Goal: Task Accomplishment & Management: Use online tool/utility

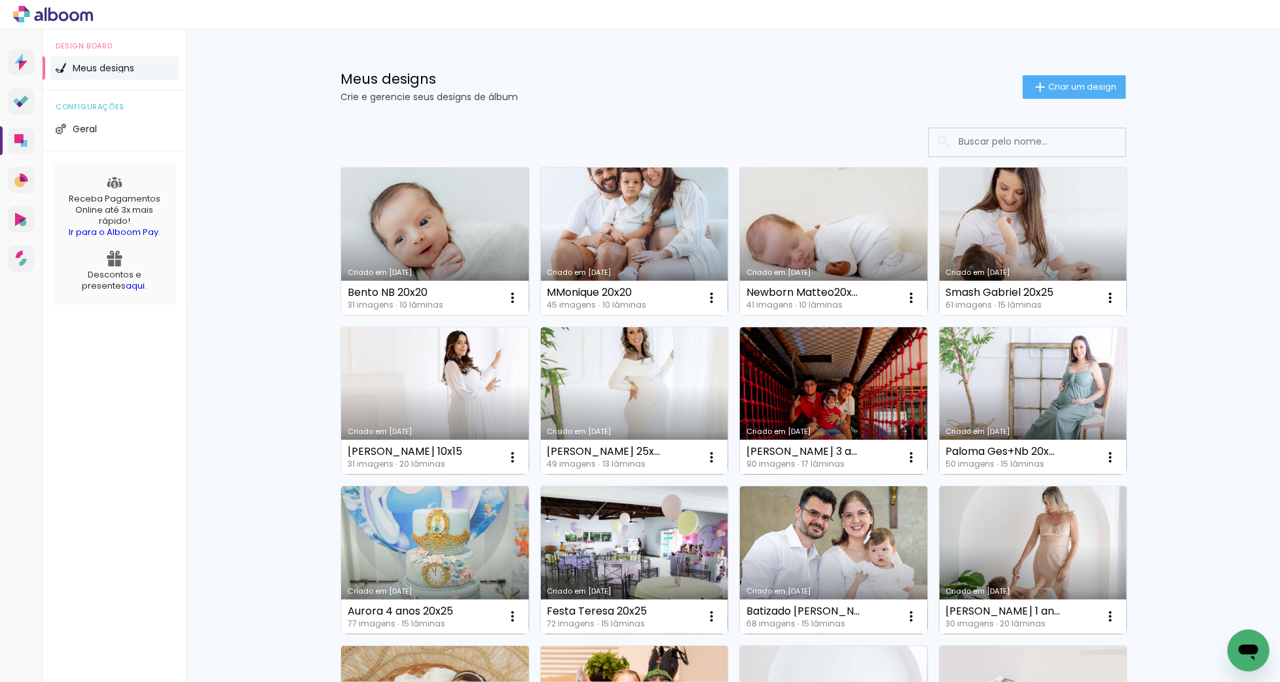
click at [419, 234] on link "Criado em [DATE]" at bounding box center [435, 242] width 188 height 148
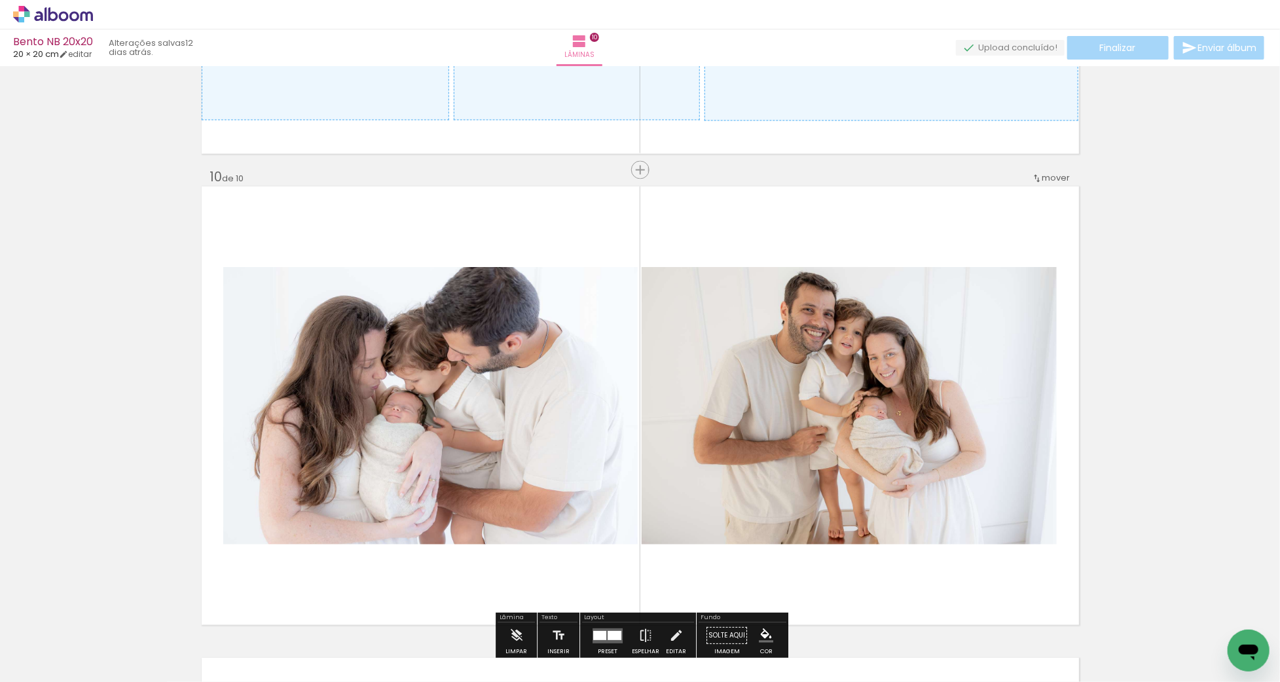
scroll to position [4231, 0]
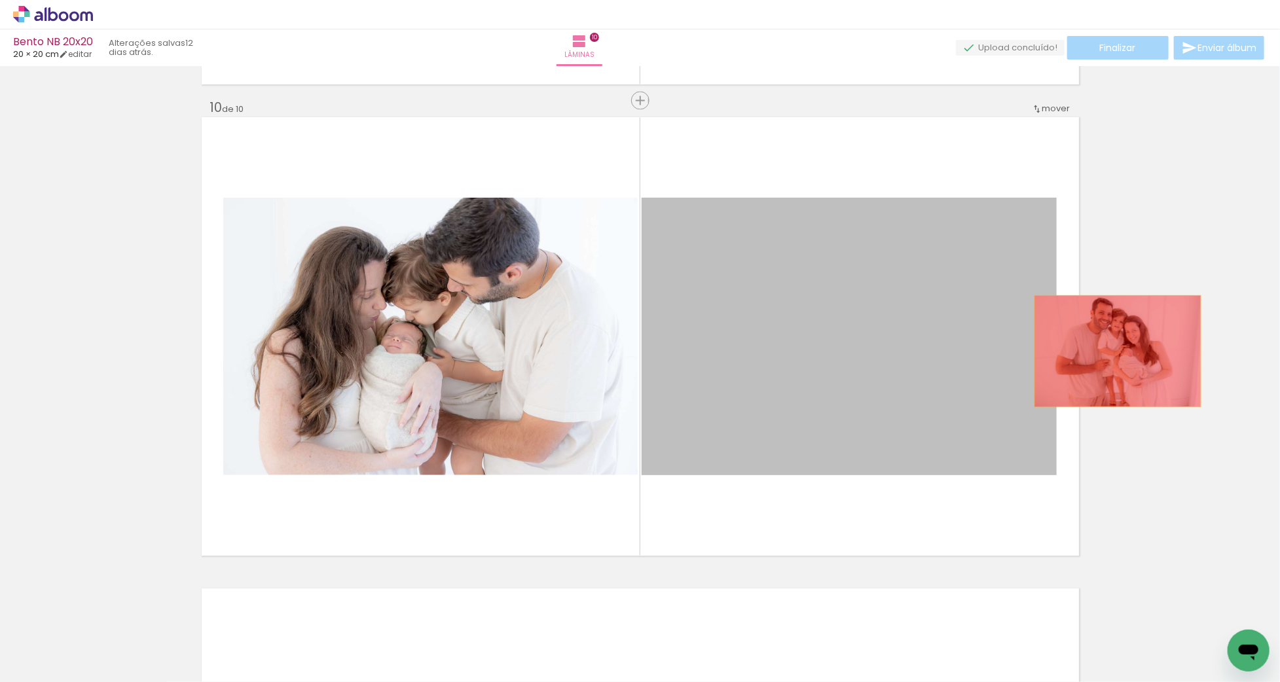
drag, startPoint x: 857, startPoint y: 411, endPoint x: 1090, endPoint y: 350, distance: 240.4
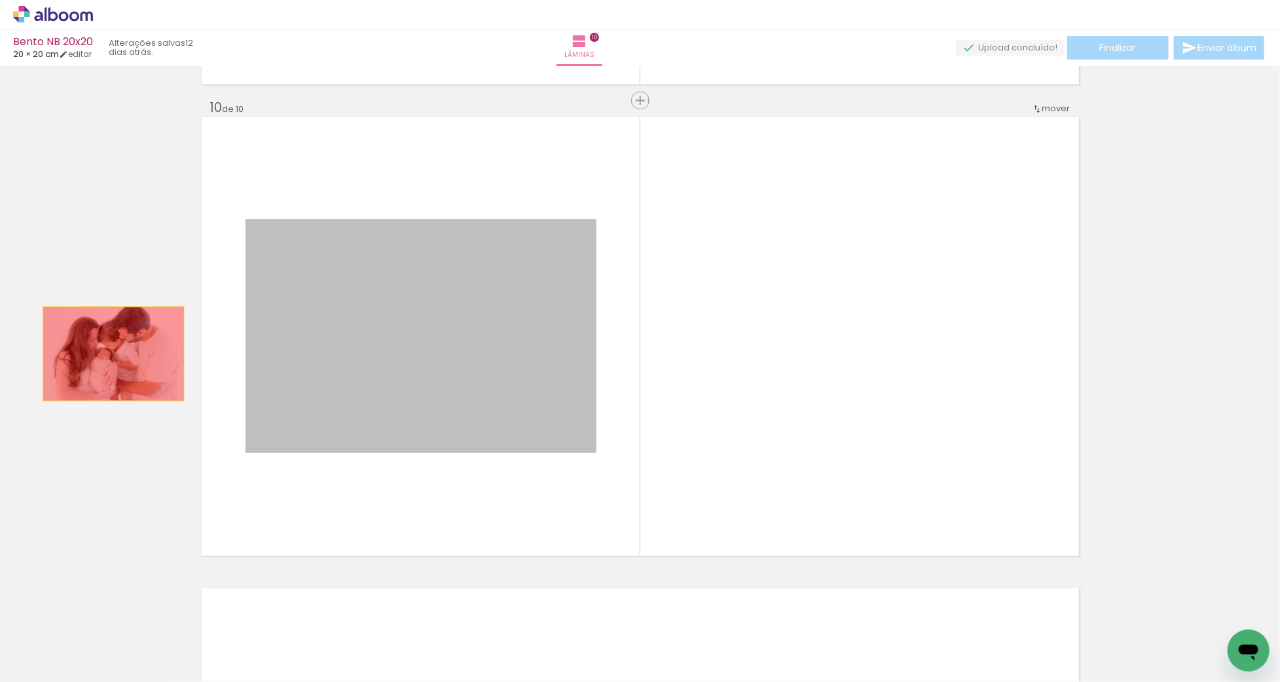
drag, startPoint x: 527, startPoint y: 366, endPoint x: 113, endPoint y: 354, distance: 413.4
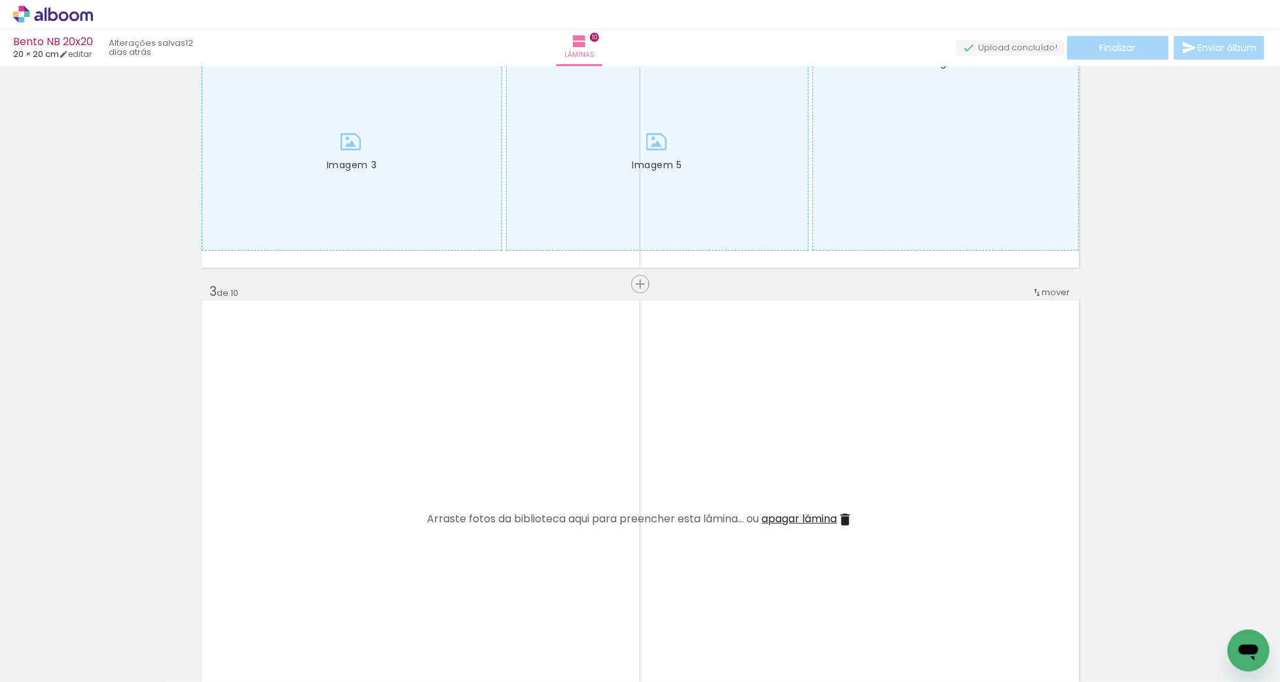
scroll to position [0, 0]
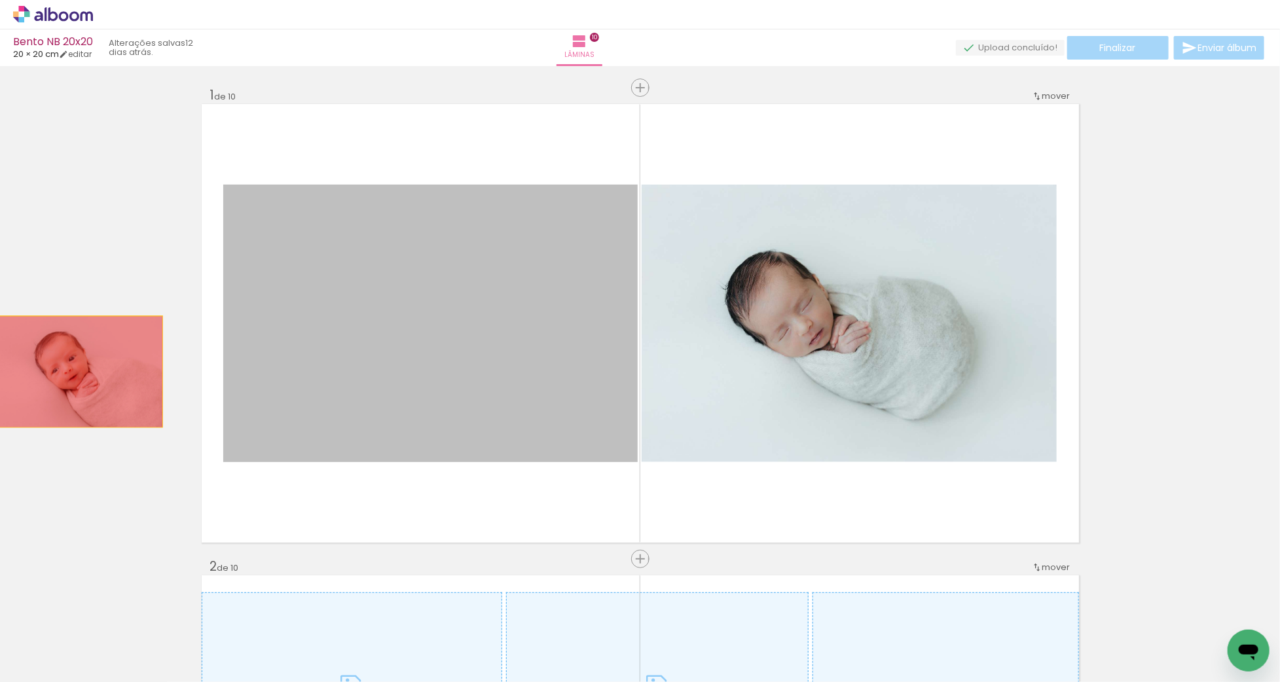
drag, startPoint x: 575, startPoint y: 409, endPoint x: 79, endPoint y: 372, distance: 497.2
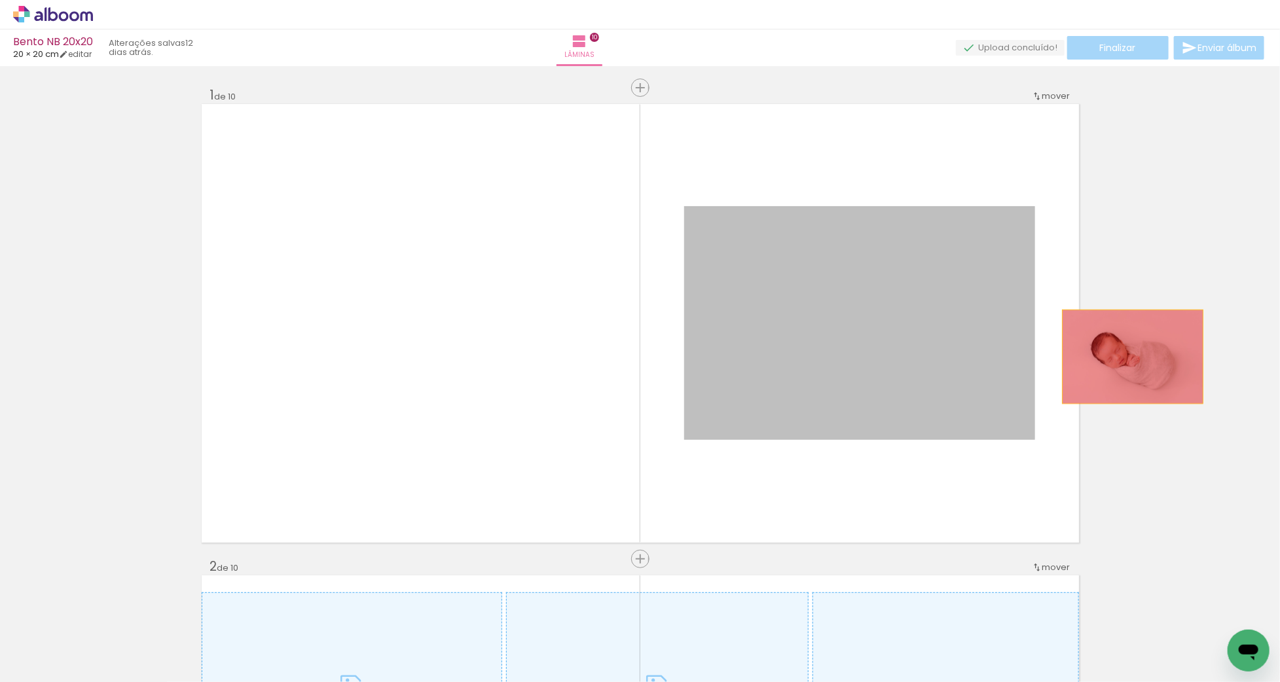
drag, startPoint x: 945, startPoint y: 364, endPoint x: 1170, endPoint y: 357, distance: 225.4
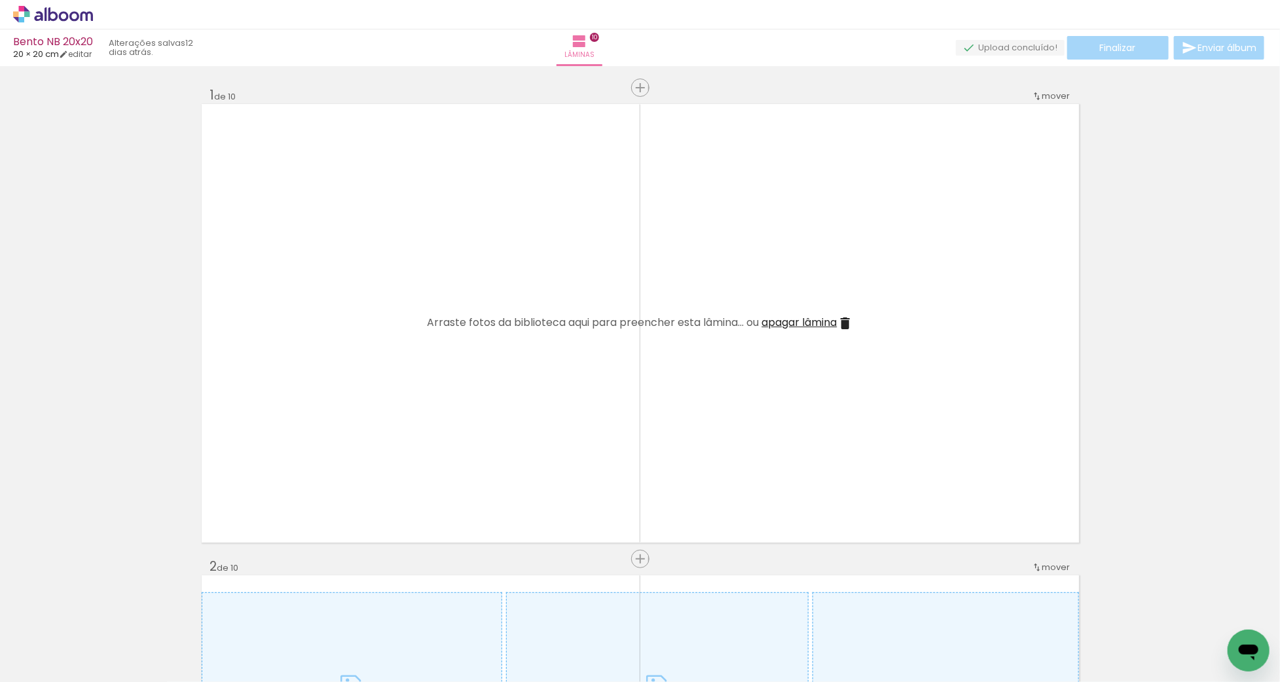
scroll to position [0, 1104]
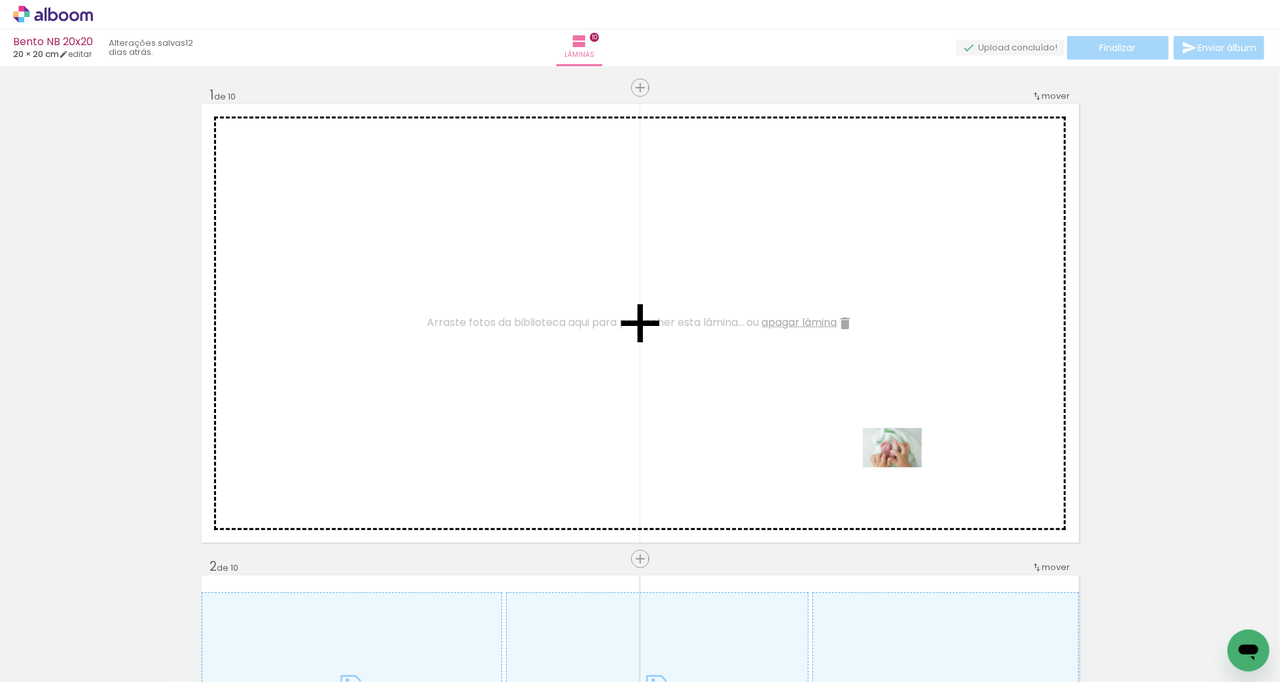
drag, startPoint x: 1211, startPoint y: 633, endPoint x: 903, endPoint y: 468, distance: 350.2
click at [903, 468] on quentale-workspace at bounding box center [640, 341] width 1280 height 682
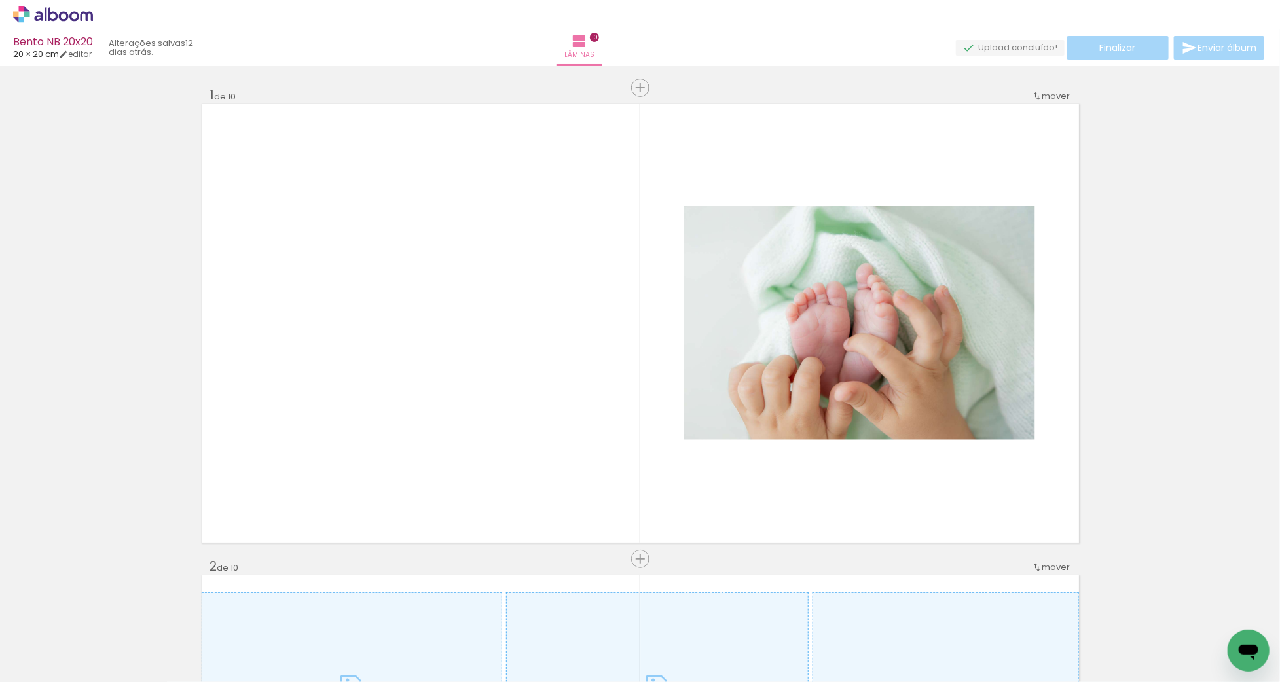
scroll to position [0, 1009]
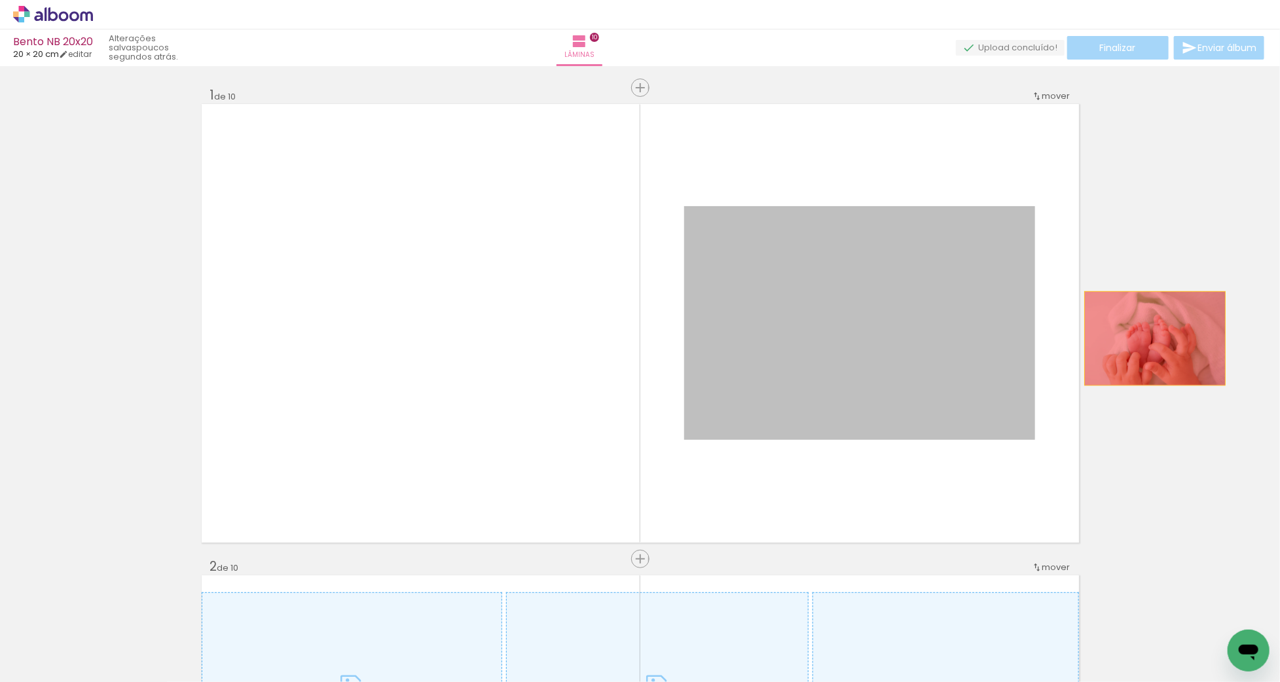
drag, startPoint x: 811, startPoint y: 316, endPoint x: 1166, endPoint y: 339, distance: 356.3
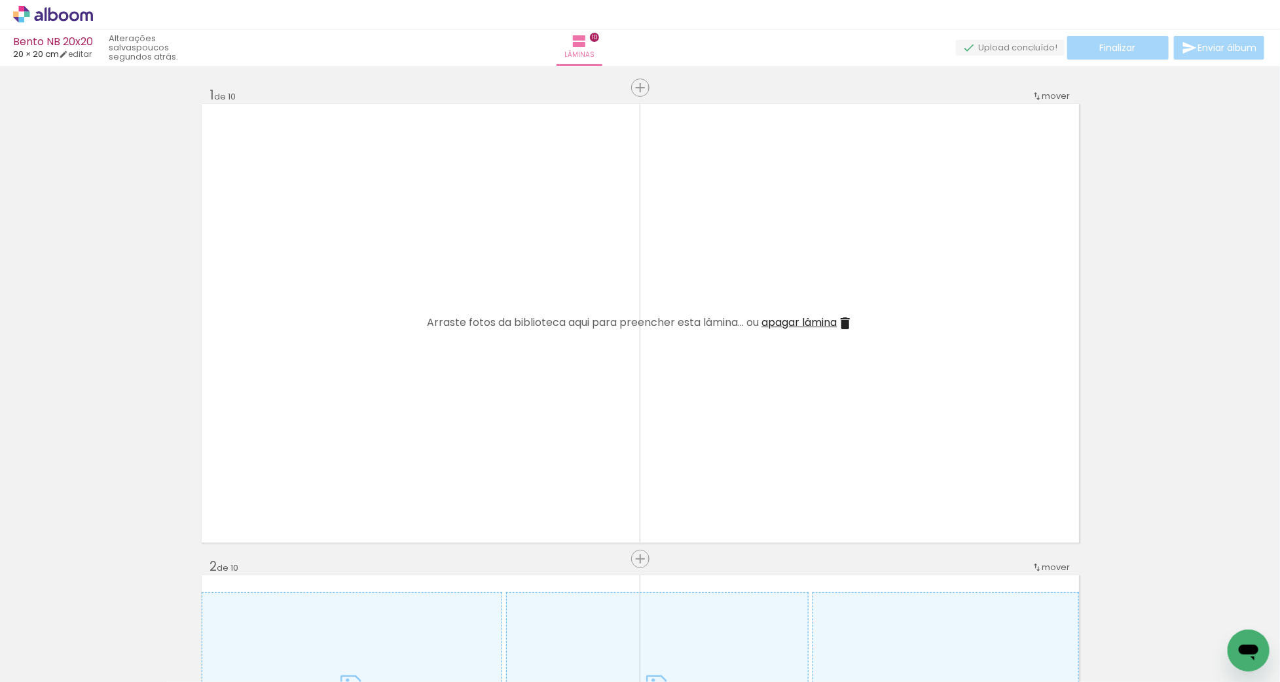
scroll to position [0, 0]
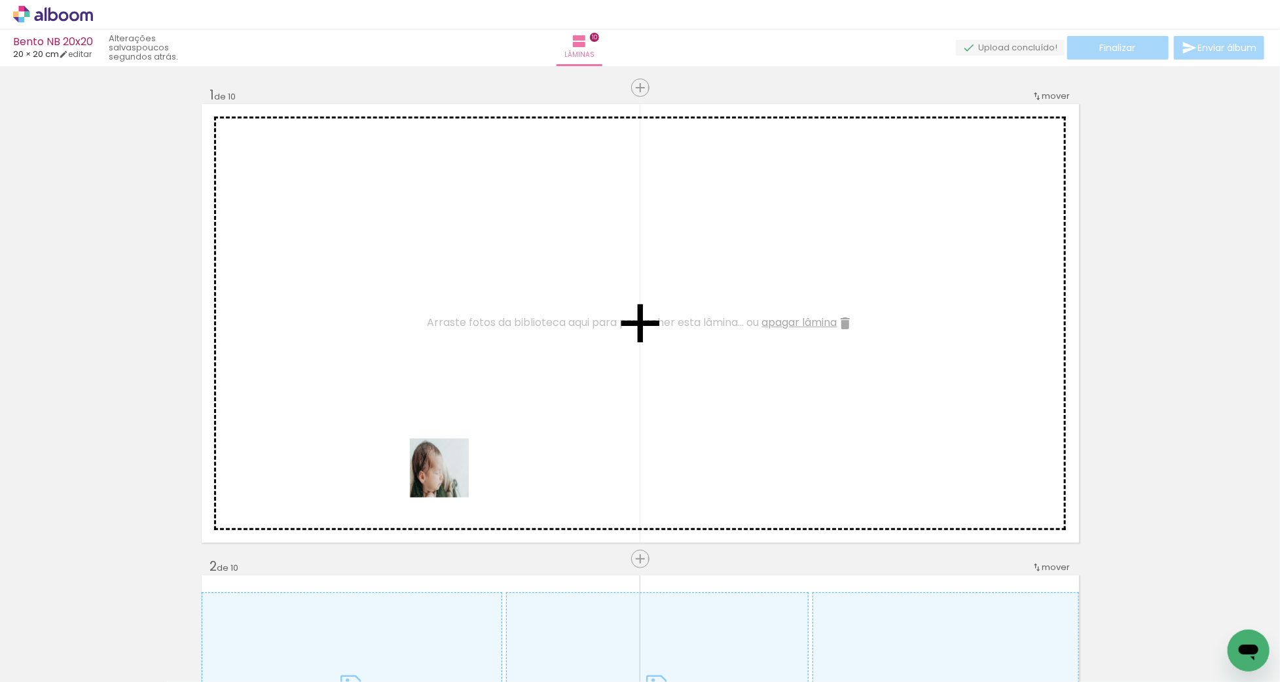
click at [449, 478] on quentale-workspace at bounding box center [640, 341] width 1280 height 682
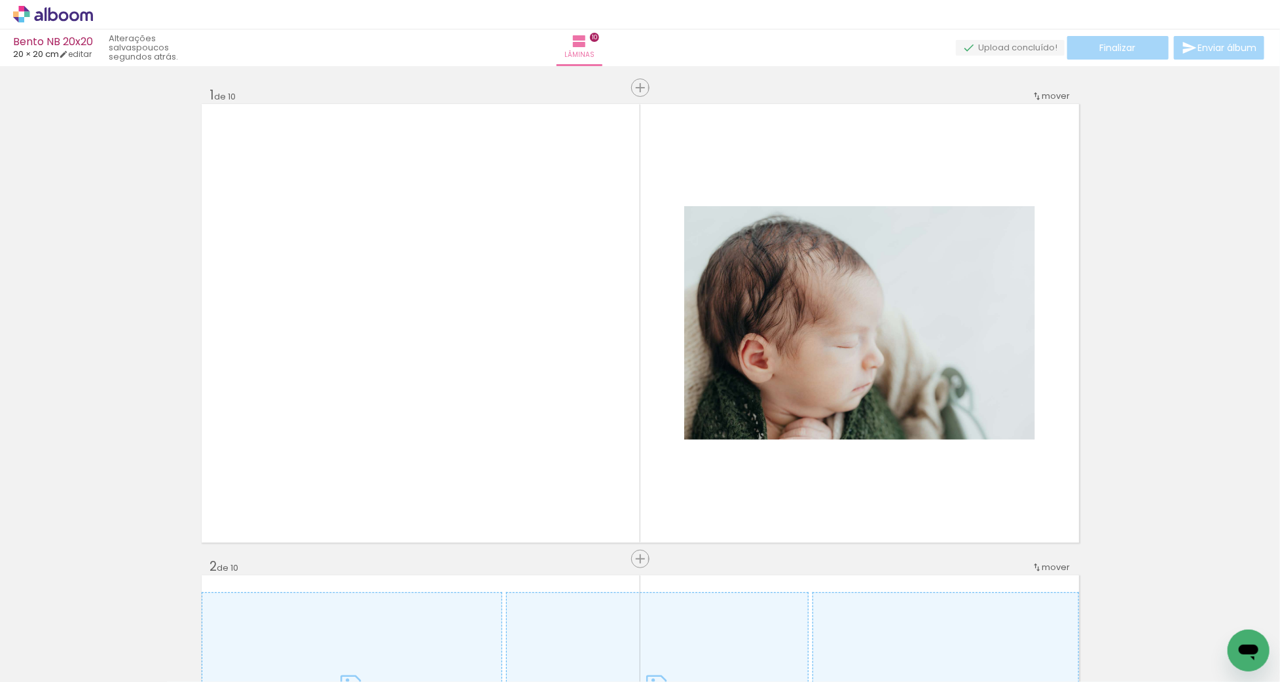
click at [501, 392] on quentale-workspace at bounding box center [640, 341] width 1280 height 682
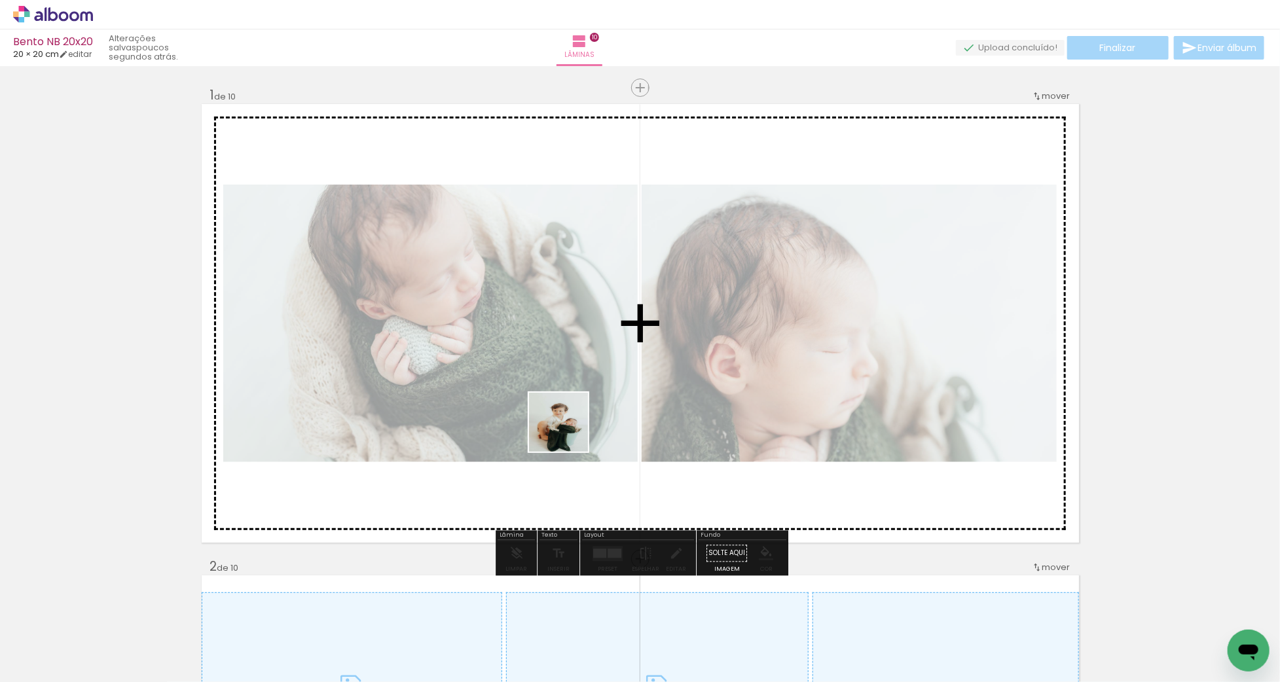
drag, startPoint x: 506, startPoint y: 628, endPoint x: 568, endPoint y: 432, distance: 205.5
click at [568, 432] on quentale-workspace at bounding box center [640, 341] width 1280 height 682
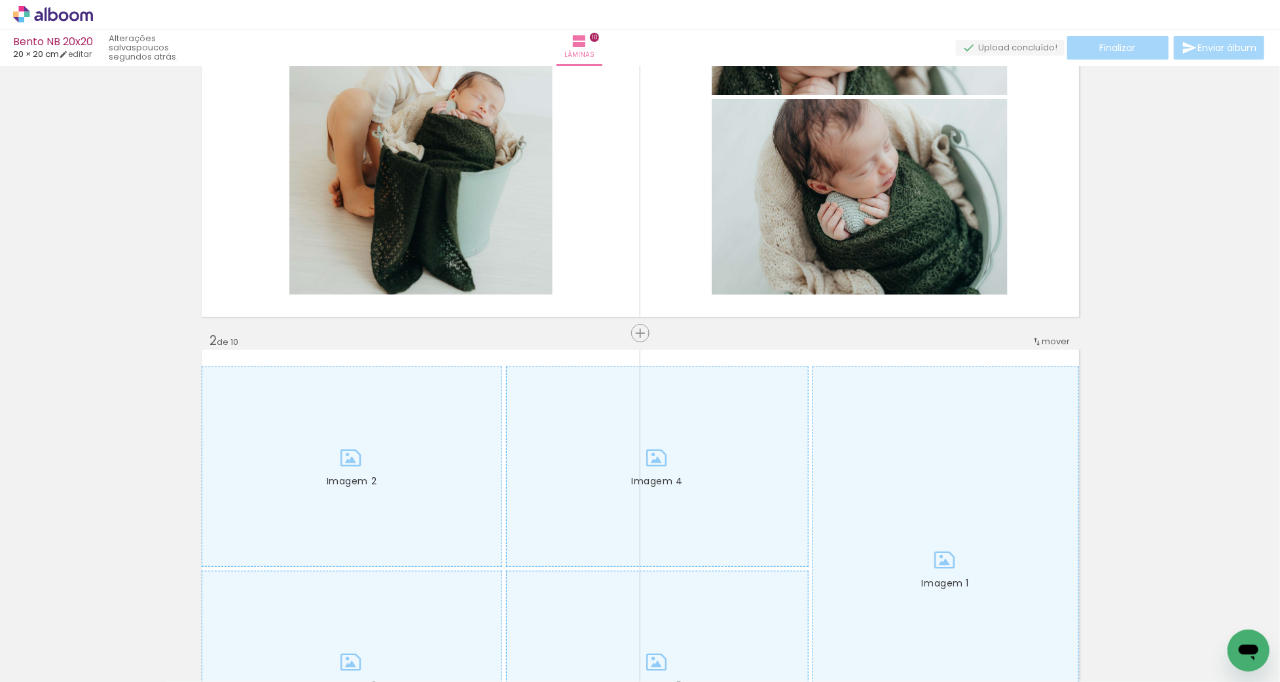
scroll to position [259, 0]
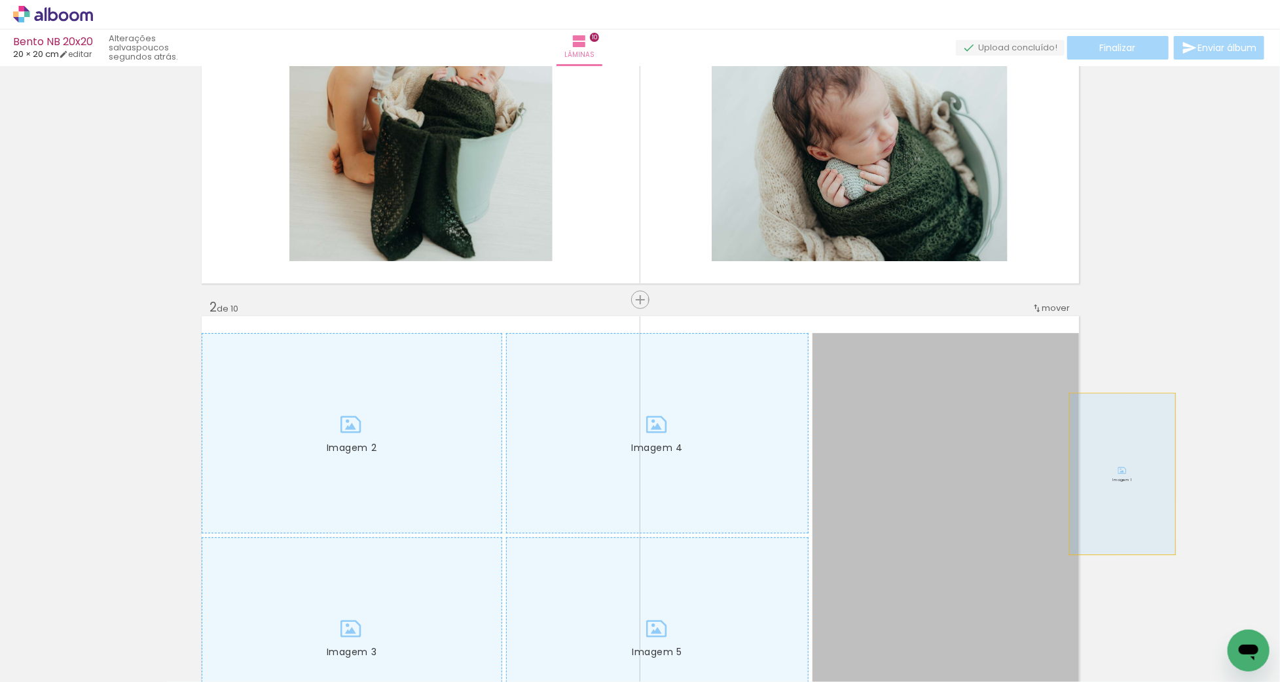
drag, startPoint x: 941, startPoint y: 494, endPoint x: 1123, endPoint y: 474, distance: 183.1
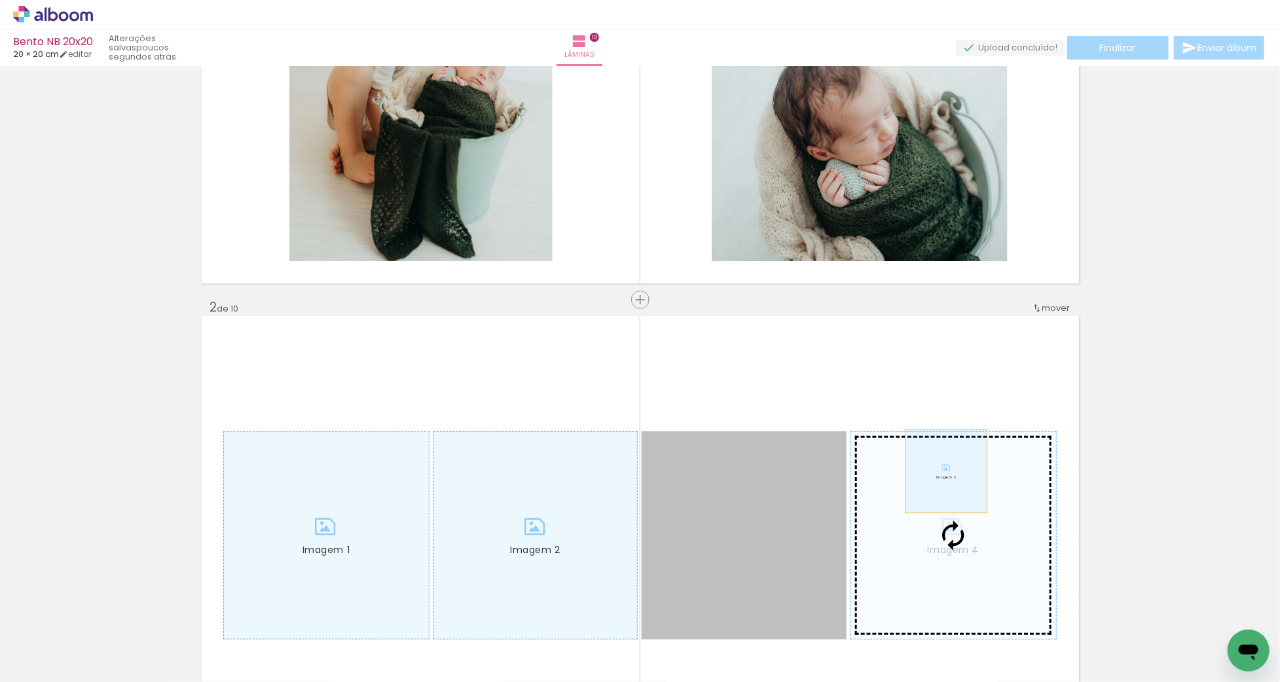
drag, startPoint x: 796, startPoint y: 478, endPoint x: 1195, endPoint y: 429, distance: 401.2
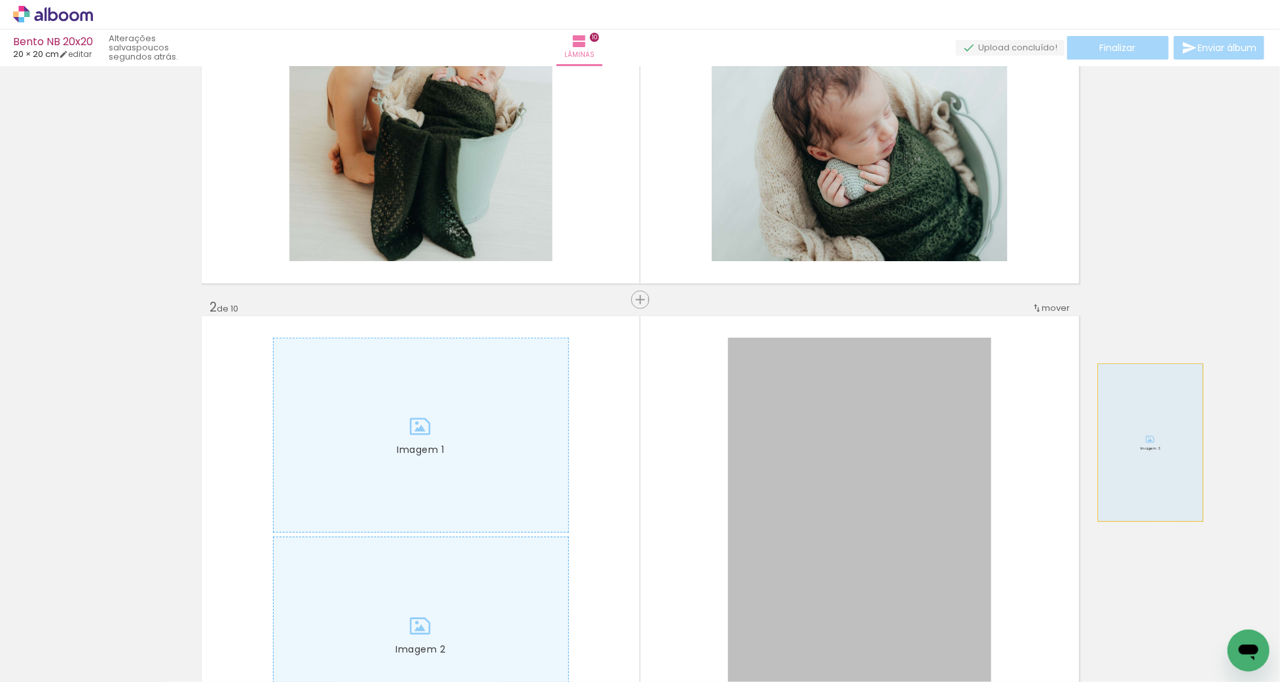
drag, startPoint x: 971, startPoint y: 461, endPoint x: 1228, endPoint y: 422, distance: 259.6
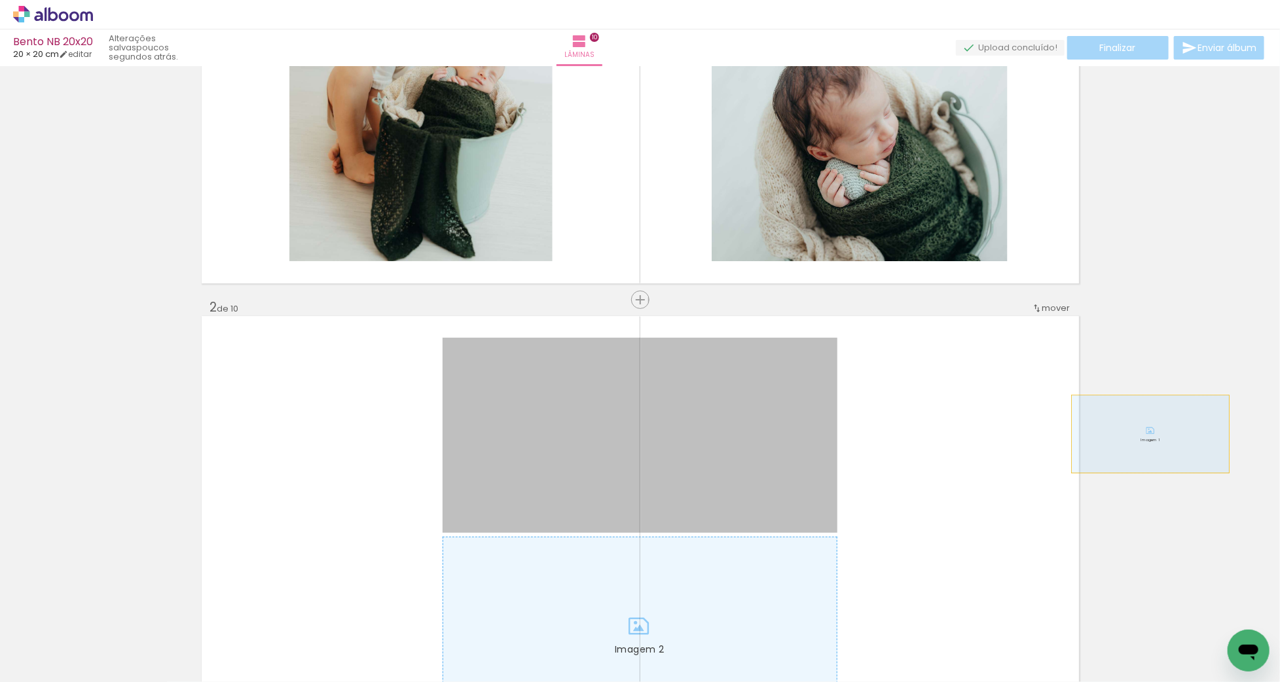
drag, startPoint x: 624, startPoint y: 452, endPoint x: 1151, endPoint y: 427, distance: 527.2
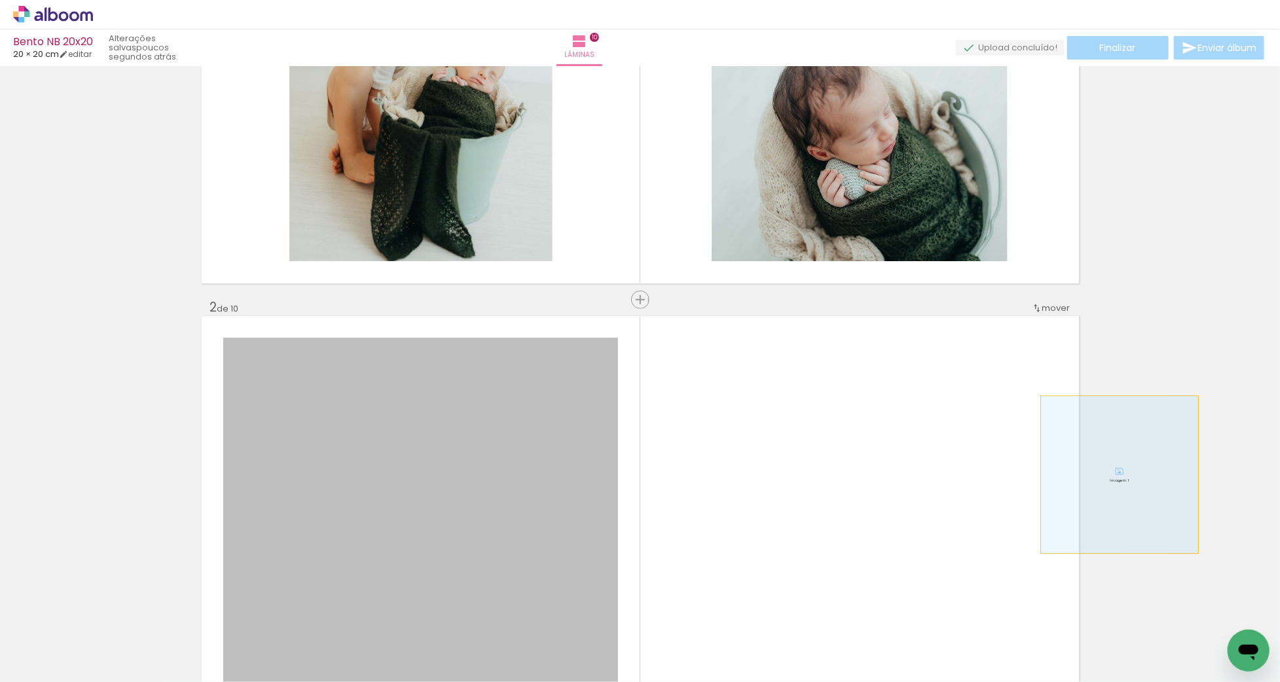
drag, startPoint x: 605, startPoint y: 489, endPoint x: 1235, endPoint y: 455, distance: 630.3
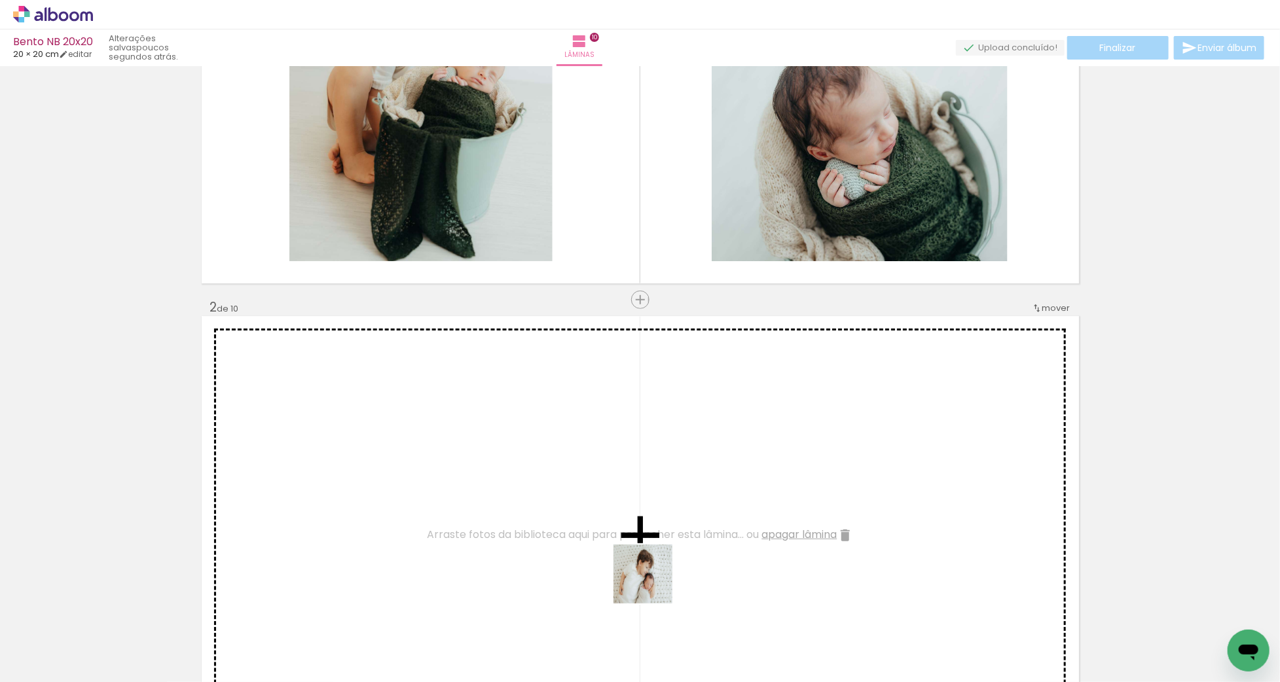
drag, startPoint x: 641, startPoint y: 624, endPoint x: 599, endPoint y: 620, distance: 42.8
click at [654, 574] on quentale-workspace at bounding box center [640, 341] width 1280 height 682
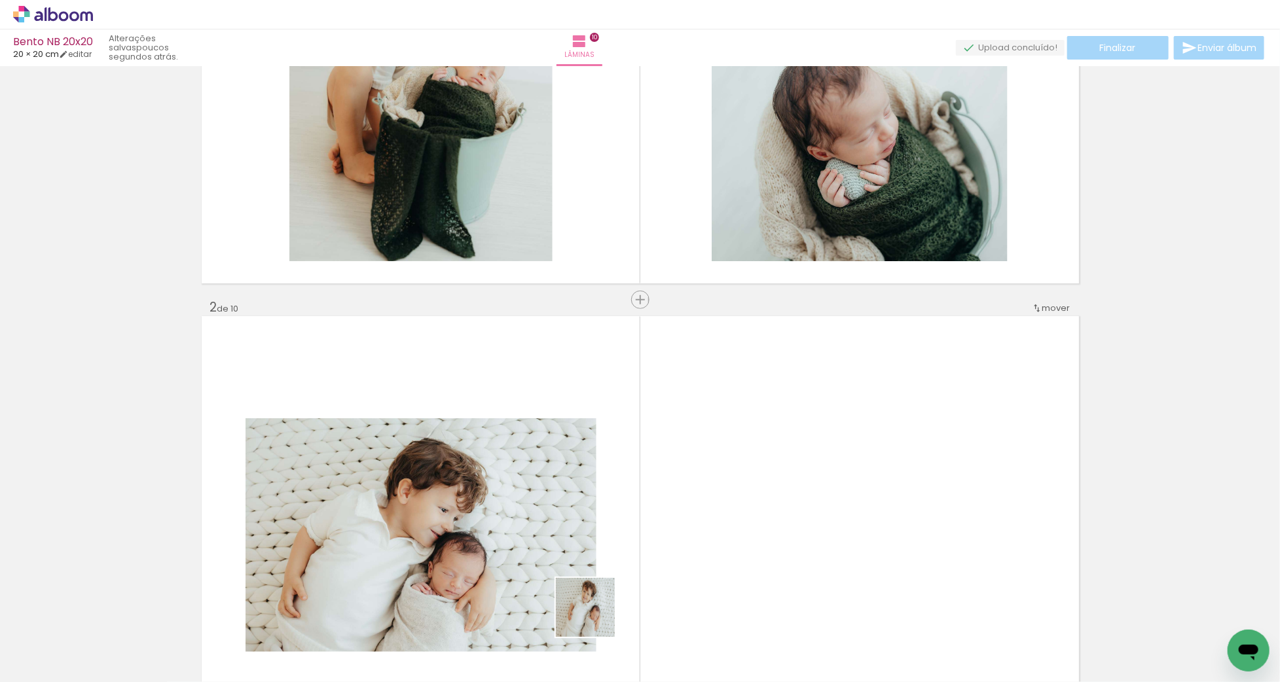
drag, startPoint x: 595, startPoint y: 618, endPoint x: 641, endPoint y: 540, distance: 89.9
click at [641, 540] on quentale-workspace at bounding box center [640, 341] width 1280 height 682
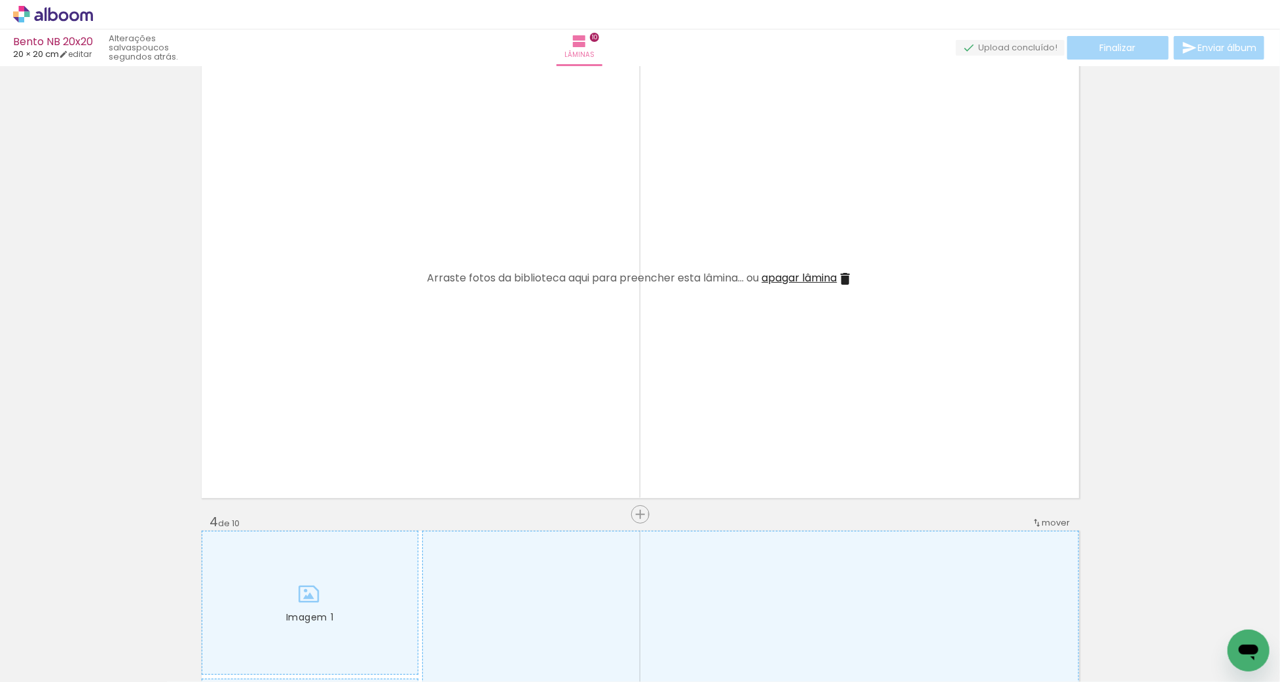
scroll to position [988, 0]
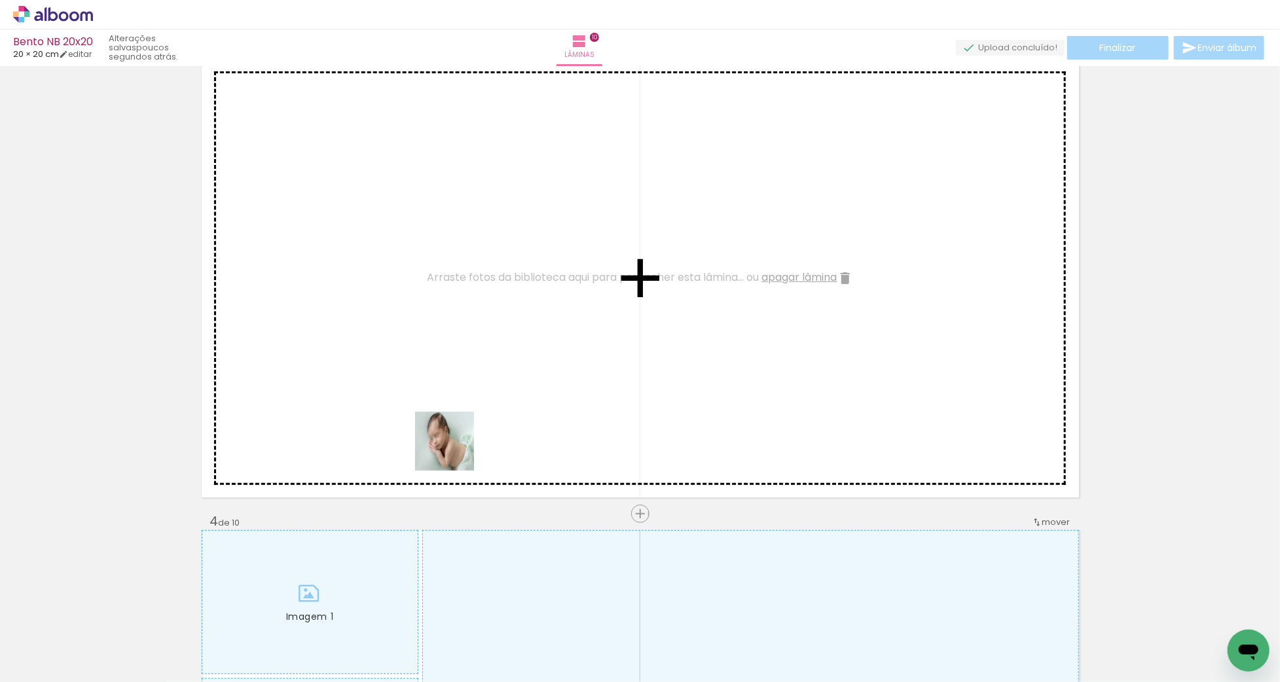
drag, startPoint x: 455, startPoint y: 451, endPoint x: 480, endPoint y: 400, distance: 57.7
click at [480, 400] on quentale-workspace at bounding box center [640, 341] width 1280 height 682
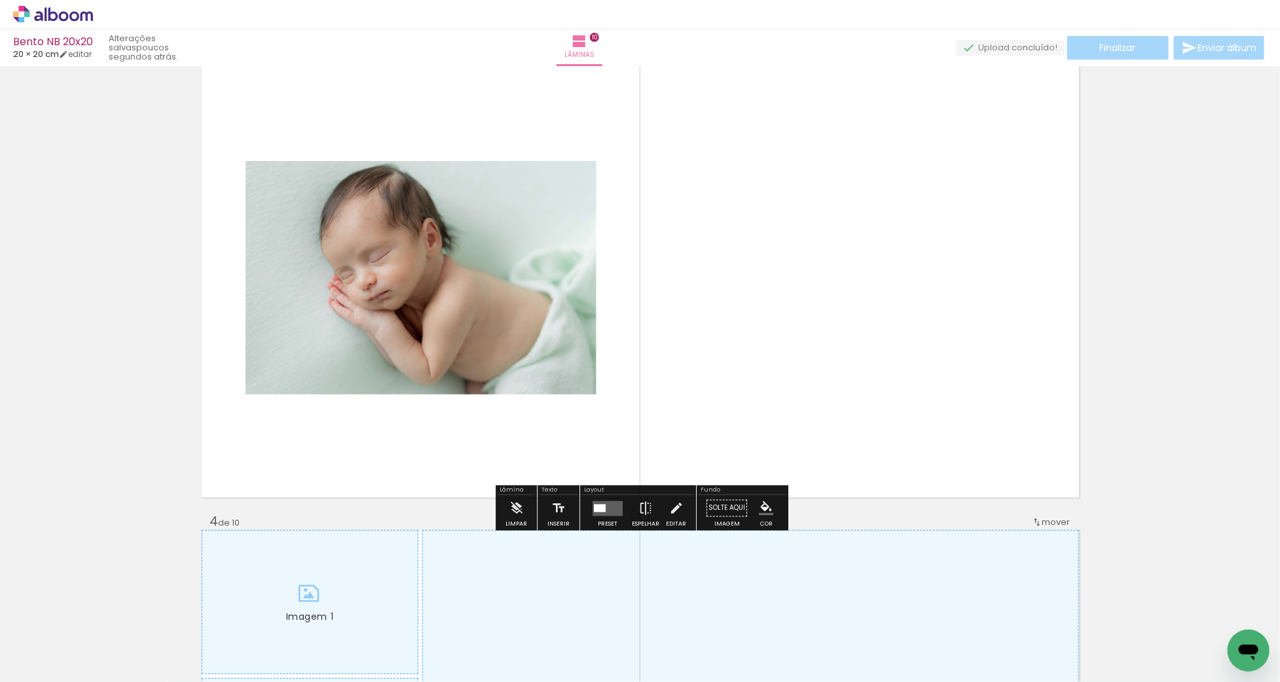
drag, startPoint x: 620, startPoint y: 512, endPoint x: 638, endPoint y: 510, distance: 17.8
click at [620, 512] on div at bounding box center [607, 509] width 35 height 26
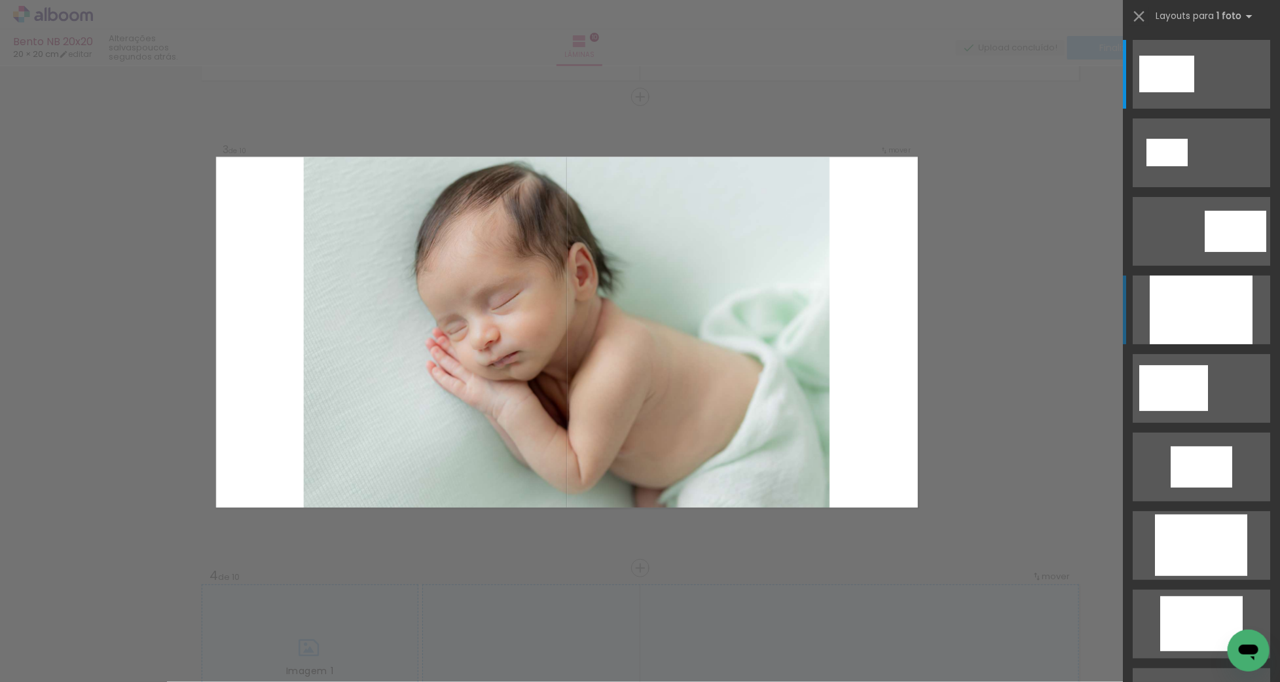
scroll to position [933, 0]
click at [1199, 296] on div at bounding box center [1201, 310] width 103 height 69
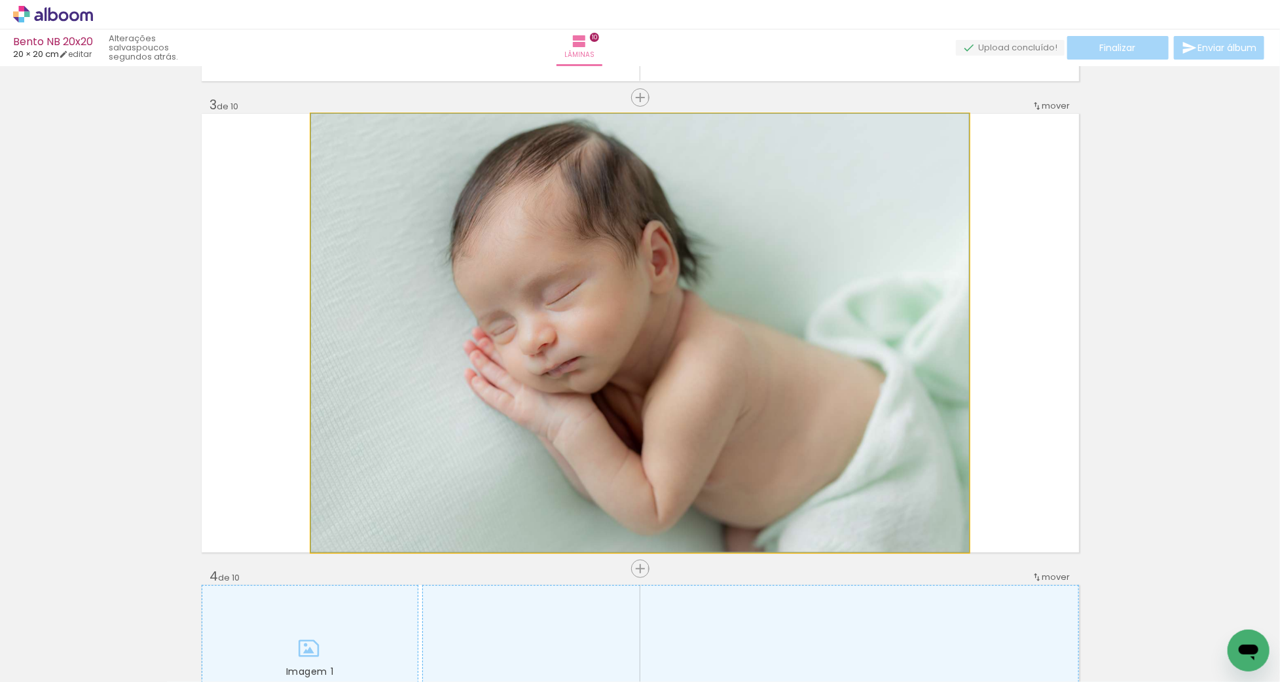
drag, startPoint x: 743, startPoint y: 291, endPoint x: 724, endPoint y: 291, distance: 19.6
click at [723, 291] on quentale-photo at bounding box center [640, 333] width 658 height 439
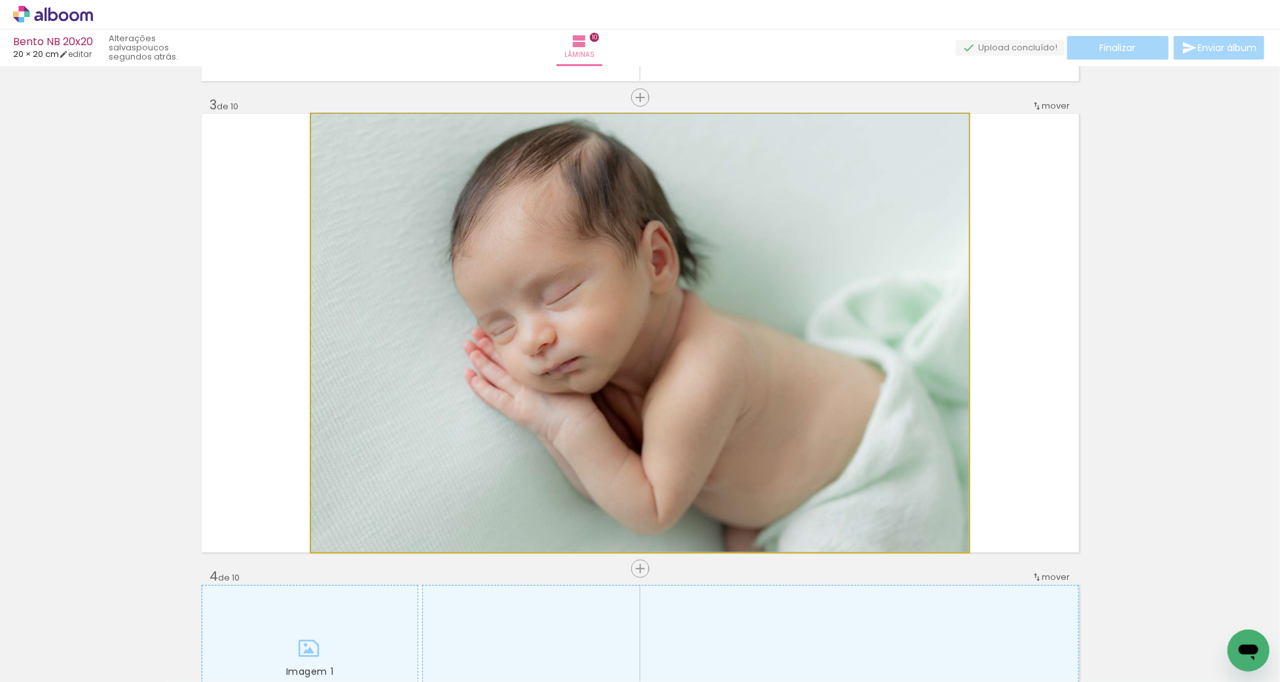
click at [0, 0] on div at bounding box center [0, 0] width 0 height 0
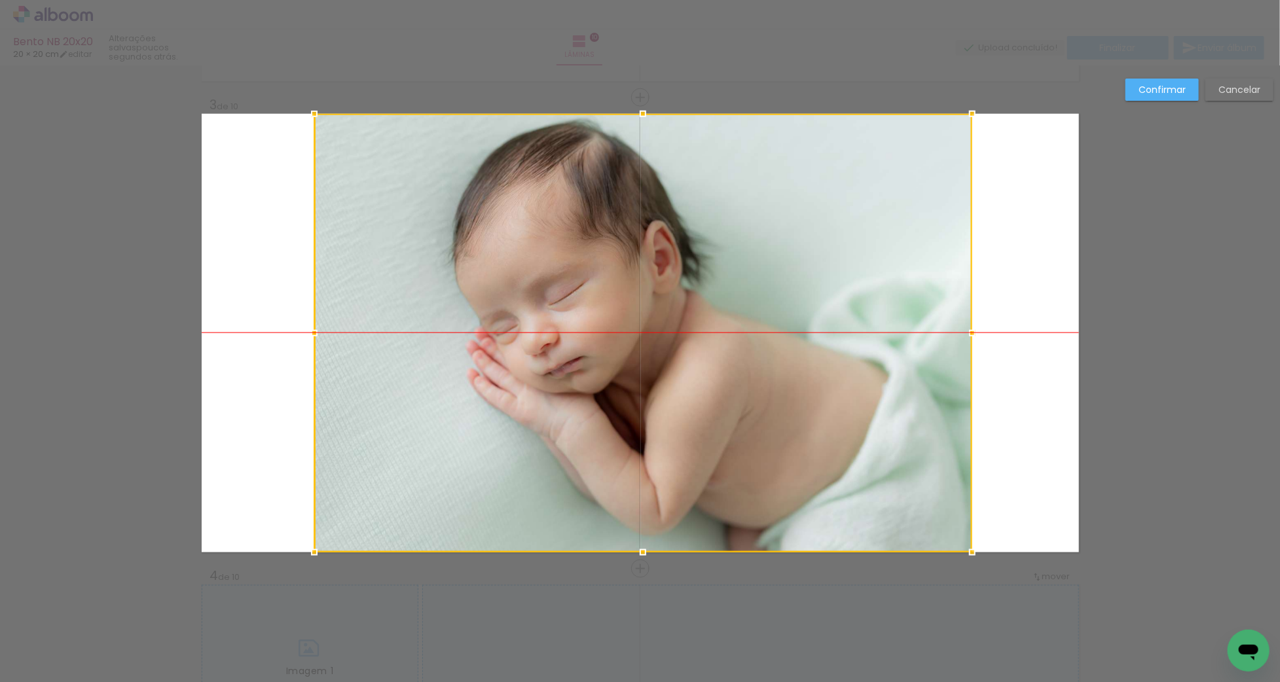
drag, startPoint x: 774, startPoint y: 295, endPoint x: 827, endPoint y: 301, distance: 52.7
click at [811, 298] on div at bounding box center [643, 333] width 658 height 439
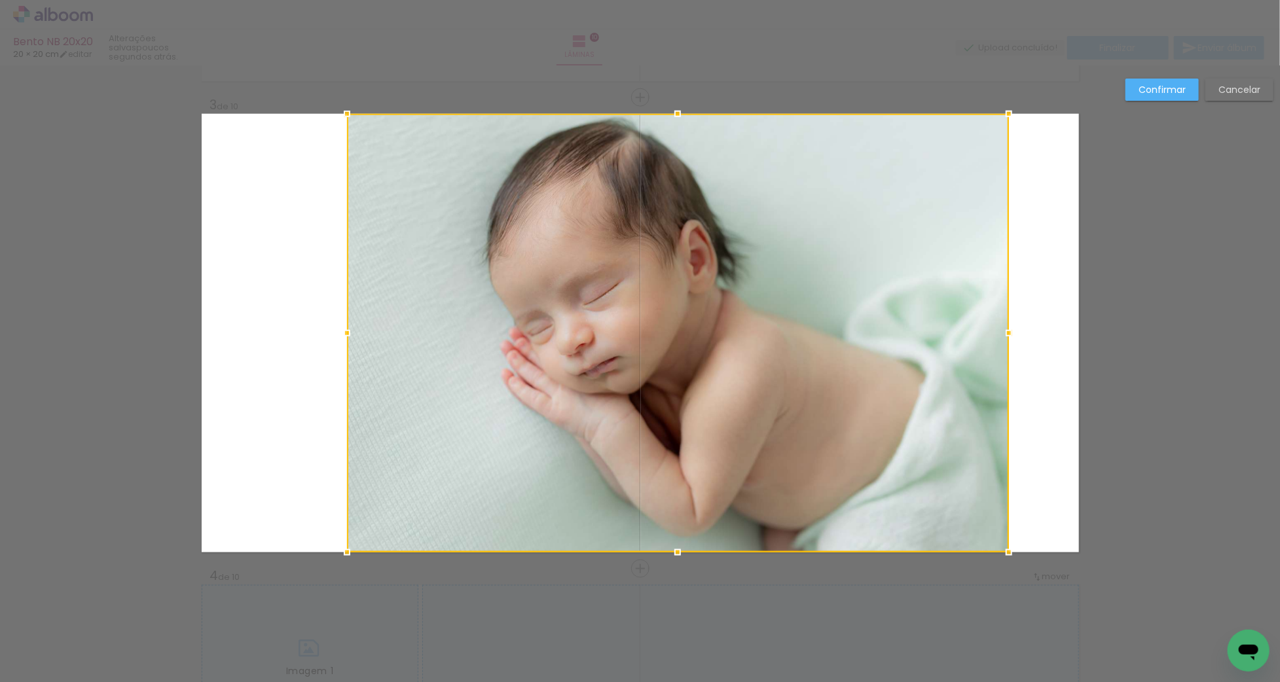
click at [1011, 333] on div at bounding box center [1009, 333] width 26 height 26
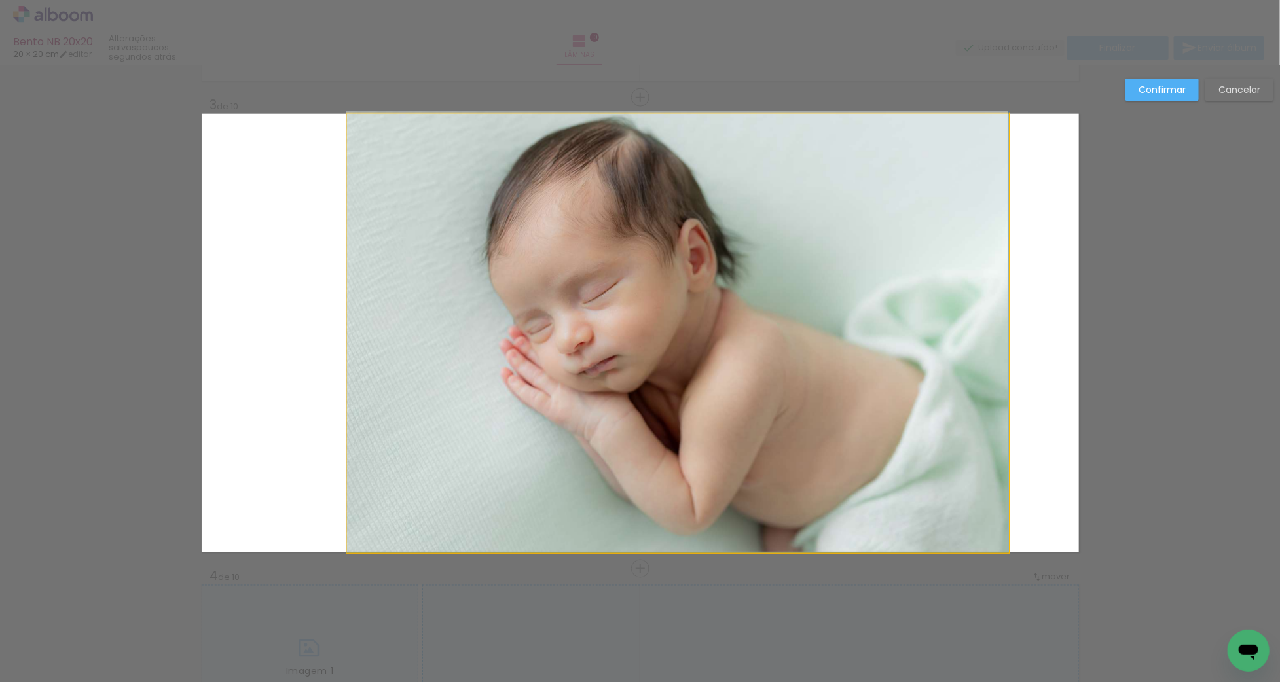
drag, startPoint x: 717, startPoint y: 320, endPoint x: 574, endPoint y: 314, distance: 143.5
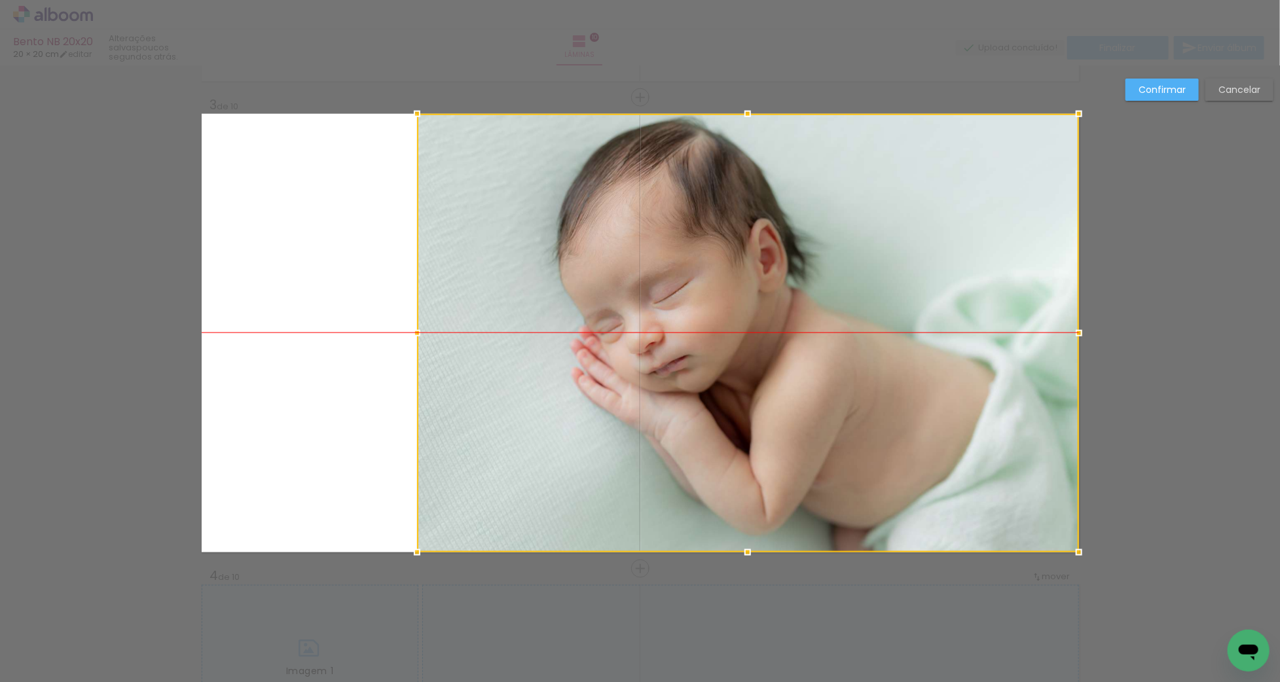
drag, startPoint x: 566, startPoint y: 299, endPoint x: 726, endPoint y: 301, distance: 159.8
click at [726, 301] on div at bounding box center [748, 333] width 662 height 439
click at [0, 0] on slot "Confirmar" at bounding box center [0, 0] width 0 height 0
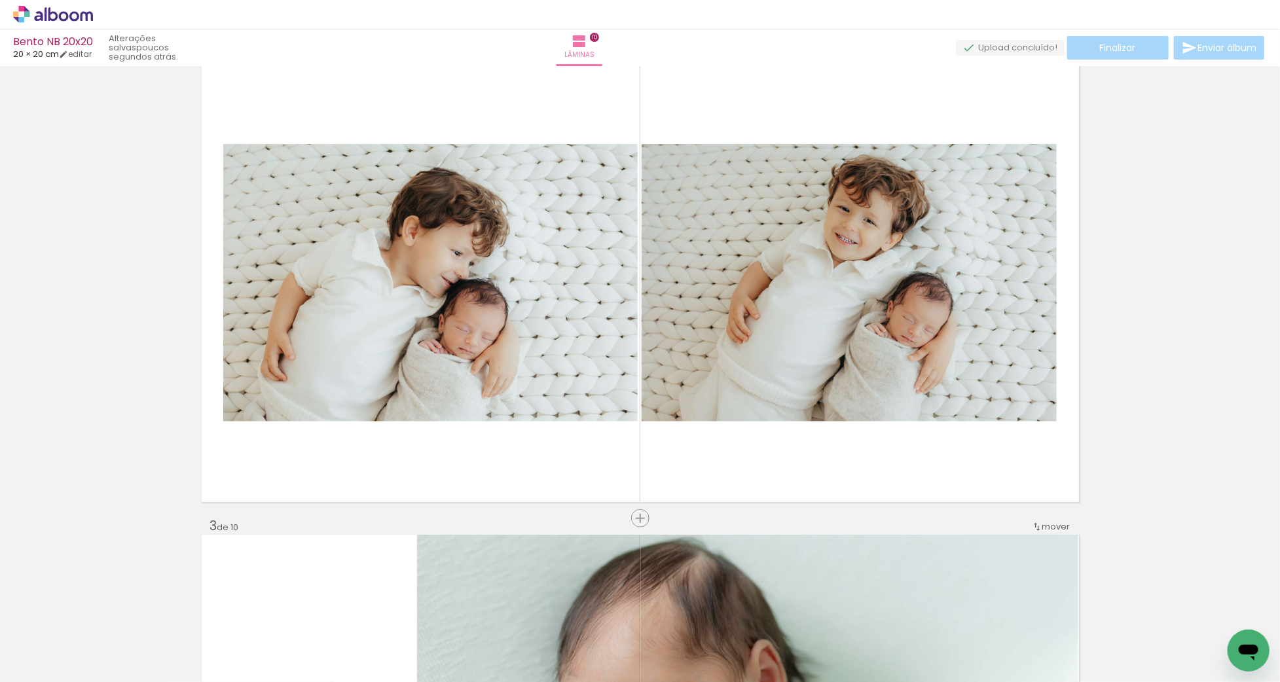
scroll to position [438, 0]
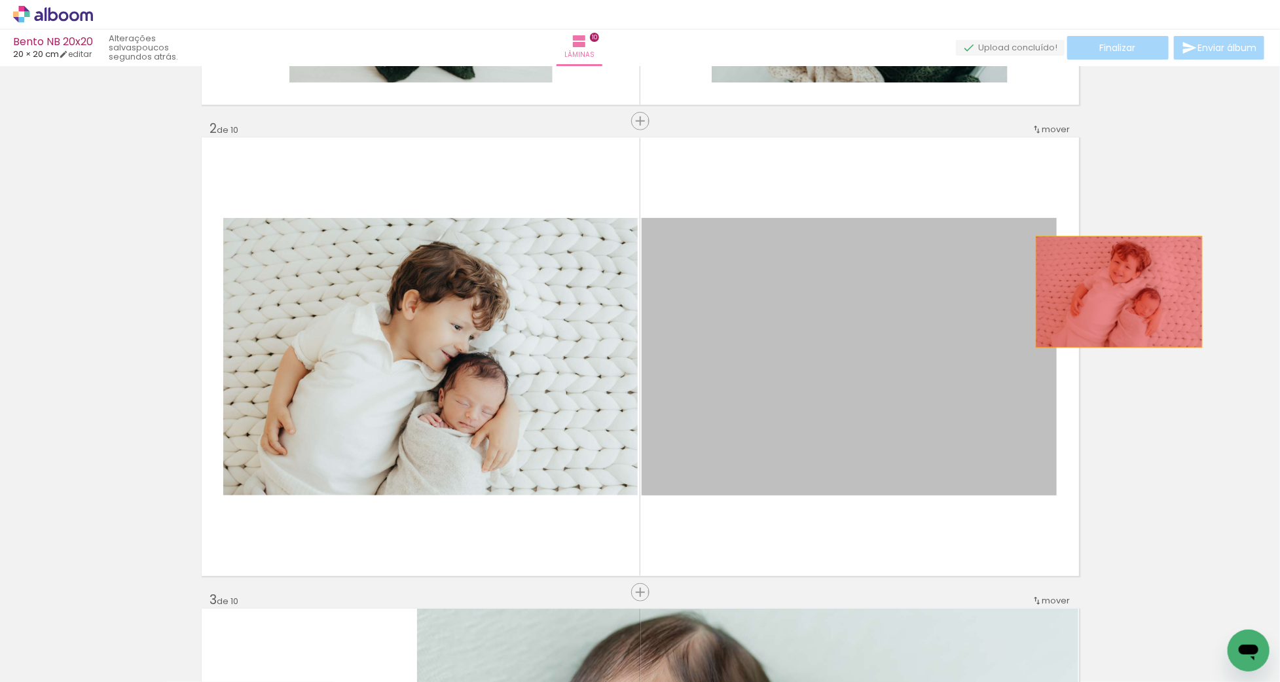
drag, startPoint x: 882, startPoint y: 291, endPoint x: 1115, endPoint y: 293, distance: 232.5
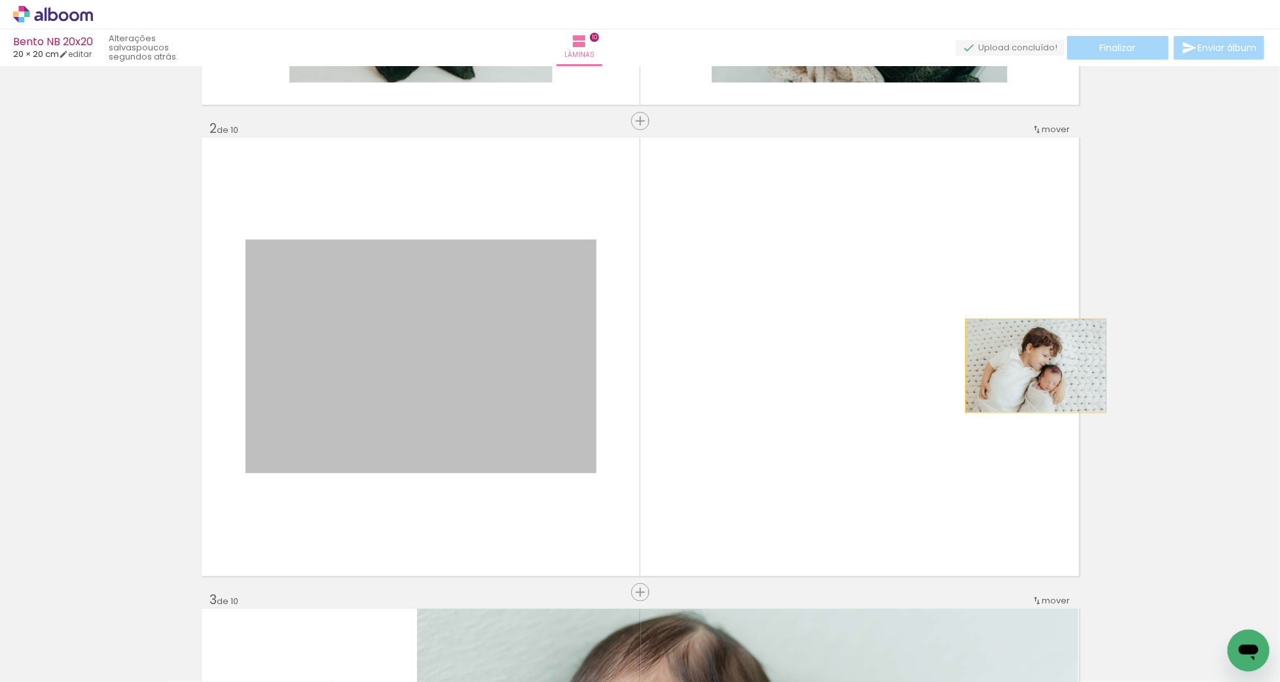
drag, startPoint x: 472, startPoint y: 369, endPoint x: 1099, endPoint y: 354, distance: 627.0
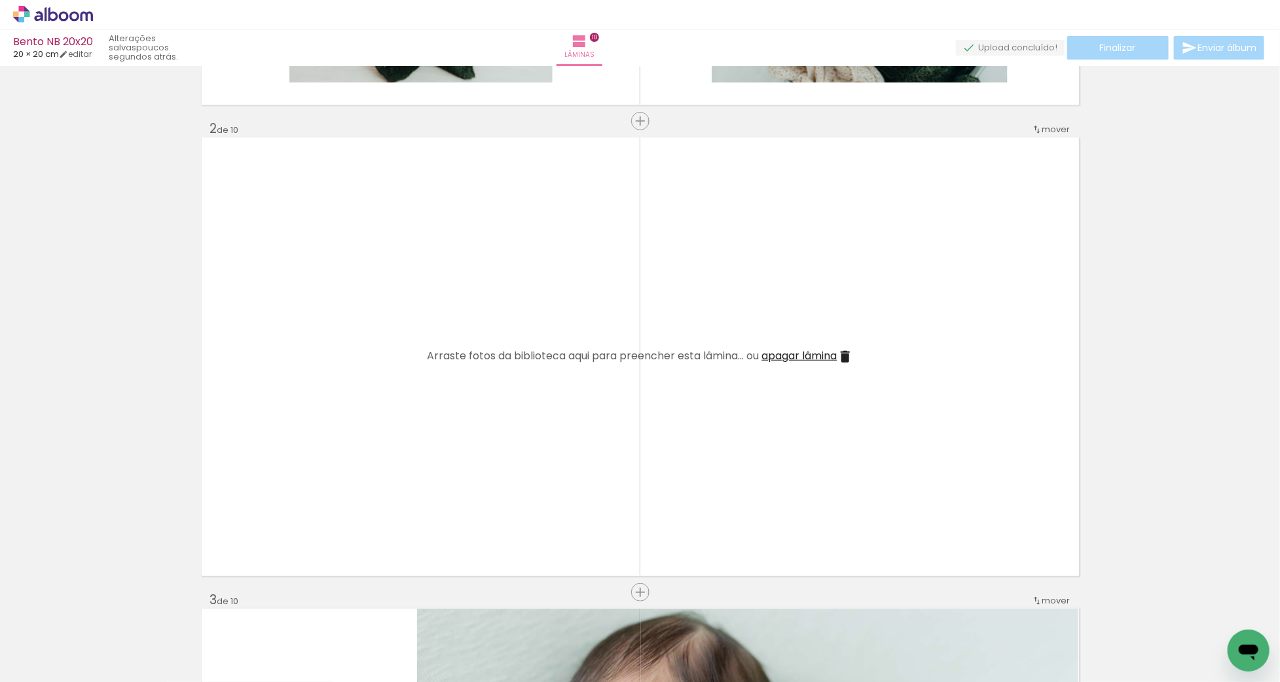
click at [783, 350] on span "apagar lâmina" at bounding box center [799, 355] width 75 height 15
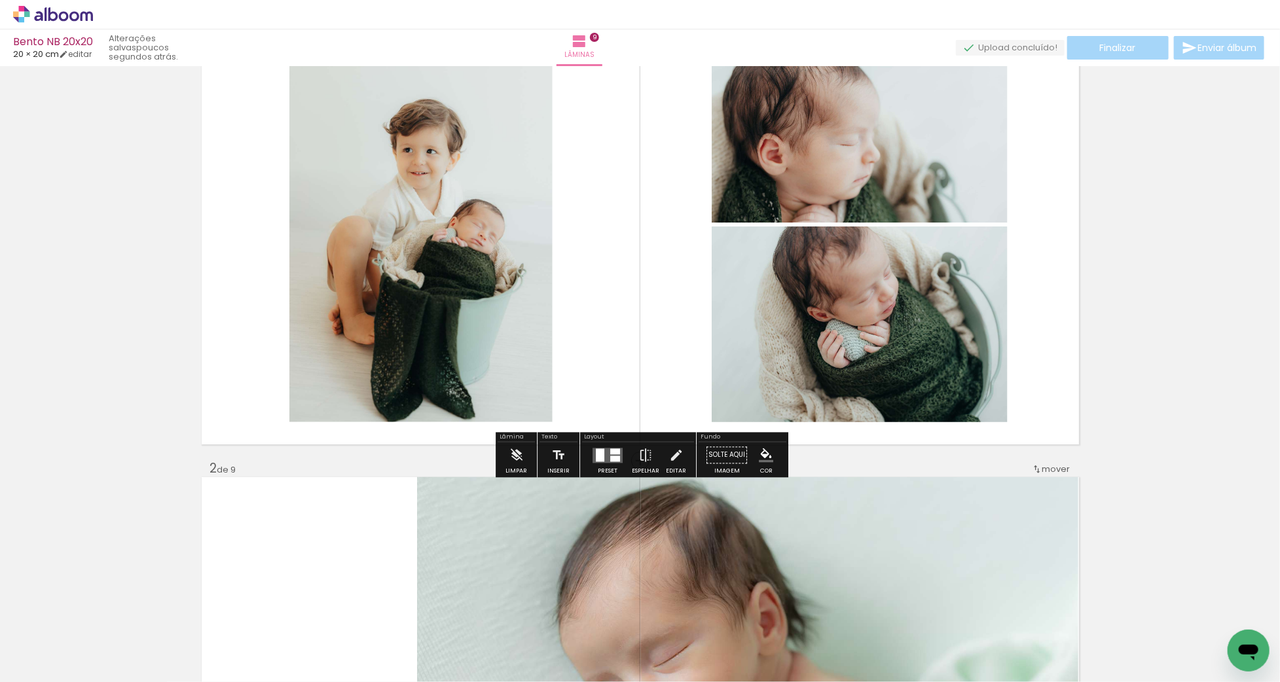
scroll to position [0, 0]
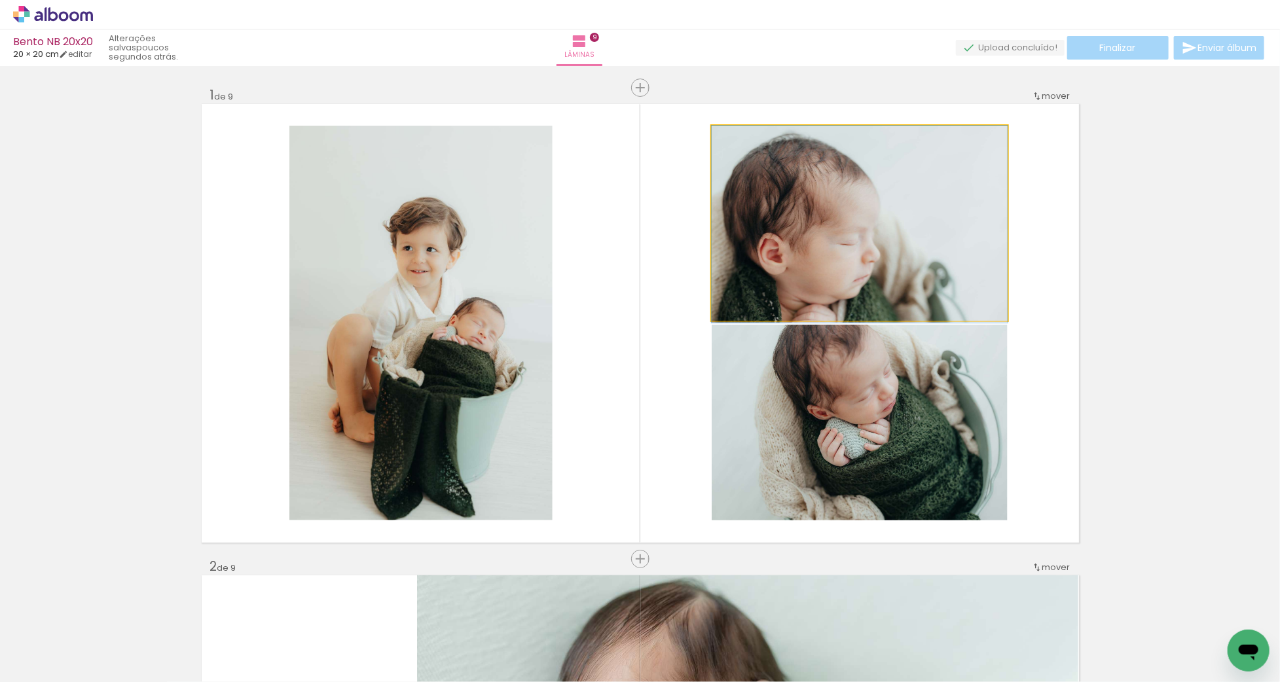
drag, startPoint x: 813, startPoint y: 283, endPoint x: 1081, endPoint y: 286, distance: 267.2
click at [1073, 286] on quentale-layouter at bounding box center [641, 323] width 878 height 439
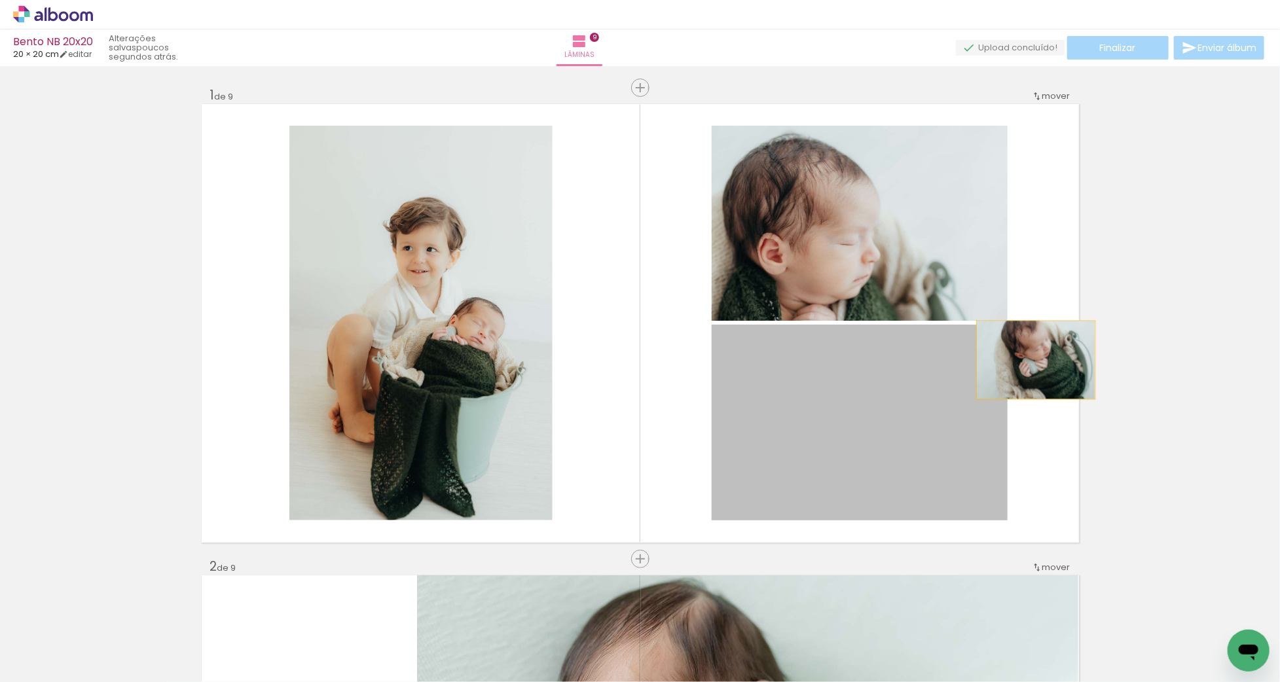
drag, startPoint x: 790, startPoint y: 410, endPoint x: 1051, endPoint y: 339, distance: 270.3
click at [1050, 342] on quentale-layouter at bounding box center [641, 323] width 878 height 439
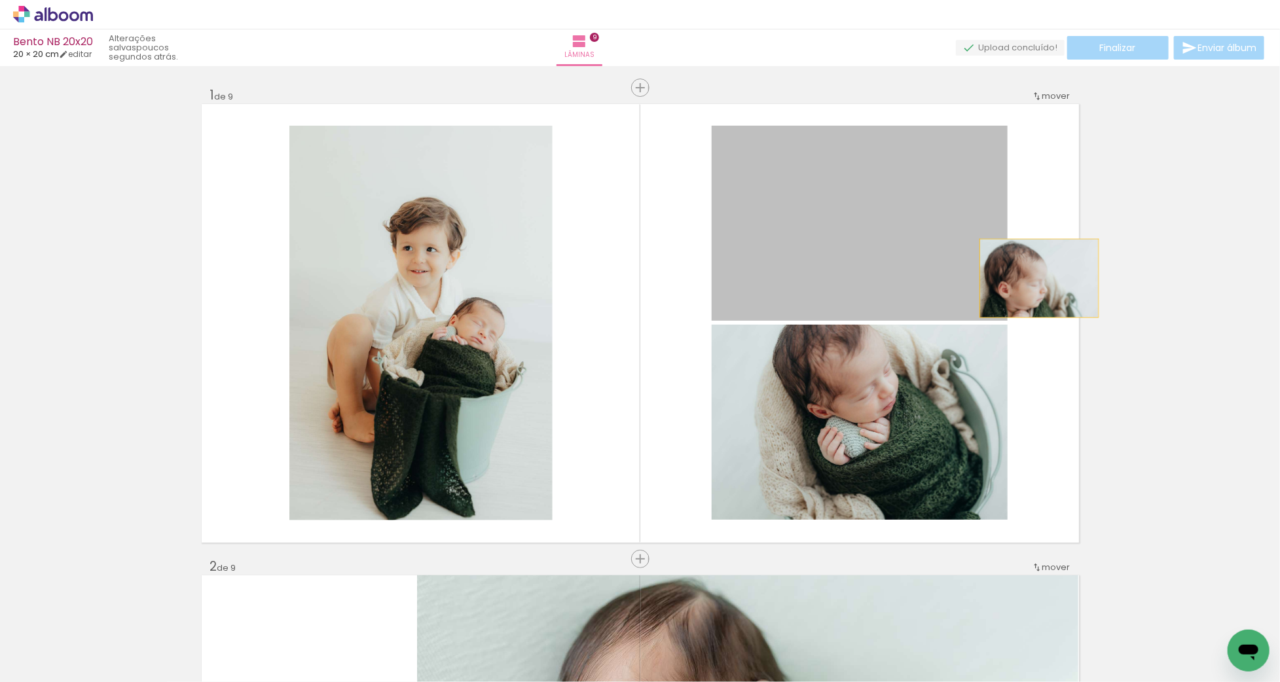
drag, startPoint x: 836, startPoint y: 282, endPoint x: 1068, endPoint y: 278, distance: 231.9
click at [1067, 278] on quentale-layouter at bounding box center [641, 323] width 878 height 439
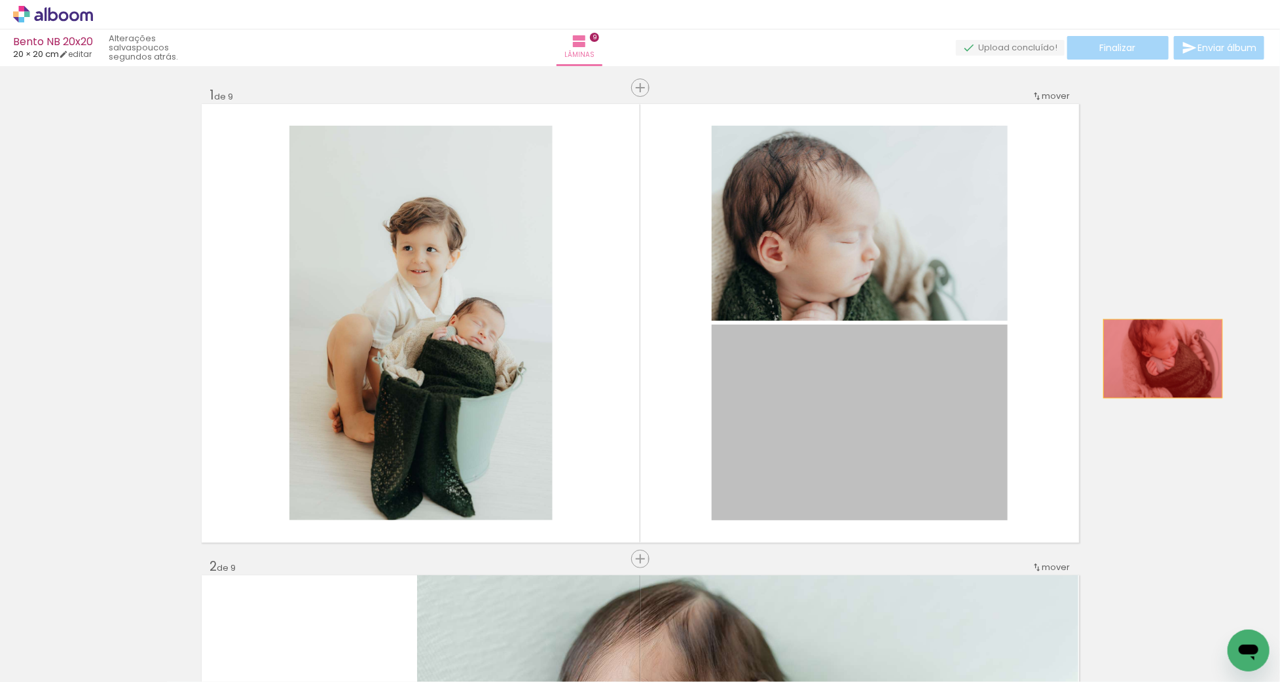
drag, startPoint x: 830, startPoint y: 412, endPoint x: 1090, endPoint y: 329, distance: 273.6
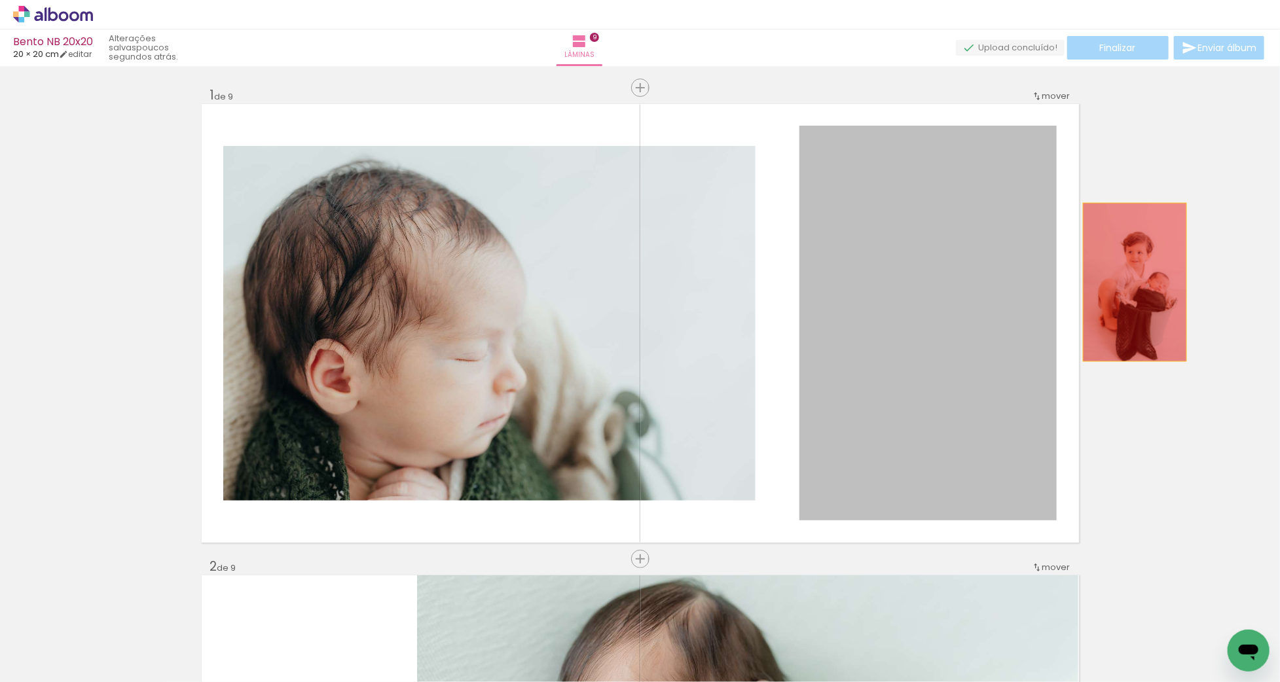
drag, startPoint x: 820, startPoint y: 267, endPoint x: 1157, endPoint y: 275, distance: 337.4
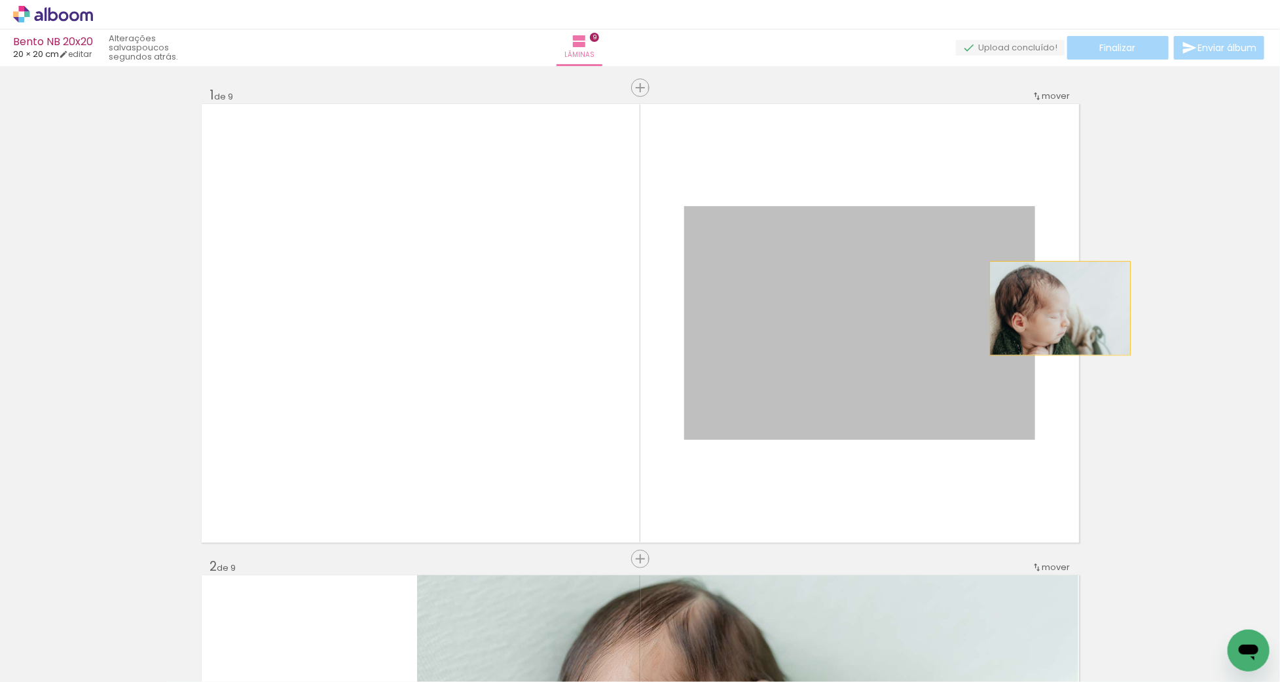
drag, startPoint x: 842, startPoint y: 310, endPoint x: 1125, endPoint y: 301, distance: 283.1
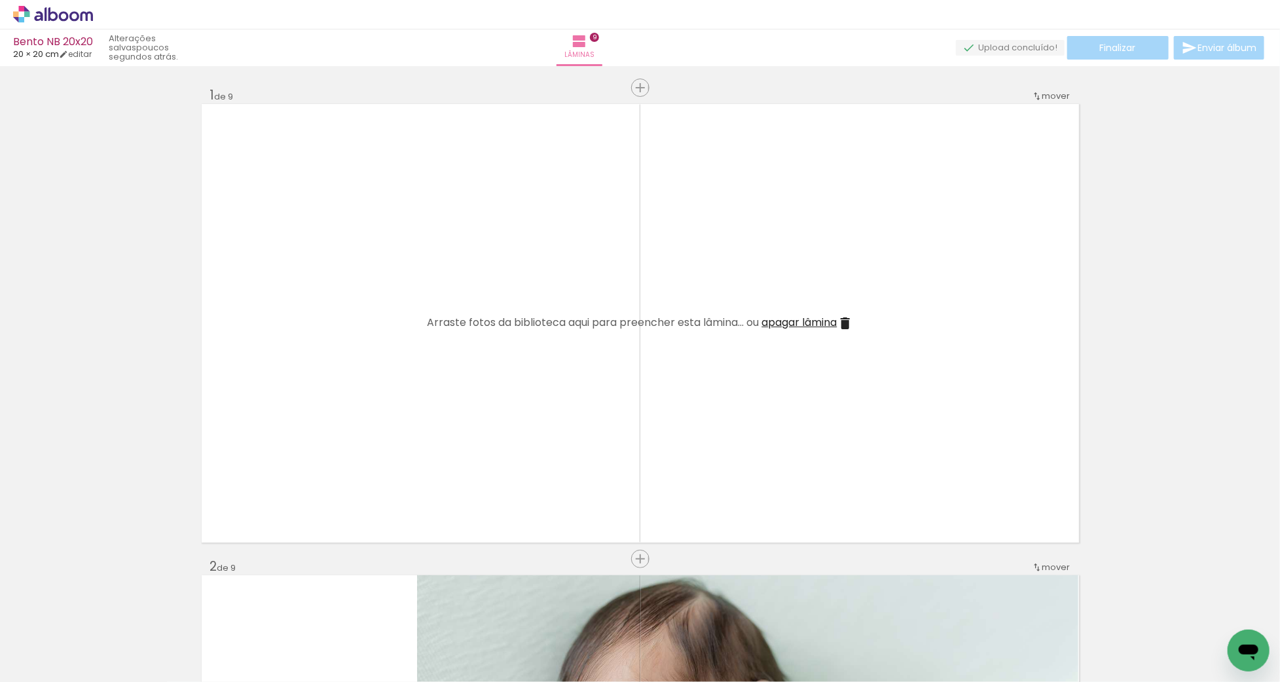
click at [781, 322] on span "apagar lâmina" at bounding box center [799, 322] width 75 height 15
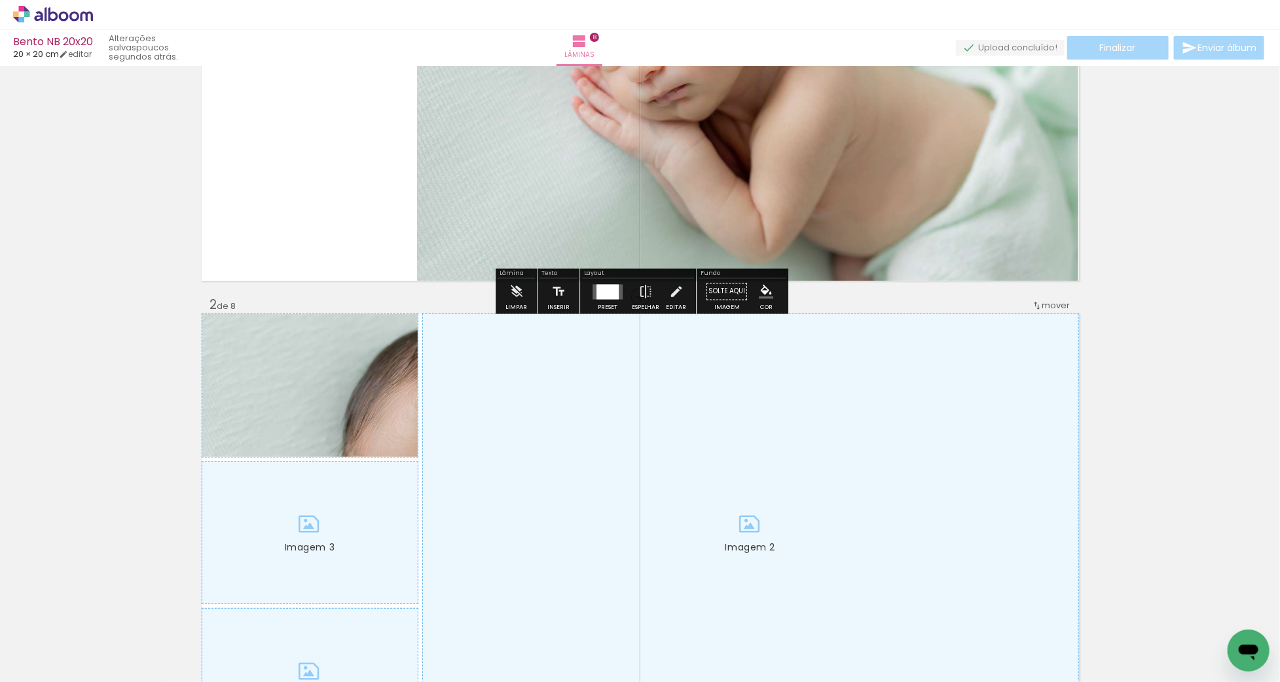
scroll to position [262, 0]
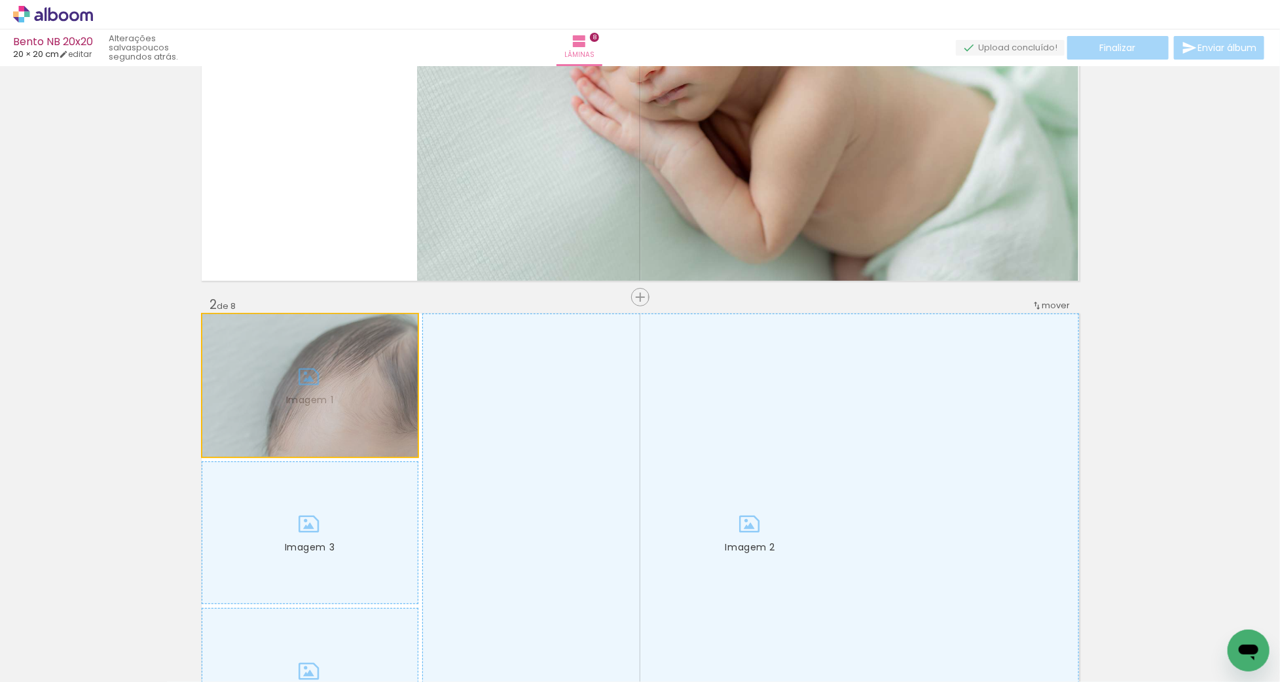
drag, startPoint x: 193, startPoint y: 424, endPoint x: 84, endPoint y: 413, distance: 109.3
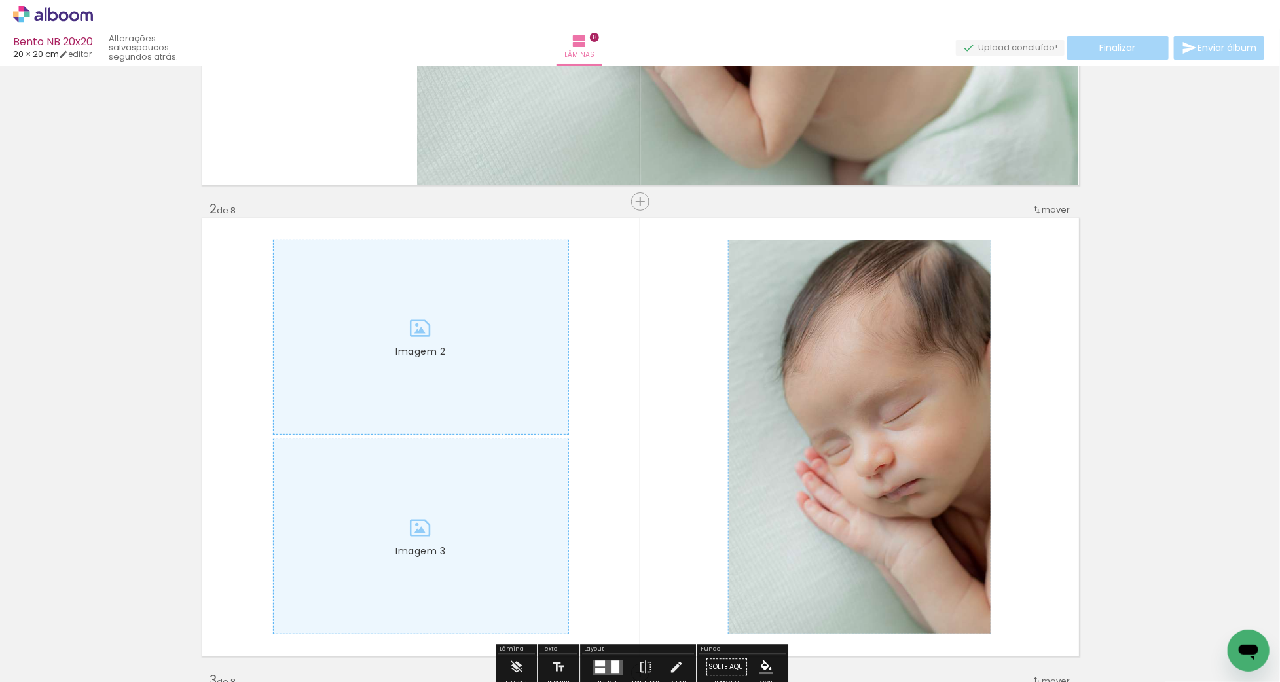
scroll to position [486, 0]
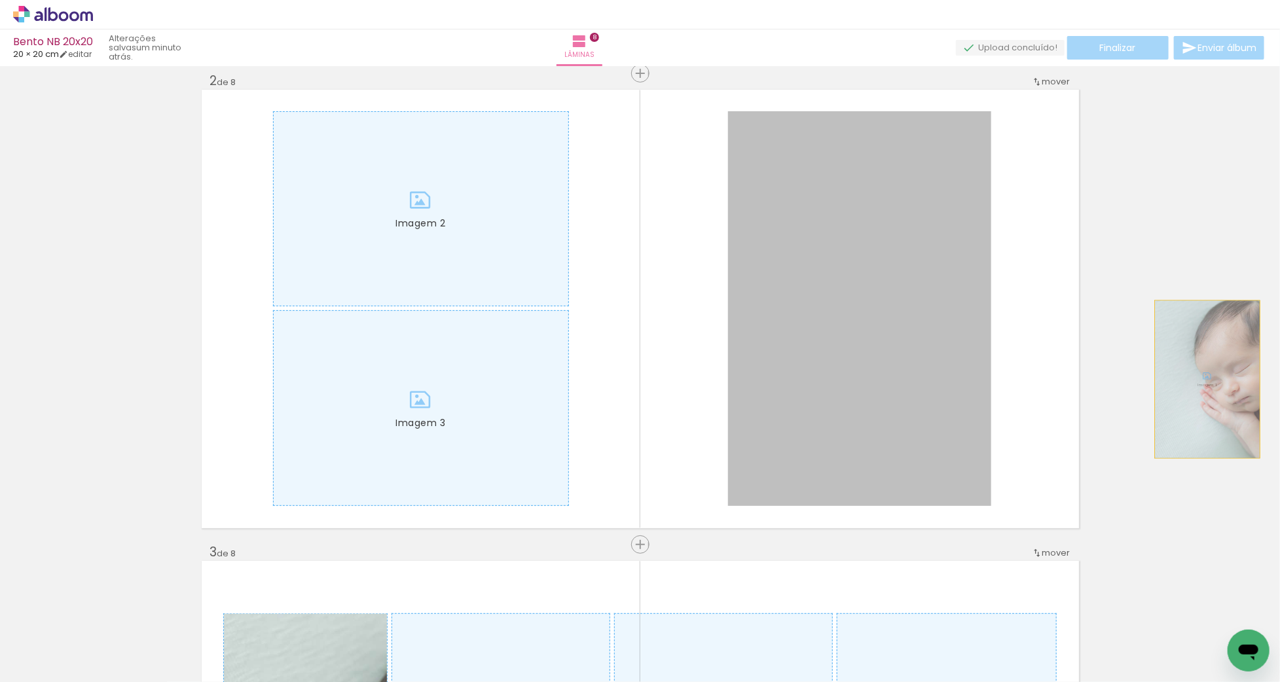
drag, startPoint x: 937, startPoint y: 381, endPoint x: 1223, endPoint y: 379, distance: 286.2
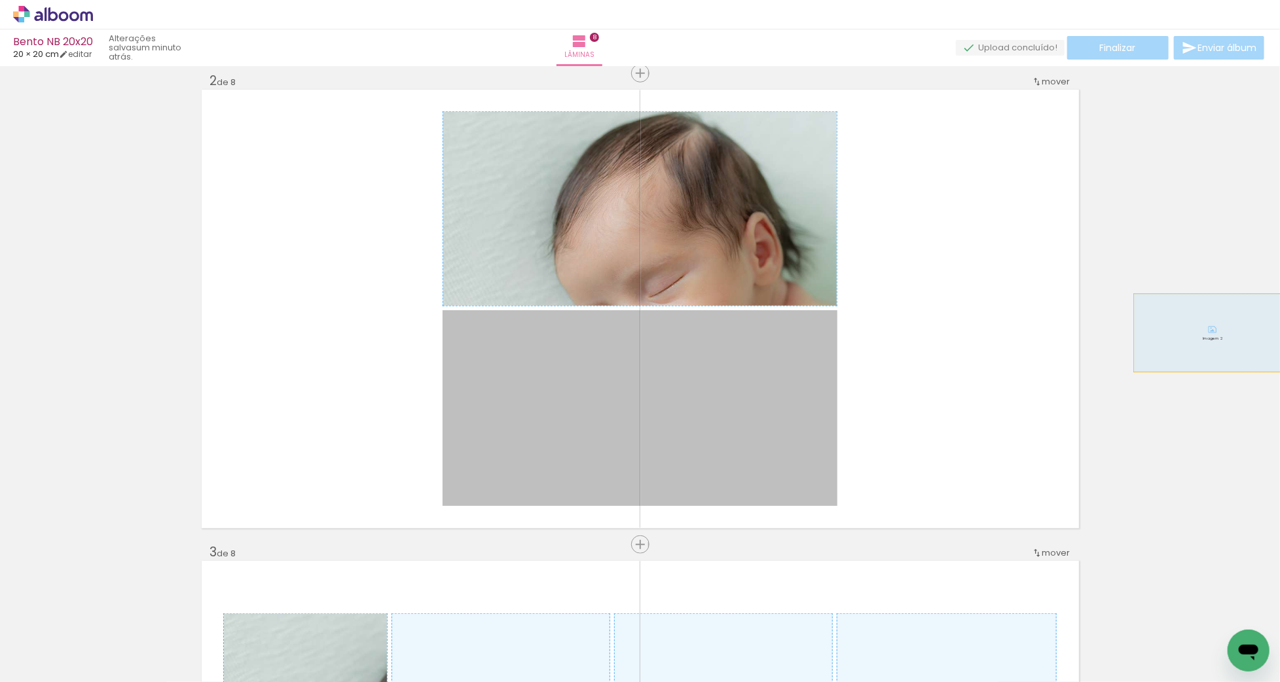
drag, startPoint x: 731, startPoint y: 312, endPoint x: 1213, endPoint y: 333, distance: 482.5
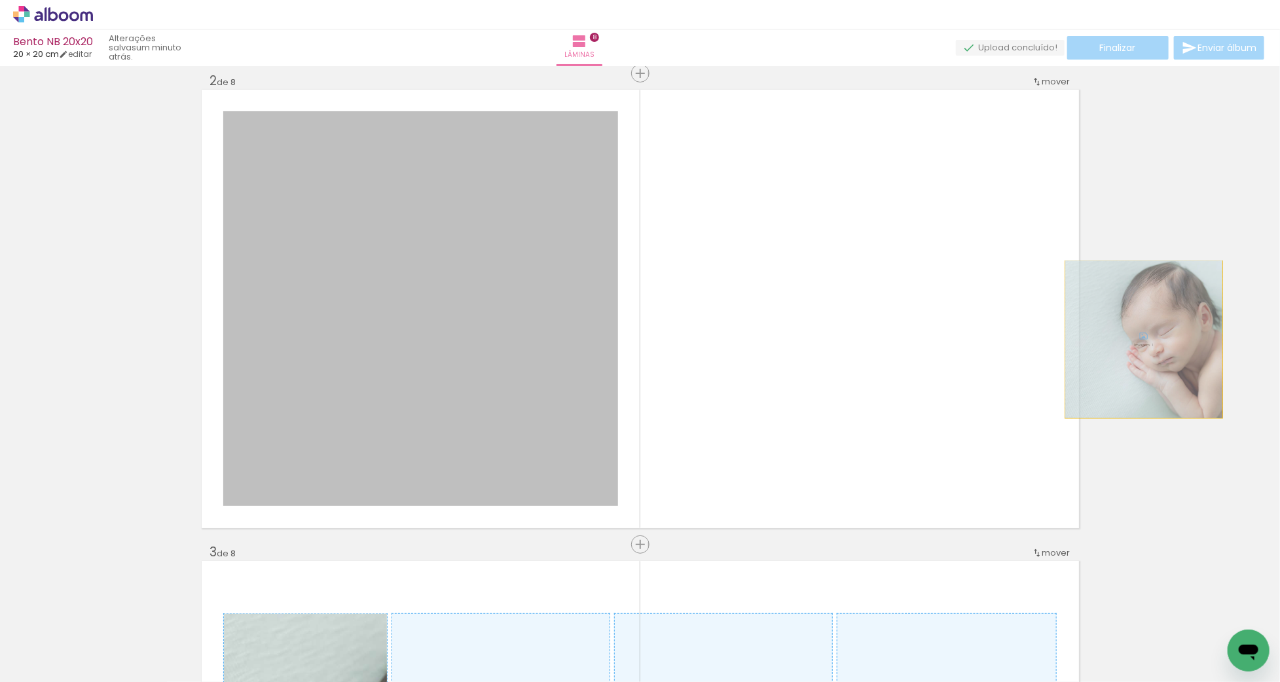
drag, startPoint x: 419, startPoint y: 338, endPoint x: 1144, endPoint y: 337, distance: 725.7
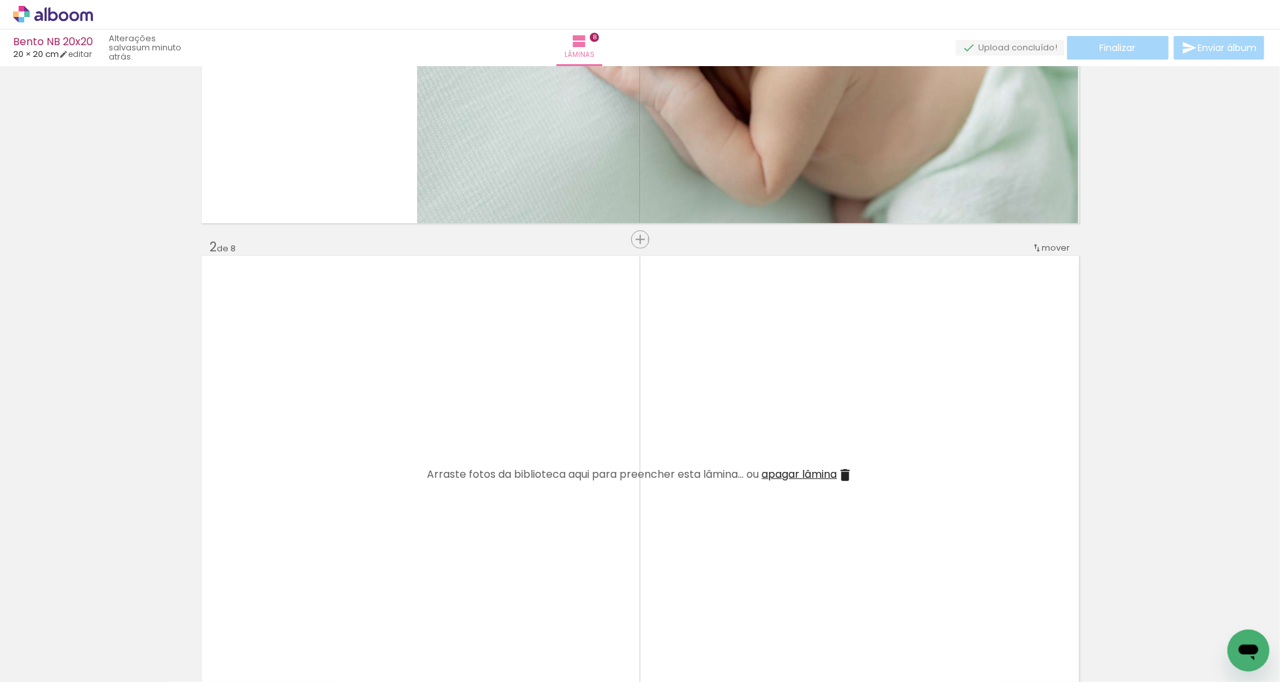
scroll to position [358, 0]
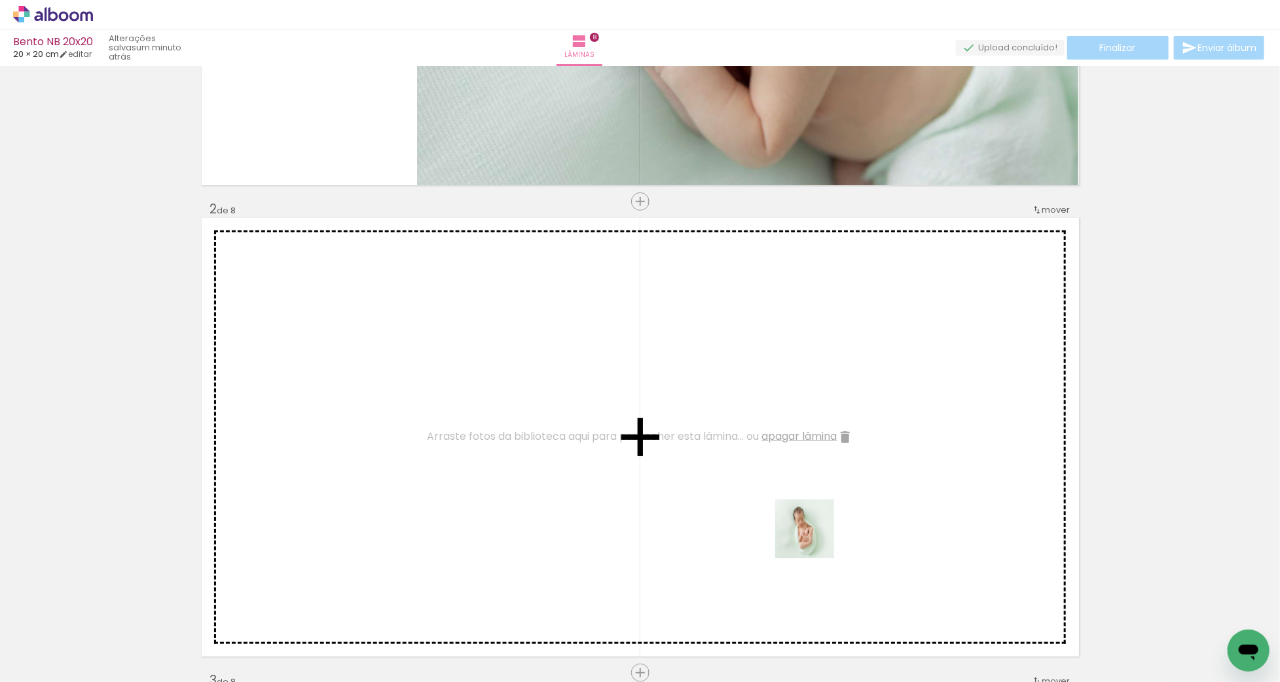
drag, startPoint x: 865, startPoint y: 639, endPoint x: 816, endPoint y: 606, distance: 59.4
click at [815, 540] on quentale-workspace at bounding box center [640, 341] width 1280 height 682
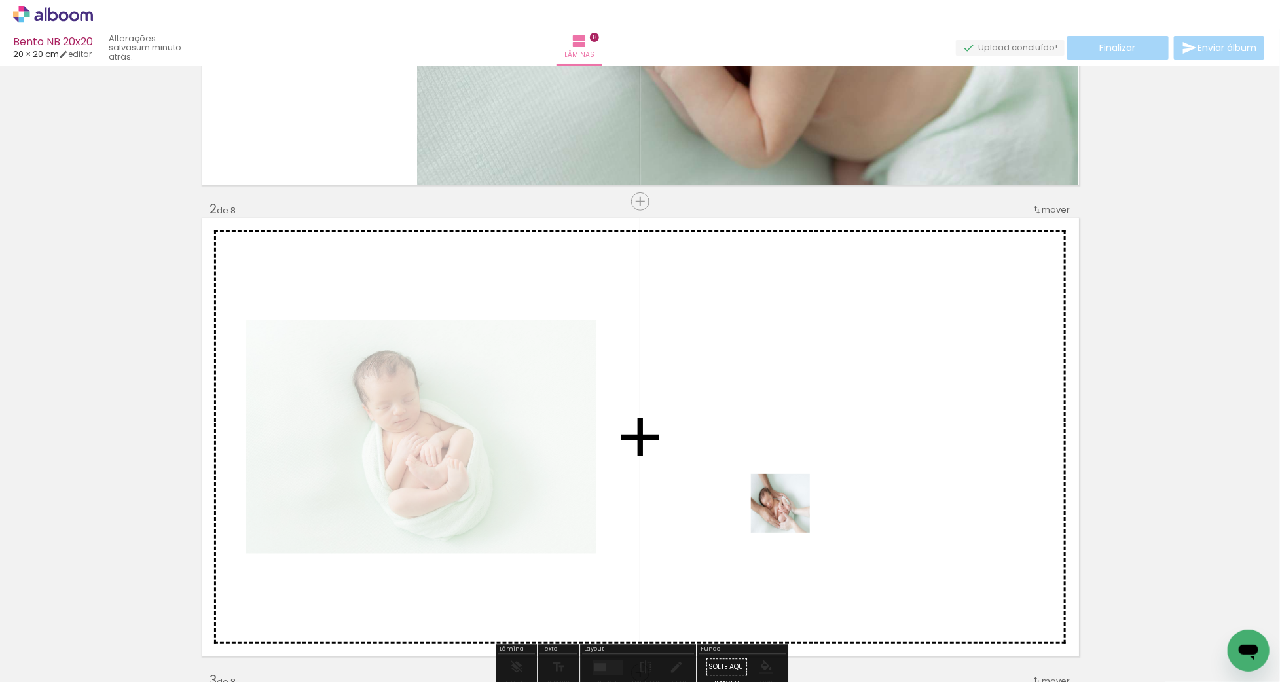
drag, startPoint x: 806, startPoint y: 631, endPoint x: 791, endPoint y: 512, distance: 119.5
click at [791, 512] on quentale-workspace at bounding box center [640, 341] width 1280 height 682
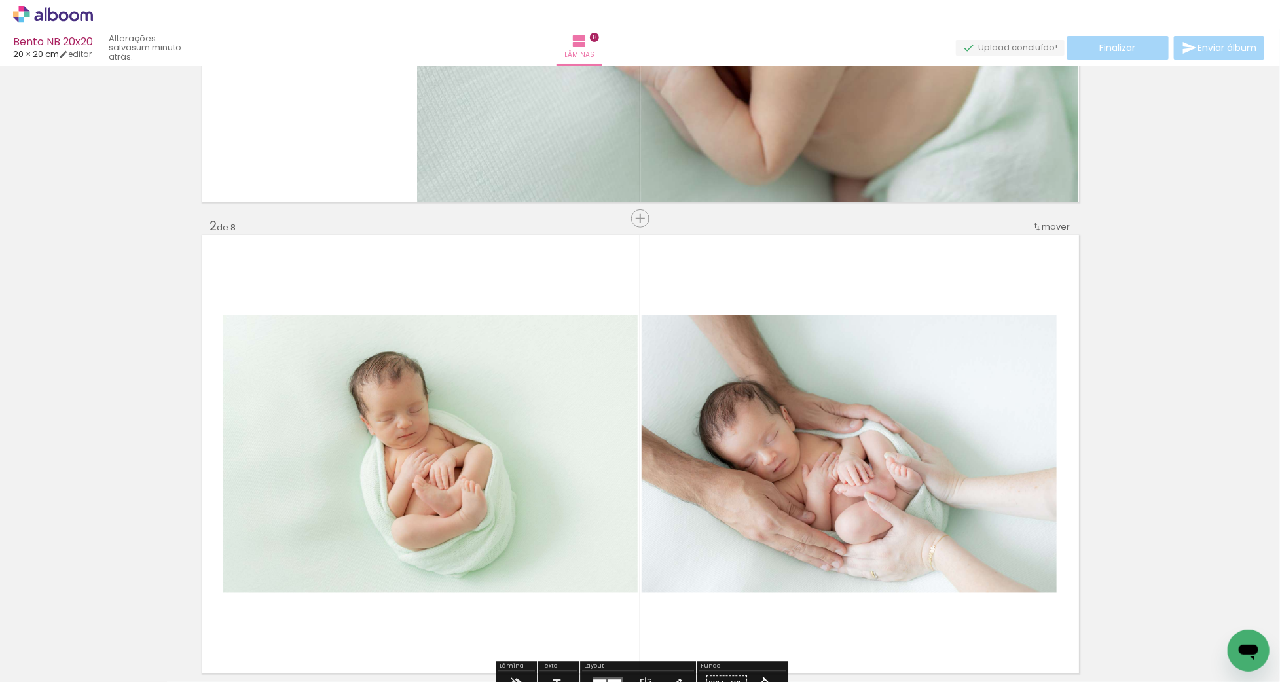
scroll to position [34, 0]
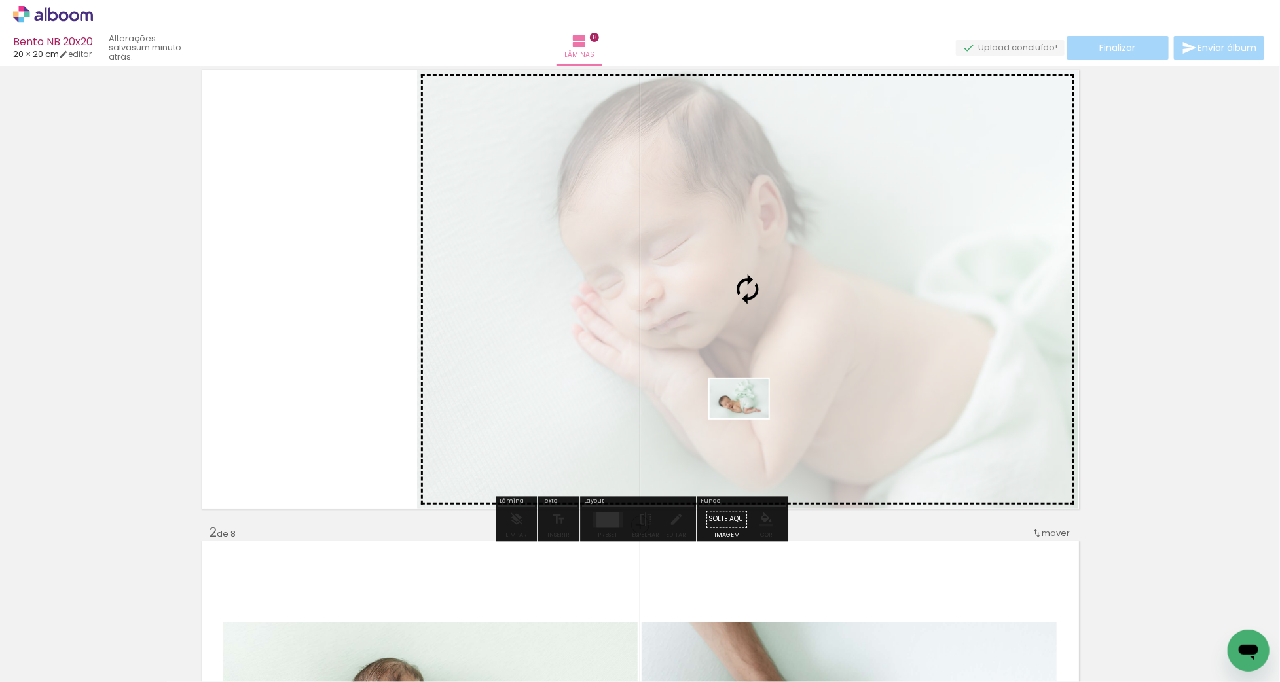
drag, startPoint x: 293, startPoint y: 654, endPoint x: 749, endPoint y: 419, distance: 513.5
click at [749, 419] on quentale-workspace at bounding box center [640, 341] width 1280 height 682
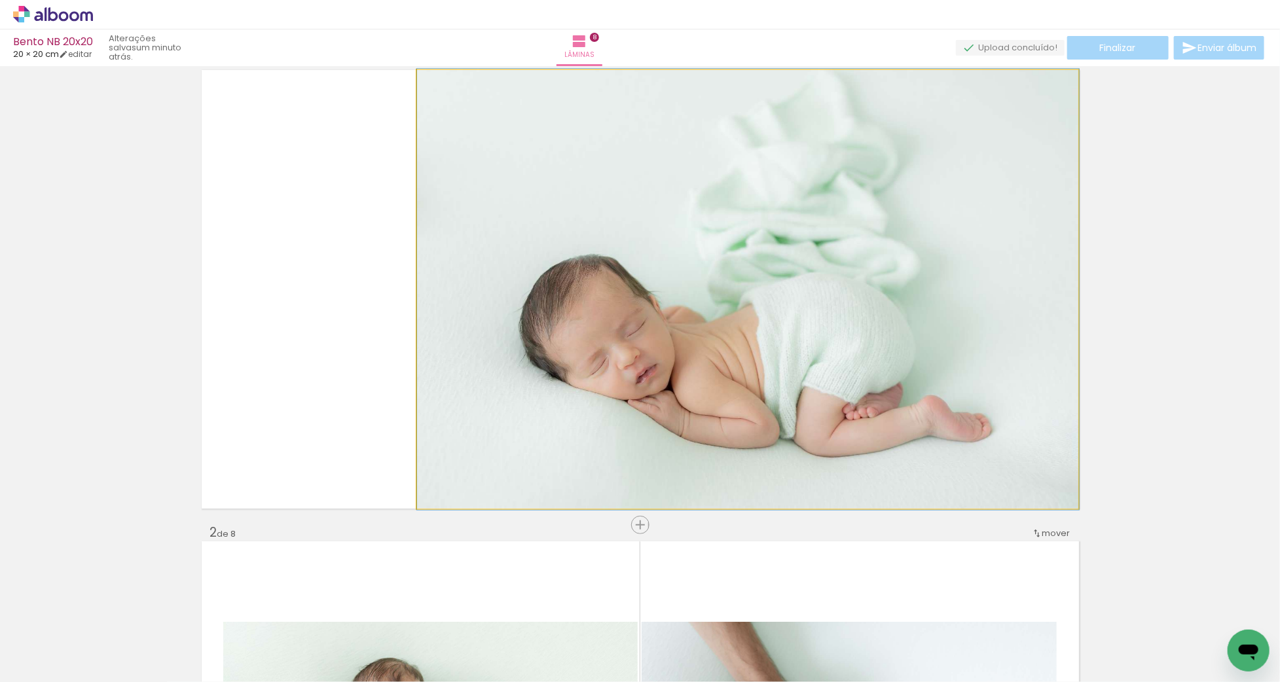
click at [706, 390] on quentale-photo at bounding box center [748, 289] width 662 height 439
click at [565, 369] on quentale-photo at bounding box center [748, 289] width 662 height 439
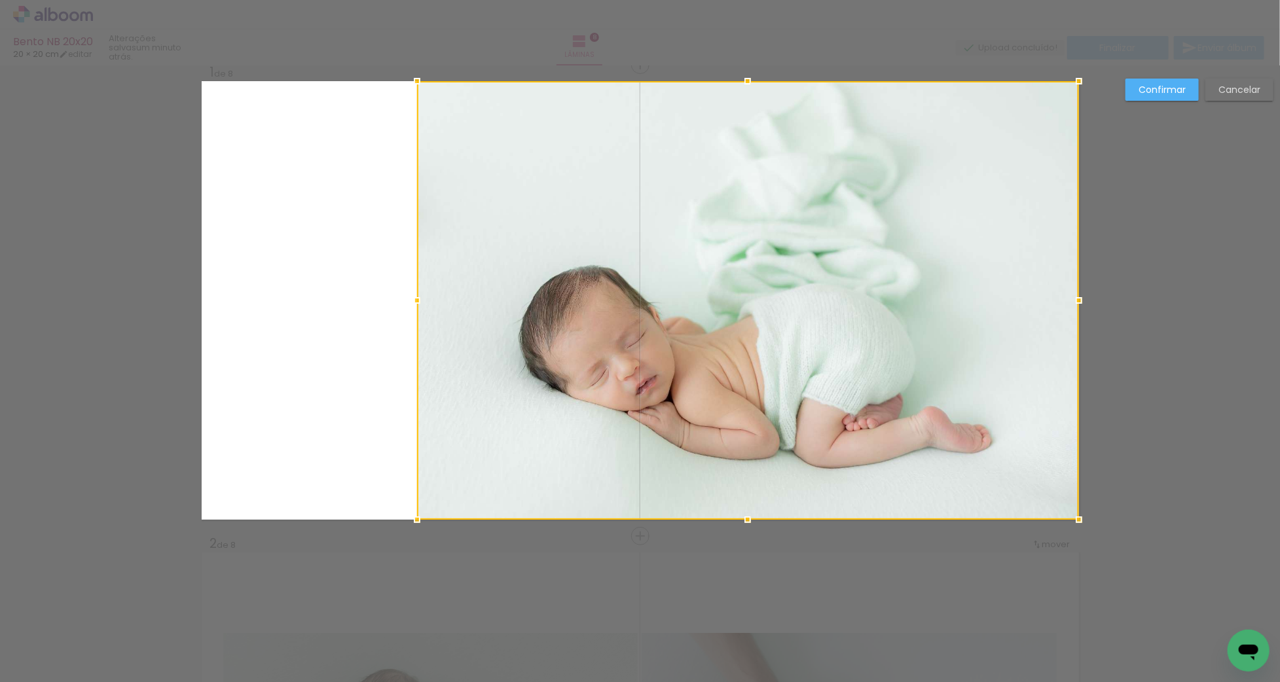
click at [565, 369] on div at bounding box center [748, 300] width 662 height 439
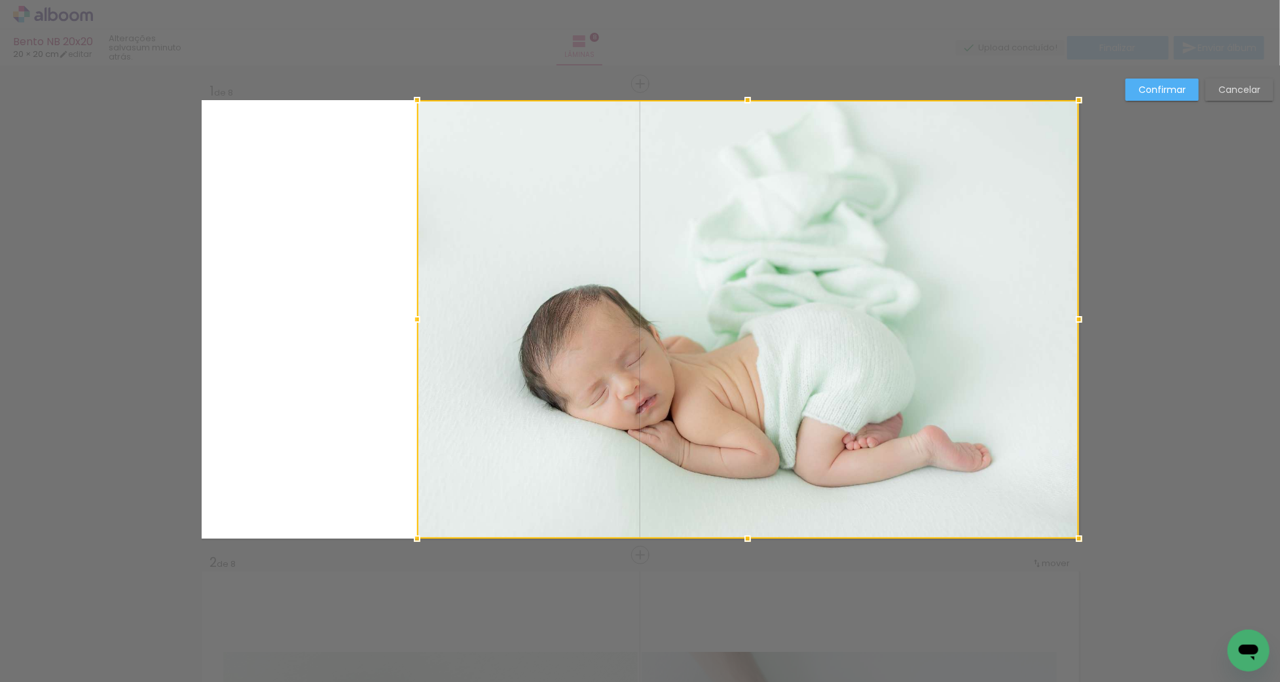
scroll to position [0, 0]
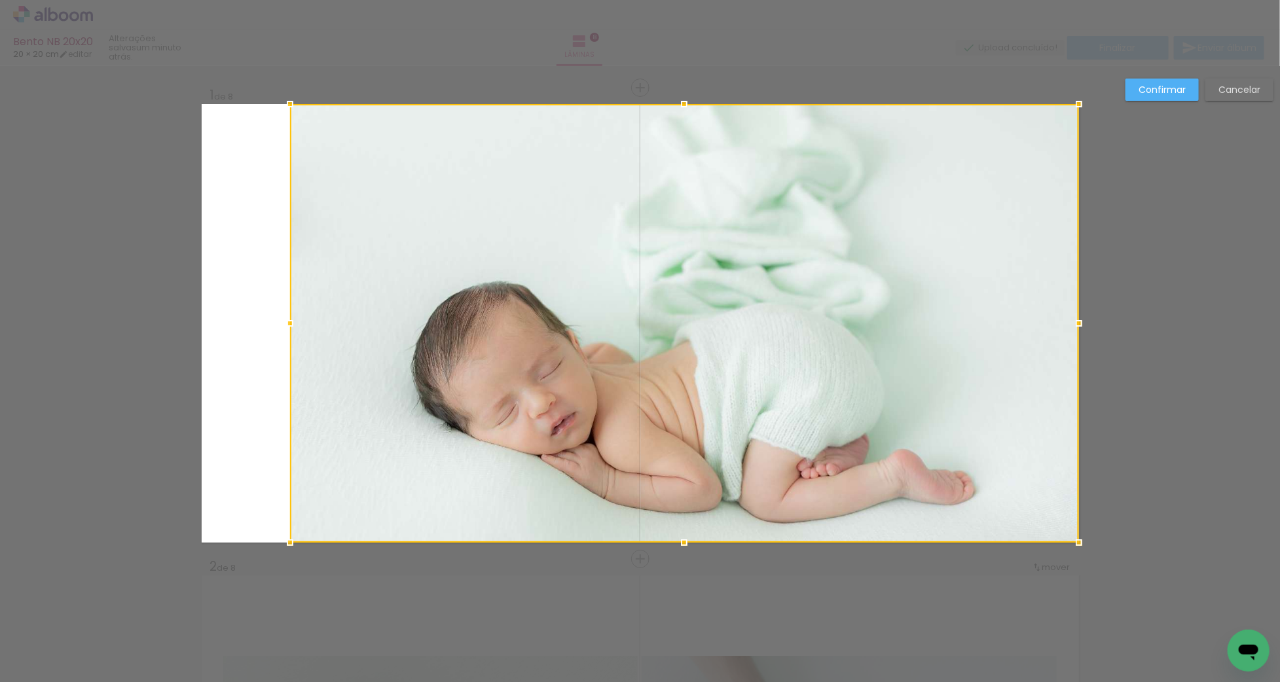
drag, startPoint x: 419, startPoint y: 324, endPoint x: 83, endPoint y: 322, distance: 336.0
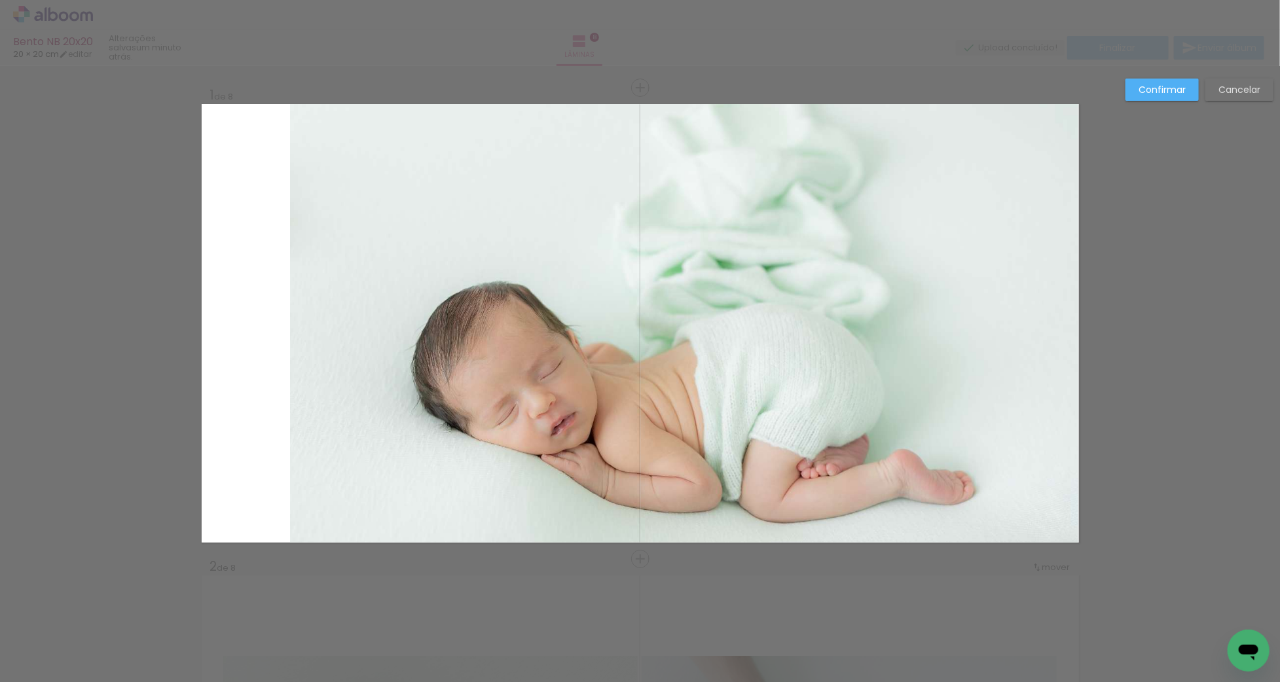
click at [592, 304] on quentale-photo at bounding box center [684, 323] width 789 height 439
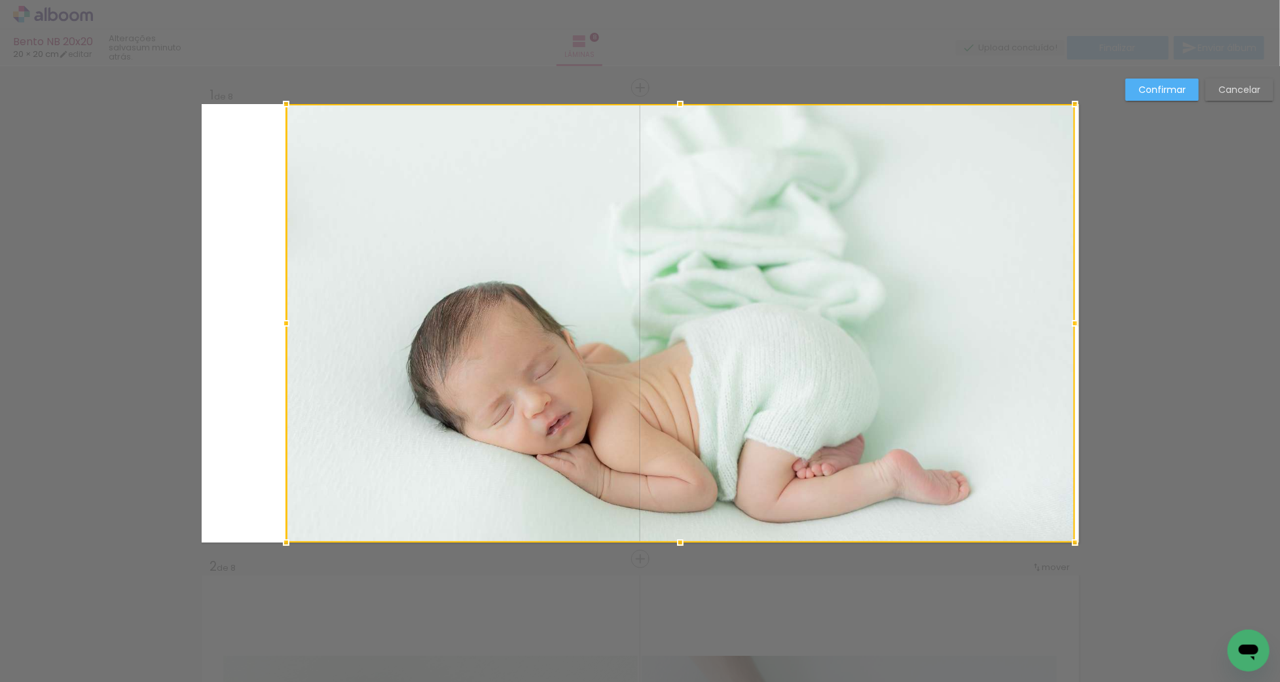
drag, startPoint x: 578, startPoint y: 340, endPoint x: 584, endPoint y: 304, distance: 36.4
click at [574, 307] on div at bounding box center [680, 323] width 789 height 439
drag, startPoint x: 1159, startPoint y: 91, endPoint x: 961, endPoint y: 181, distance: 217.8
click at [0, 0] on slot "Confirmar" at bounding box center [0, 0] width 0 height 0
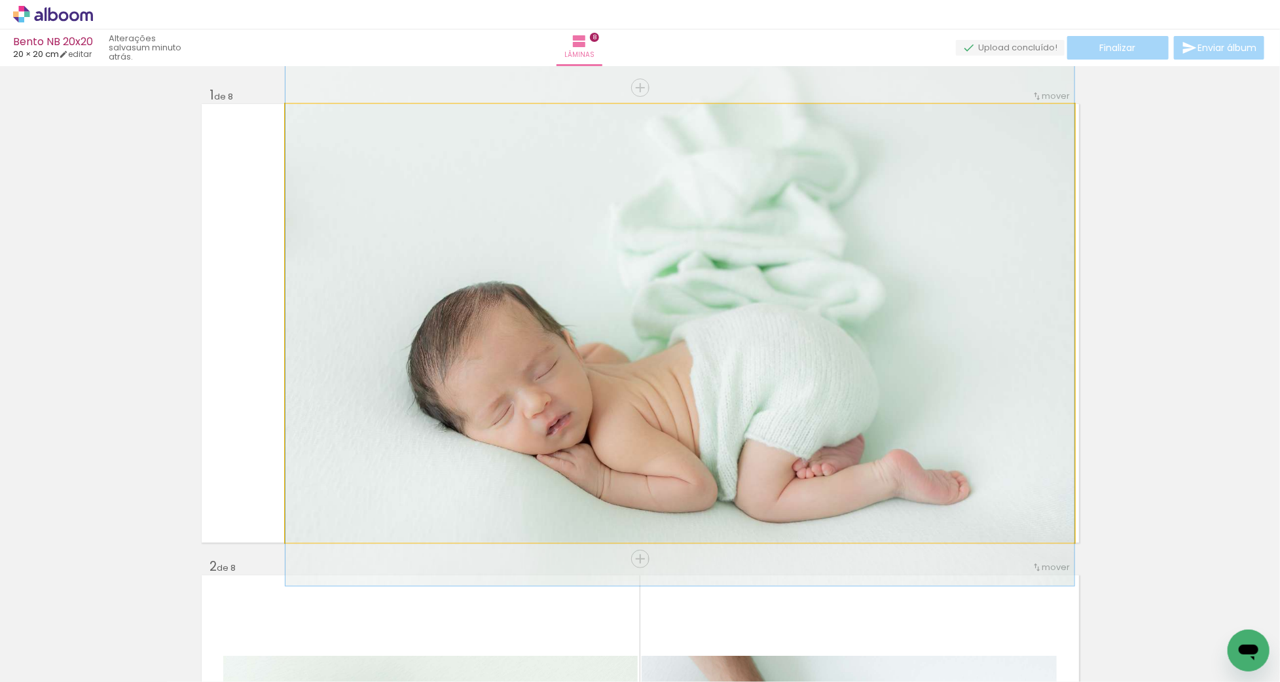
click at [760, 300] on quentale-photo at bounding box center [680, 323] width 789 height 439
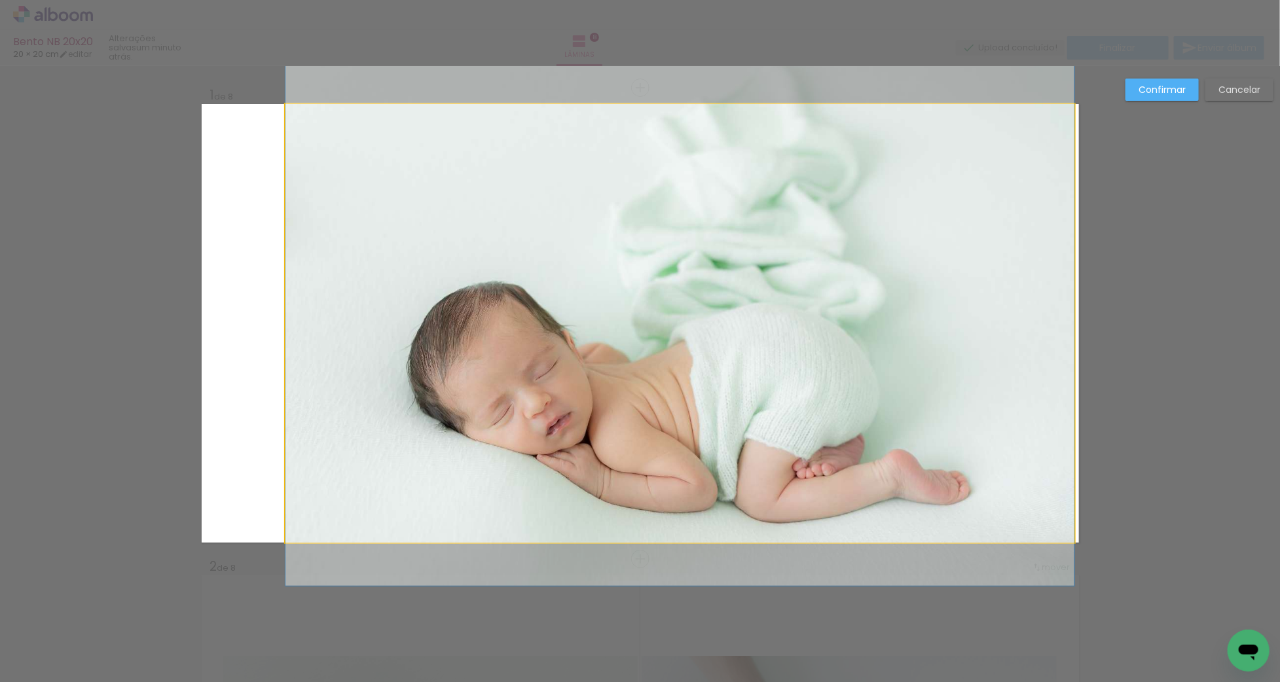
click at [760, 300] on quentale-photo at bounding box center [680, 323] width 789 height 439
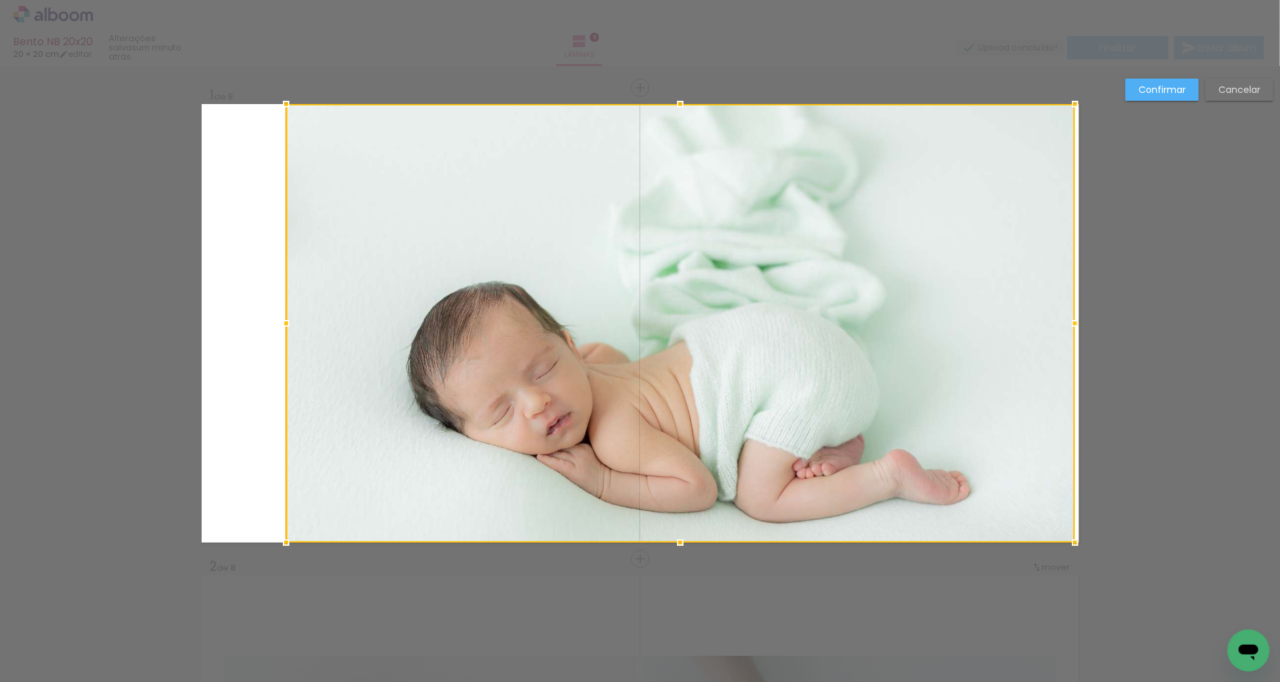
click at [760, 300] on div at bounding box center [680, 323] width 789 height 439
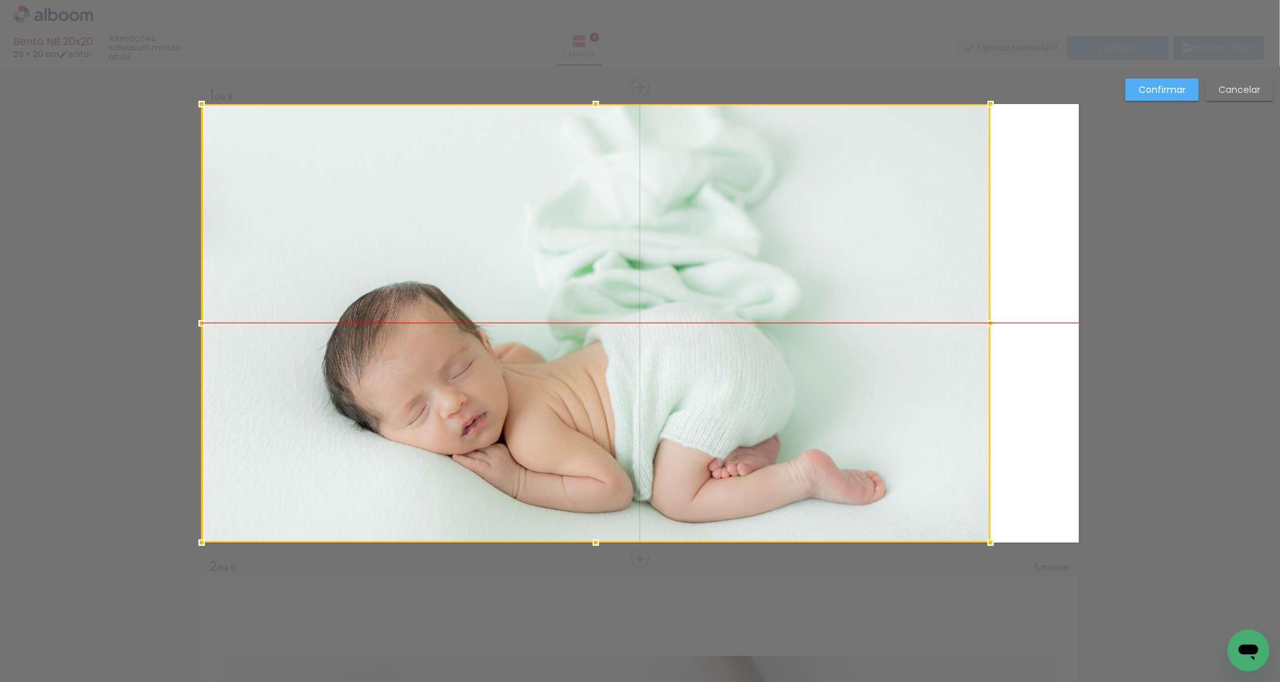
drag, startPoint x: 747, startPoint y: 302, endPoint x: 614, endPoint y: 303, distance: 133.0
click at [578, 304] on div at bounding box center [596, 323] width 789 height 439
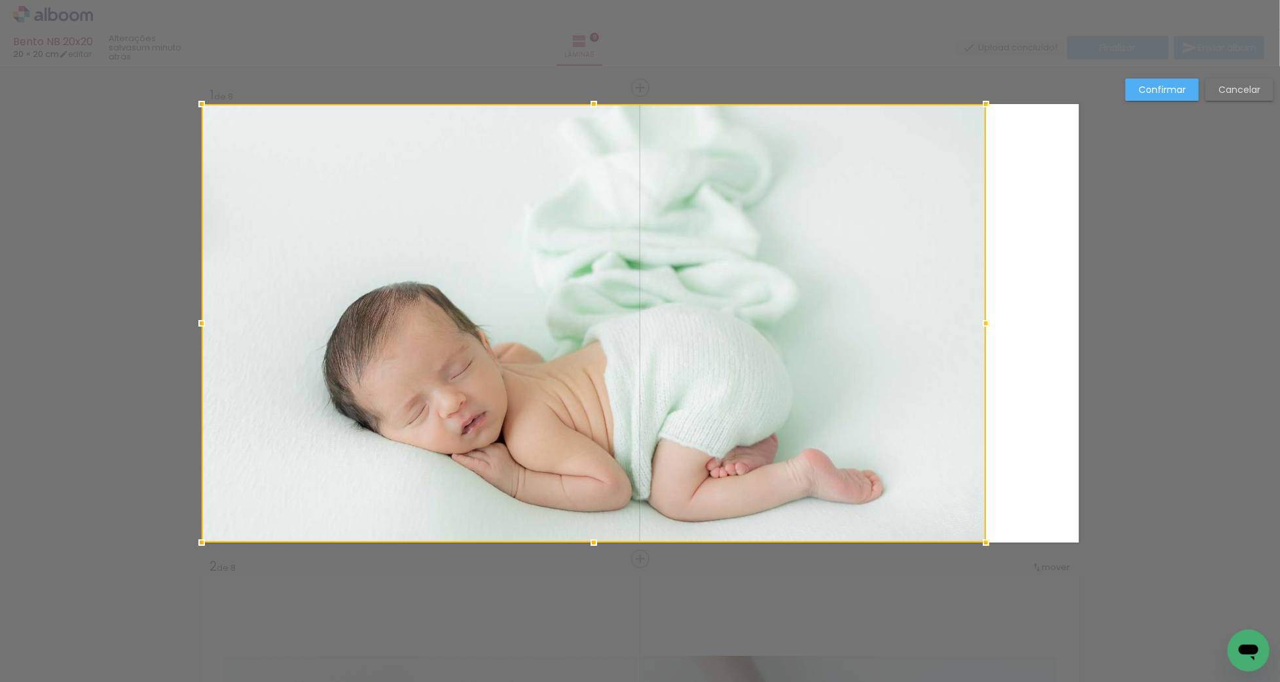
drag, startPoint x: 994, startPoint y: 322, endPoint x: 1150, endPoint y: 322, distance: 155.9
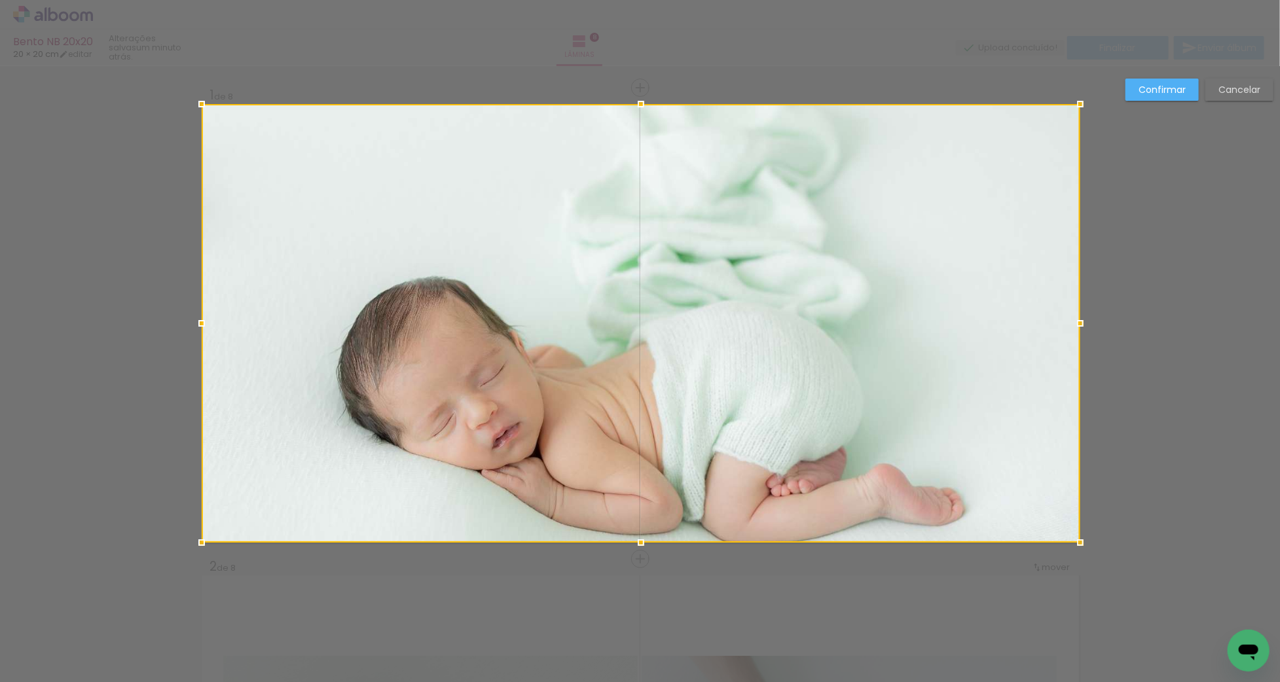
drag, startPoint x: 988, startPoint y: 324, endPoint x: 1001, endPoint y: 326, distance: 12.5
click at [1001, 326] on div at bounding box center [641, 323] width 879 height 439
drag, startPoint x: 1171, startPoint y: 94, endPoint x: 1163, endPoint y: 96, distance: 8.1
click at [0, 0] on slot "Confirmar" at bounding box center [0, 0] width 0 height 0
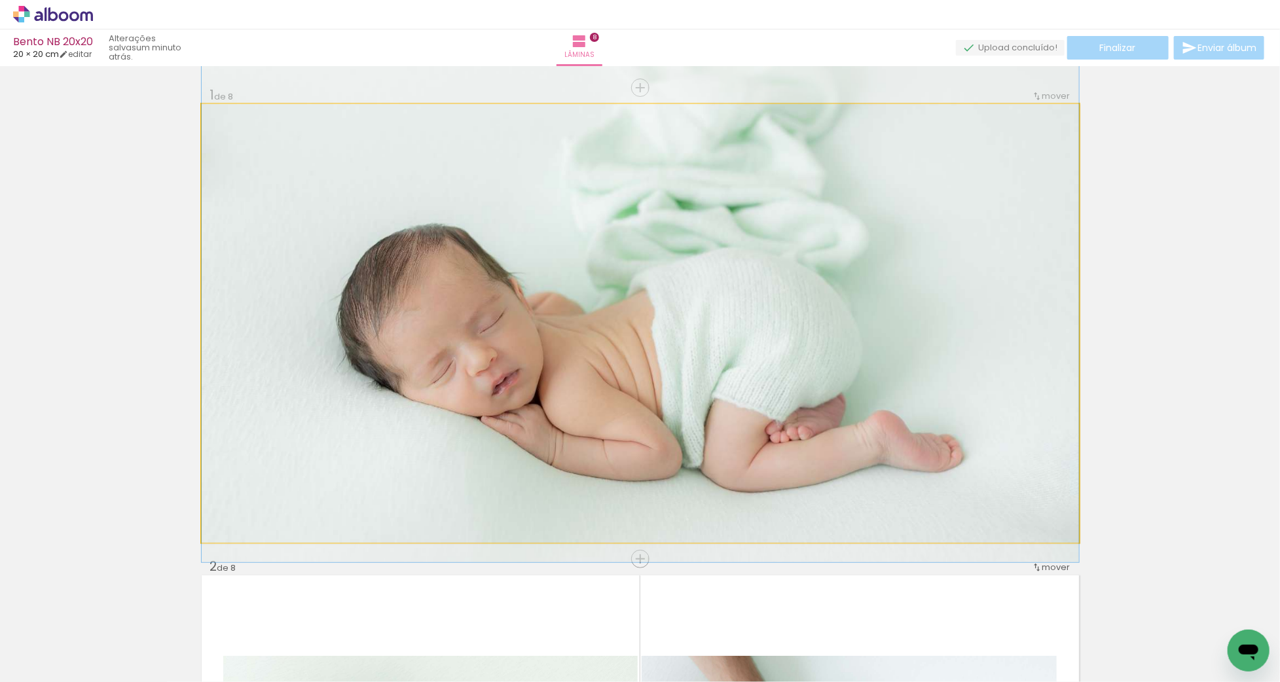
drag, startPoint x: 713, startPoint y: 355, endPoint x: 699, endPoint y: 302, distance: 54.6
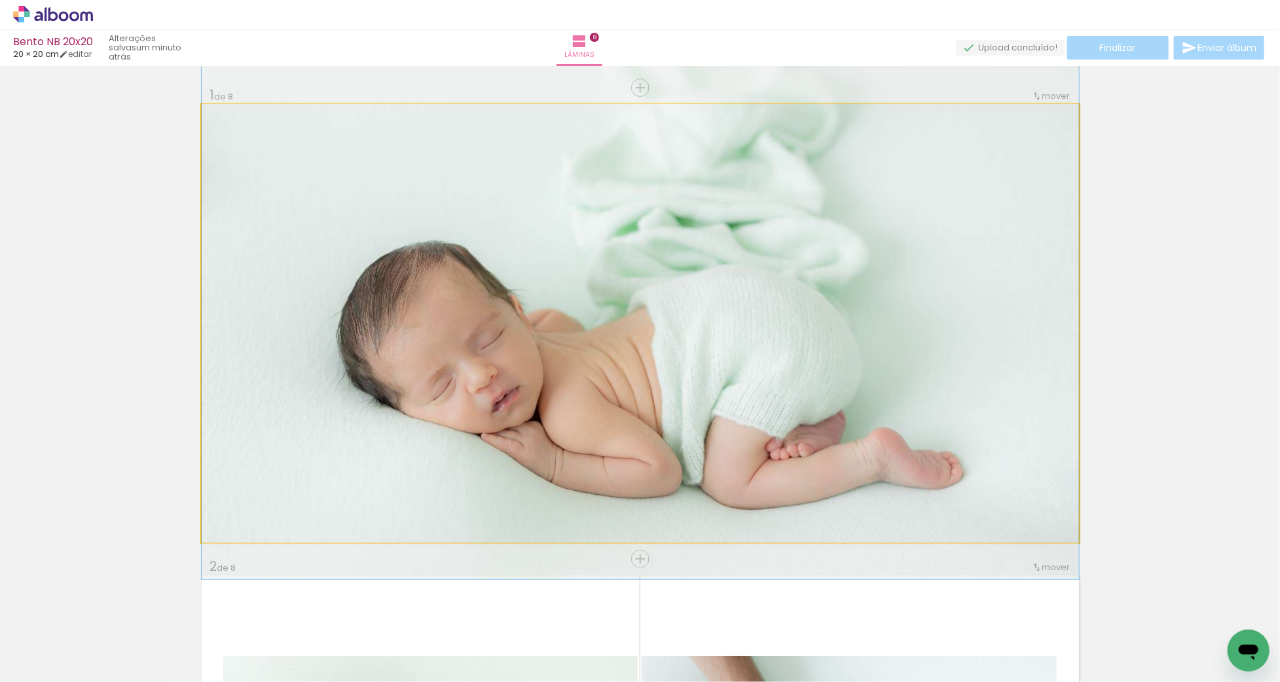
drag, startPoint x: 713, startPoint y: 287, endPoint x: 713, endPoint y: 304, distance: 17.0
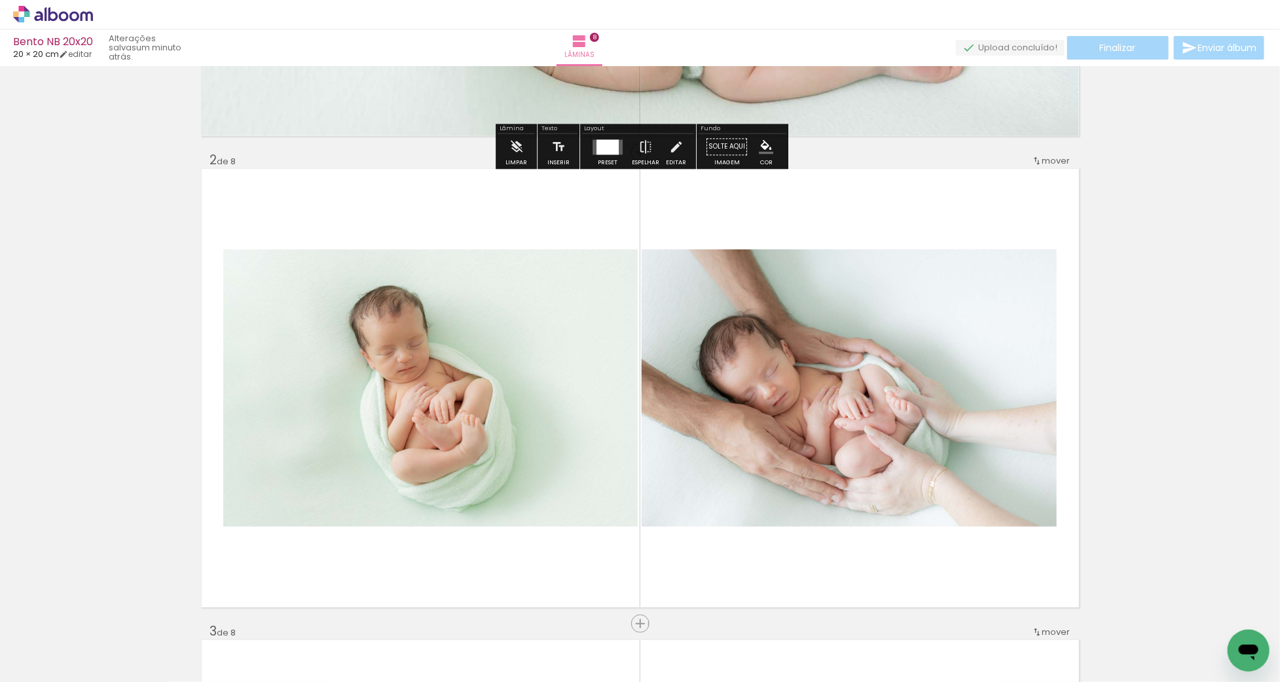
scroll to position [438, 0]
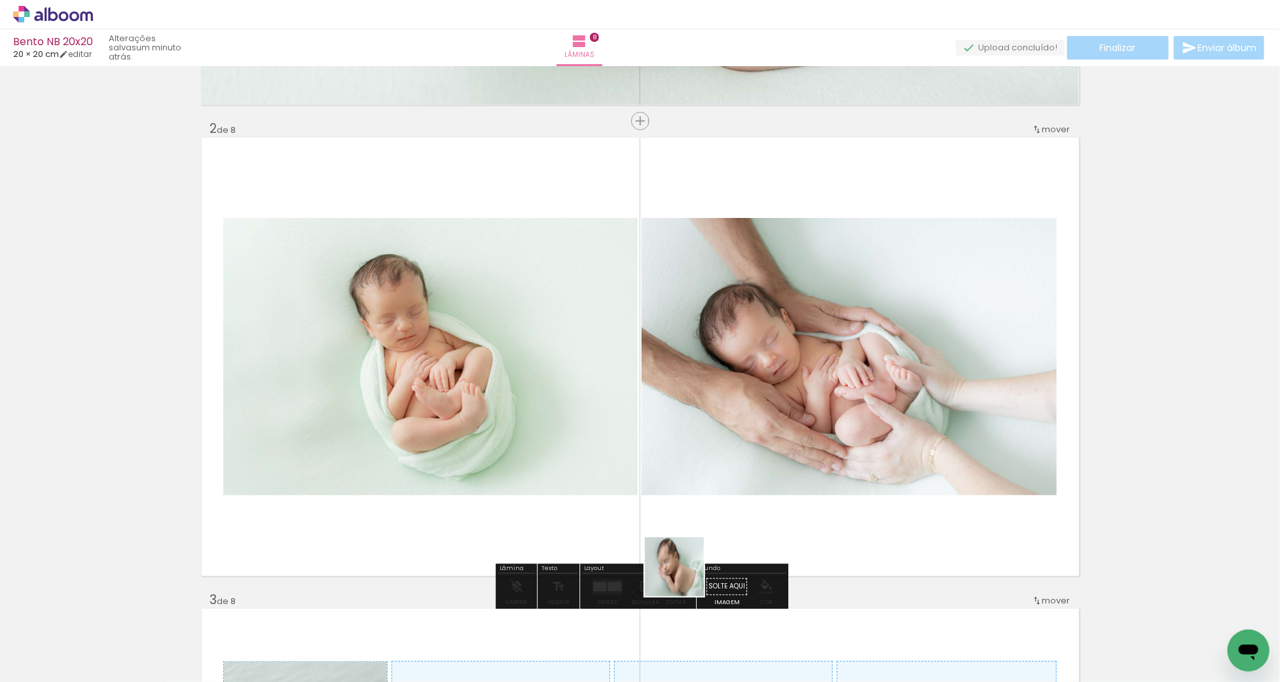
drag, startPoint x: 717, startPoint y: 635, endPoint x: 652, endPoint y: 541, distance: 114.5
click at [652, 541] on quentale-workspace at bounding box center [640, 341] width 1280 height 682
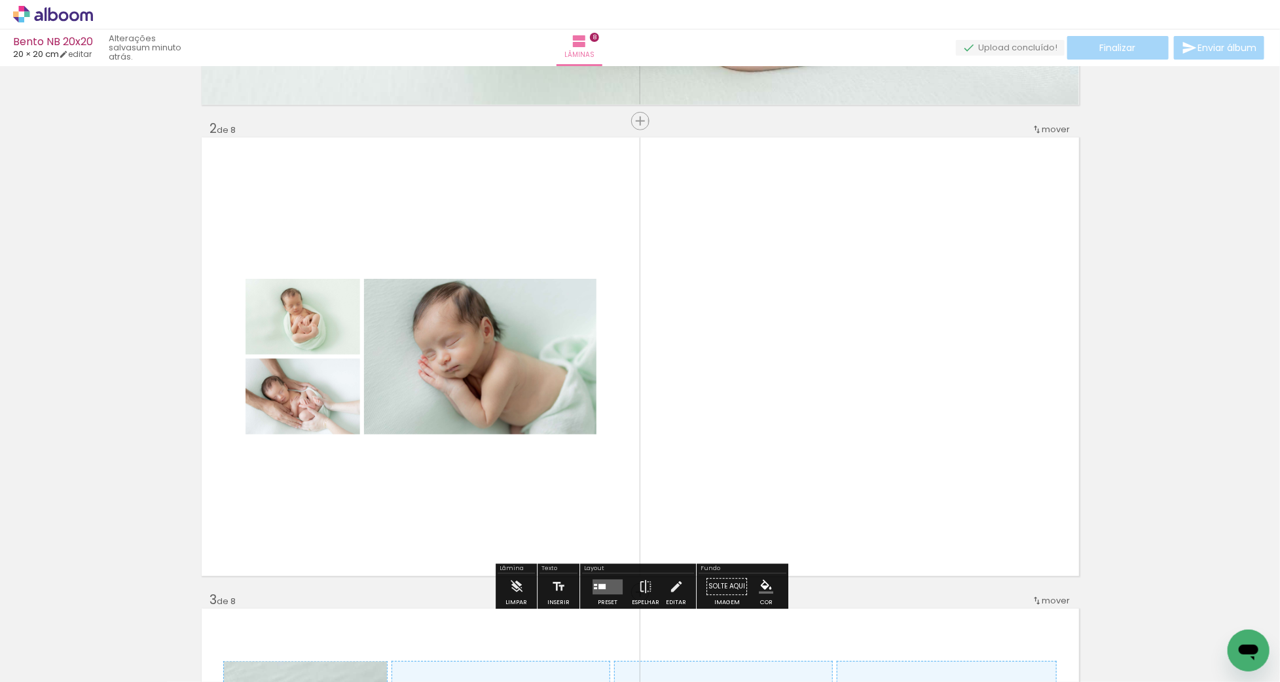
drag, startPoint x: 646, startPoint y: 652, endPoint x: 668, endPoint y: 506, distance: 147.7
click at [668, 506] on quentale-workspace at bounding box center [640, 341] width 1280 height 682
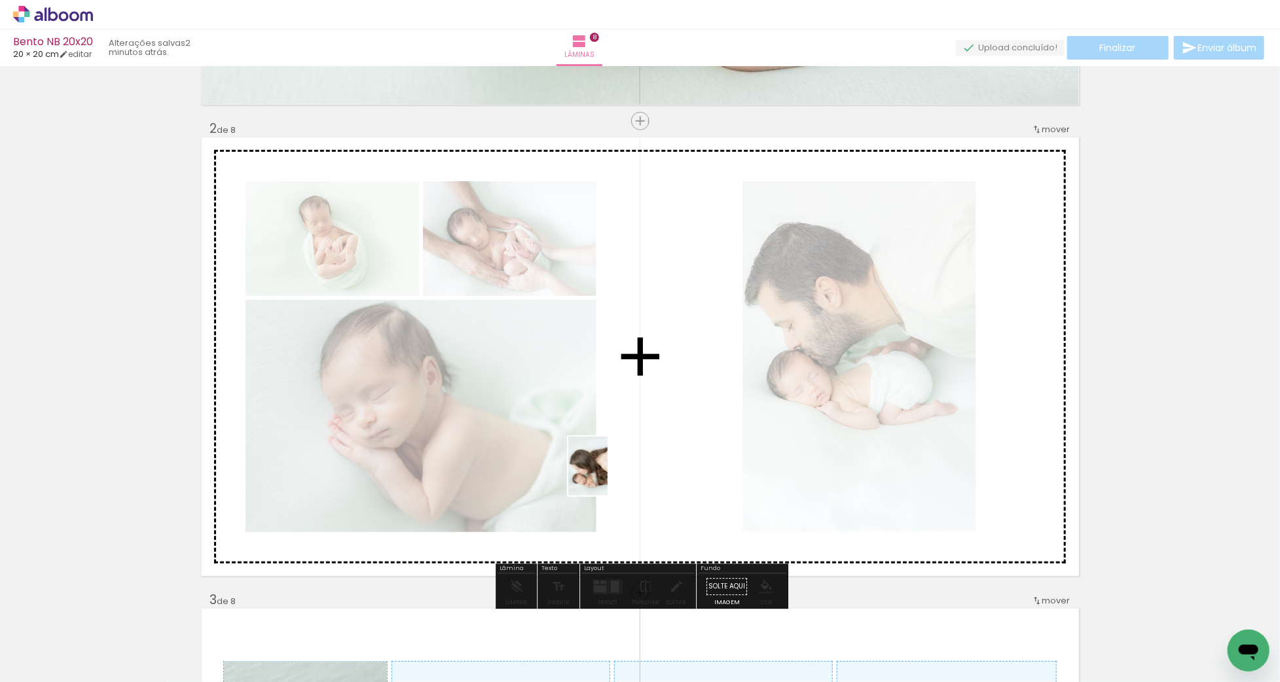
click at [608, 476] on quentale-workspace at bounding box center [640, 341] width 1280 height 682
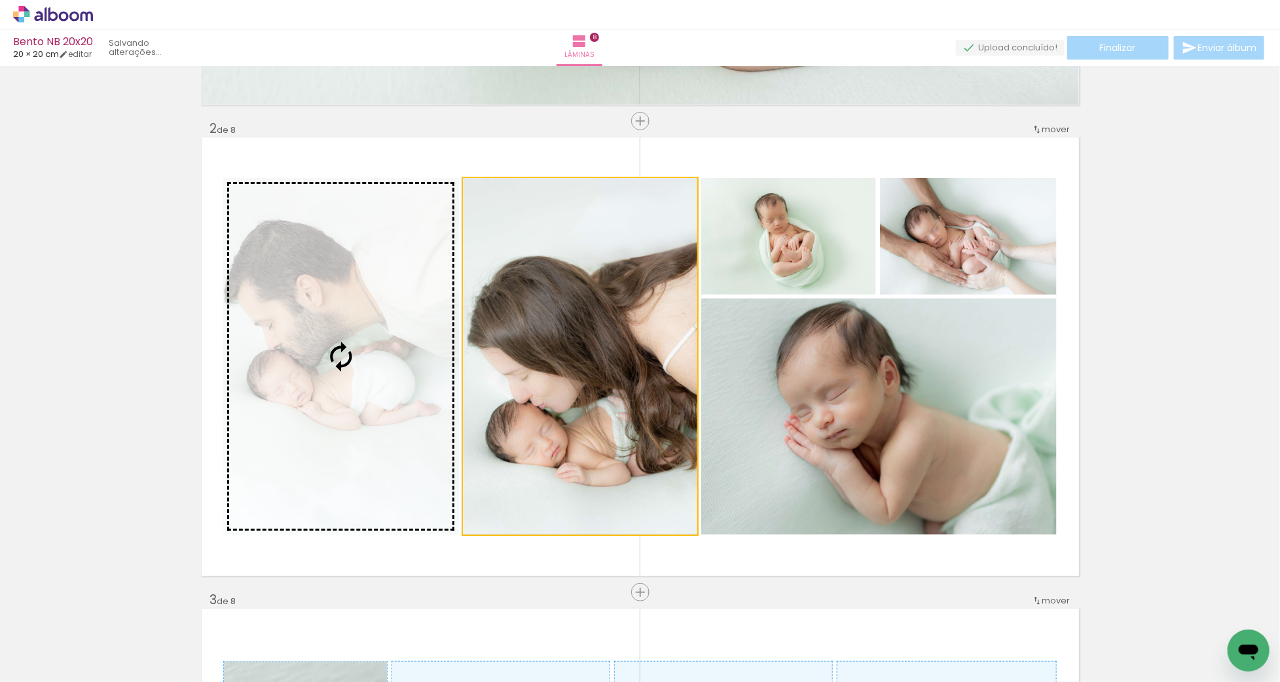
drag, startPoint x: 544, startPoint y: 438, endPoint x: 111, endPoint y: 397, distance: 434.8
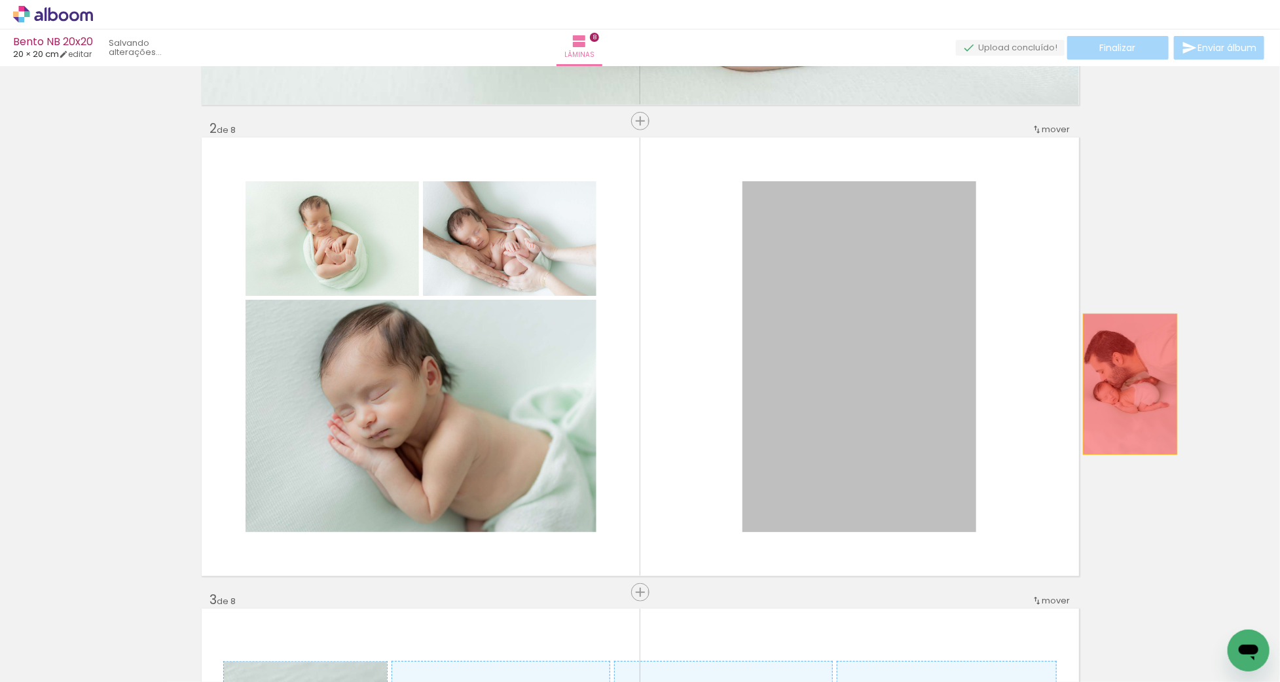
drag, startPoint x: 786, startPoint y: 371, endPoint x: 1130, endPoint y: 384, distance: 344.8
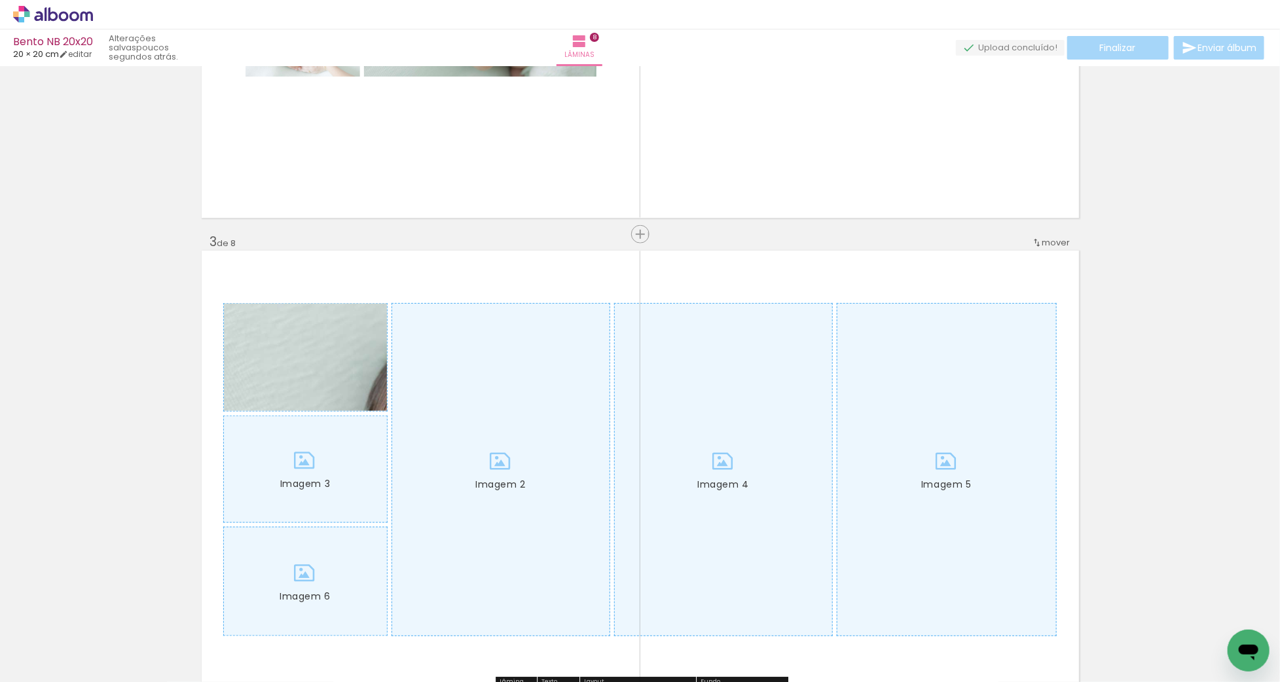
scroll to position [798, 0]
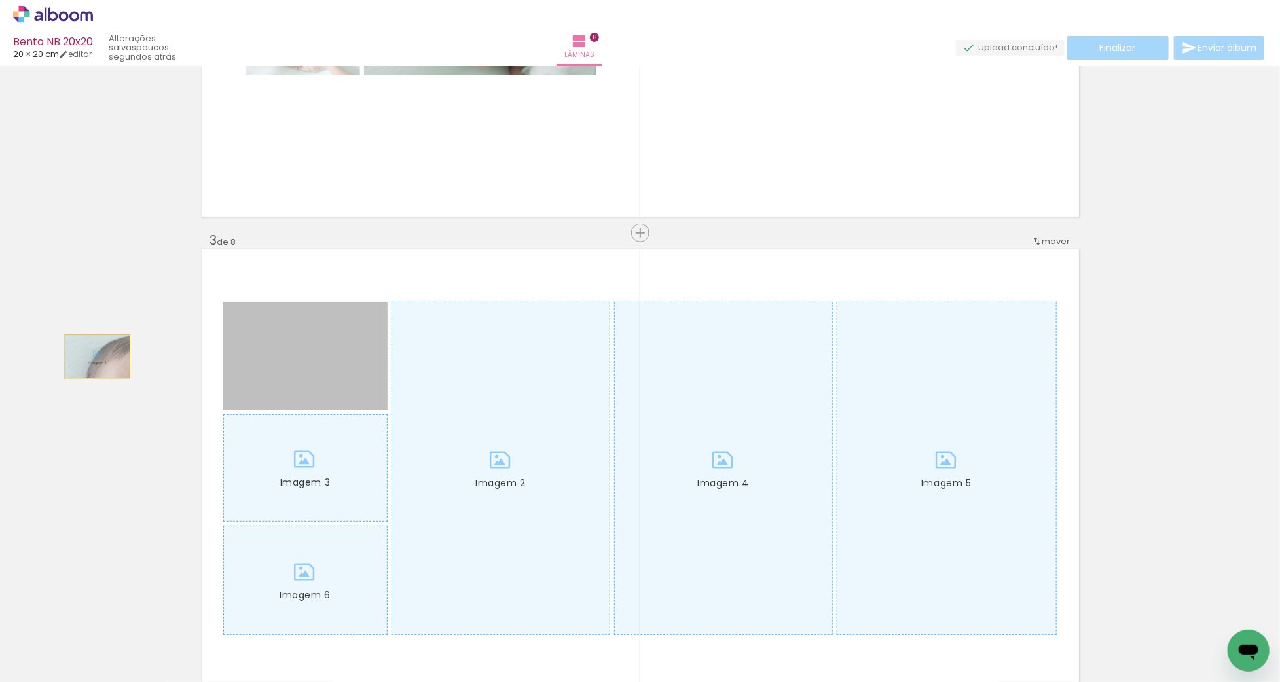
drag, startPoint x: 353, startPoint y: 374, endPoint x: 41, endPoint y: 354, distance: 313.1
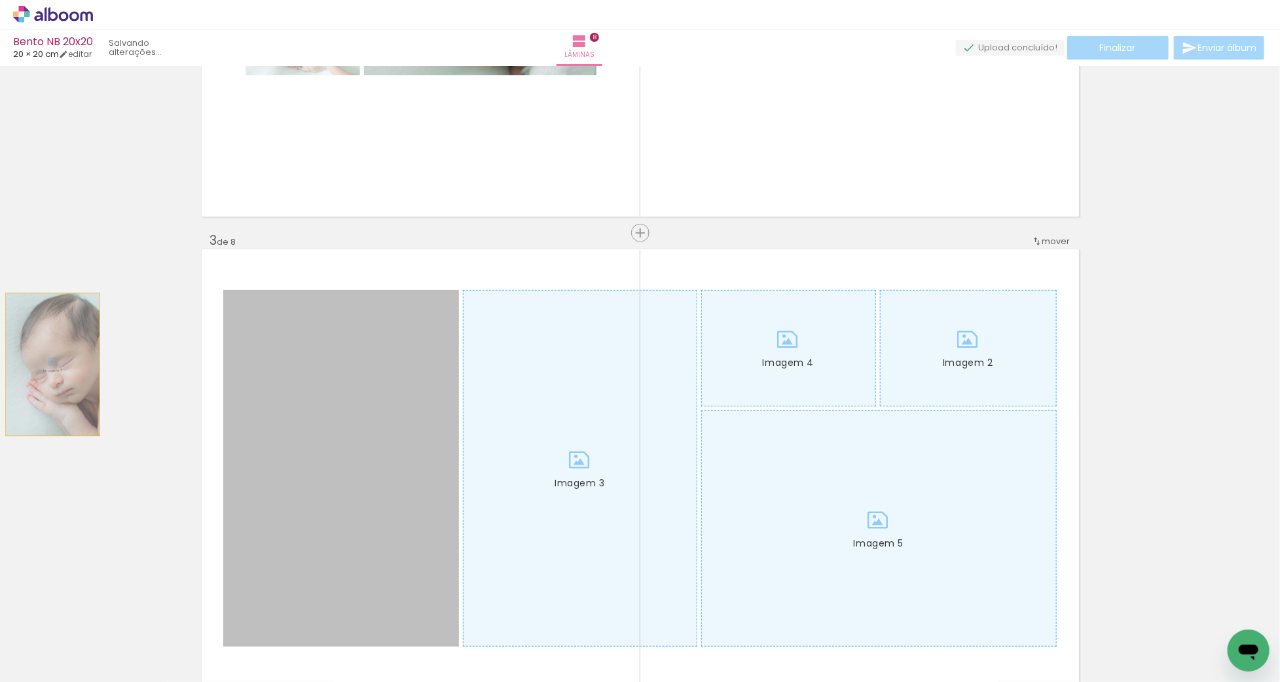
drag, startPoint x: 95, startPoint y: 370, endPoint x: 65, endPoint y: 363, distance: 31.0
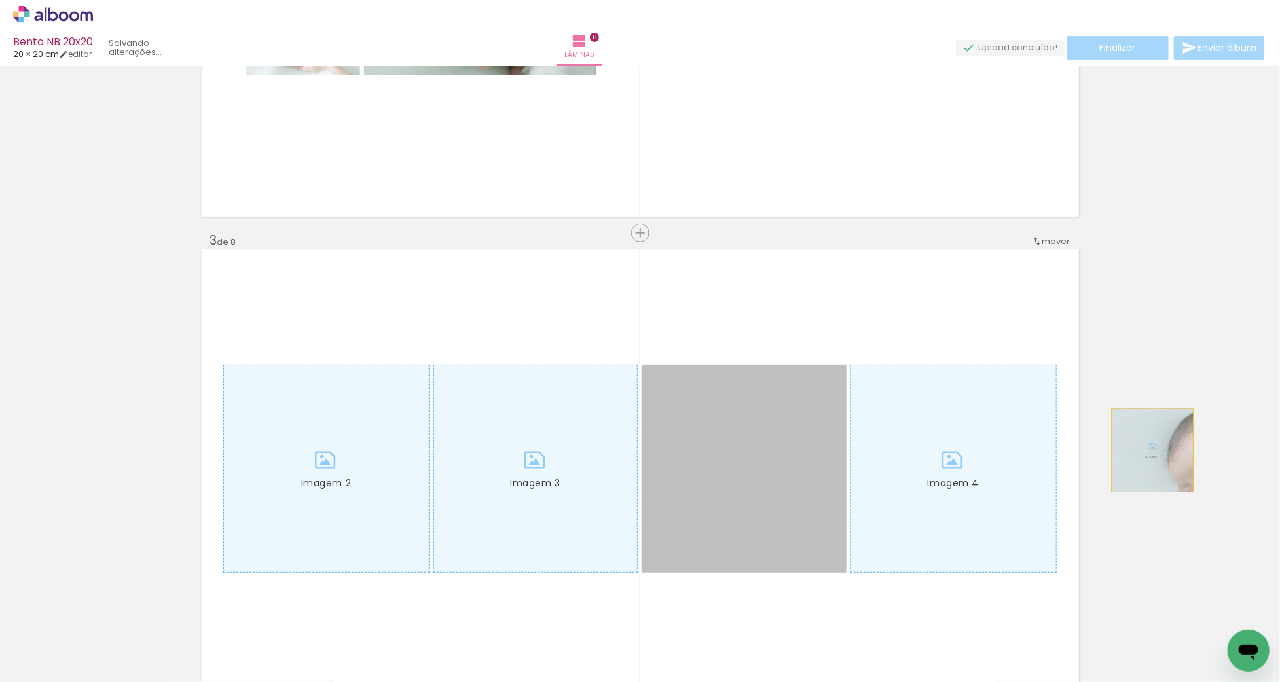
drag, startPoint x: 730, startPoint y: 487, endPoint x: 1153, endPoint y: 451, distance: 424.0
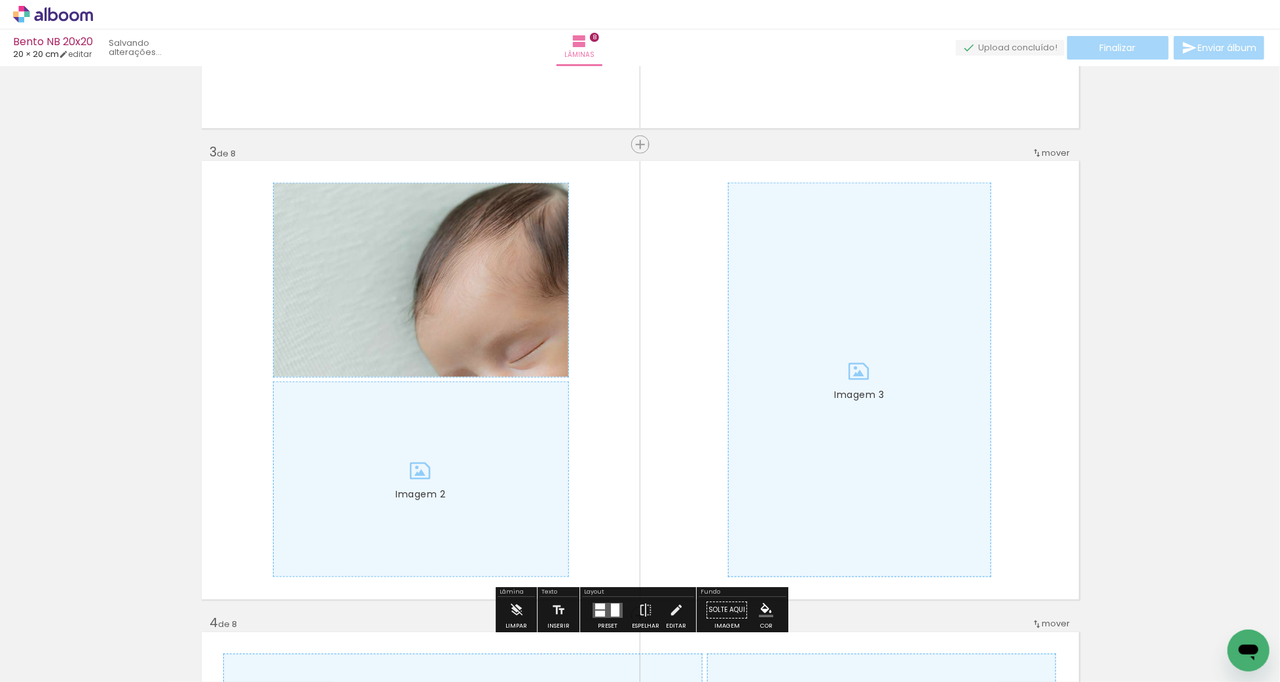
scroll to position [734, 0]
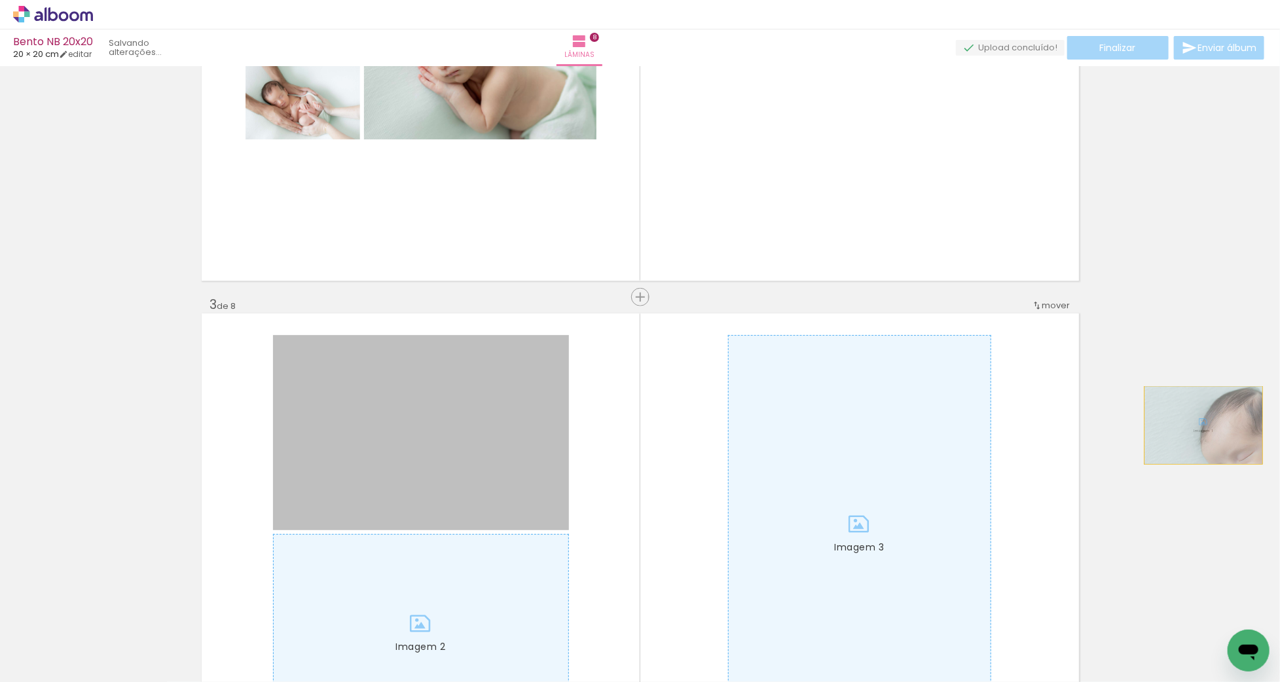
drag, startPoint x: 756, startPoint y: 460, endPoint x: 1149, endPoint y: 417, distance: 395.9
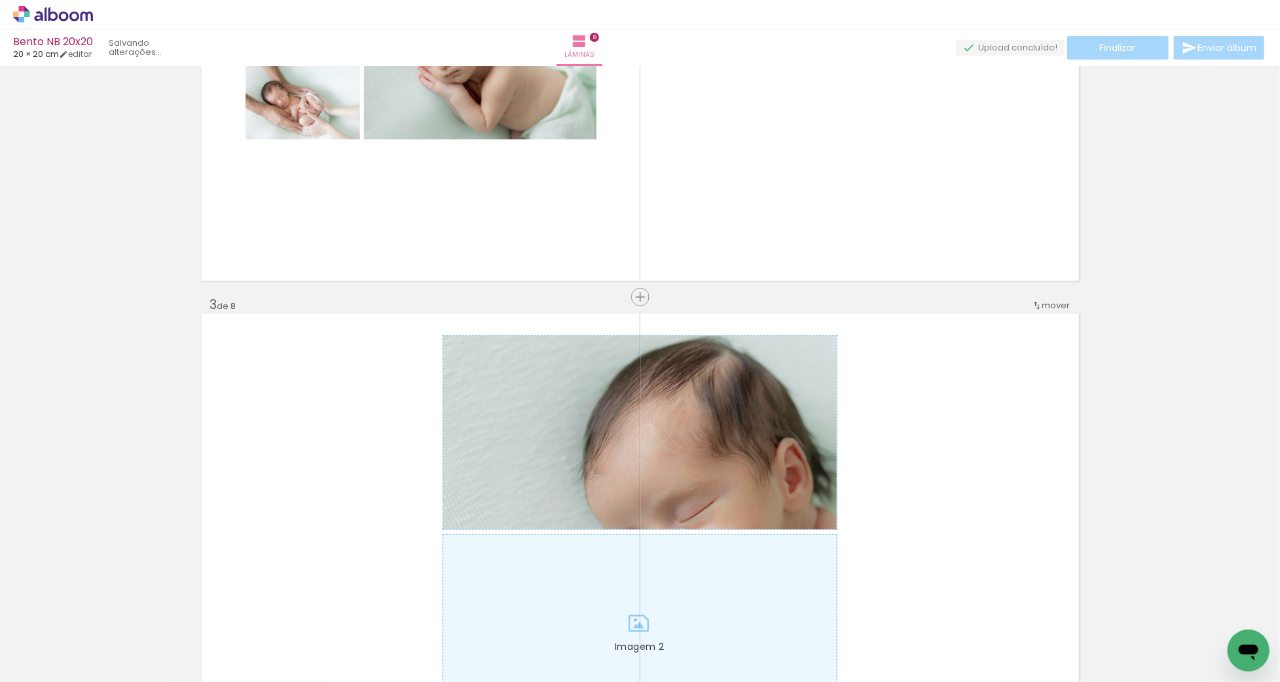
scroll to position [885, 0]
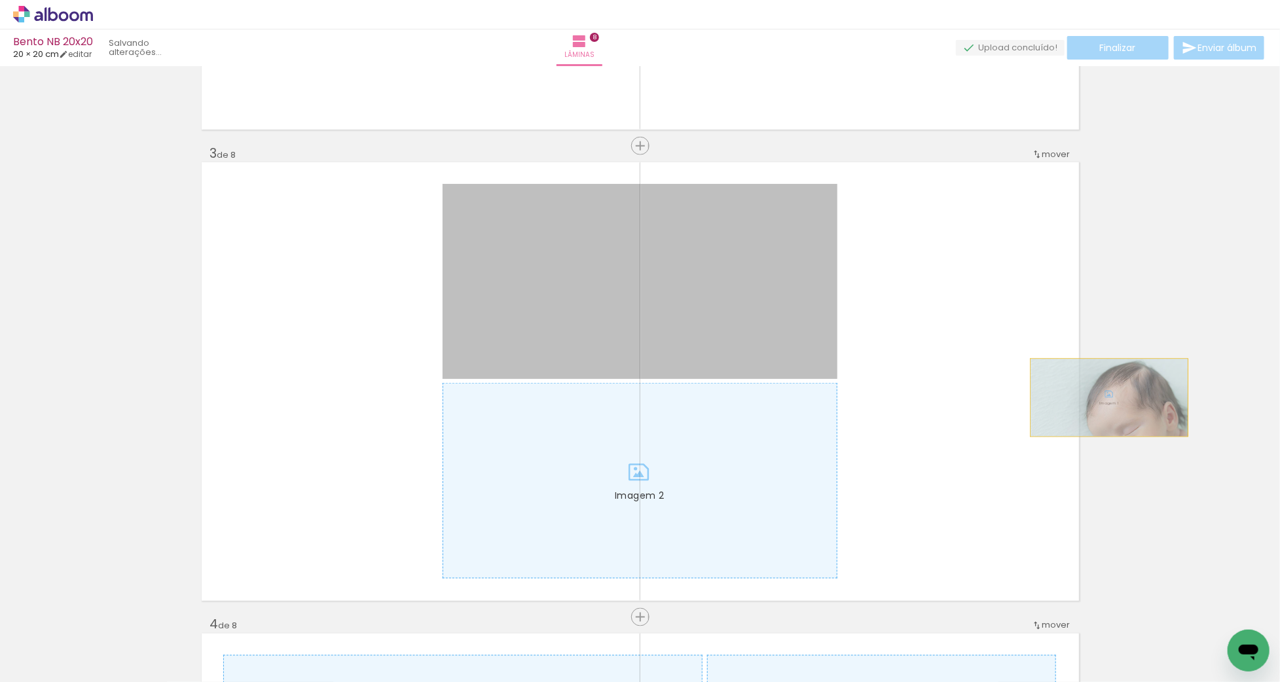
drag, startPoint x: 724, startPoint y: 359, endPoint x: 1109, endPoint y: 398, distance: 387.7
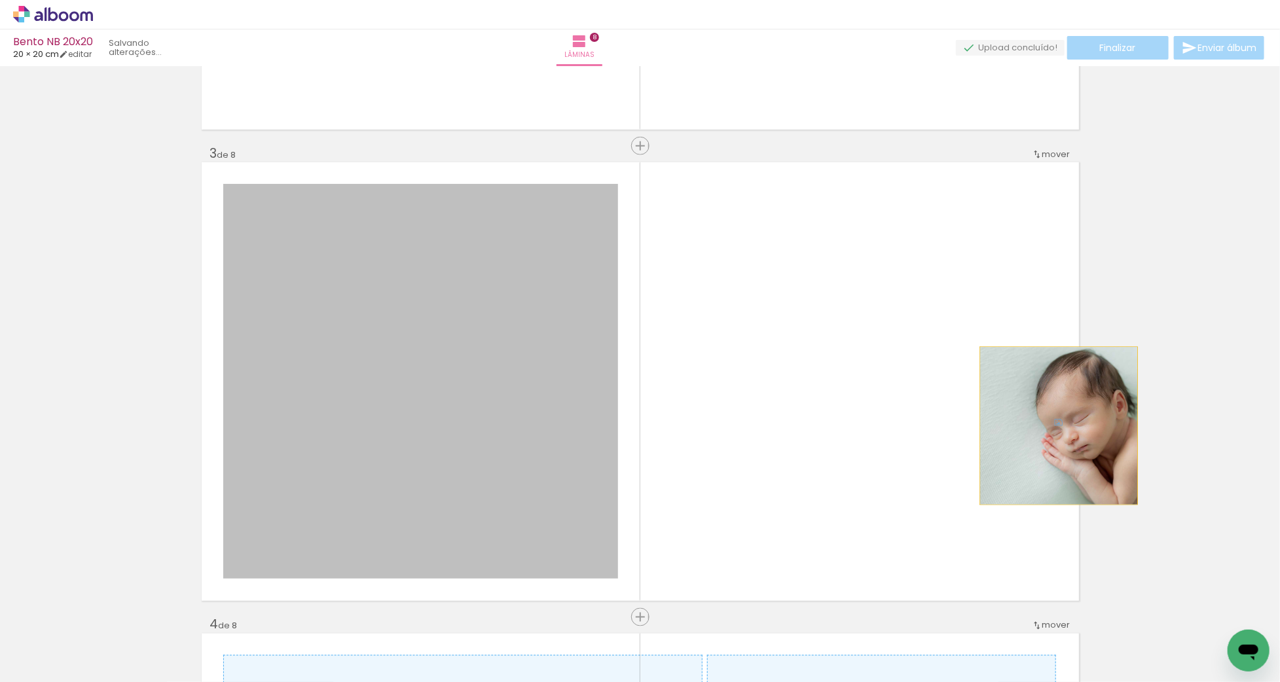
drag, startPoint x: 555, startPoint y: 422, endPoint x: 1088, endPoint y: 419, distance: 532.5
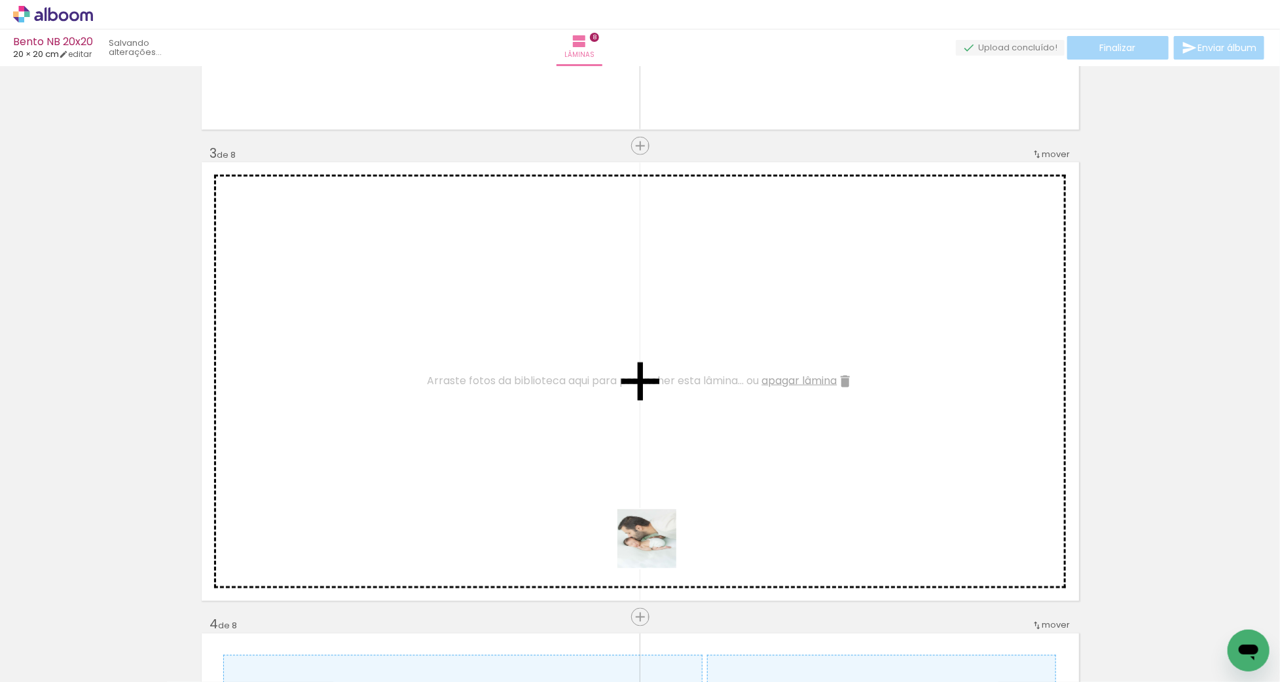
drag, startPoint x: 658, startPoint y: 562, endPoint x: 599, endPoint y: 591, distance: 65.6
click at [655, 542] on quentale-workspace at bounding box center [640, 341] width 1280 height 682
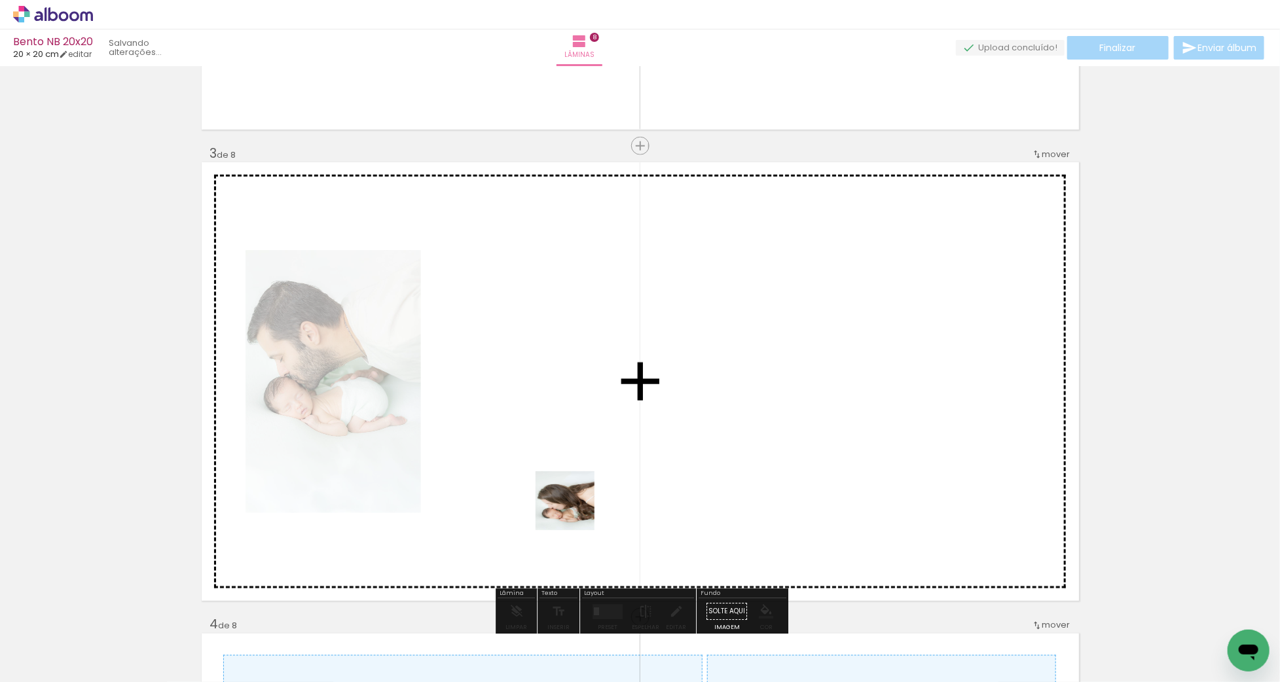
drag, startPoint x: 579, startPoint y: 626, endPoint x: 575, endPoint y: 511, distance: 115.3
click at [575, 511] on quentale-workspace at bounding box center [640, 341] width 1280 height 682
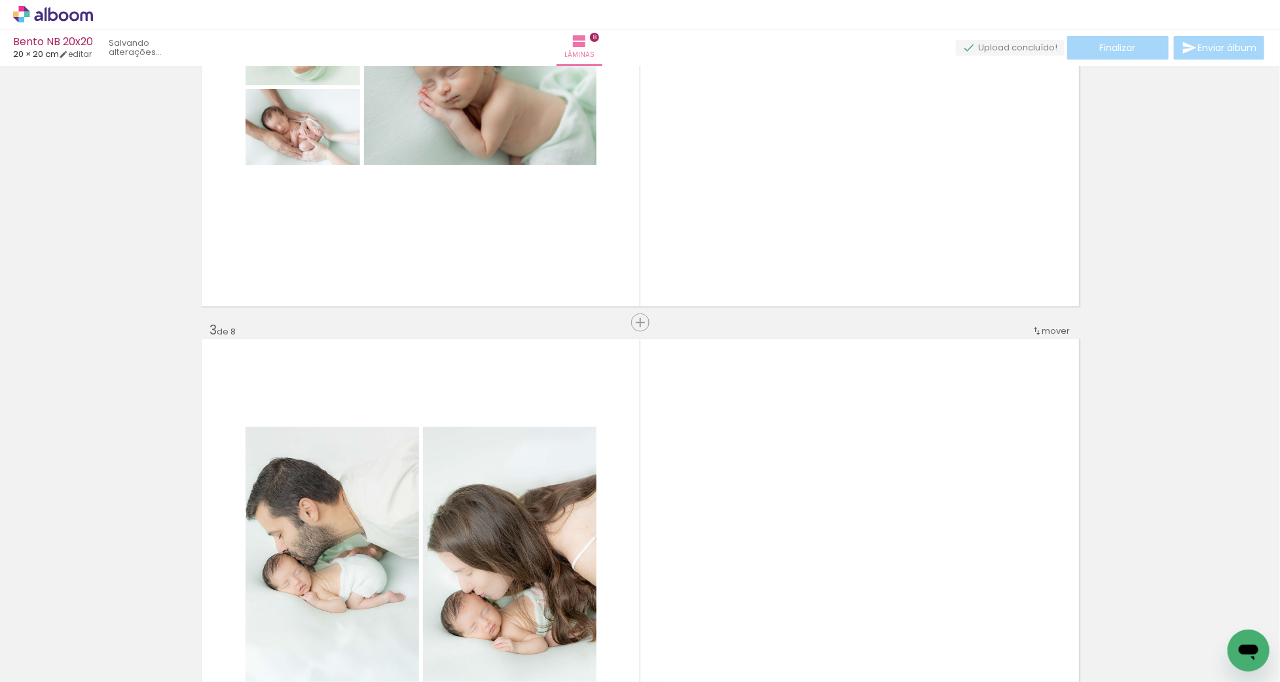
scroll to position [660, 0]
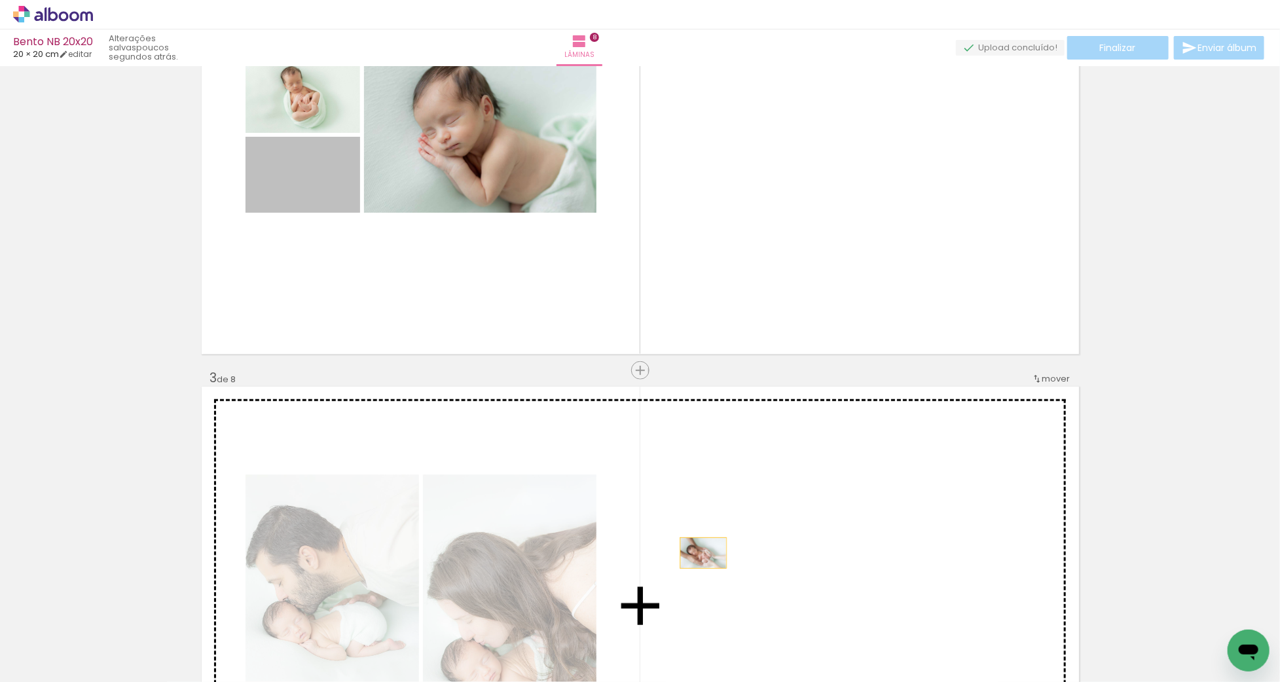
drag, startPoint x: 318, startPoint y: 188, endPoint x: 703, endPoint y: 546, distance: 526.0
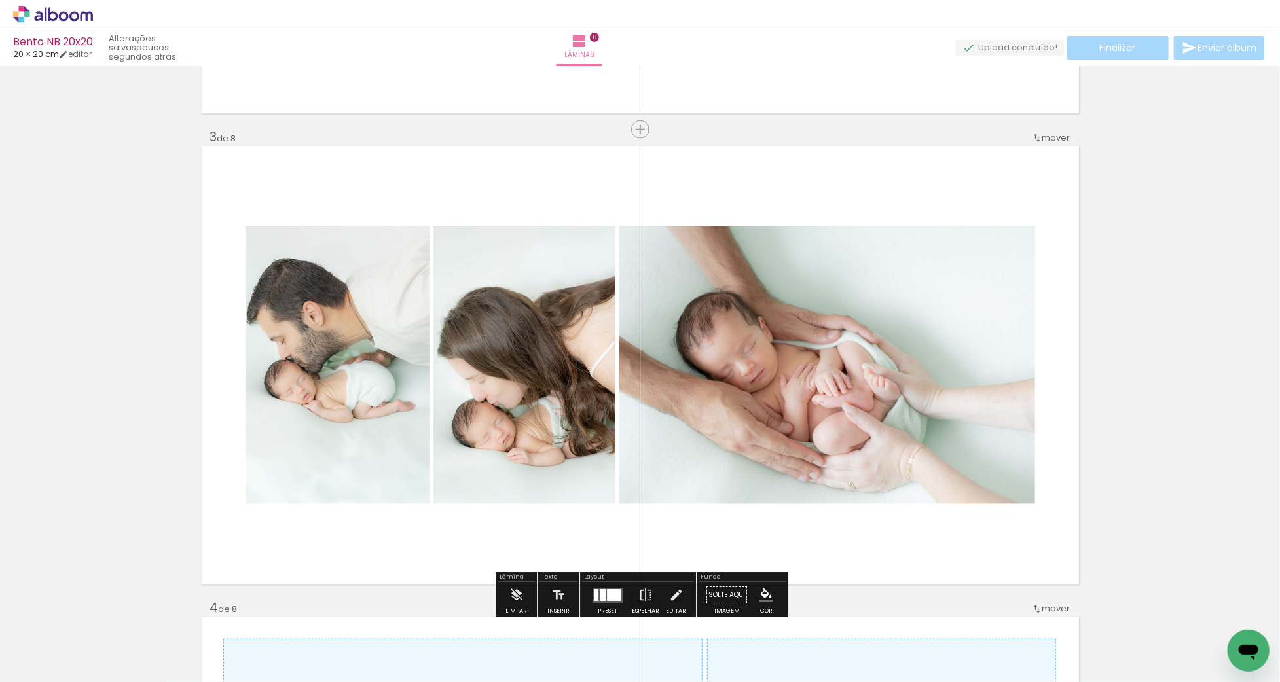
scroll to position [917, 0]
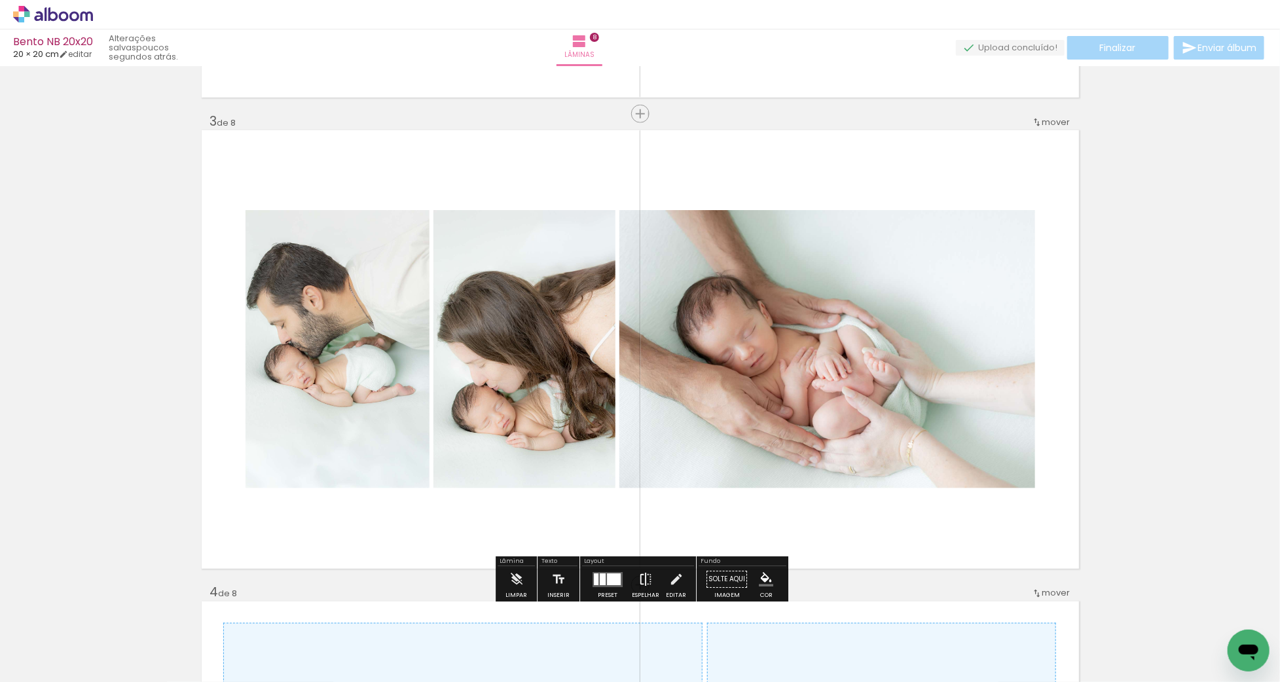
click at [641, 576] on iron-icon at bounding box center [646, 580] width 14 height 26
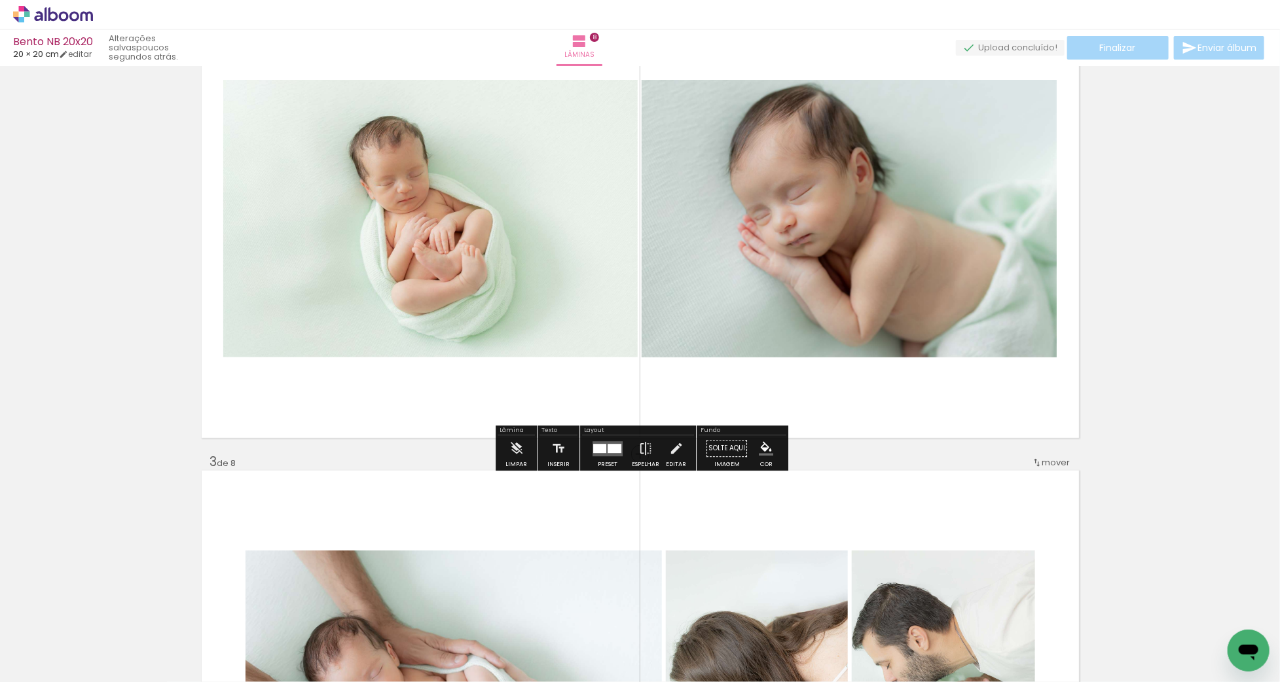
scroll to position [403, 0]
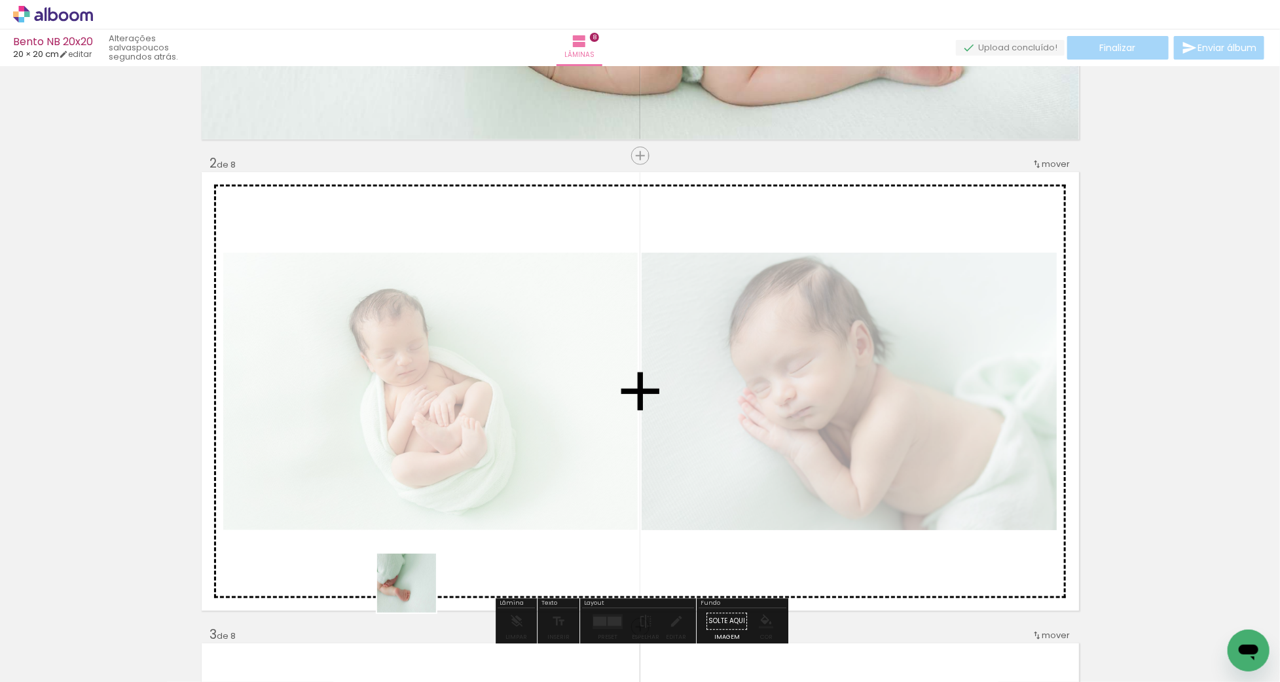
drag, startPoint x: 408, startPoint y: 600, endPoint x: 445, endPoint y: 546, distance: 65.9
click at [445, 546] on quentale-workspace at bounding box center [640, 341] width 1280 height 682
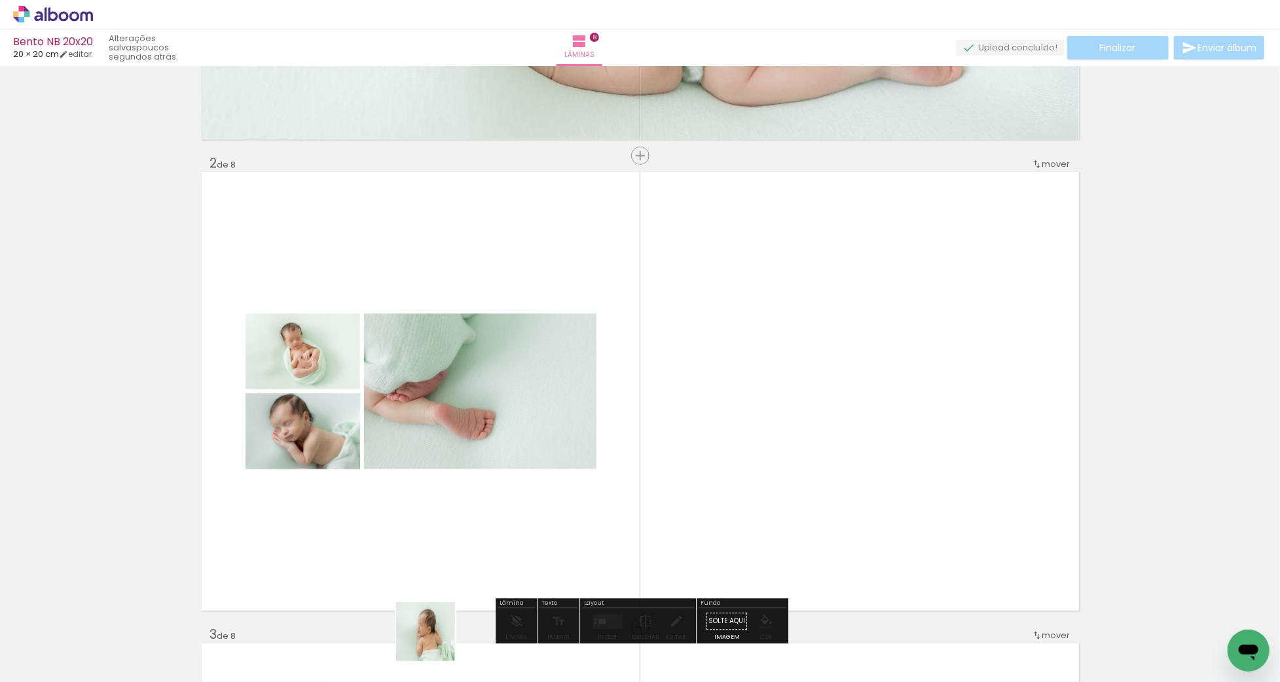
drag, startPoint x: 436, startPoint y: 642, endPoint x: 479, endPoint y: 592, distance: 66.4
click at [470, 552] on quentale-workspace at bounding box center [640, 341] width 1280 height 682
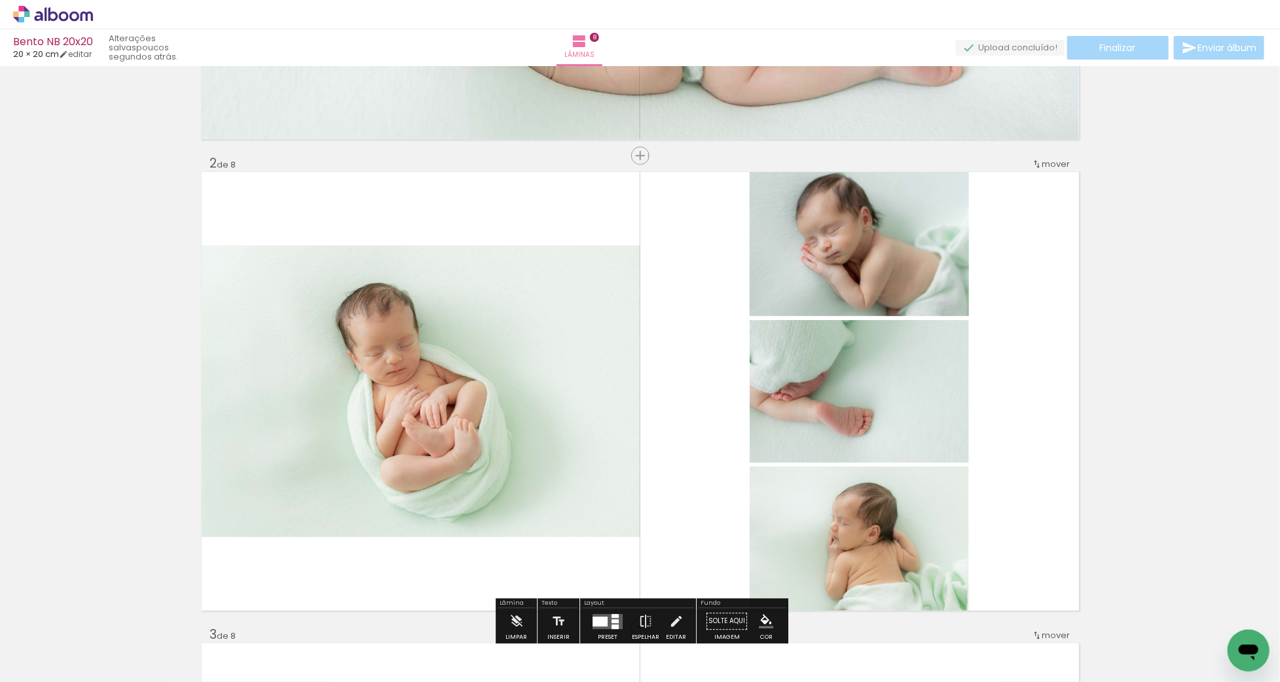
drag, startPoint x: 498, startPoint y: 629, endPoint x: 504, endPoint y: 506, distance: 123.3
click at [504, 506] on quentale-workspace at bounding box center [640, 341] width 1280 height 682
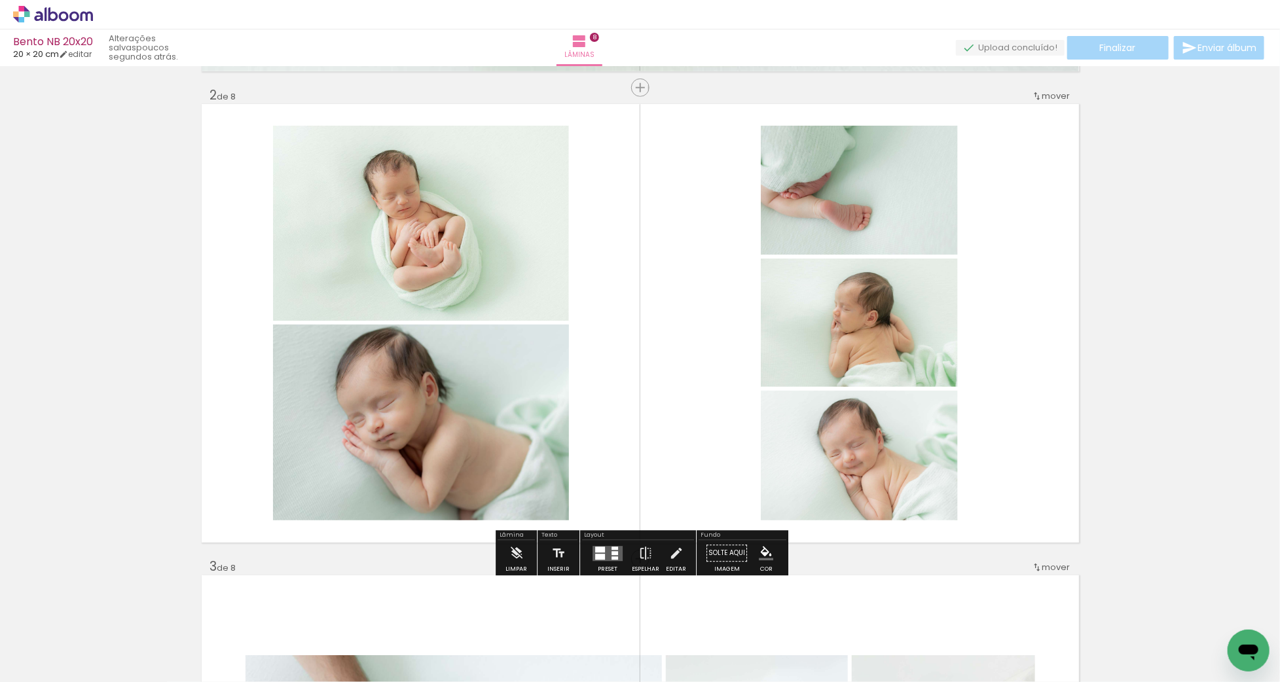
scroll to position [566, 0]
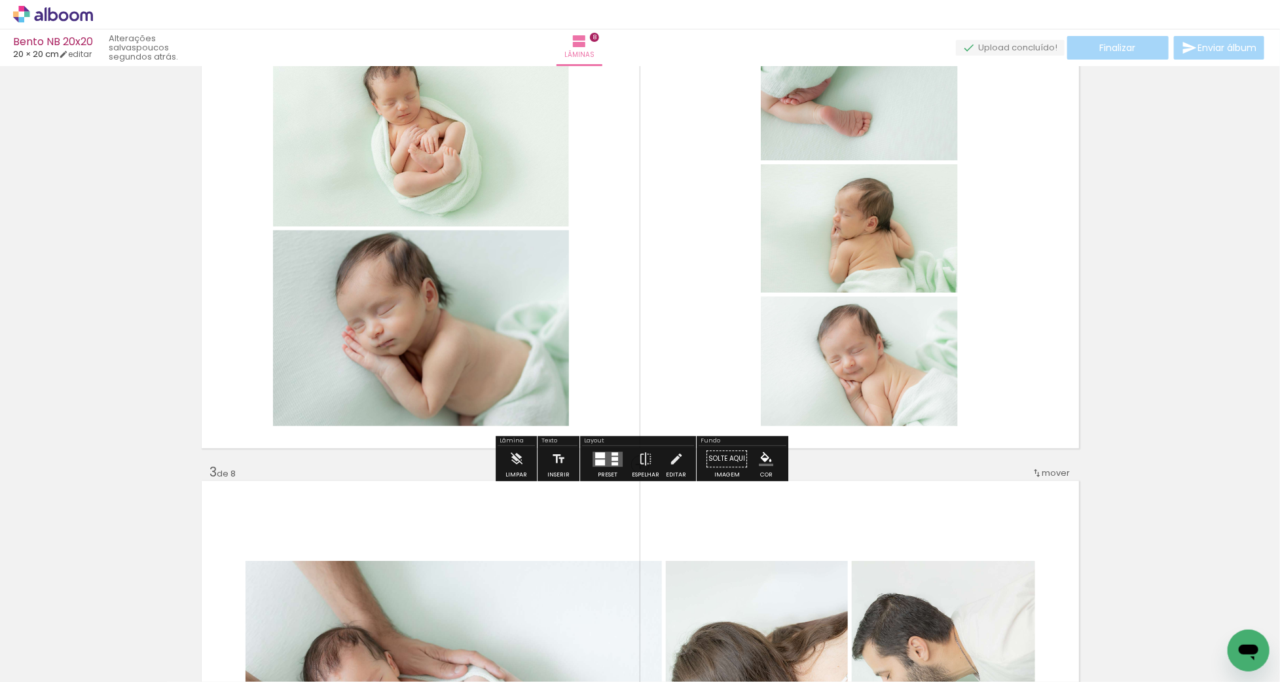
click at [601, 462] on div at bounding box center [600, 463] width 10 height 6
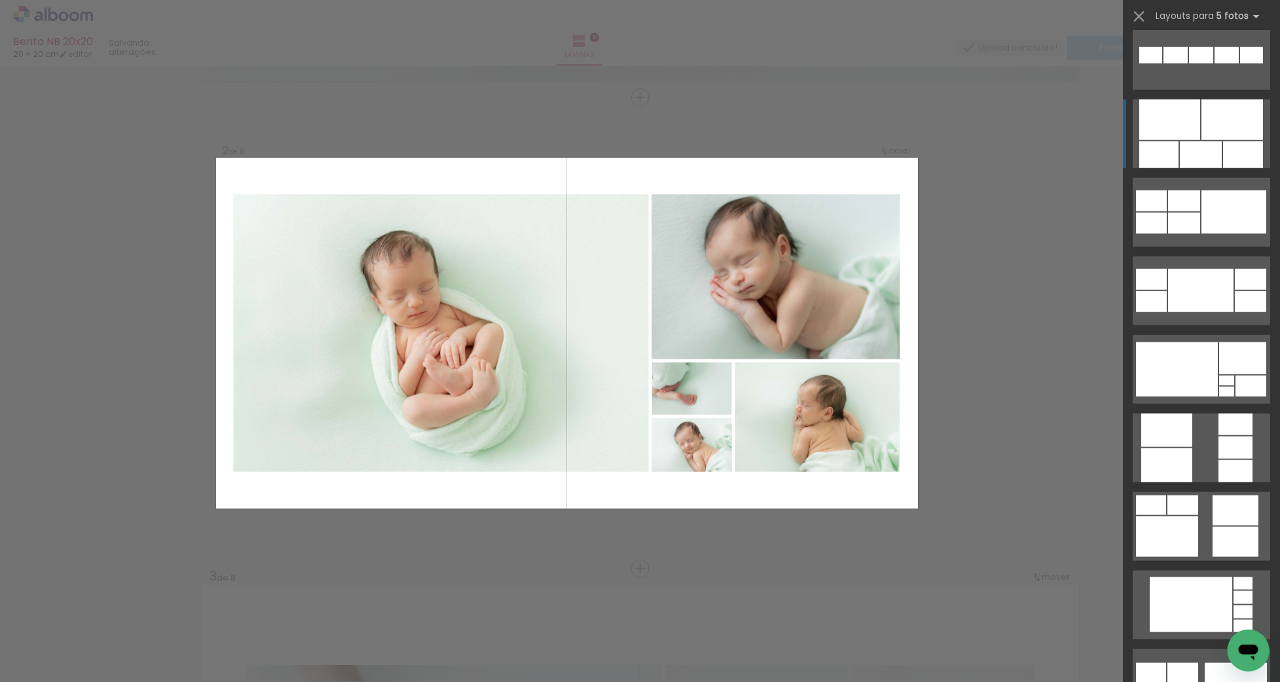
scroll to position [760, 0]
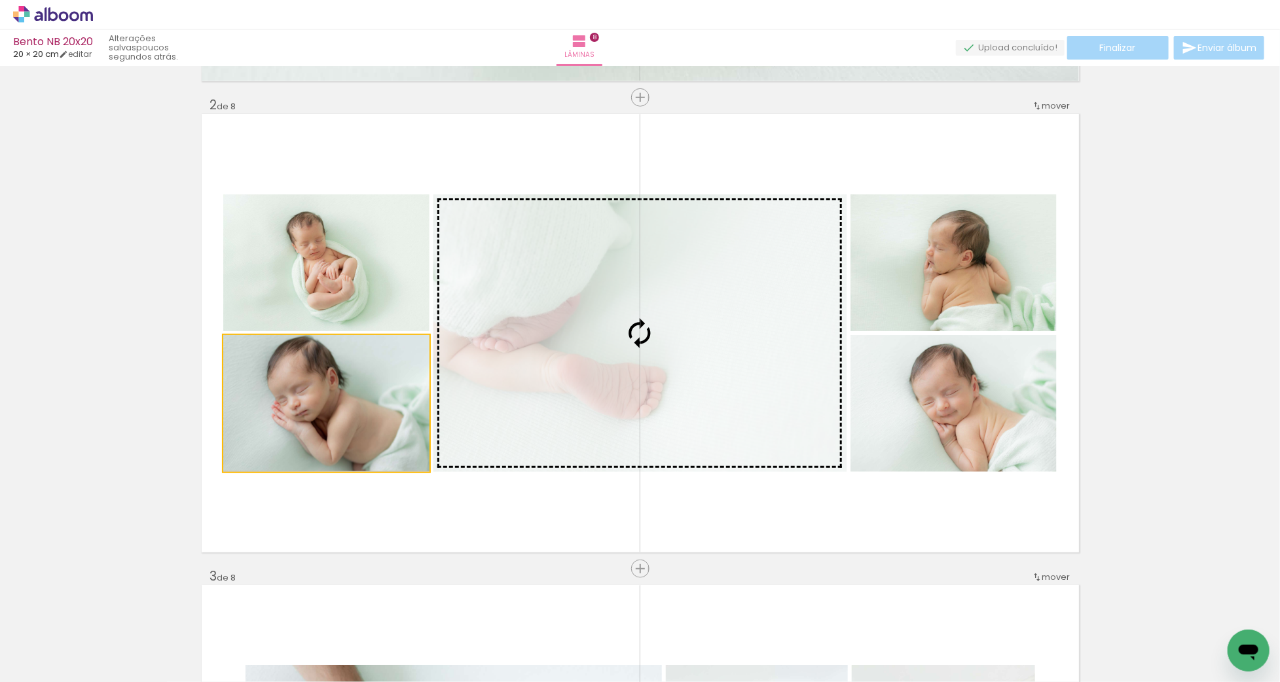
drag, startPoint x: 458, startPoint y: 428, endPoint x: 663, endPoint y: 402, distance: 206.6
click at [0, 0] on slot at bounding box center [0, 0] width 0 height 0
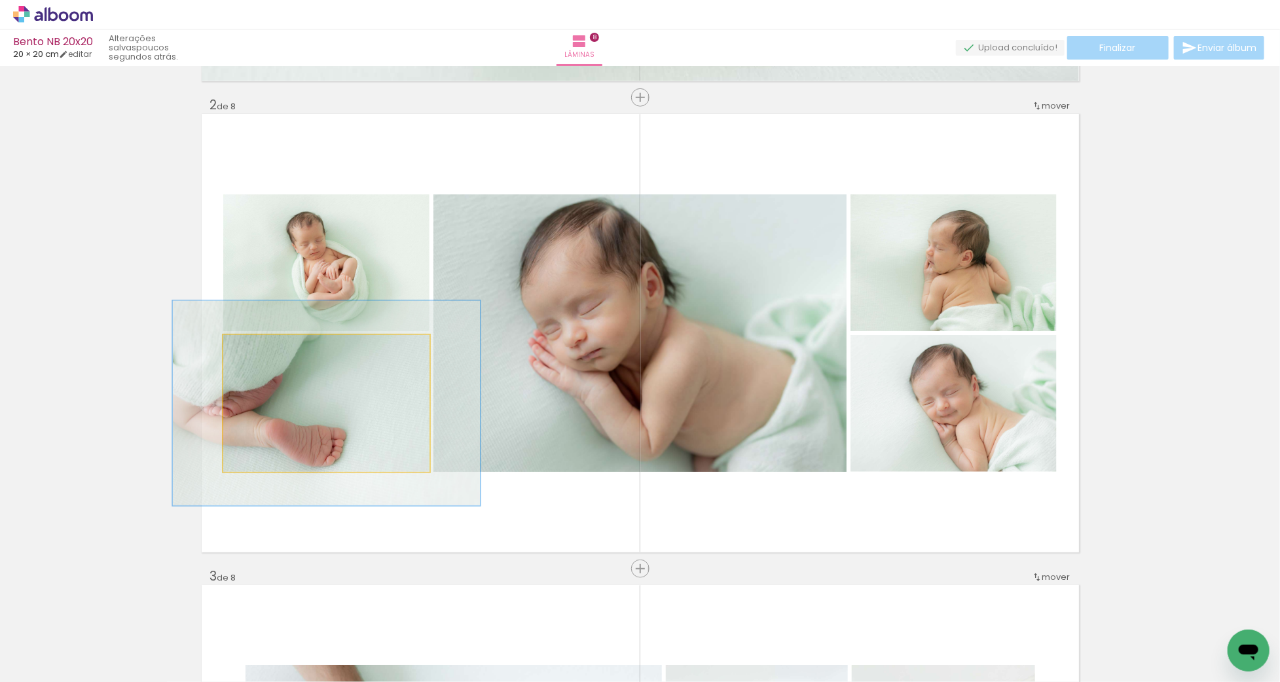
drag, startPoint x: 259, startPoint y: 350, endPoint x: 274, endPoint y: 350, distance: 14.4
type paper-slider "149"
click at [274, 350] on div at bounding box center [276, 349] width 12 height 12
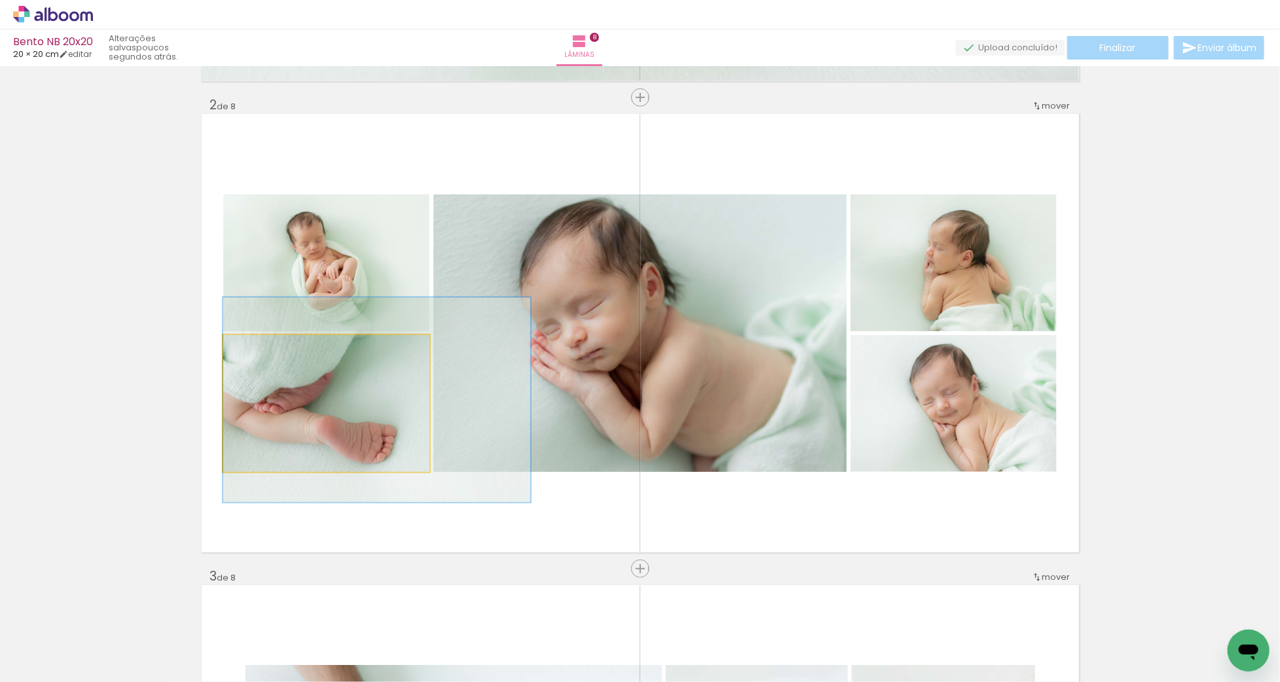
drag, startPoint x: 301, startPoint y: 415, endPoint x: 354, endPoint y: 412, distance: 53.2
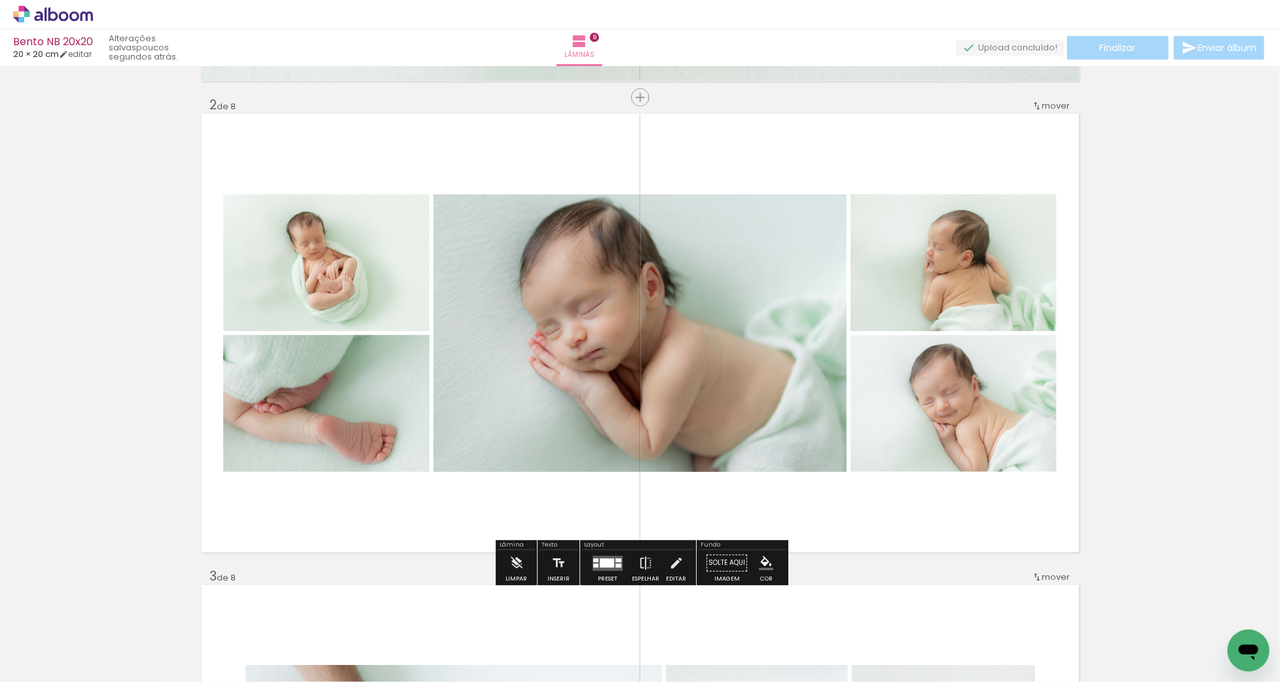
drag, startPoint x: 613, startPoint y: 553, endPoint x: 957, endPoint y: 550, distance: 343.9
click at [613, 553] on div at bounding box center [607, 564] width 35 height 26
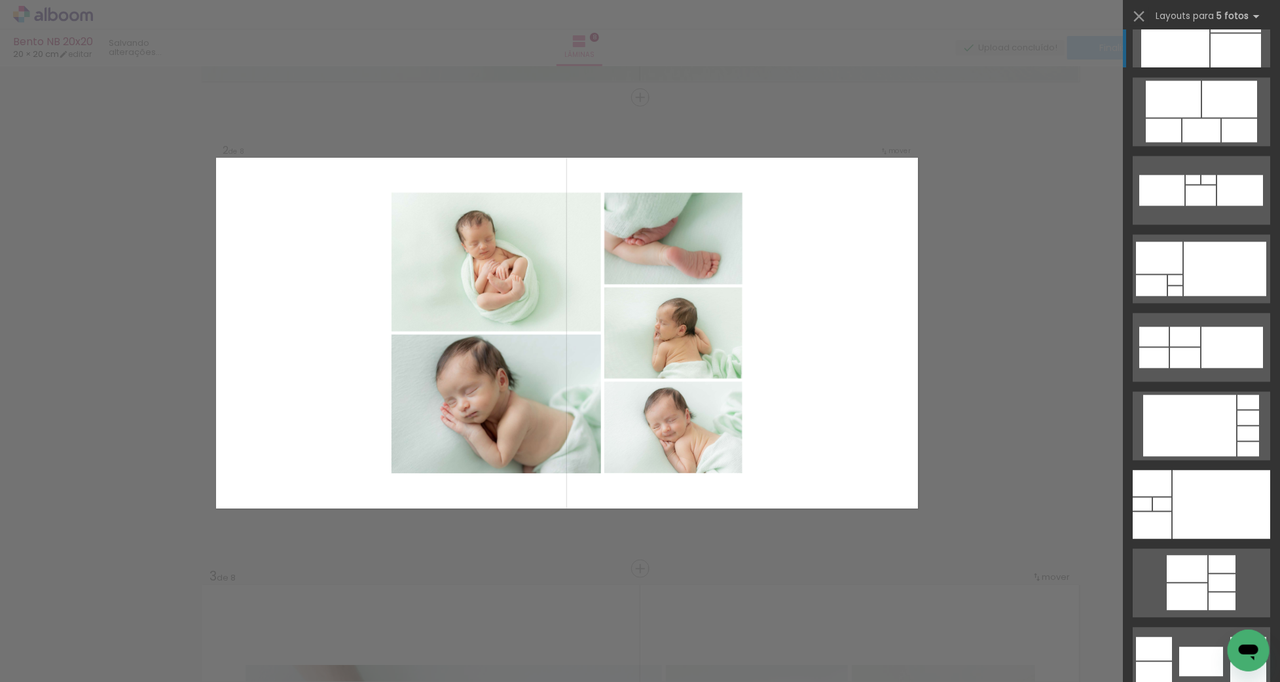
scroll to position [1596, 0]
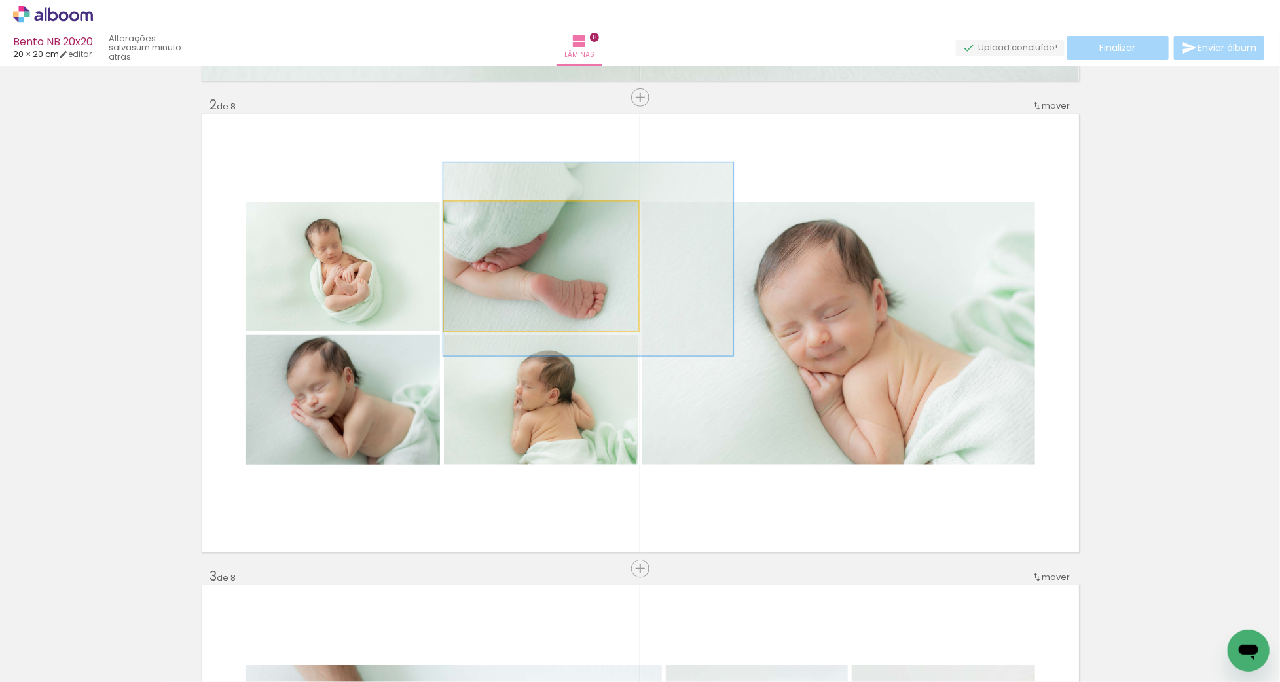
drag, startPoint x: 522, startPoint y: 263, endPoint x: 531, endPoint y: 259, distance: 9.4
click at [531, 259] on div at bounding box center [588, 258] width 290 height 193
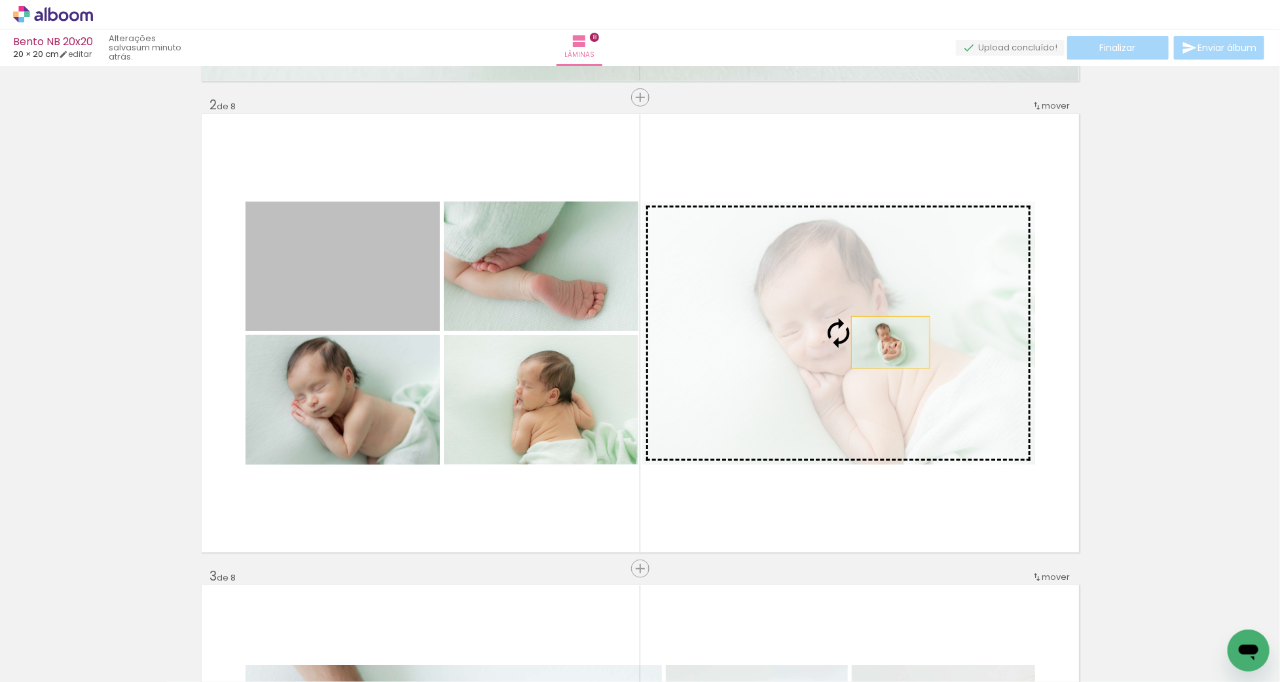
drag, startPoint x: 368, startPoint y: 291, endPoint x: 891, endPoint y: 343, distance: 525.1
click at [0, 0] on slot at bounding box center [0, 0] width 0 height 0
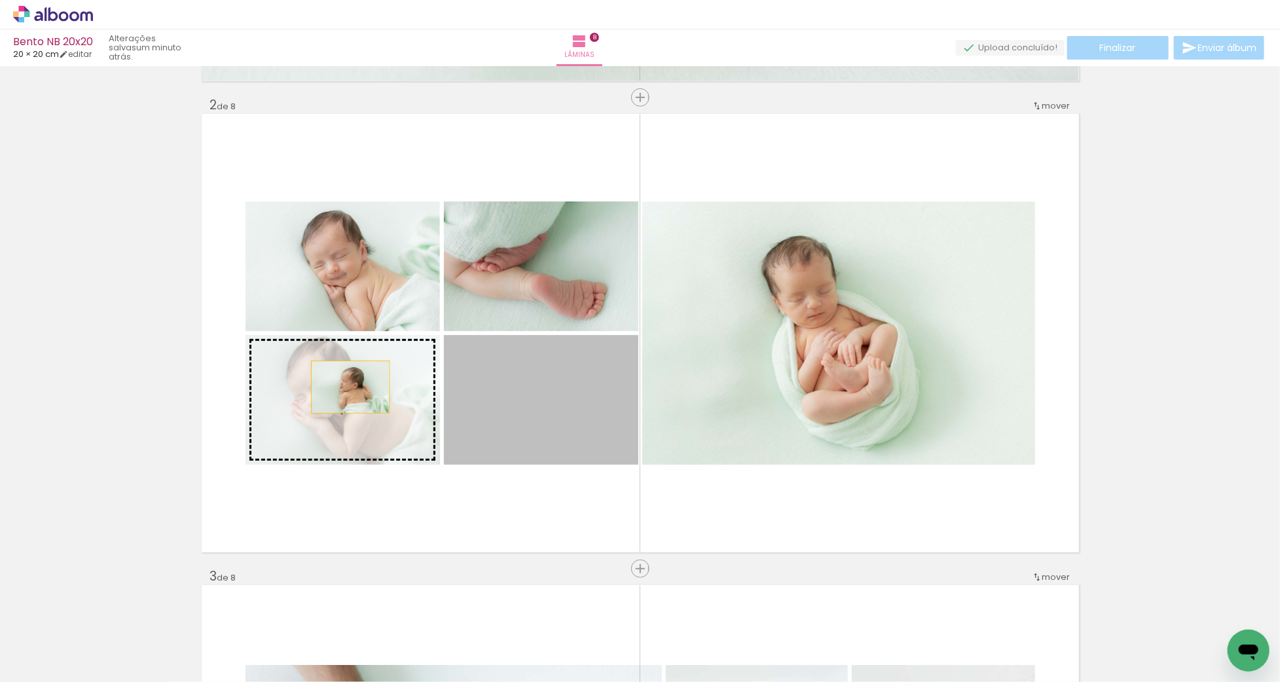
drag, startPoint x: 442, startPoint y: 392, endPoint x: 349, endPoint y: 387, distance: 93.1
click at [0, 0] on slot at bounding box center [0, 0] width 0 height 0
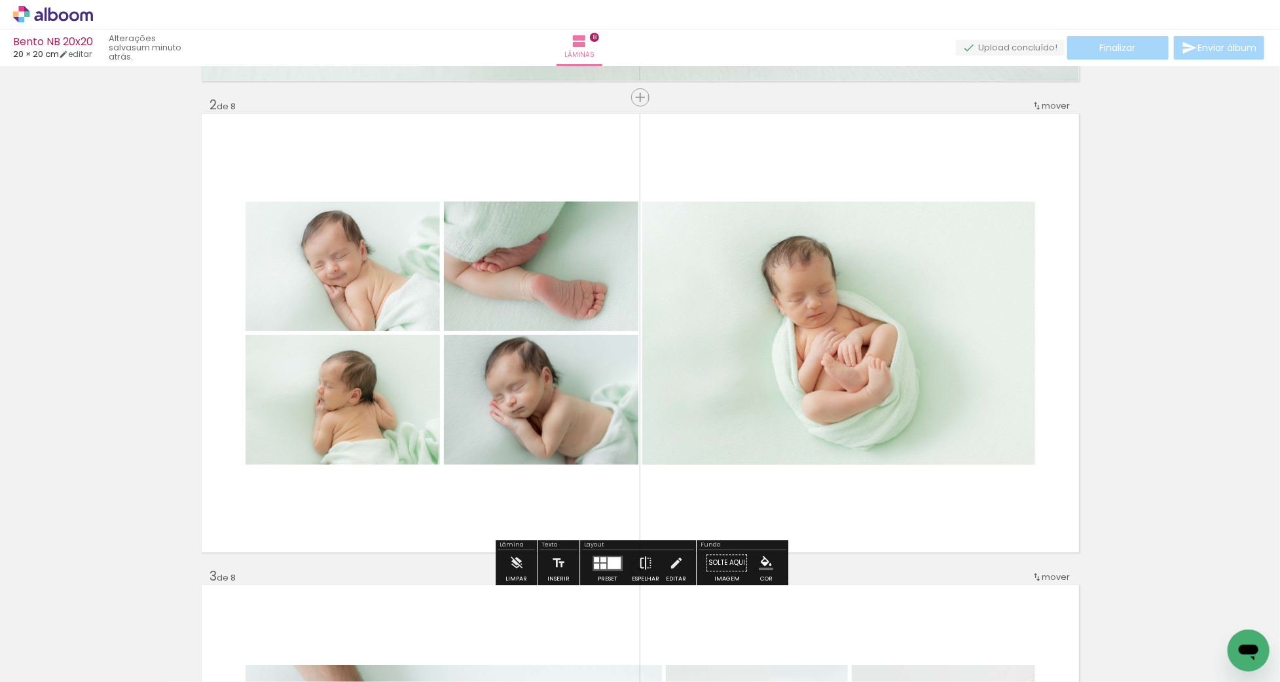
click at [646, 556] on iron-icon at bounding box center [646, 564] width 14 height 26
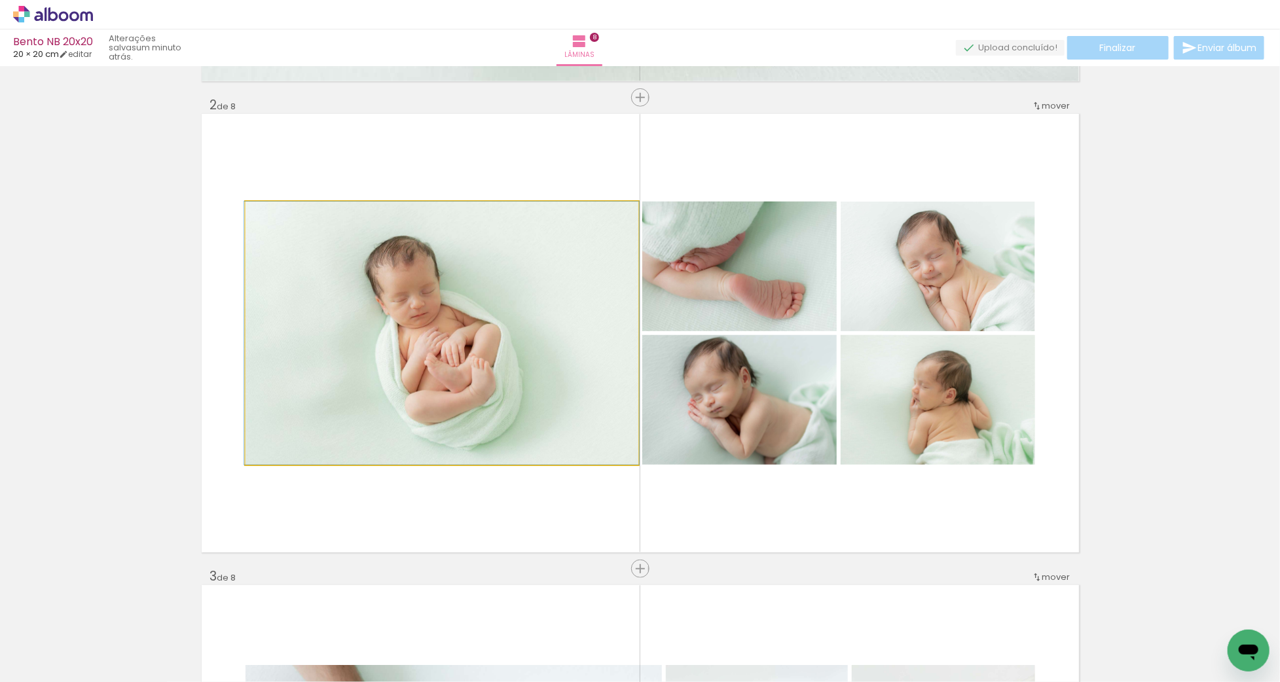
click at [542, 394] on quentale-photo at bounding box center [442, 333] width 393 height 263
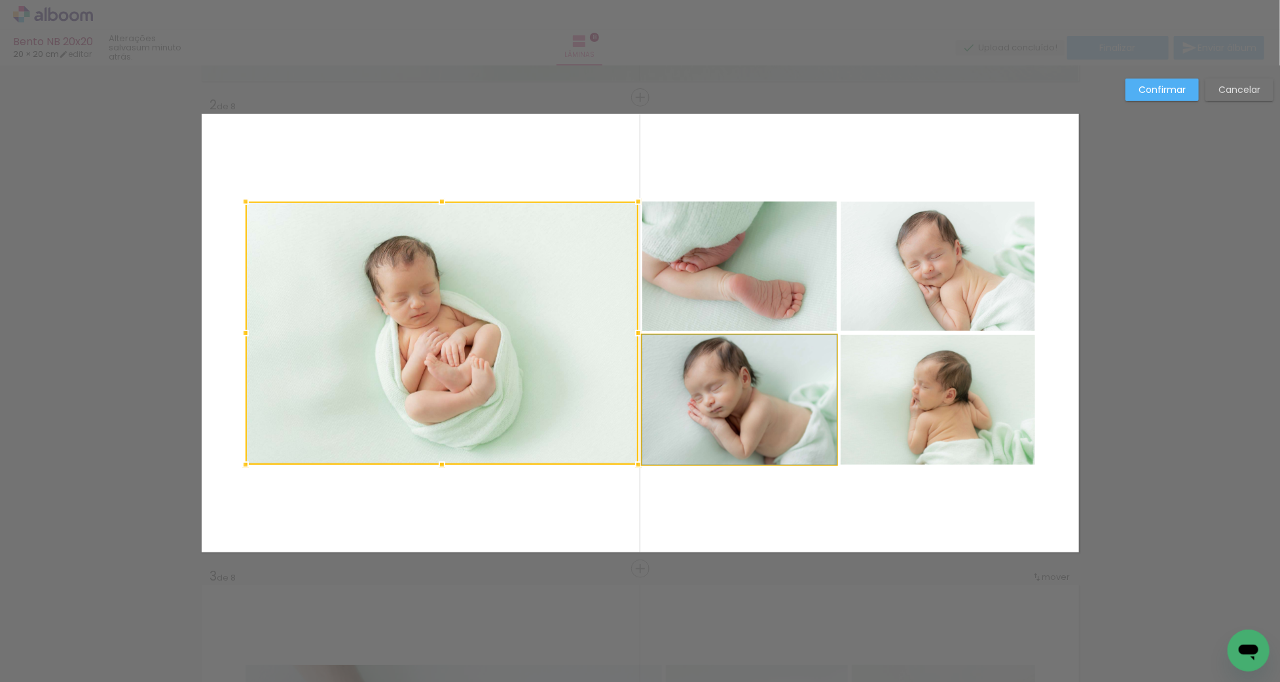
drag, startPoint x: 756, startPoint y: 394, endPoint x: 766, endPoint y: 320, distance: 75.4
click at [756, 394] on album-spread "2 de 8" at bounding box center [641, 333] width 878 height 439
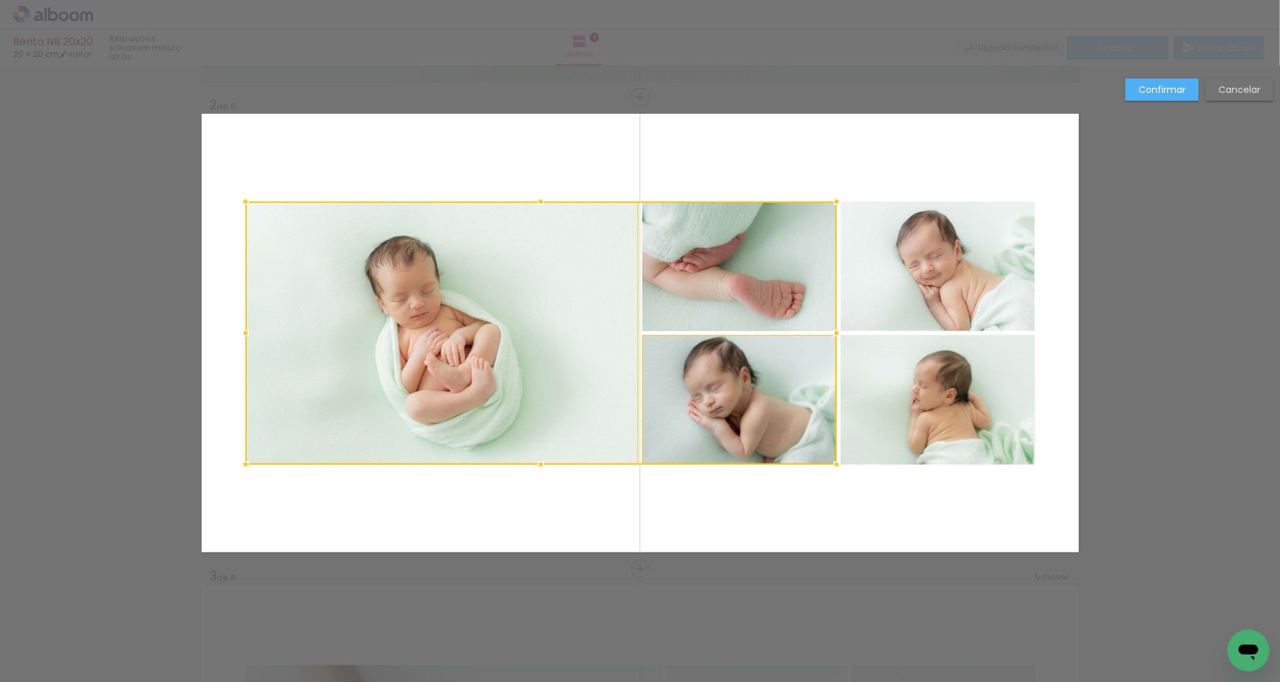
drag, startPoint x: 766, startPoint y: 318, endPoint x: 806, endPoint y: 313, distance: 39.6
click at [766, 318] on div at bounding box center [541, 333] width 591 height 263
drag, startPoint x: 910, startPoint y: 303, endPoint x: 899, endPoint y: 373, distance: 71.0
click at [910, 305] on album-spread "2 de 8" at bounding box center [641, 333] width 878 height 439
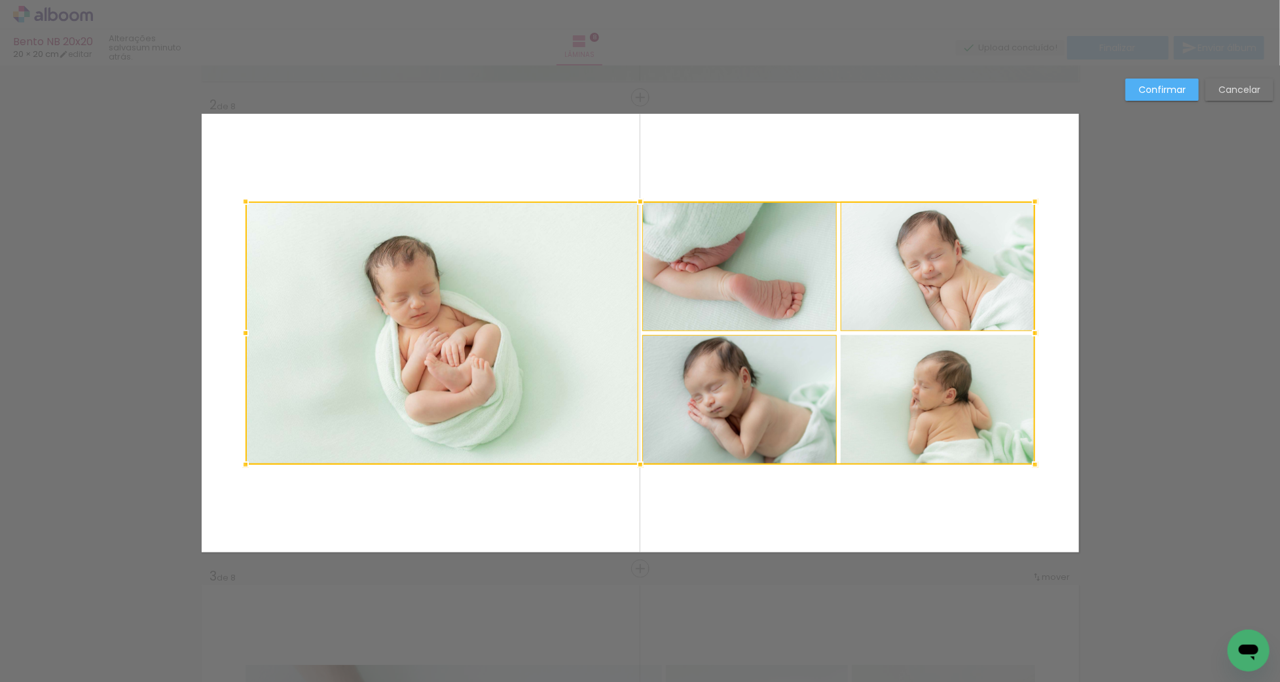
click at [900, 387] on div at bounding box center [641, 333] width 790 height 263
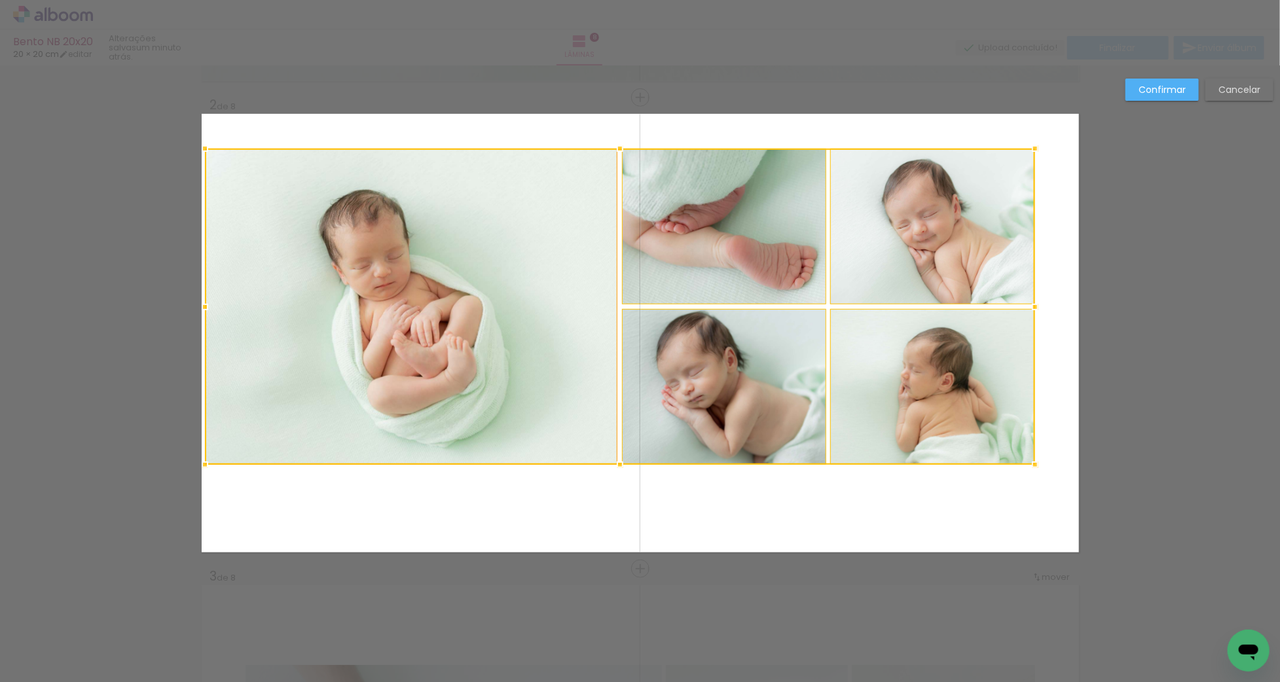
drag, startPoint x: 245, startPoint y: 201, endPoint x: 204, endPoint y: 145, distance: 68.9
click at [204, 145] on div at bounding box center [205, 149] width 26 height 26
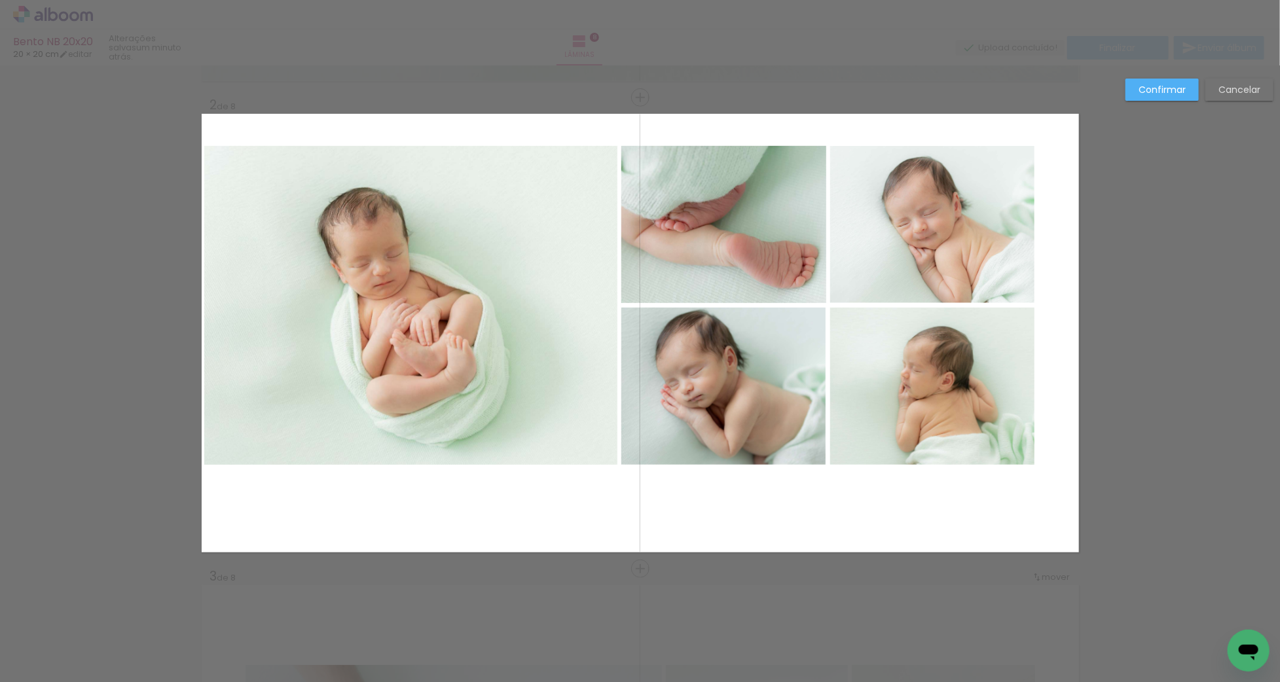
click at [385, 281] on quentale-photo at bounding box center [410, 305] width 413 height 319
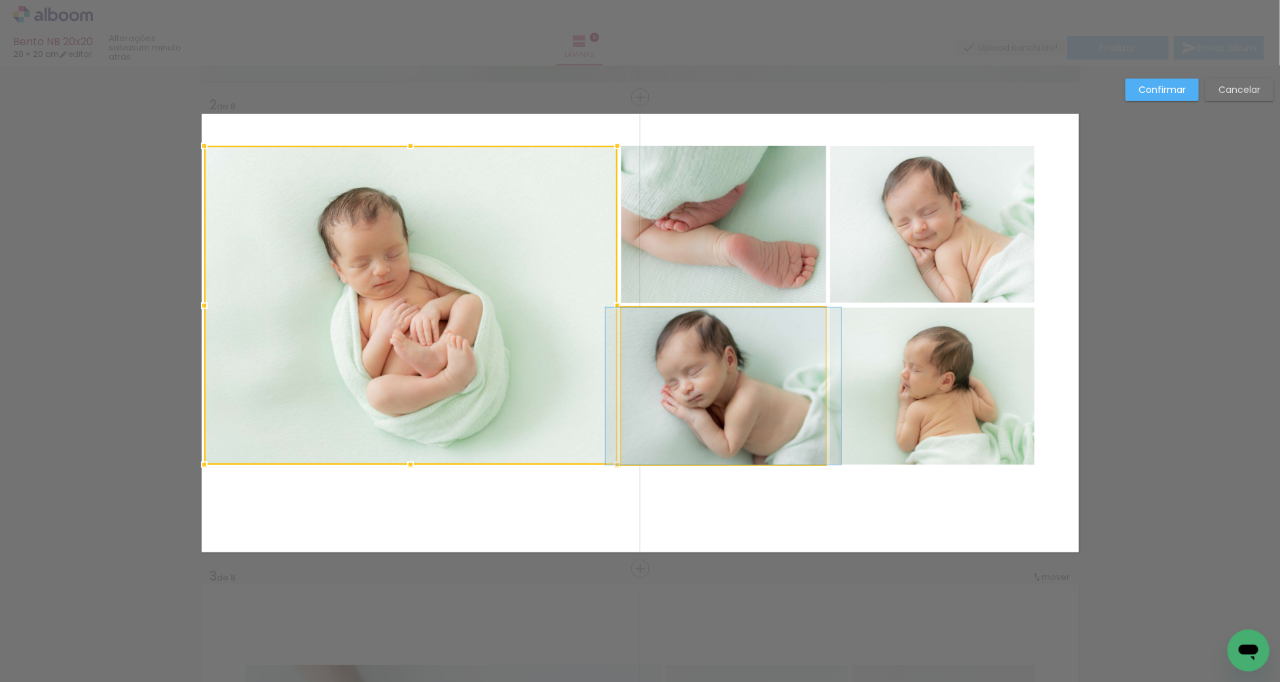
click at [747, 338] on quentale-photo at bounding box center [724, 386] width 204 height 157
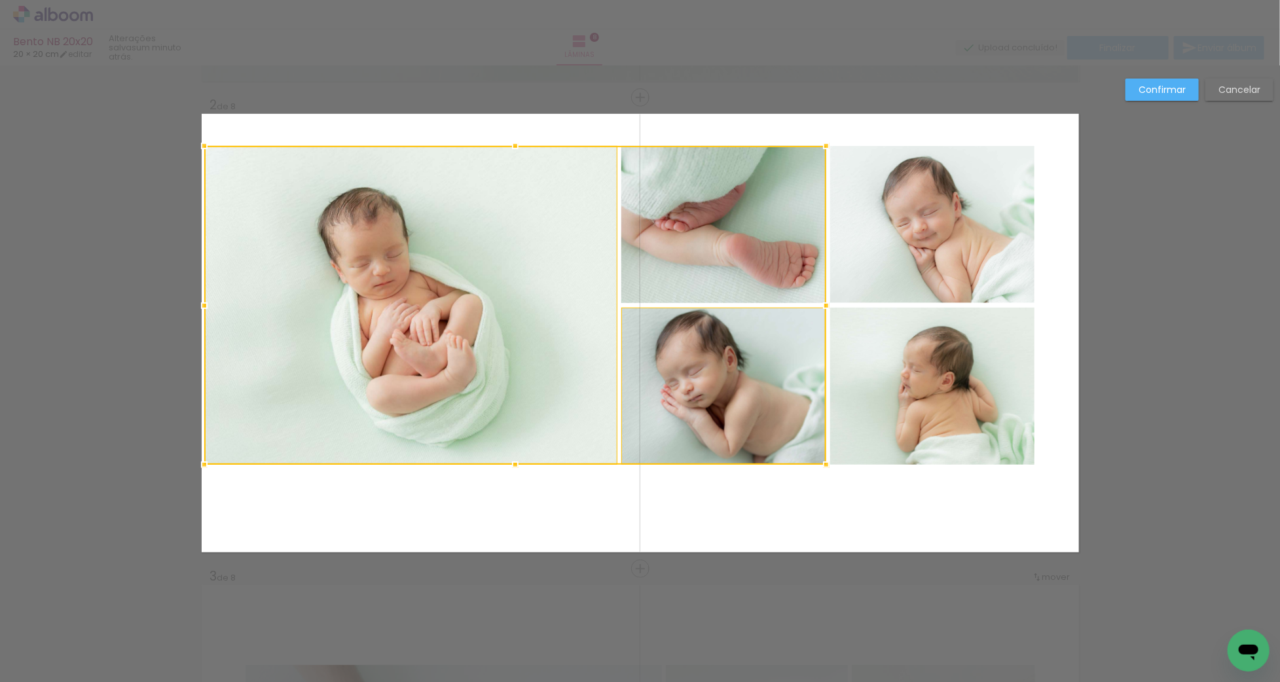
click at [726, 274] on div at bounding box center [515, 305] width 622 height 319
click at [910, 272] on quentale-photo at bounding box center [932, 224] width 204 height 157
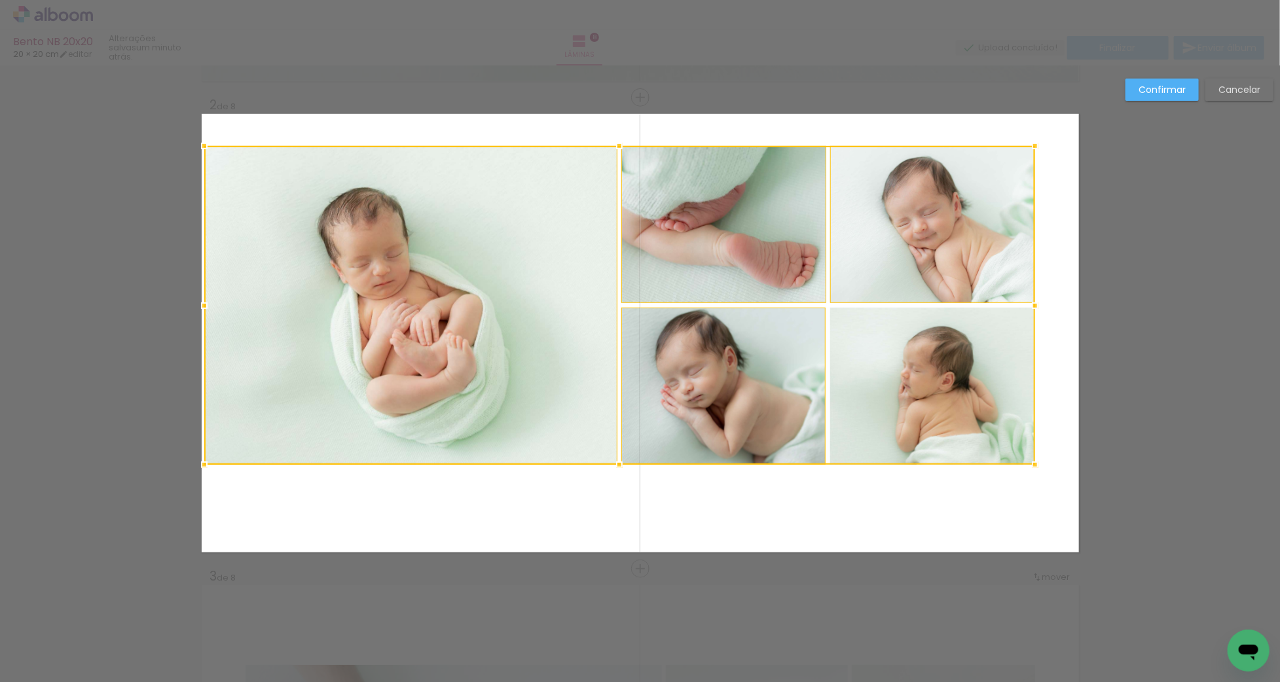
click at [910, 365] on div at bounding box center [619, 305] width 831 height 319
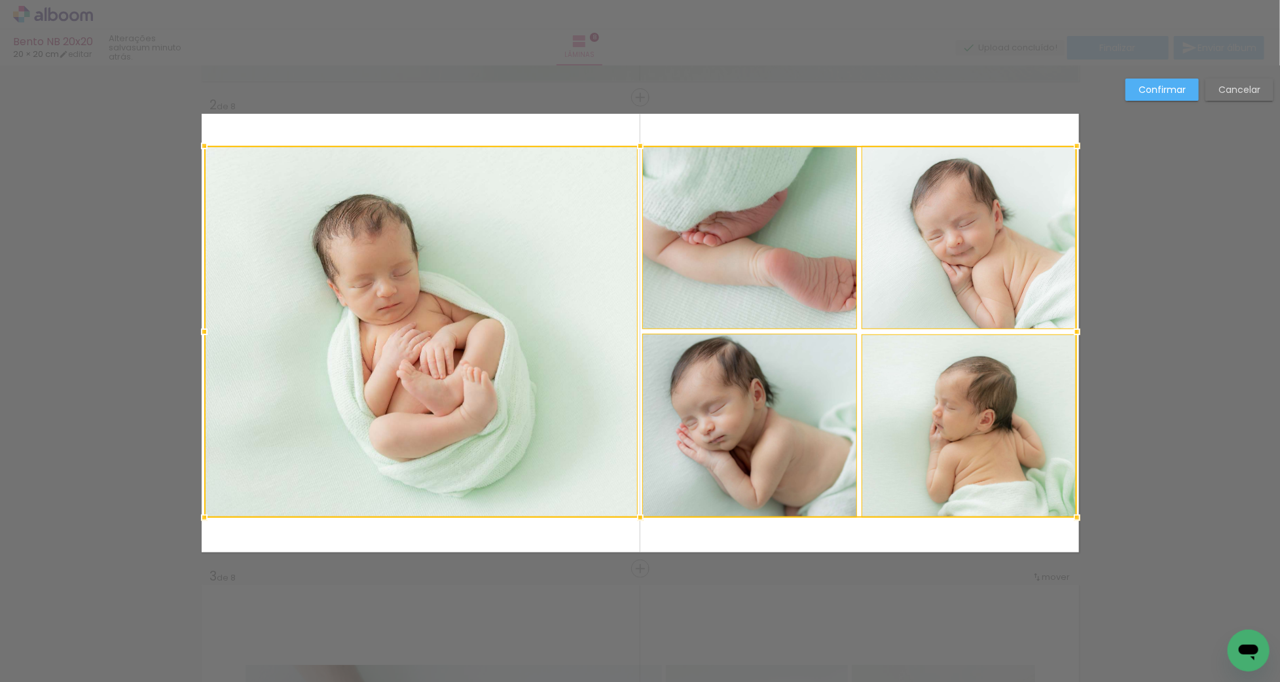
drag, startPoint x: 1028, startPoint y: 463, endPoint x: 1069, endPoint y: 515, distance: 66.3
click at [1069, 515] on div at bounding box center [1077, 518] width 26 height 26
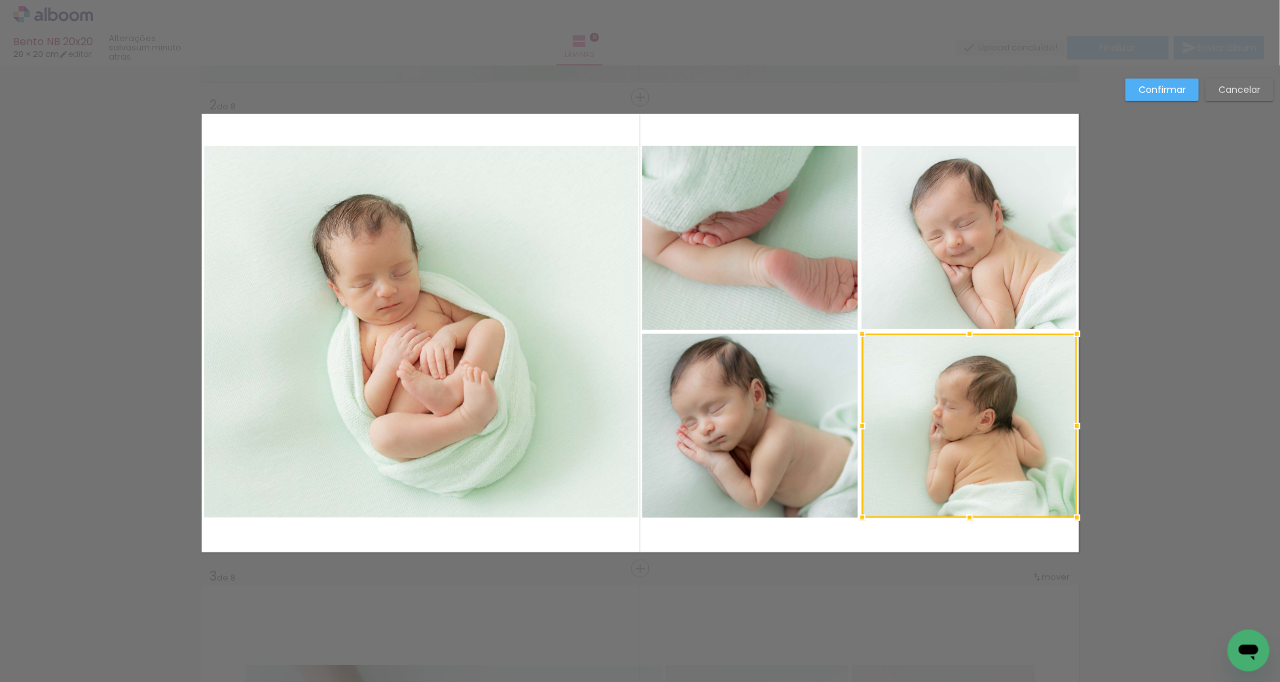
click at [428, 405] on quentale-photo at bounding box center [421, 332] width 434 height 372
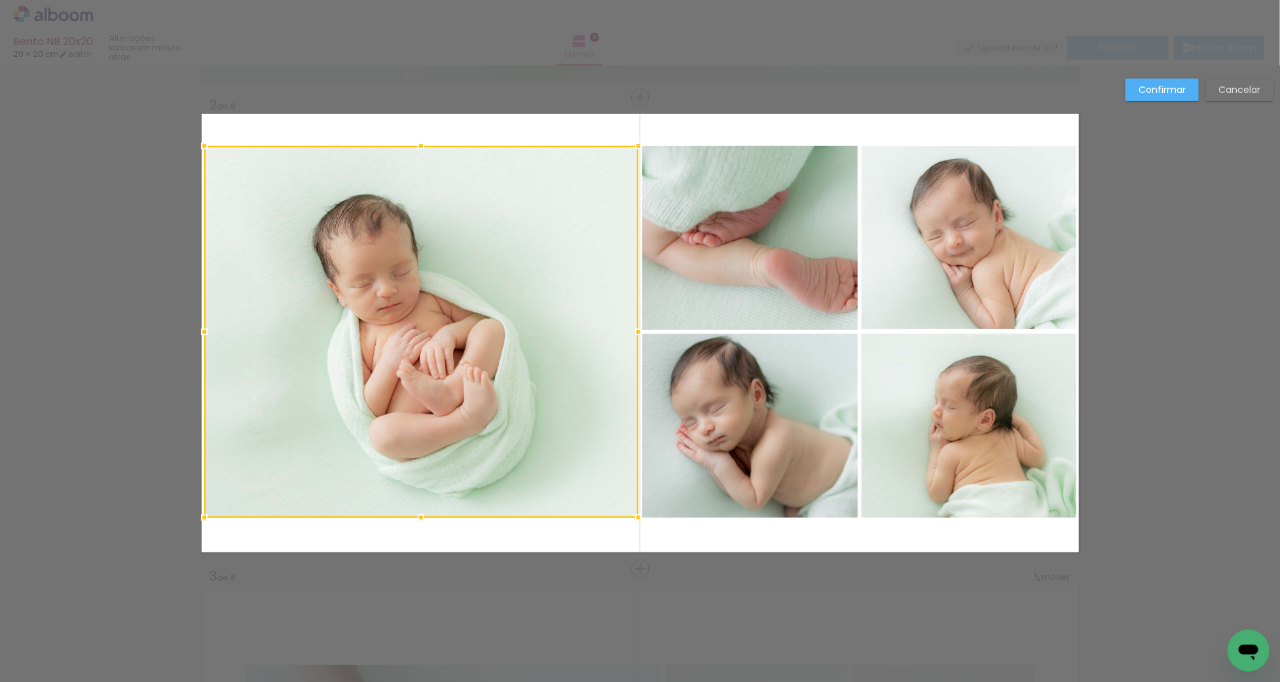
click at [678, 428] on quentale-photo at bounding box center [750, 426] width 215 height 184
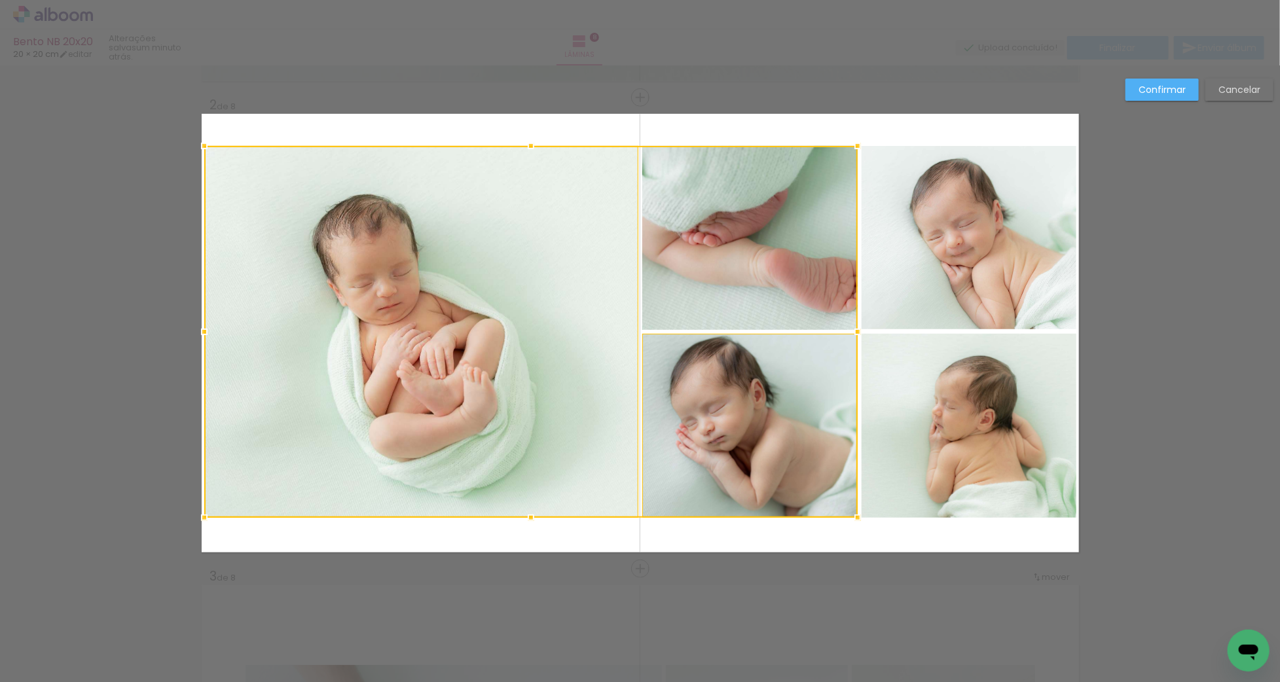
click at [707, 300] on div at bounding box center [531, 332] width 654 height 372
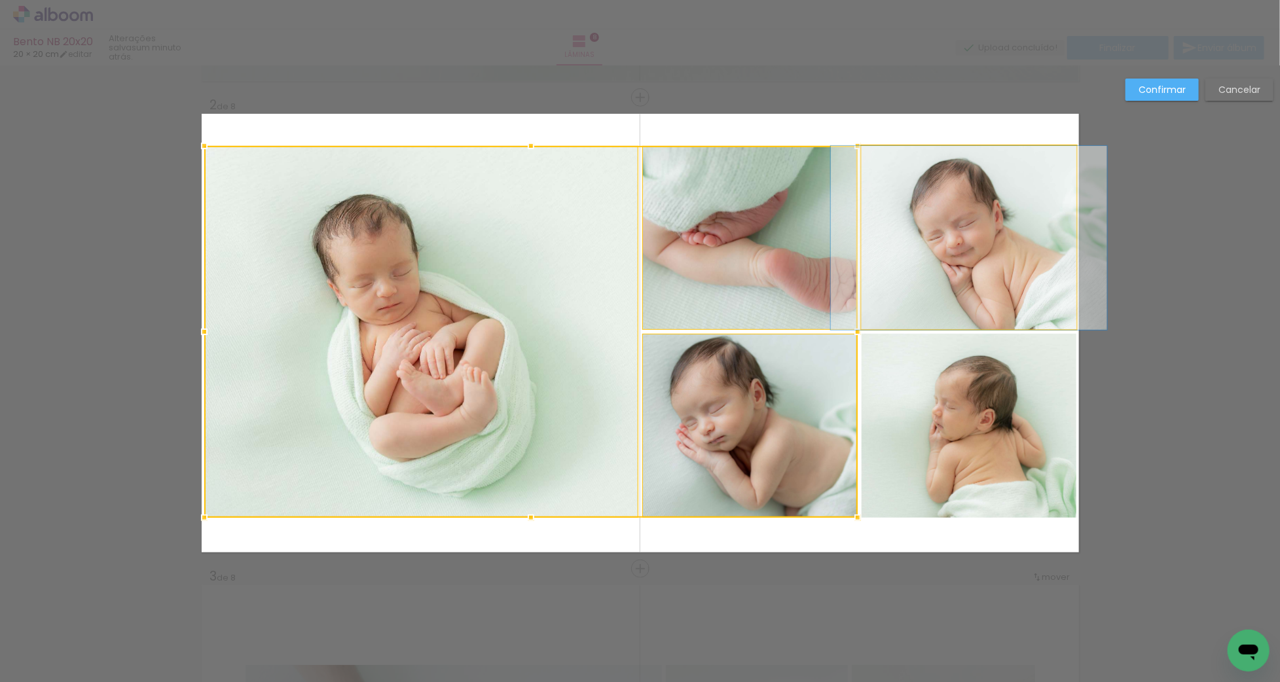
drag, startPoint x: 953, startPoint y: 303, endPoint x: 944, endPoint y: 321, distance: 19.6
click at [953, 303] on album-spread "2 de 8" at bounding box center [641, 333] width 878 height 439
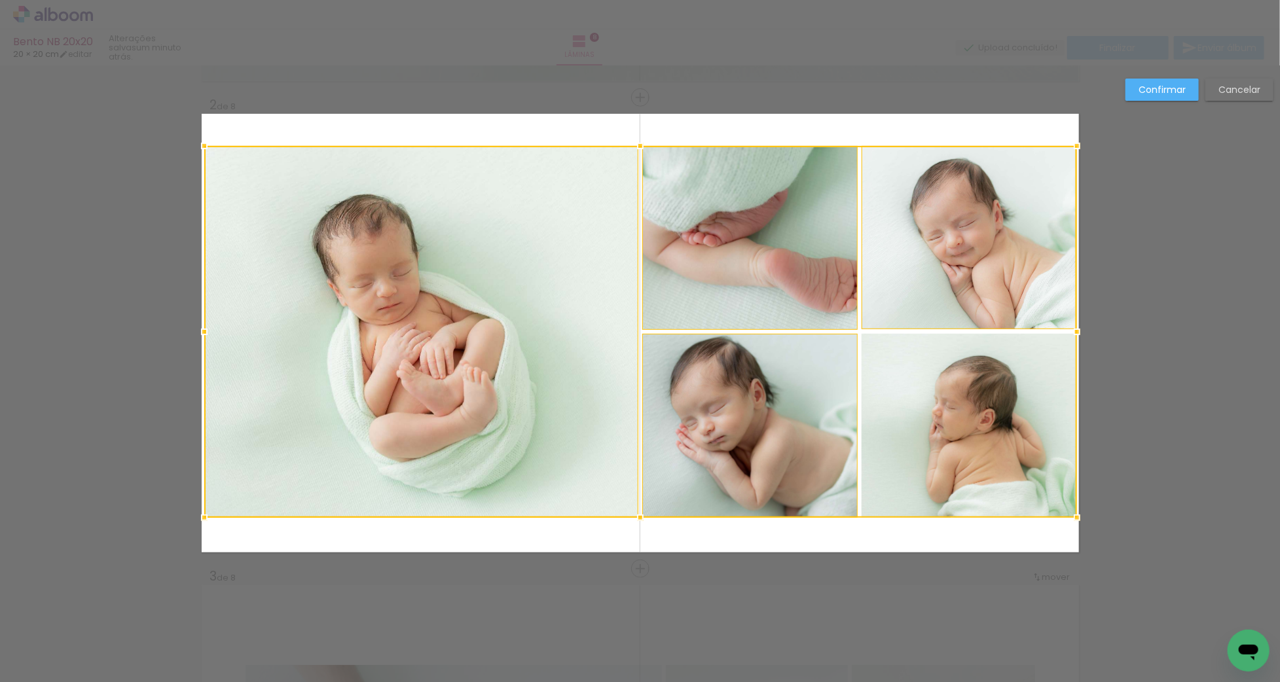
click at [935, 377] on div at bounding box center [640, 332] width 873 height 372
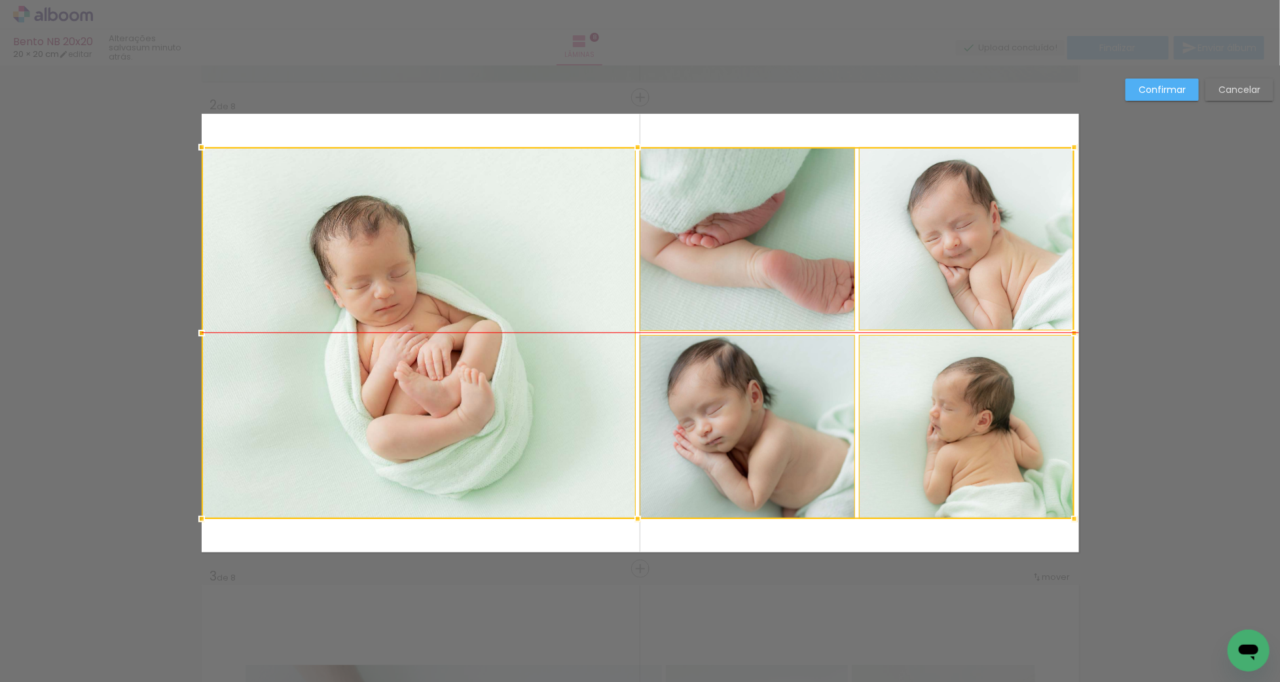
drag, startPoint x: 931, startPoint y: 370, endPoint x: 920, endPoint y: 372, distance: 11.3
click at [920, 372] on div at bounding box center [638, 333] width 873 height 372
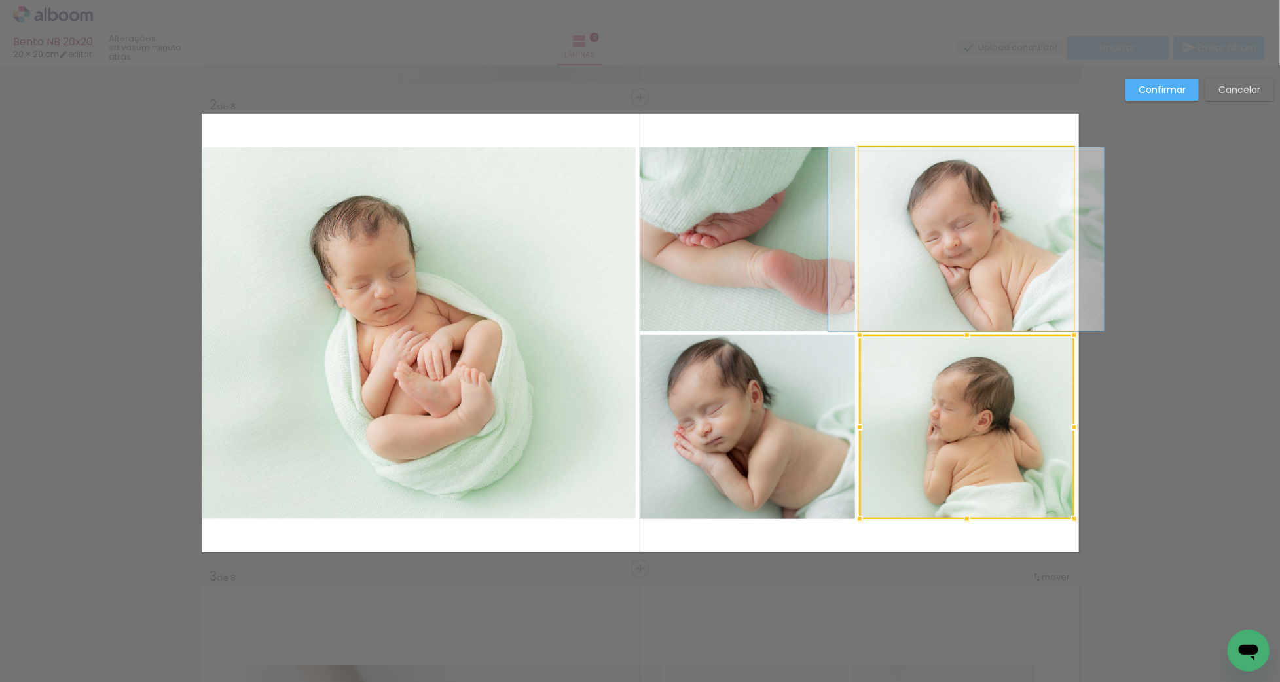
click at [892, 329] on quentale-photo at bounding box center [966, 239] width 215 height 184
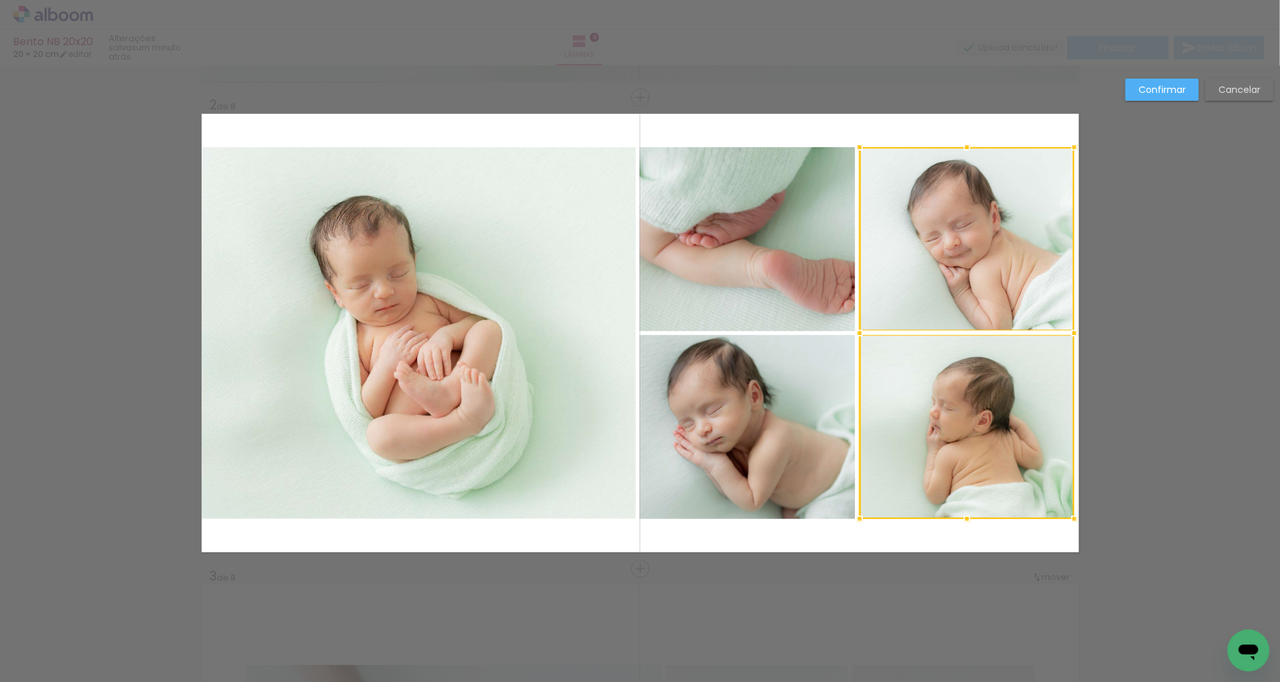
click at [737, 306] on quentale-photo at bounding box center [747, 239] width 215 height 184
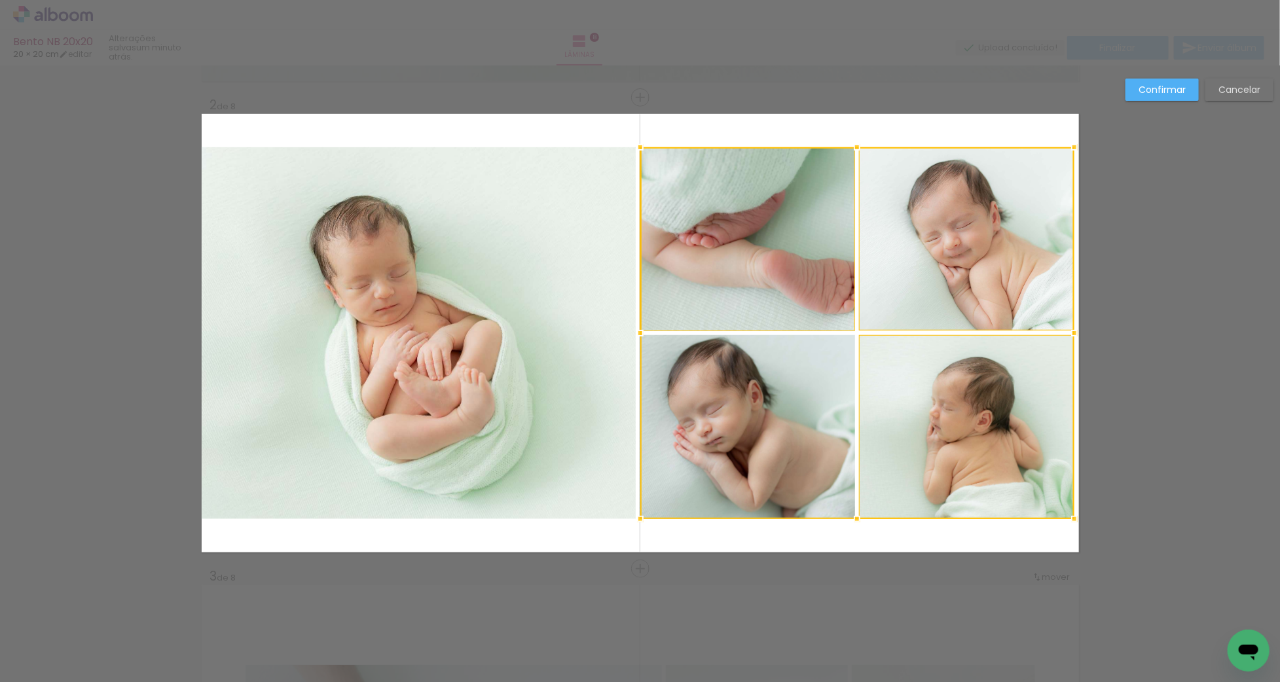
click at [741, 363] on div at bounding box center [858, 333] width 434 height 372
click at [541, 342] on quentale-photo at bounding box center [419, 333] width 434 height 372
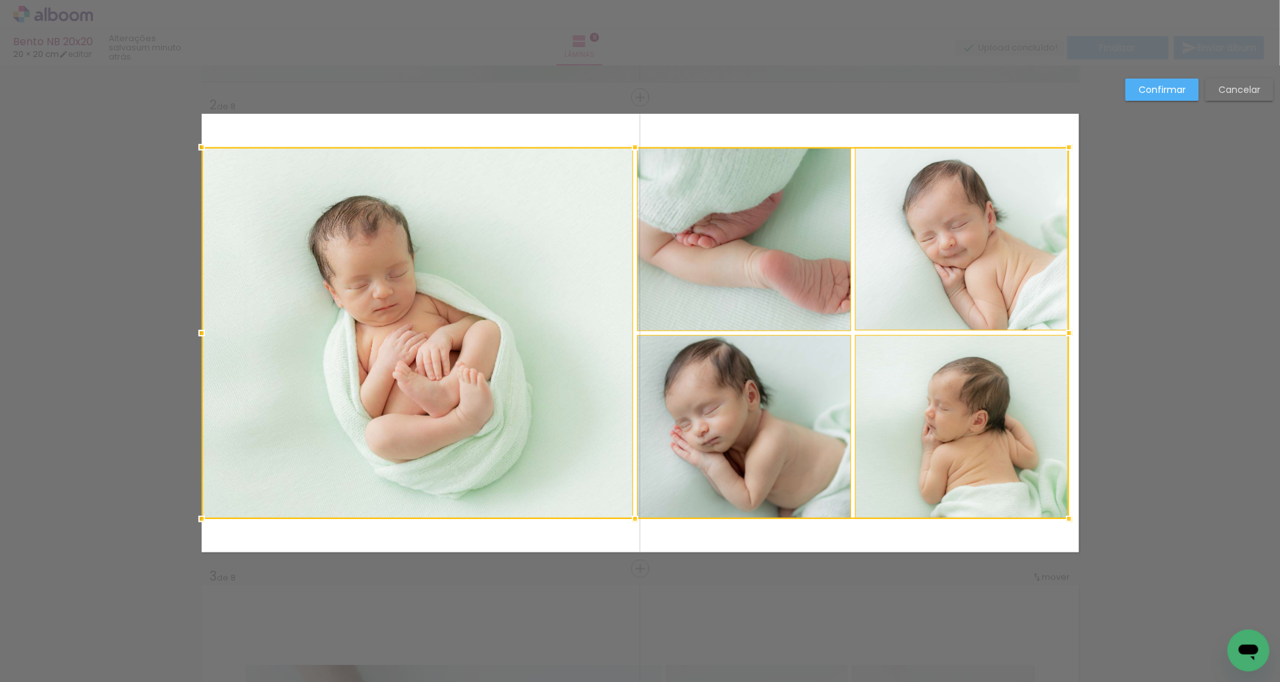
drag, startPoint x: 1076, startPoint y: 331, endPoint x: 1110, endPoint y: 332, distance: 34.1
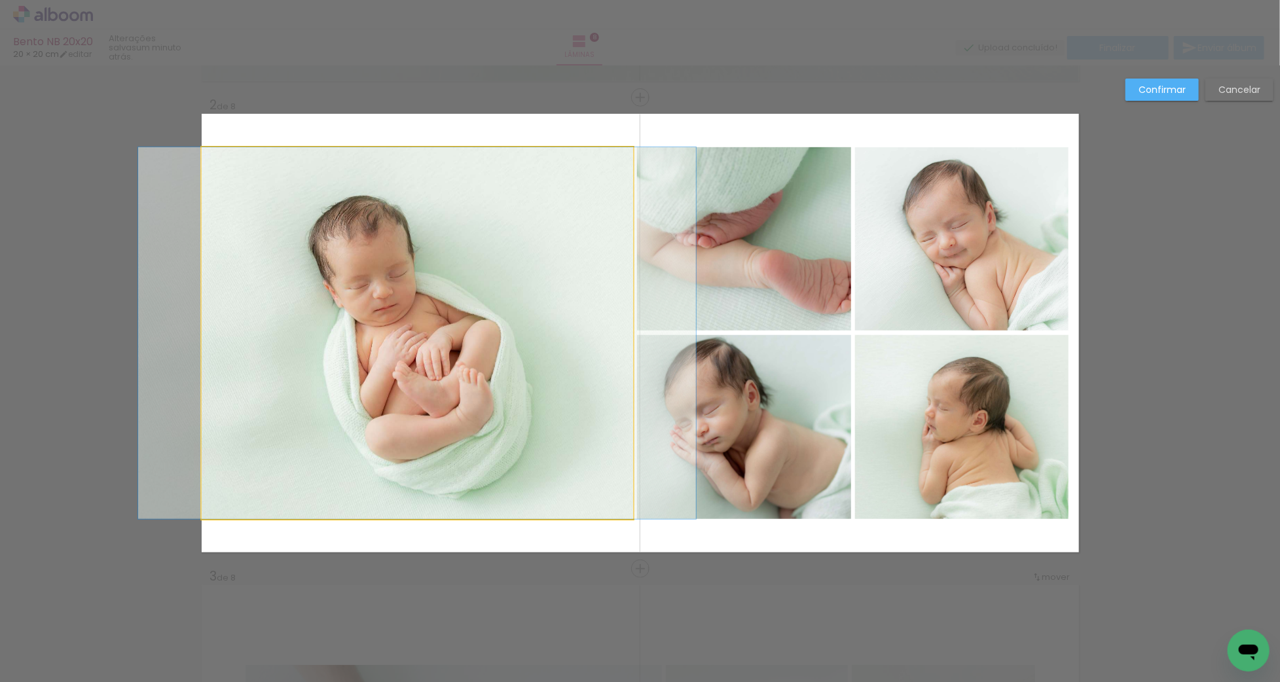
click at [587, 281] on quentale-photo at bounding box center [418, 333] width 432 height 372
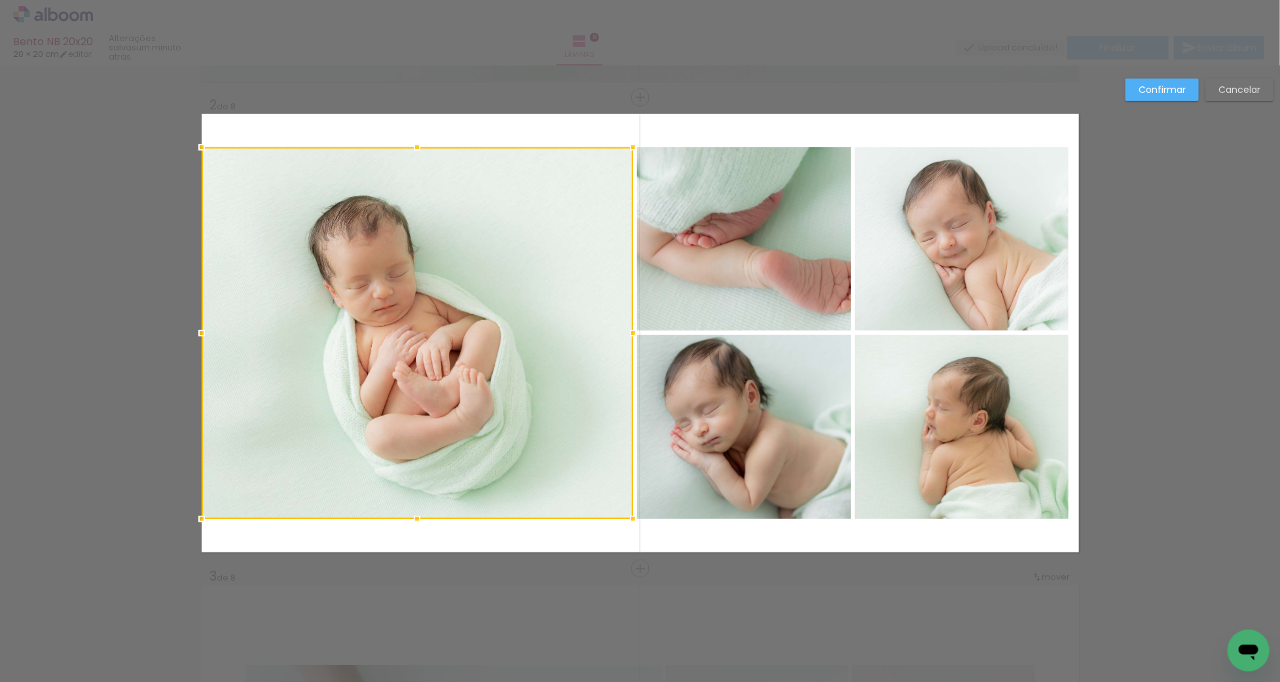
click at [691, 339] on quentale-photo at bounding box center [744, 427] width 214 height 184
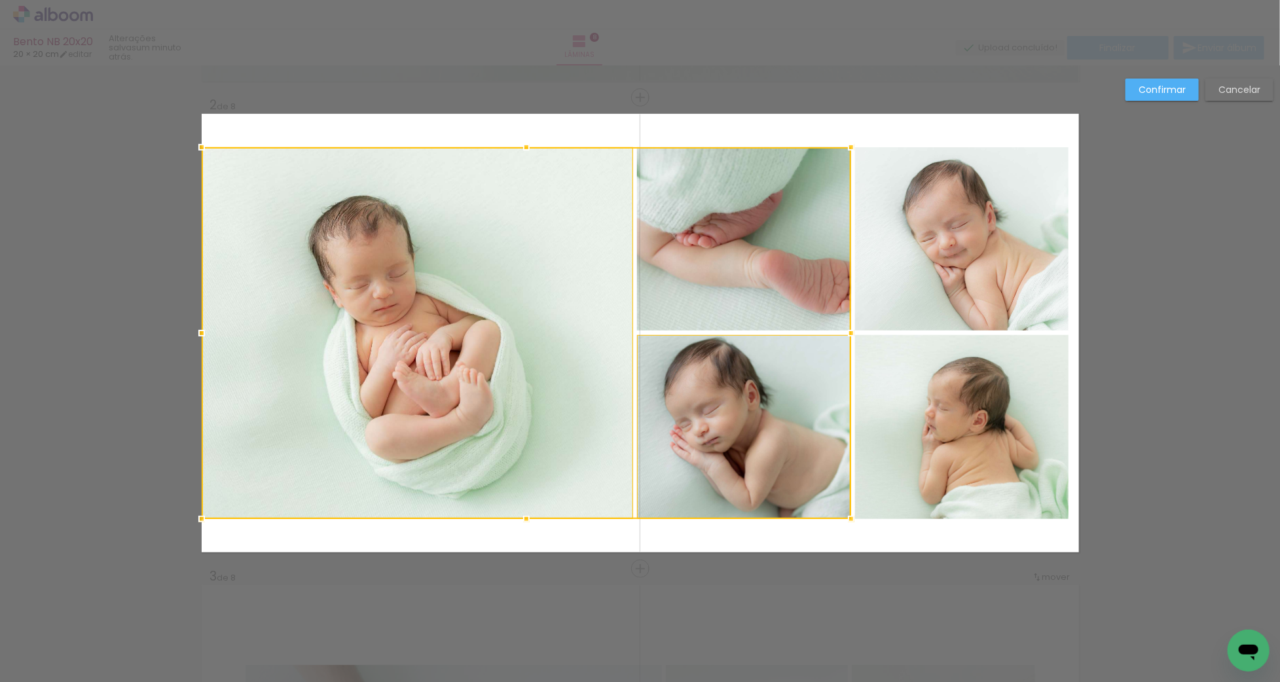
drag, startPoint x: 690, startPoint y: 300, endPoint x: 709, endPoint y: 302, distance: 19.1
click at [690, 300] on div at bounding box center [527, 333] width 650 height 372
click at [889, 300] on quentale-photo at bounding box center [962, 239] width 214 height 184
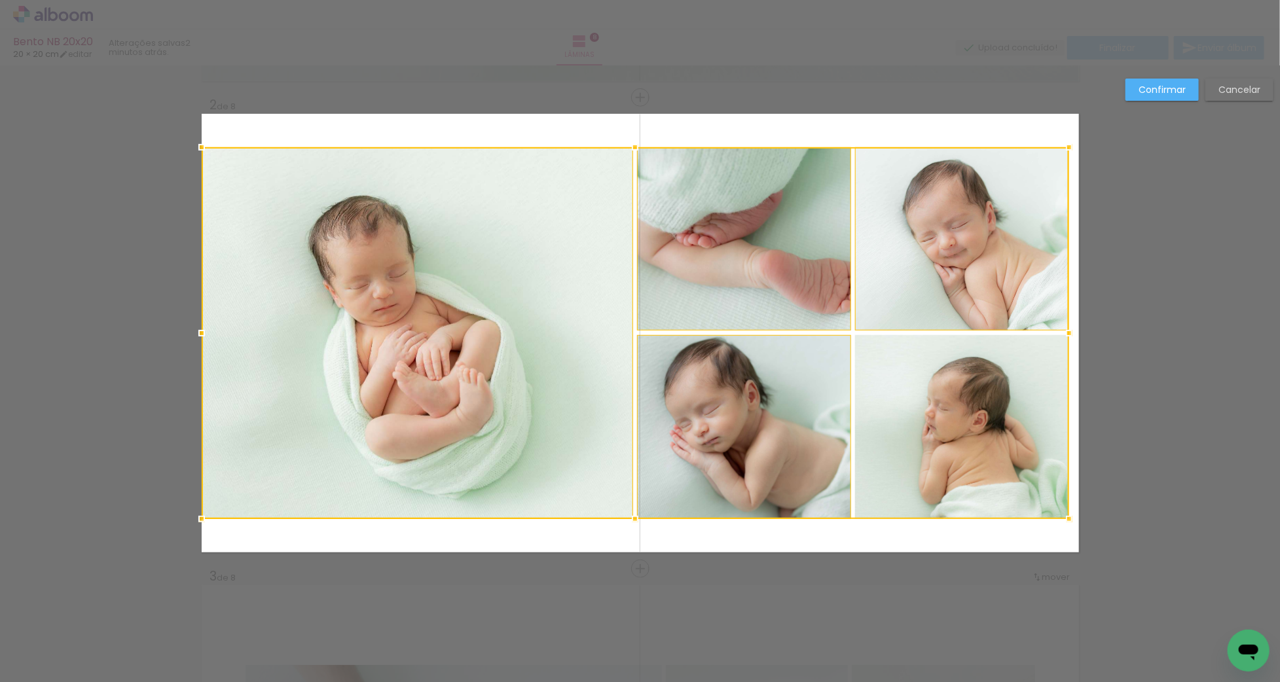
click at [896, 371] on div at bounding box center [636, 333] width 868 height 372
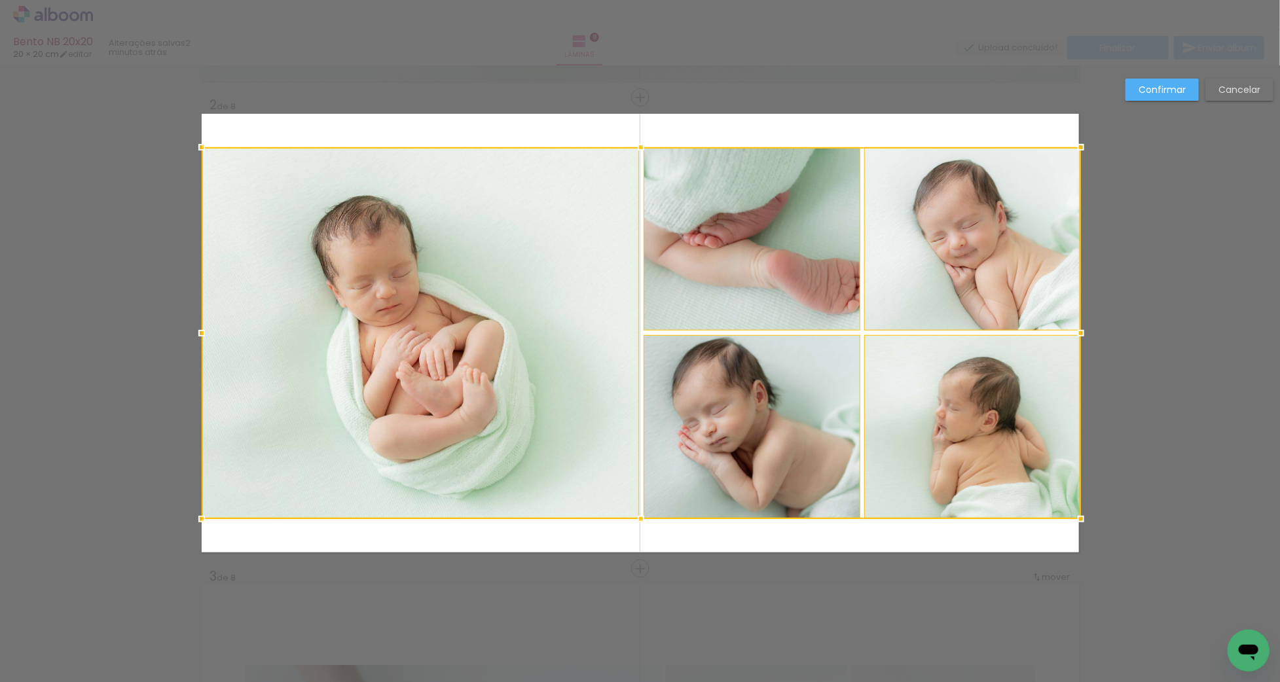
drag, startPoint x: 1070, startPoint y: 333, endPoint x: 1051, endPoint y: 334, distance: 19.7
click at [1051, 334] on div at bounding box center [642, 333] width 880 height 372
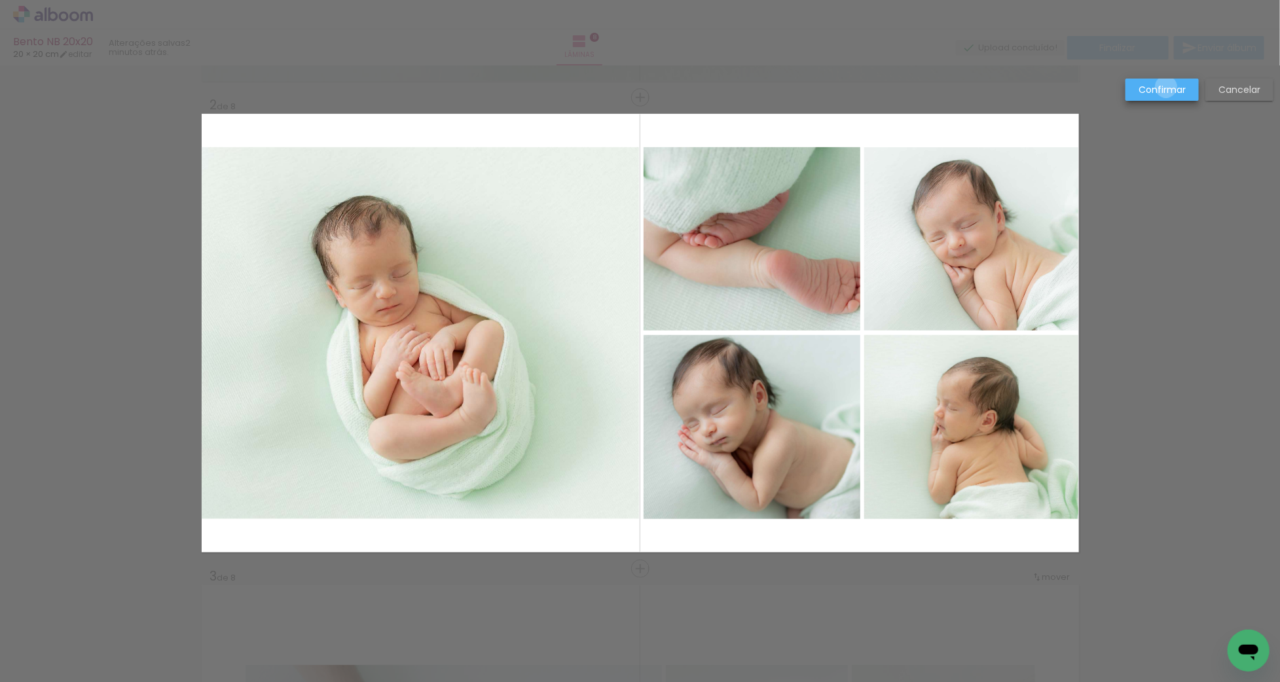
click at [0, 0] on slot "Confirmar" at bounding box center [0, 0] width 0 height 0
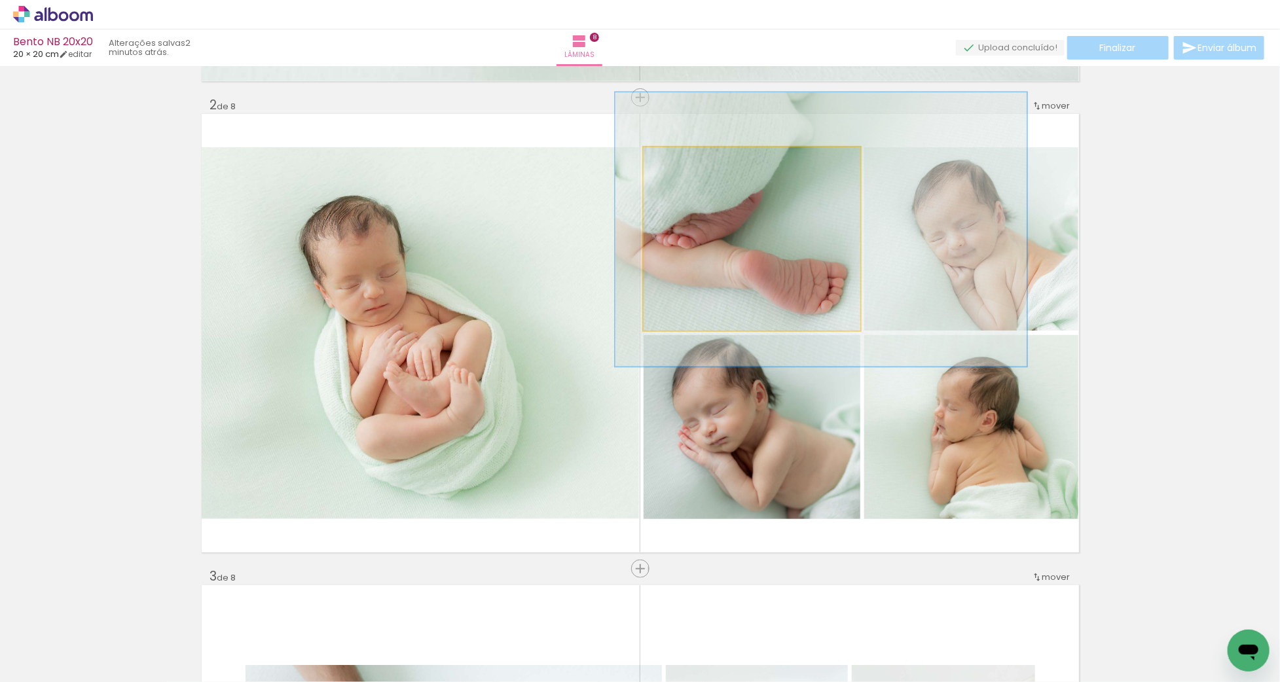
drag, startPoint x: 822, startPoint y: 257, endPoint x: 795, endPoint y: 257, distance: 26.9
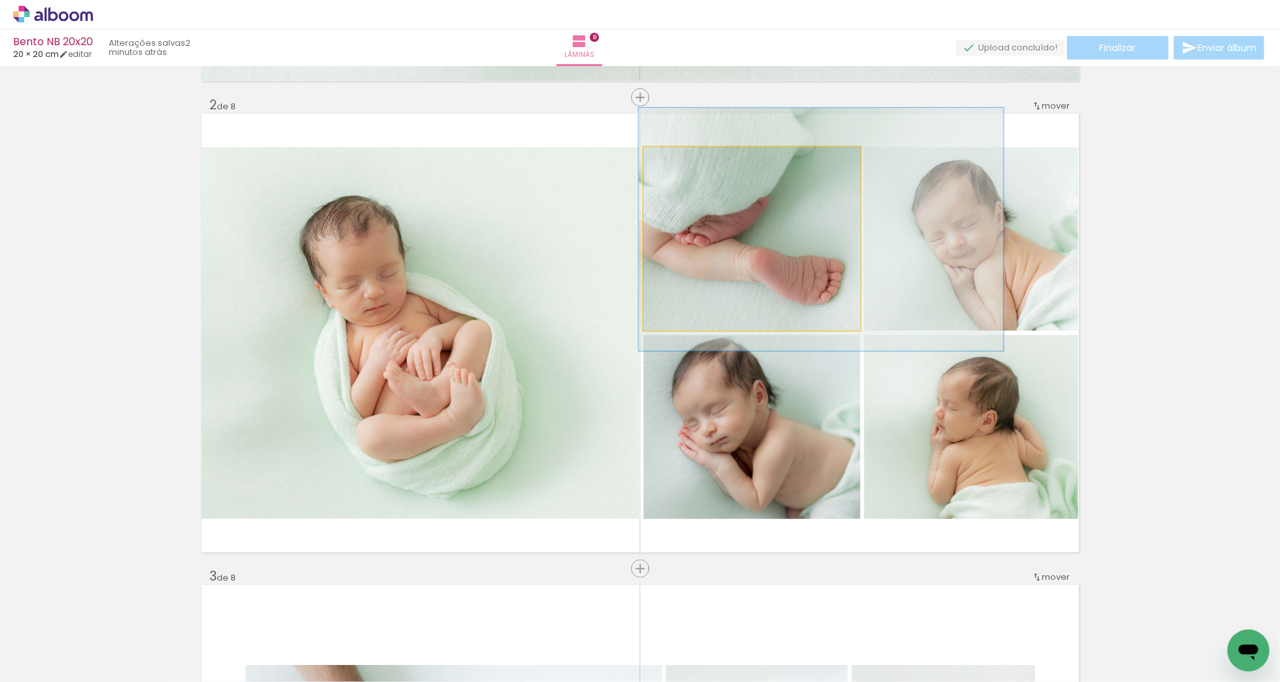
drag, startPoint x: 696, startPoint y: 160, endPoint x: 687, endPoint y: 160, distance: 8.5
click at [687, 160] on div at bounding box center [691, 161] width 12 height 12
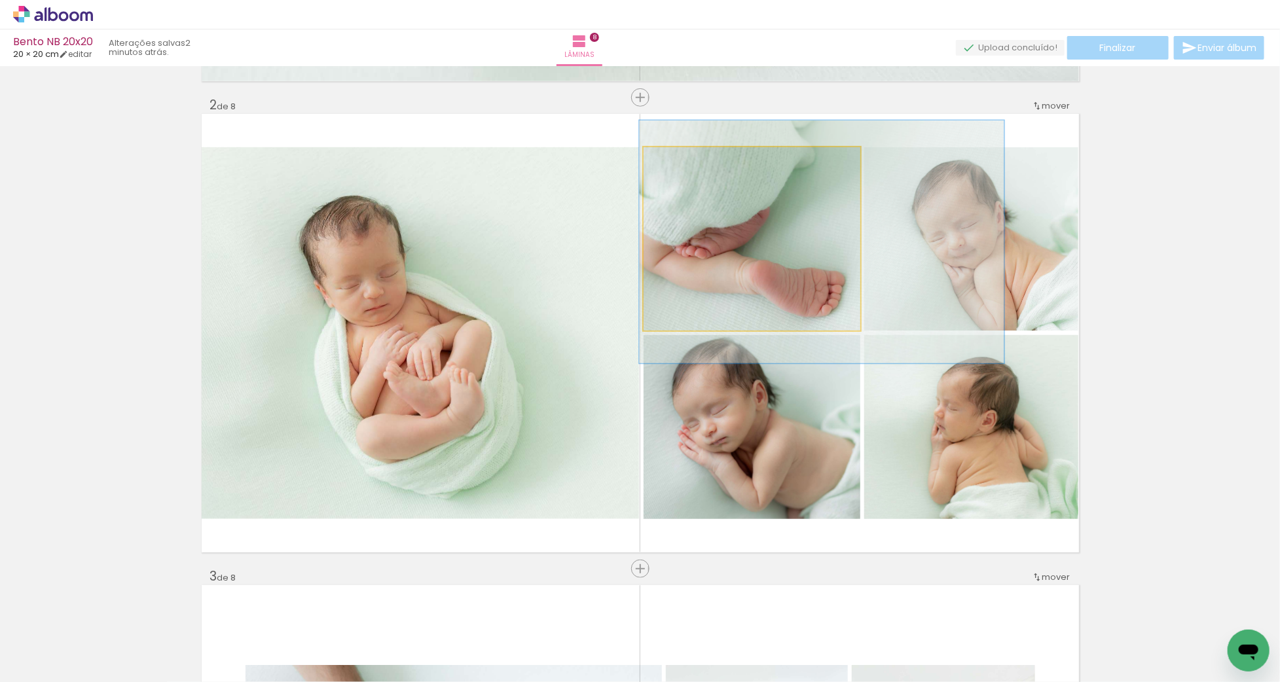
drag, startPoint x: 705, startPoint y: 210, endPoint x: 706, endPoint y: 223, distance: 12.5
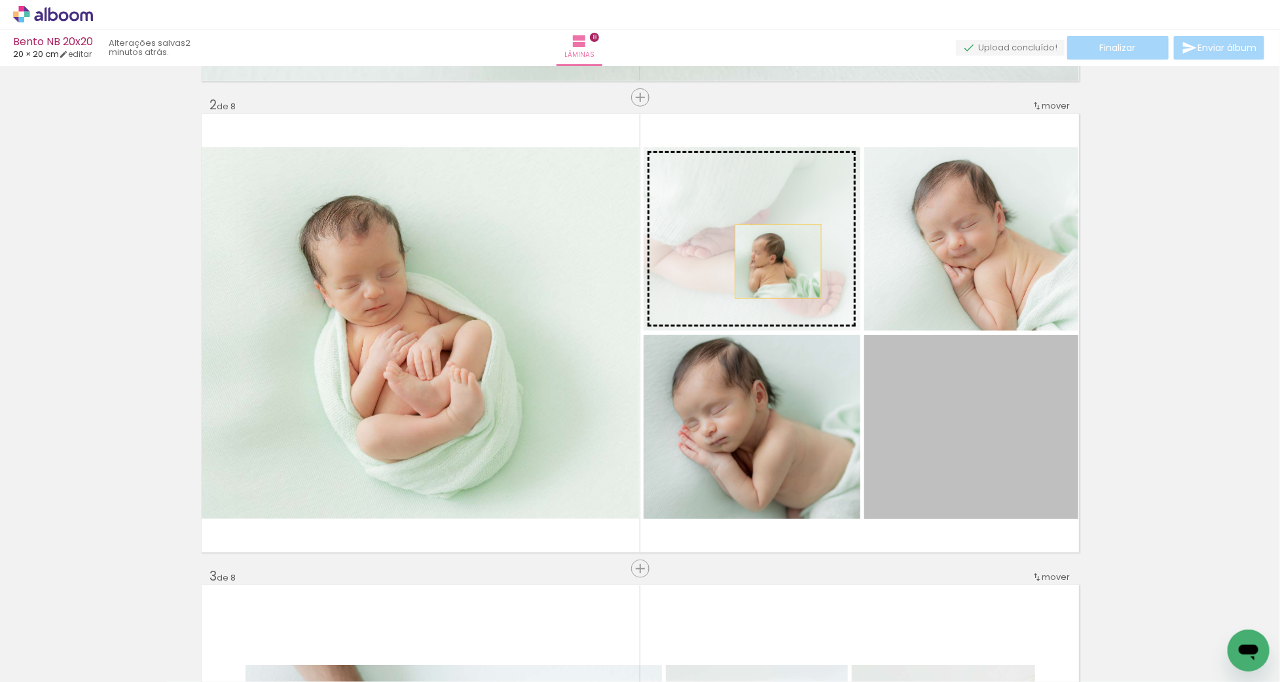
drag, startPoint x: 975, startPoint y: 445, endPoint x: 779, endPoint y: 261, distance: 268.8
click at [0, 0] on slot at bounding box center [0, 0] width 0 height 0
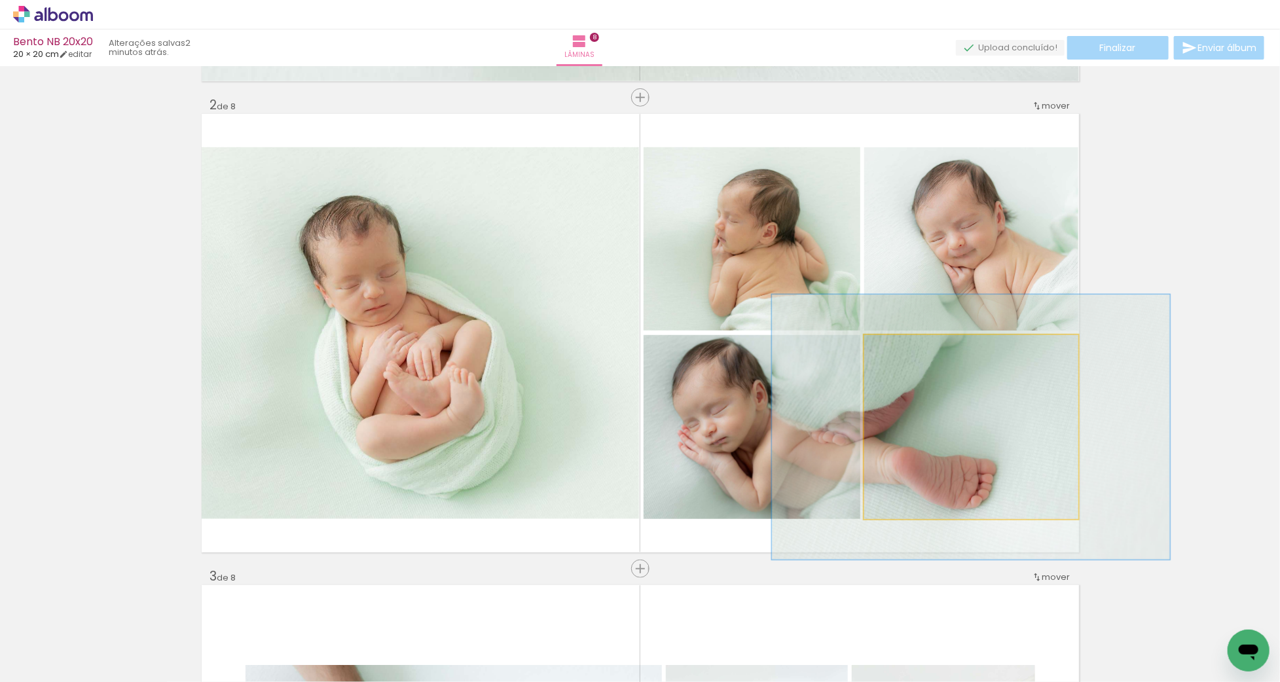
drag, startPoint x: 897, startPoint y: 348, endPoint x: 922, endPoint y: 350, distance: 24.9
click at [922, 350] on div at bounding box center [916, 349] width 12 height 12
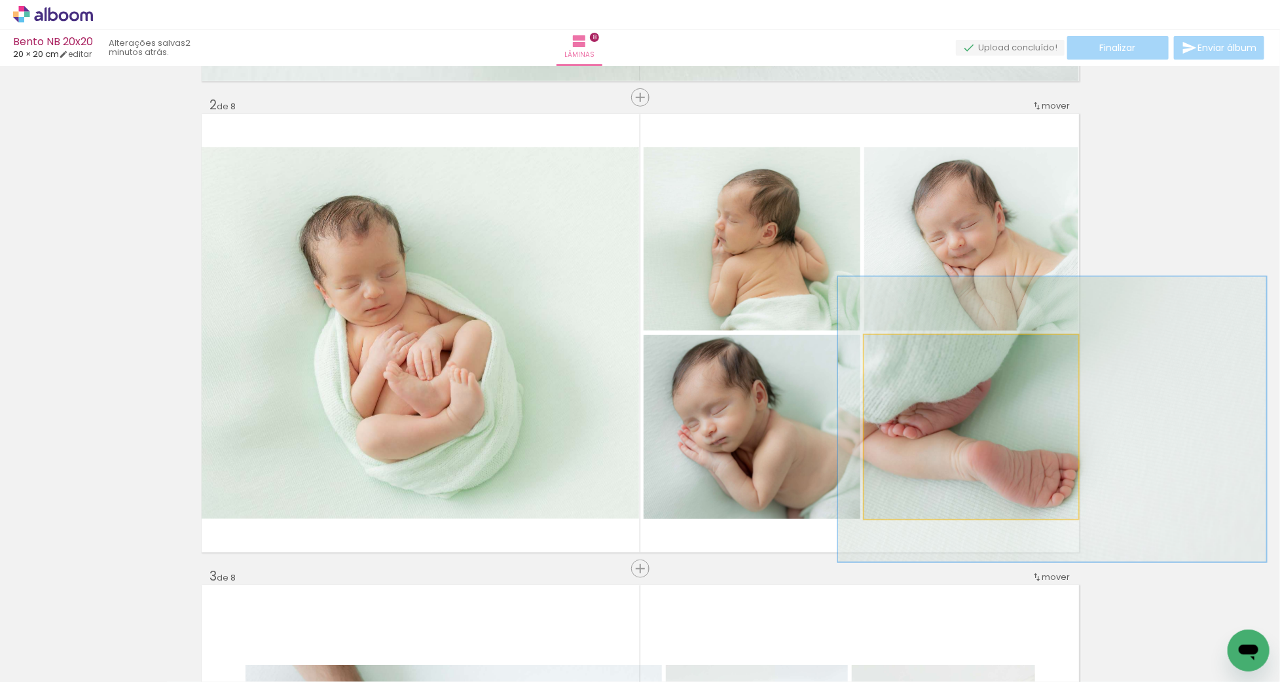
drag, startPoint x: 922, startPoint y: 455, endPoint x: 969, endPoint y: 446, distance: 48.0
click at [969, 447] on div at bounding box center [1052, 420] width 428 height 286
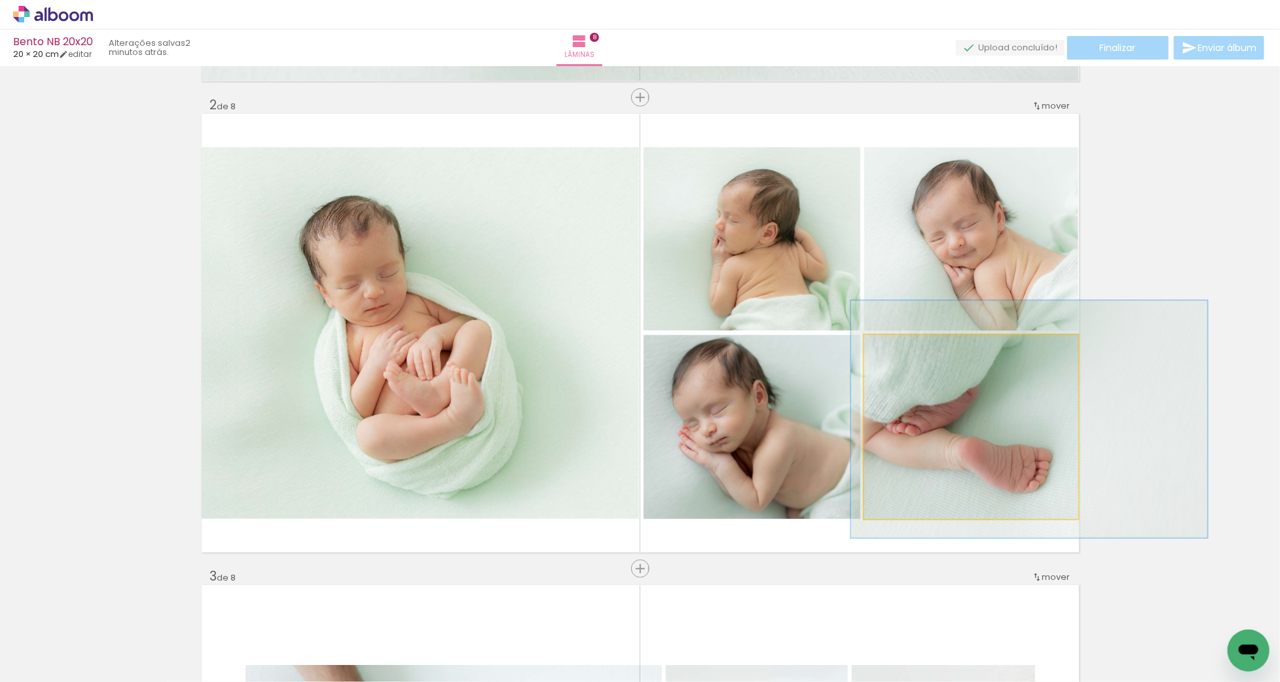
drag, startPoint x: 921, startPoint y: 348, endPoint x: 908, endPoint y: 350, distance: 13.2
type paper-slider "129"
click at [908, 350] on div at bounding box center [910, 349] width 12 height 12
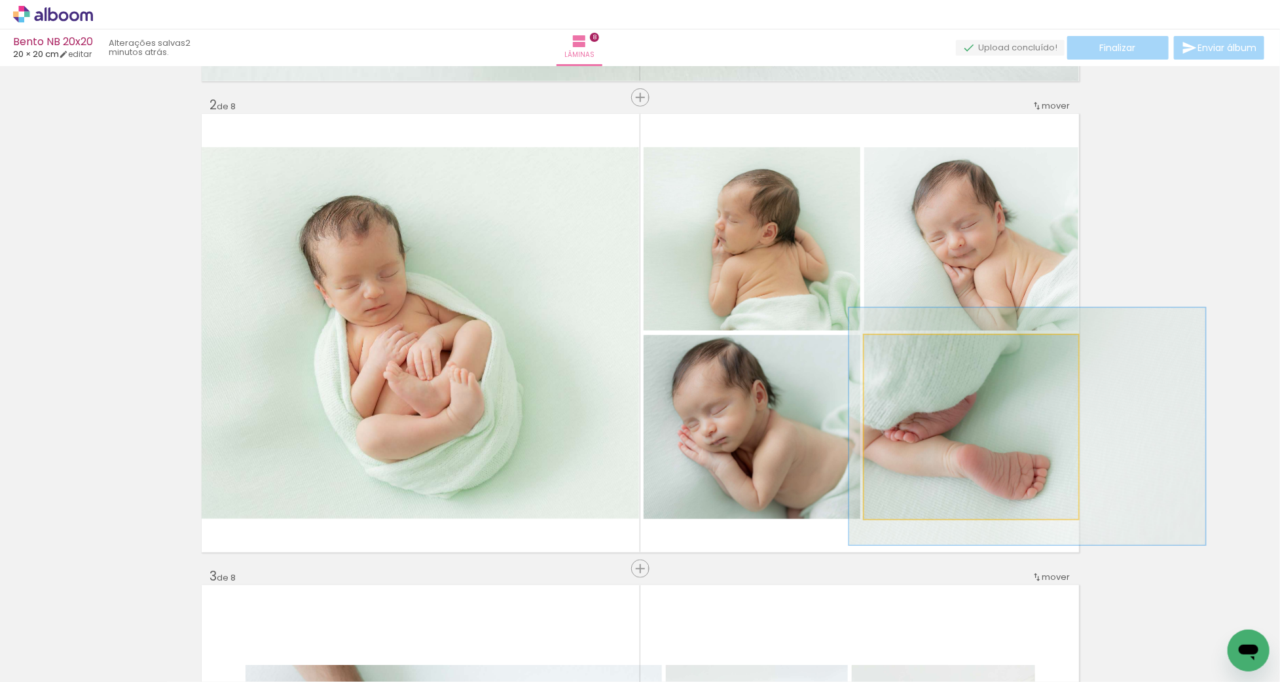
click at [910, 348] on div at bounding box center [910, 349] width 12 height 12
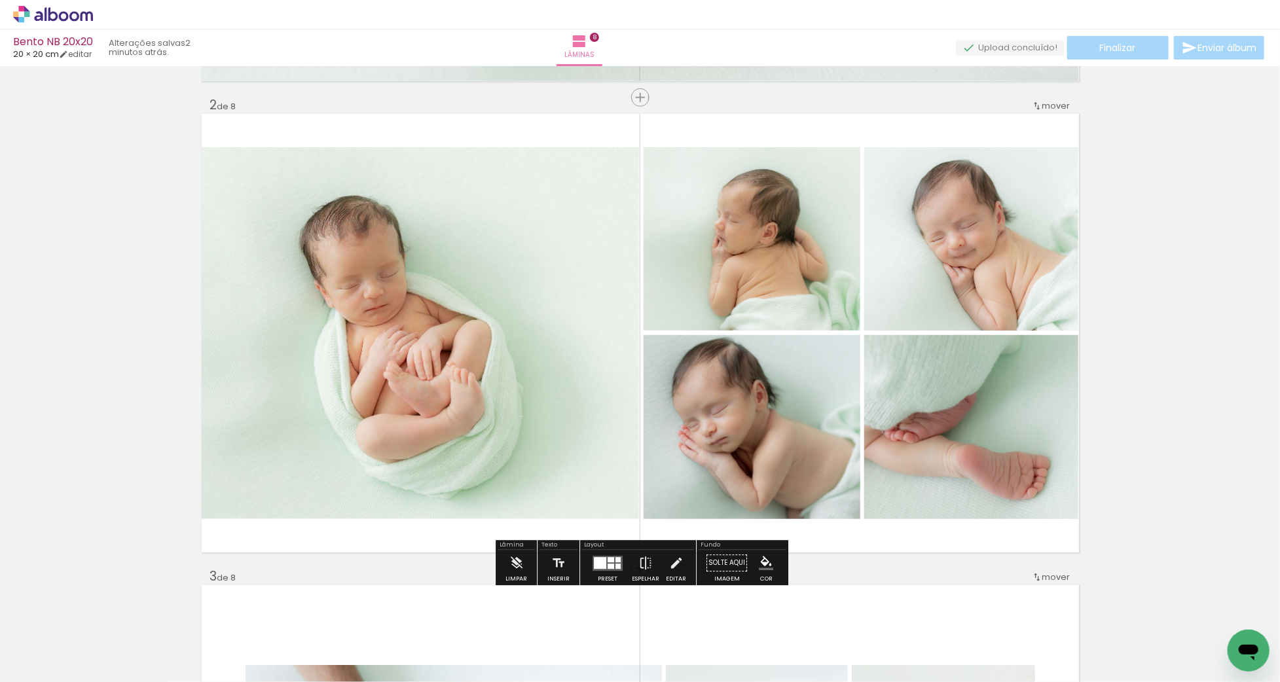
scroll to position [465, 0]
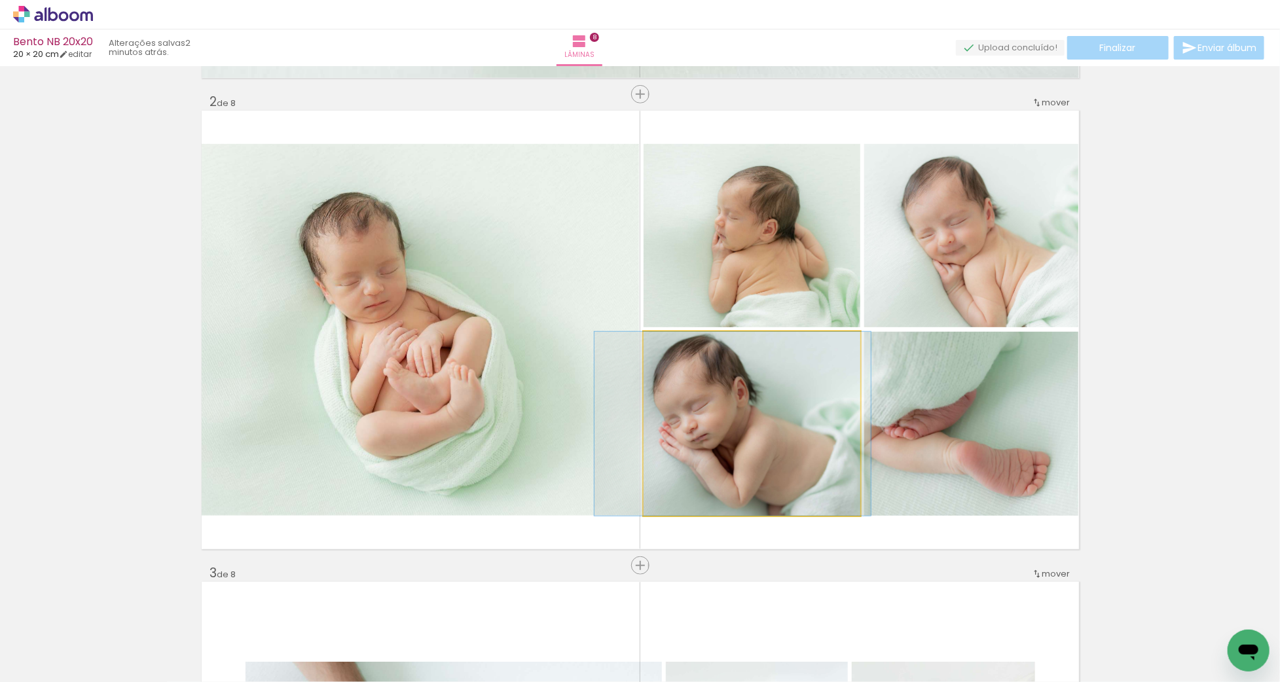
drag, startPoint x: 833, startPoint y: 405, endPoint x: 814, endPoint y: 407, distance: 19.1
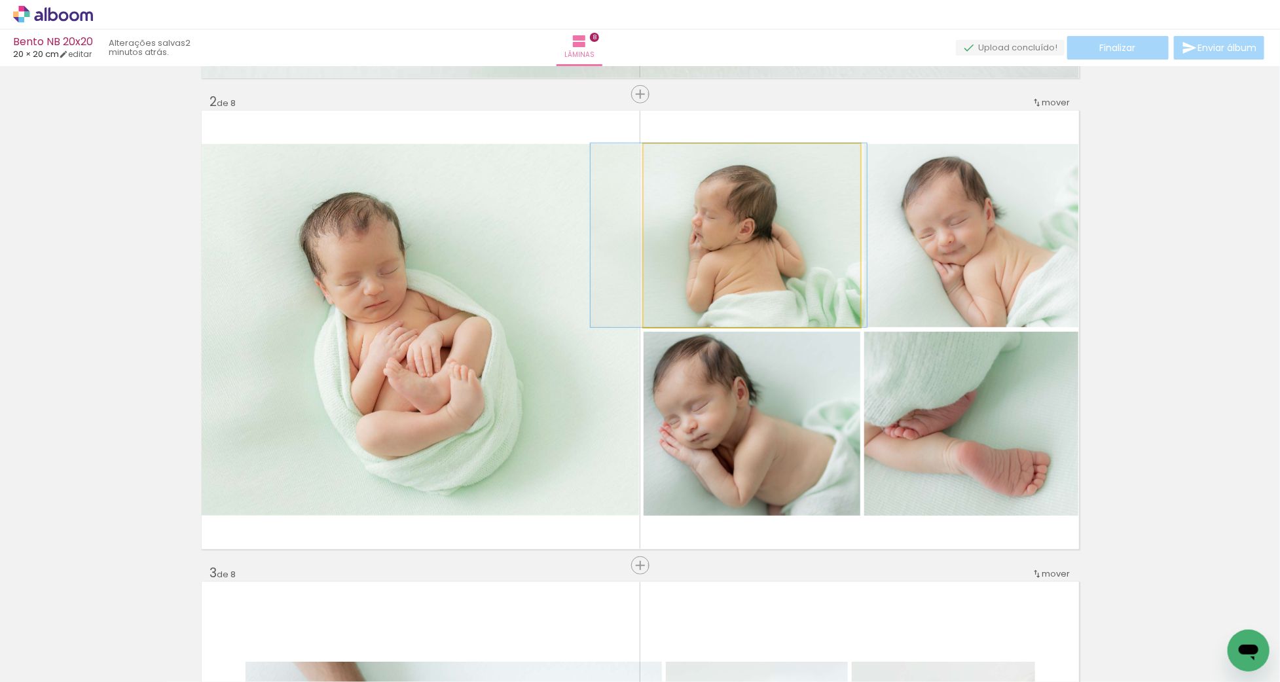
drag, startPoint x: 813, startPoint y: 235, endPoint x: 790, endPoint y: 212, distance: 32.9
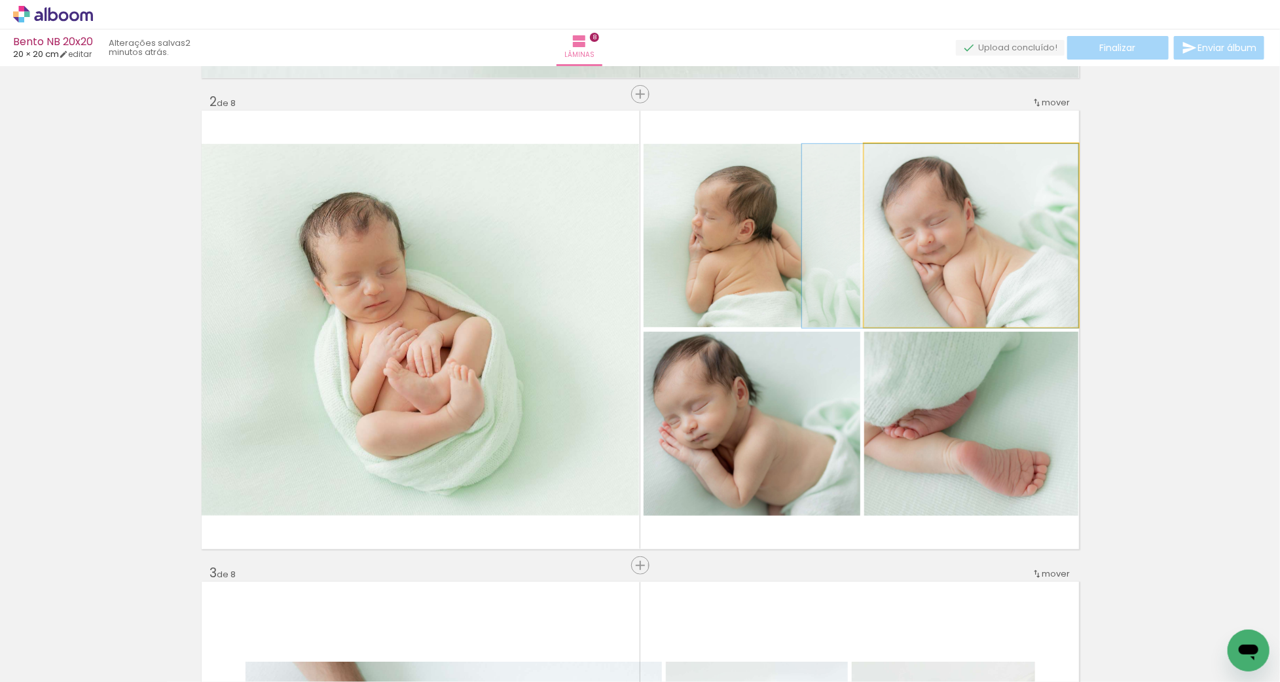
drag, startPoint x: 976, startPoint y: 219, endPoint x: 951, endPoint y: 219, distance: 24.9
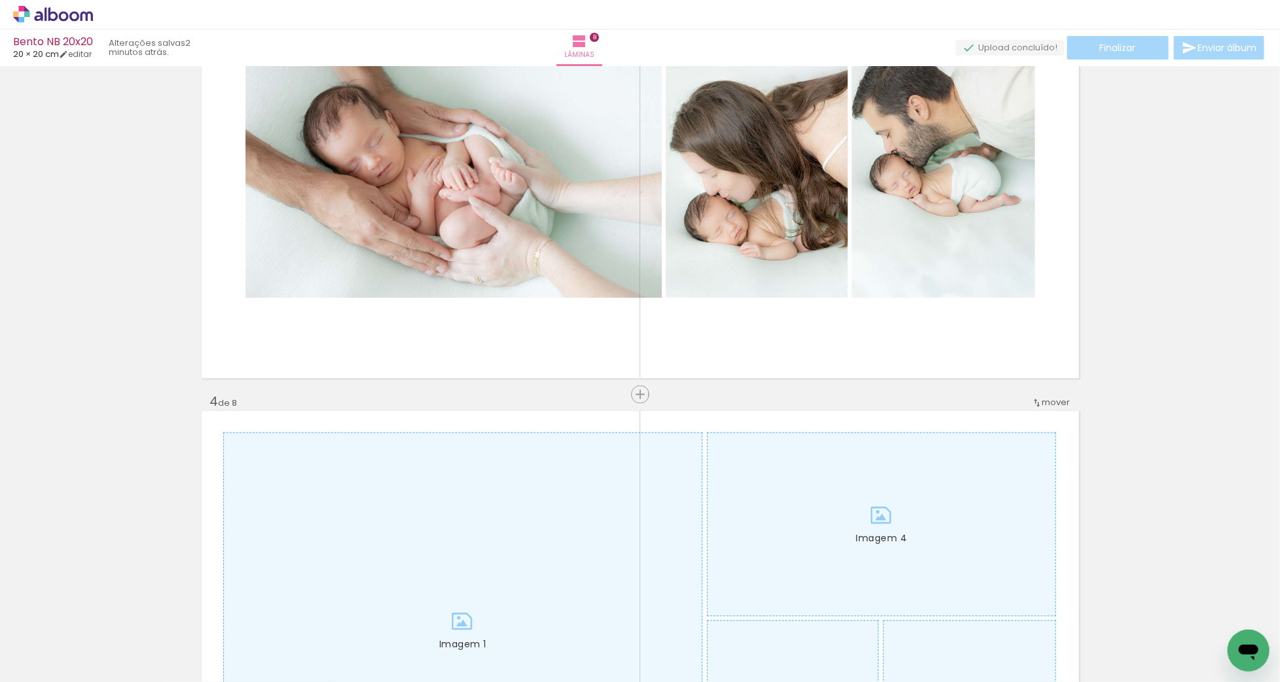
scroll to position [0, 161]
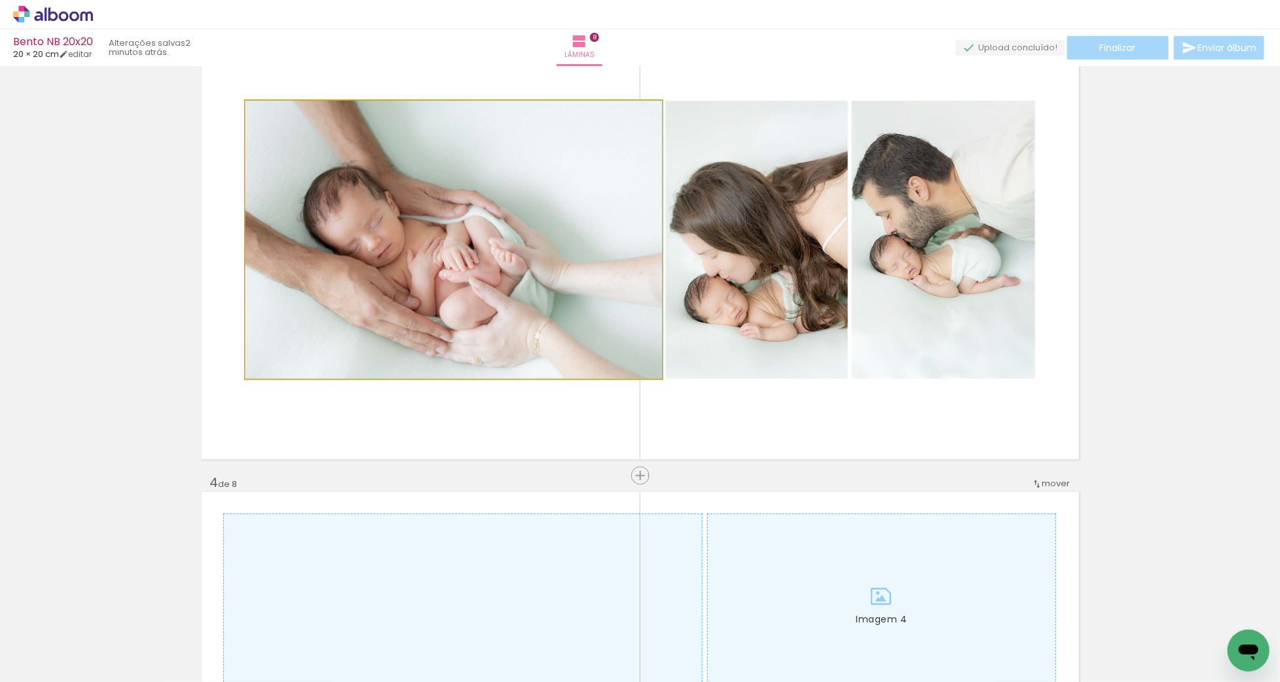
click at [551, 288] on quentale-photo at bounding box center [454, 240] width 417 height 278
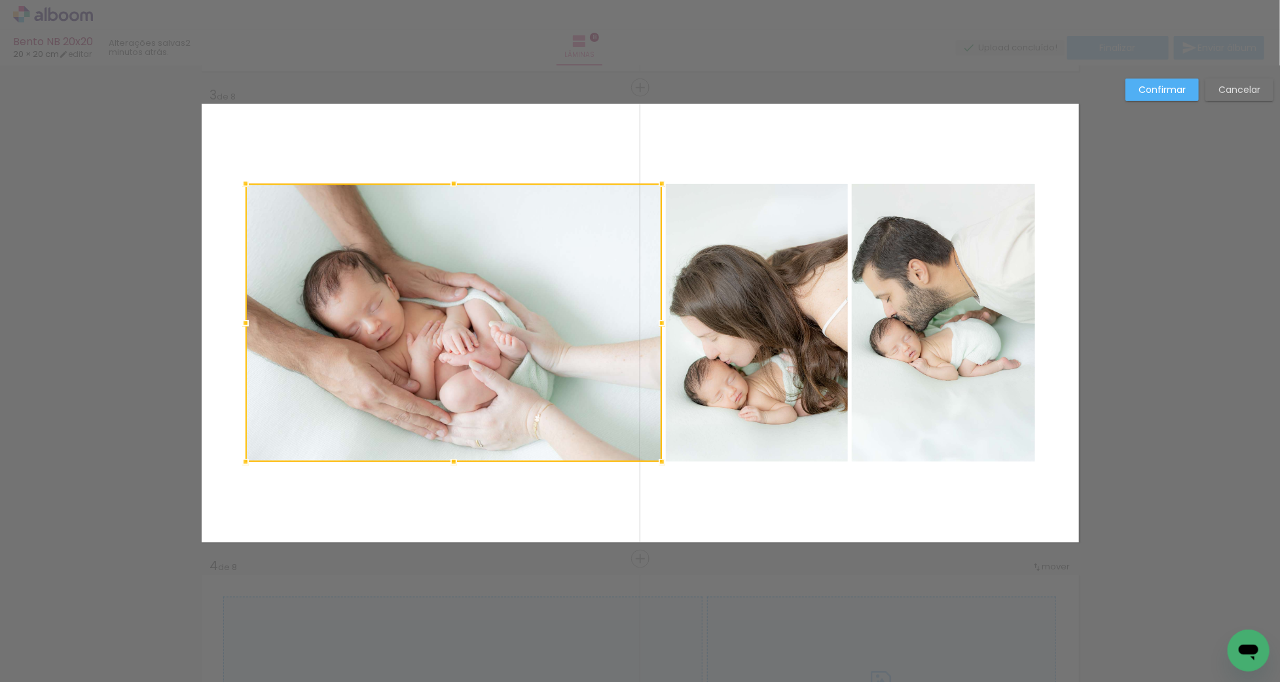
scroll to position [933, 0]
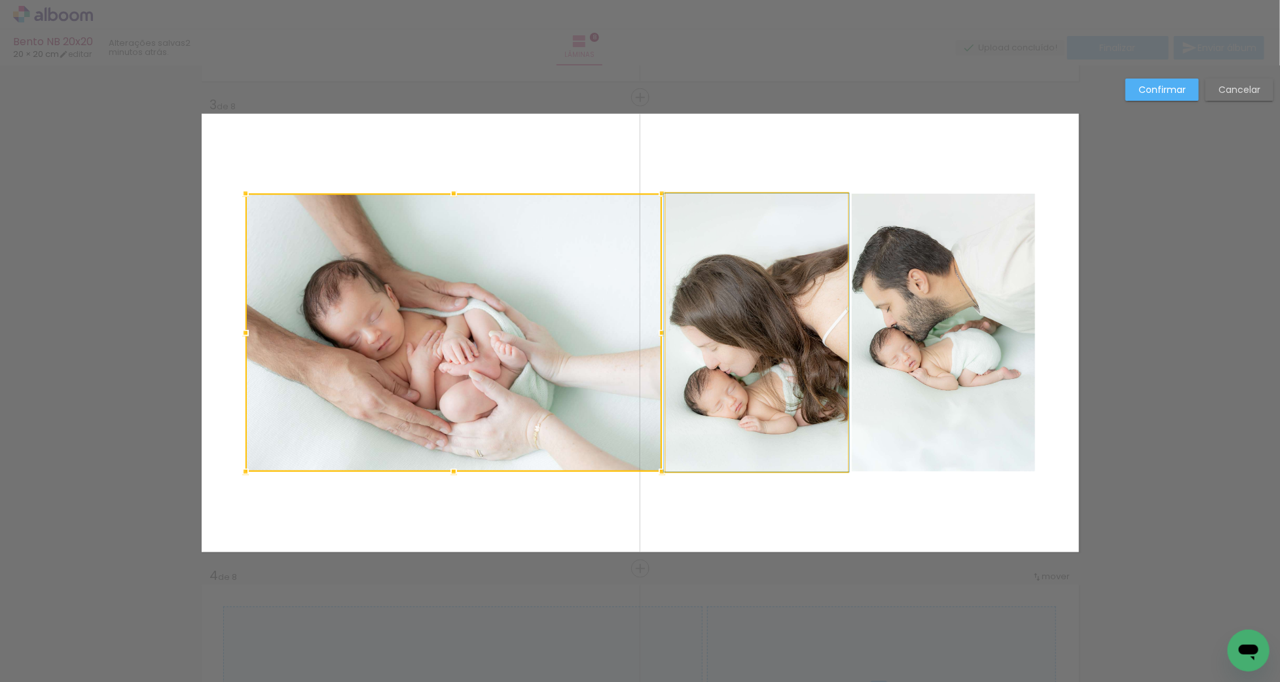
click at [747, 346] on quentale-photo at bounding box center [757, 333] width 182 height 278
click at [920, 346] on quentale-photo at bounding box center [943, 333] width 183 height 278
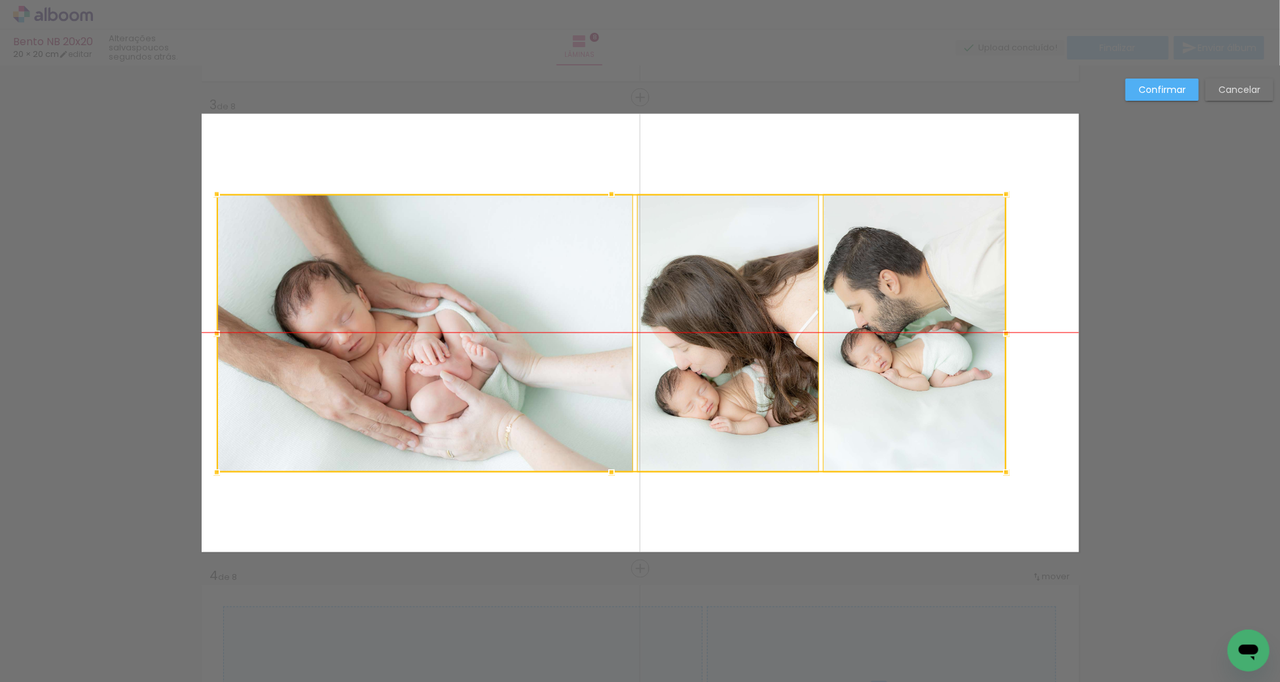
drag, startPoint x: 617, startPoint y: 372, endPoint x: 588, endPoint y: 372, distance: 28.8
click at [588, 372] on div at bounding box center [612, 334] width 790 height 278
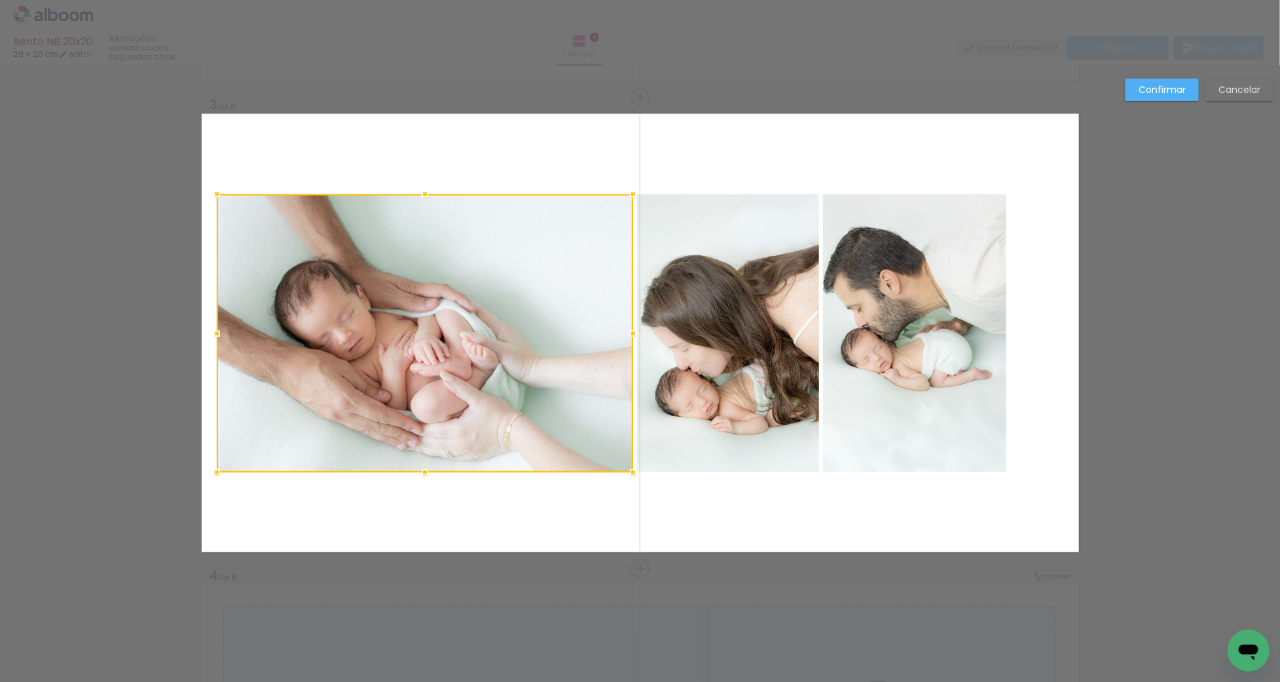
click at [703, 368] on quentale-photo at bounding box center [728, 334] width 182 height 278
click at [874, 367] on quentale-photo at bounding box center [914, 334] width 183 height 278
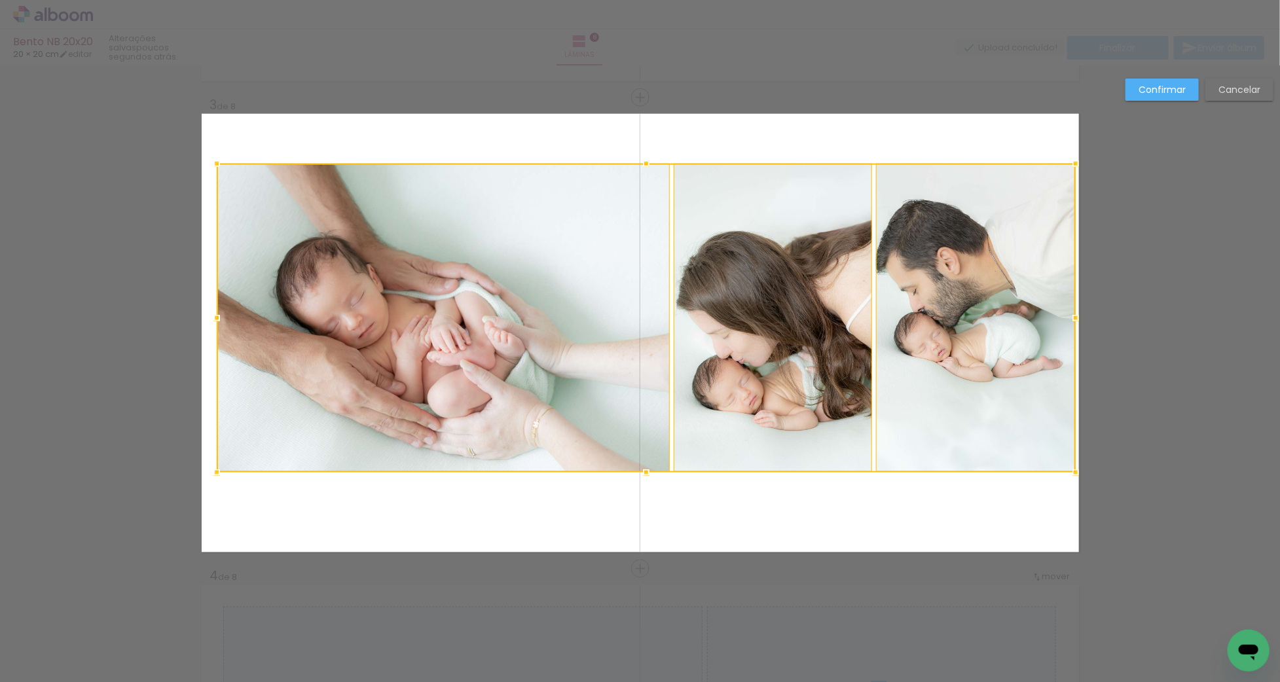
drag, startPoint x: 1009, startPoint y: 193, endPoint x: 1080, endPoint y: 162, distance: 77.1
click at [1080, 162] on div at bounding box center [1076, 164] width 26 height 26
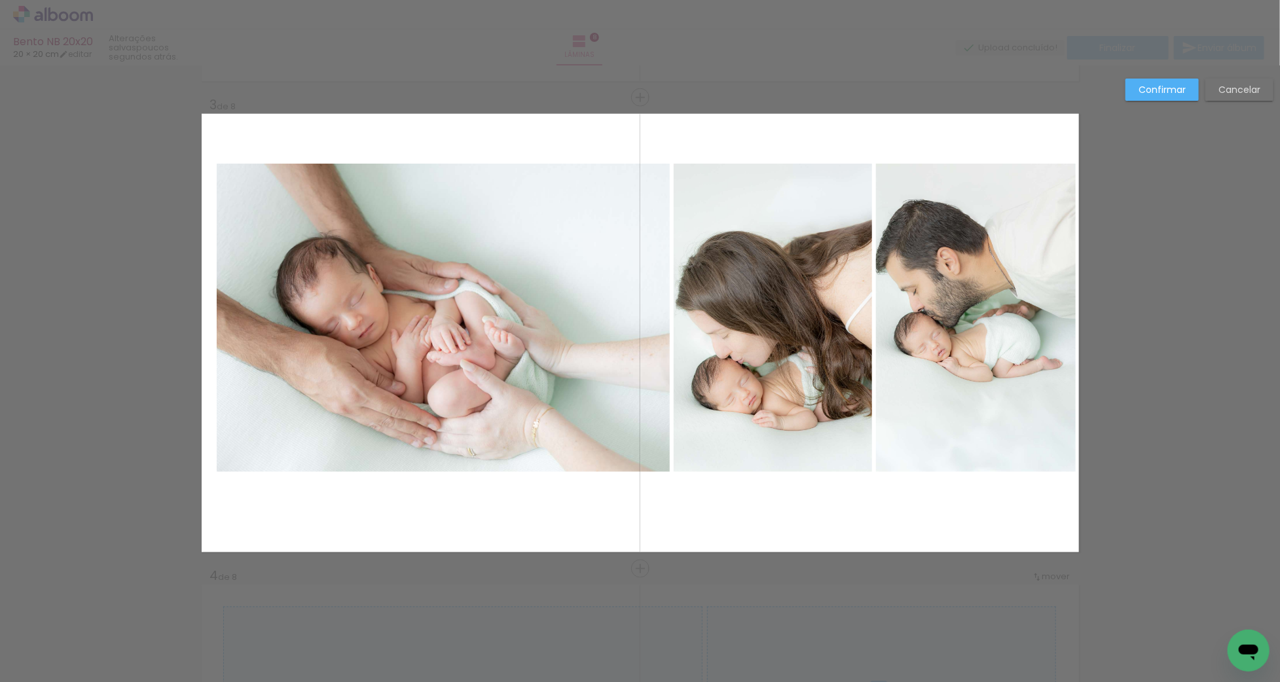
click at [477, 335] on quentale-photo at bounding box center [443, 318] width 453 height 309
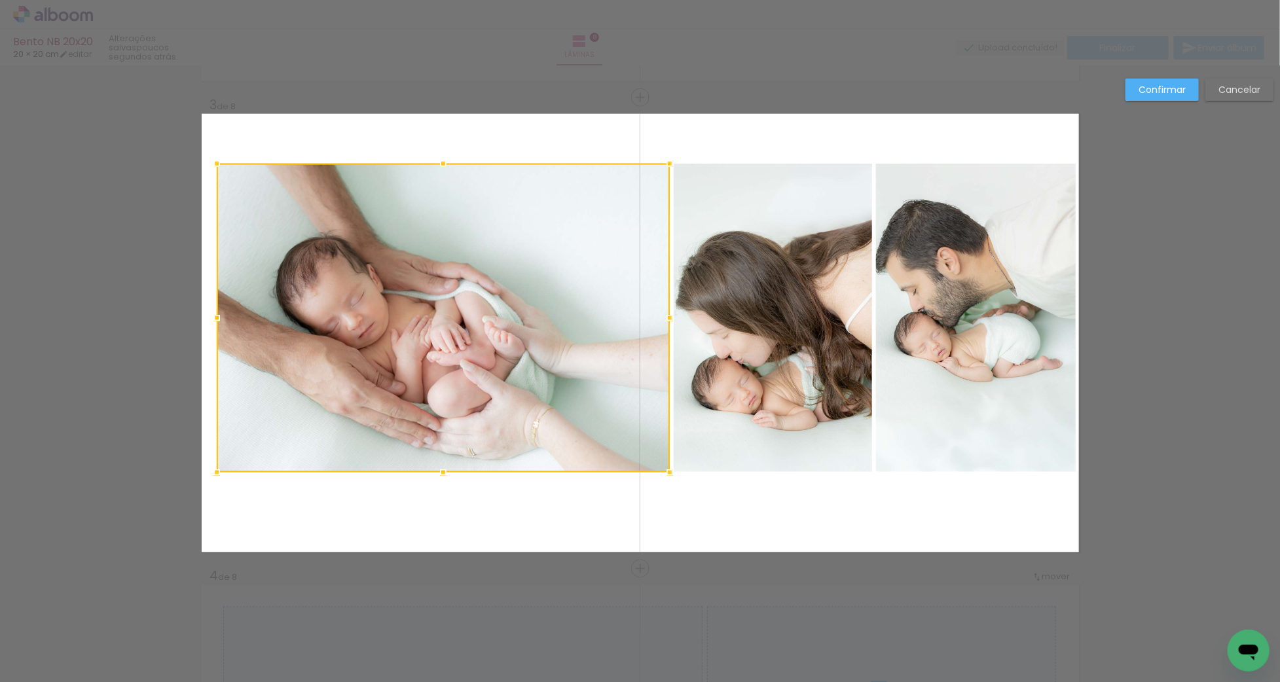
click at [775, 345] on quentale-photo at bounding box center [773, 318] width 198 height 309
click at [895, 353] on quentale-photo at bounding box center [976, 318] width 200 height 309
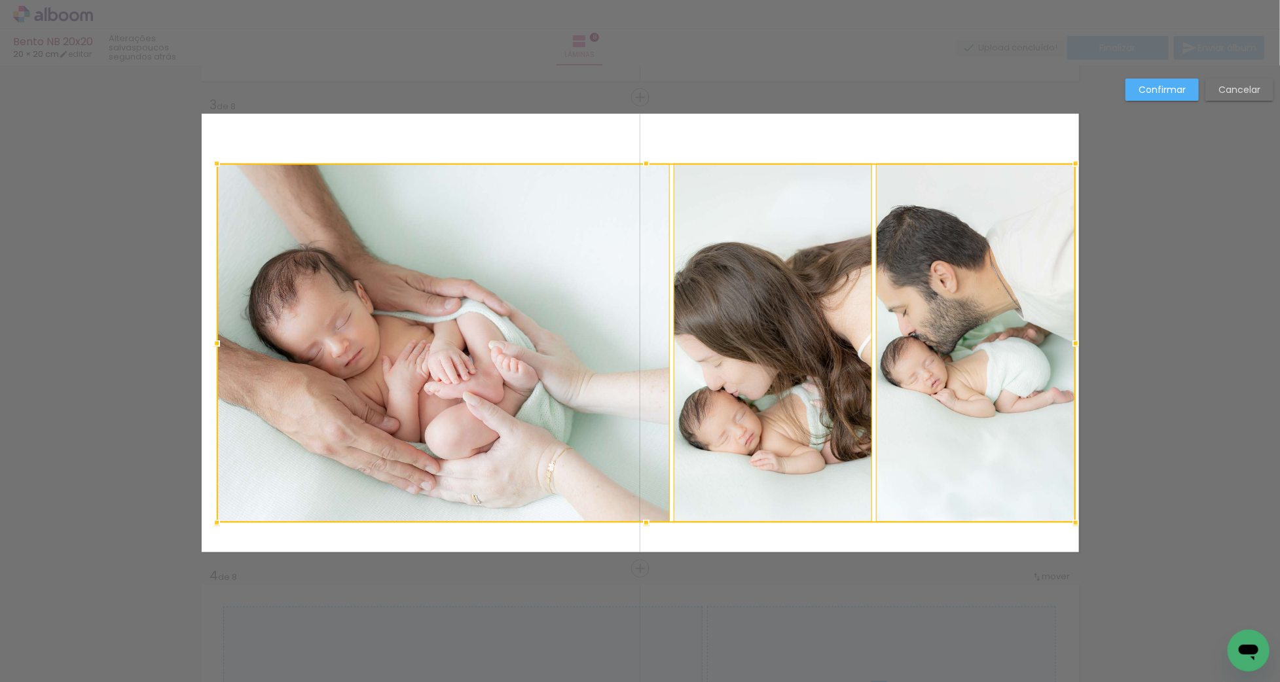
drag, startPoint x: 646, startPoint y: 477, endPoint x: 641, endPoint y: 524, distance: 46.7
click at [641, 524] on div at bounding box center [646, 523] width 26 height 26
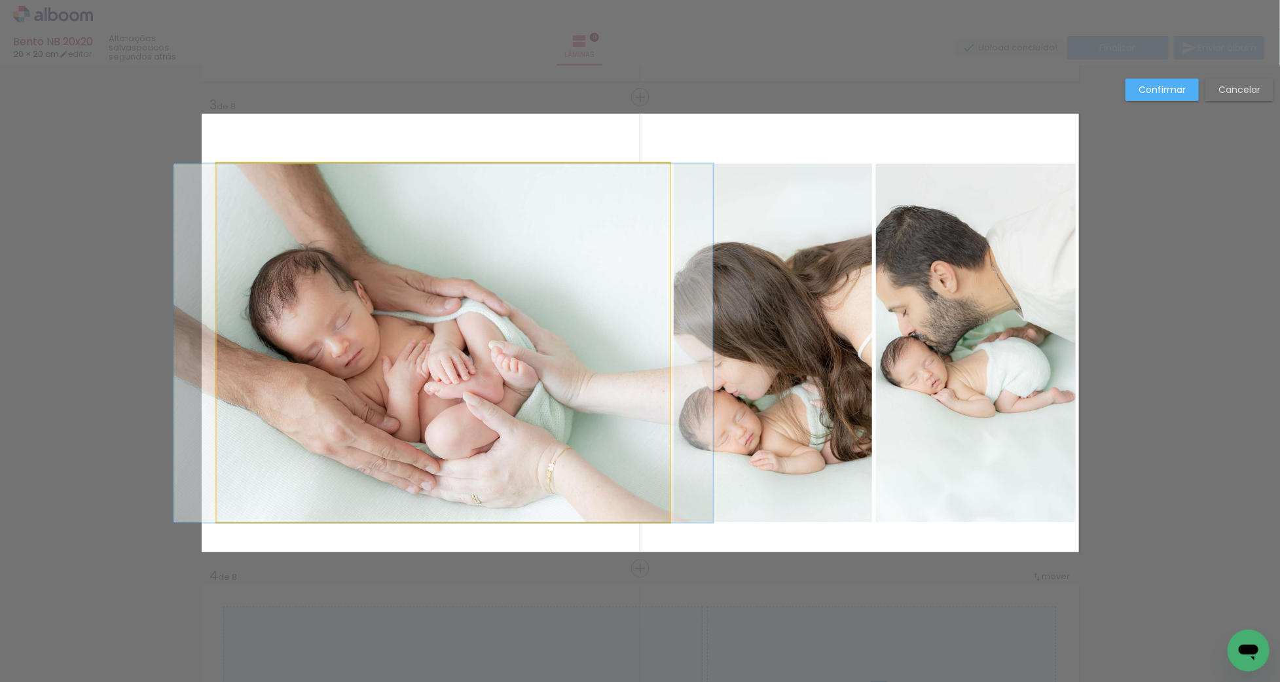
click at [578, 360] on album-spread "3 de 8" at bounding box center [641, 333] width 878 height 439
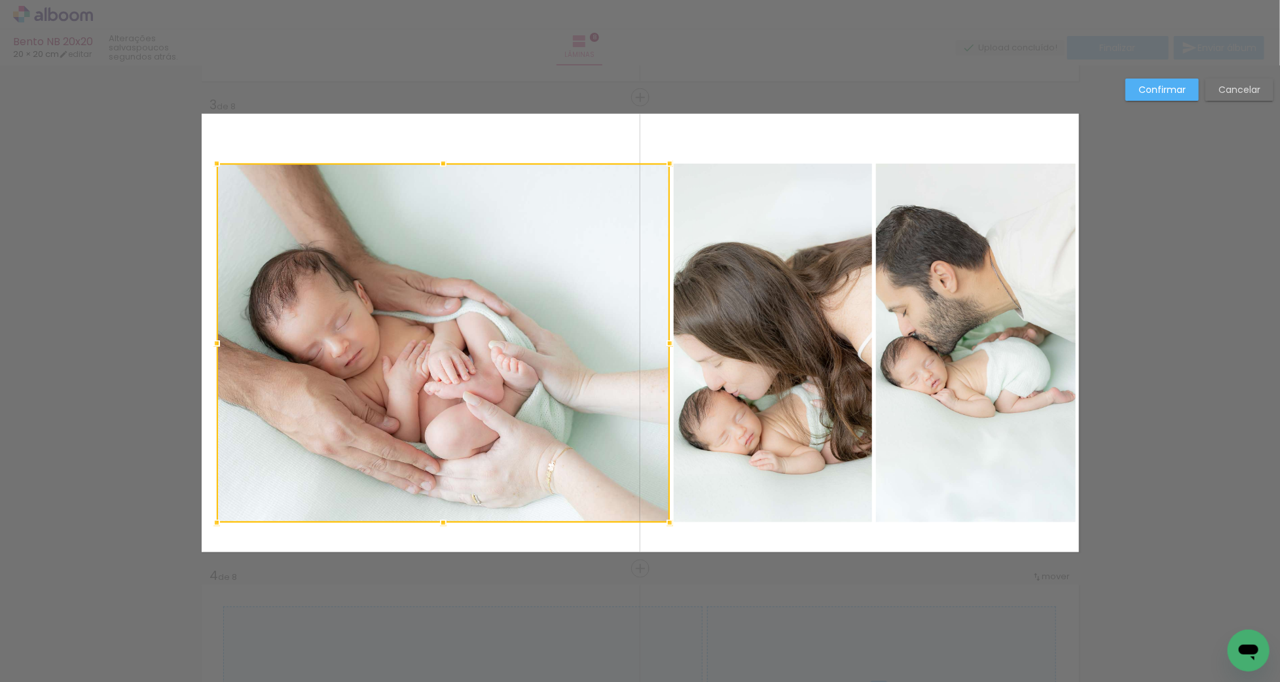
click at [785, 366] on quentale-photo at bounding box center [773, 344] width 198 height 360
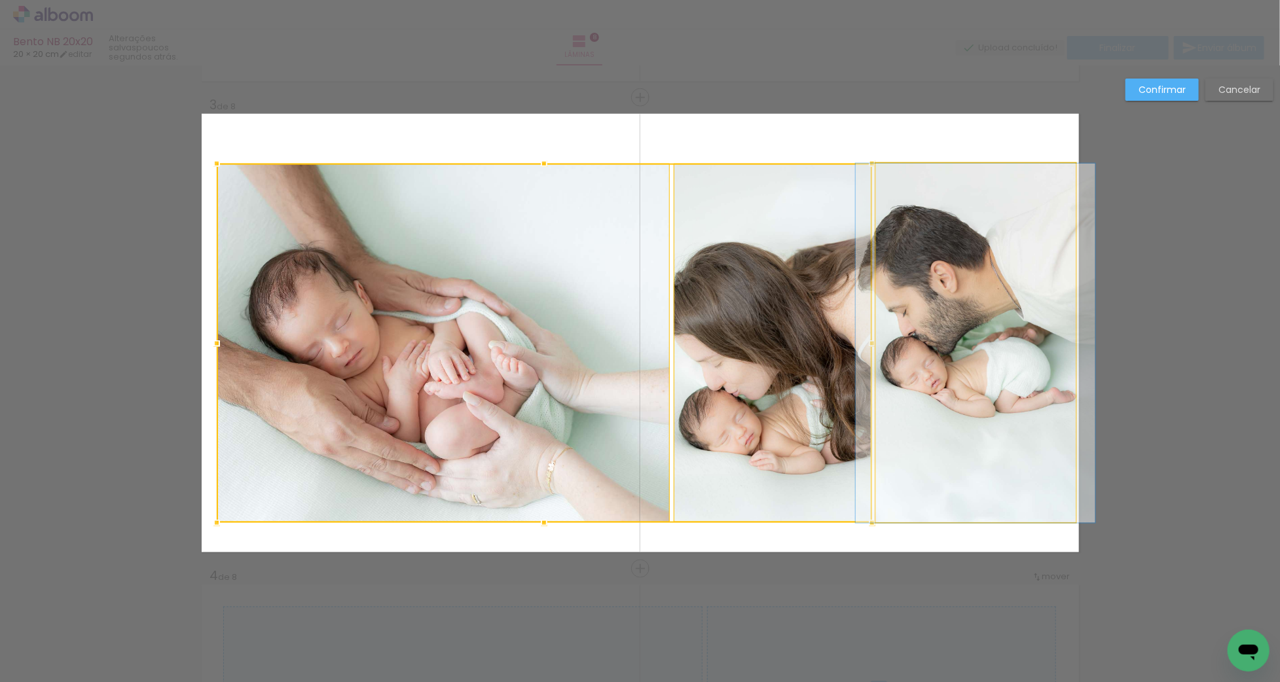
click at [983, 365] on quentale-photo at bounding box center [976, 344] width 200 height 360
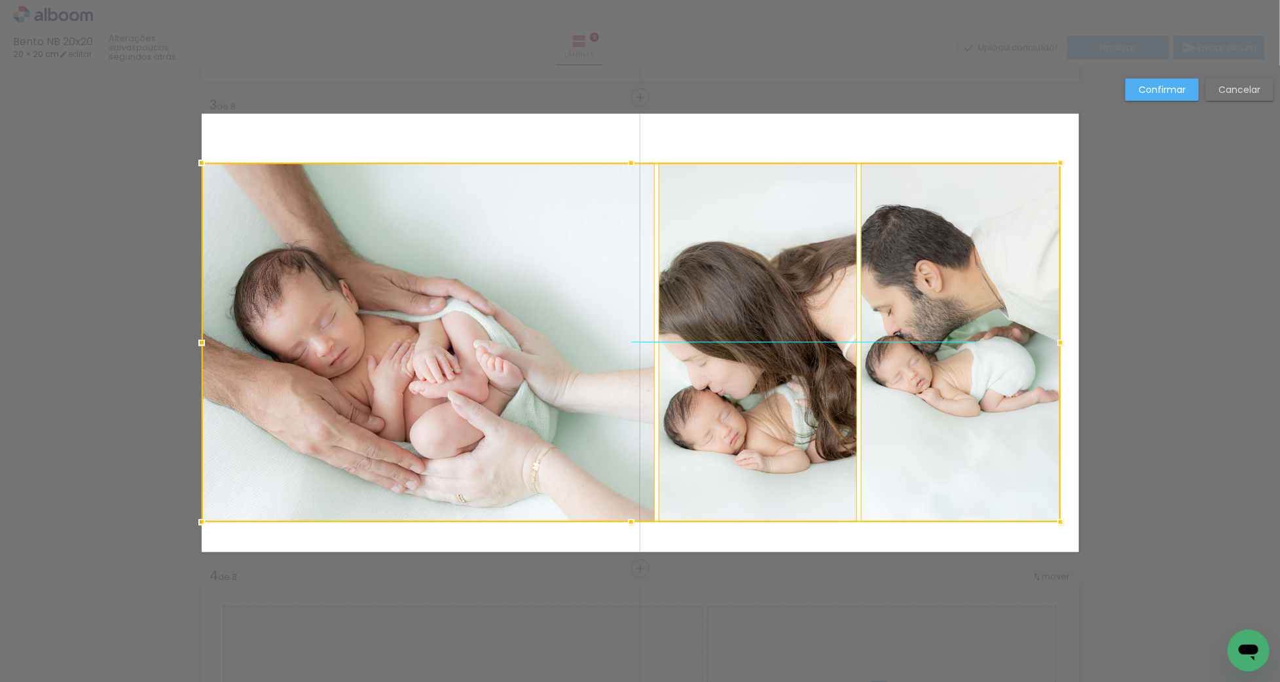
drag, startPoint x: 967, startPoint y: 356, endPoint x: 936, endPoint y: 356, distance: 31.4
click at [936, 356] on div at bounding box center [631, 343] width 859 height 360
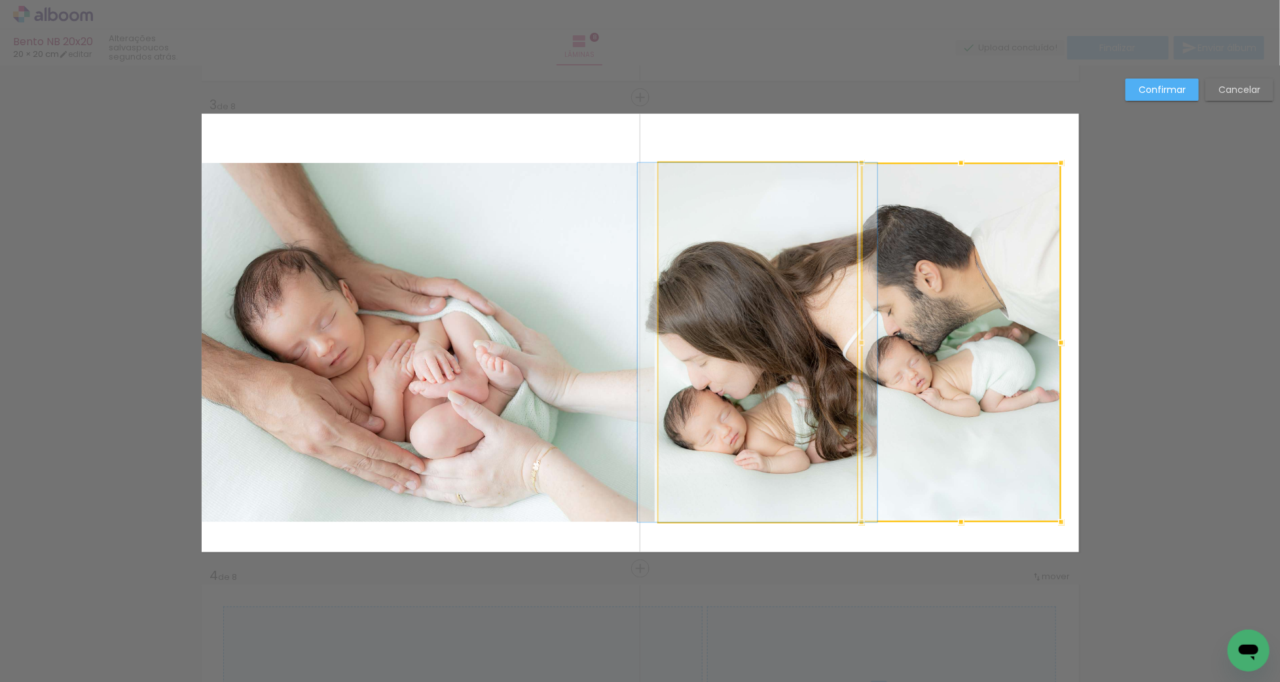
click at [834, 356] on quentale-photo at bounding box center [758, 343] width 198 height 360
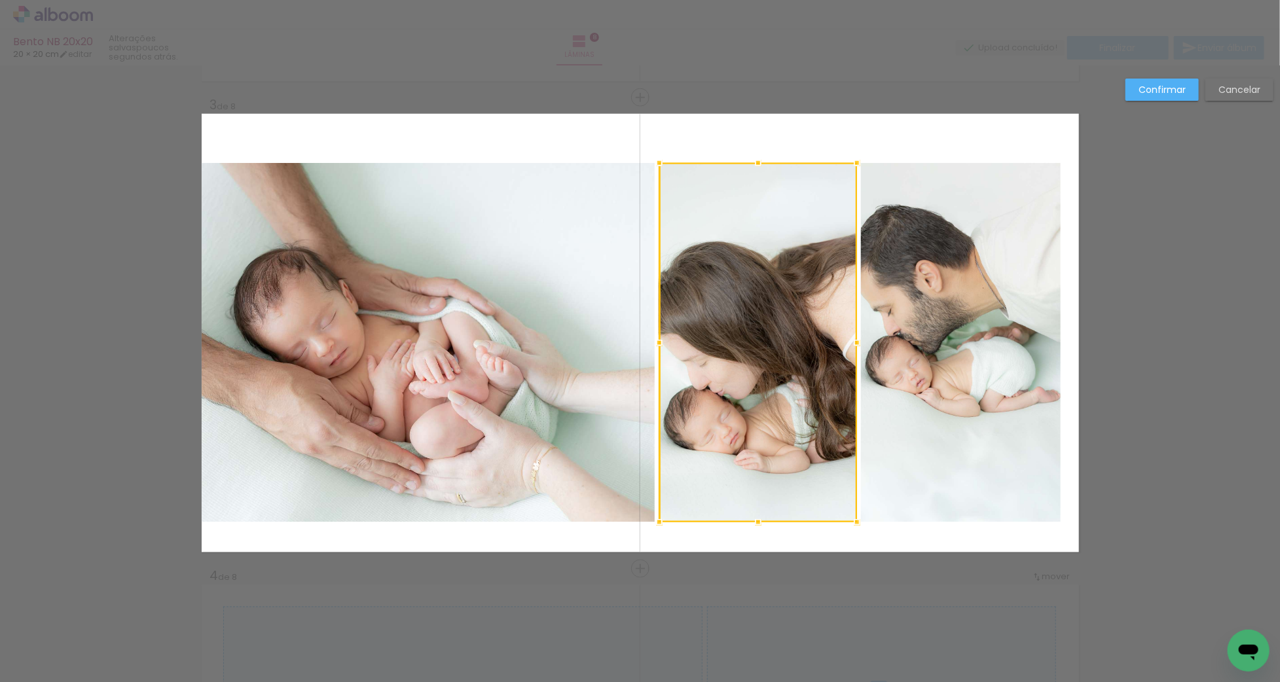
drag, startPoint x: 595, startPoint y: 354, endPoint x: 603, endPoint y: 354, distance: 7.9
click at [595, 354] on album-spread "3 de 8" at bounding box center [641, 333] width 878 height 439
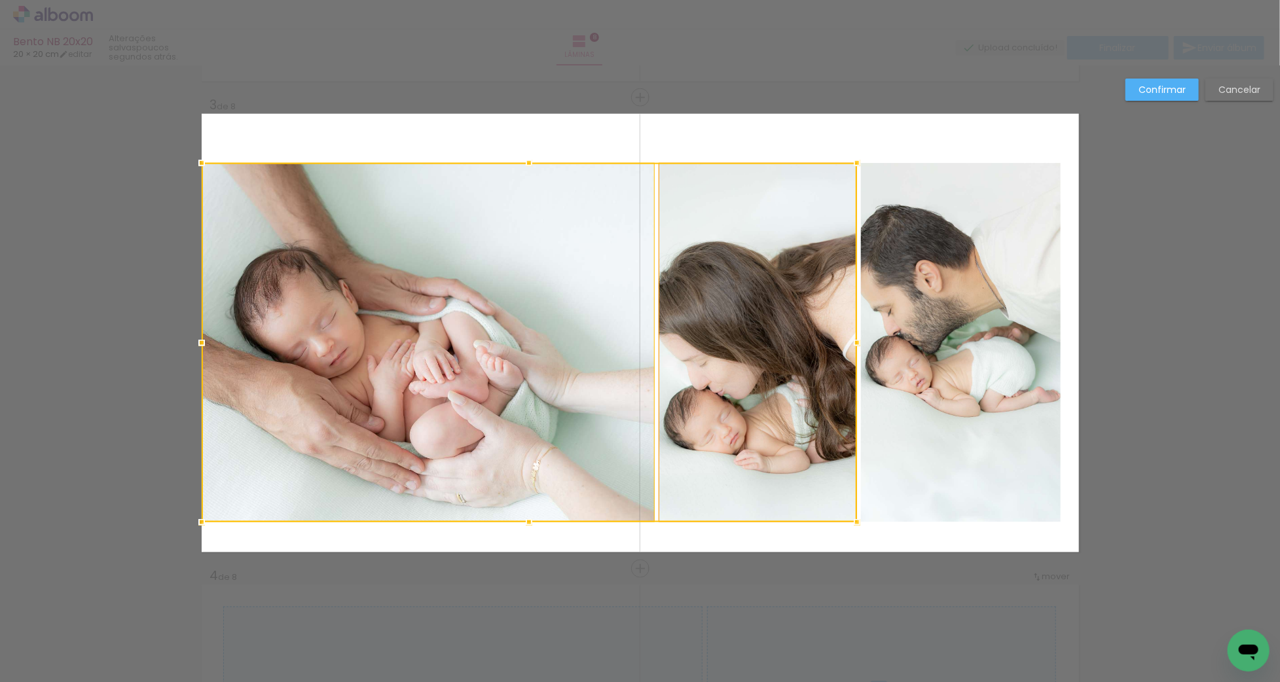
drag, startPoint x: 753, startPoint y: 354, endPoint x: 808, endPoint y: 353, distance: 55.0
click at [753, 353] on album-spread "3 de 8" at bounding box center [641, 333] width 878 height 439
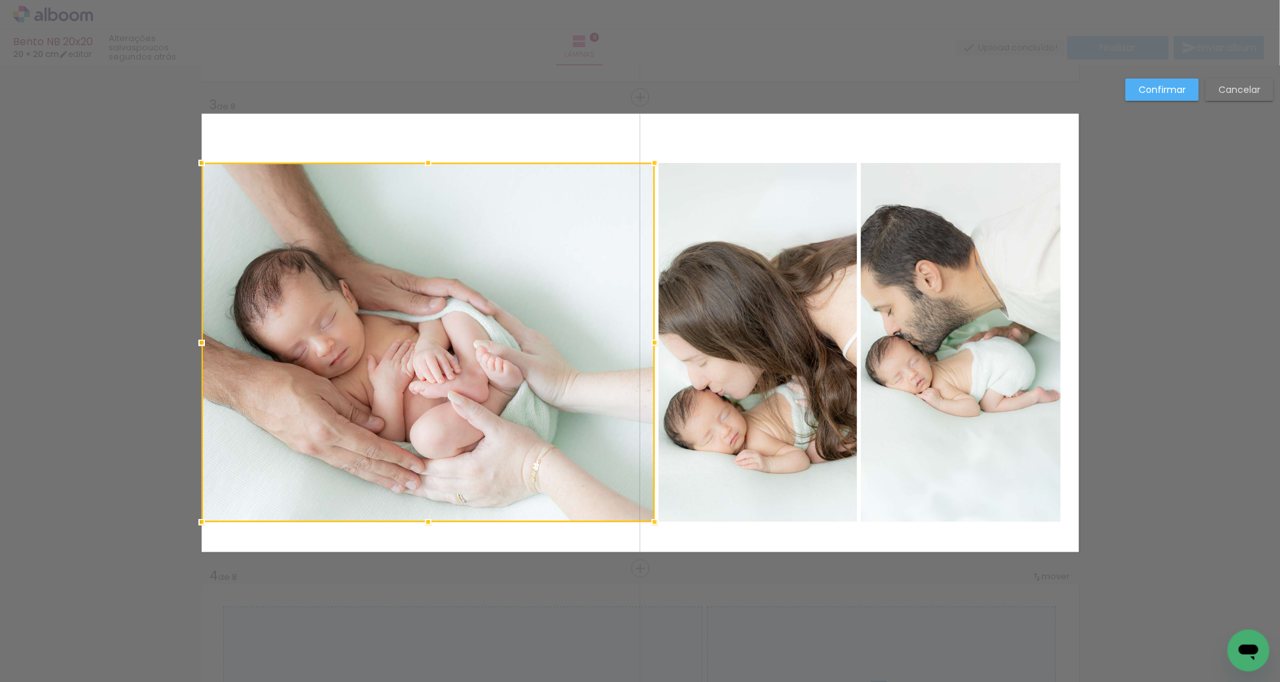
click at [941, 351] on quentale-photo at bounding box center [961, 343] width 200 height 360
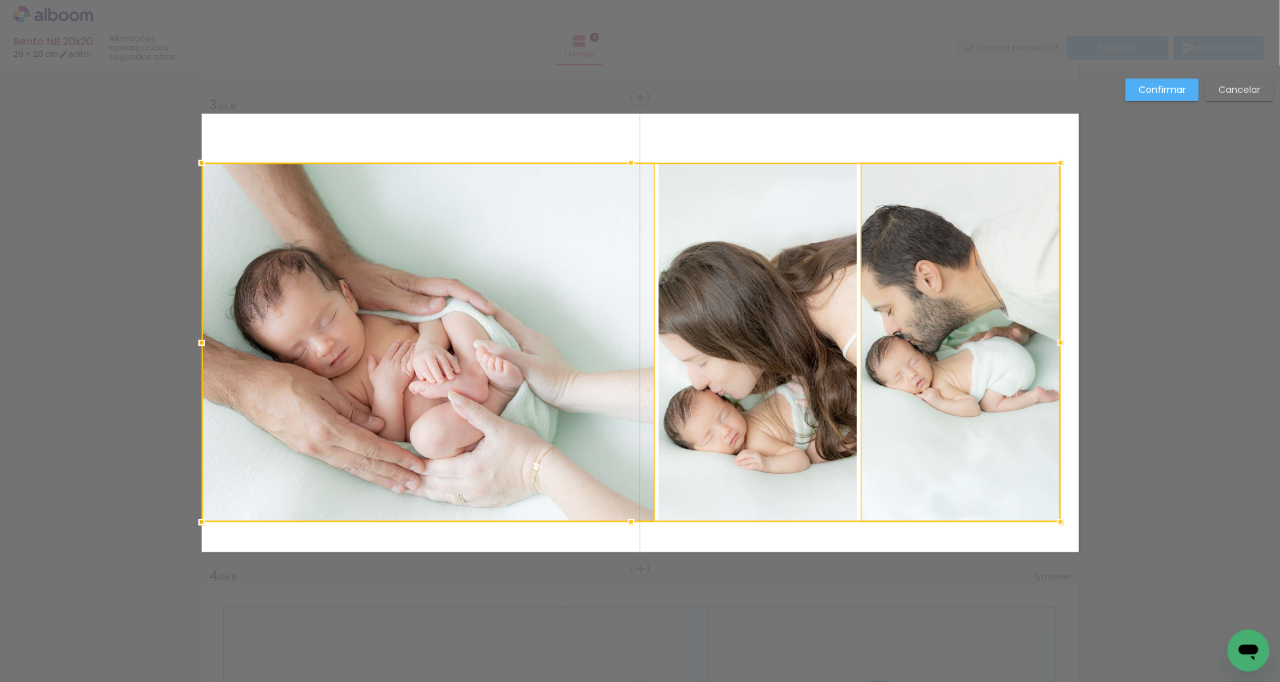
click at [830, 358] on div at bounding box center [631, 343] width 859 height 360
drag, startPoint x: 1062, startPoint y: 341, endPoint x: 1102, endPoint y: 341, distance: 40.6
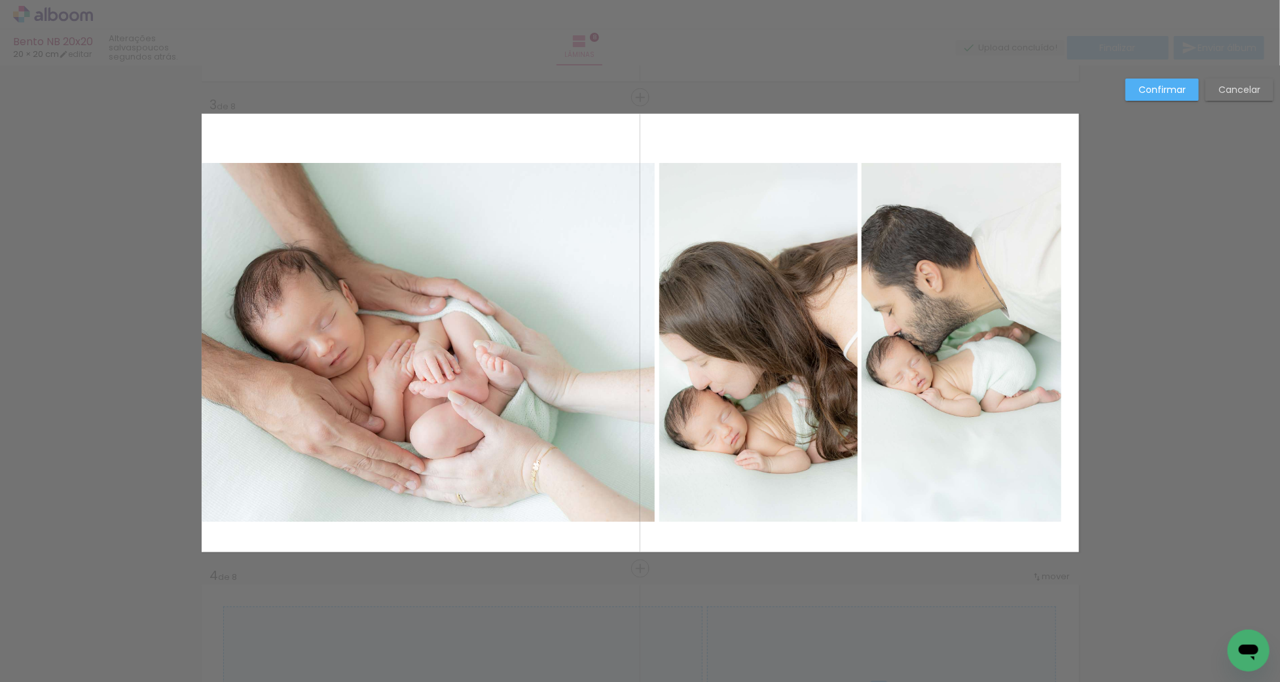
click at [956, 346] on quentale-photo at bounding box center [962, 343] width 200 height 360
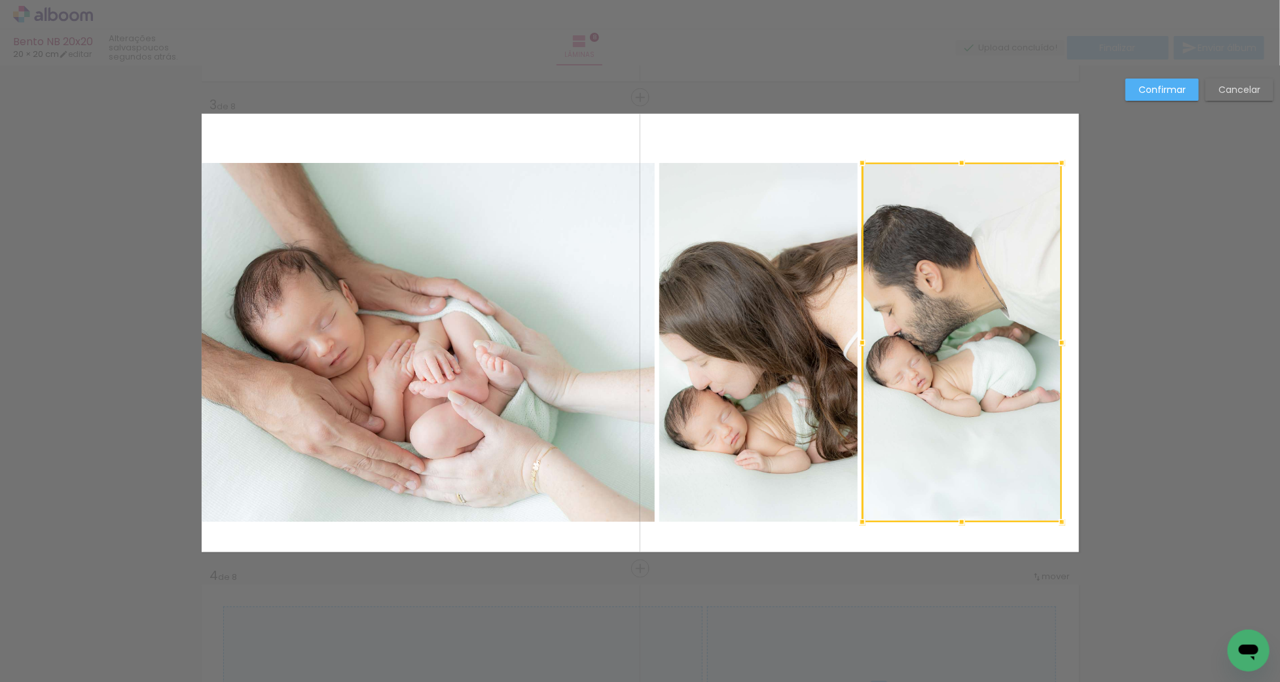
click at [802, 345] on album-spread "3 de 8" at bounding box center [641, 333] width 878 height 439
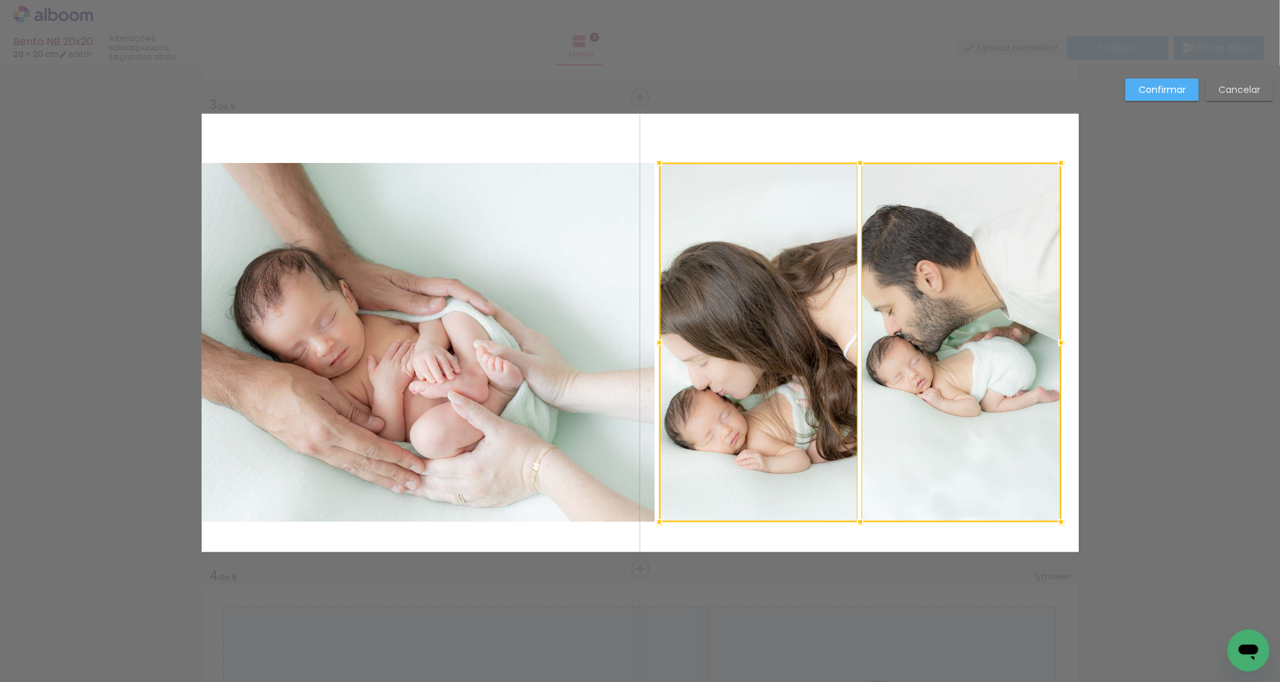
drag, startPoint x: 540, startPoint y: 348, endPoint x: 551, endPoint y: 349, distance: 11.2
click at [540, 348] on quentale-photo at bounding box center [429, 343] width 454 height 360
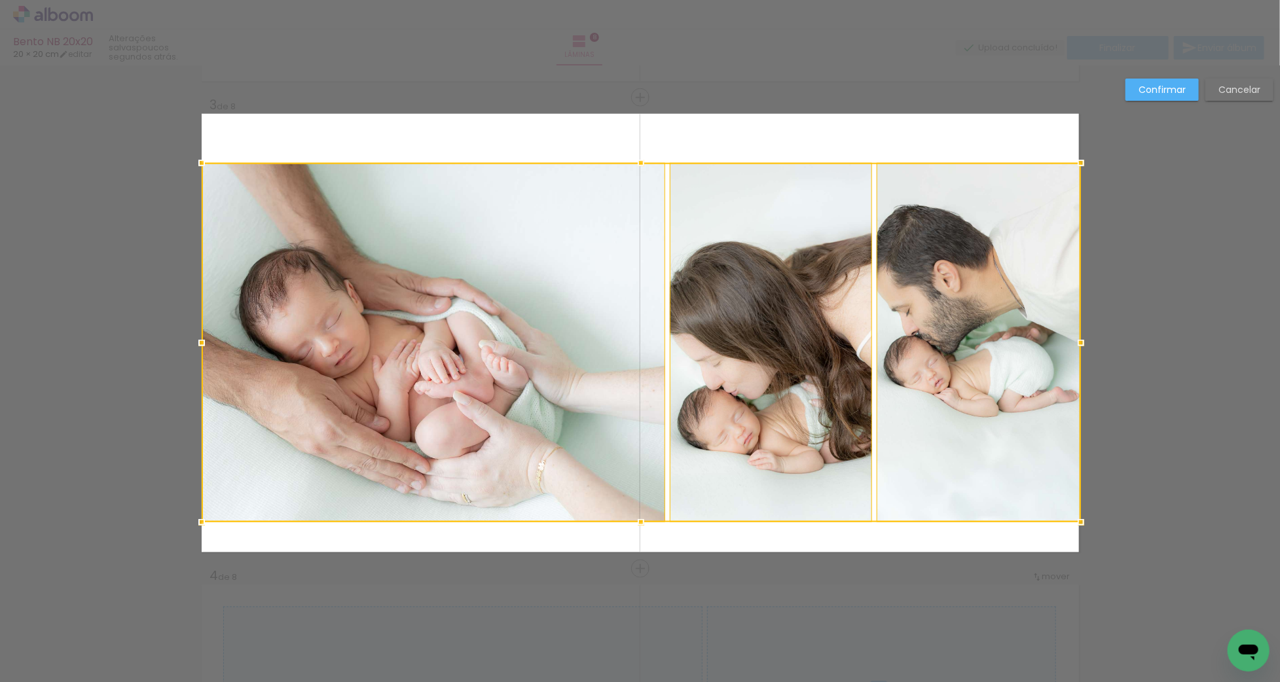
click at [1060, 343] on div at bounding box center [642, 343] width 880 height 360
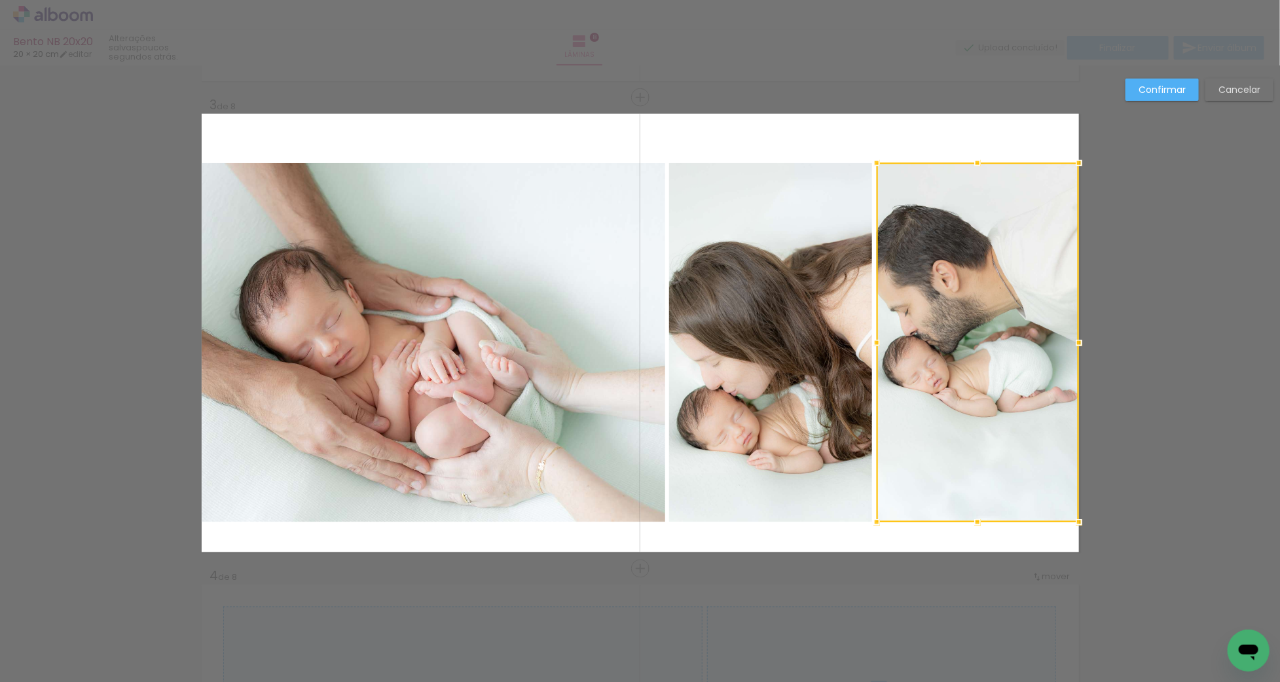
click at [0, 0] on slot "Confirmar" at bounding box center [0, 0] width 0 height 0
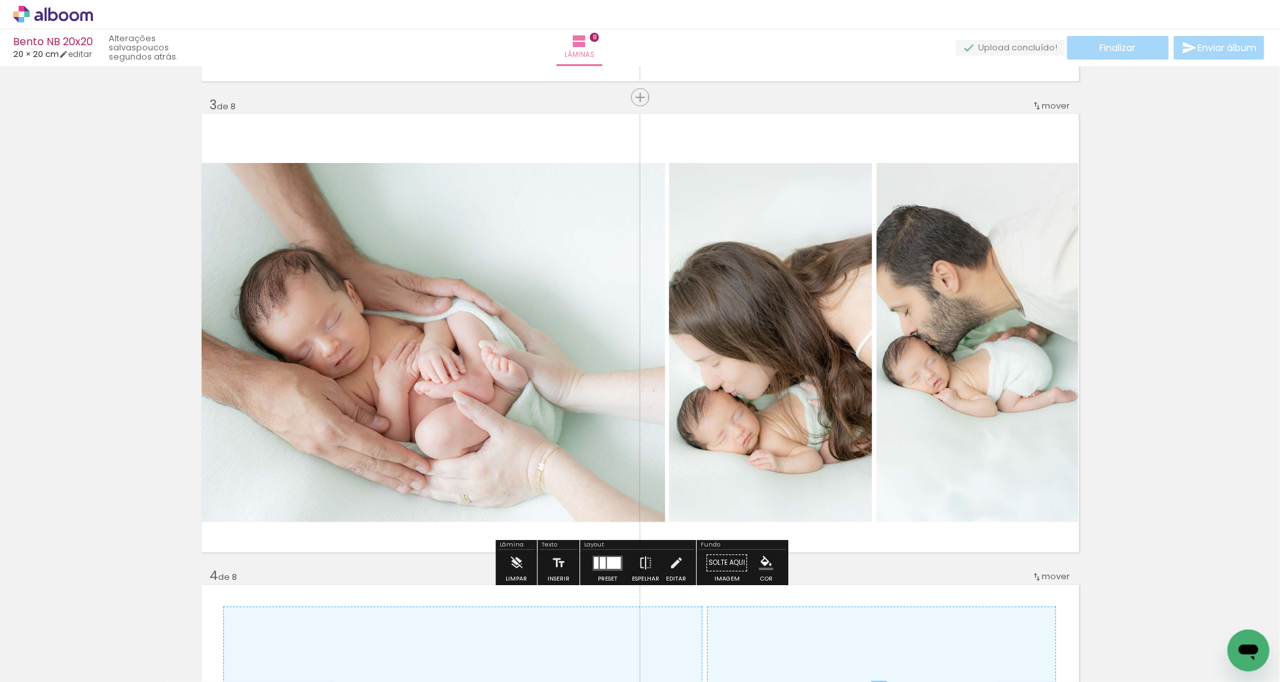
click at [538, 360] on div at bounding box center [434, 343] width 540 height 360
click at [538, 360] on quentale-photo at bounding box center [434, 343] width 464 height 360
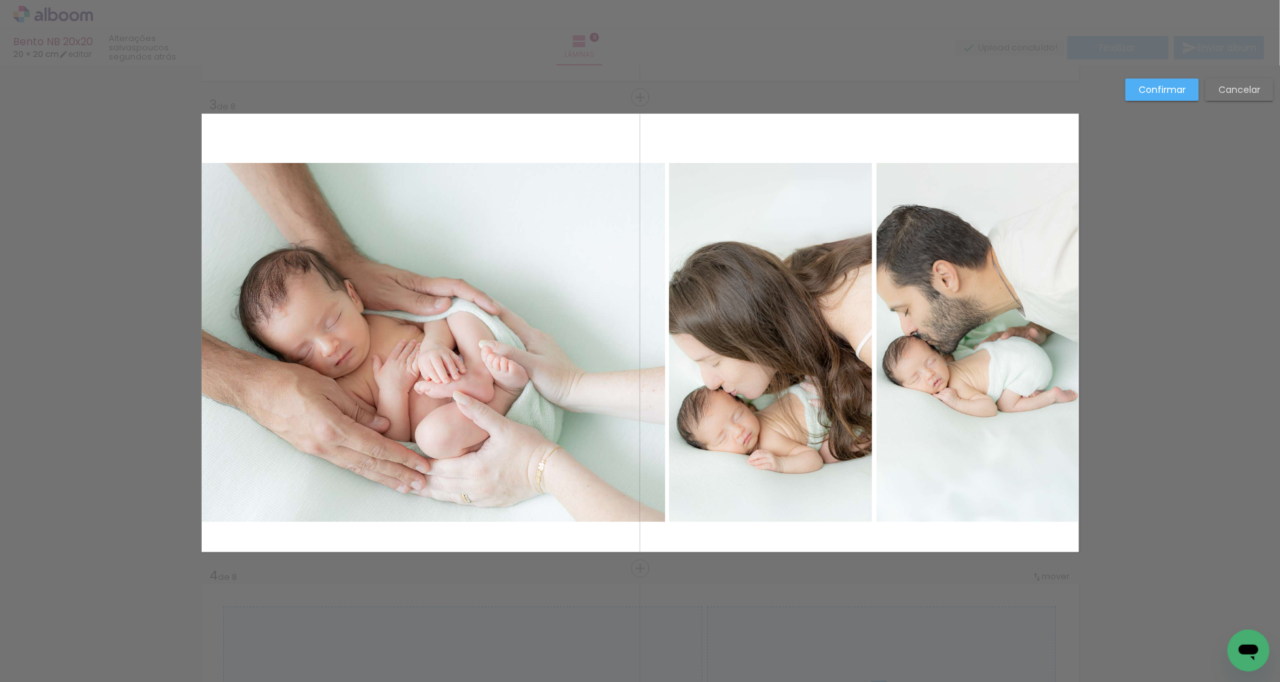
click at [538, 360] on quentale-photo at bounding box center [434, 343] width 464 height 360
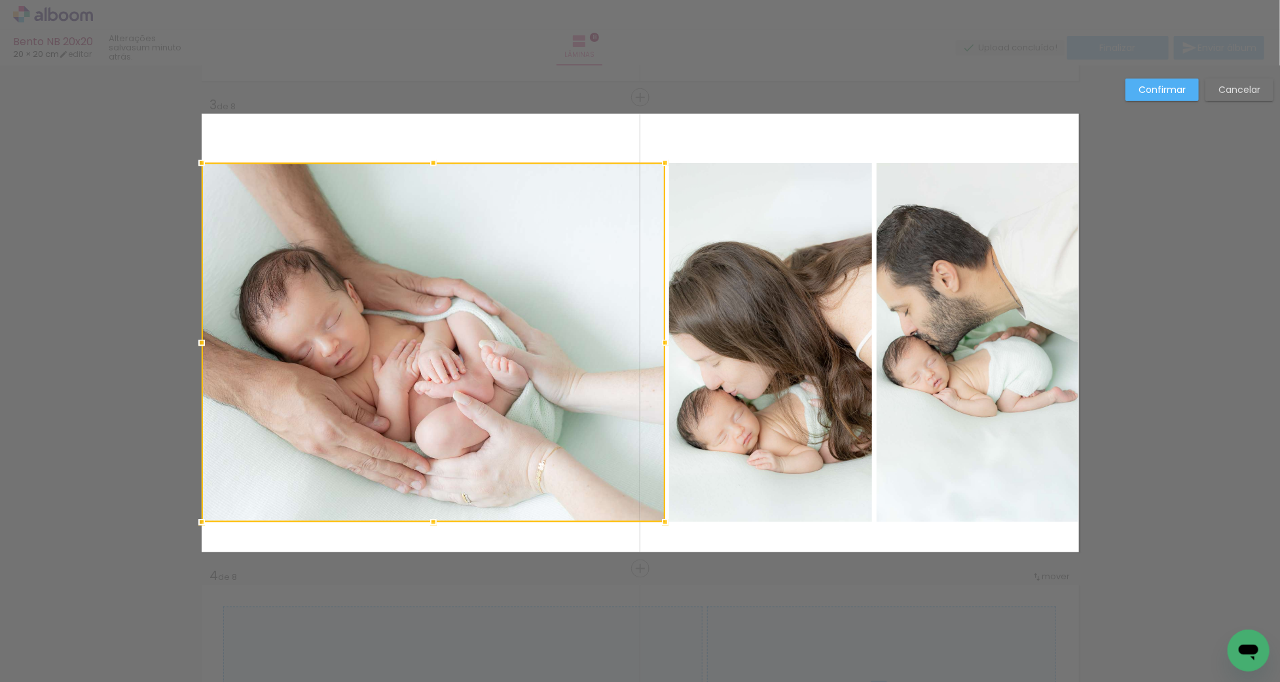
click at [538, 360] on div at bounding box center [434, 343] width 464 height 360
click at [538, 361] on div at bounding box center [434, 343] width 464 height 360
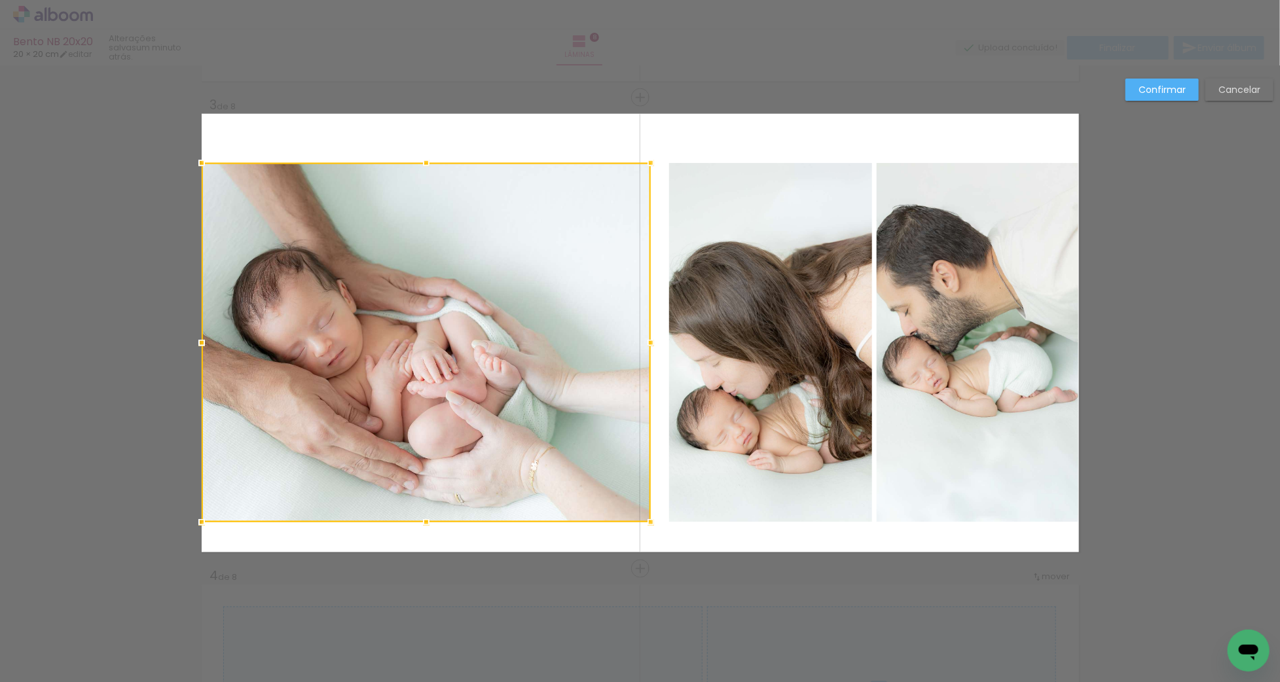
drag, startPoint x: 661, startPoint y: 345, endPoint x: 646, endPoint y: 345, distance: 15.1
click at [647, 345] on div at bounding box center [651, 343] width 26 height 26
click at [712, 348] on quentale-photo at bounding box center [770, 343] width 203 height 360
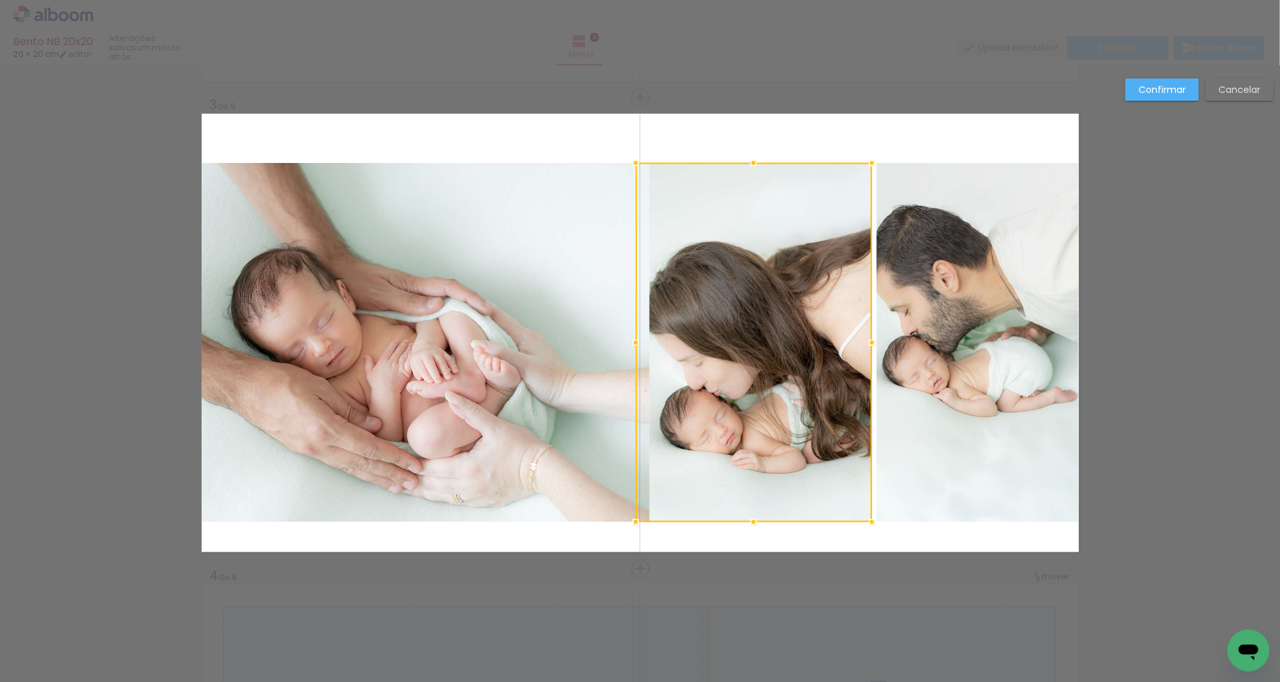
drag, startPoint x: 660, startPoint y: 345, endPoint x: 632, endPoint y: 348, distance: 28.4
click at [632, 348] on div at bounding box center [636, 343] width 26 height 26
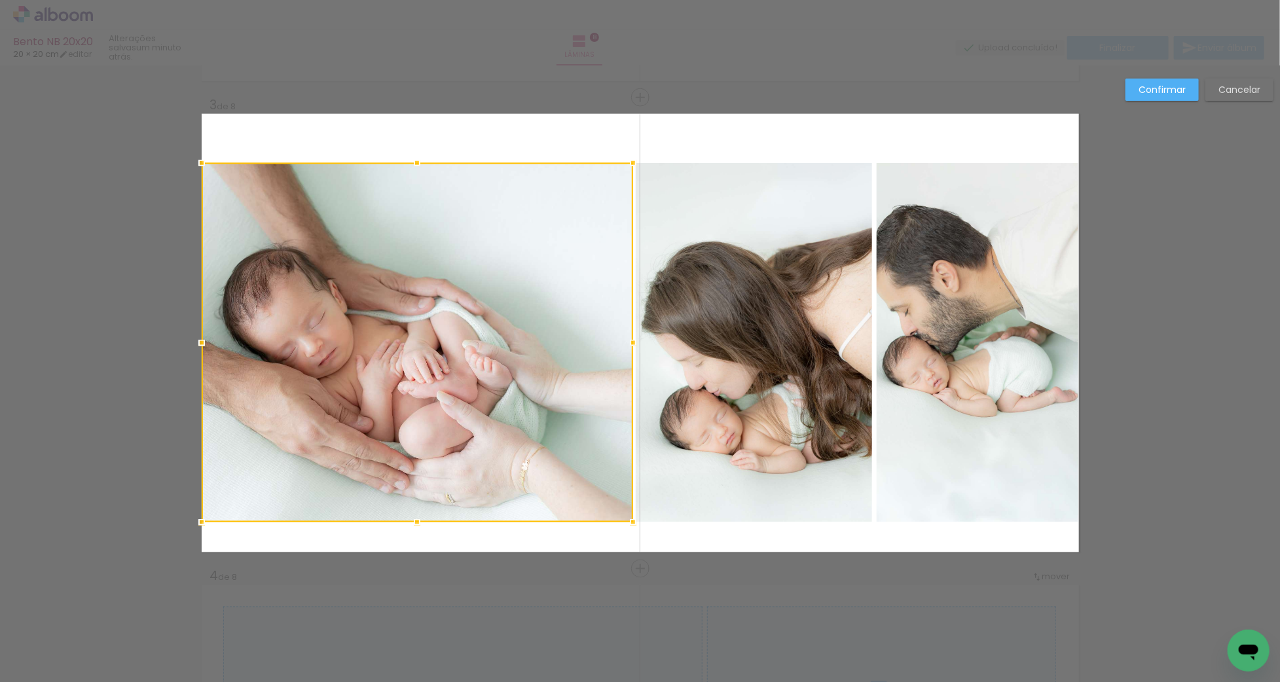
drag, startPoint x: 650, startPoint y: 341, endPoint x: 633, endPoint y: 343, distance: 17.1
click at [633, 343] on div at bounding box center [633, 343] width 26 height 26
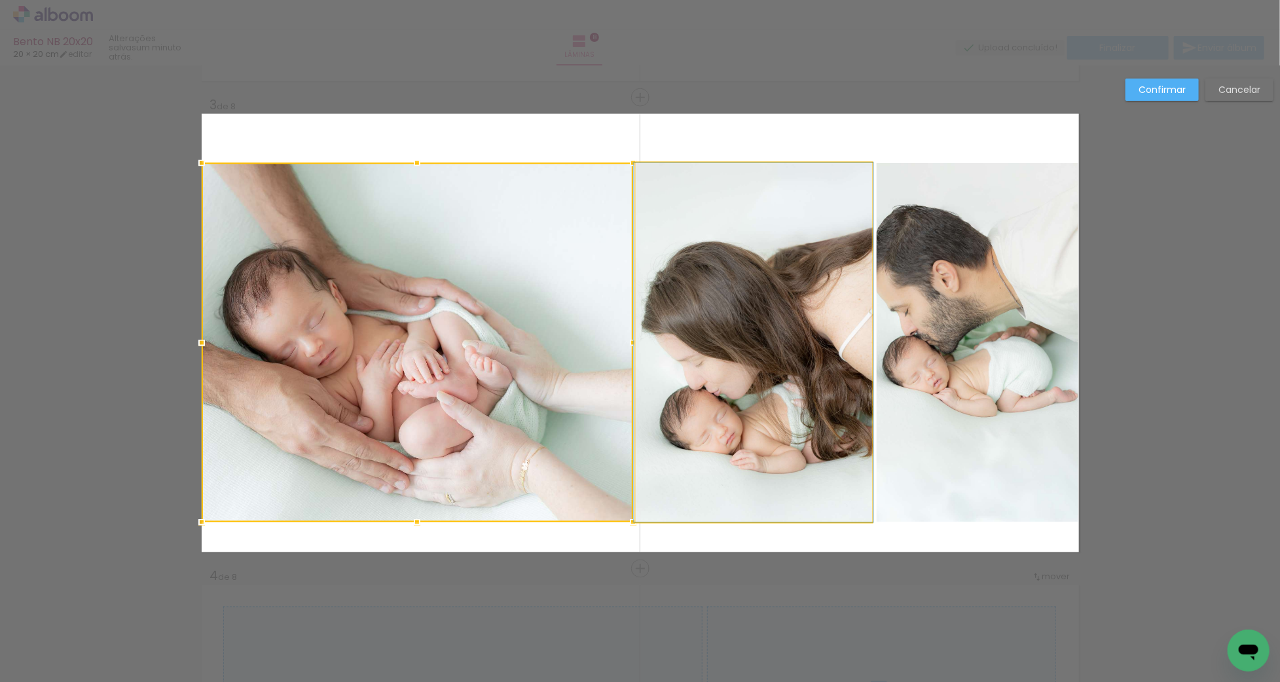
click at [722, 316] on quentale-photo at bounding box center [754, 343] width 236 height 360
click at [938, 314] on quentale-photo at bounding box center [978, 343] width 202 height 360
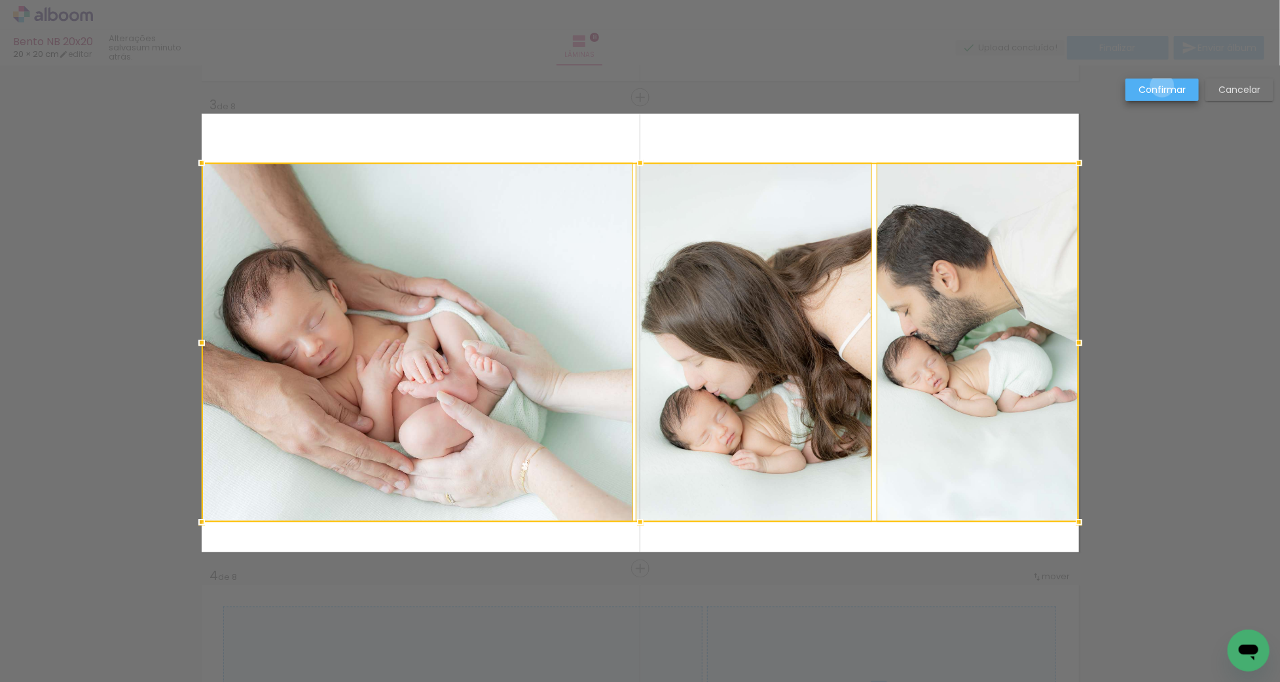
drag, startPoint x: 1163, startPoint y: 86, endPoint x: 1056, endPoint y: 155, distance: 127.0
click at [0, 0] on slot "Confirmar" at bounding box center [0, 0] width 0 height 0
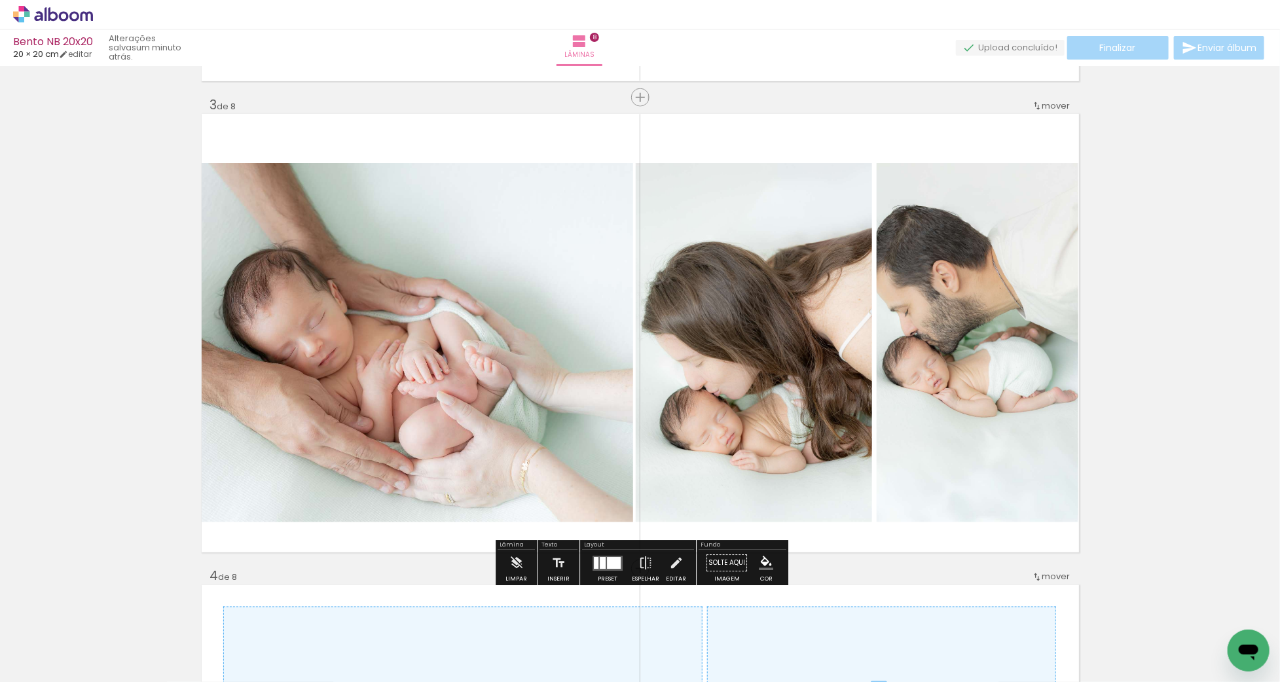
click at [804, 361] on quentale-photo at bounding box center [754, 343] width 236 height 360
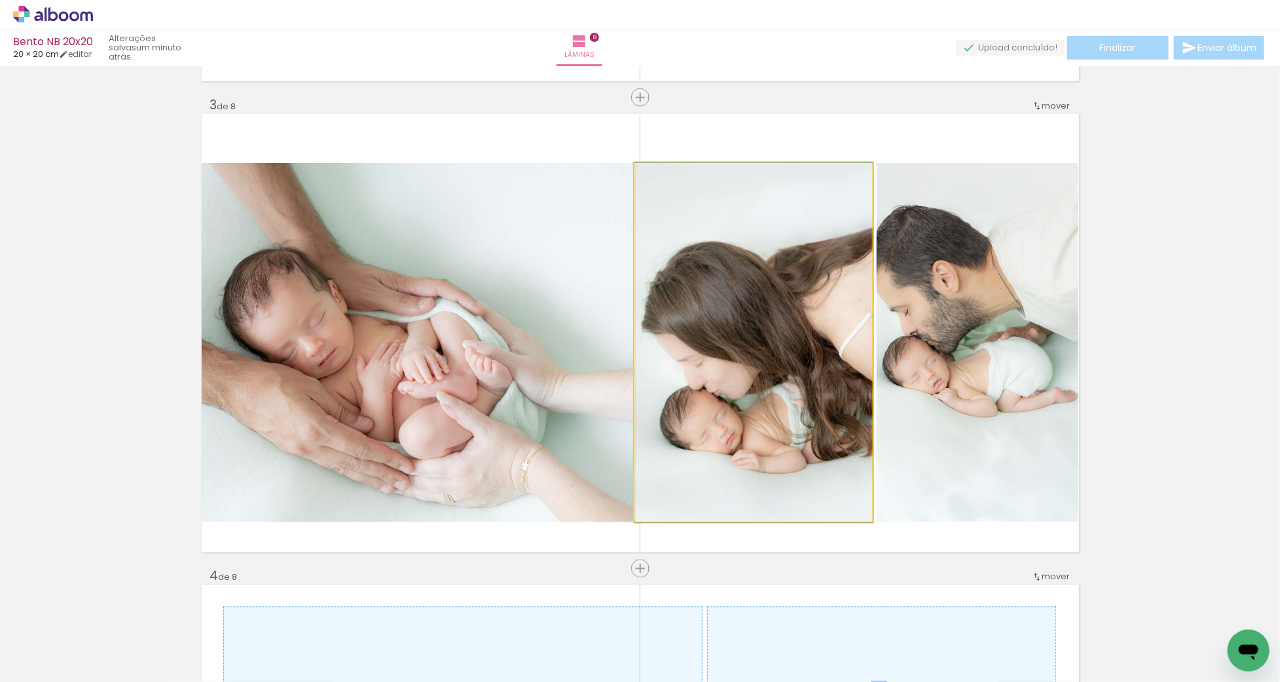
drag, startPoint x: 804, startPoint y: 360, endPoint x: 779, endPoint y: 350, distance: 27.4
click at [804, 360] on quentale-photo at bounding box center [754, 343] width 236 height 360
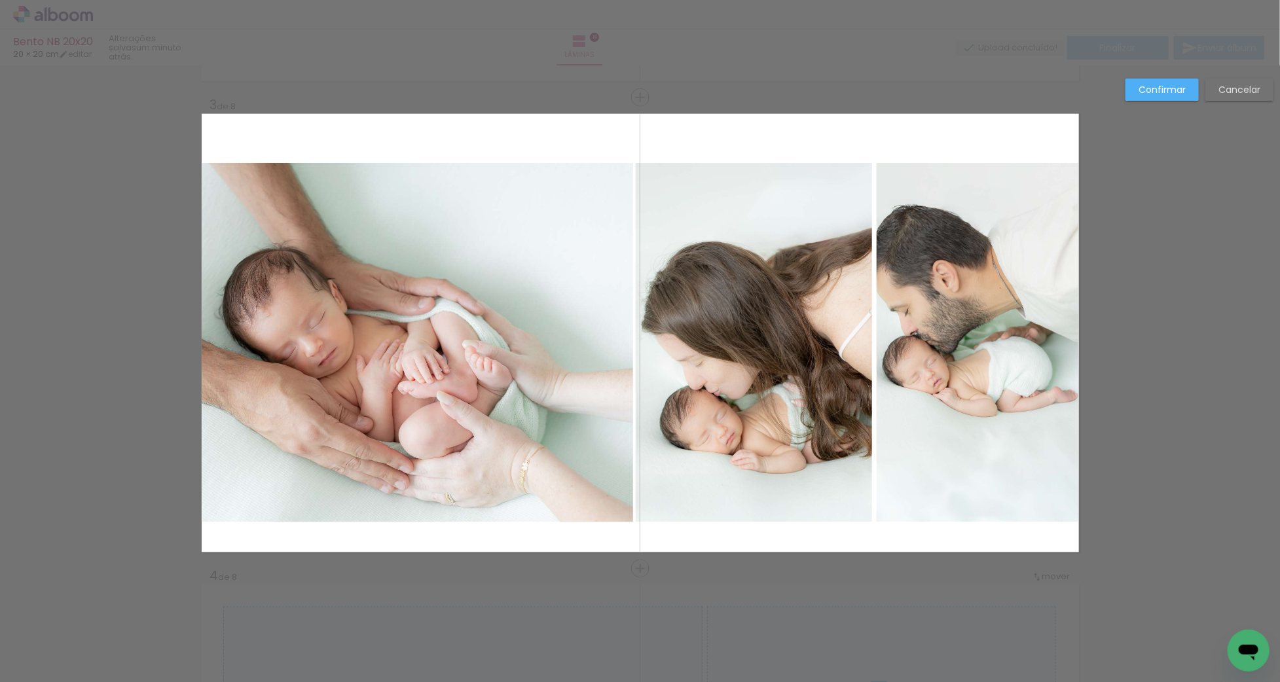
drag, startPoint x: 759, startPoint y: 346, endPoint x: 721, endPoint y: 344, distance: 38.1
click at [759, 346] on album-spread "3 de 8" at bounding box center [641, 333] width 878 height 439
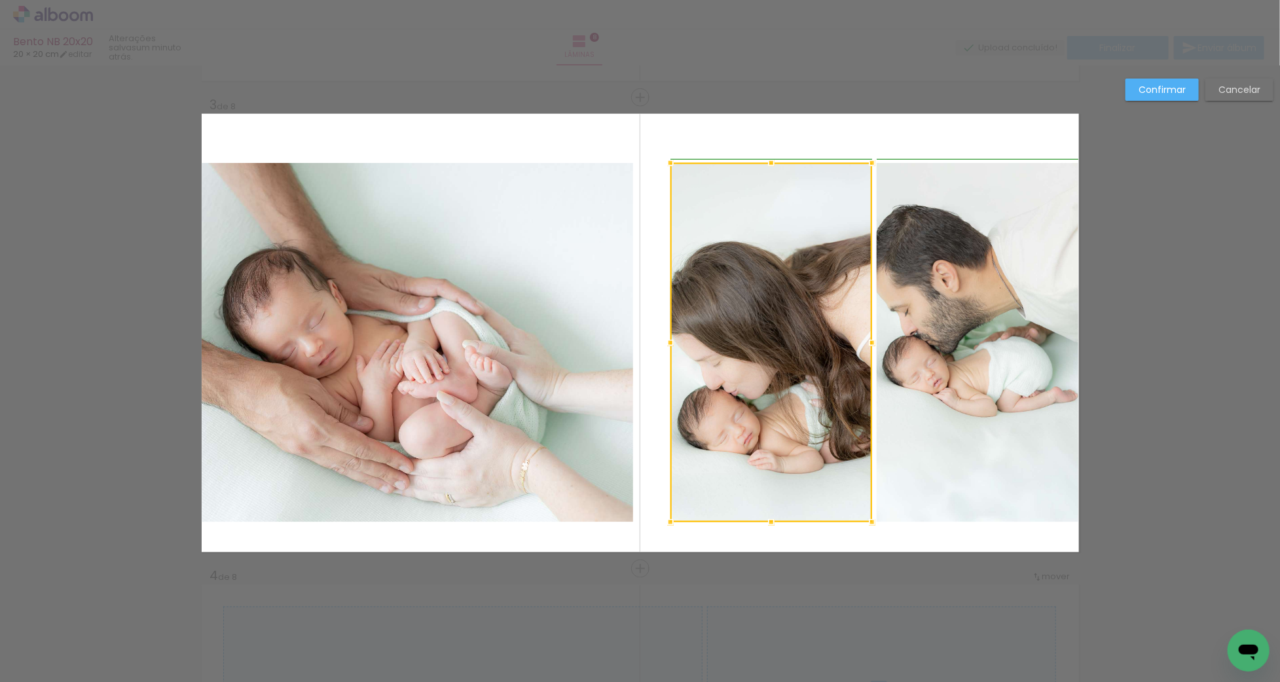
drag, startPoint x: 638, startPoint y: 342, endPoint x: 675, endPoint y: 343, distance: 36.7
click at [675, 343] on div at bounding box center [671, 343] width 26 height 26
click at [612, 343] on quentale-photo at bounding box center [418, 343] width 432 height 360
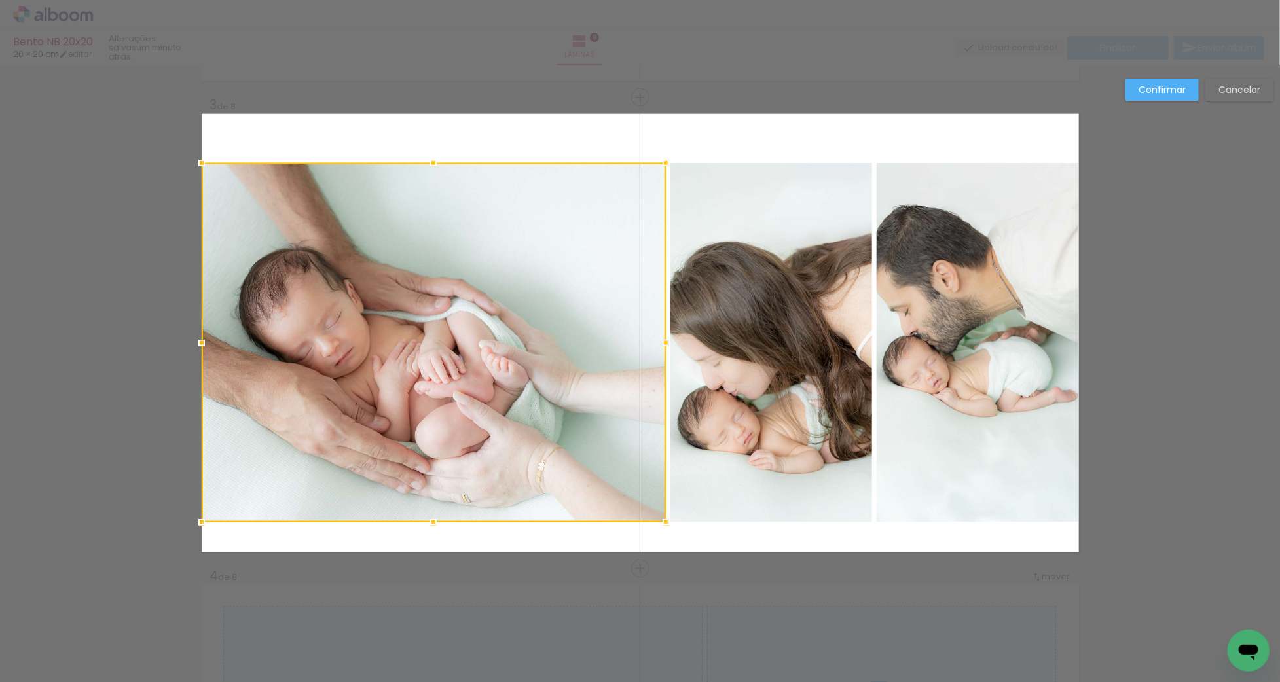
drag, startPoint x: 633, startPoint y: 341, endPoint x: 663, endPoint y: 341, distance: 30.8
click at [663, 341] on div at bounding box center [666, 343] width 26 height 26
click at [711, 340] on quentale-photo at bounding box center [772, 343] width 202 height 360
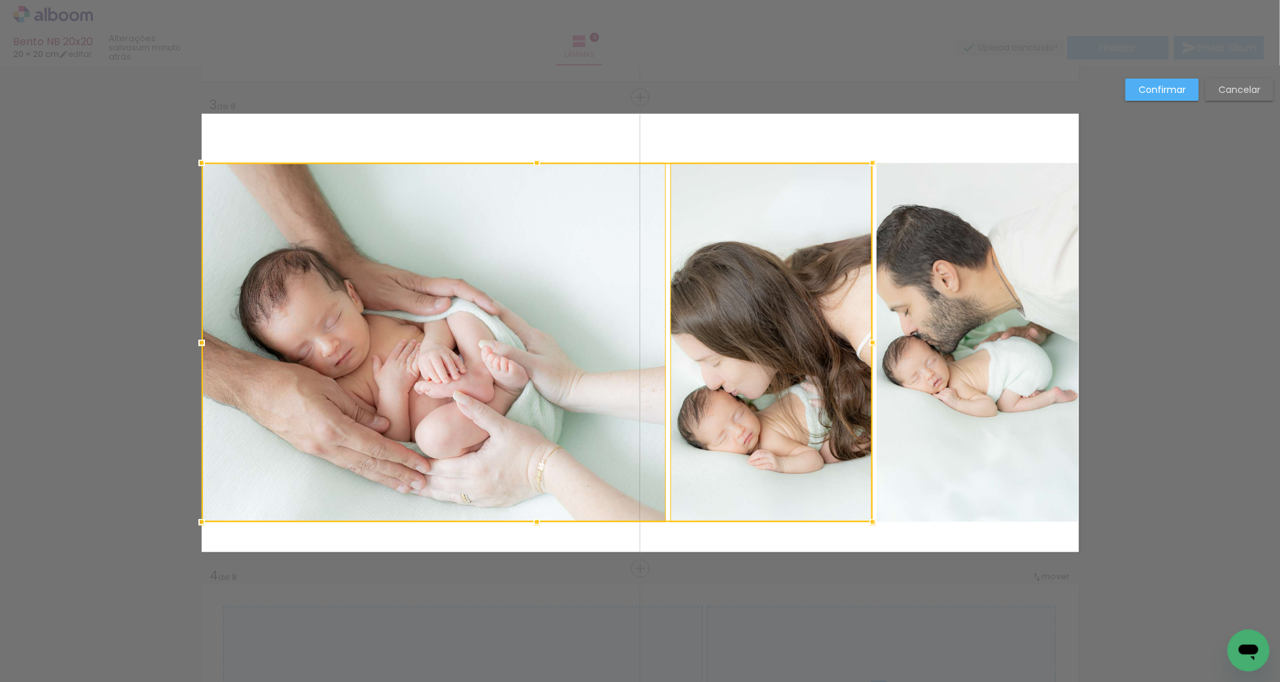
drag, startPoint x: 994, startPoint y: 333, endPoint x: 988, endPoint y: 324, distance: 11.8
click at [994, 333] on album-spread "3 de 8" at bounding box center [641, 333] width 878 height 439
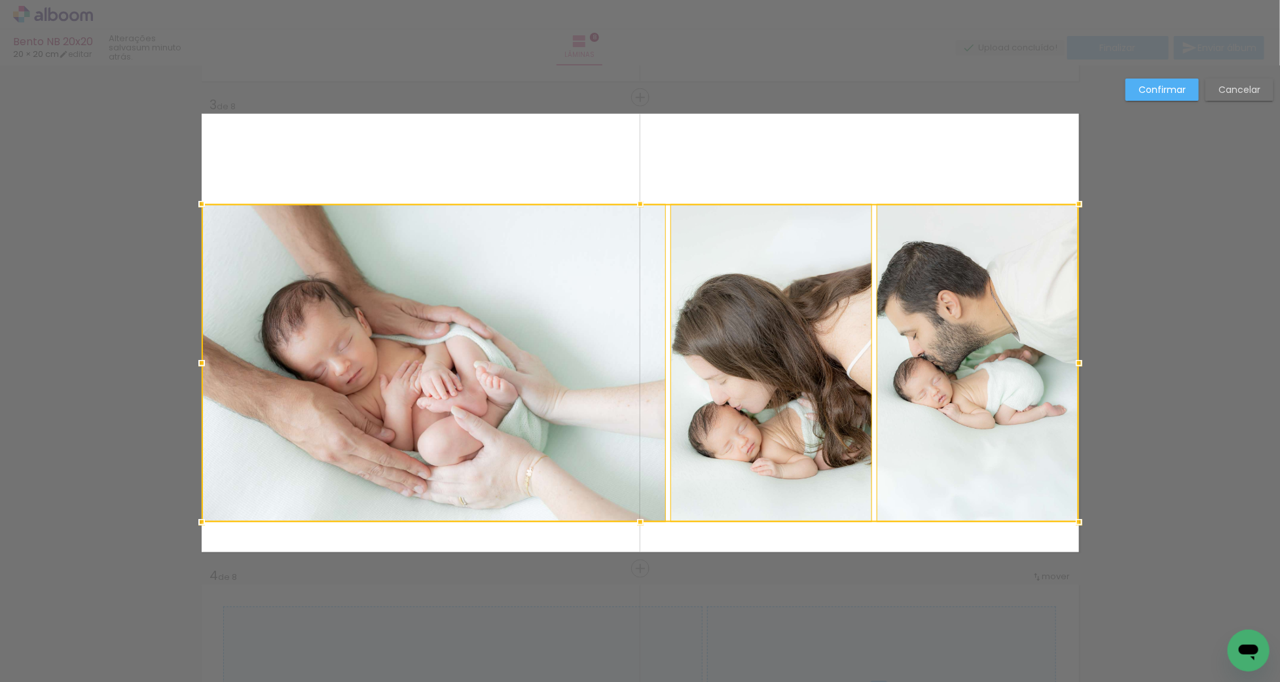
drag, startPoint x: 641, startPoint y: 164, endPoint x: 641, endPoint y: 204, distance: 39.3
click at [641, 204] on div at bounding box center [640, 204] width 26 height 26
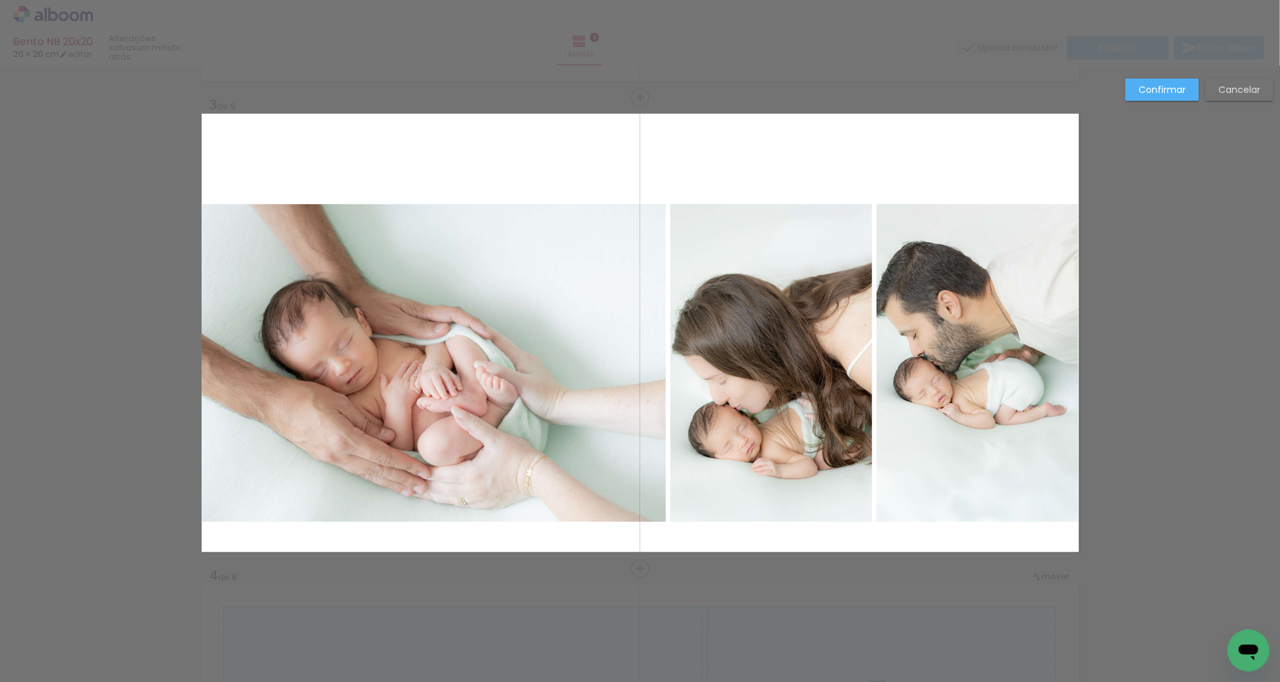
click at [600, 315] on quentale-photo at bounding box center [434, 363] width 464 height 318
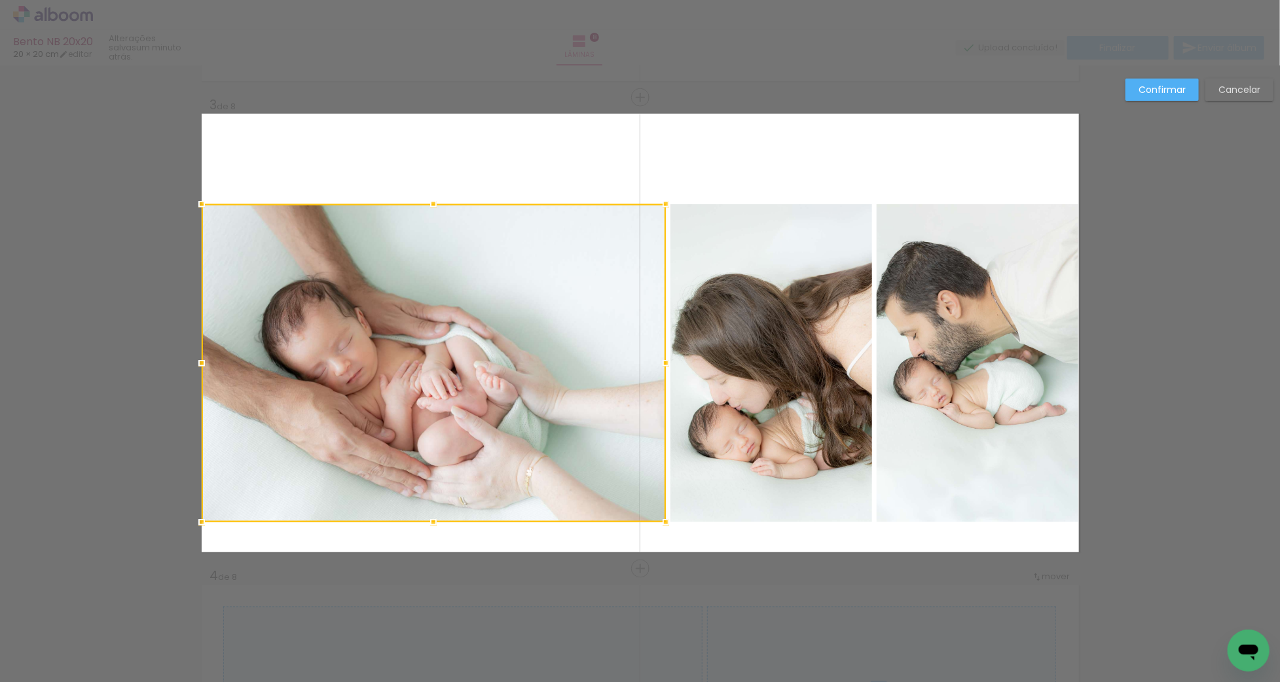
click at [758, 318] on quentale-photo at bounding box center [772, 363] width 202 height 318
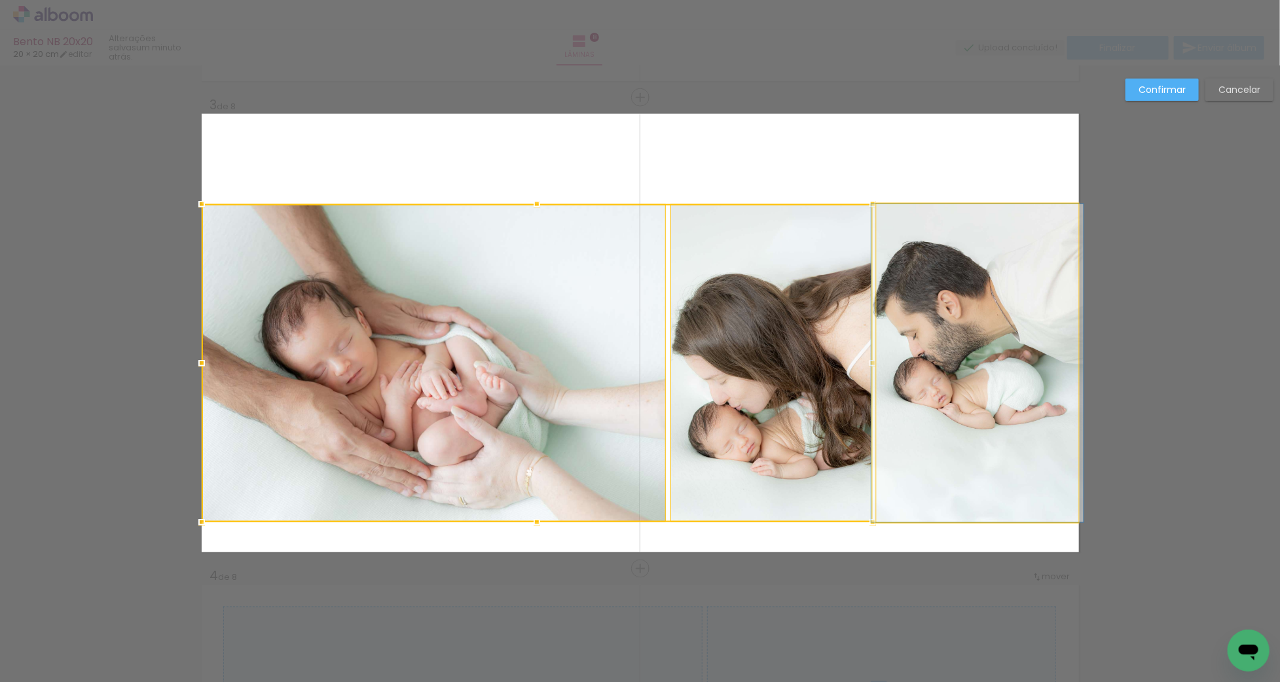
click at [944, 321] on quentale-photo at bounding box center [978, 363] width 202 height 318
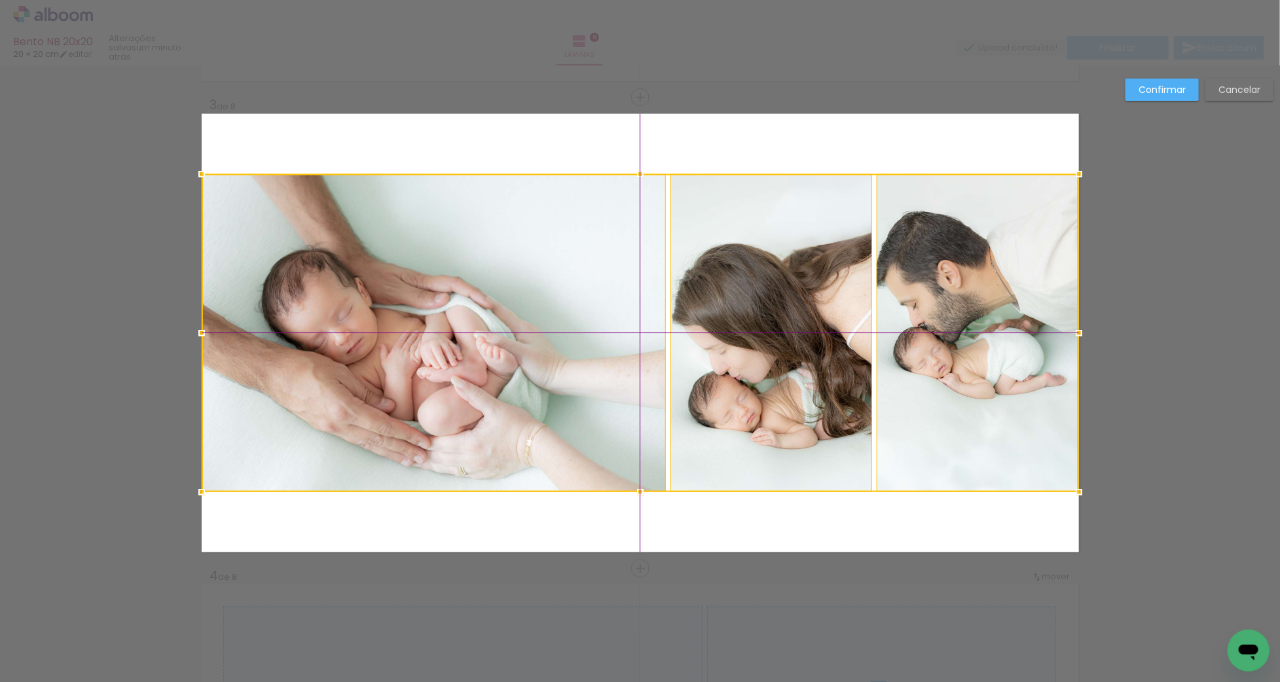
drag, startPoint x: 944, startPoint y: 331, endPoint x: 944, endPoint y: 298, distance: 32.8
click at [941, 305] on div at bounding box center [641, 333] width 878 height 318
drag, startPoint x: 1157, startPoint y: 86, endPoint x: 1051, endPoint y: 128, distance: 113.2
click at [0, 0] on slot "Confirmar" at bounding box center [0, 0] width 0 height 0
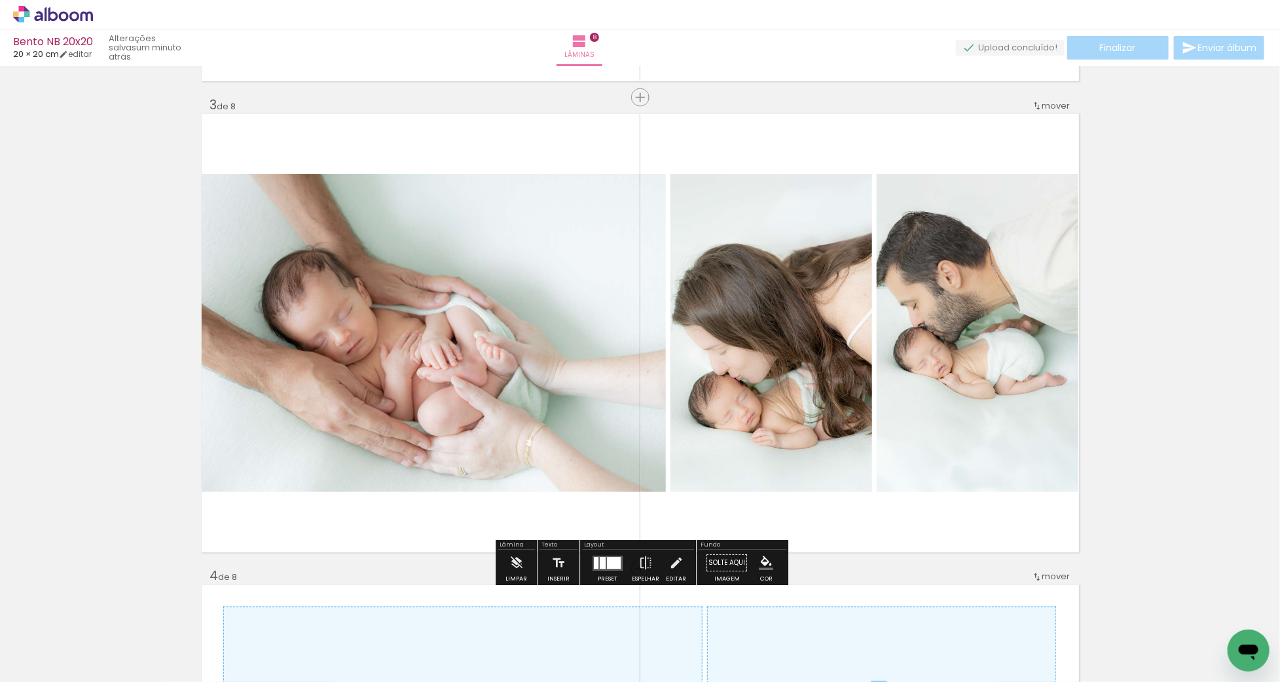
click at [579, 339] on quentale-photo at bounding box center [434, 333] width 464 height 318
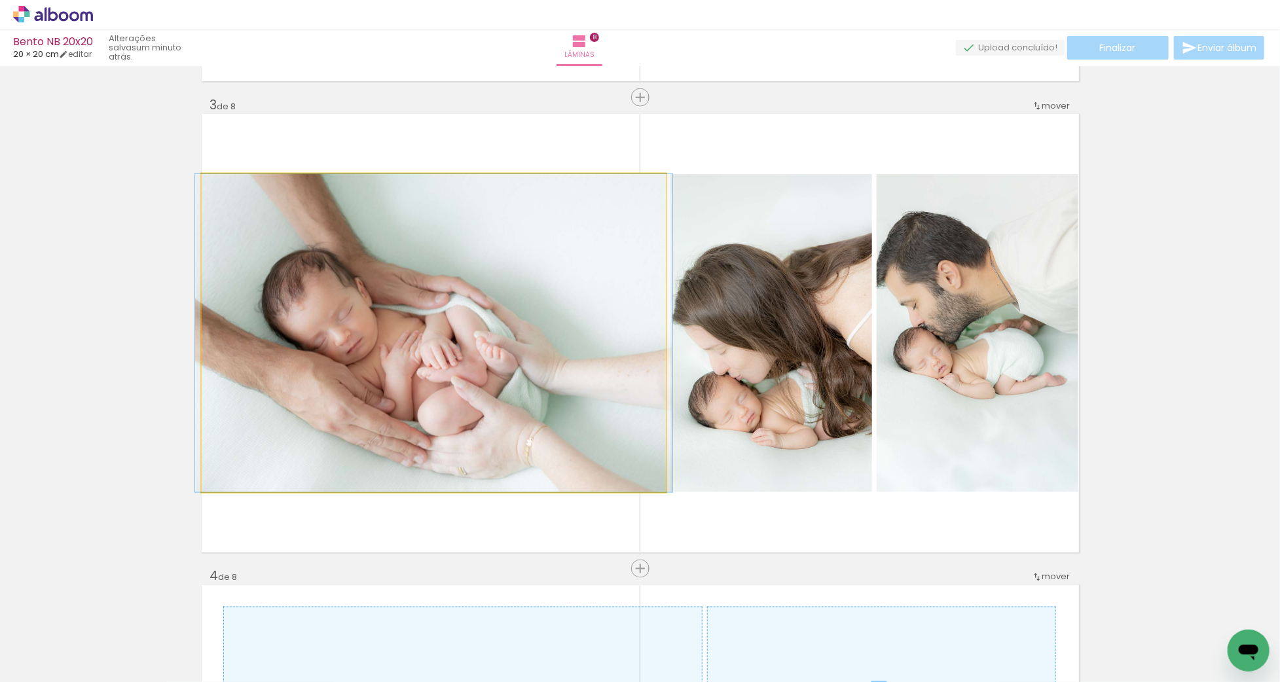
click at [579, 339] on quentale-photo at bounding box center [434, 333] width 464 height 318
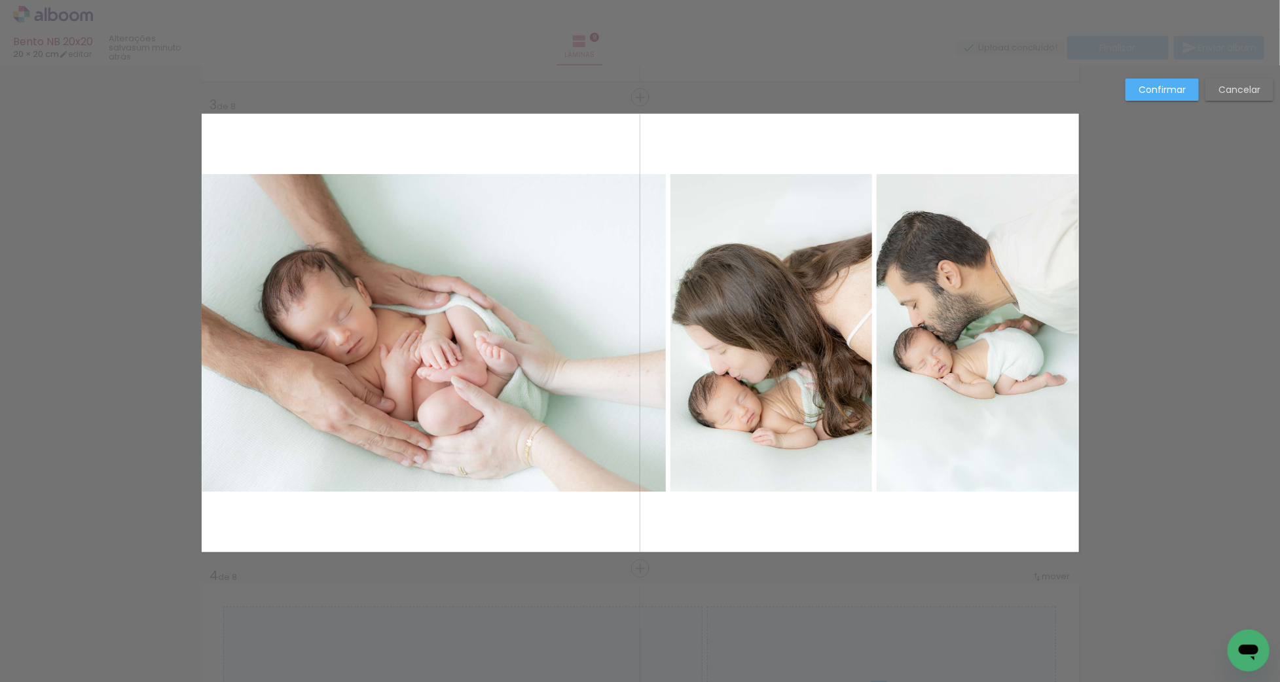
click at [579, 339] on quentale-photo at bounding box center [434, 333] width 464 height 318
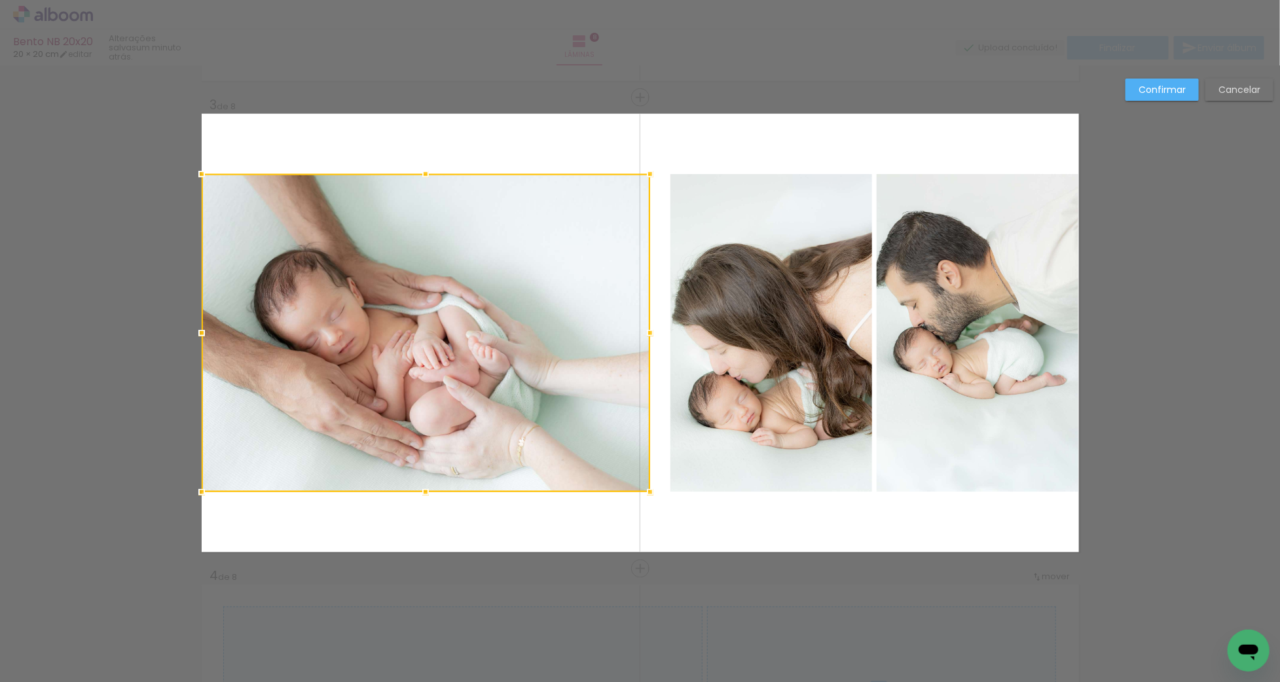
drag, startPoint x: 664, startPoint y: 332, endPoint x: 654, endPoint y: 333, distance: 10.5
click at [654, 333] on div at bounding box center [650, 333] width 26 height 26
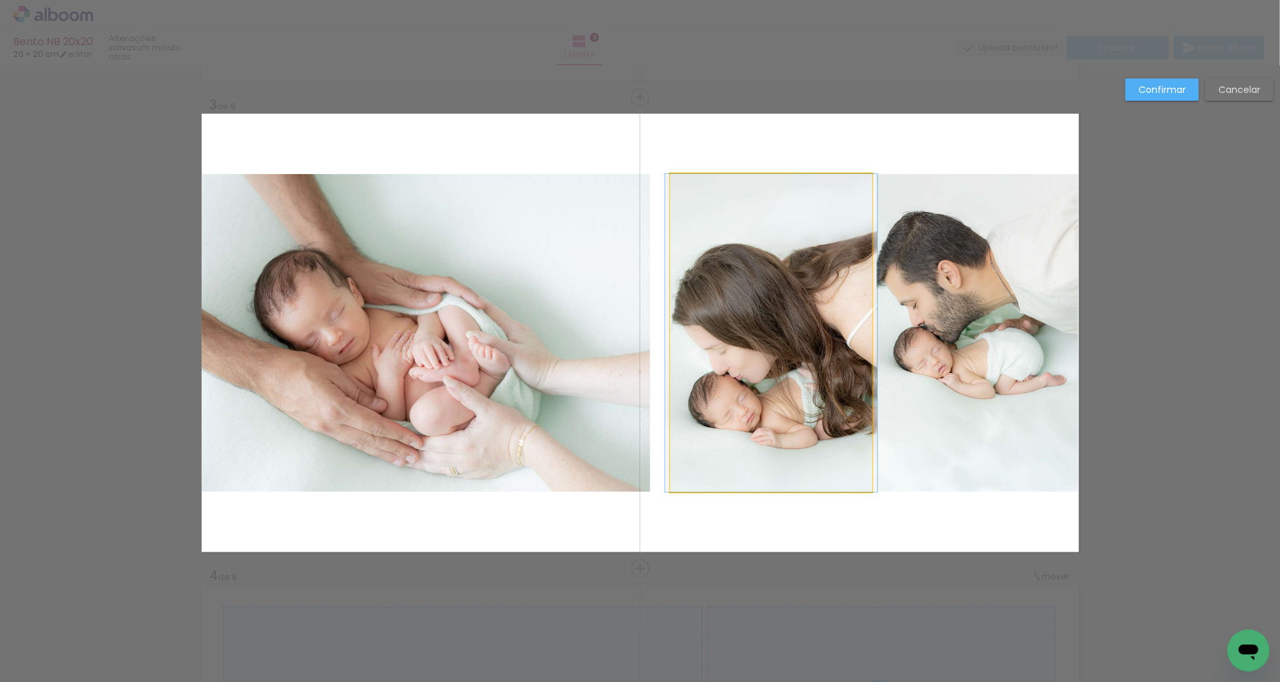
click at [764, 296] on quentale-photo at bounding box center [772, 333] width 202 height 318
click at [905, 325] on quentale-photo at bounding box center [978, 333] width 202 height 318
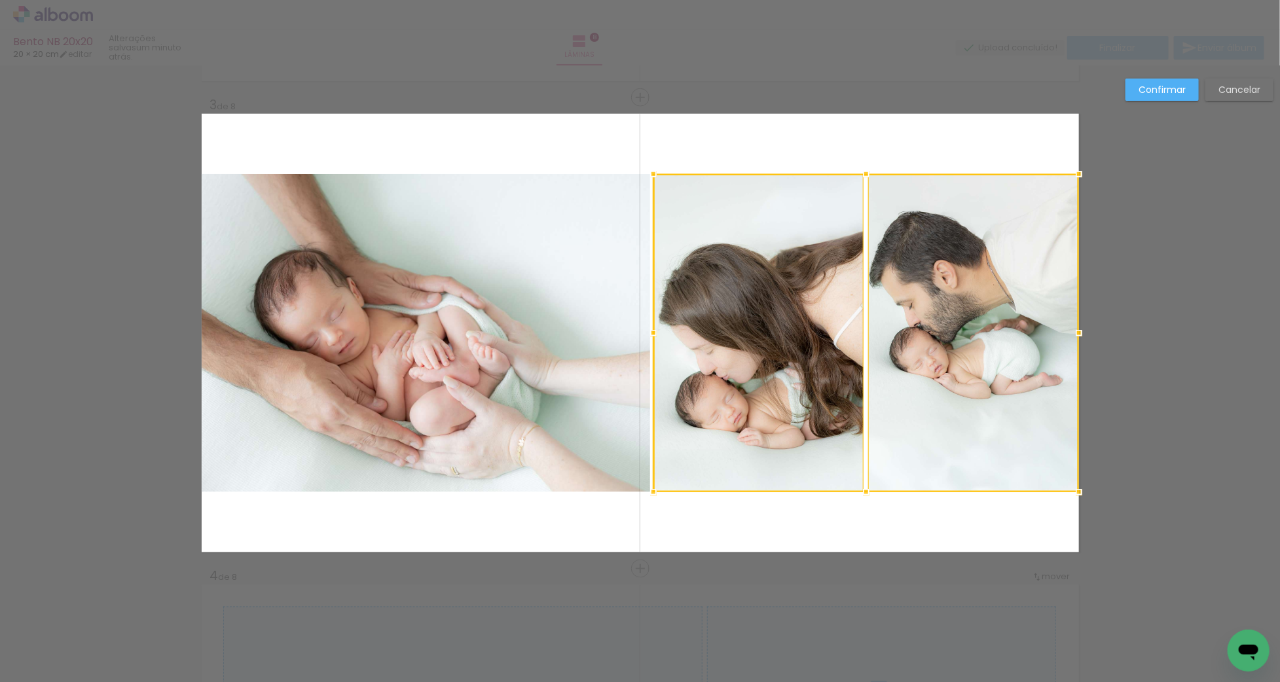
drag, startPoint x: 661, startPoint y: 332, endPoint x: 649, endPoint y: 332, distance: 12.4
click at [649, 332] on div at bounding box center [654, 333] width 26 height 26
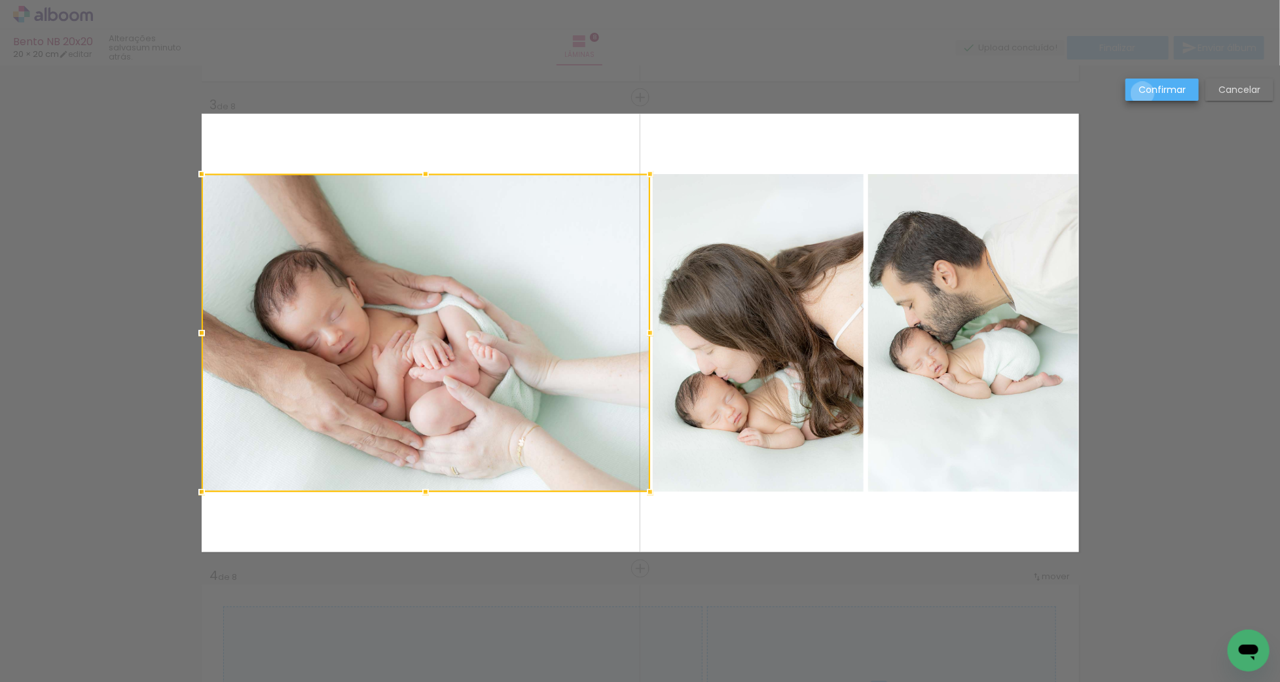
click at [0, 0] on slot "Confirmar" at bounding box center [0, 0] width 0 height 0
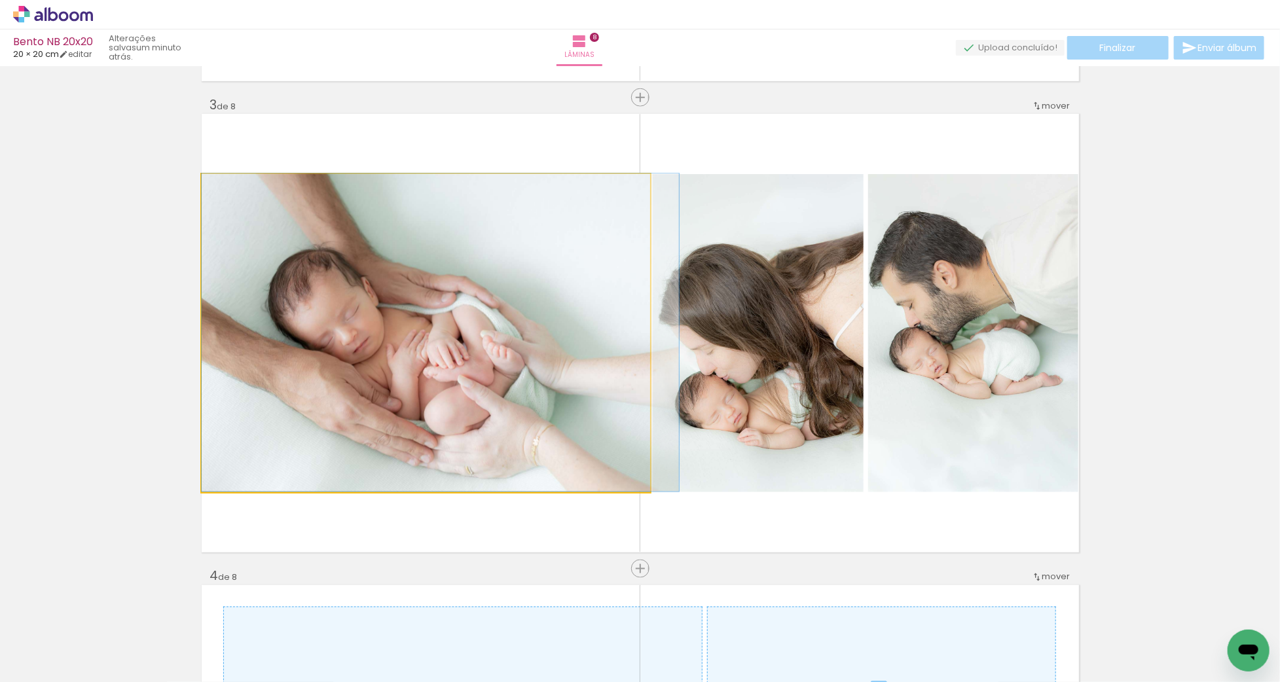
drag, startPoint x: 401, startPoint y: 335, endPoint x: 442, endPoint y: 333, distance: 41.3
click at [442, 333] on div at bounding box center [440, 333] width 477 height 318
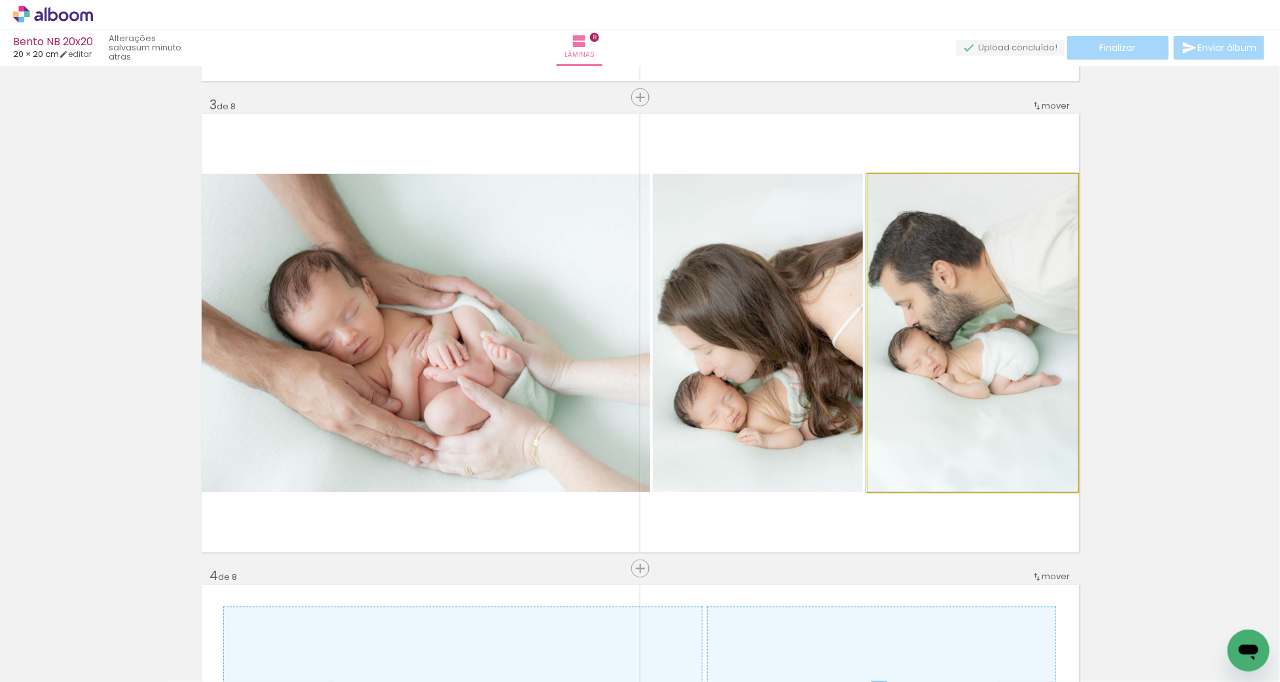
drag, startPoint x: 947, startPoint y: 341, endPoint x: 942, endPoint y: 361, distance: 20.2
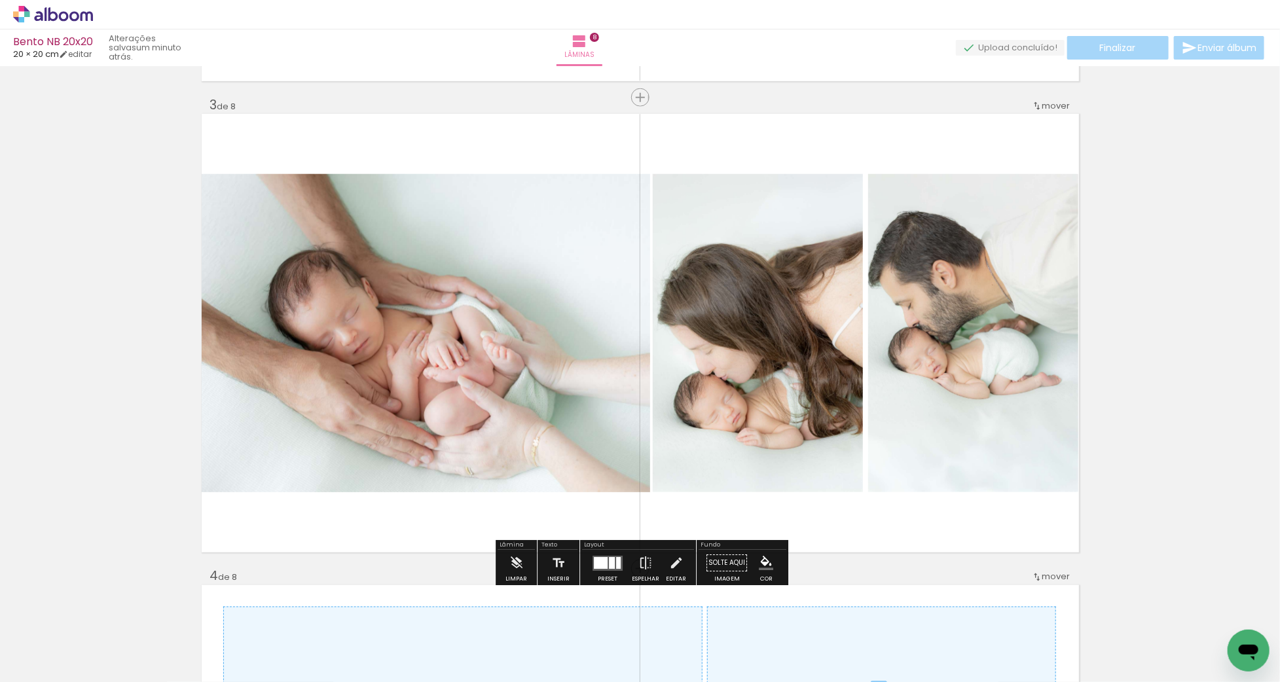
scroll to position [952, 0]
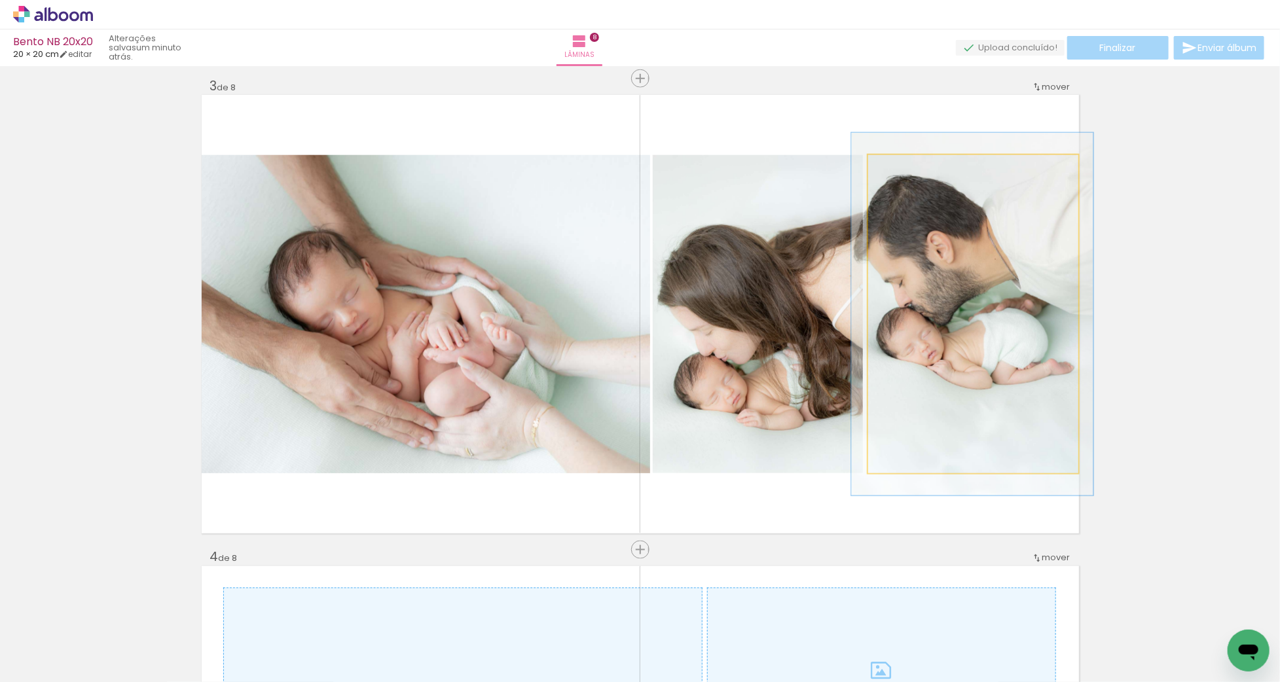
drag, startPoint x: 898, startPoint y: 166, endPoint x: 914, endPoint y: 176, distance: 18.8
click at [905, 167] on div at bounding box center [905, 169] width 12 height 12
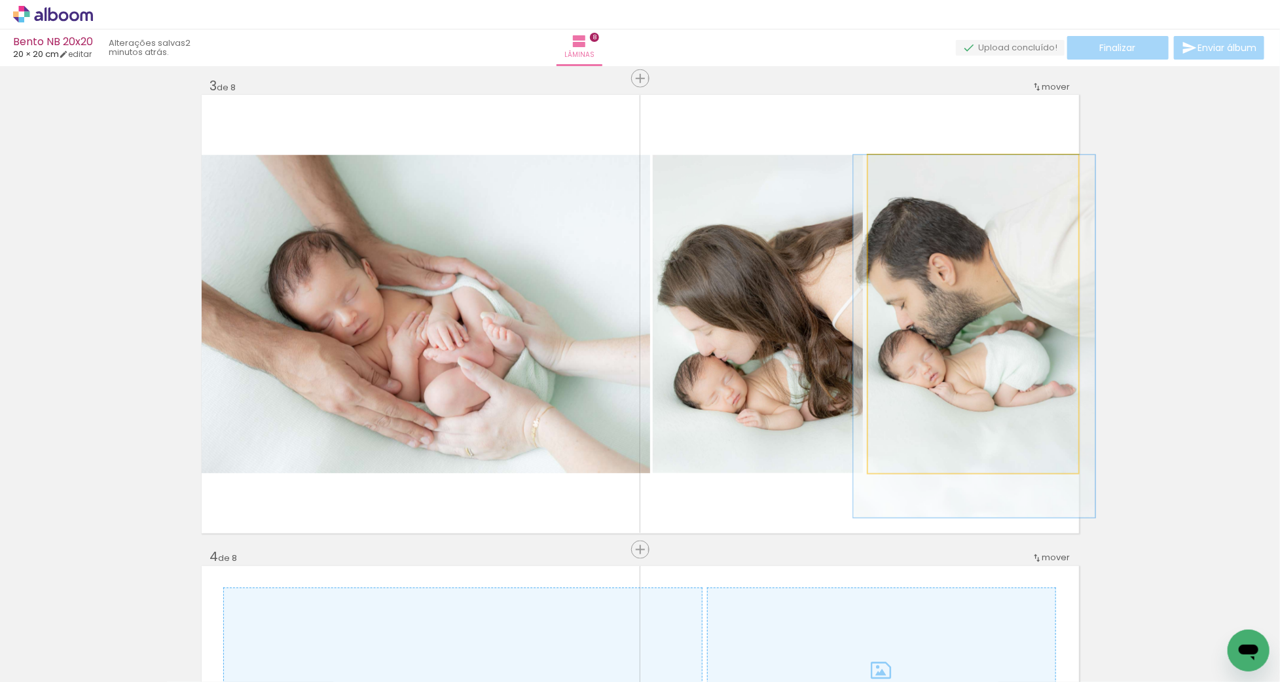
drag, startPoint x: 969, startPoint y: 277, endPoint x: 971, endPoint y: 384, distance: 107.4
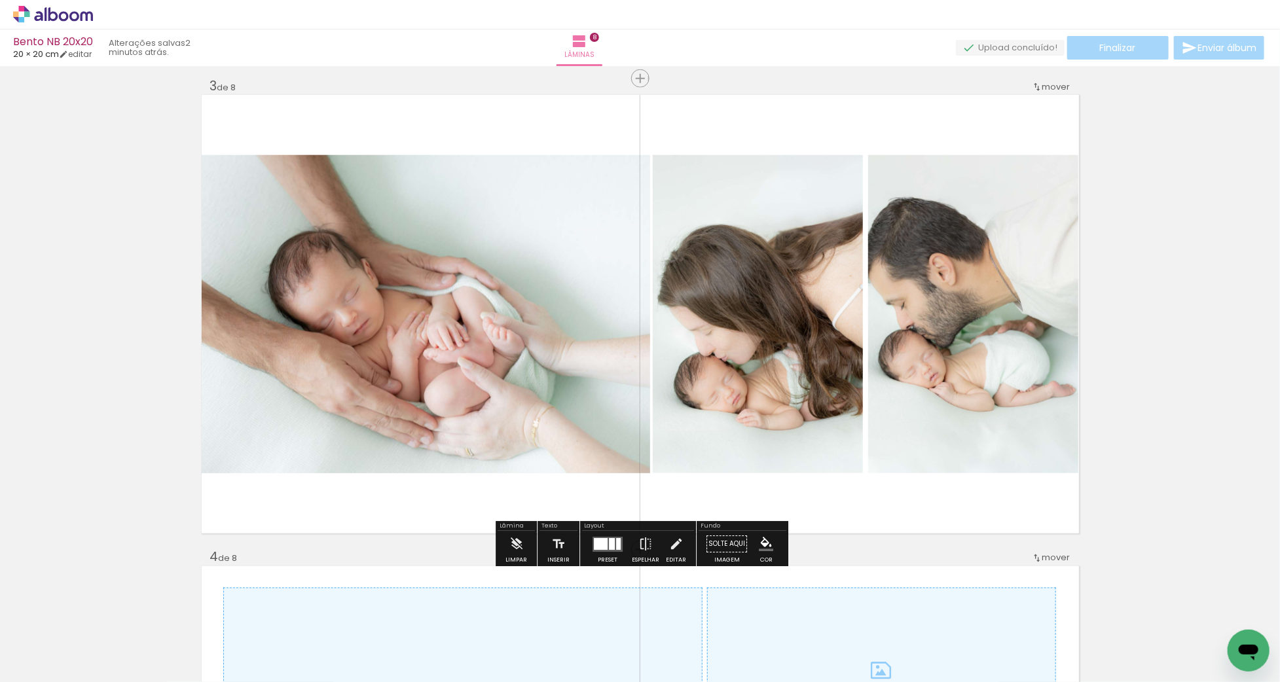
scroll to position [956, 0]
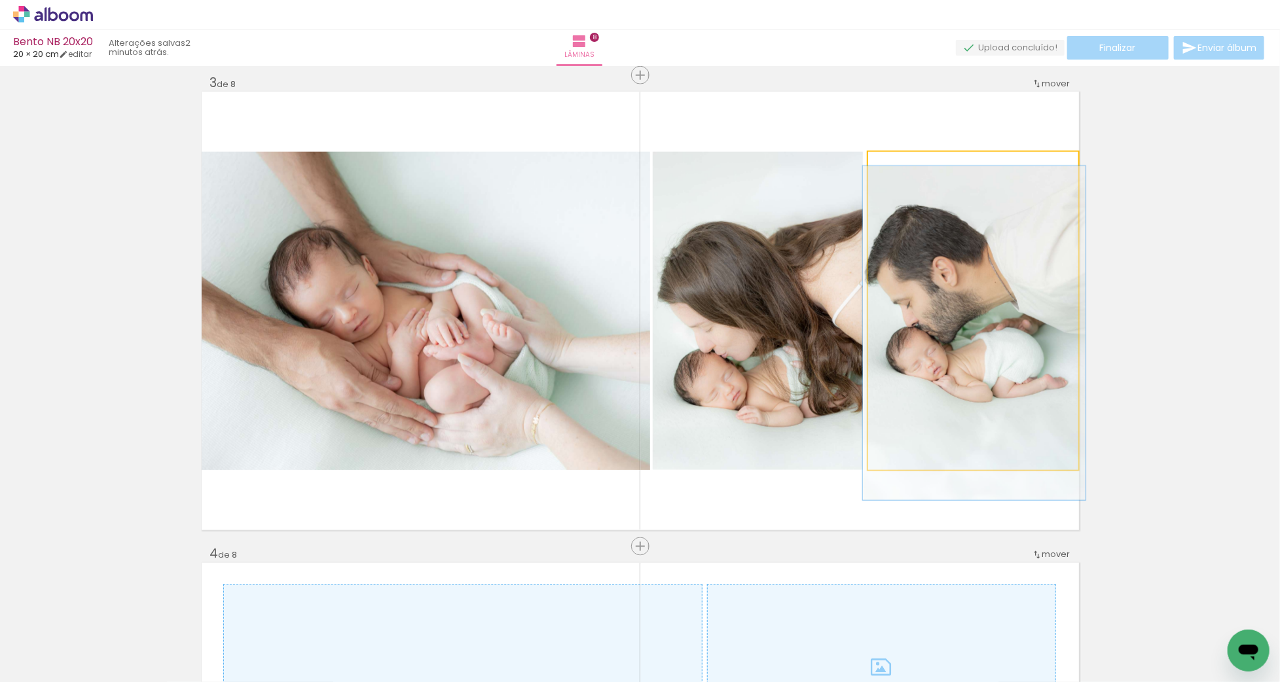
type paper-slider "105"
click at [899, 168] on div at bounding box center [901, 166] width 12 height 12
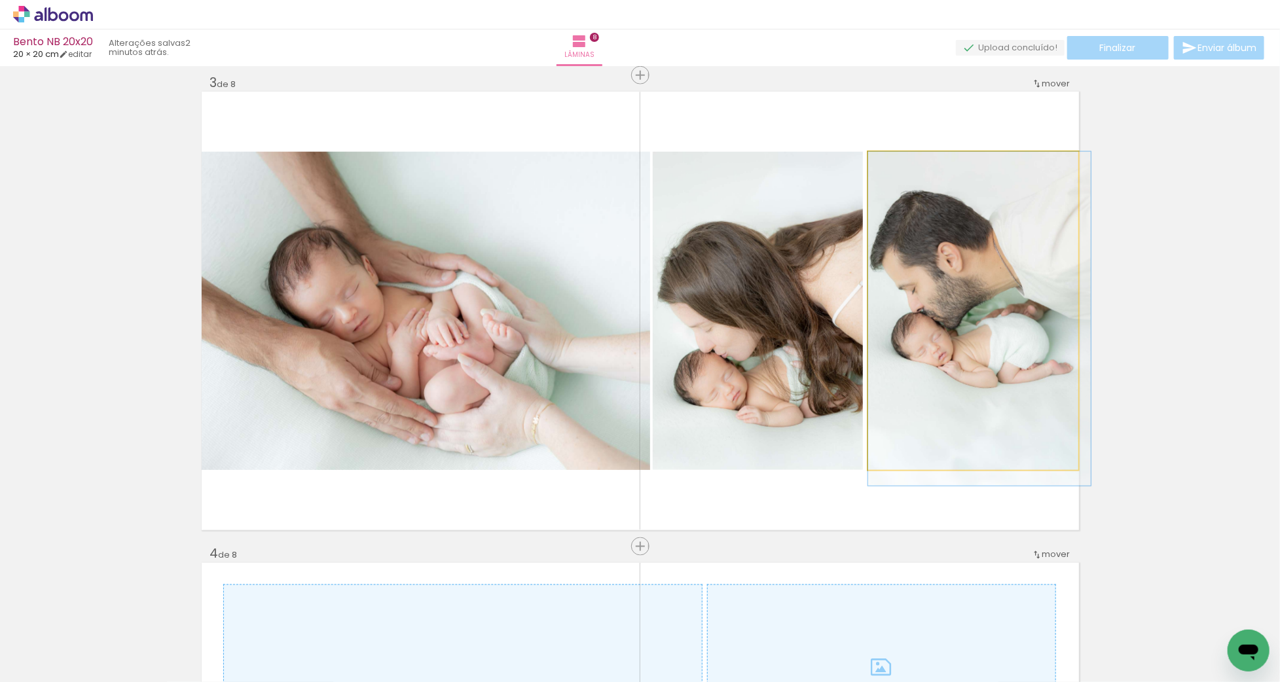
drag, startPoint x: 958, startPoint y: 270, endPoint x: 964, endPoint y: 311, distance: 41.0
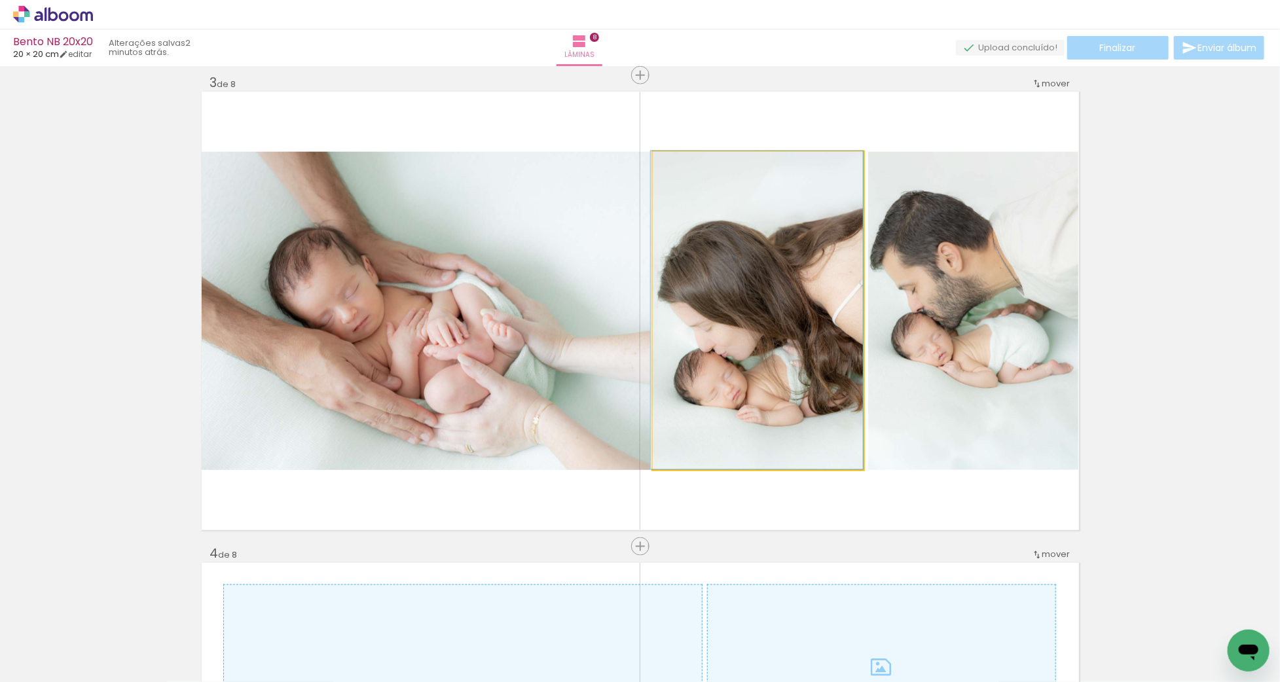
drag, startPoint x: 800, startPoint y: 297, endPoint x: 797, endPoint y: 243, distance: 54.4
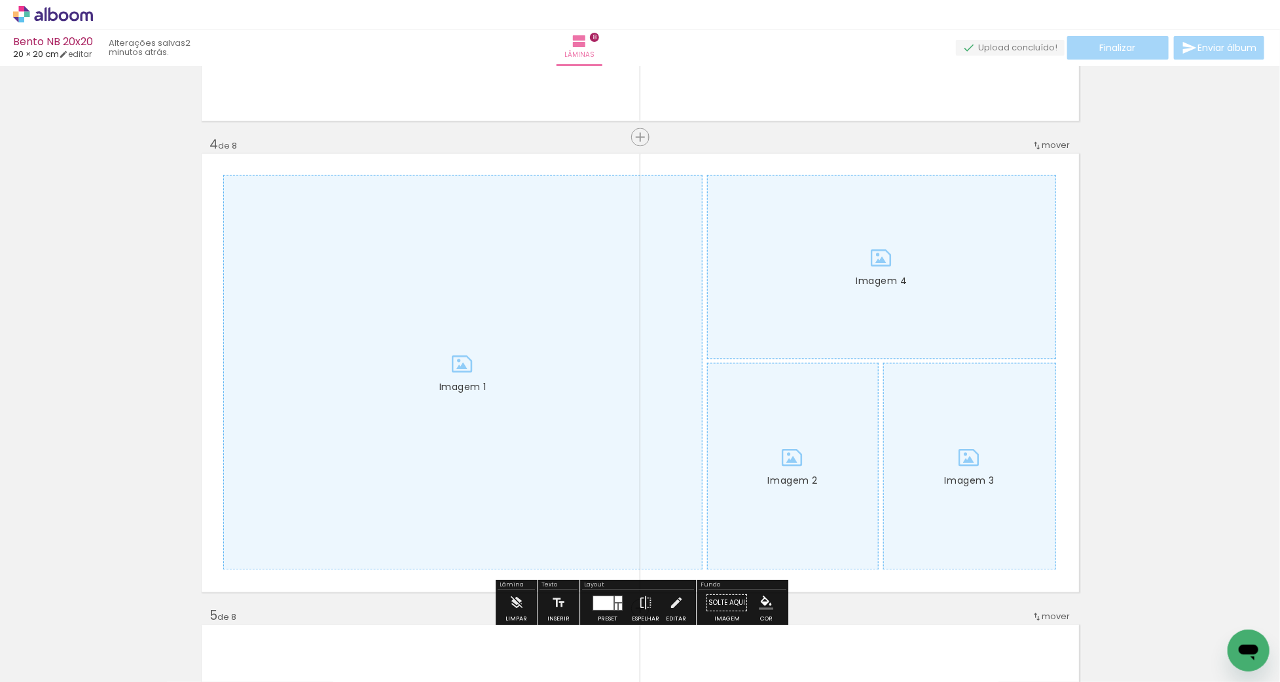
scroll to position [0, 0]
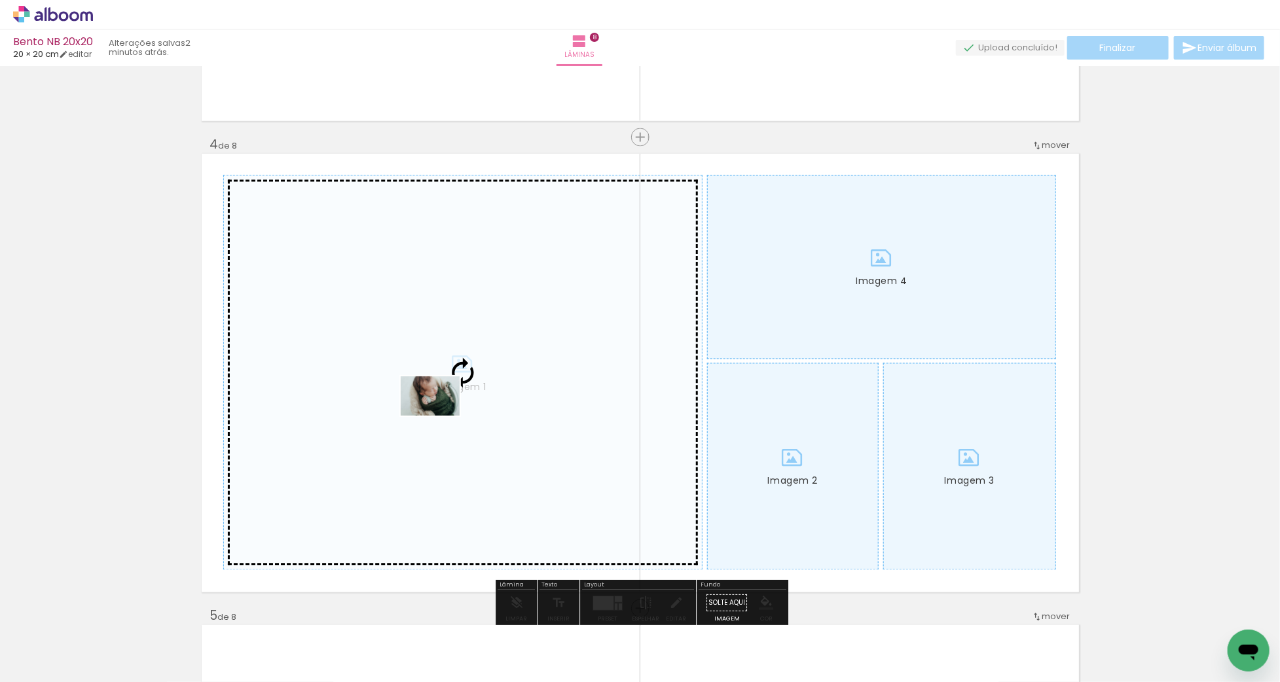
drag, startPoint x: 437, startPoint y: 646, endPoint x: 440, endPoint y: 416, distance: 230.6
click at [440, 416] on quentale-workspace at bounding box center [640, 341] width 1280 height 682
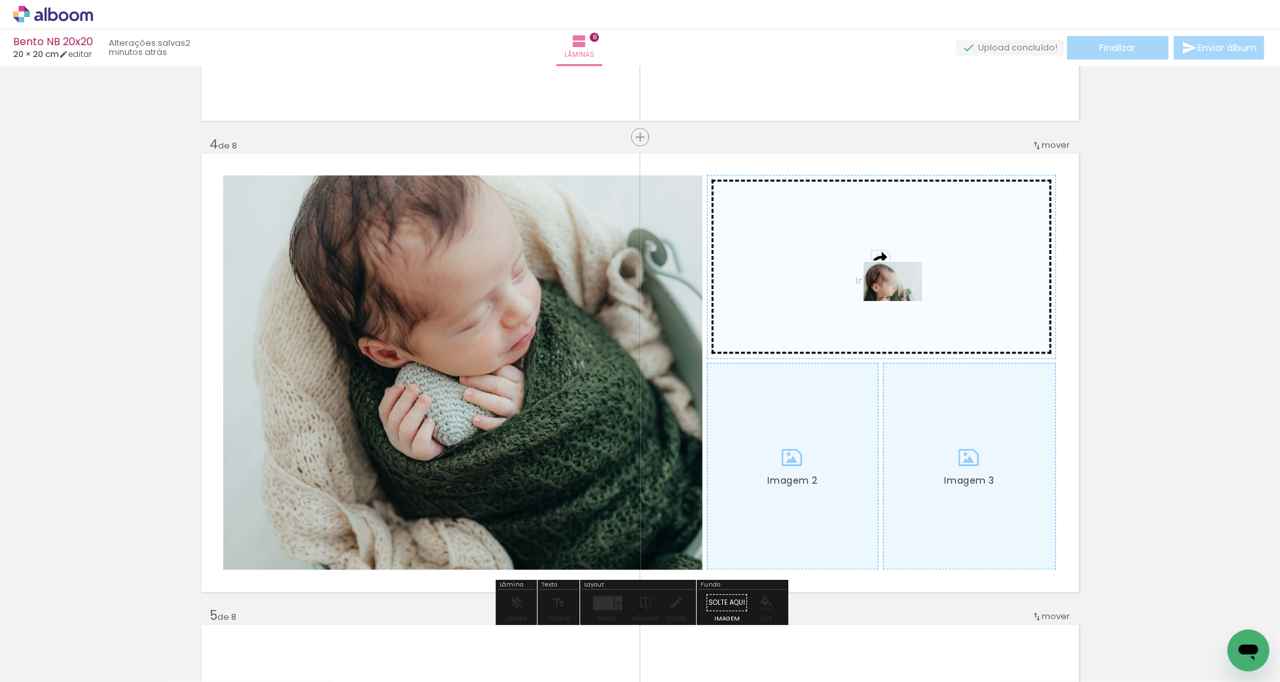
drag, startPoint x: 368, startPoint y: 643, endPoint x: 903, endPoint y: 301, distance: 634.6
click at [903, 301] on quentale-workspace at bounding box center [640, 341] width 1280 height 682
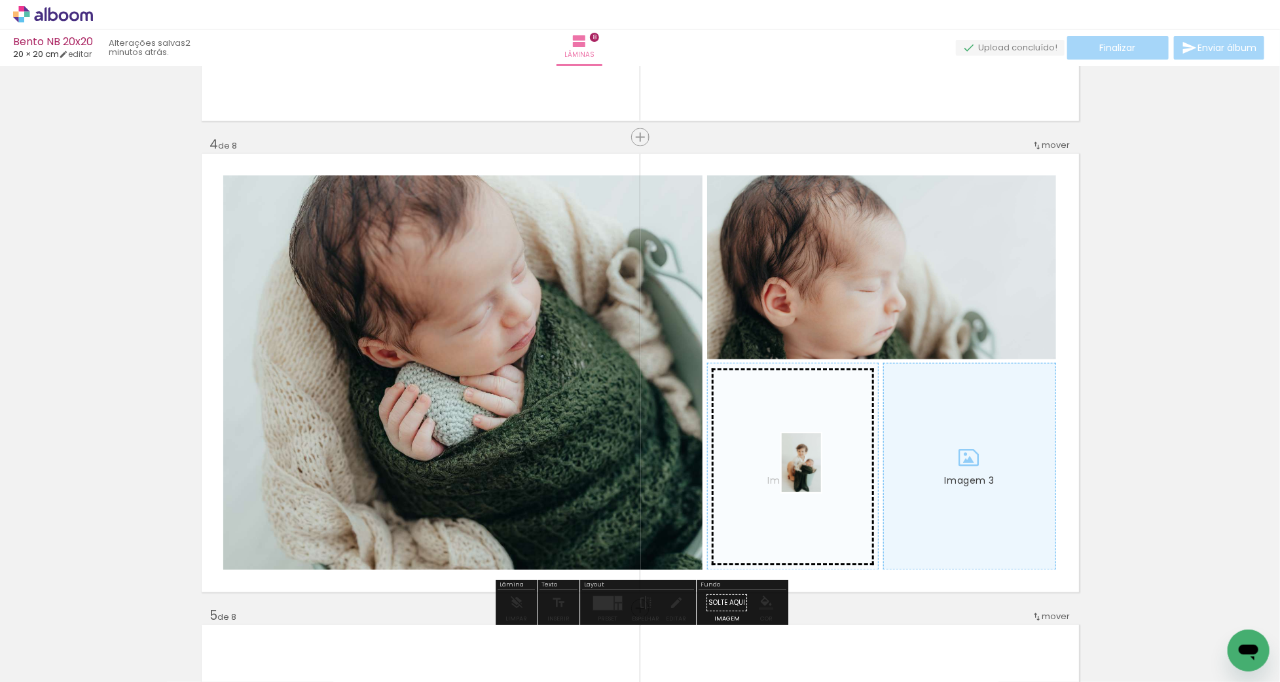
drag, startPoint x: 811, startPoint y: 521, endPoint x: 821, endPoint y: 473, distance: 48.8
click at [821, 473] on quentale-workspace at bounding box center [640, 341] width 1280 height 682
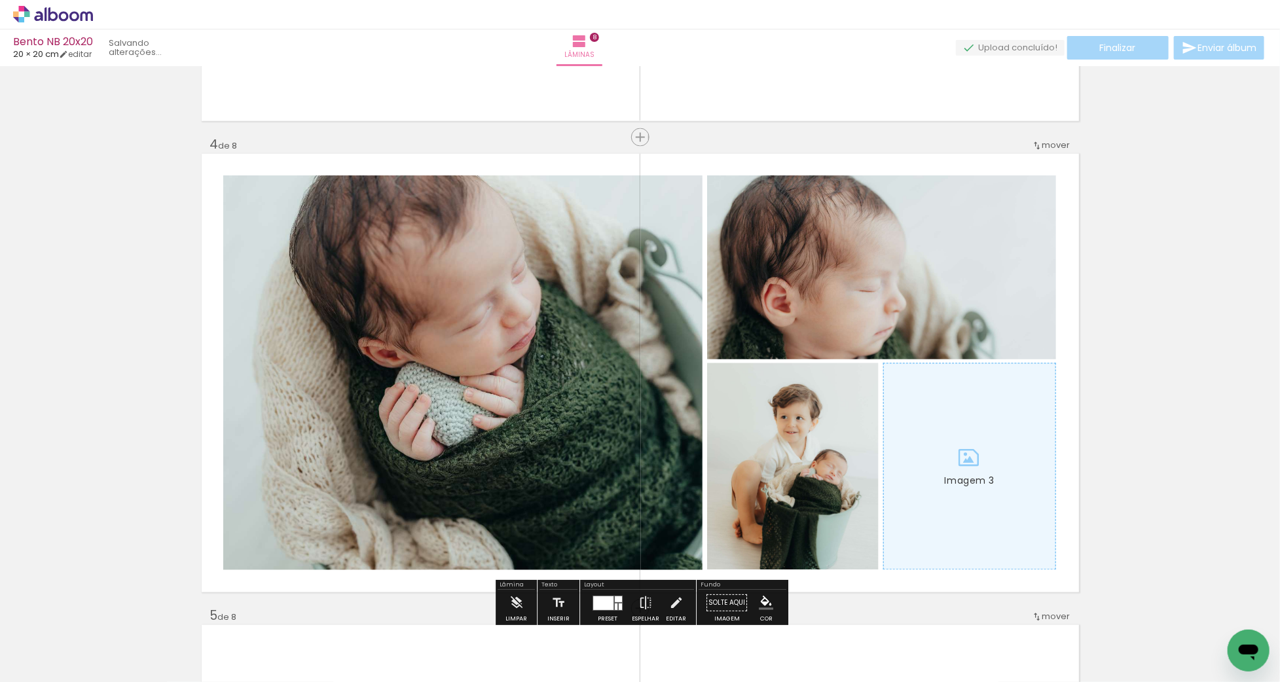
scroll to position [1369, 0]
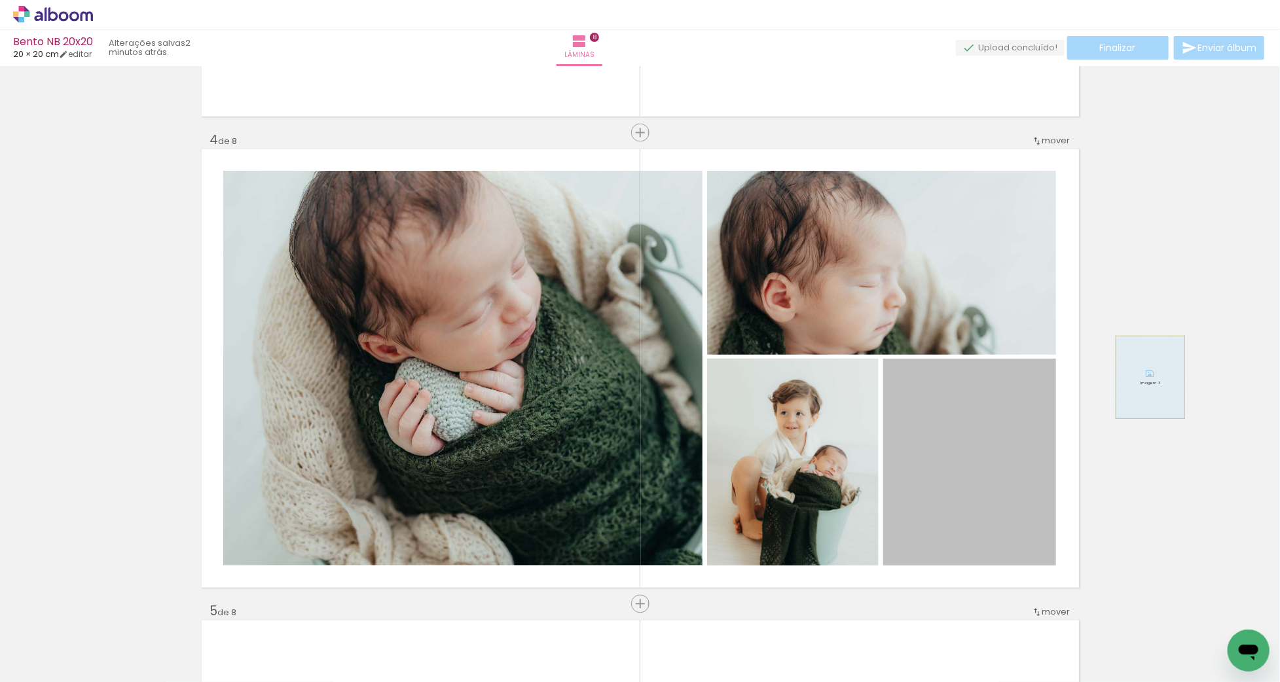
drag, startPoint x: 960, startPoint y: 462, endPoint x: 1149, endPoint y: 376, distance: 207.5
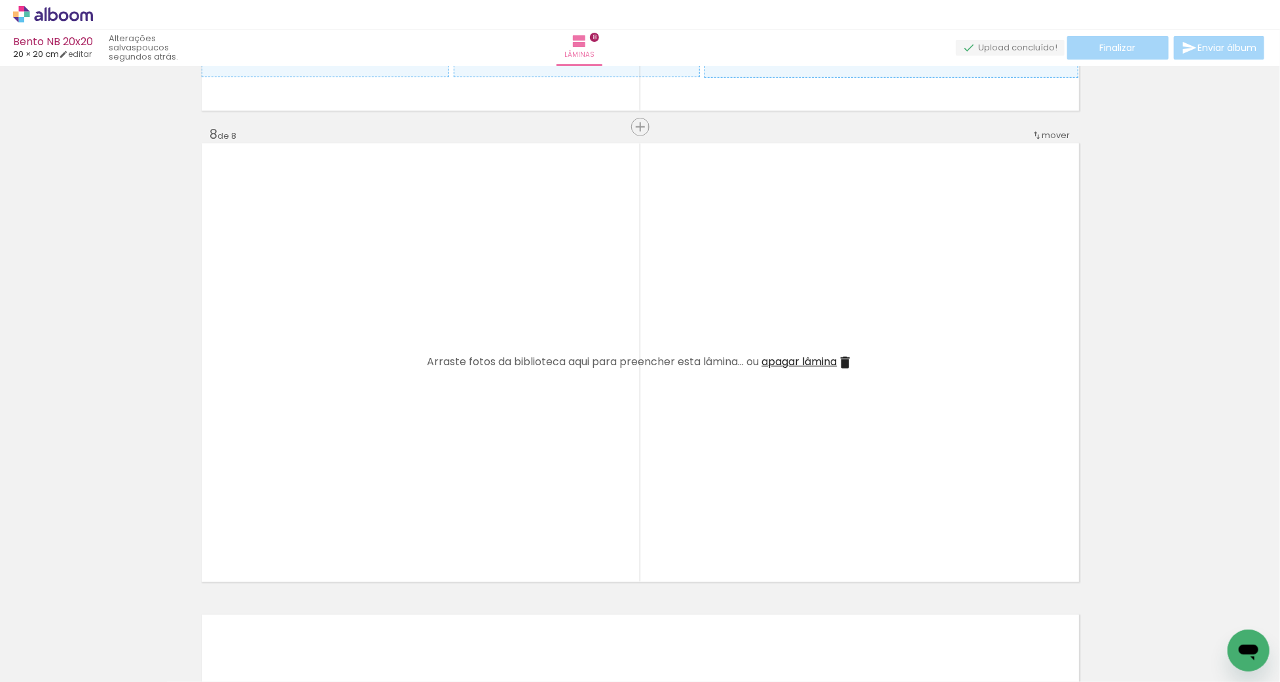
scroll to position [3378, 0]
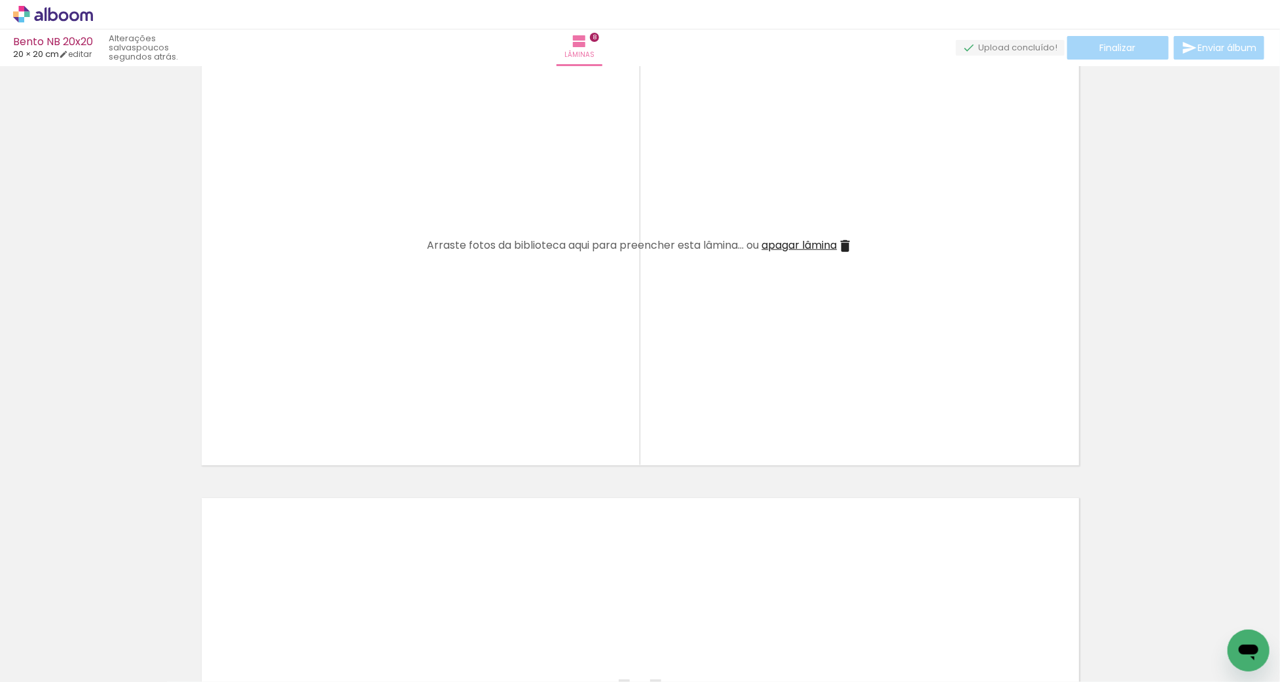
click at [712, 248] on span "Arraste fotos da biblioteca aqui para preencher esta lâmina... ou" at bounding box center [594, 245] width 332 height 15
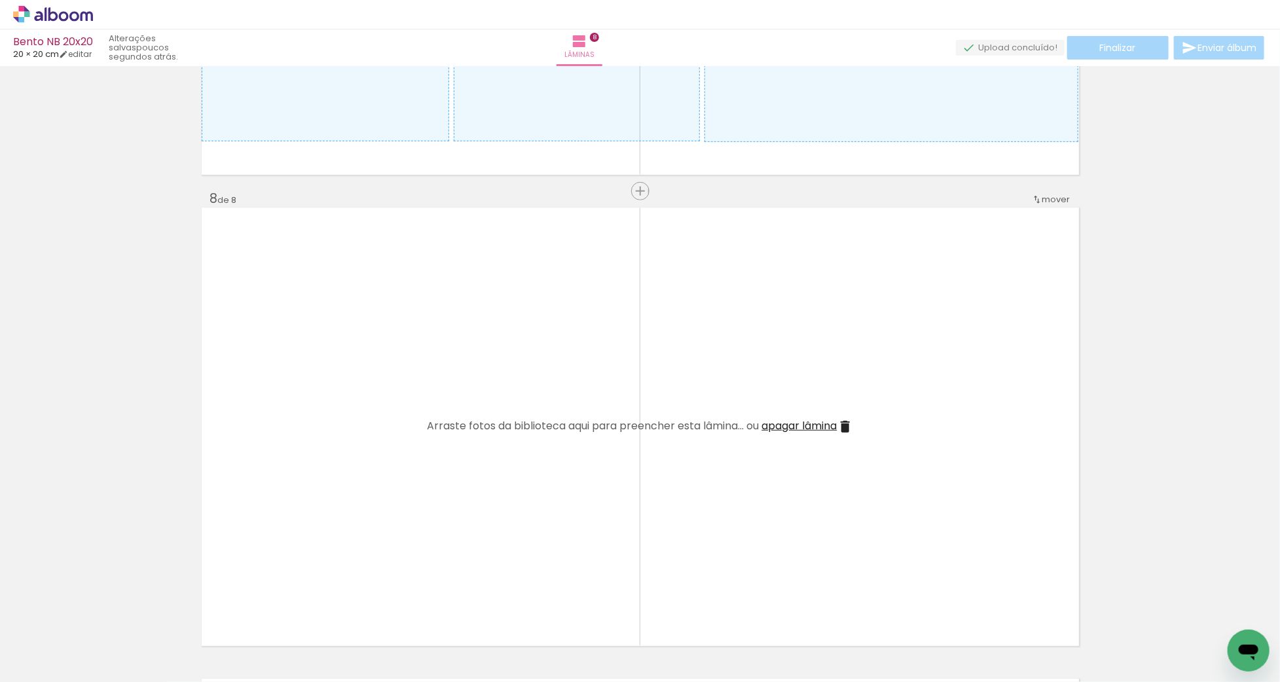
scroll to position [3178, 0]
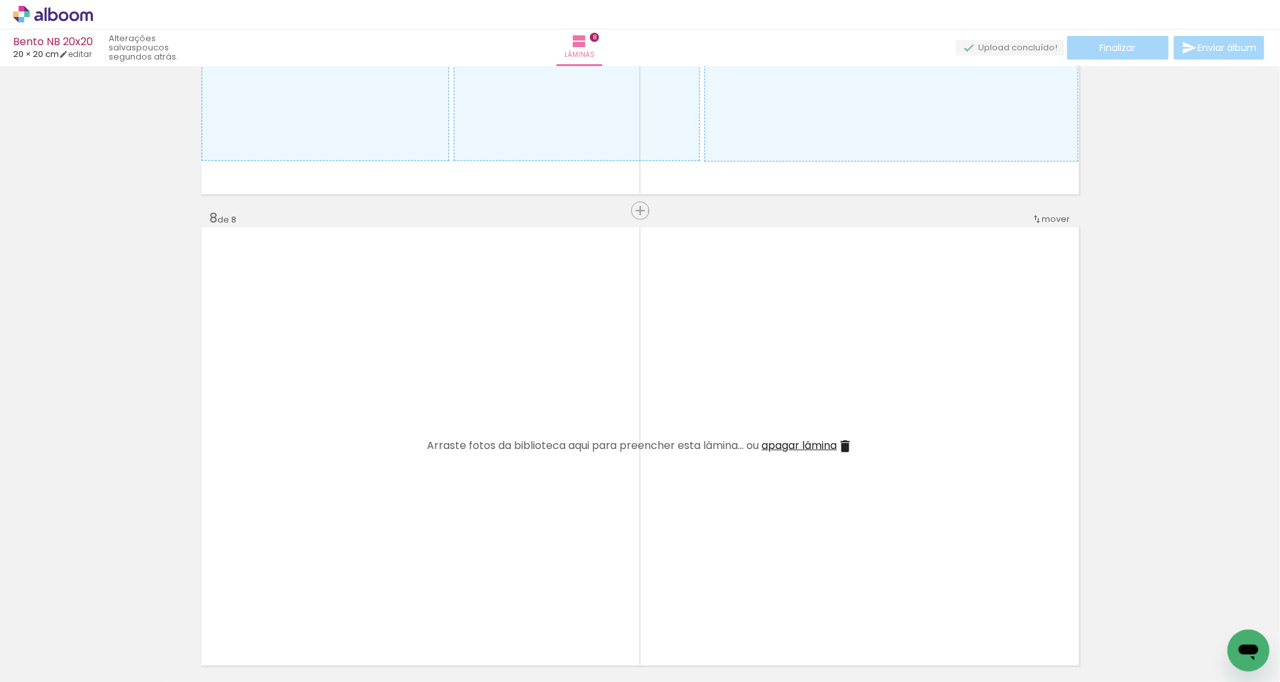
click at [783, 445] on span "apagar lâmina" at bounding box center [799, 445] width 75 height 15
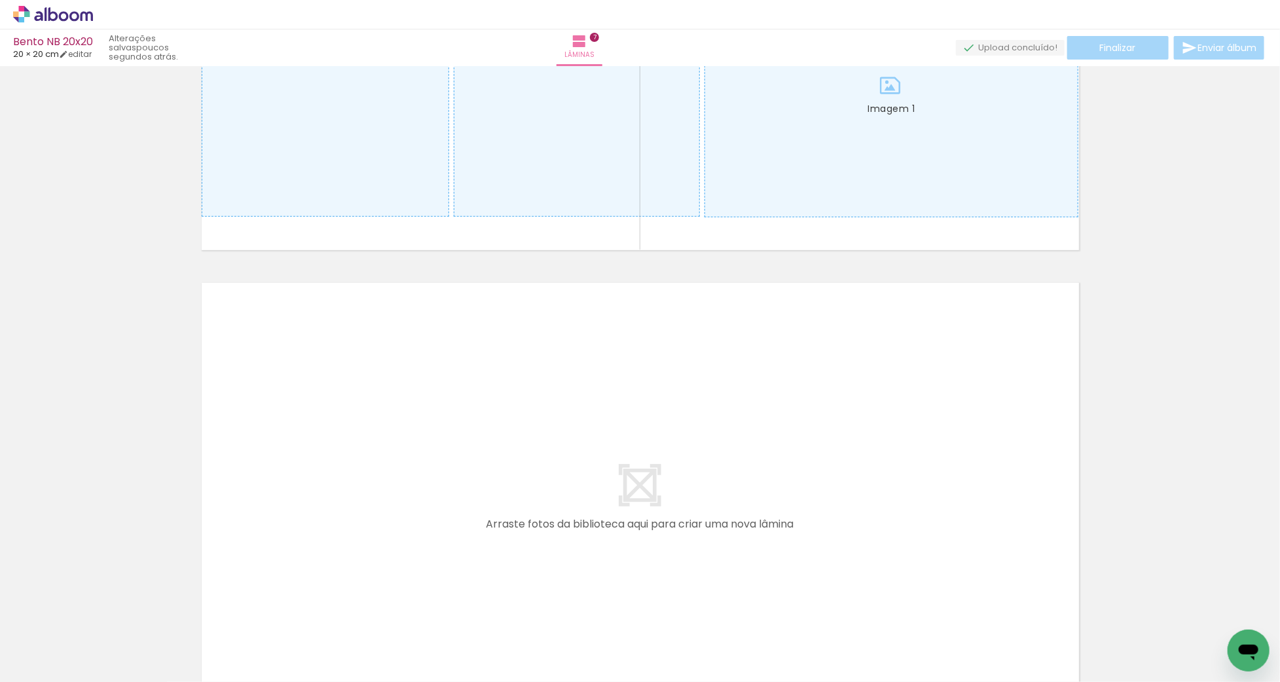
scroll to position [3289, 0]
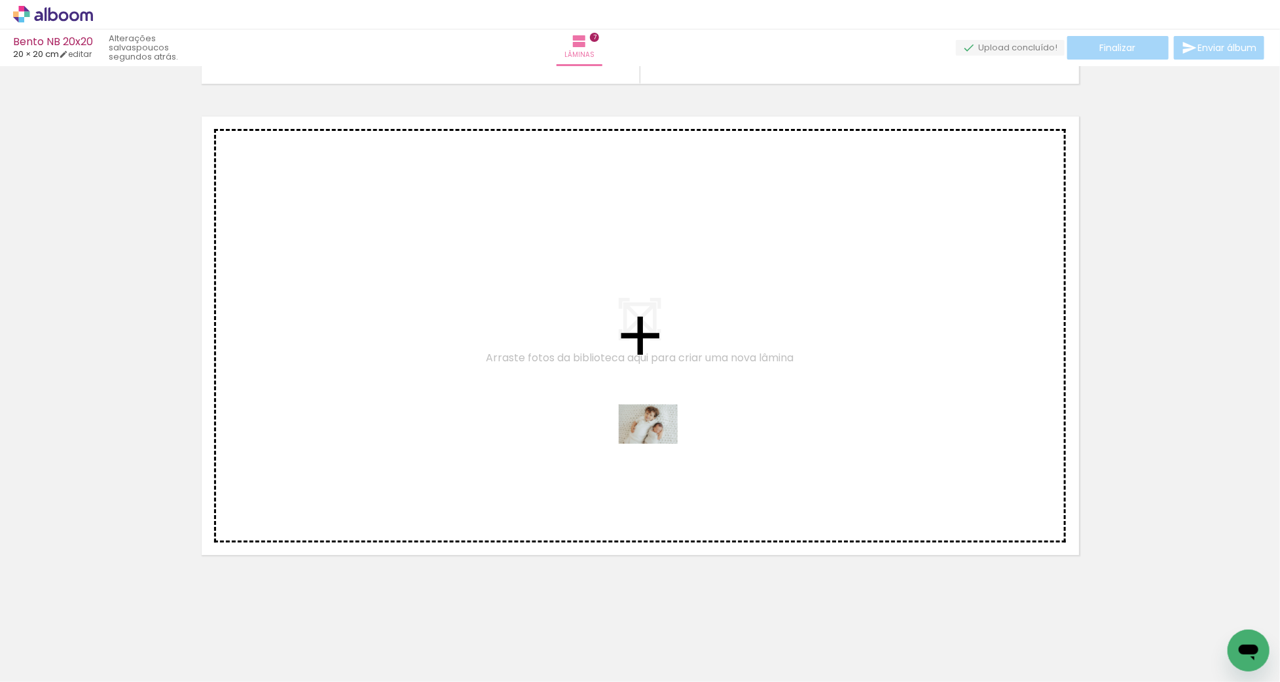
drag, startPoint x: 558, startPoint y: 653, endPoint x: 659, endPoint y: 443, distance: 233.2
click at [659, 443] on quentale-workspace at bounding box center [640, 341] width 1280 height 682
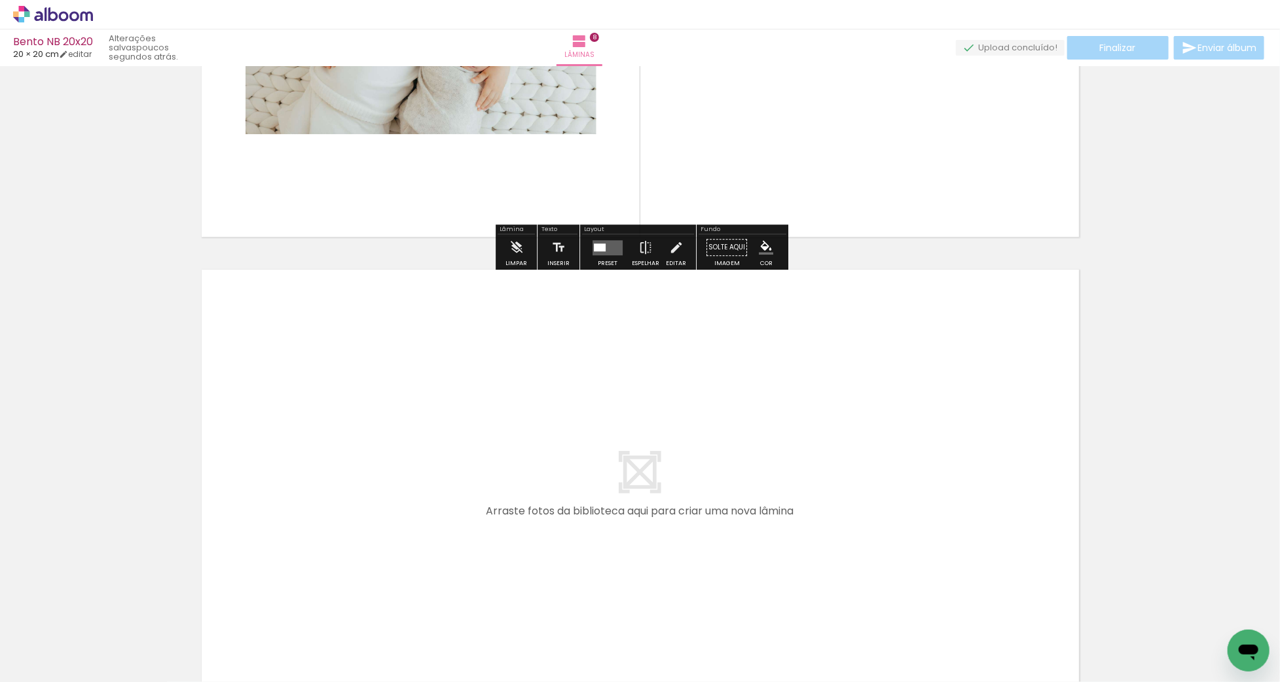
scroll to position [3659, 0]
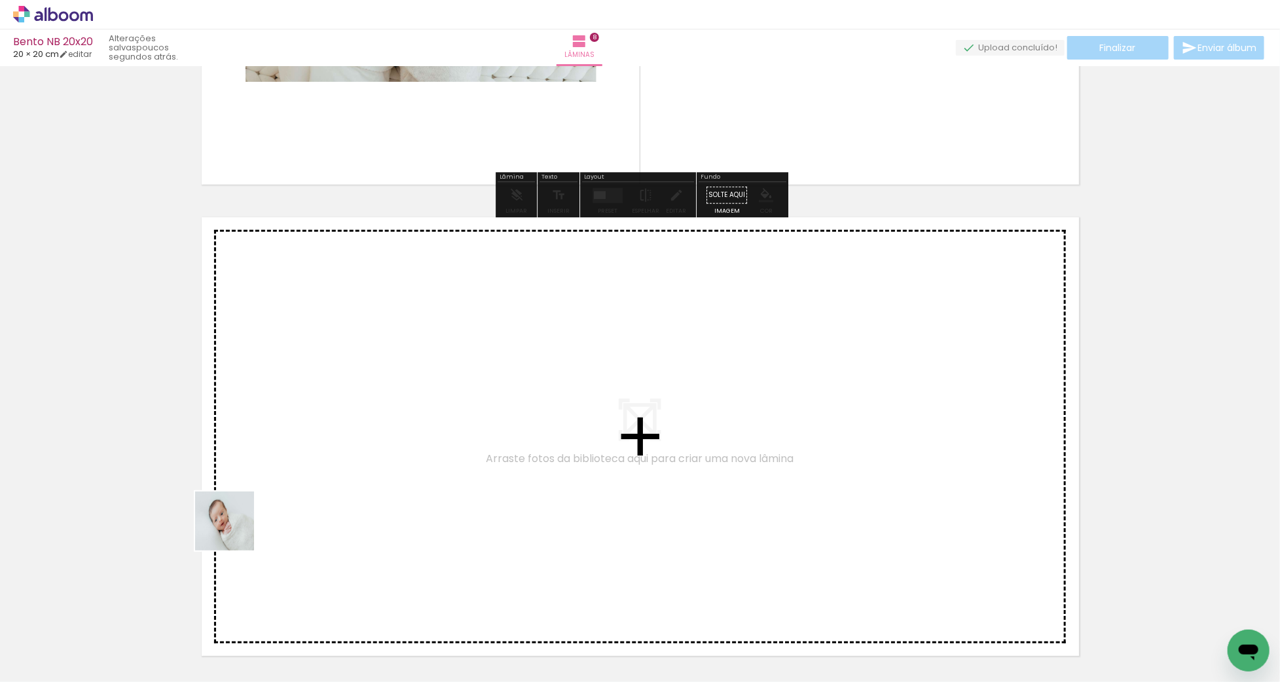
click at [244, 517] on quentale-workspace at bounding box center [640, 341] width 1280 height 682
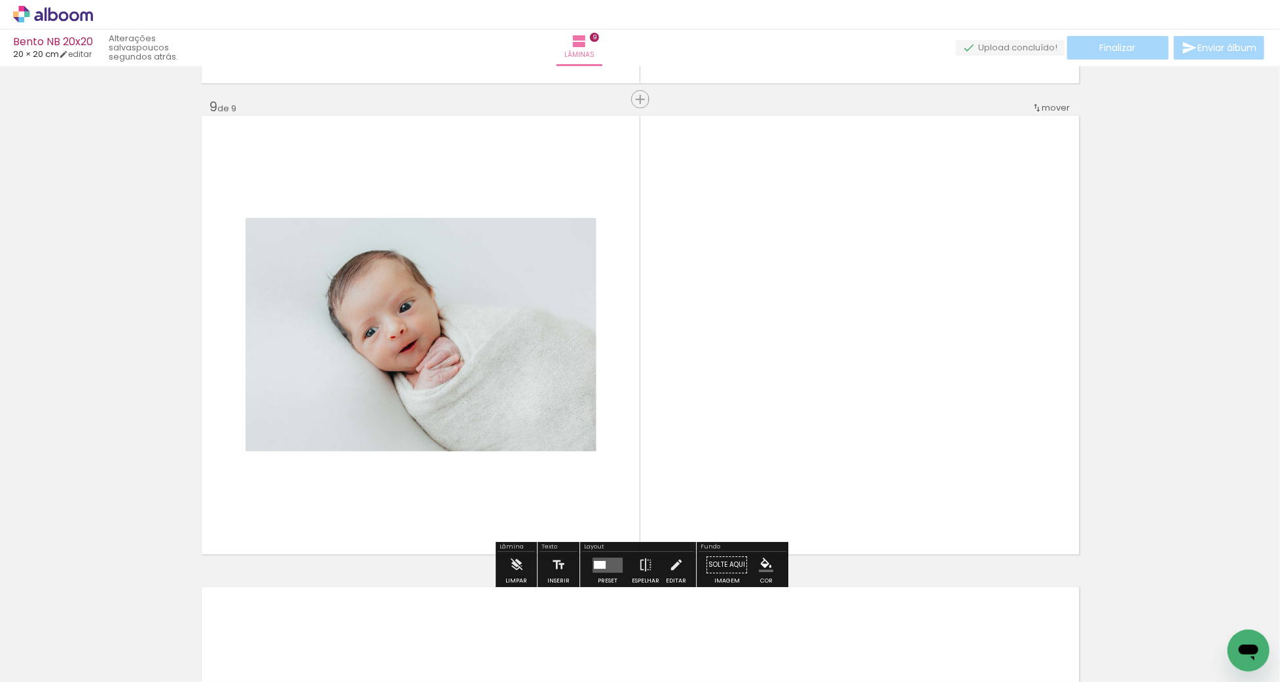
scroll to position [3763, 0]
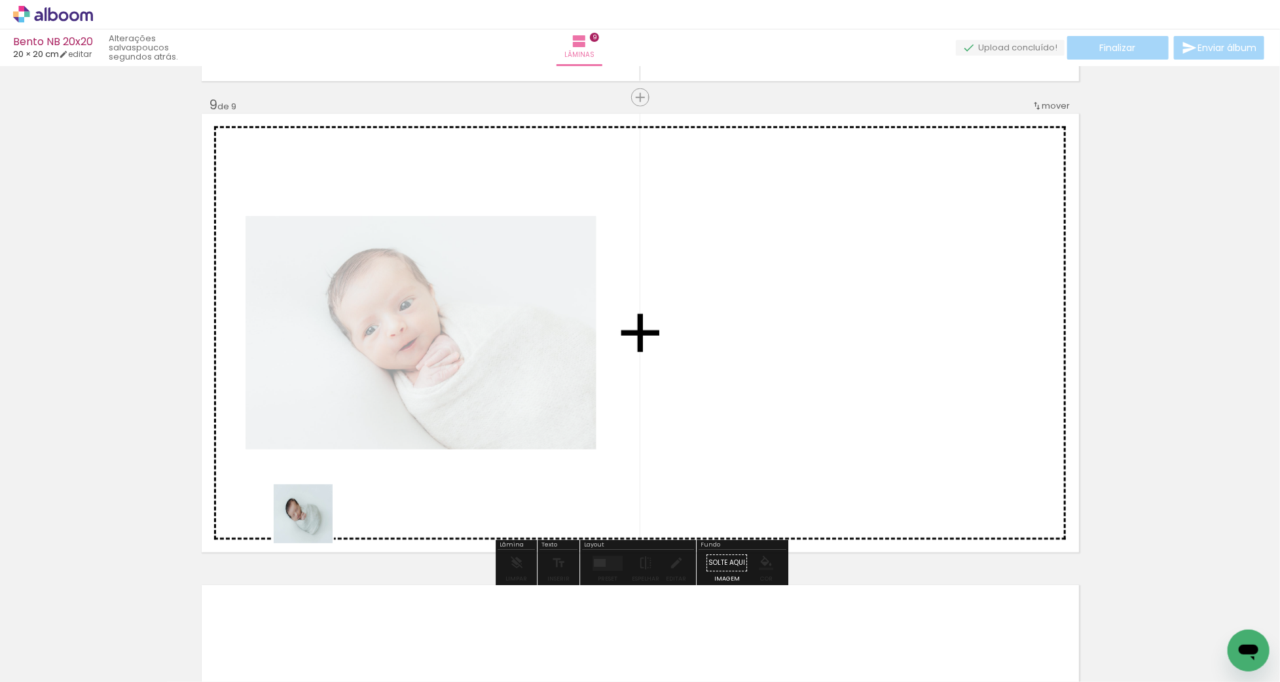
drag, startPoint x: 223, startPoint y: 625, endPoint x: 283, endPoint y: 586, distance: 71.6
click at [313, 523] on quentale-workspace at bounding box center [640, 341] width 1280 height 682
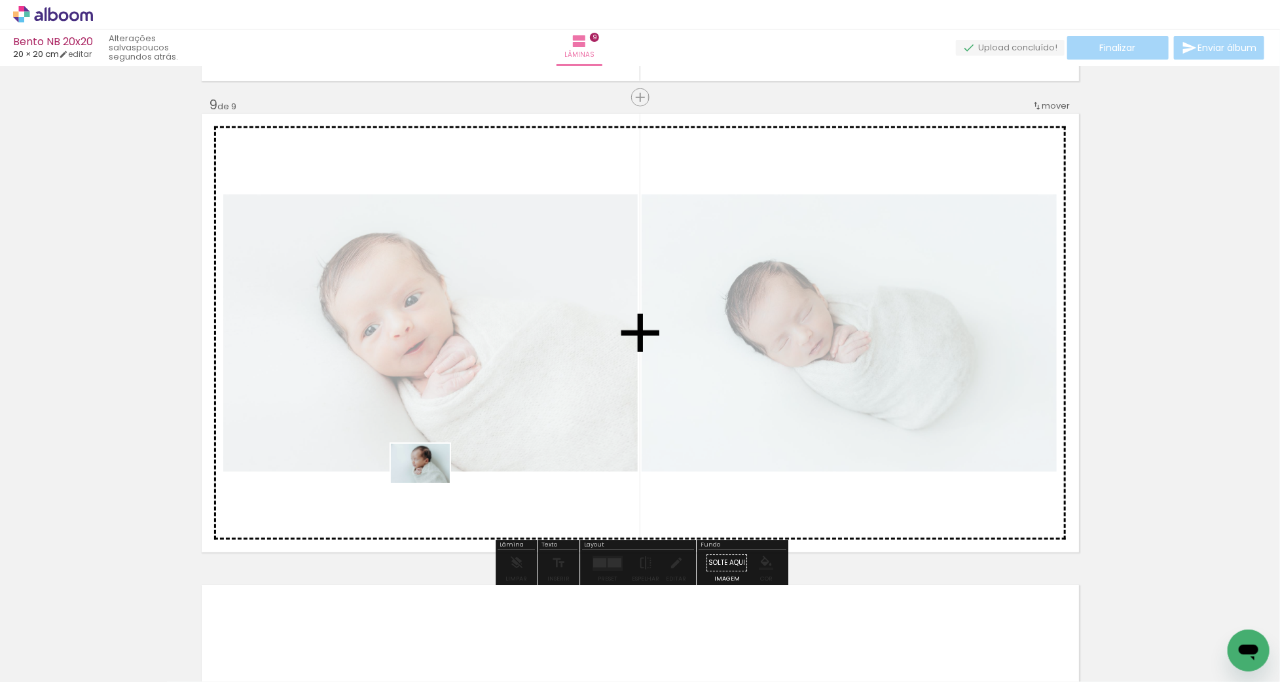
drag, startPoint x: 286, startPoint y: 637, endPoint x: 432, endPoint y: 483, distance: 212.2
click at [430, 483] on quentale-workspace at bounding box center [640, 341] width 1280 height 682
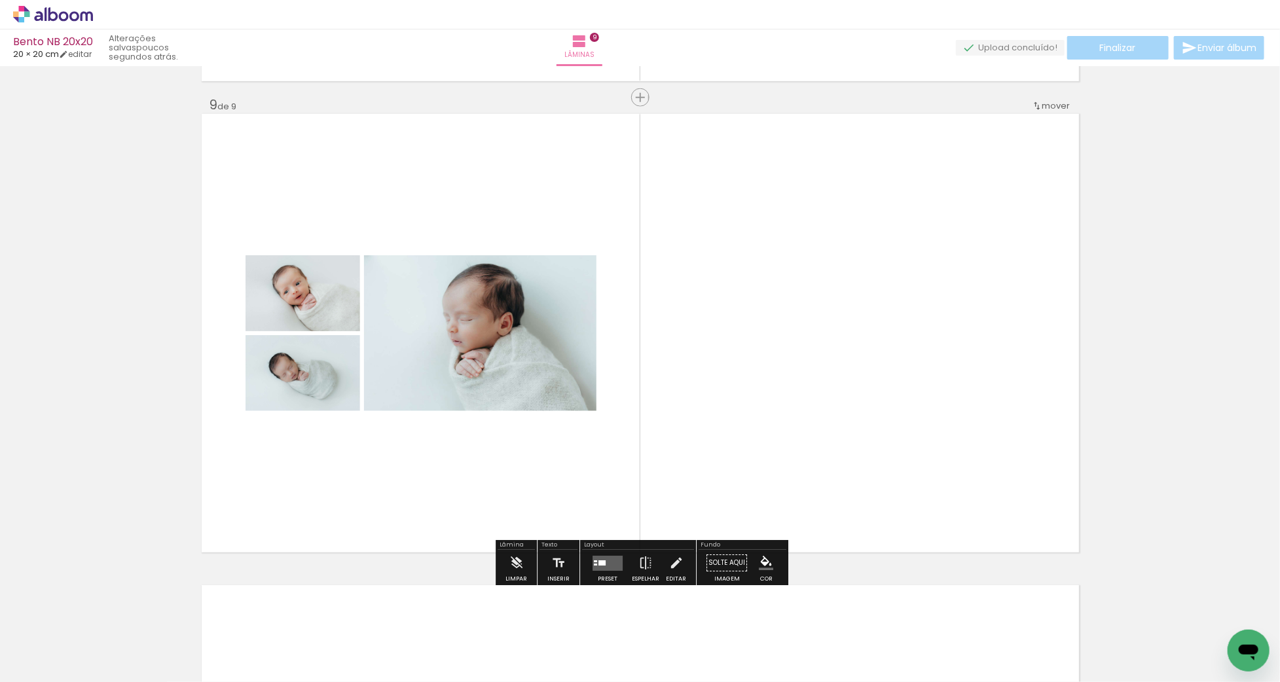
click at [600, 557] on quentale-layouter at bounding box center [608, 563] width 30 height 15
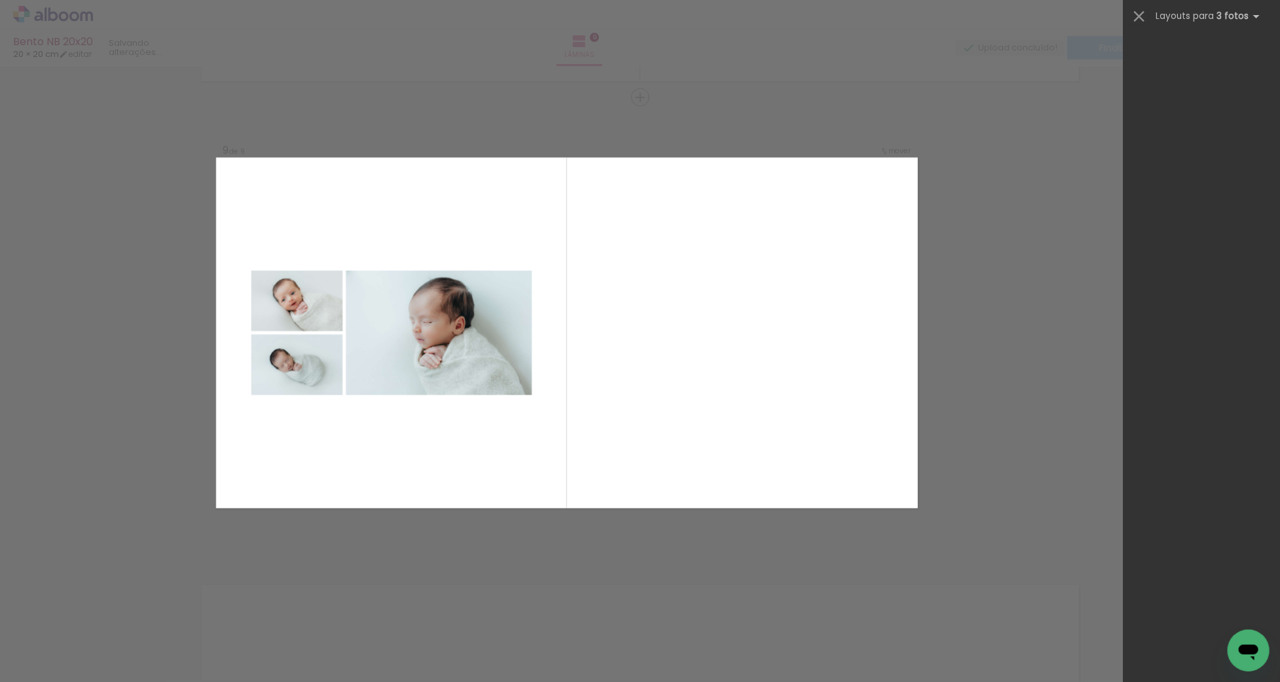
scroll to position [0, 0]
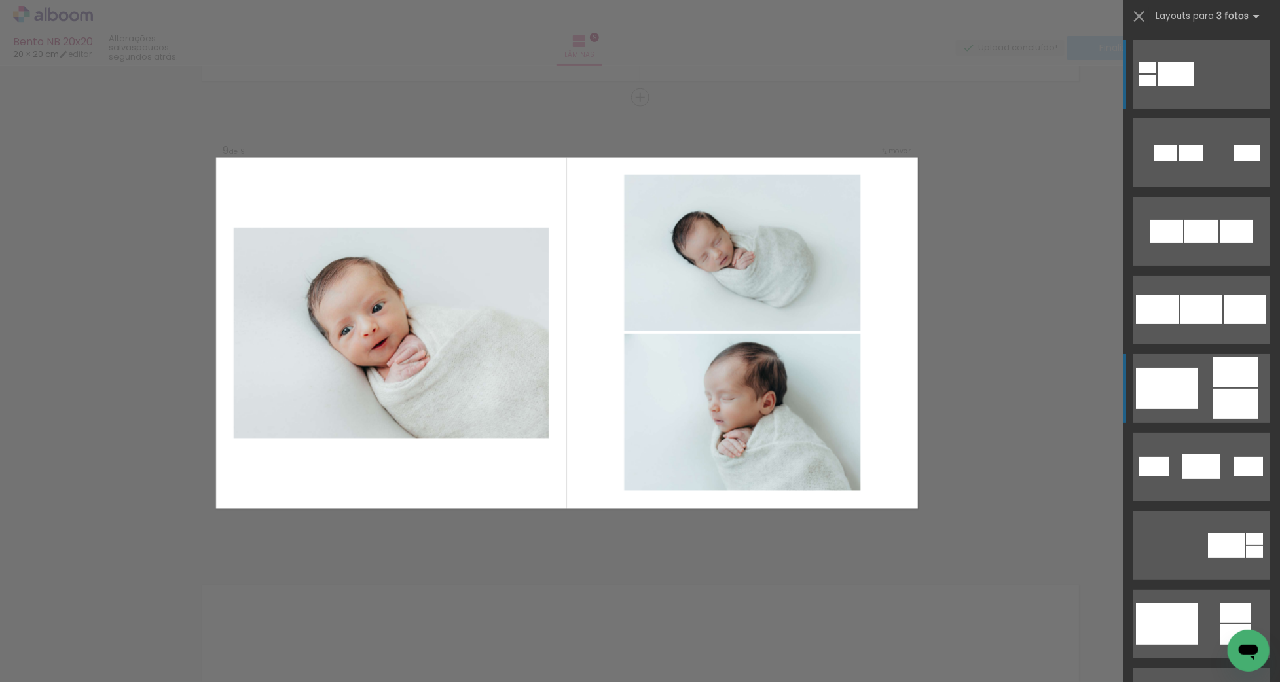
click at [1201, 187] on quentale-layouter at bounding box center [1202, 153] width 138 height 69
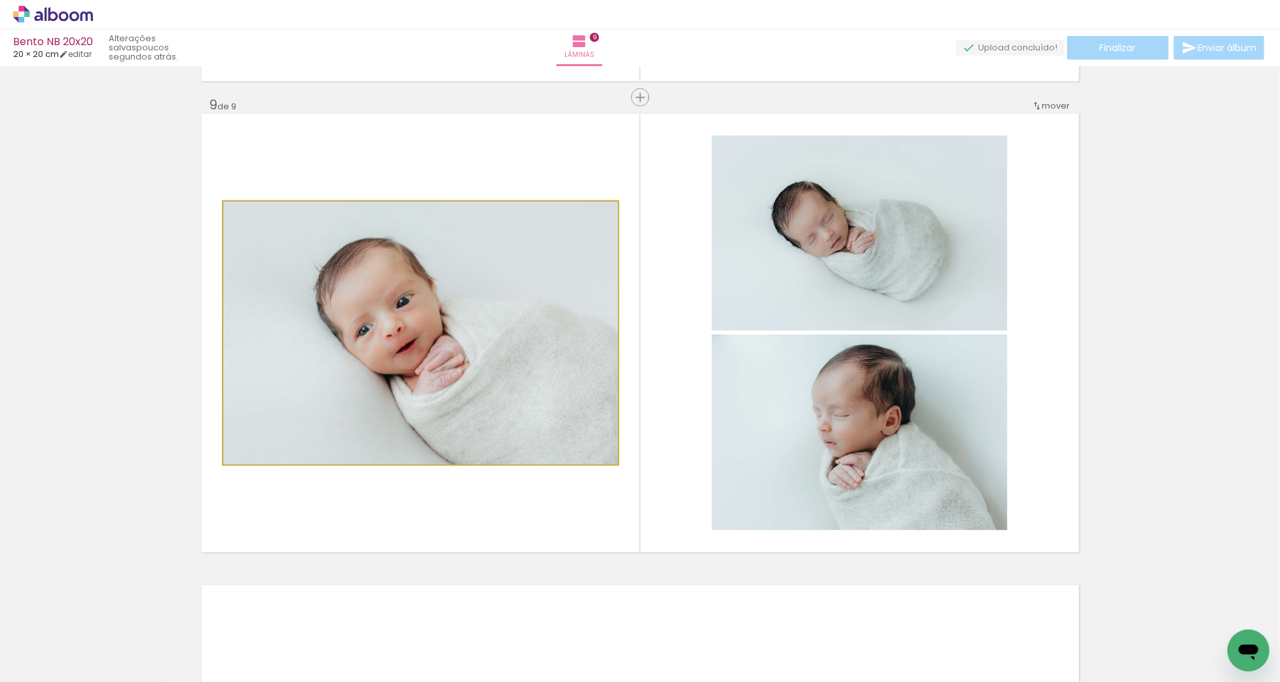
click at [527, 347] on quentale-photo at bounding box center [420, 333] width 395 height 263
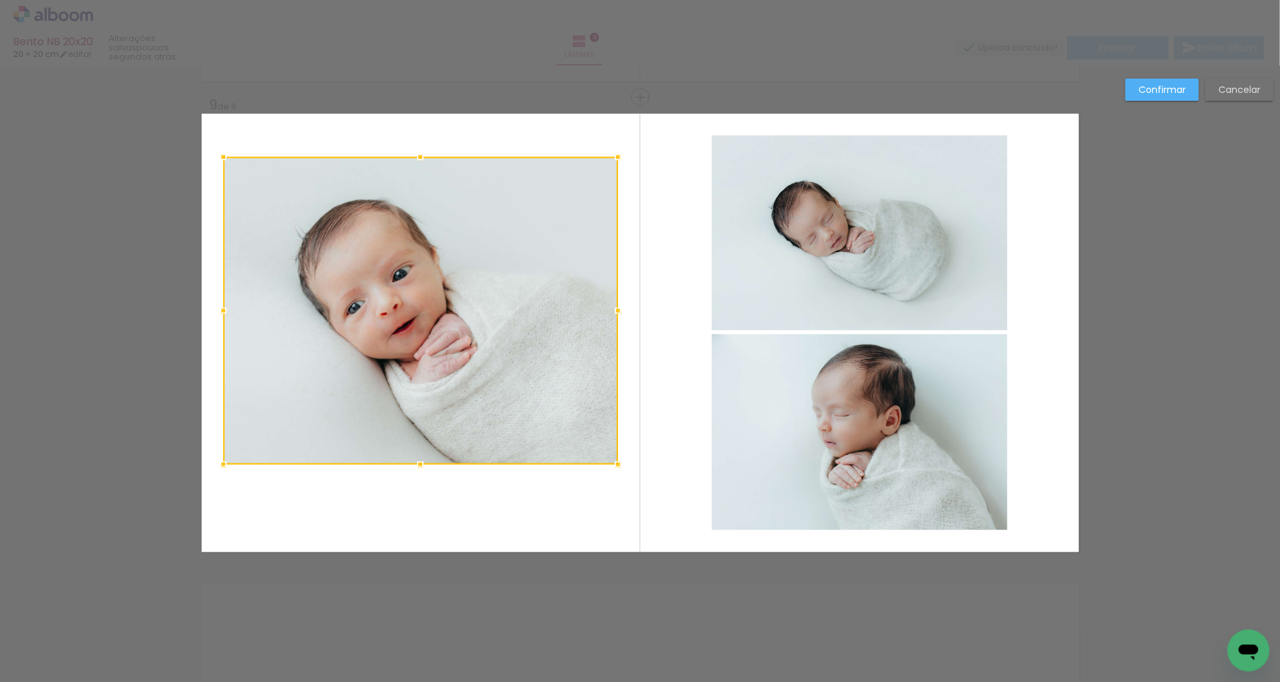
drag, startPoint x: 417, startPoint y: 194, endPoint x: 424, endPoint y: 141, distance: 52.8
click at [424, 144] on div at bounding box center [420, 157] width 26 height 26
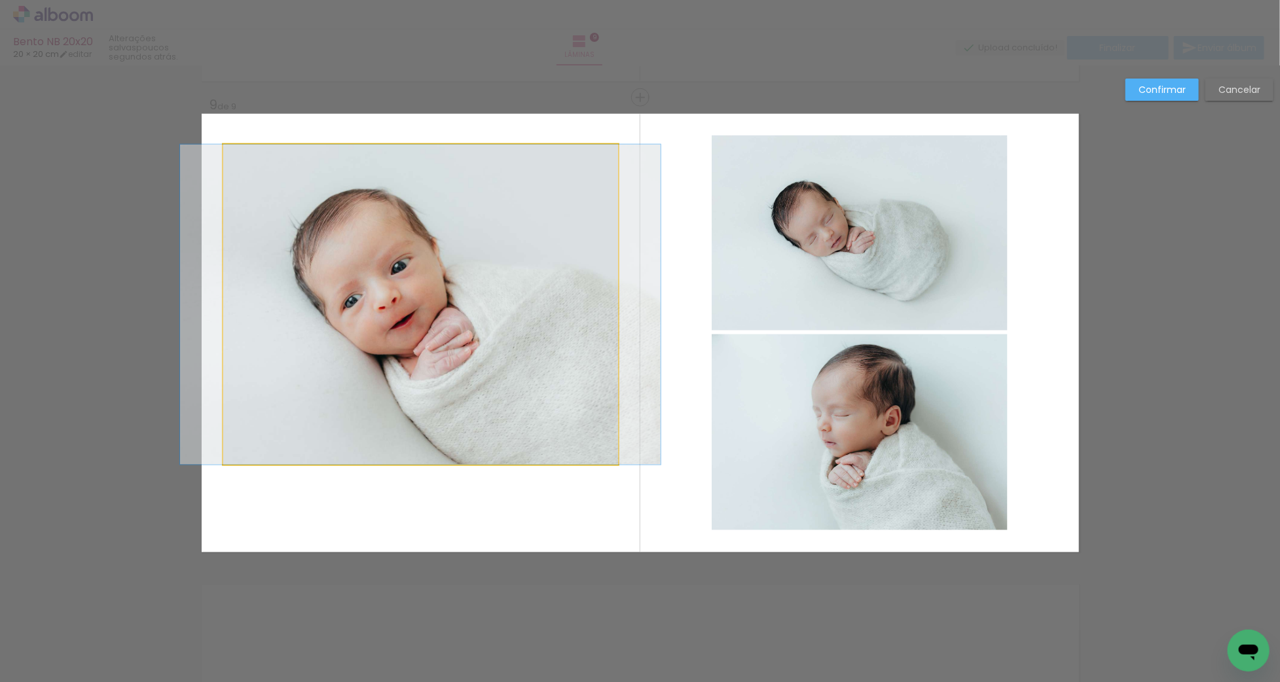
drag, startPoint x: 393, startPoint y: 404, endPoint x: 403, endPoint y: 438, distance: 35.6
click at [393, 404] on album-spread "9 de 9" at bounding box center [641, 333] width 878 height 439
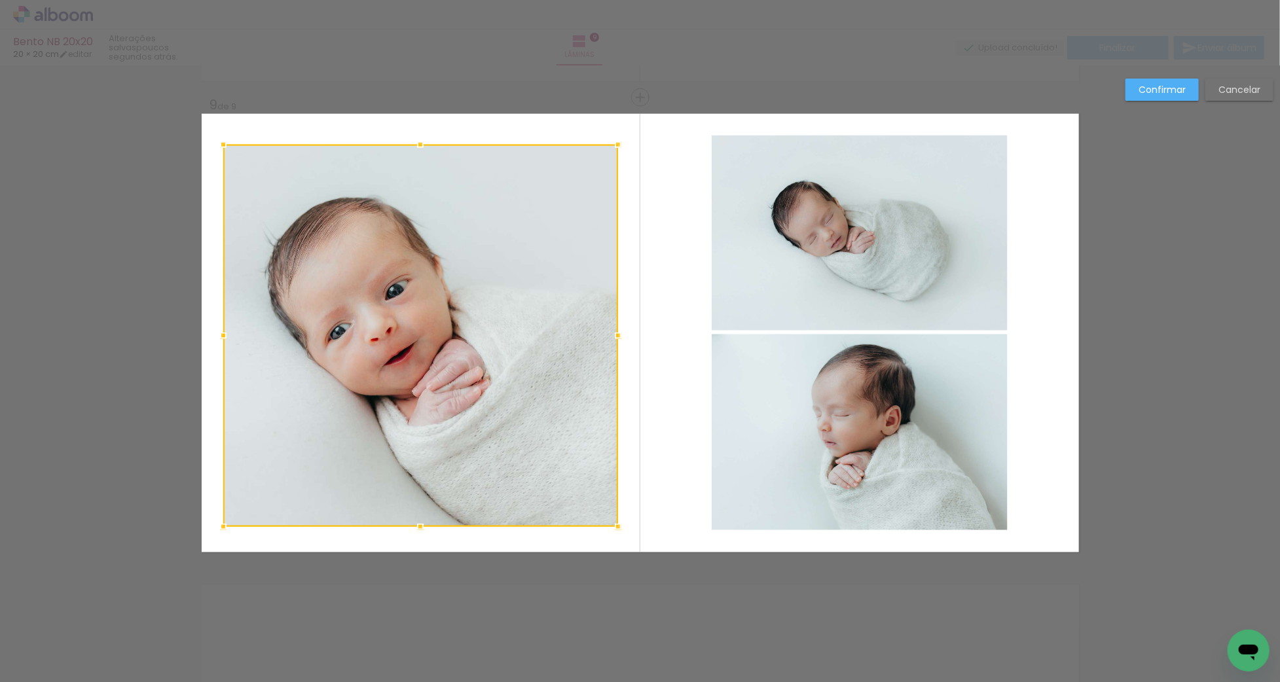
drag, startPoint x: 417, startPoint y: 470, endPoint x: 400, endPoint y: 496, distance: 31.2
click at [417, 529] on div at bounding box center [420, 527] width 26 height 26
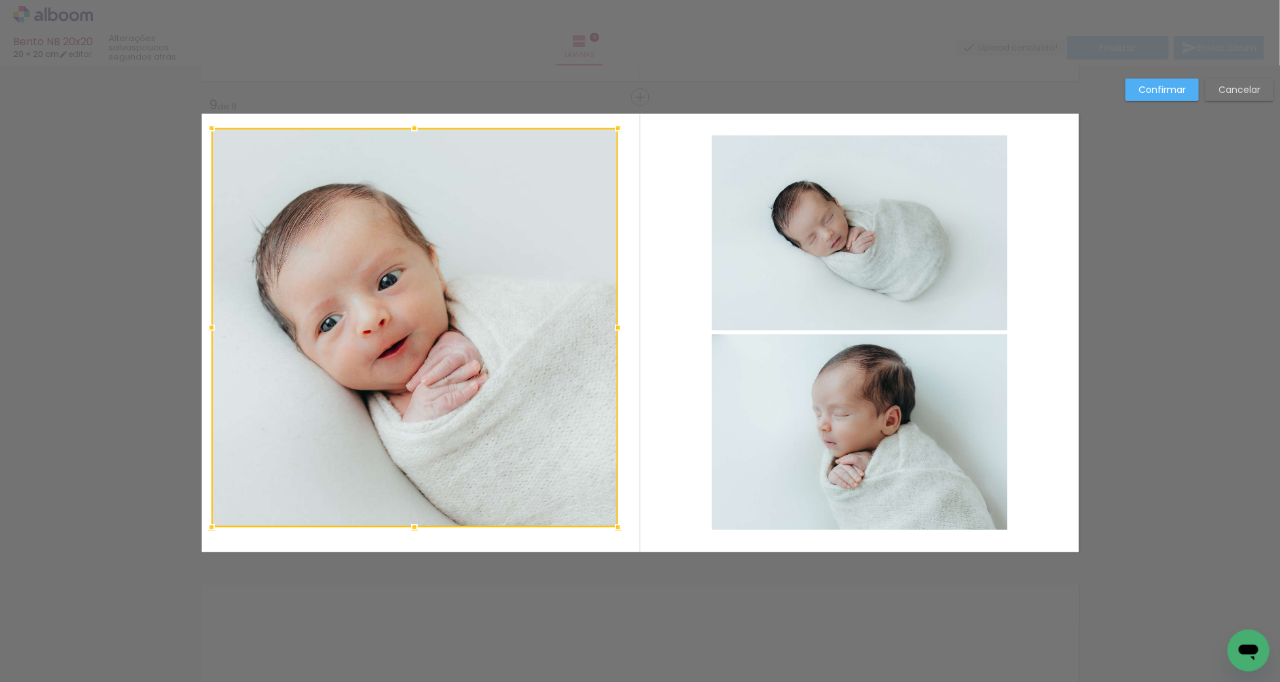
drag, startPoint x: 220, startPoint y: 144, endPoint x: 208, endPoint y: 127, distance: 20.7
click at [208, 127] on div at bounding box center [211, 128] width 26 height 26
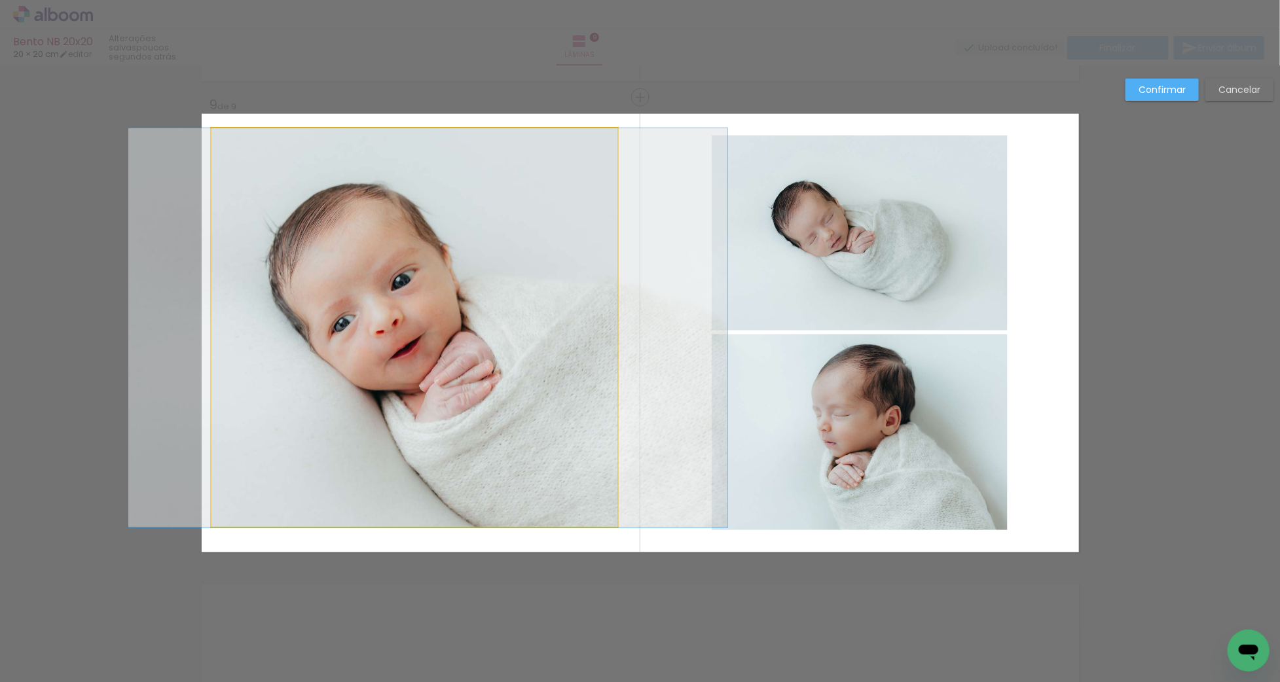
drag, startPoint x: 392, startPoint y: 248, endPoint x: 407, endPoint y: 255, distance: 16.7
click at [407, 255] on album-spread "9 de 9" at bounding box center [641, 333] width 878 height 439
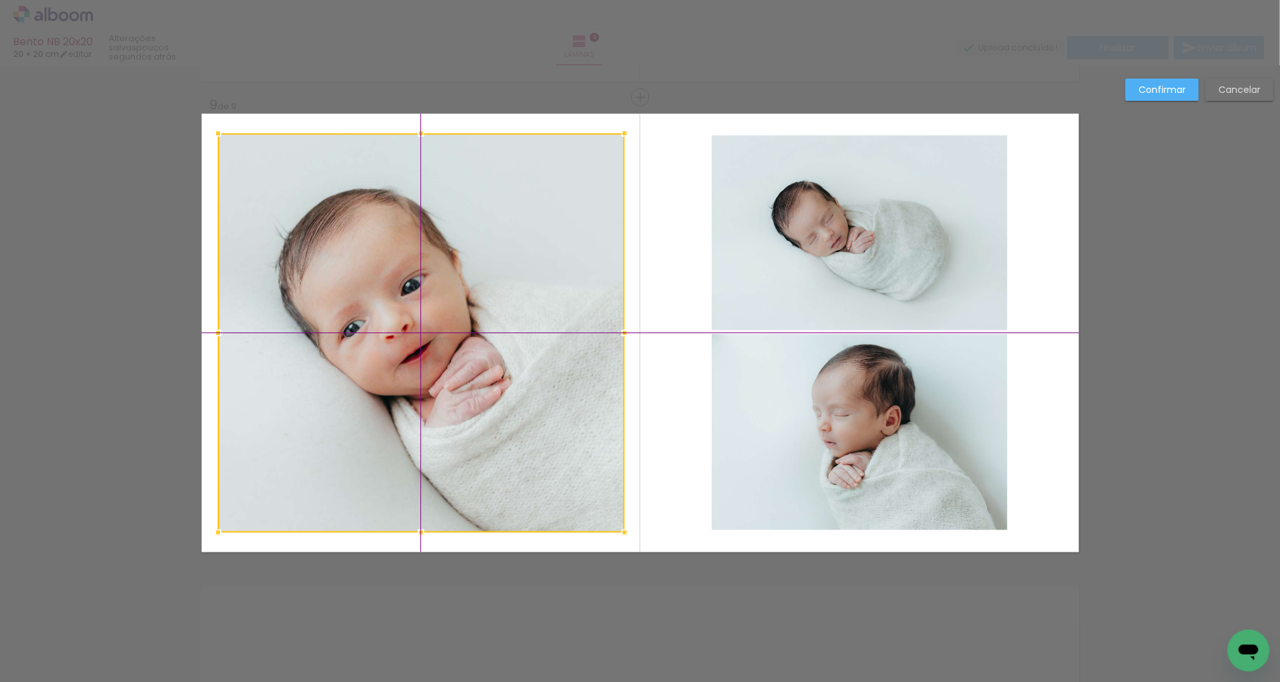
drag, startPoint x: 411, startPoint y: 289, endPoint x: 430, endPoint y: 285, distance: 18.9
click at [430, 285] on div at bounding box center [421, 334] width 407 height 400
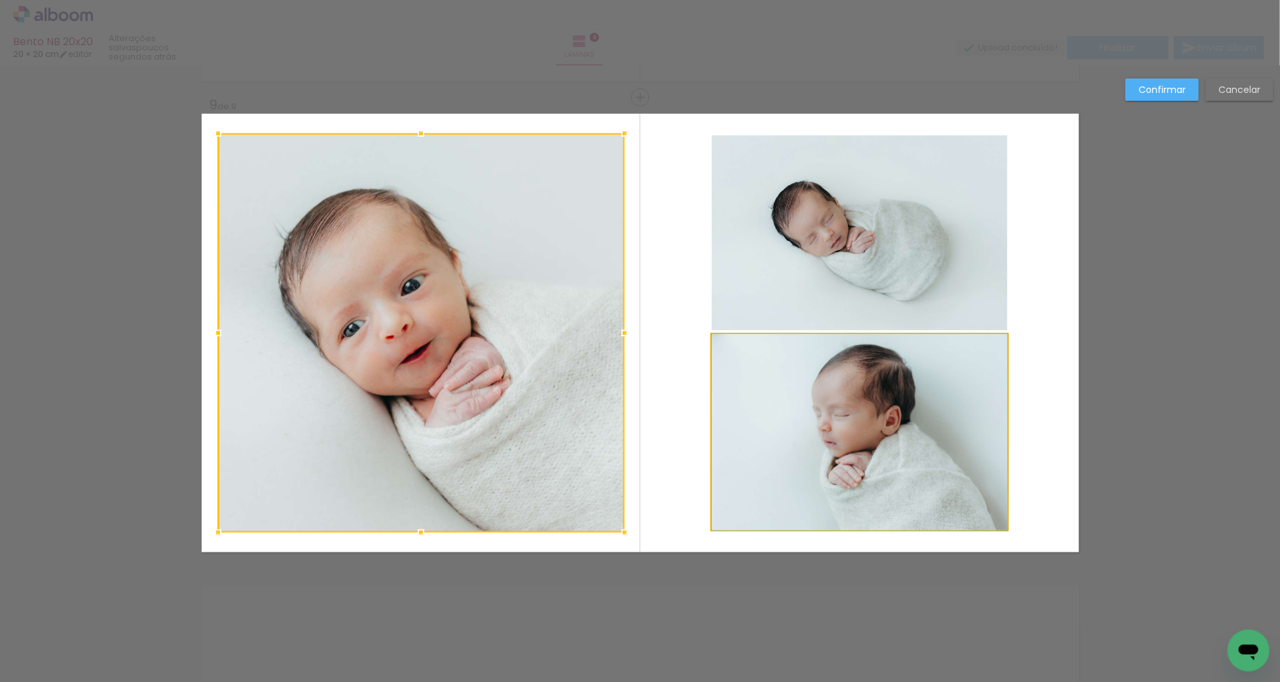
drag, startPoint x: 830, startPoint y: 414, endPoint x: 830, endPoint y: 386, distance: 27.5
click at [830, 414] on quentale-photo at bounding box center [860, 433] width 296 height 196
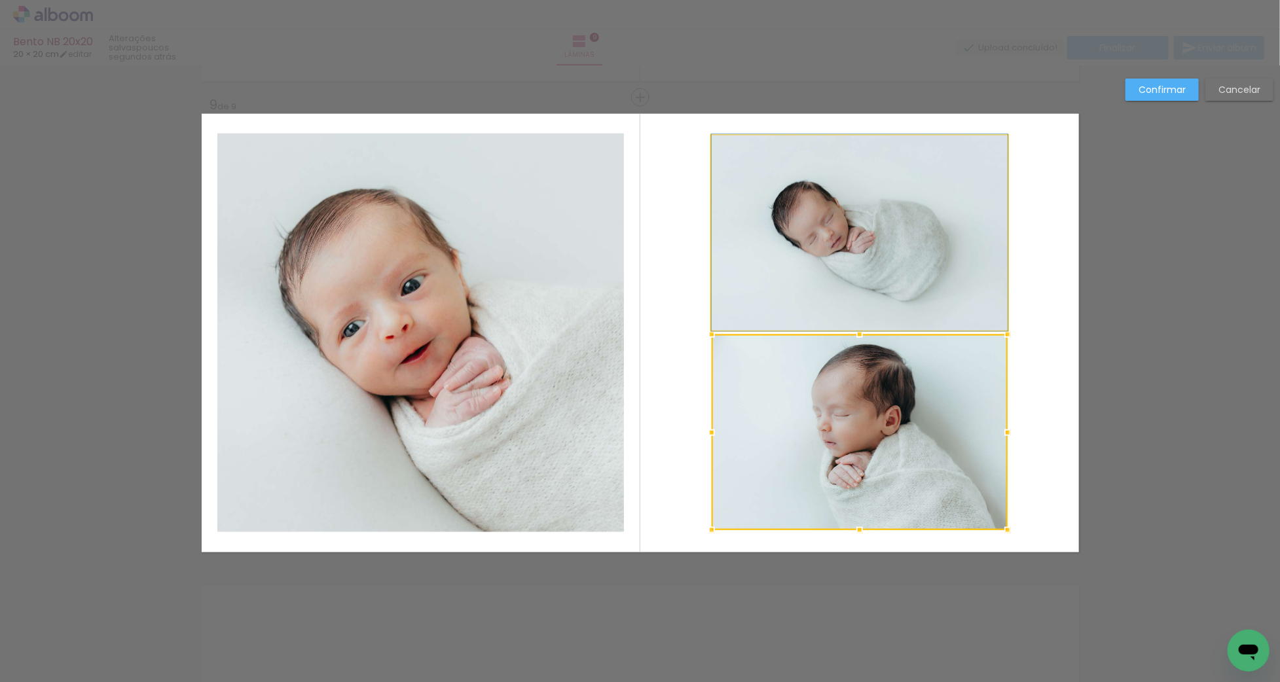
click at [831, 269] on quentale-photo at bounding box center [860, 233] width 296 height 195
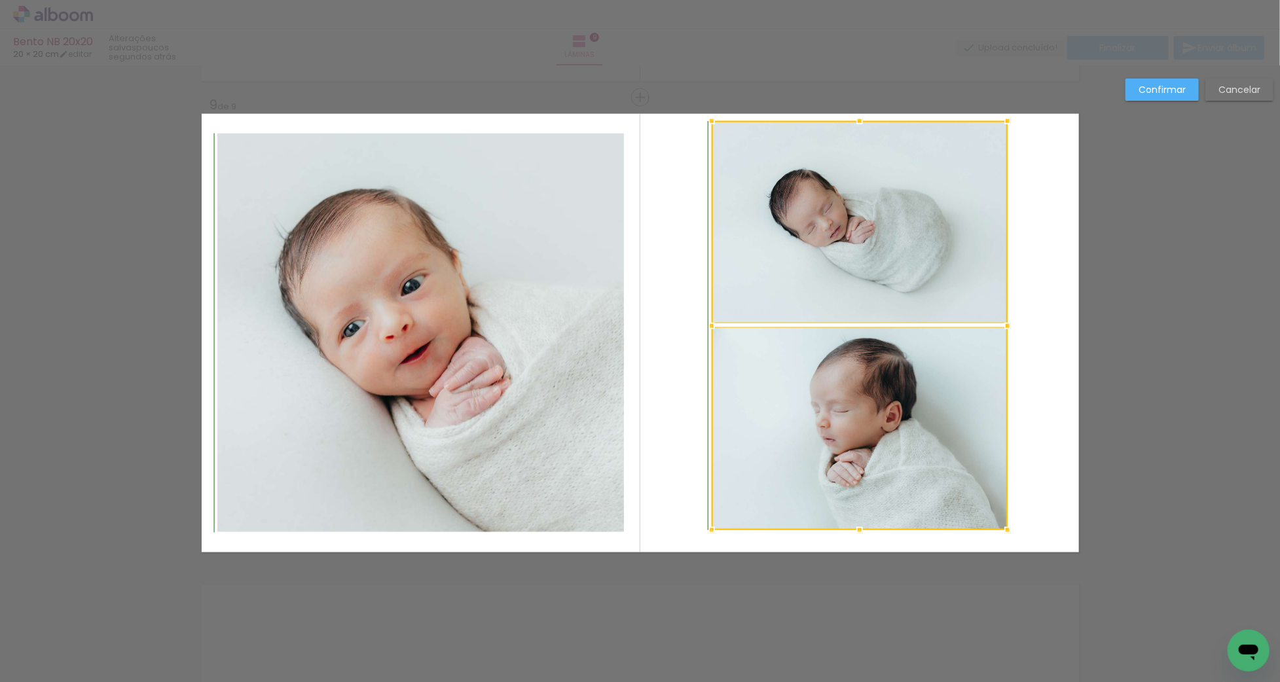
click at [861, 132] on div at bounding box center [860, 121] width 26 height 26
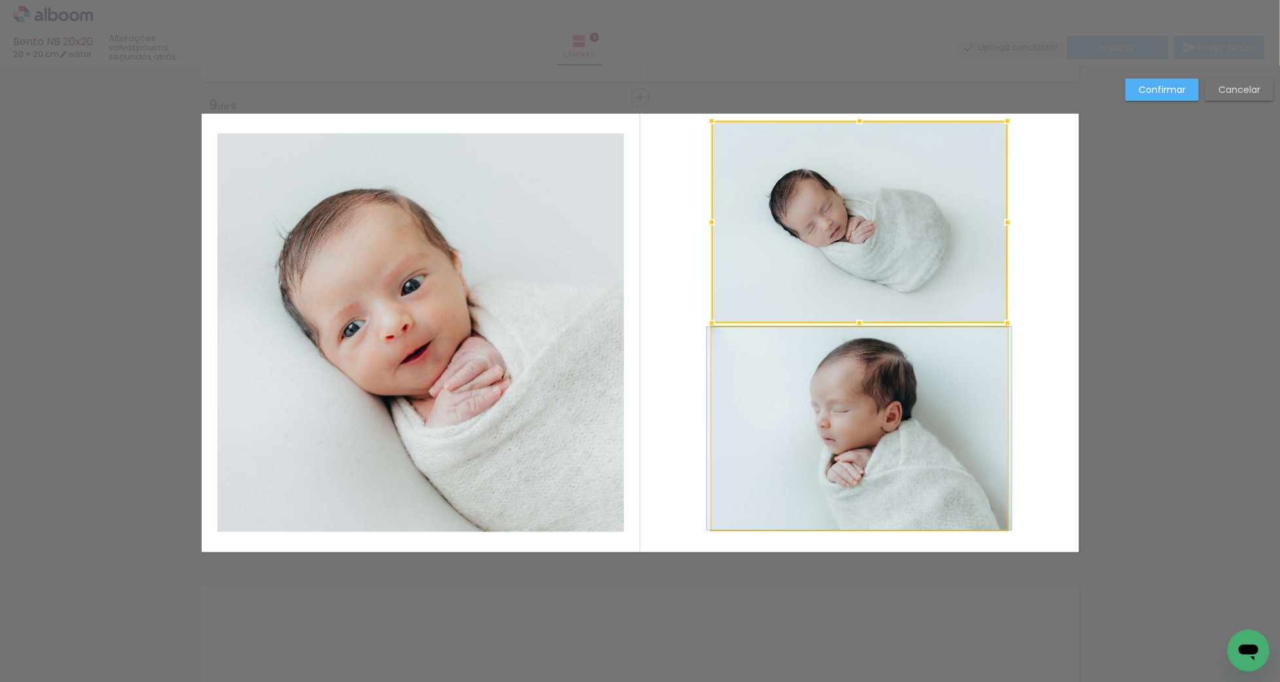
click at [897, 392] on album-spread "9 de 9" at bounding box center [641, 333] width 878 height 439
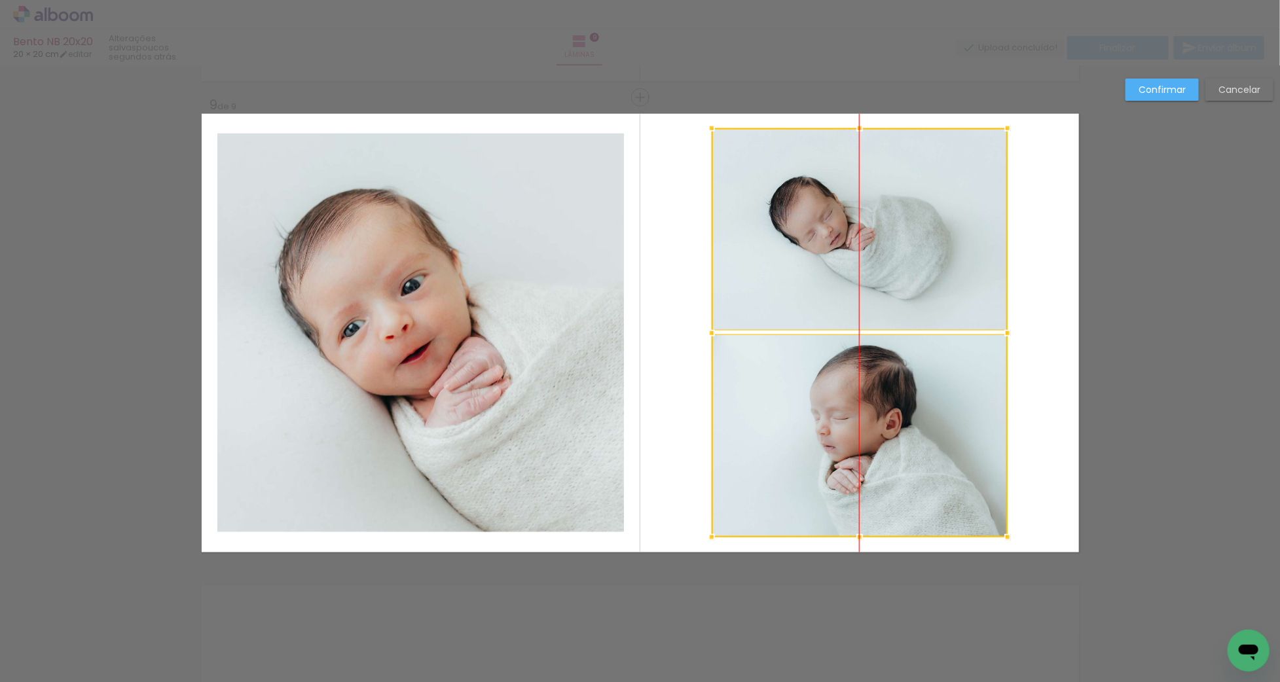
drag, startPoint x: 884, startPoint y: 375, endPoint x: 884, endPoint y: 382, distance: 7.2
click at [884, 382] on div at bounding box center [860, 332] width 296 height 409
click at [0, 0] on slot "Confirmar" at bounding box center [0, 0] width 0 height 0
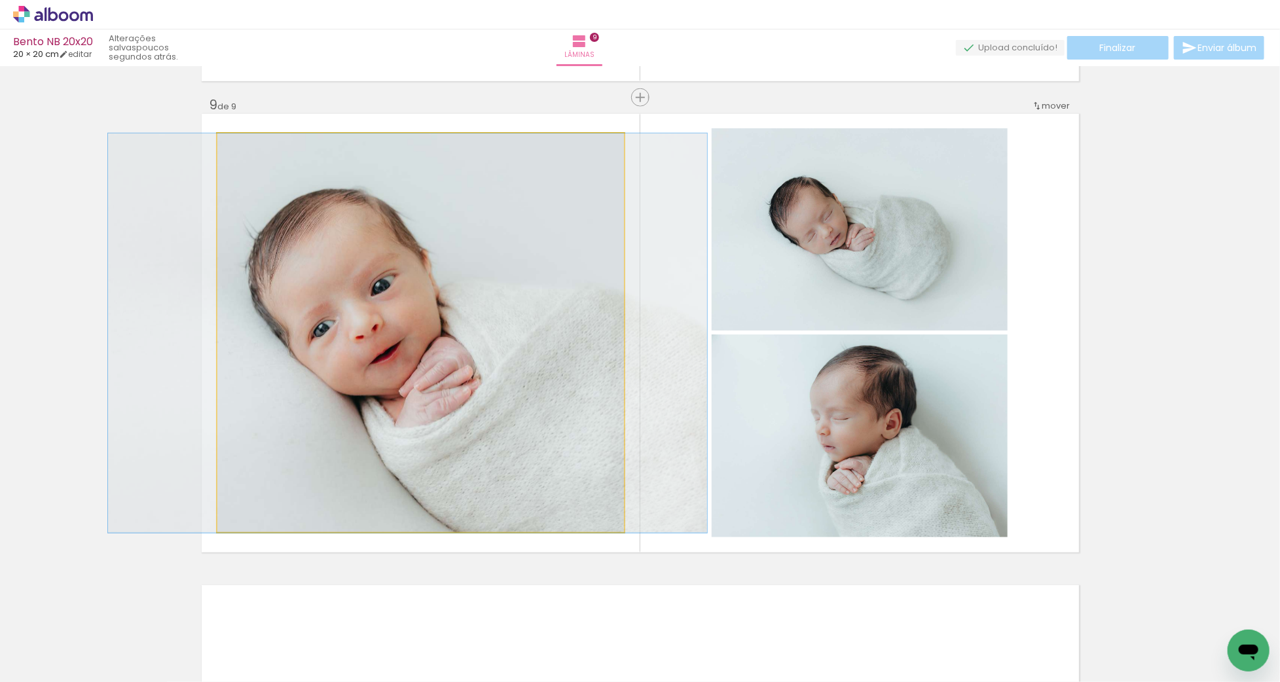
drag, startPoint x: 534, startPoint y: 317, endPoint x: 504, endPoint y: 318, distance: 30.2
click at [504, 318] on div at bounding box center [407, 334] width 599 height 400
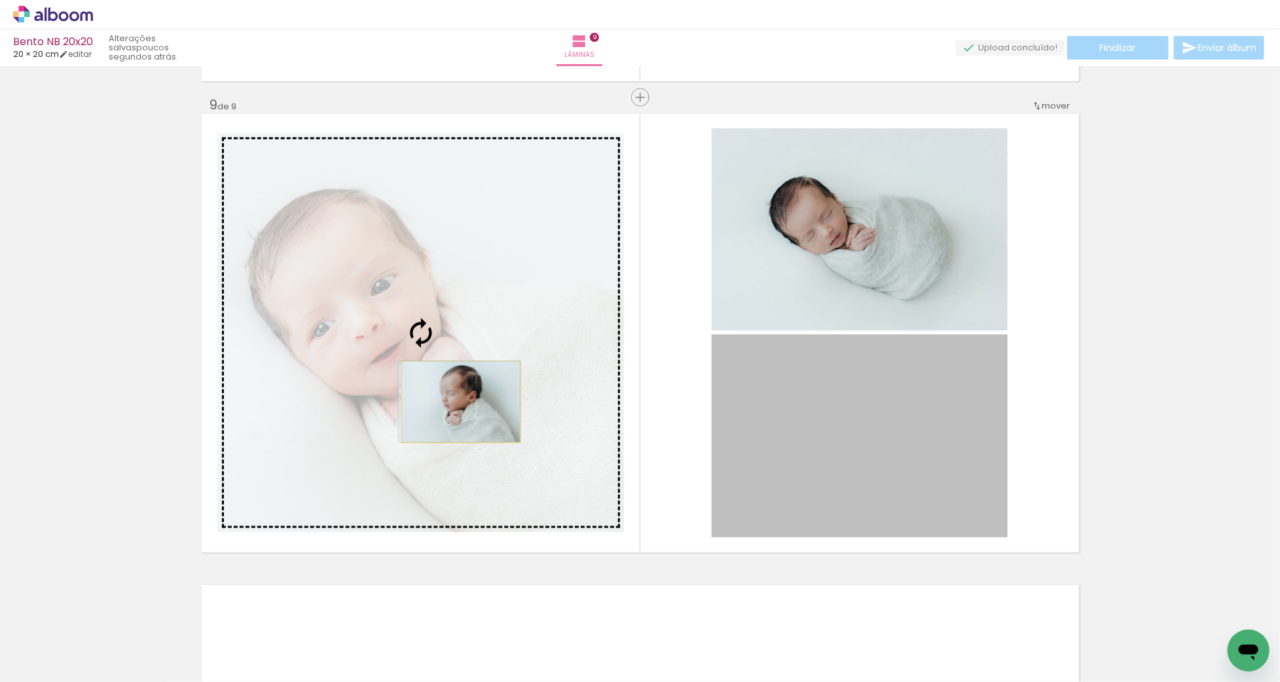
drag, startPoint x: 860, startPoint y: 449, endPoint x: 461, endPoint y: 402, distance: 401.6
click at [0, 0] on slot at bounding box center [0, 0] width 0 height 0
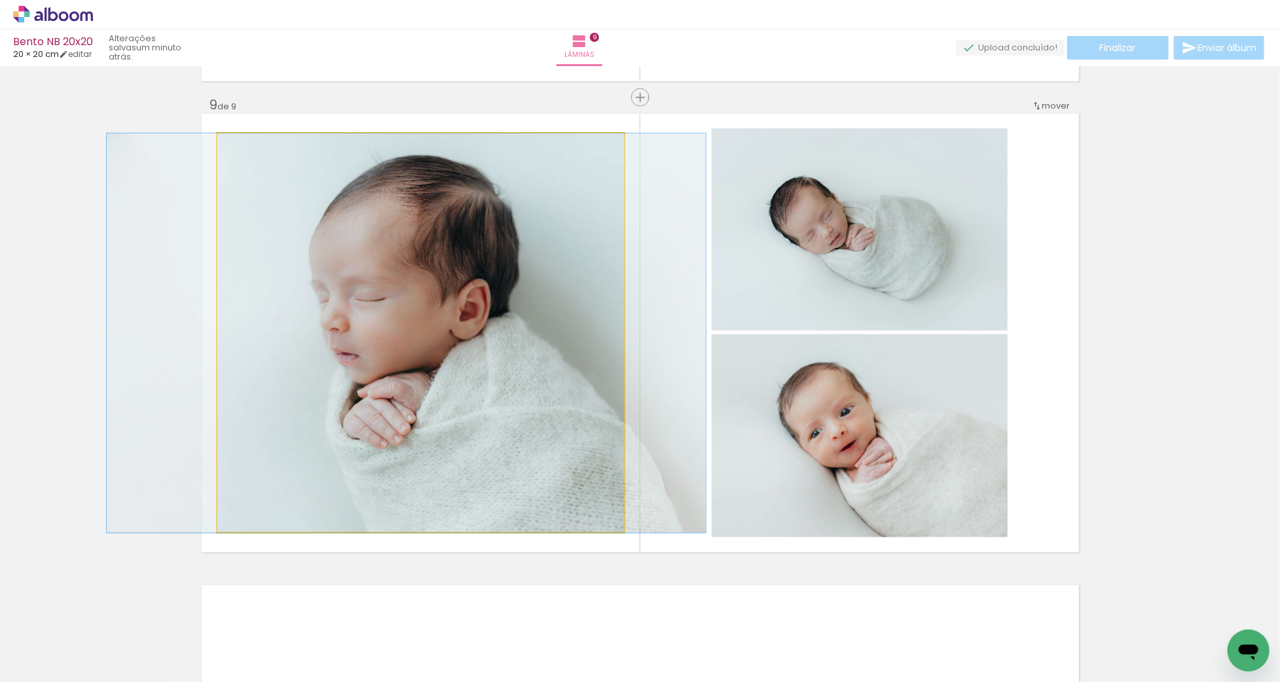
drag, startPoint x: 507, startPoint y: 310, endPoint x: 487, endPoint y: 312, distance: 20.4
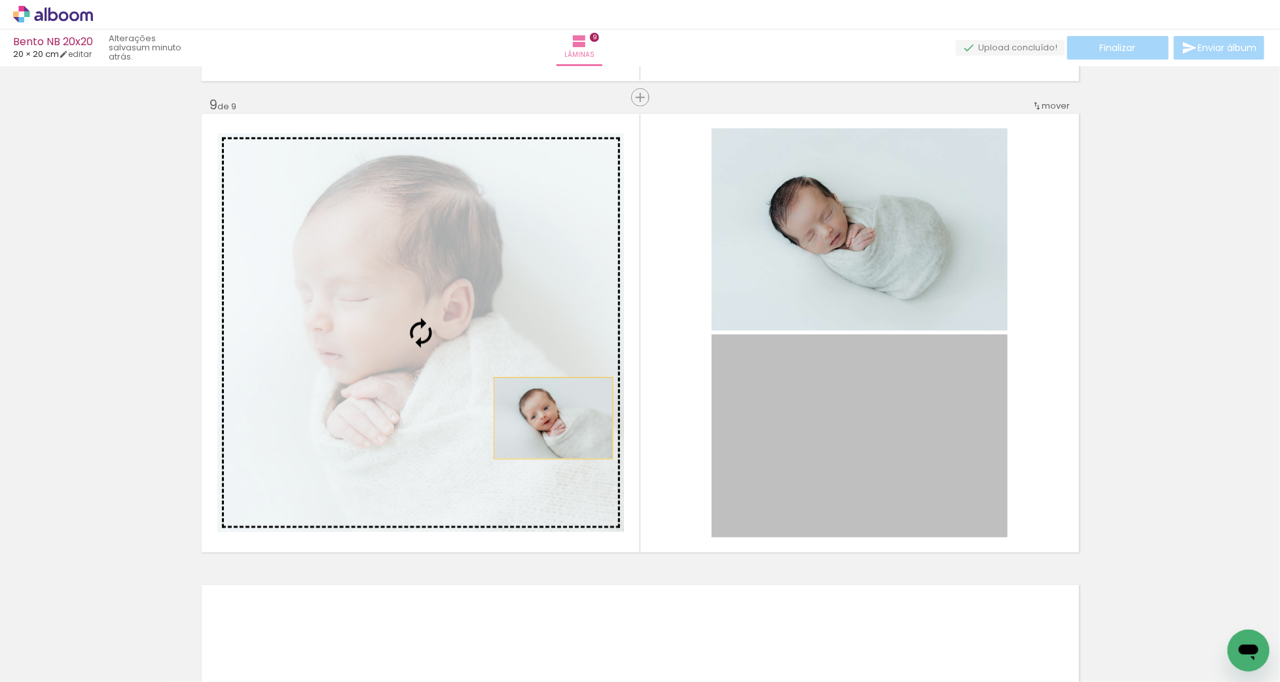
drag, startPoint x: 863, startPoint y: 478, endPoint x: 528, endPoint y: 408, distance: 341.9
click at [0, 0] on slot at bounding box center [0, 0] width 0 height 0
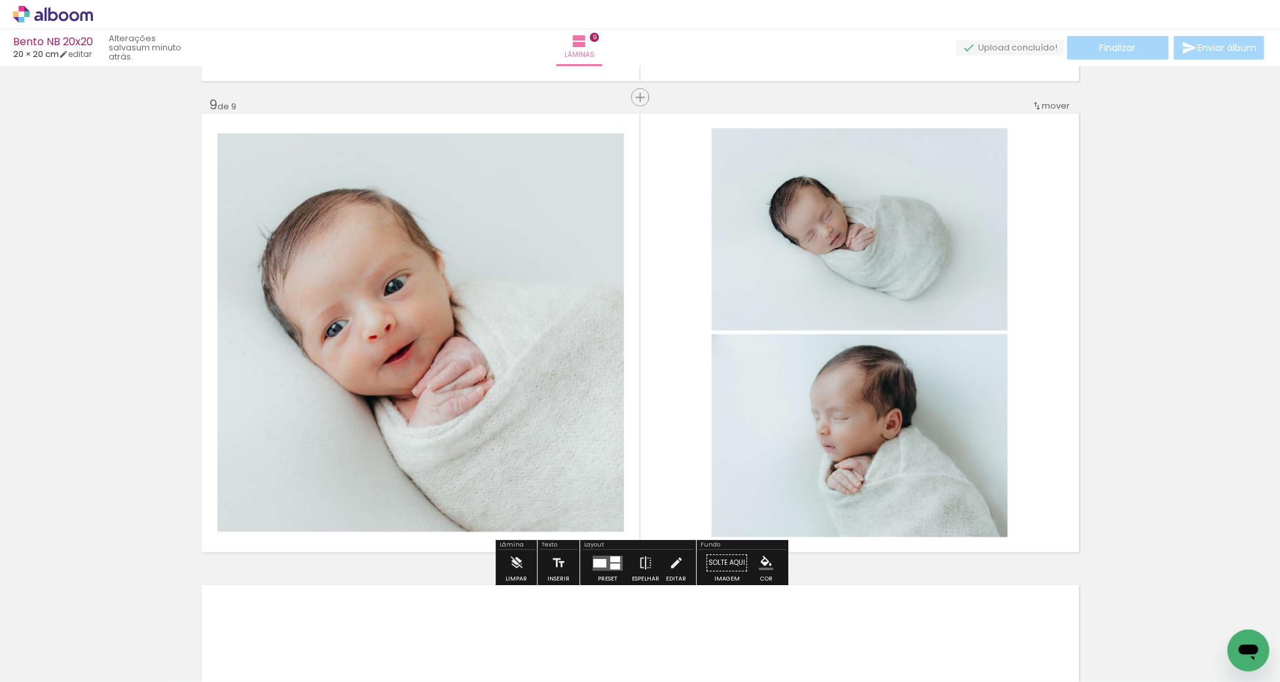
click at [539, 396] on quentale-photo at bounding box center [420, 334] width 407 height 400
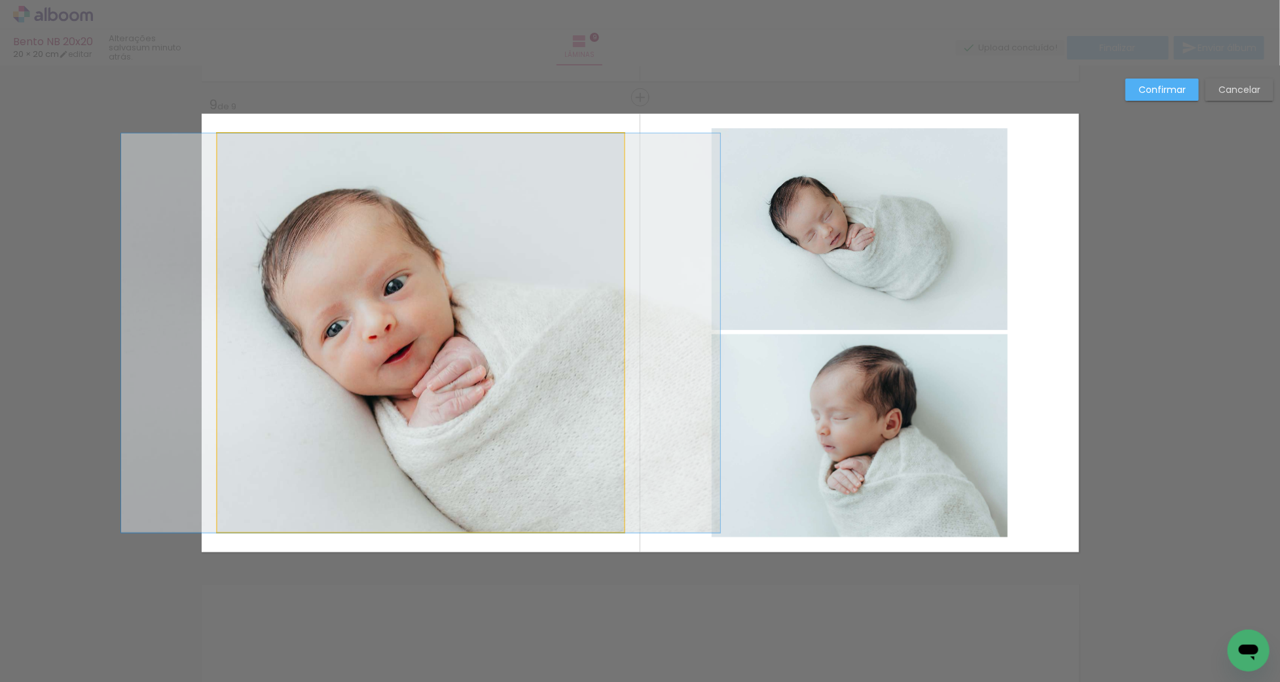
drag, startPoint x: 549, startPoint y: 354, endPoint x: 595, endPoint y: 341, distance: 47.7
click at [549, 354] on album-spread "9 de 9" at bounding box center [641, 333] width 878 height 439
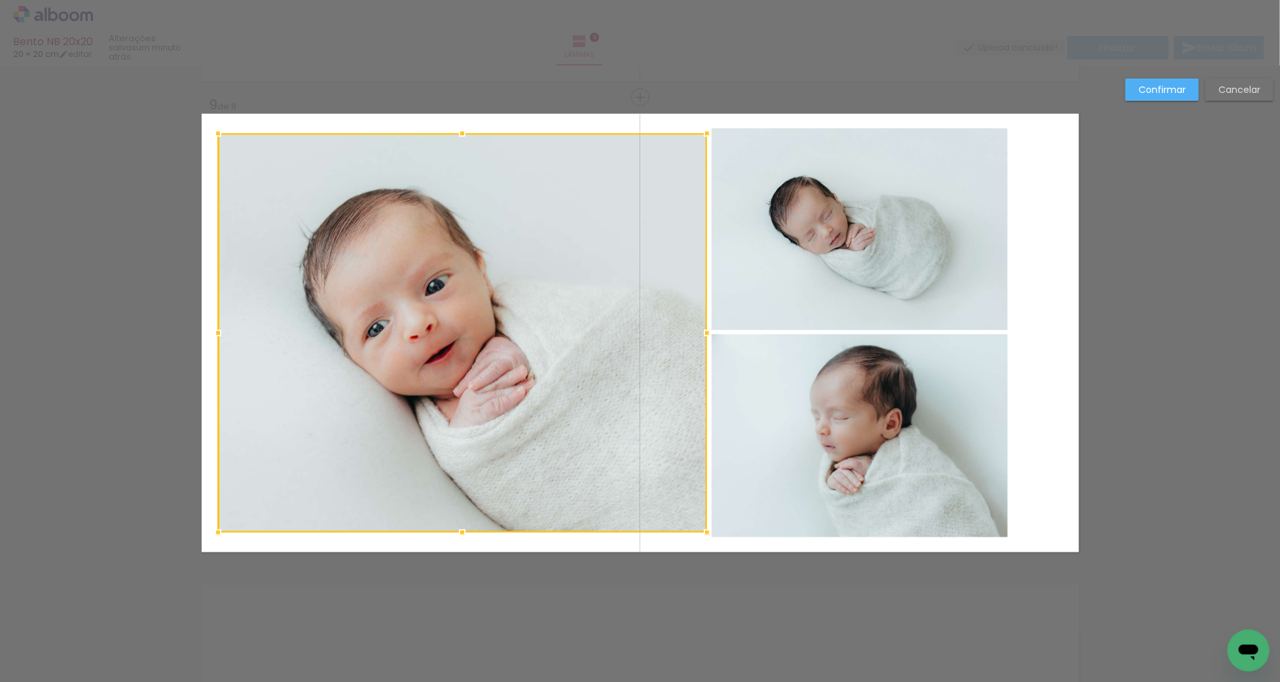
drag, startPoint x: 630, startPoint y: 332, endPoint x: 705, endPoint y: 330, distance: 75.3
click at [705, 330] on div at bounding box center [707, 333] width 26 height 26
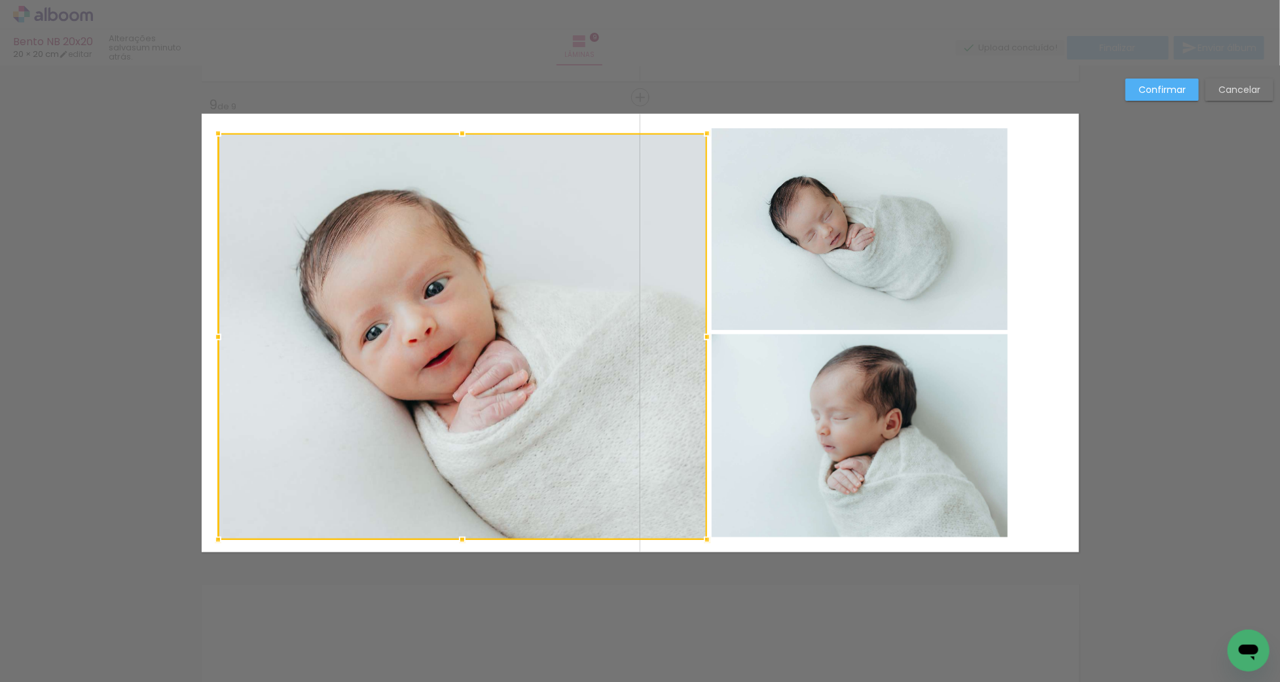
drag, startPoint x: 460, startPoint y: 531, endPoint x: 462, endPoint y: 538, distance: 7.3
click at [462, 538] on div at bounding box center [462, 540] width 26 height 26
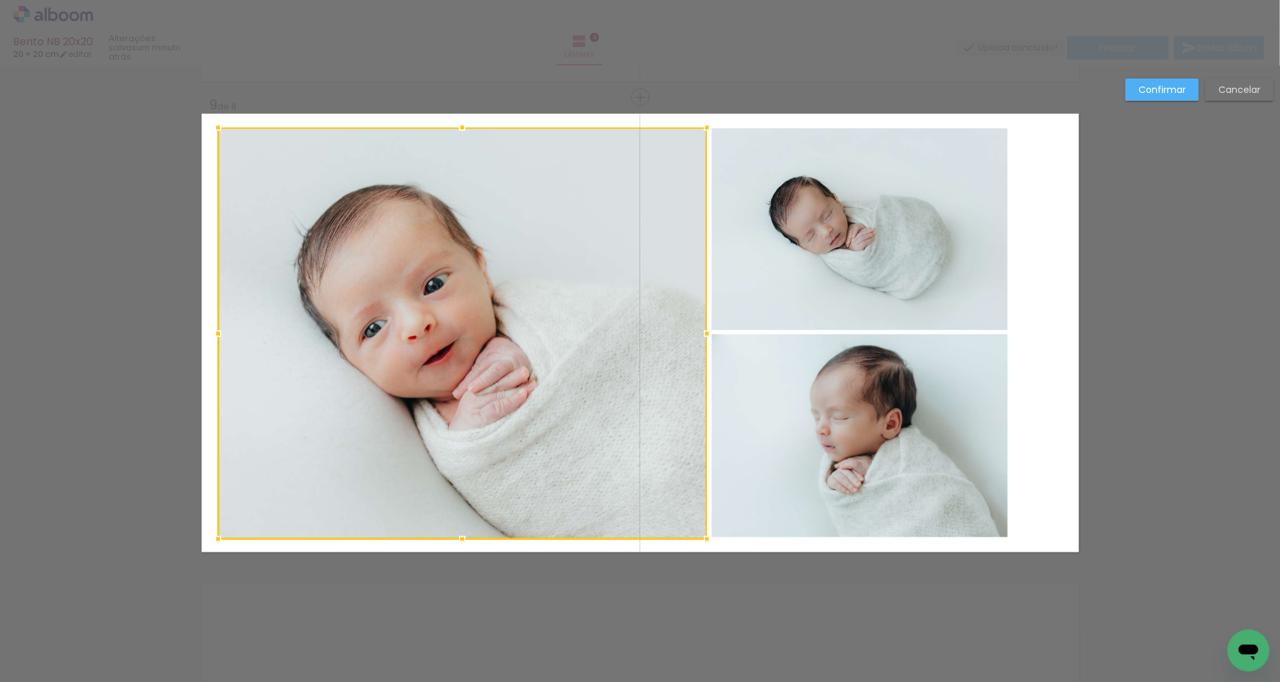
click at [462, 129] on div at bounding box center [462, 128] width 26 height 26
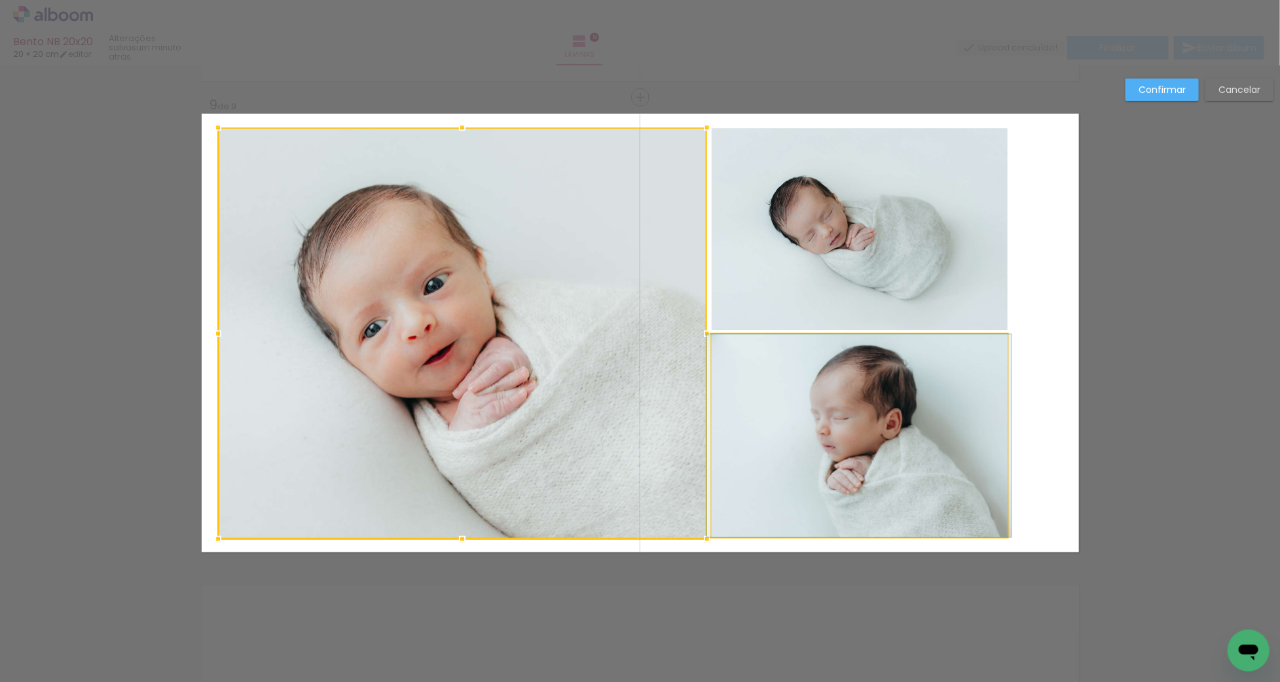
click at [835, 475] on quentale-photo at bounding box center [860, 436] width 296 height 203
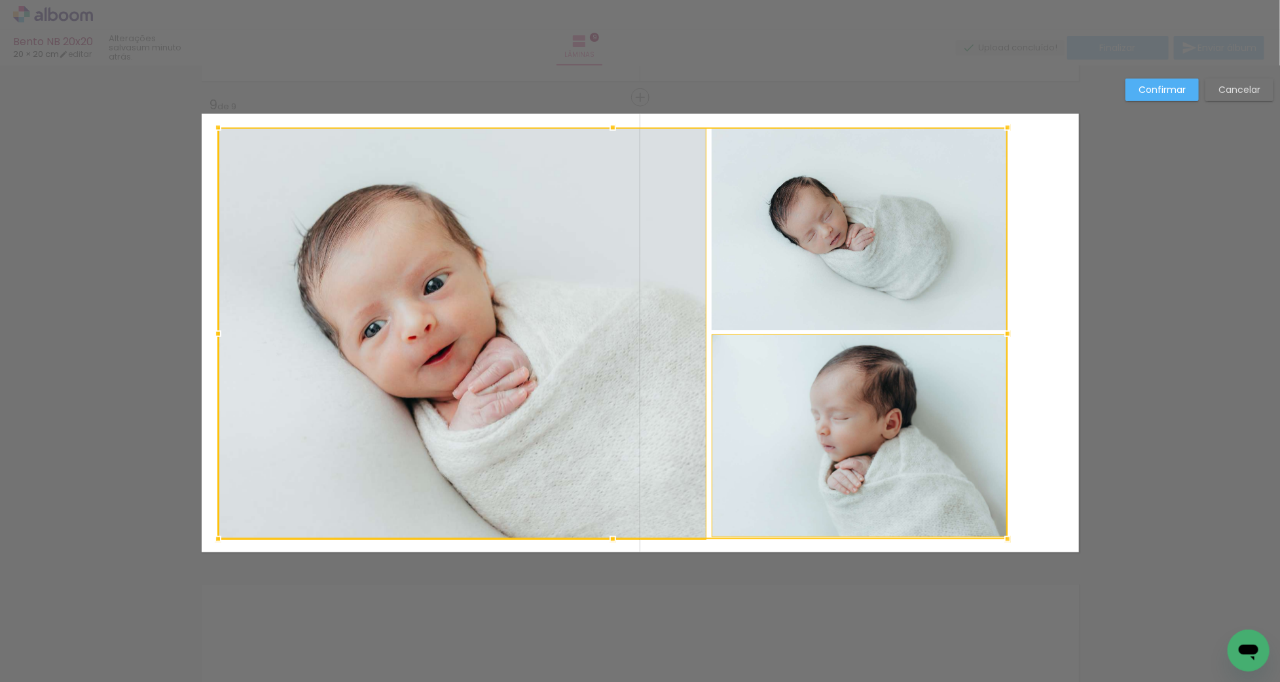
click at [810, 281] on div at bounding box center [613, 334] width 790 height 412
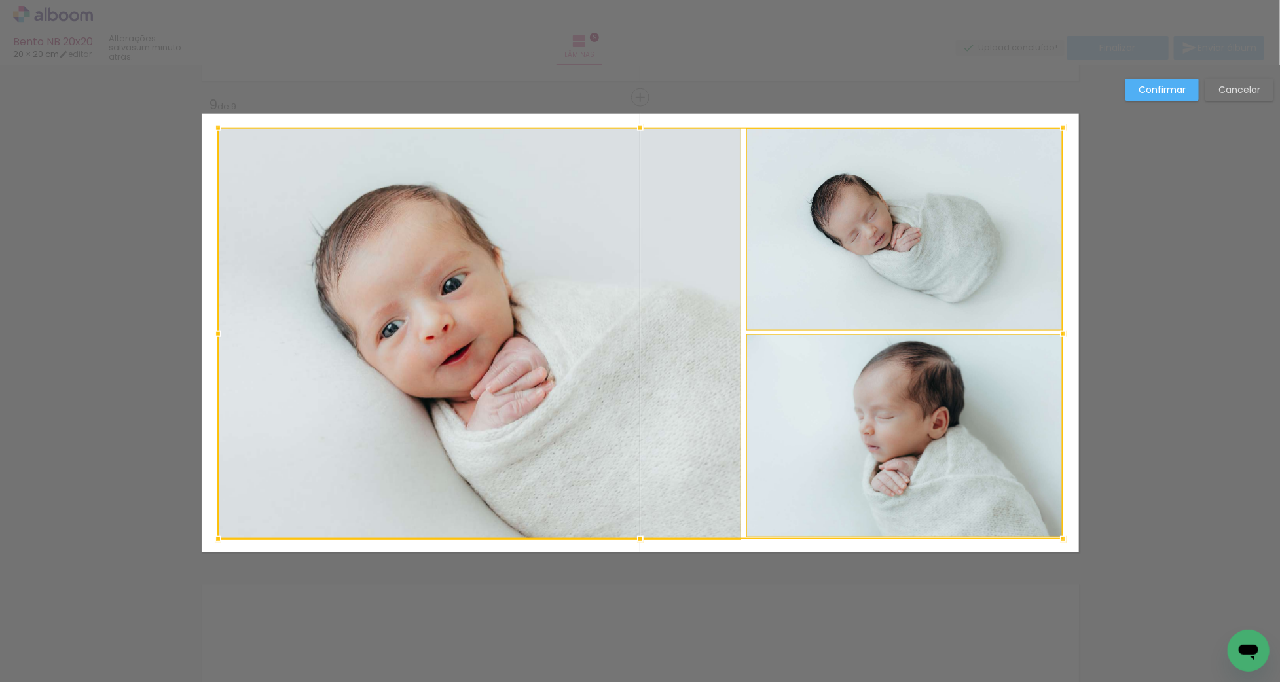
drag, startPoint x: 1005, startPoint y: 333, endPoint x: 1061, endPoint y: 330, distance: 55.8
click at [1061, 330] on div at bounding box center [1064, 334] width 26 height 26
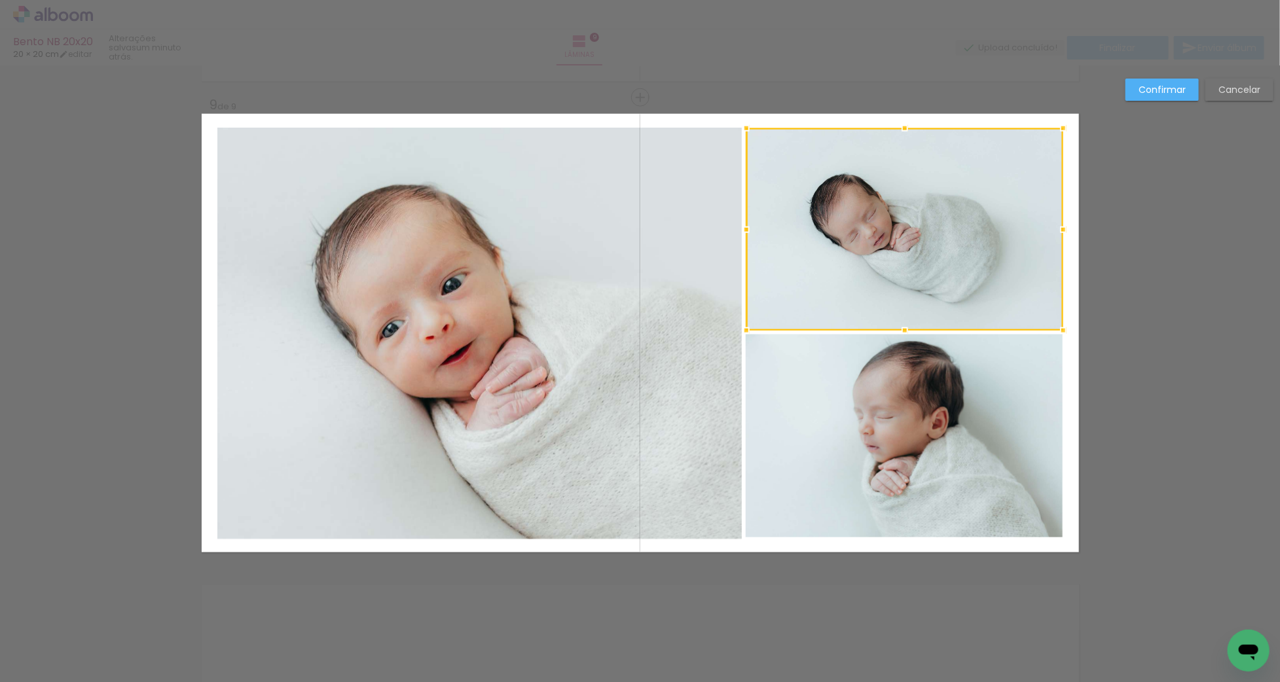
click at [912, 398] on quentale-photo at bounding box center [904, 436] width 317 height 203
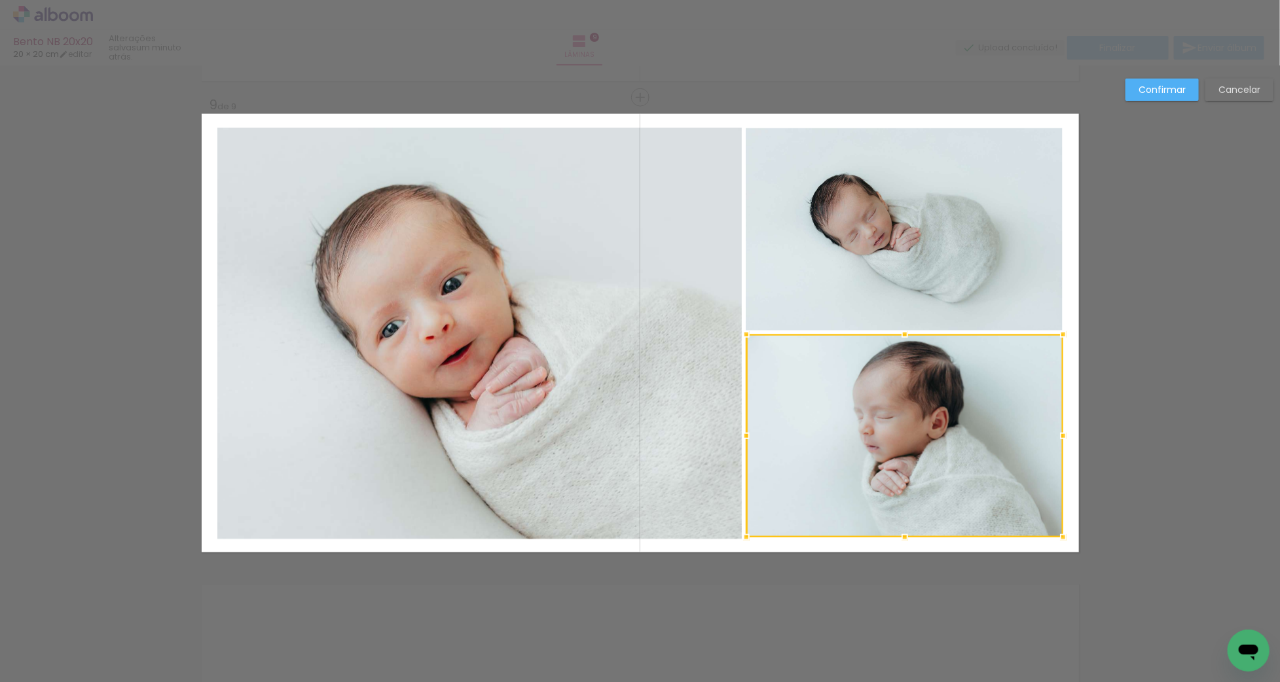
click at [868, 276] on quentale-photo at bounding box center [904, 229] width 317 height 202
click at [592, 317] on album-spread "9 de 9" at bounding box center [641, 333] width 878 height 439
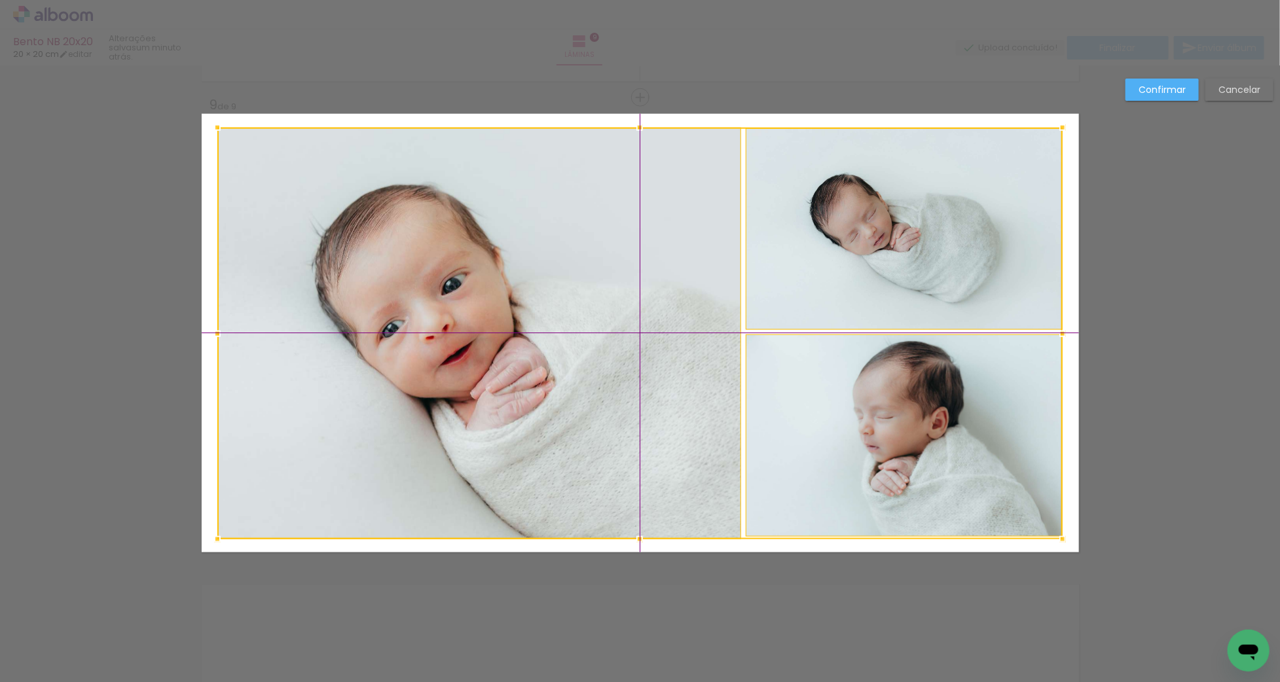
drag, startPoint x: 637, startPoint y: 308, endPoint x: 624, endPoint y: 301, distance: 15.3
click at [624, 301] on div at bounding box center [640, 334] width 846 height 412
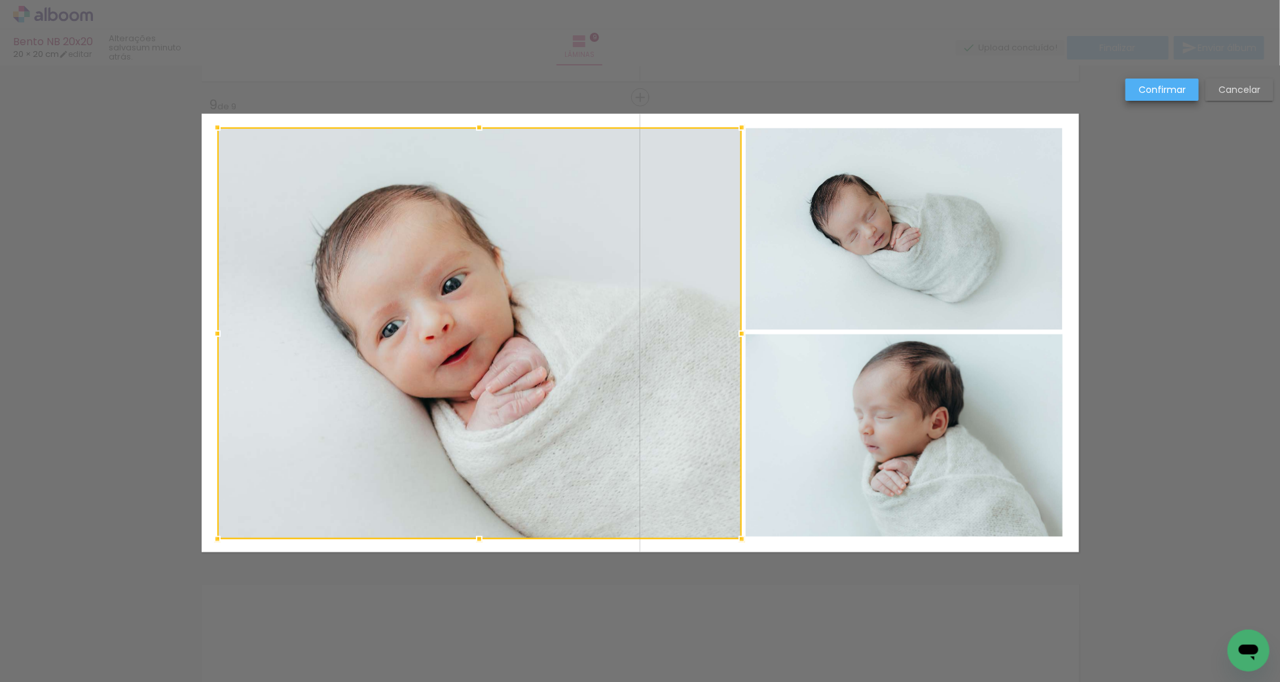
drag, startPoint x: 1163, startPoint y: 88, endPoint x: 1154, endPoint y: 94, distance: 10.0
click at [0, 0] on slot "Confirmar" at bounding box center [0, 0] width 0 height 0
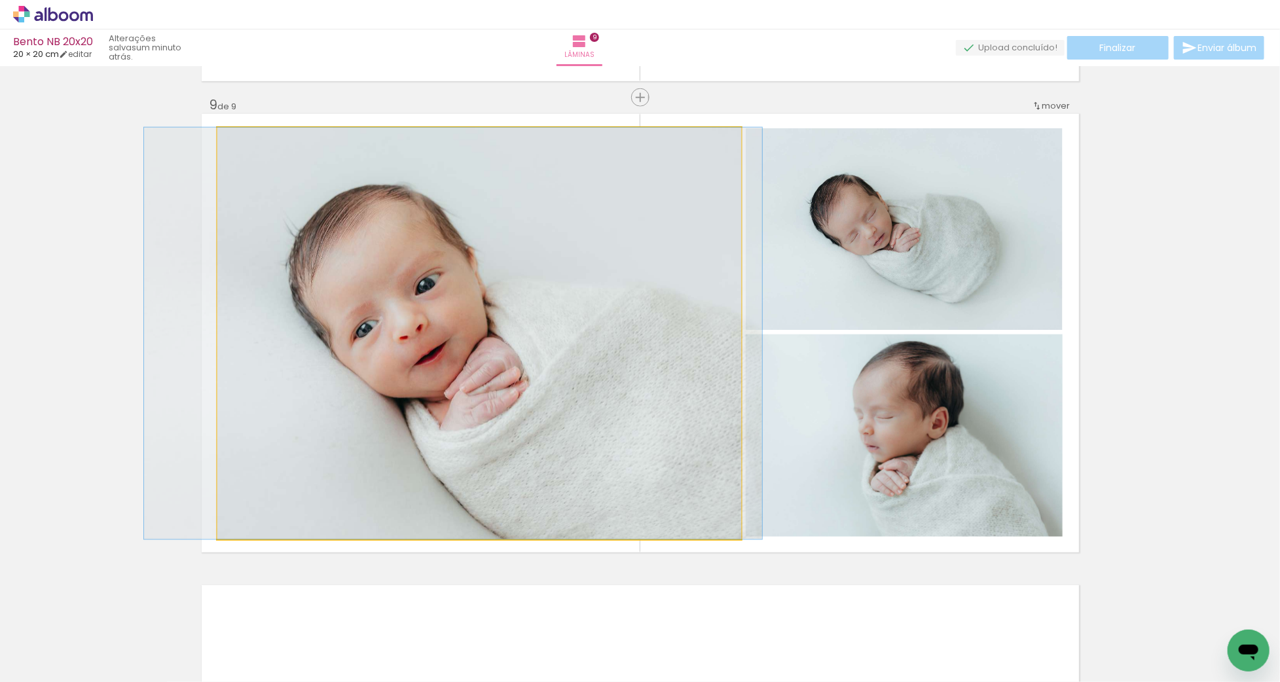
drag, startPoint x: 664, startPoint y: 316, endPoint x: 638, endPoint y: 314, distance: 26.2
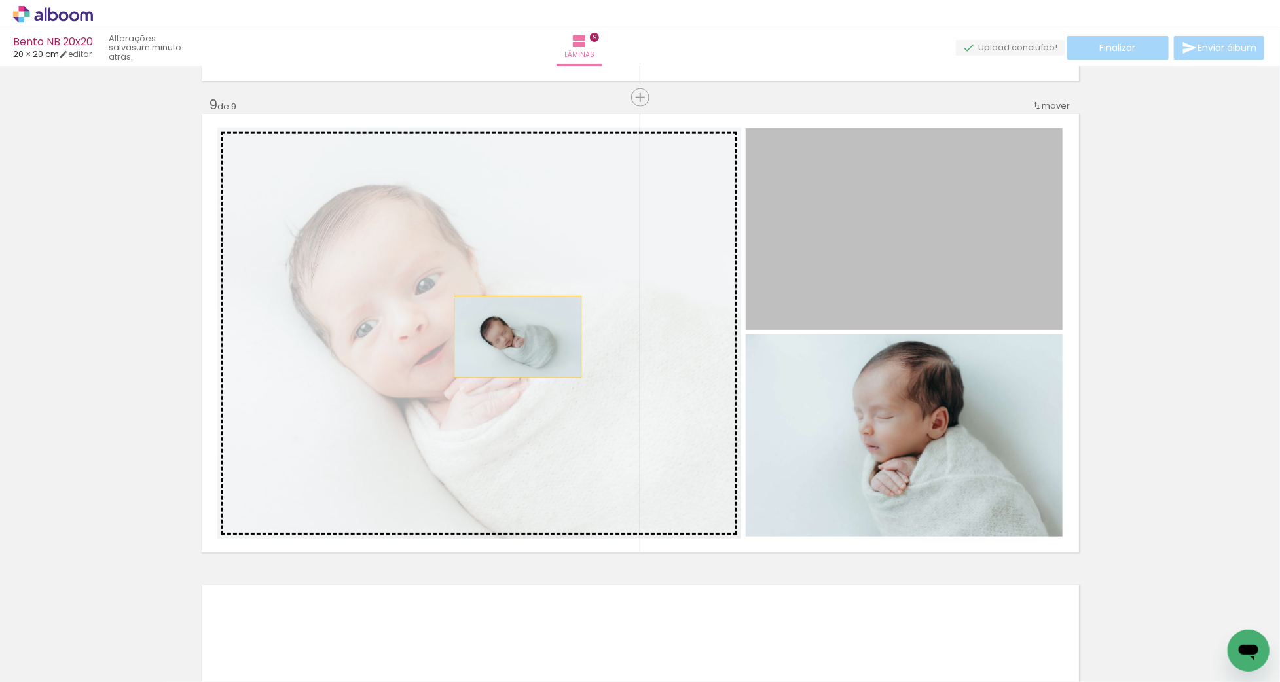
drag, startPoint x: 927, startPoint y: 274, endPoint x: 518, endPoint y: 337, distance: 414.0
click at [0, 0] on slot at bounding box center [0, 0] width 0 height 0
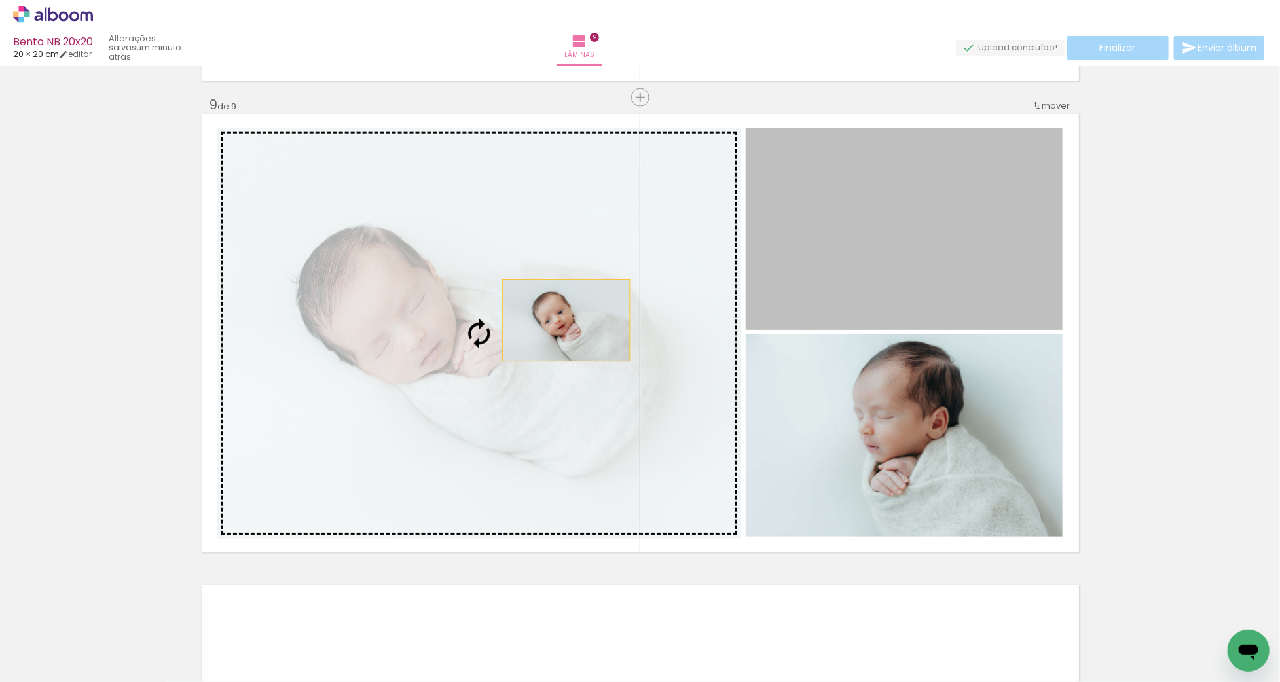
drag, startPoint x: 780, startPoint y: 278, endPoint x: 567, endPoint y: 320, distance: 217.7
click at [0, 0] on slot at bounding box center [0, 0] width 0 height 0
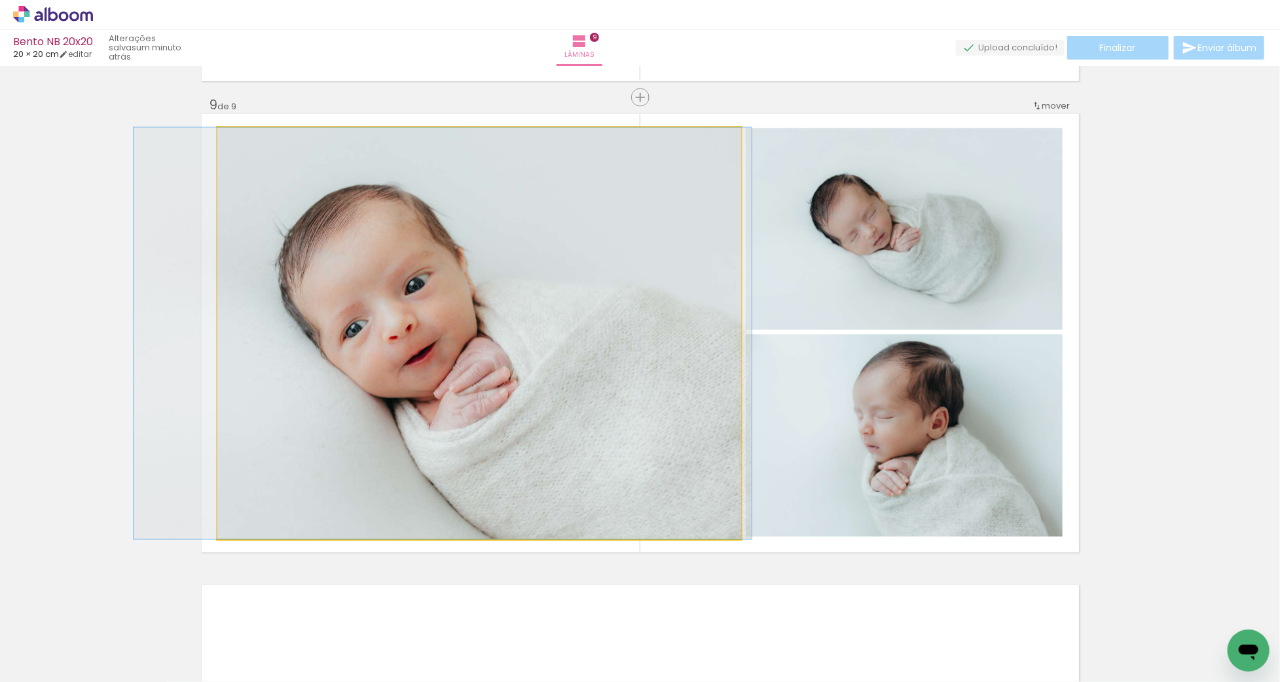
drag, startPoint x: 541, startPoint y: 326, endPoint x: 504, endPoint y: 326, distance: 36.7
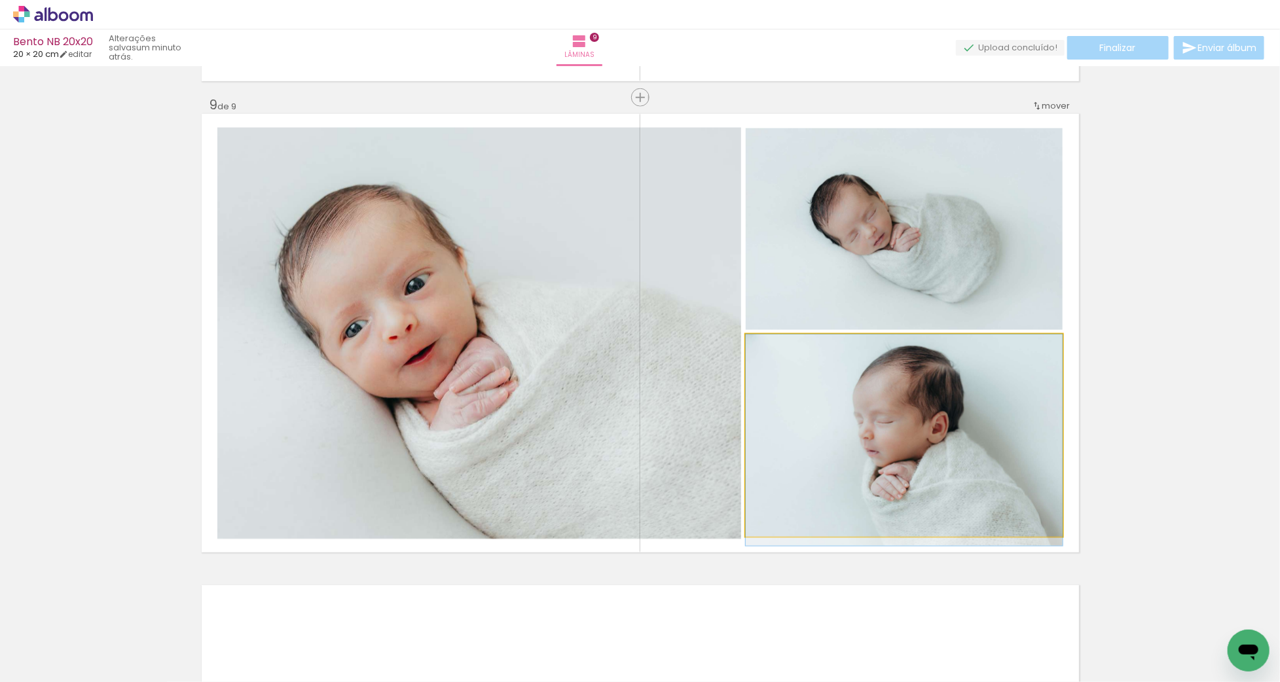
drag, startPoint x: 948, startPoint y: 443, endPoint x: 948, endPoint y: 452, distance: 8.5
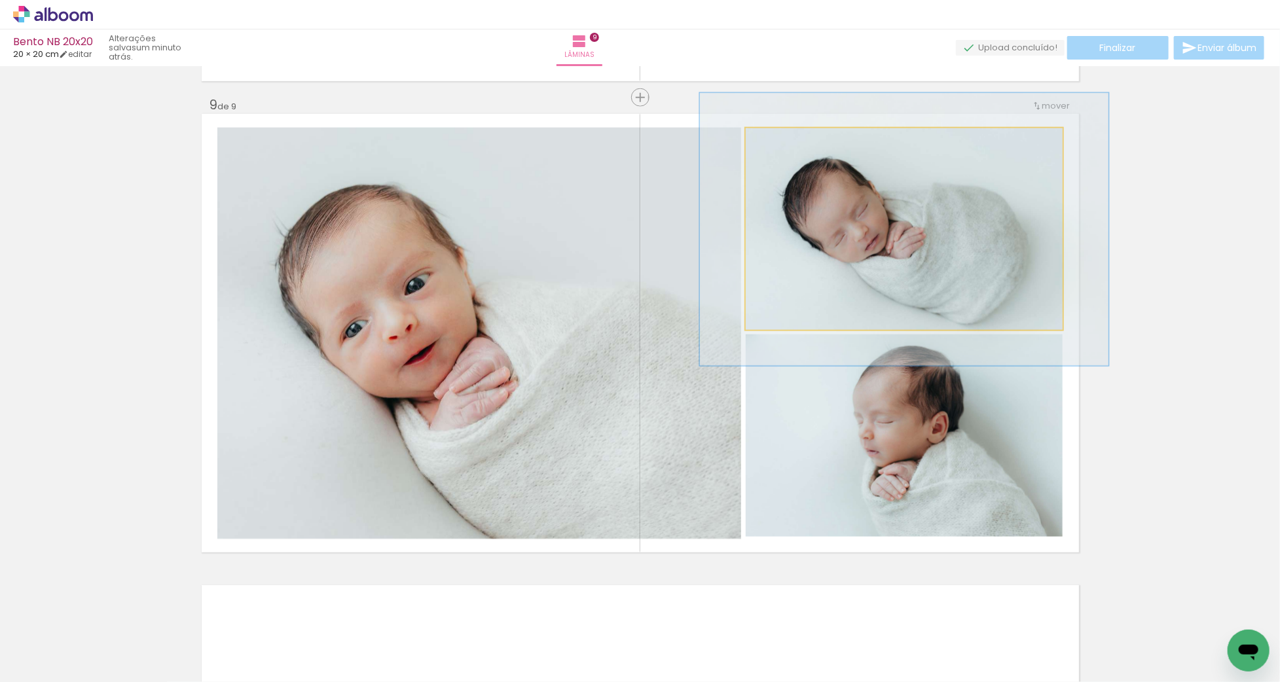
drag, startPoint x: 778, startPoint y: 141, endPoint x: 791, endPoint y: 140, distance: 13.2
click at [791, 140] on div at bounding box center [790, 142] width 12 height 12
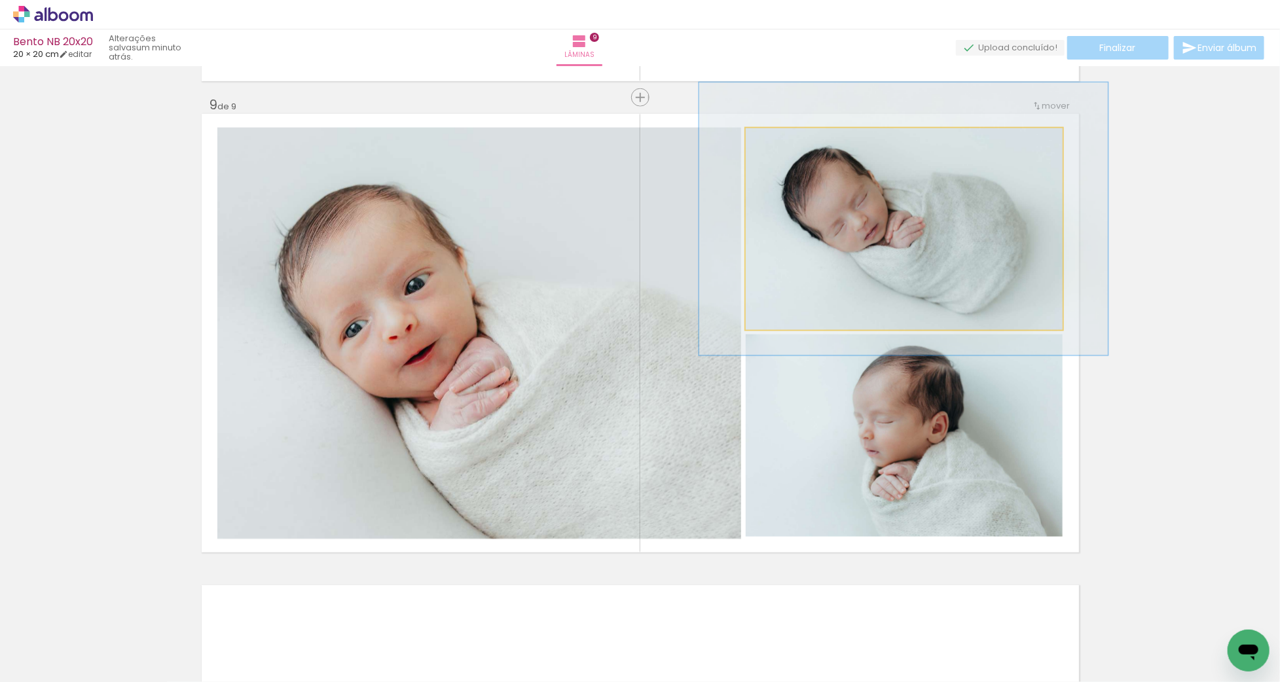
drag, startPoint x: 944, startPoint y: 249, endPoint x: 910, endPoint y: 196, distance: 63.0
click at [940, 229] on div at bounding box center [903, 219] width 409 height 273
drag, startPoint x: 908, startPoint y: 239, endPoint x: 914, endPoint y: 249, distance: 11.5
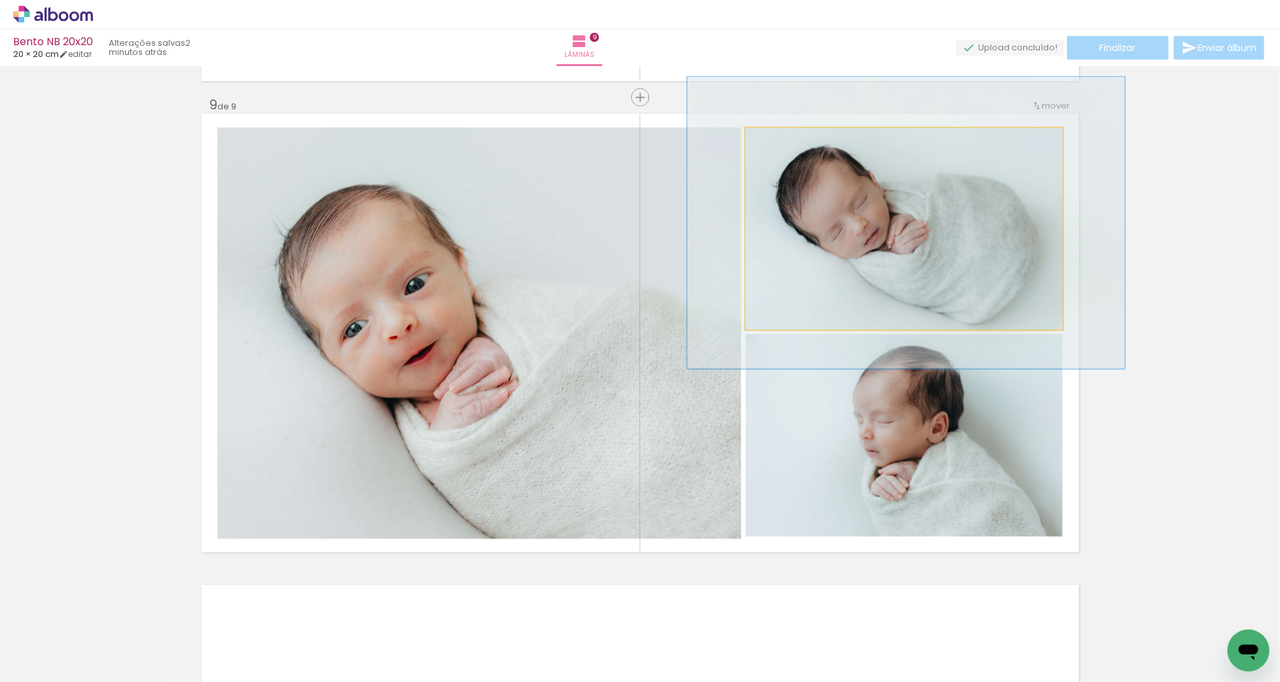
type paper-slider "138"
click at [796, 140] on div at bounding box center [796, 142] width 12 height 12
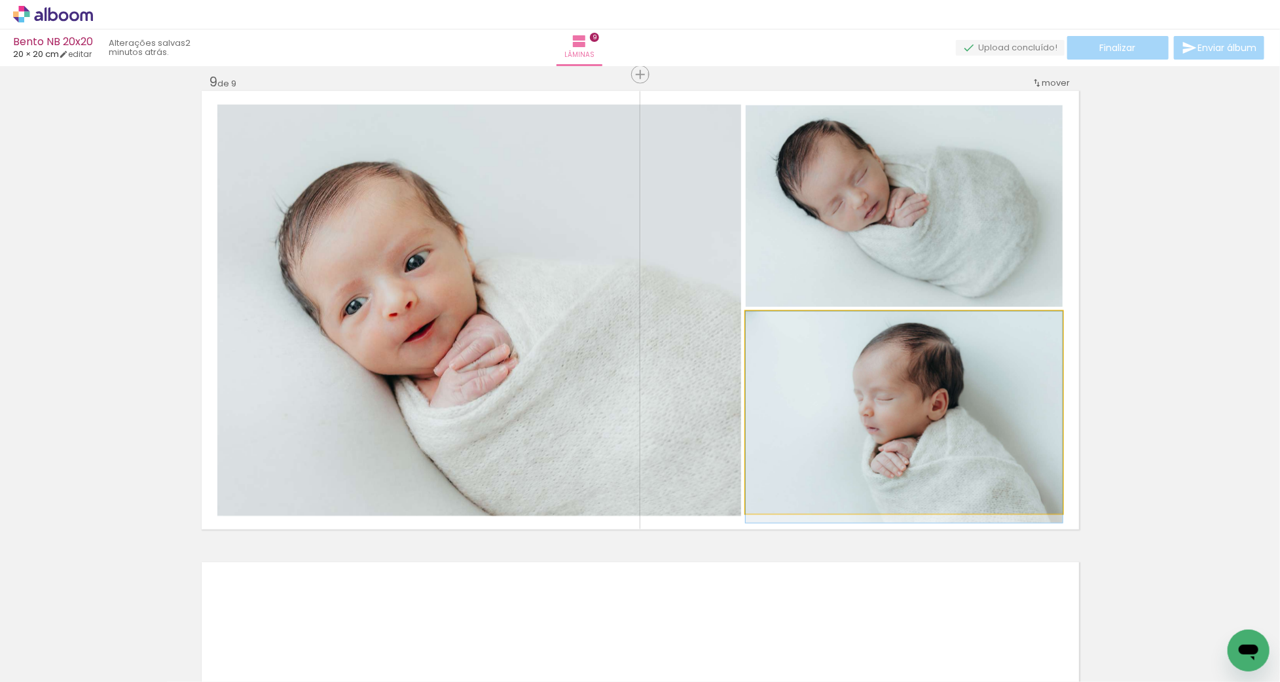
scroll to position [3787, 0]
drag, startPoint x: 896, startPoint y: 415, endPoint x: 876, endPoint y: 413, distance: 19.7
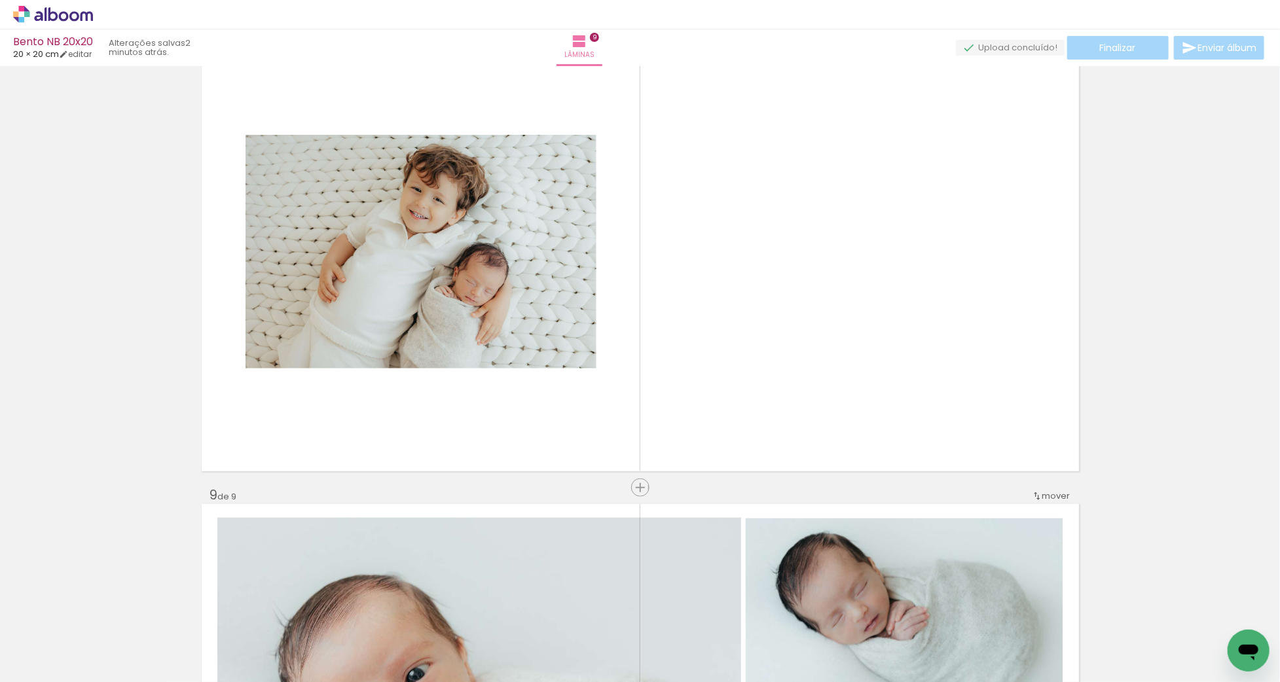
scroll to position [3203, 0]
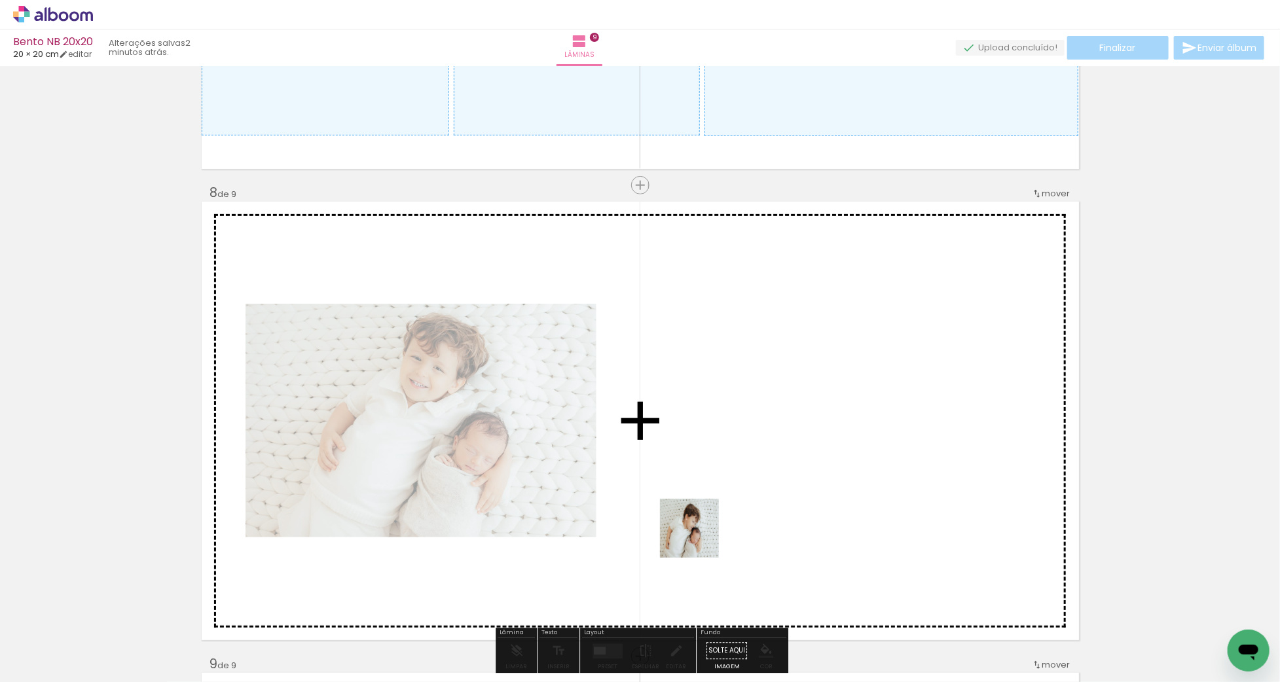
drag, startPoint x: 667, startPoint y: 633, endPoint x: 708, endPoint y: 507, distance: 132.1
click at [708, 507] on quentale-workspace at bounding box center [640, 341] width 1280 height 682
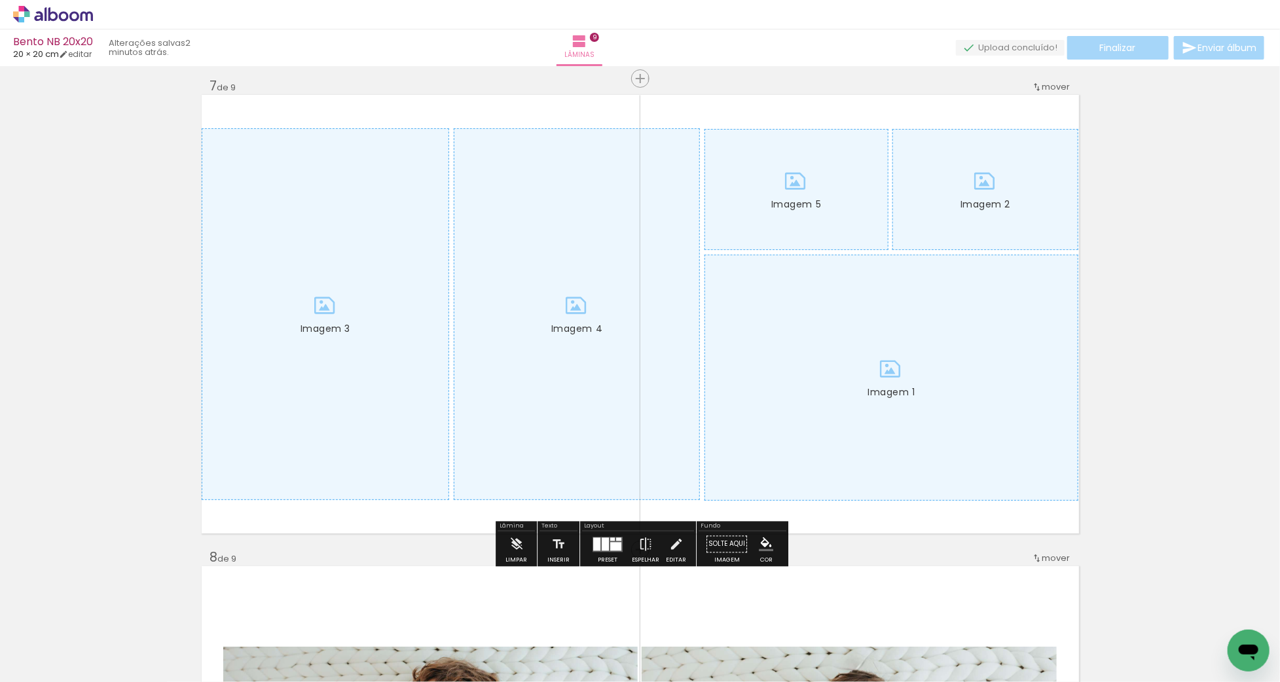
scroll to position [2646, 0]
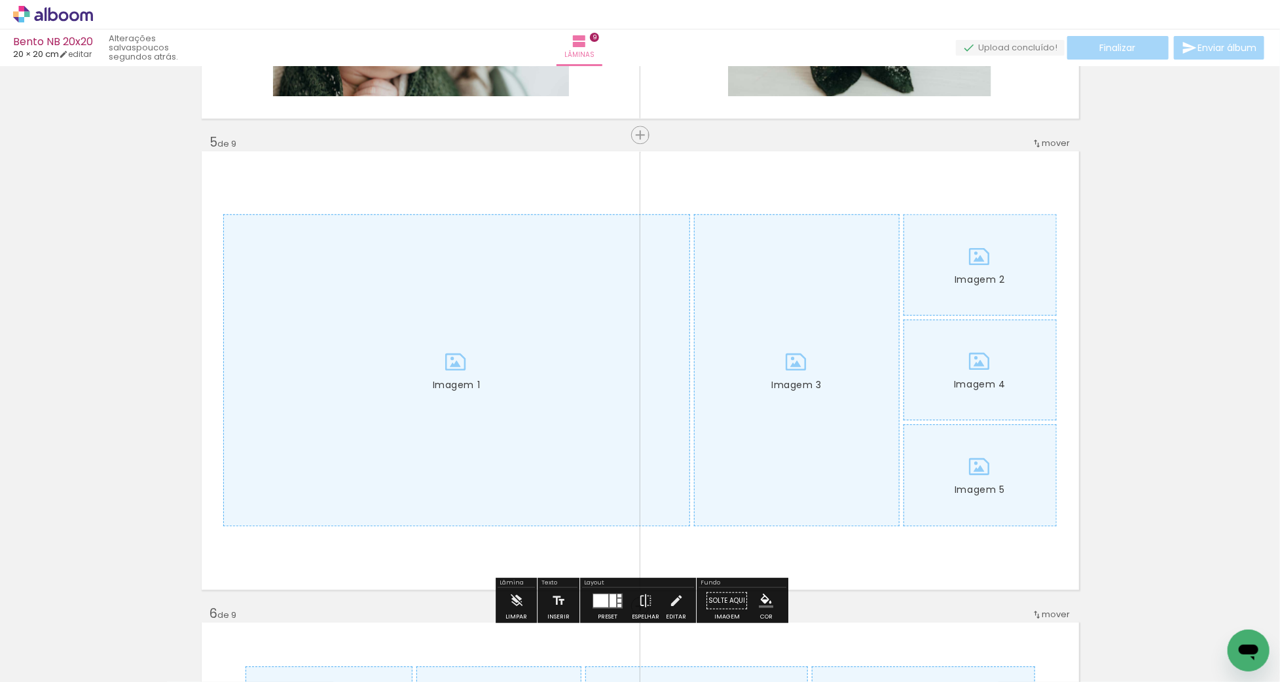
scroll to position [1884, 0]
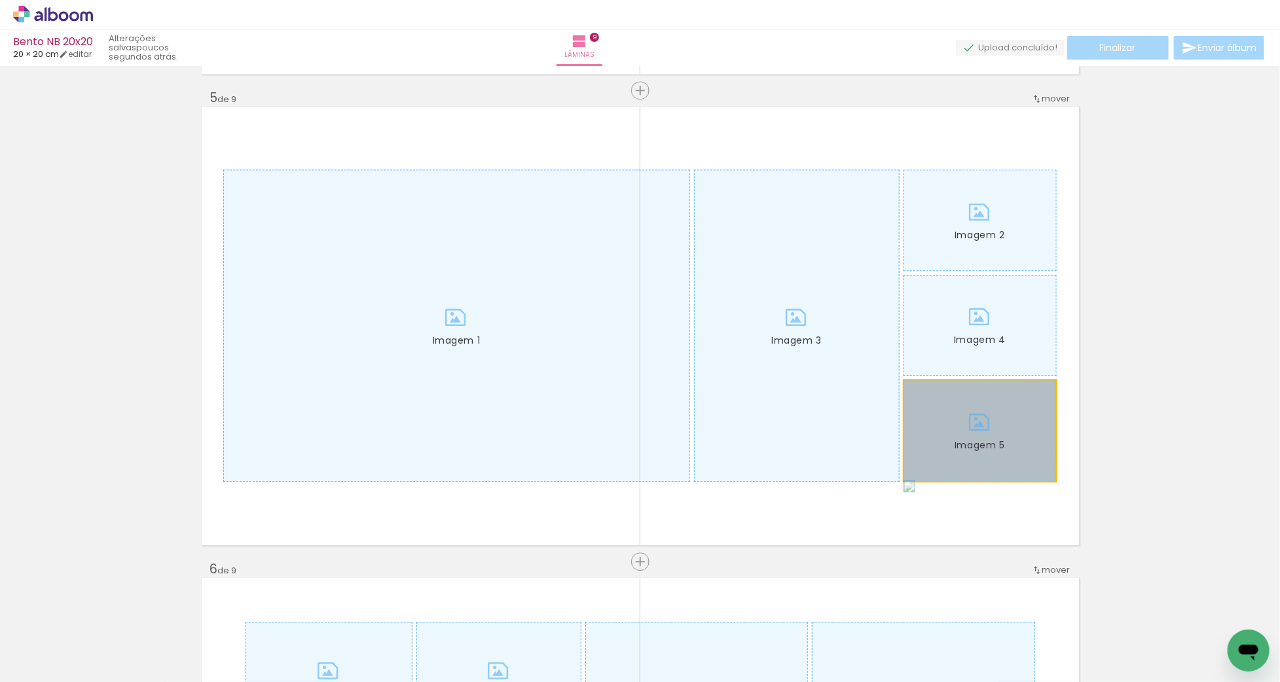
drag, startPoint x: 996, startPoint y: 422, endPoint x: 1068, endPoint y: 394, distance: 78.2
click at [1068, 394] on quentale-layouter "Imagem 1 Imagem 2 Imagem 3 Imagem 4 Imagem 5" at bounding box center [641, 326] width 878 height 439
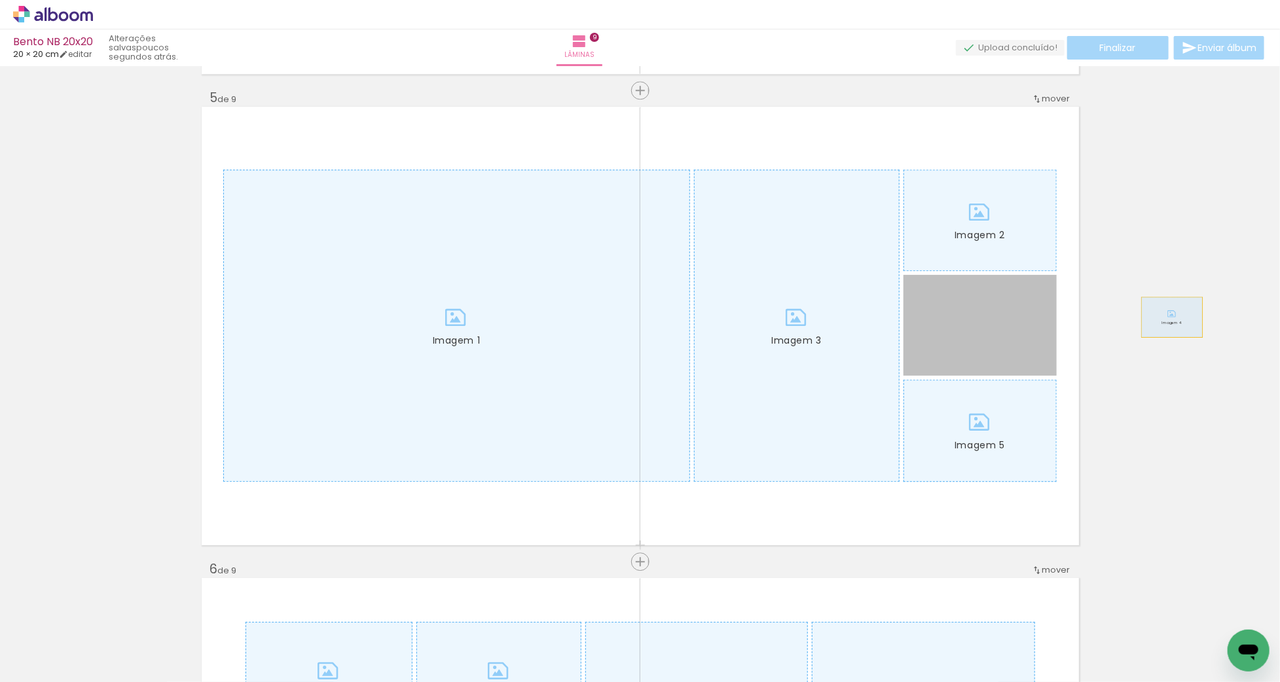
drag, startPoint x: 1128, startPoint y: 321, endPoint x: 1172, endPoint y: 317, distance: 44.7
click at [1172, 317] on div "Inserir lâmina 1 de 9 Inserir lâmina 2 de 9 Inserir lâmina 3 de 9 Inserir lâmin…" at bounding box center [640, 545] width 1280 height 4716
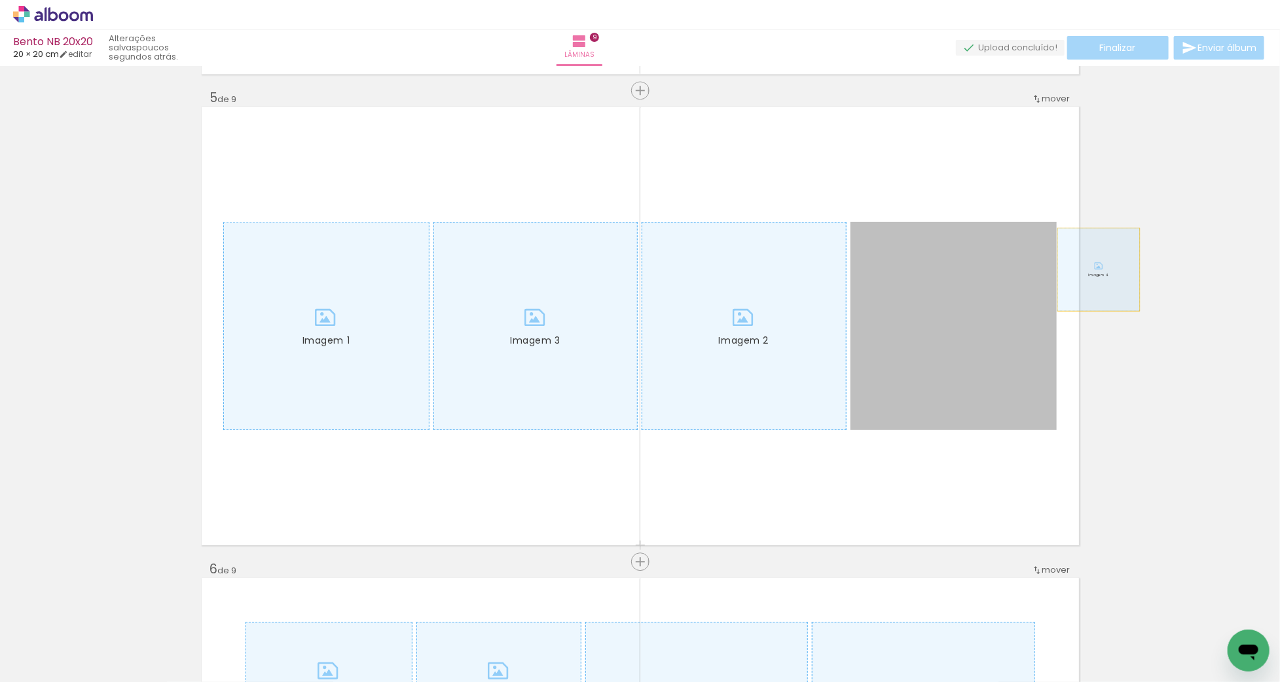
drag, startPoint x: 1066, startPoint y: 269, endPoint x: 1127, endPoint y: 269, distance: 60.3
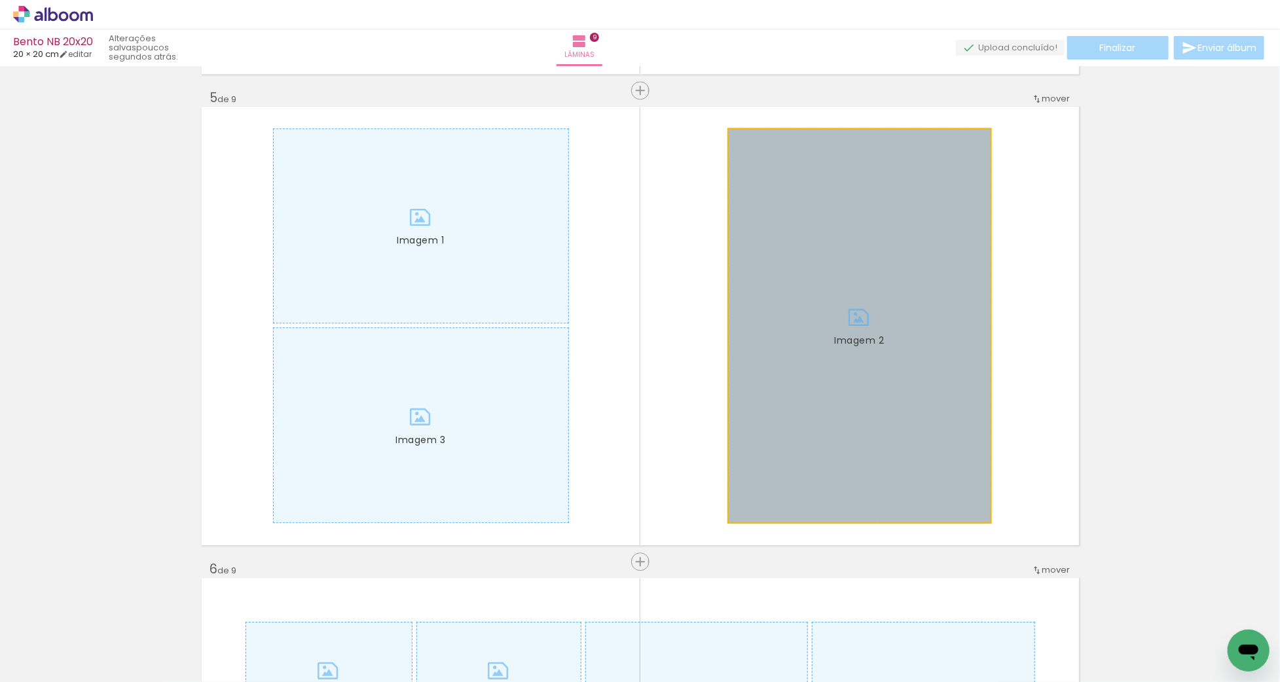
drag, startPoint x: 875, startPoint y: 306, endPoint x: 1115, endPoint y: 297, distance: 240.5
click at [1138, 297] on div "Inserir lâmina 1 de 9 Inserir lâmina 2 de 9 Inserir lâmina 3 de 9 Inserir lâmin…" at bounding box center [640, 545] width 1280 height 4716
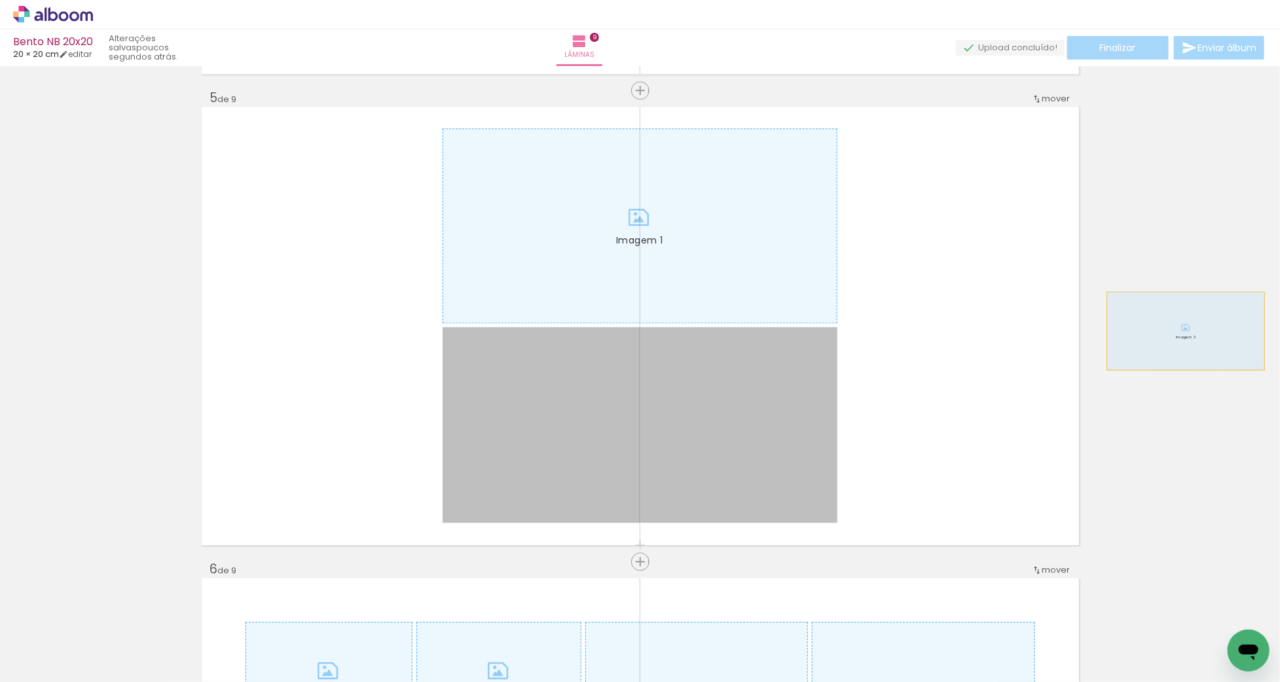
drag, startPoint x: 576, startPoint y: 371, endPoint x: 1186, endPoint y: 331, distance: 611.1
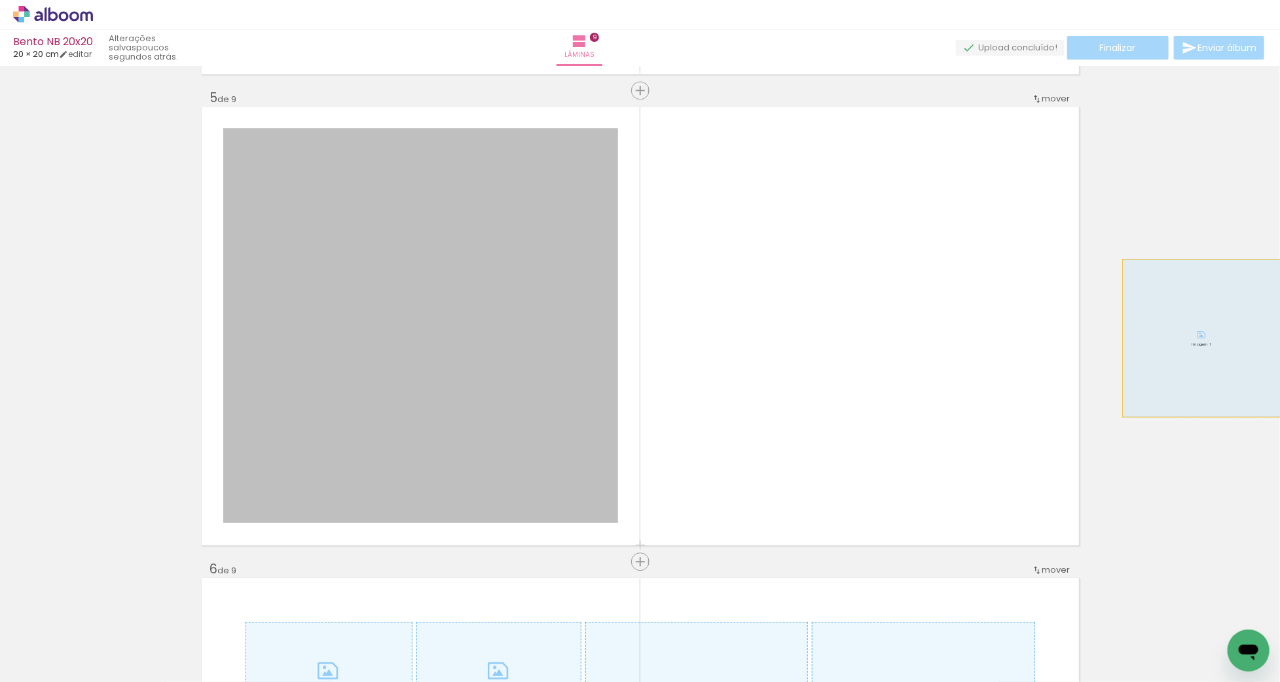
drag, startPoint x: 535, startPoint y: 339, endPoint x: 1203, endPoint y: 337, distance: 668.1
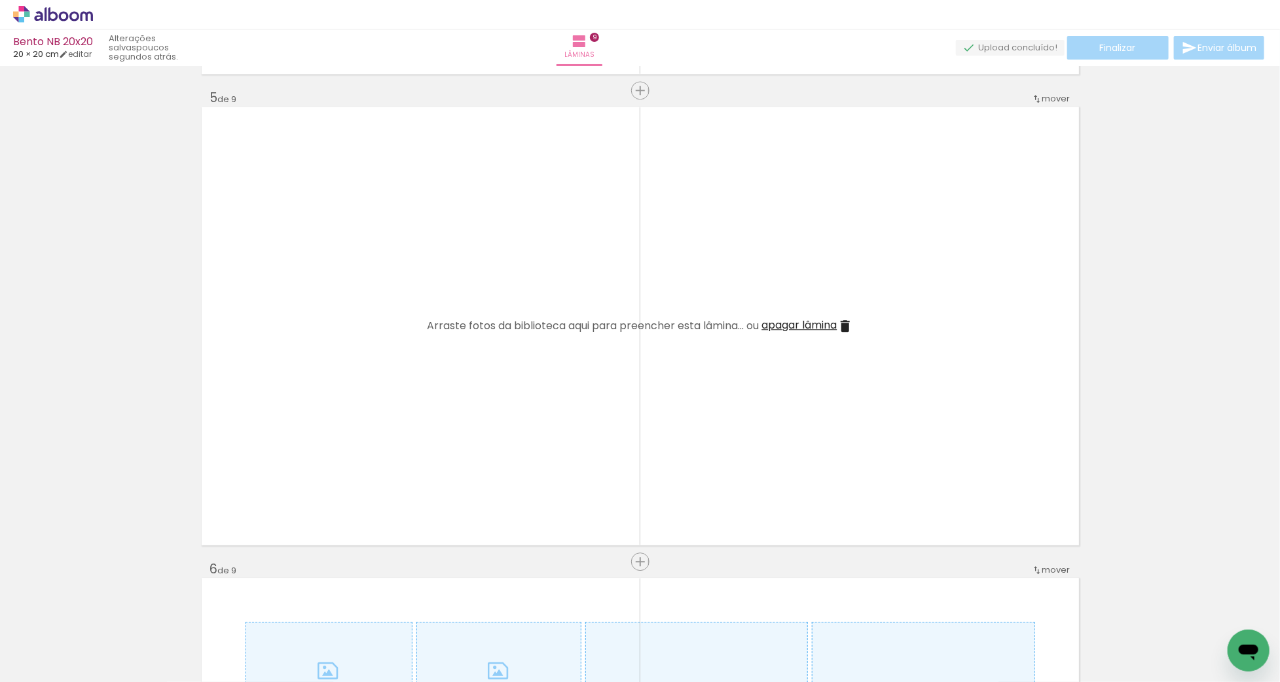
scroll to position [0, 0]
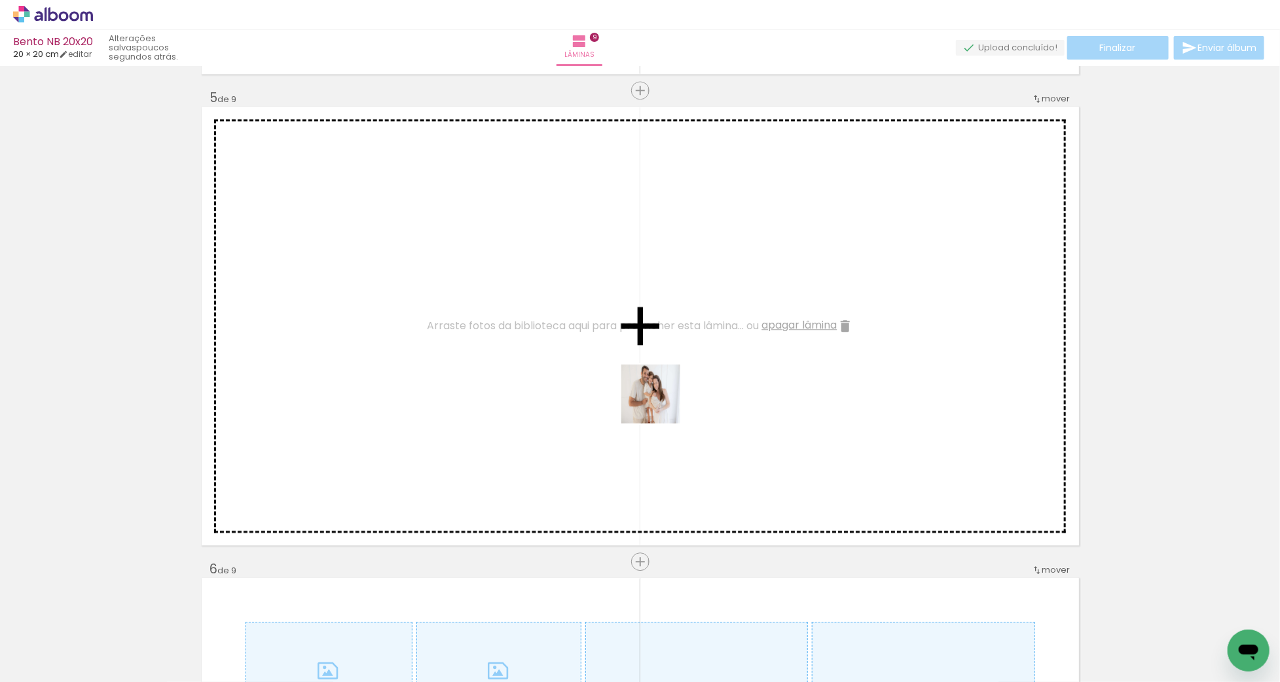
drag, startPoint x: 837, startPoint y: 546, endPoint x: 661, endPoint y: 404, distance: 226.4
click at [661, 404] on quentale-workspace at bounding box center [640, 341] width 1280 height 682
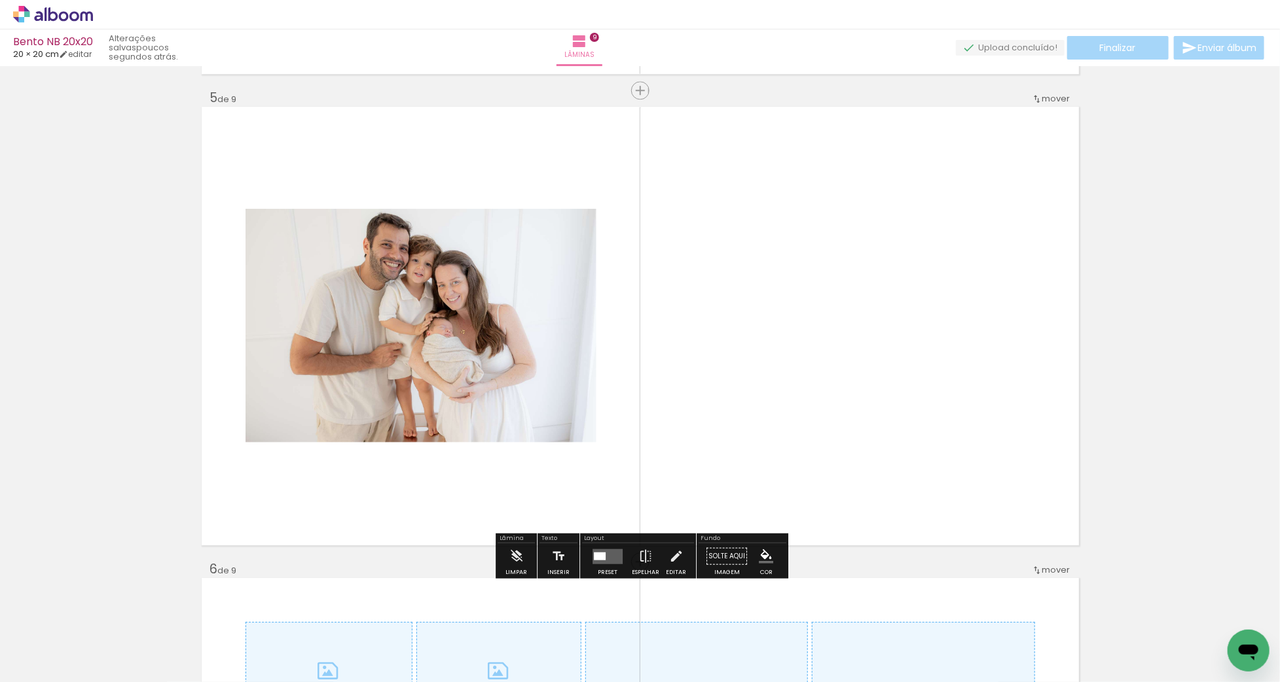
scroll to position [1878, 0]
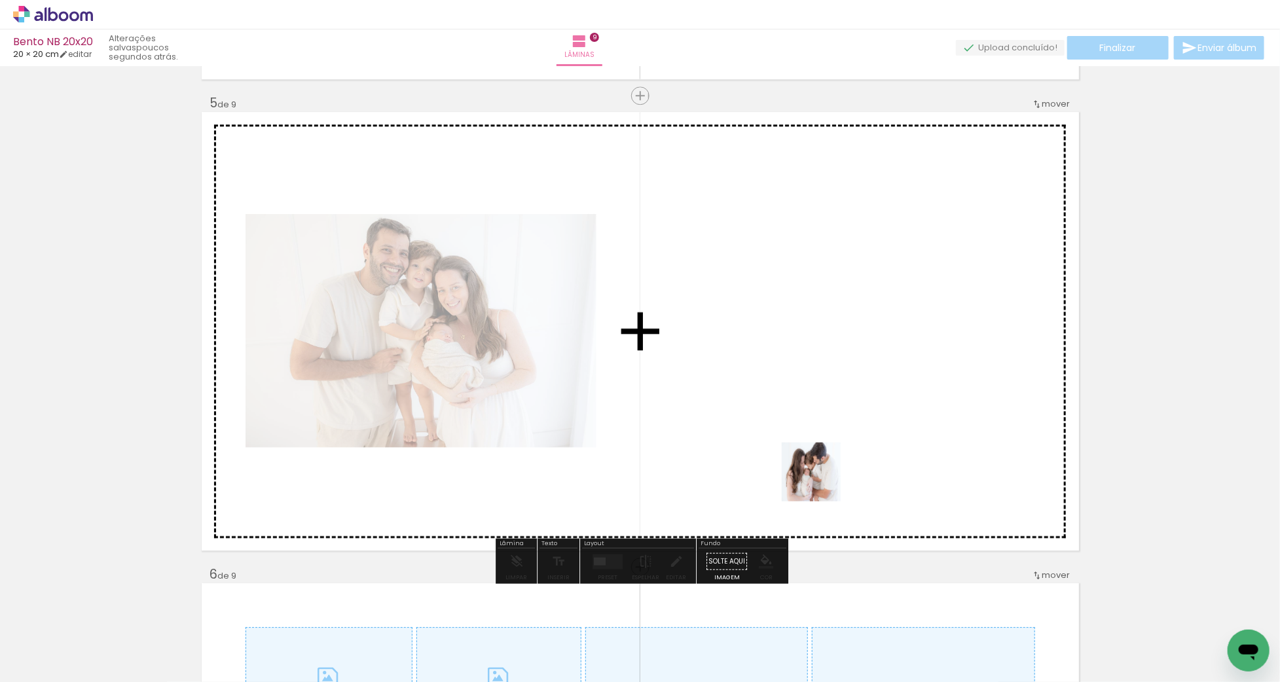
click at [806, 443] on quentale-workspace at bounding box center [640, 341] width 1280 height 682
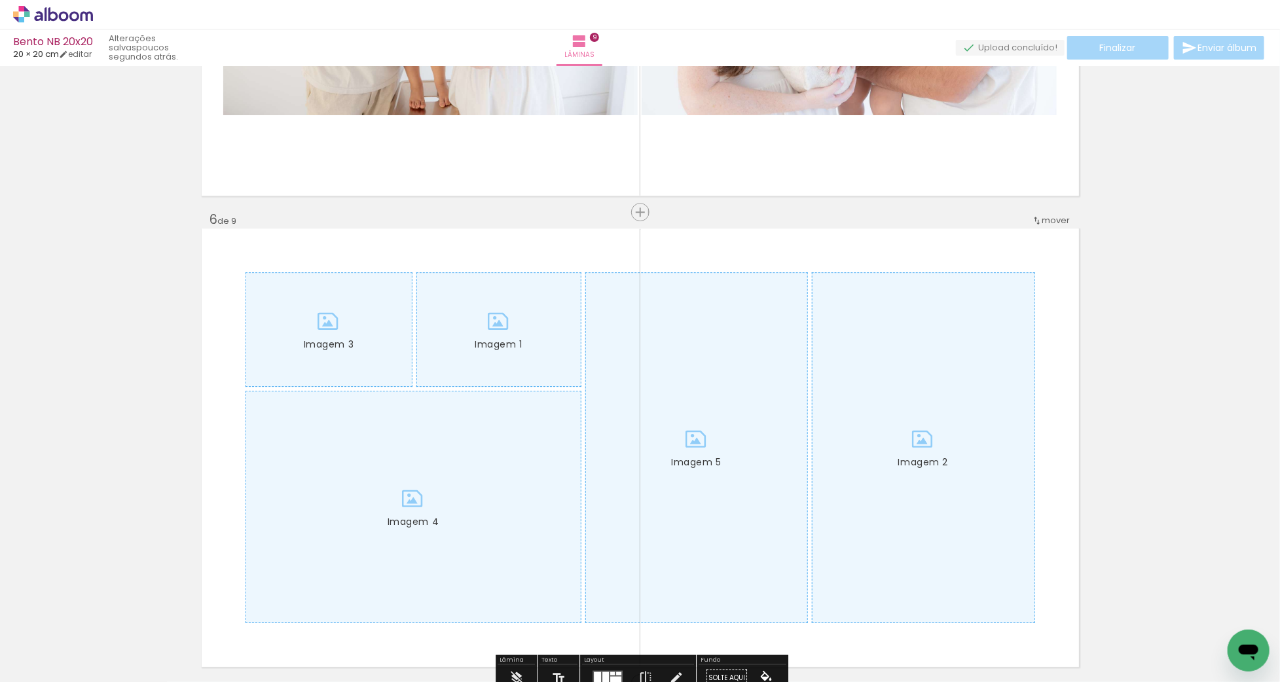
scroll to position [2296, 0]
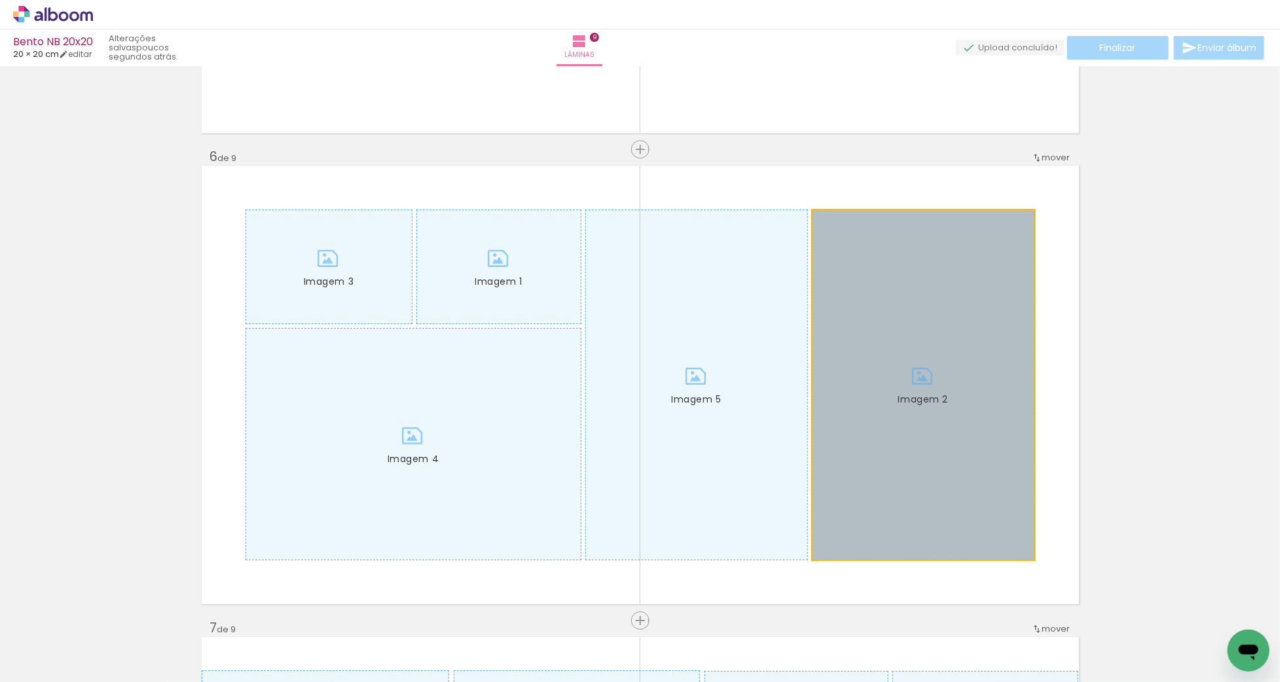
drag, startPoint x: 918, startPoint y: 472, endPoint x: 1082, endPoint y: 430, distance: 169.0
click at [1082, 430] on div "Inserir lâmina 1 de 9 Inserir lâmina 2 de 9 Inserir lâmina 3 de 9 Inserir lâmin…" at bounding box center [640, 132] width 1280 height 4716
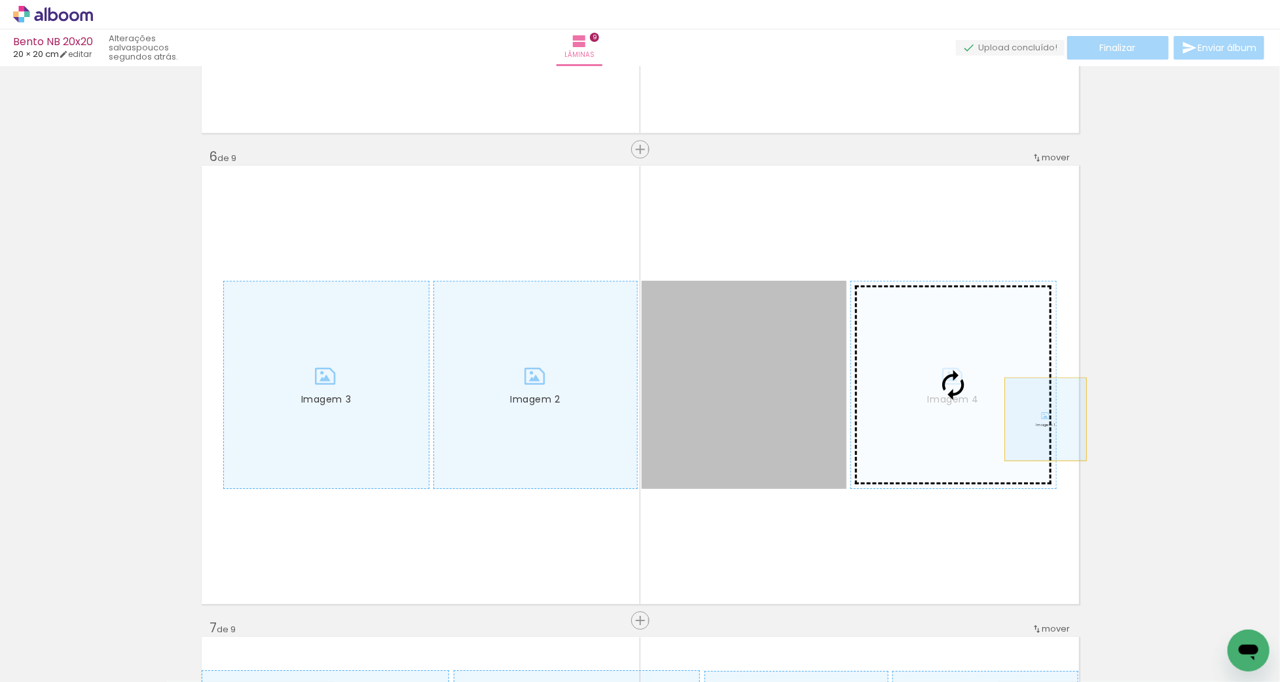
drag, startPoint x: 835, startPoint y: 444, endPoint x: 1111, endPoint y: 395, distance: 280.1
click at [1111, 395] on div "Inserir lâmina 1 de 9 Inserir lâmina 2 de 9 Inserir lâmina 3 de 9 Inserir lâmin…" at bounding box center [640, 132] width 1280 height 4716
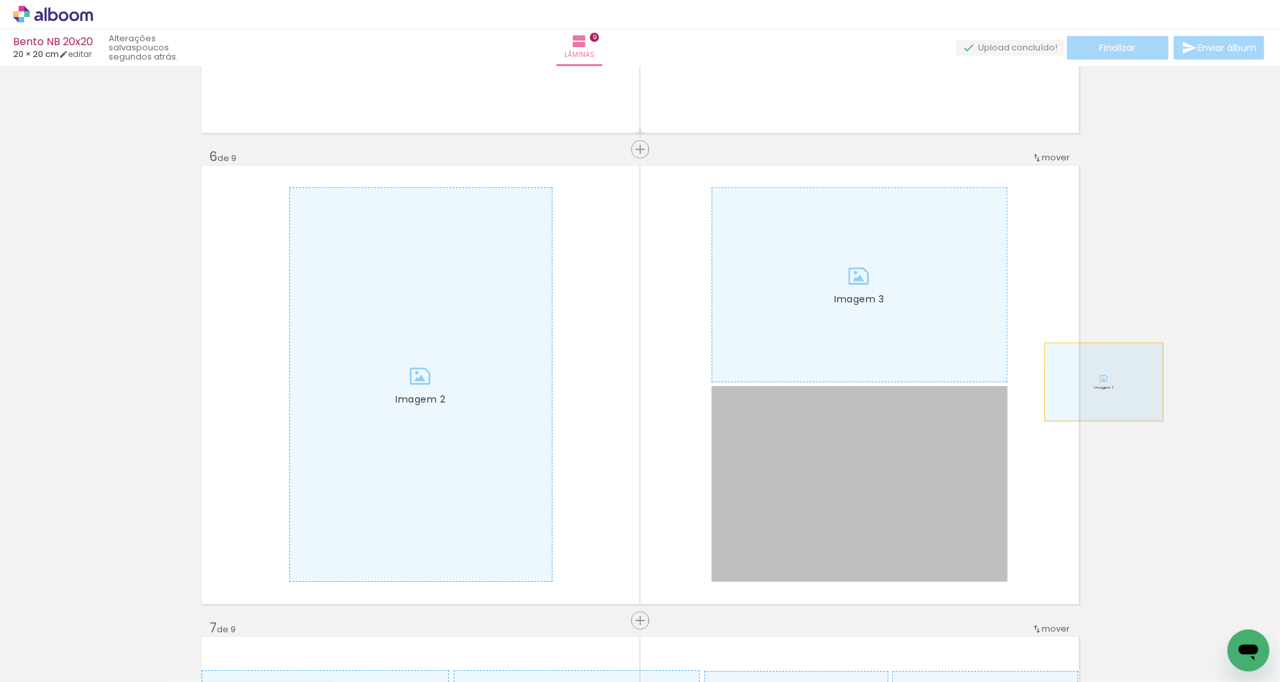
drag, startPoint x: 811, startPoint y: 401, endPoint x: 1197, endPoint y: 333, distance: 392.4
click at [1197, 334] on div "Inserir lâmina 1 de 9 Inserir lâmina 2 de 9 Inserir lâmina 3 de 9 Inserir lâmin…" at bounding box center [640, 132] width 1280 height 4716
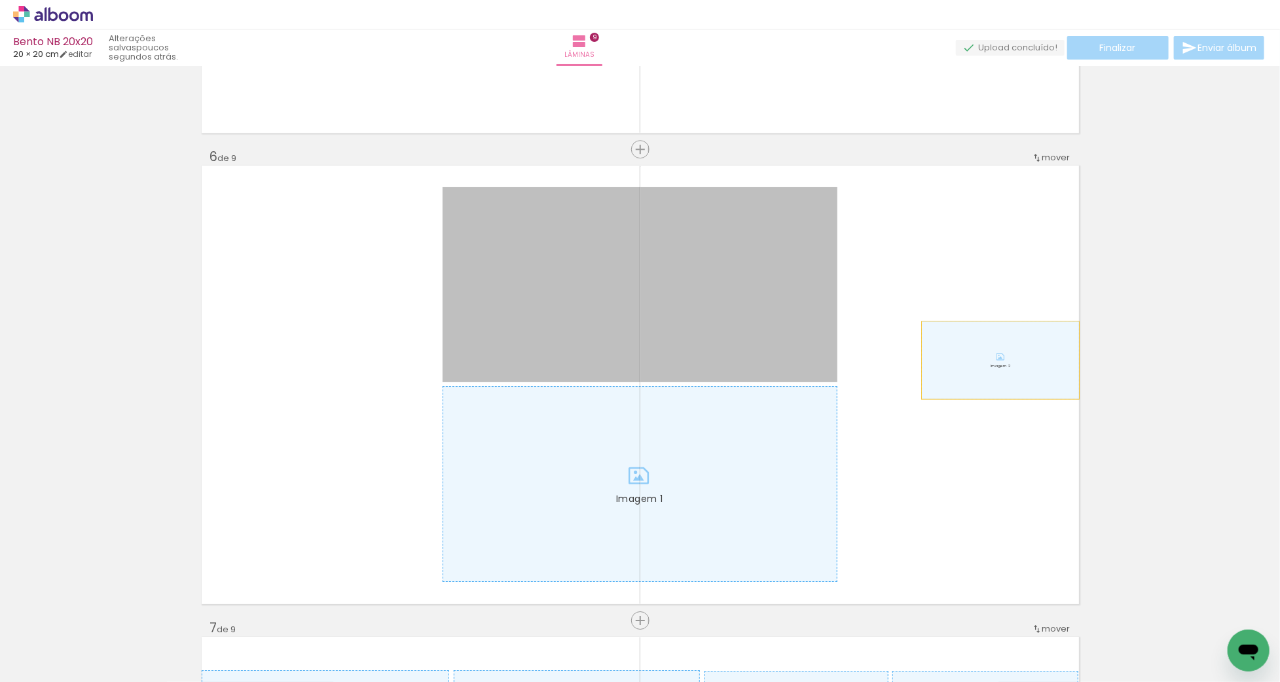
drag, startPoint x: 855, startPoint y: 361, endPoint x: 1137, endPoint y: 339, distance: 283.1
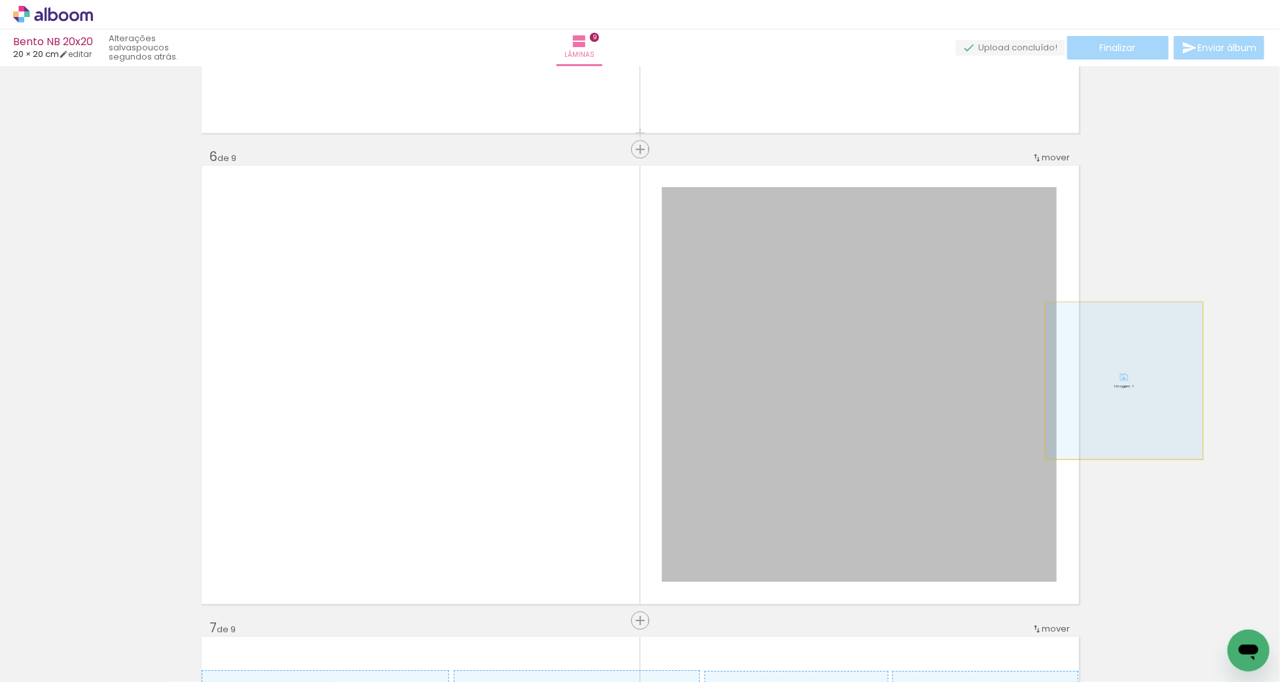
drag, startPoint x: 743, startPoint y: 423, endPoint x: 1016, endPoint y: 418, distance: 273.2
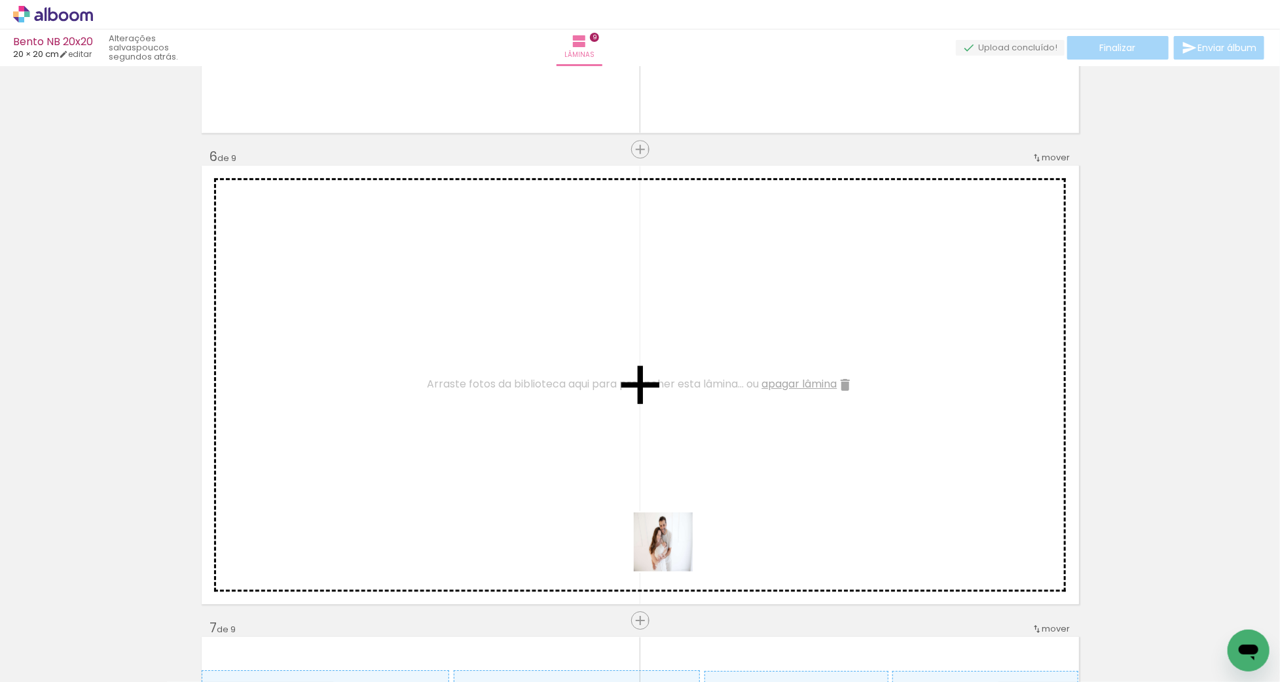
drag, startPoint x: 682, startPoint y: 557, endPoint x: 679, endPoint y: 567, distance: 9.5
click at [664, 548] on quentale-workspace at bounding box center [640, 341] width 1280 height 682
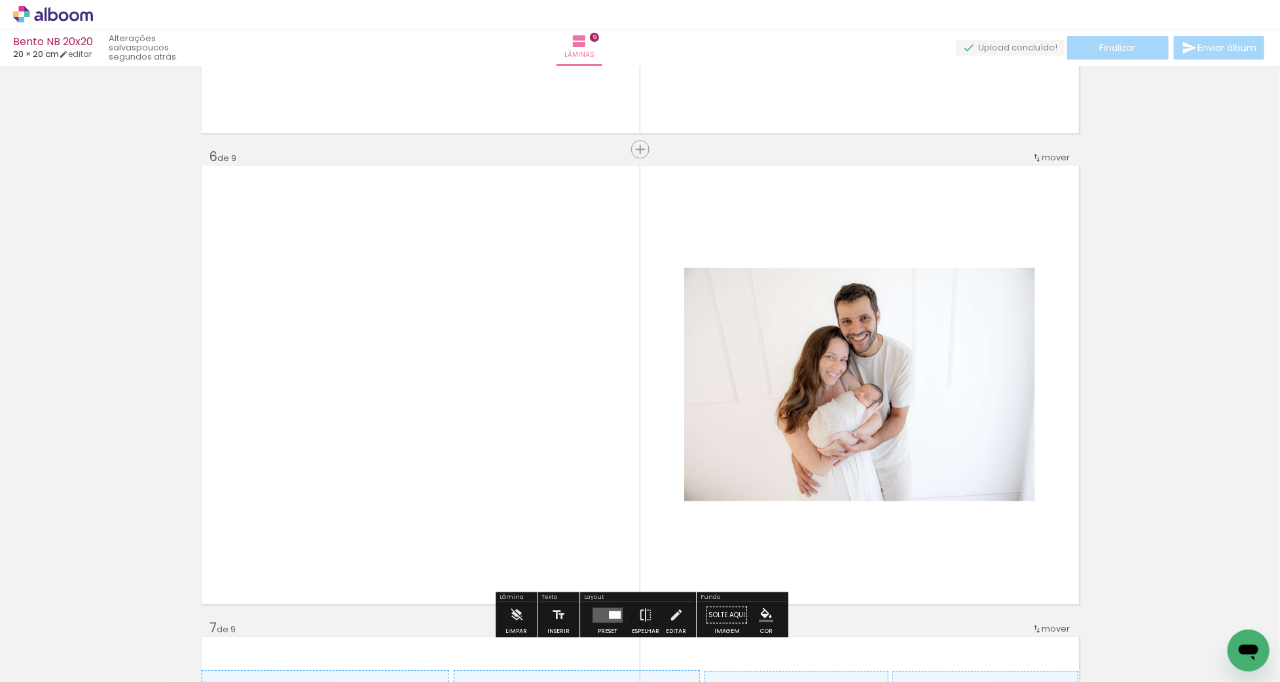
drag, startPoint x: 721, startPoint y: 616, endPoint x: 706, endPoint y: 473, distance: 143.6
click at [701, 463] on quentale-workspace at bounding box center [640, 341] width 1280 height 682
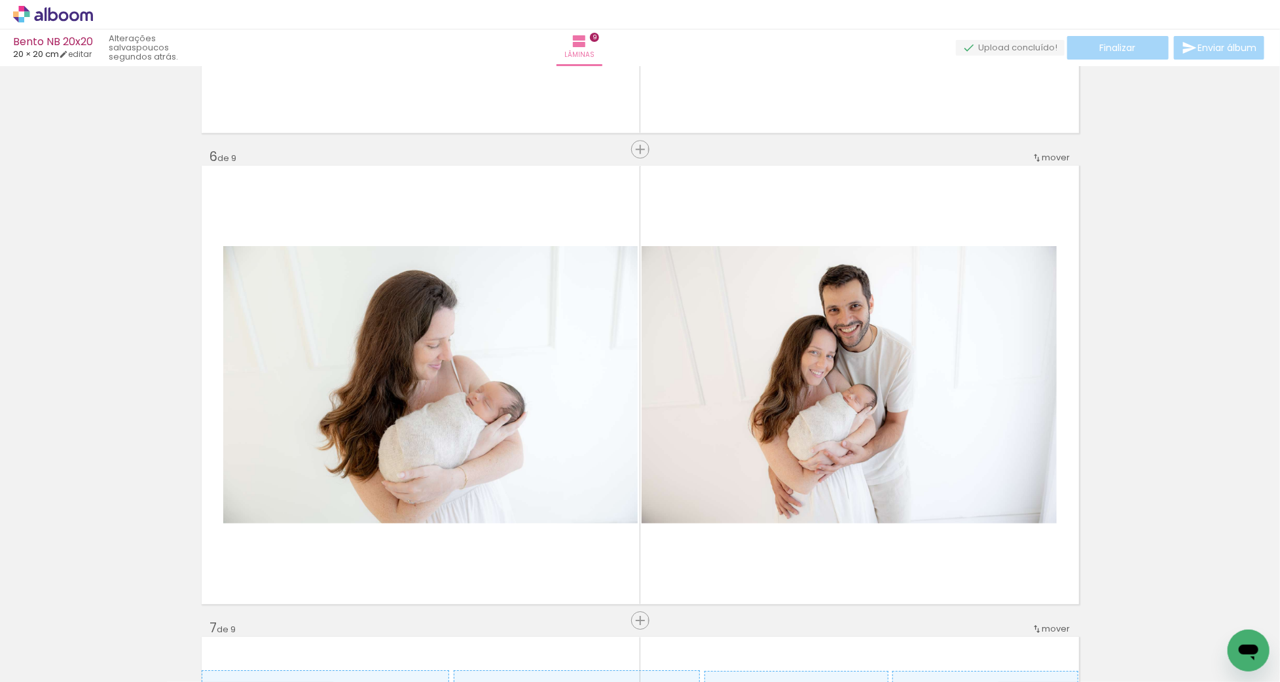
scroll to position [0, 1104]
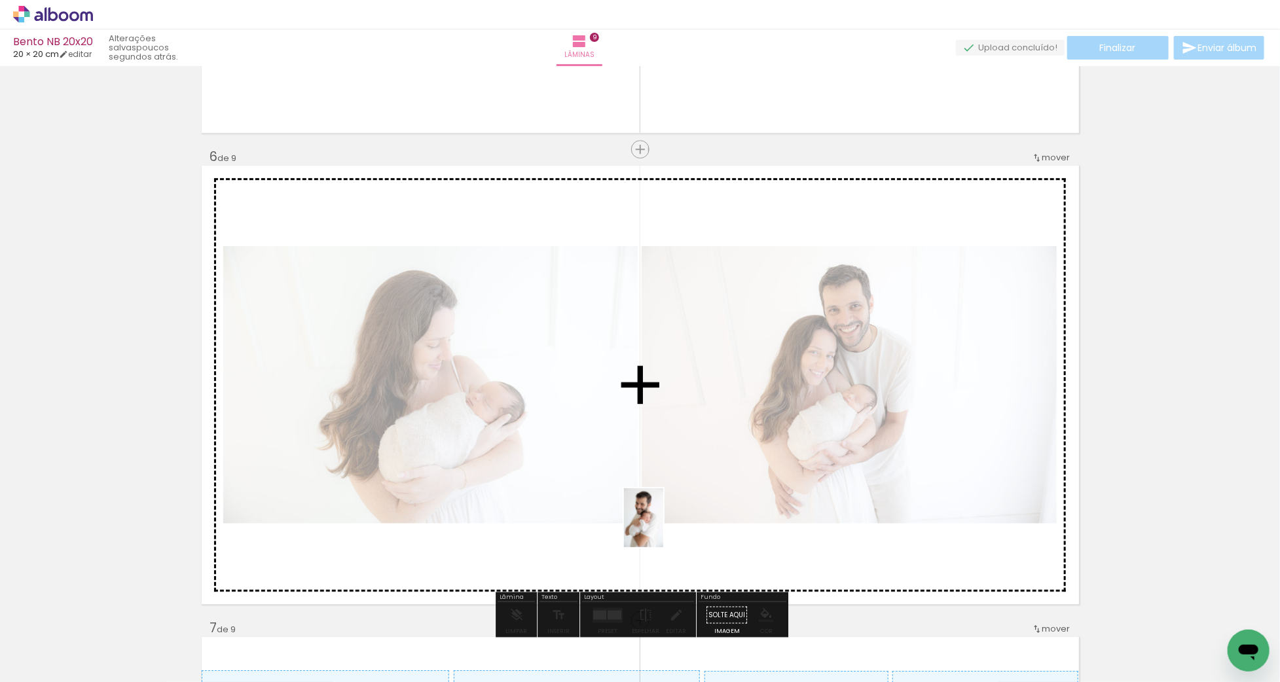
drag, startPoint x: 736, startPoint y: 634, endPoint x: 663, endPoint y: 528, distance: 128.2
click at [663, 528] on quentale-workspace at bounding box center [640, 341] width 1280 height 682
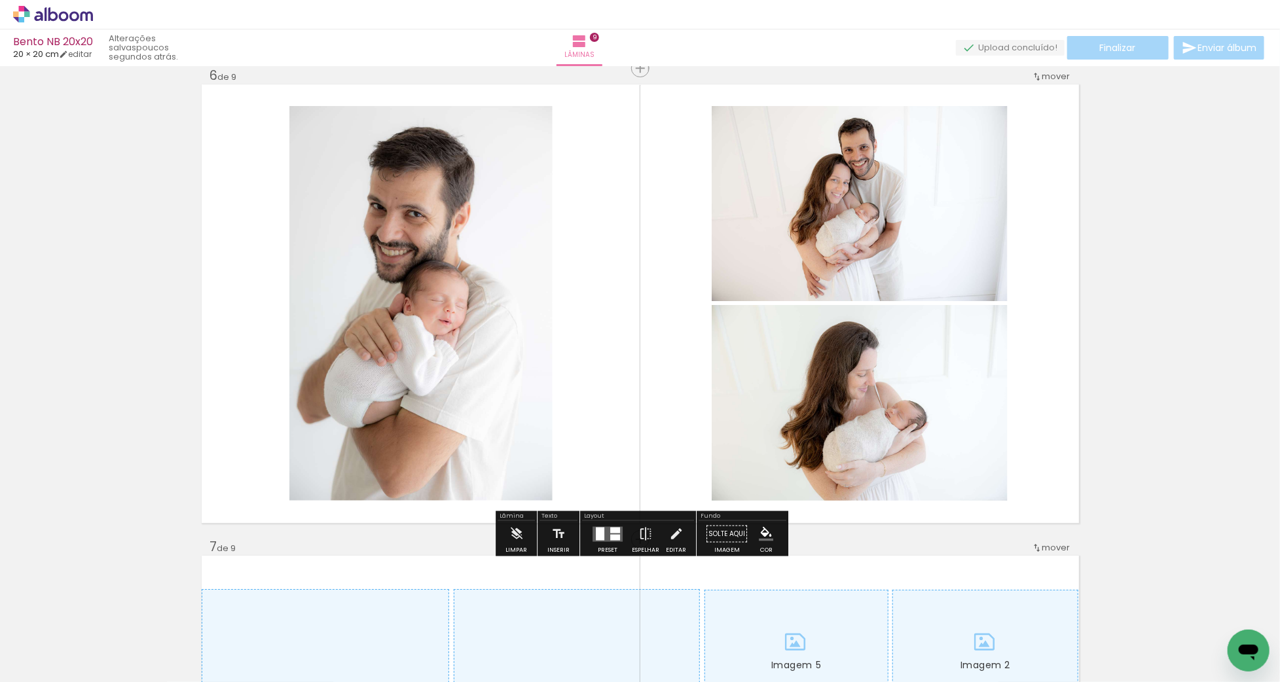
scroll to position [2379, 0]
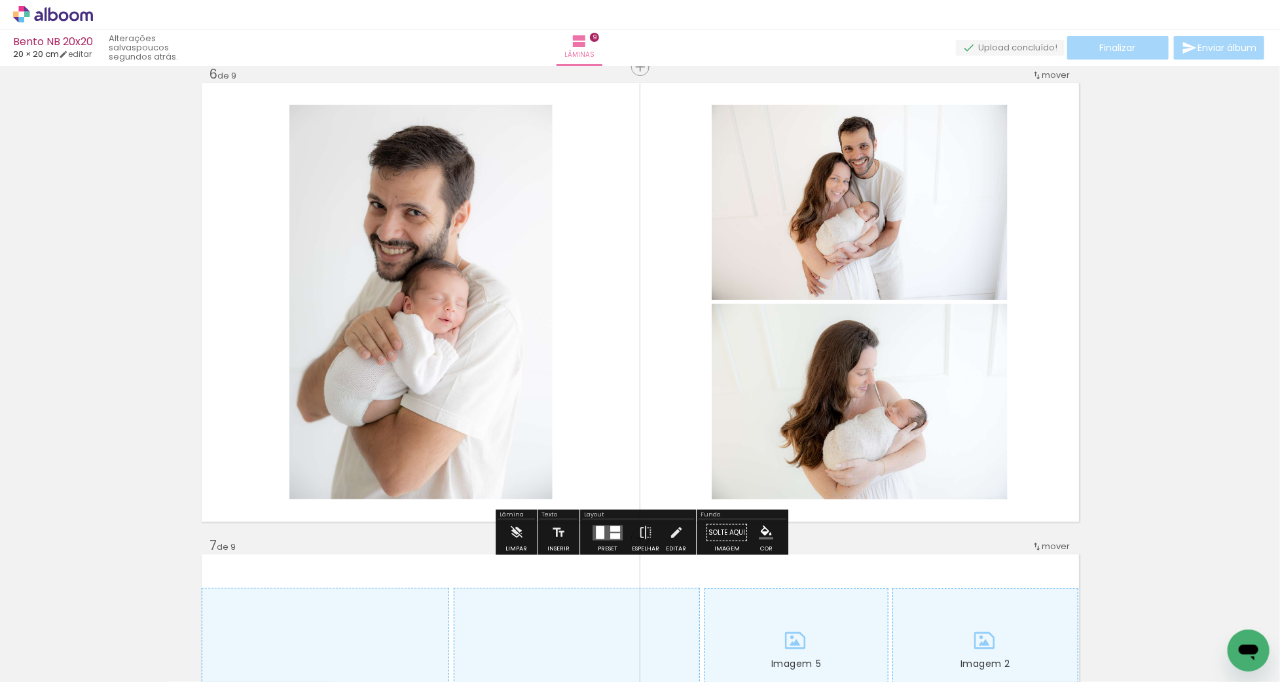
click at [611, 530] on div at bounding box center [615, 529] width 10 height 6
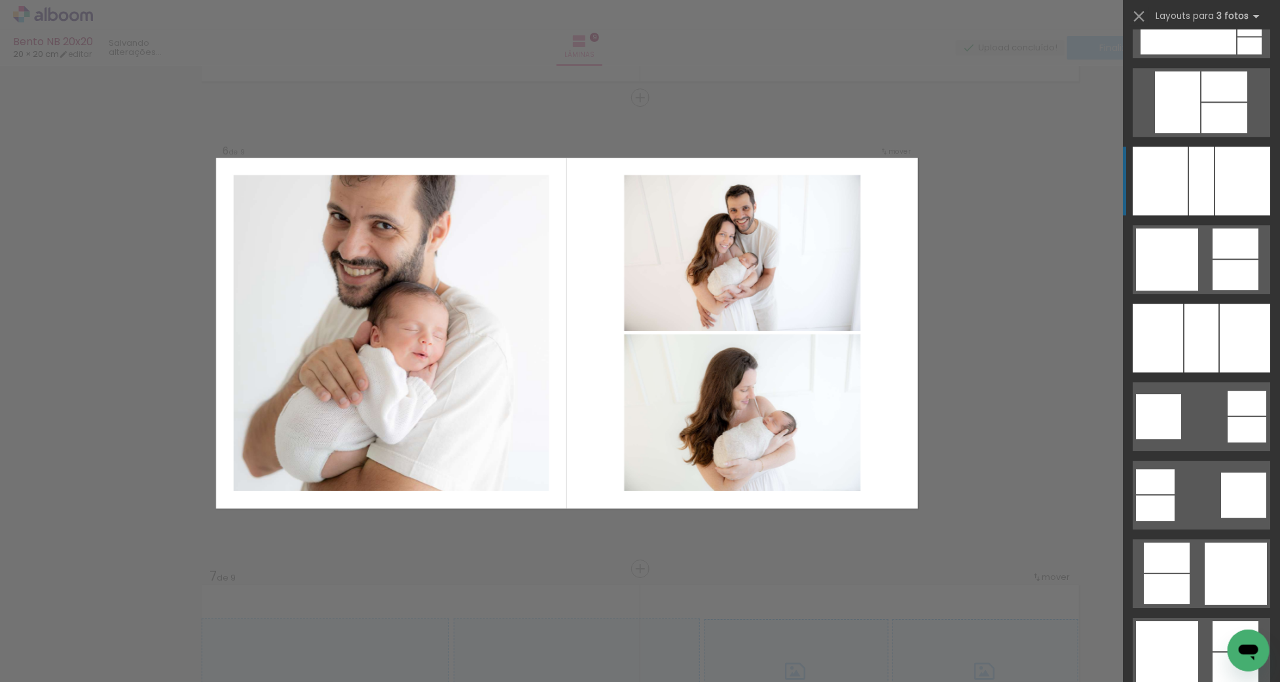
scroll to position [2241, 0]
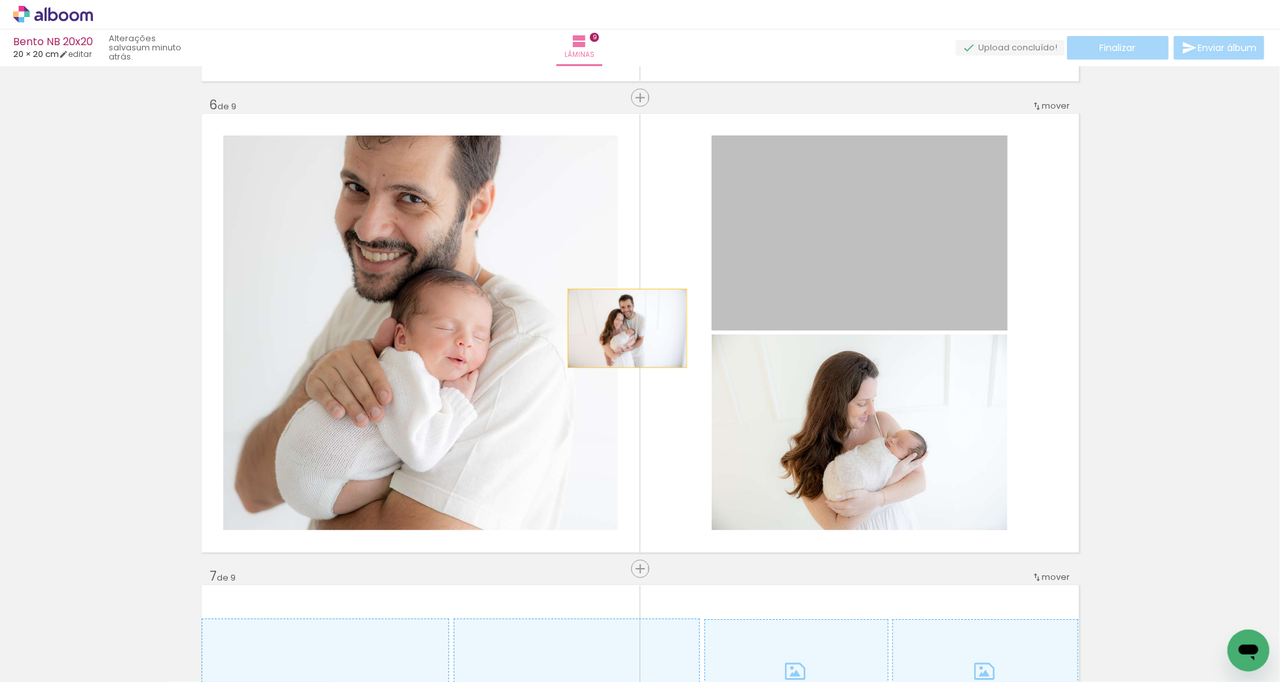
drag, startPoint x: 864, startPoint y: 318, endPoint x: 572, endPoint y: 334, distance: 292.6
click at [0, 0] on slot at bounding box center [0, 0] width 0 height 0
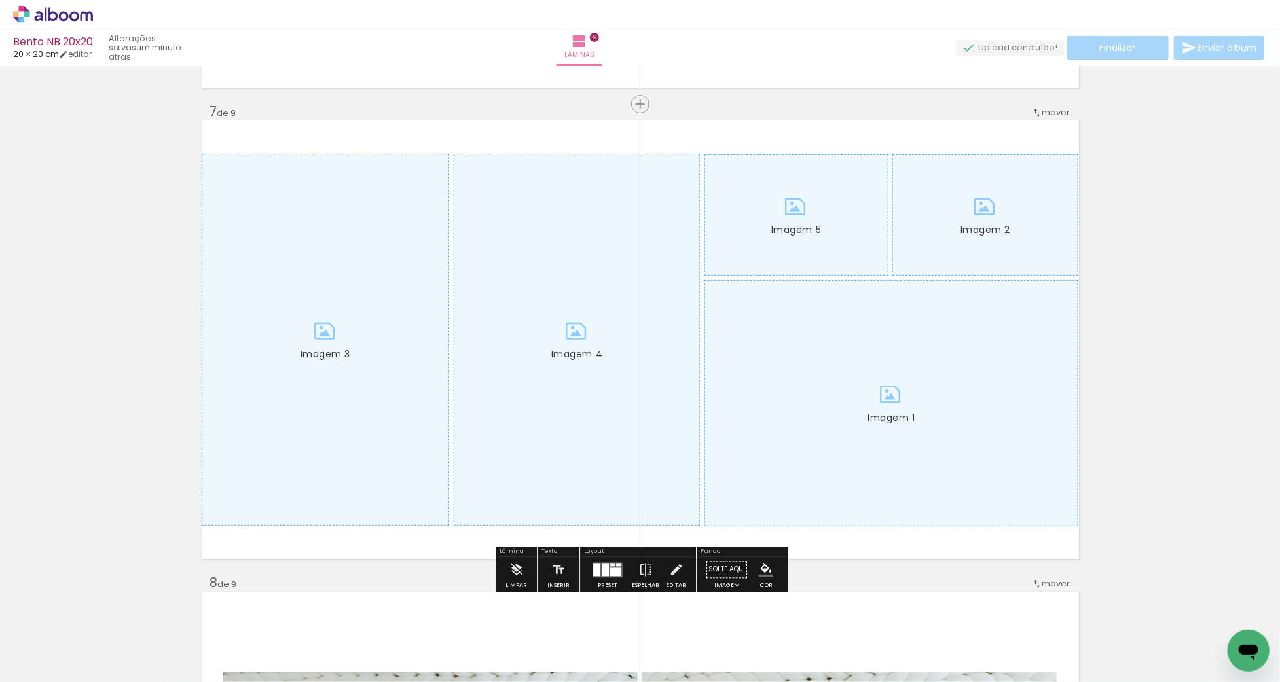
scroll to position [2818, 0]
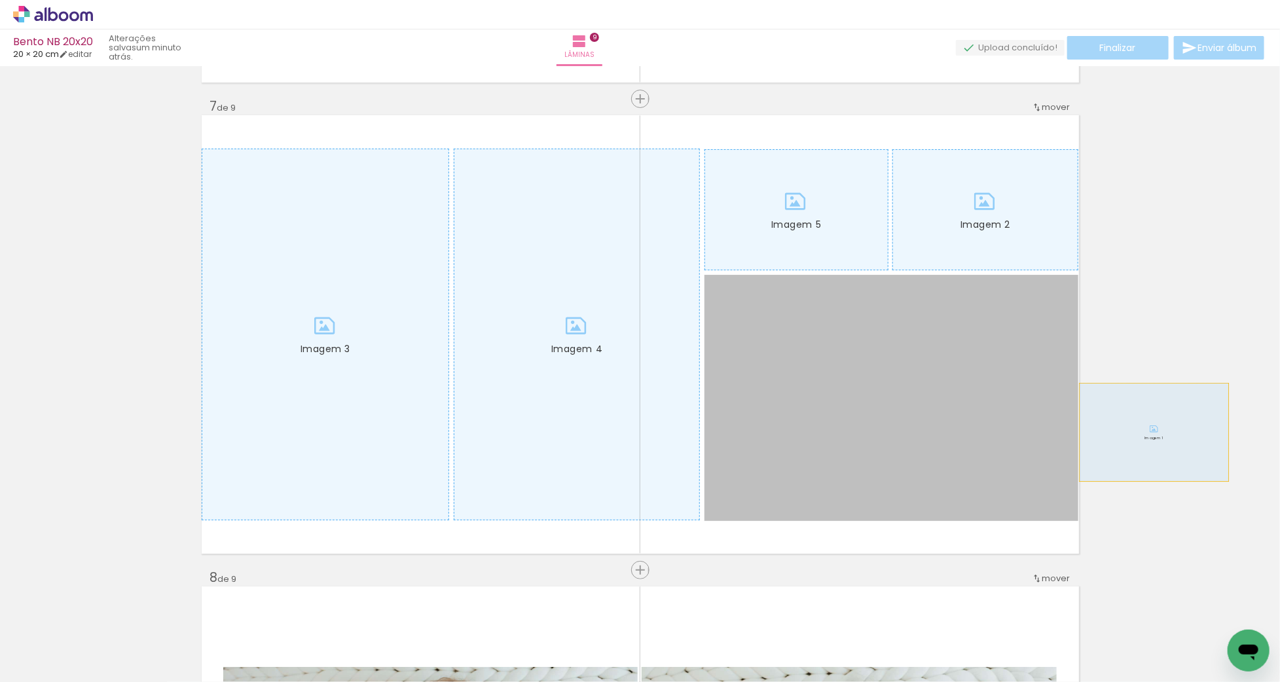
drag, startPoint x: 891, startPoint y: 491, endPoint x: 1155, endPoint y: 431, distance: 271.4
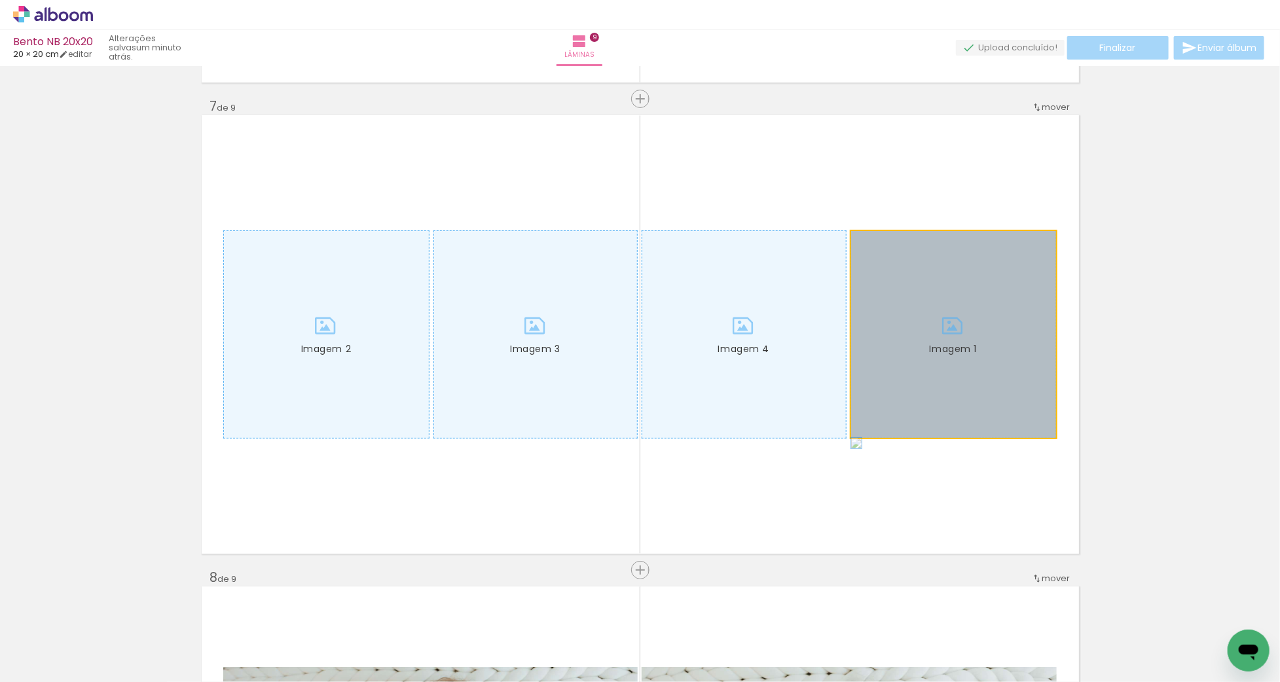
drag, startPoint x: 977, startPoint y: 326, endPoint x: 1144, endPoint y: 310, distance: 167.7
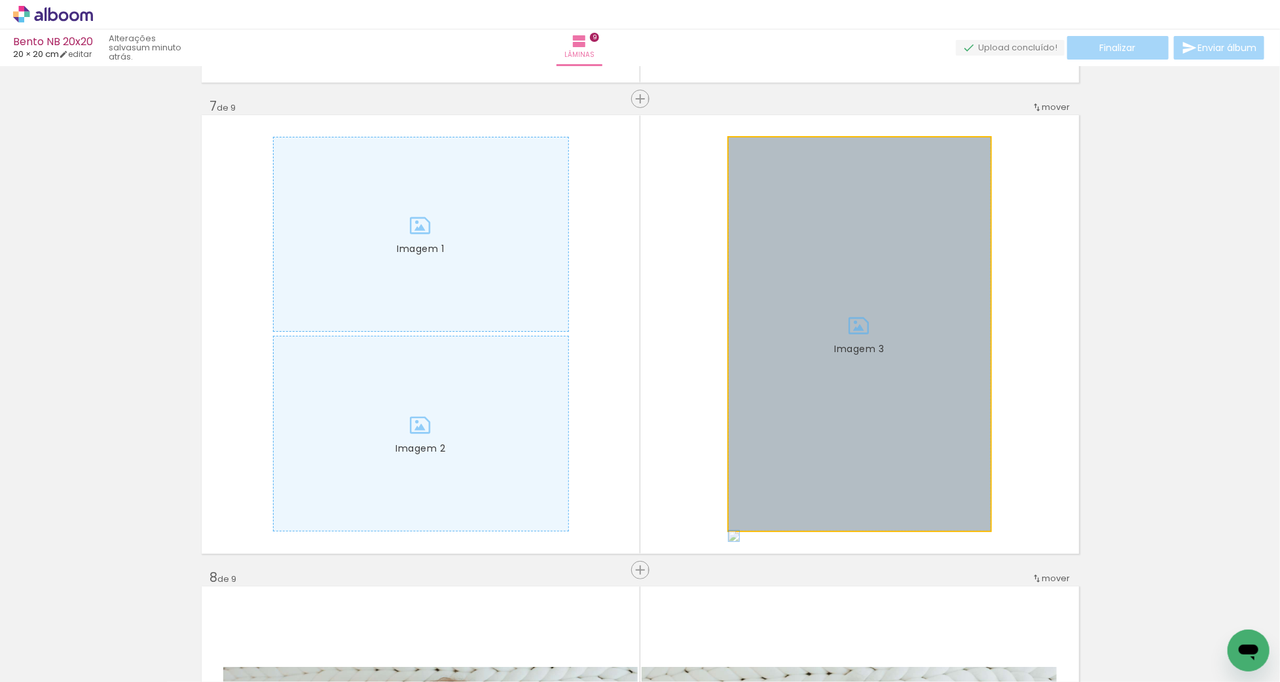
drag, startPoint x: 828, startPoint y: 340, endPoint x: 1077, endPoint y: 319, distance: 249.8
click at [1077, 319] on quentale-layouter "Imagem 1 Imagem 2 Imagem 3" at bounding box center [641, 334] width 878 height 439
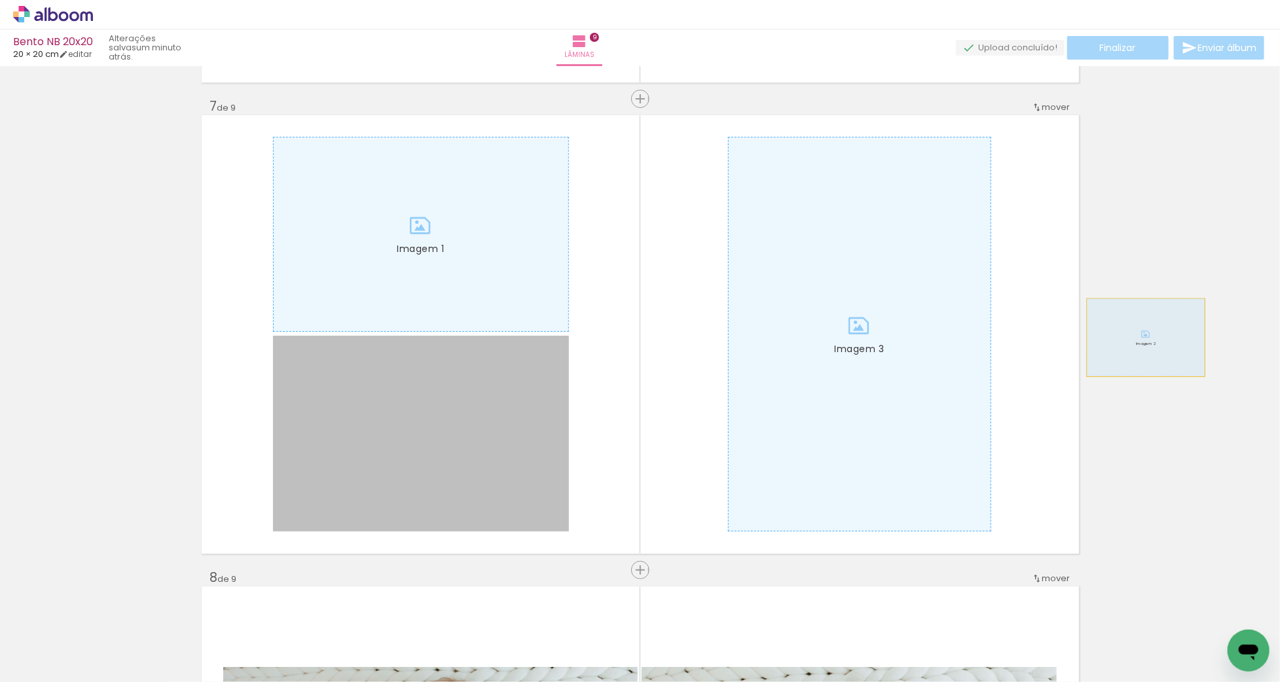
drag, startPoint x: 529, startPoint y: 392, endPoint x: 1143, endPoint y: 335, distance: 616.3
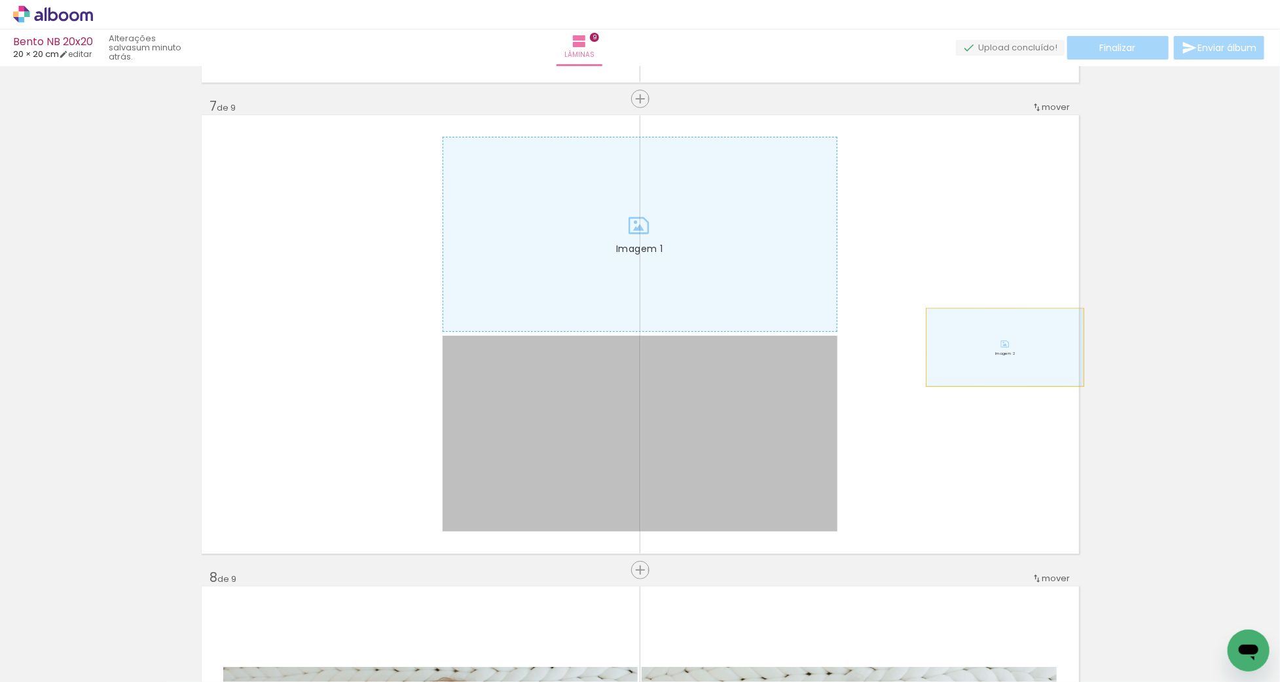
drag, startPoint x: 755, startPoint y: 382, endPoint x: 1233, endPoint y: 301, distance: 485.1
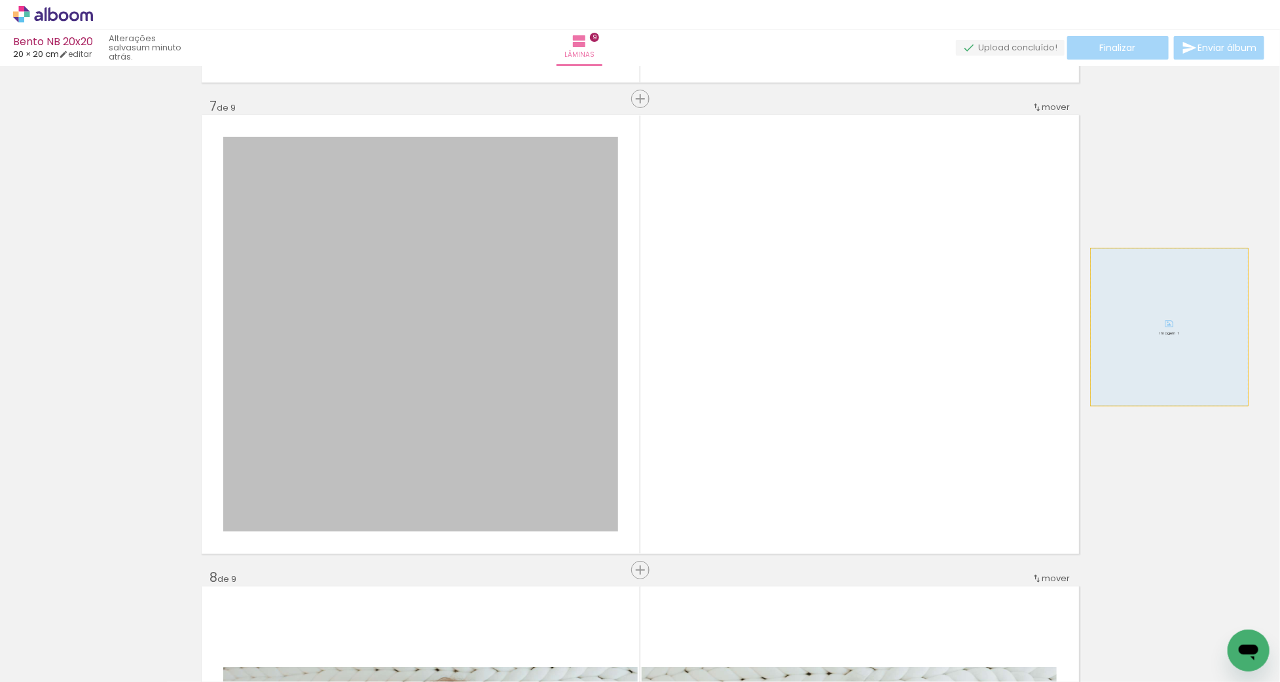
drag, startPoint x: 752, startPoint y: 335, endPoint x: 1168, endPoint y: 329, distance: 416.6
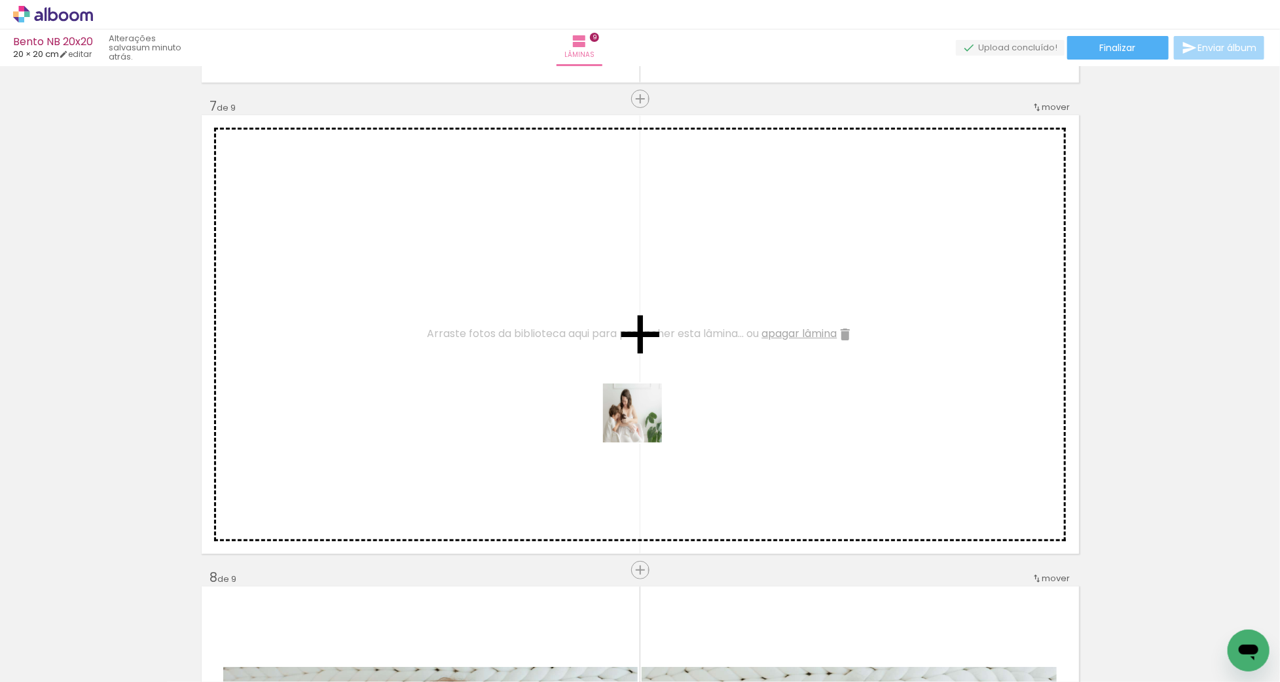
drag, startPoint x: 650, startPoint y: 648, endPoint x: 643, endPoint y: 423, distance: 225.4
click at [643, 423] on quentale-workspace at bounding box center [640, 341] width 1280 height 682
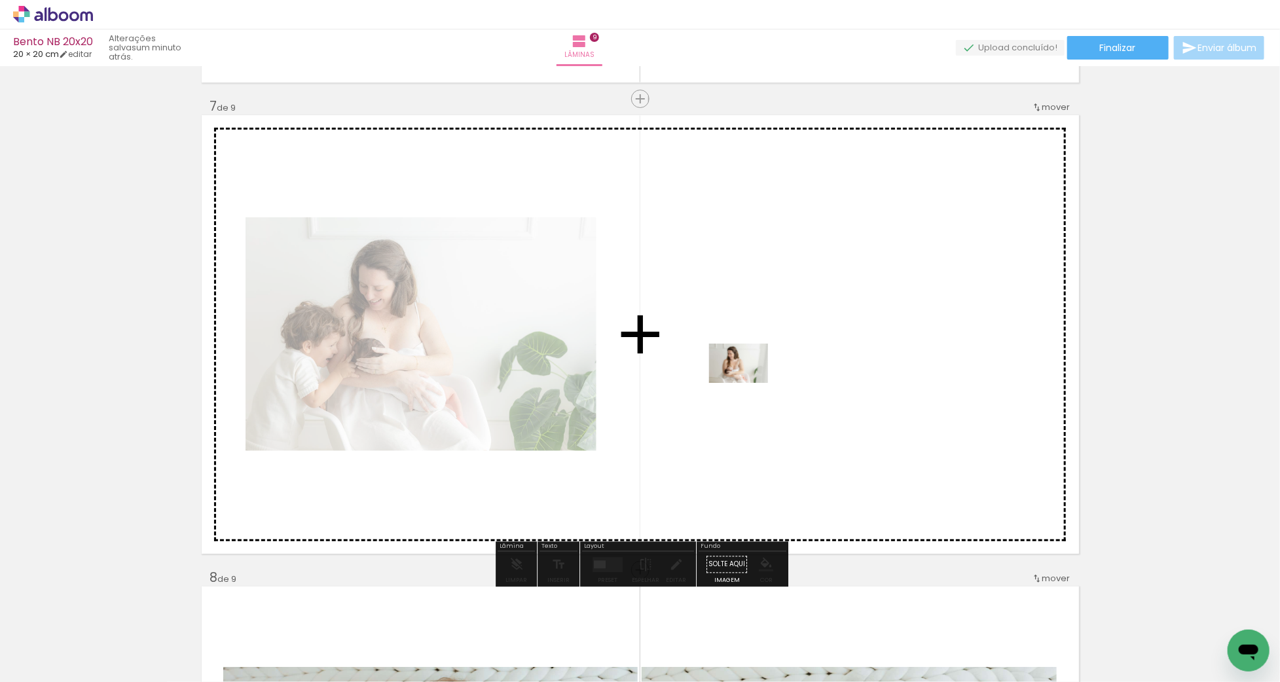
drag, startPoint x: 585, startPoint y: 627, endPoint x: 745, endPoint y: 378, distance: 296.1
click at [745, 378] on quentale-workspace at bounding box center [640, 341] width 1280 height 682
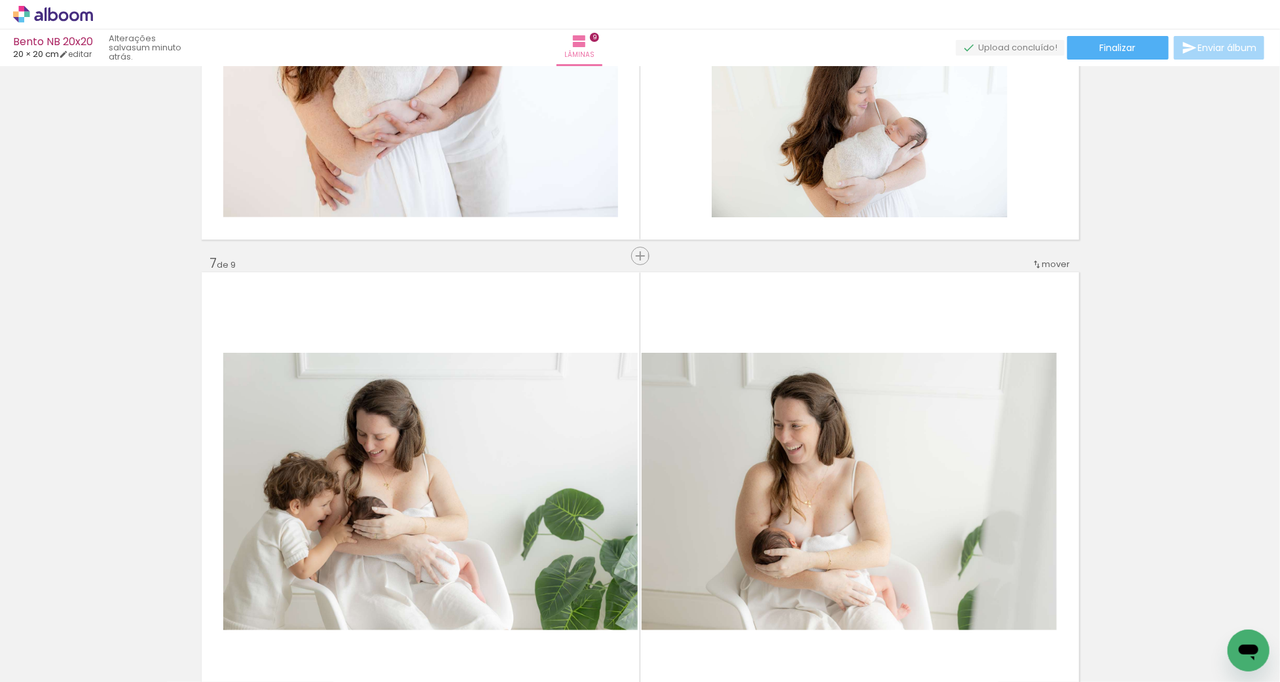
scroll to position [2673, 0]
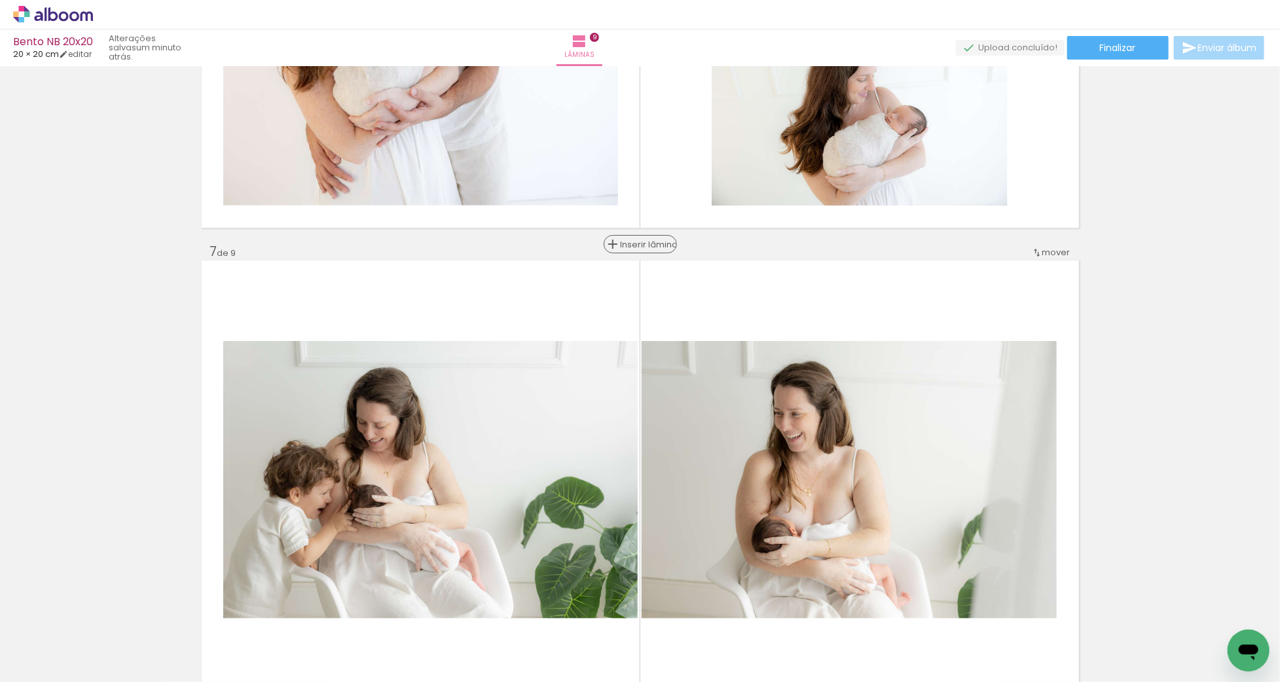
click at [637, 246] on span "Inserir lâmina" at bounding box center [646, 244] width 51 height 9
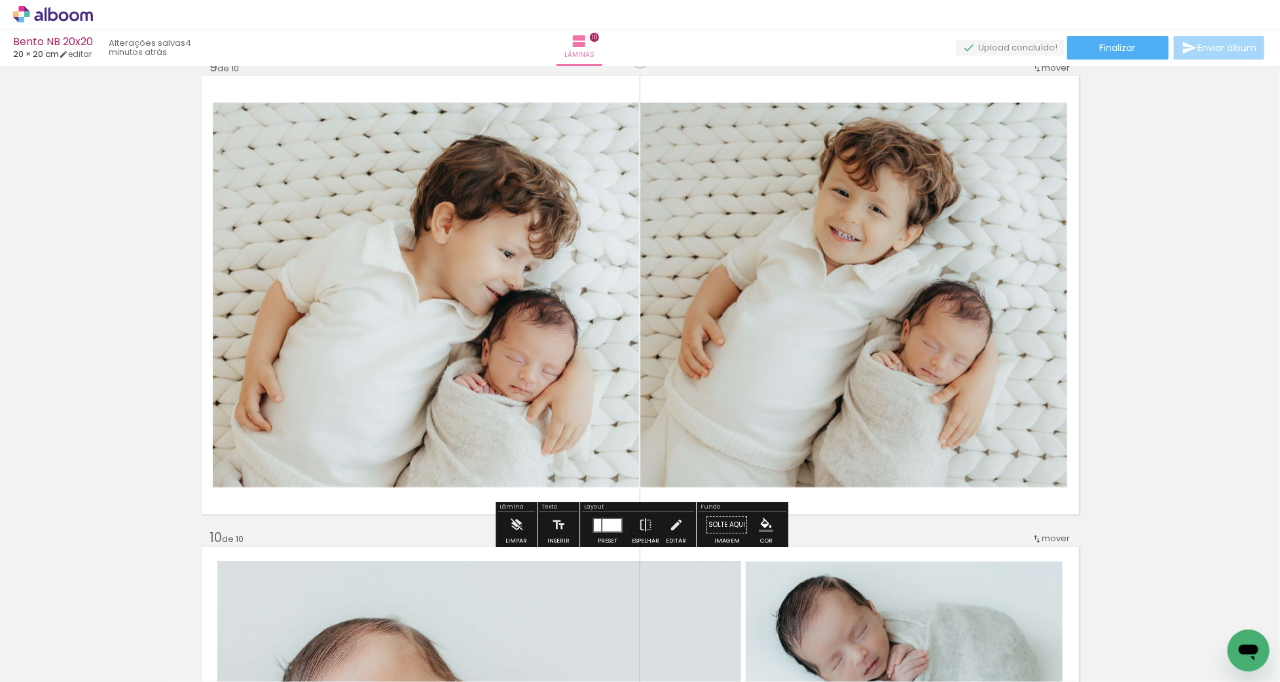
scroll to position [3837, 0]
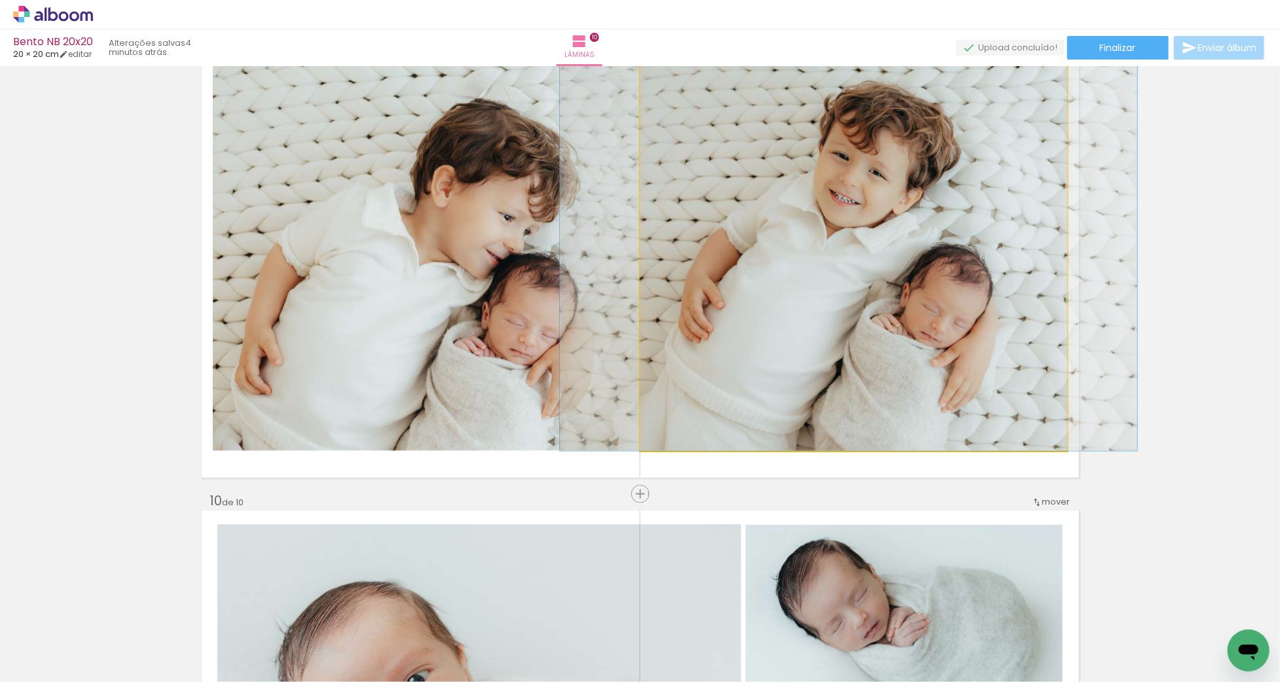
click at [734, 227] on quentale-photo at bounding box center [854, 258] width 427 height 385
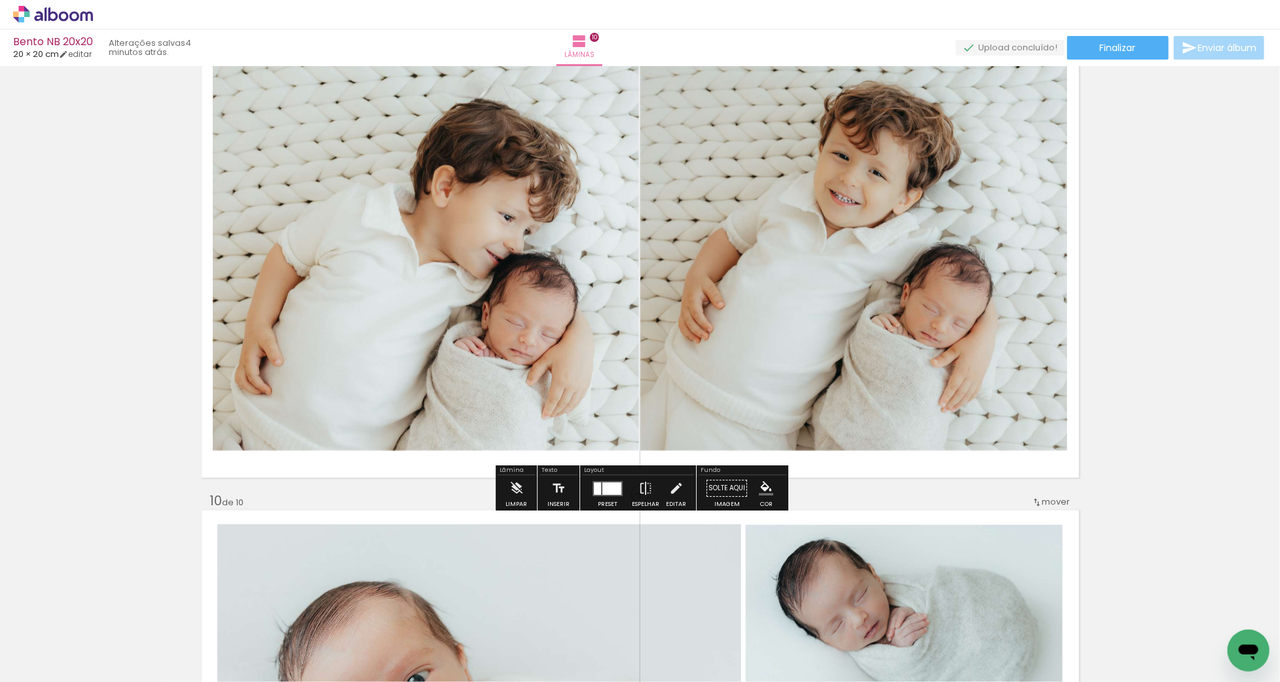
click at [734, 227] on quentale-photo at bounding box center [854, 258] width 427 height 385
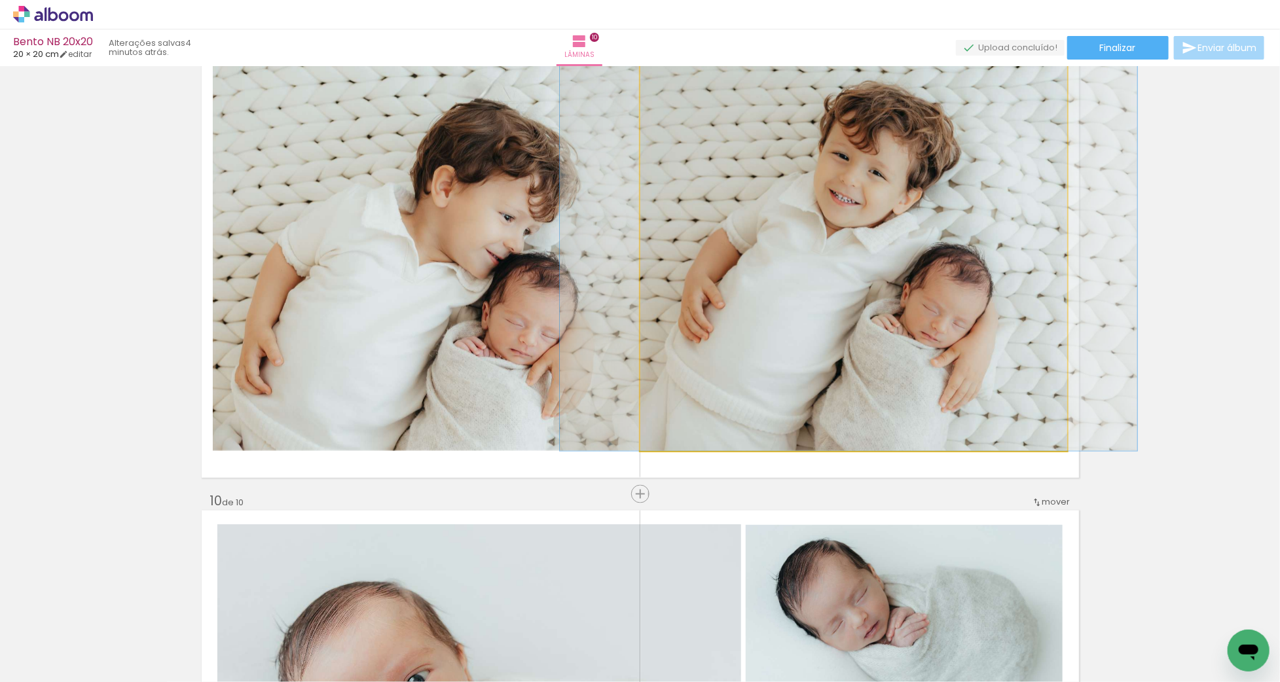
click at [724, 244] on quentale-photo at bounding box center [854, 258] width 427 height 385
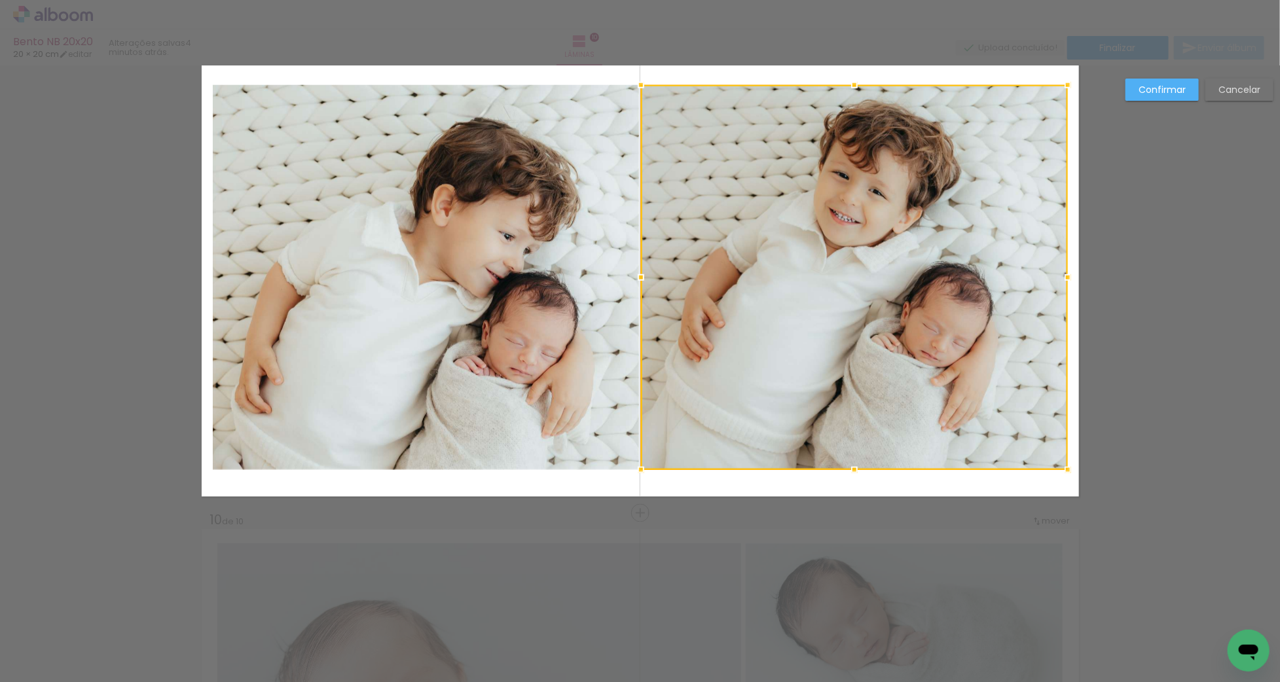
click at [724, 244] on div at bounding box center [854, 277] width 427 height 385
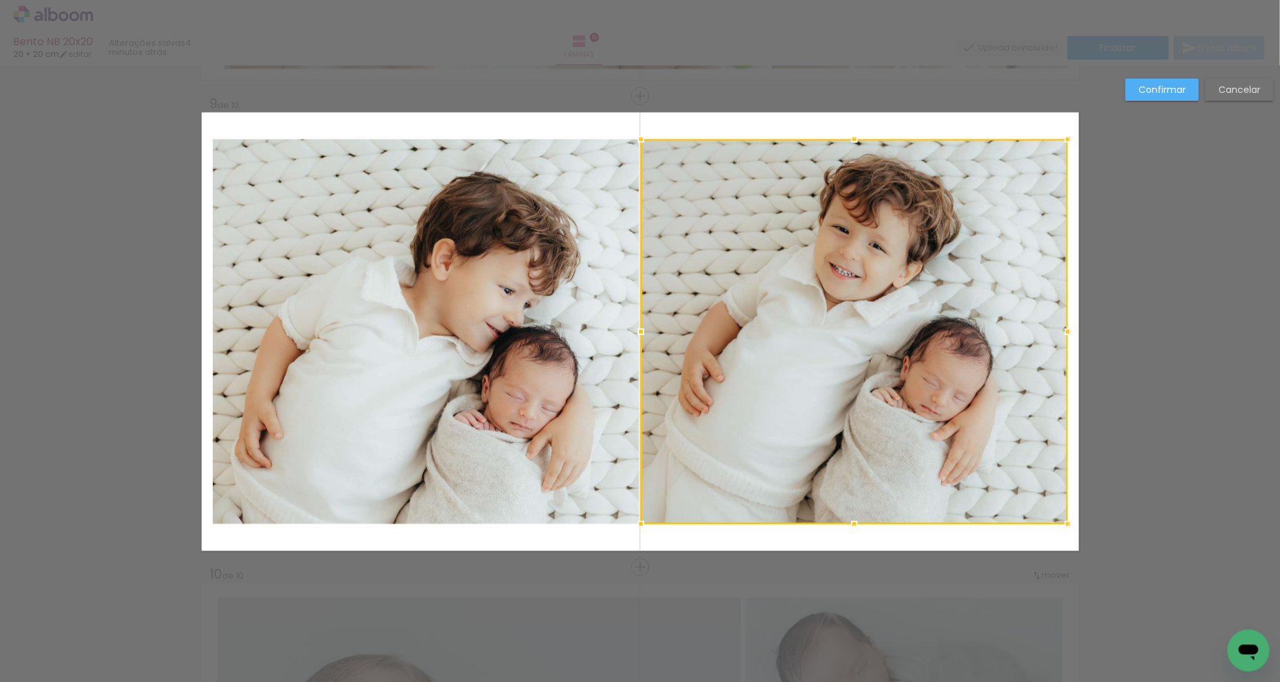
scroll to position [3763, 0]
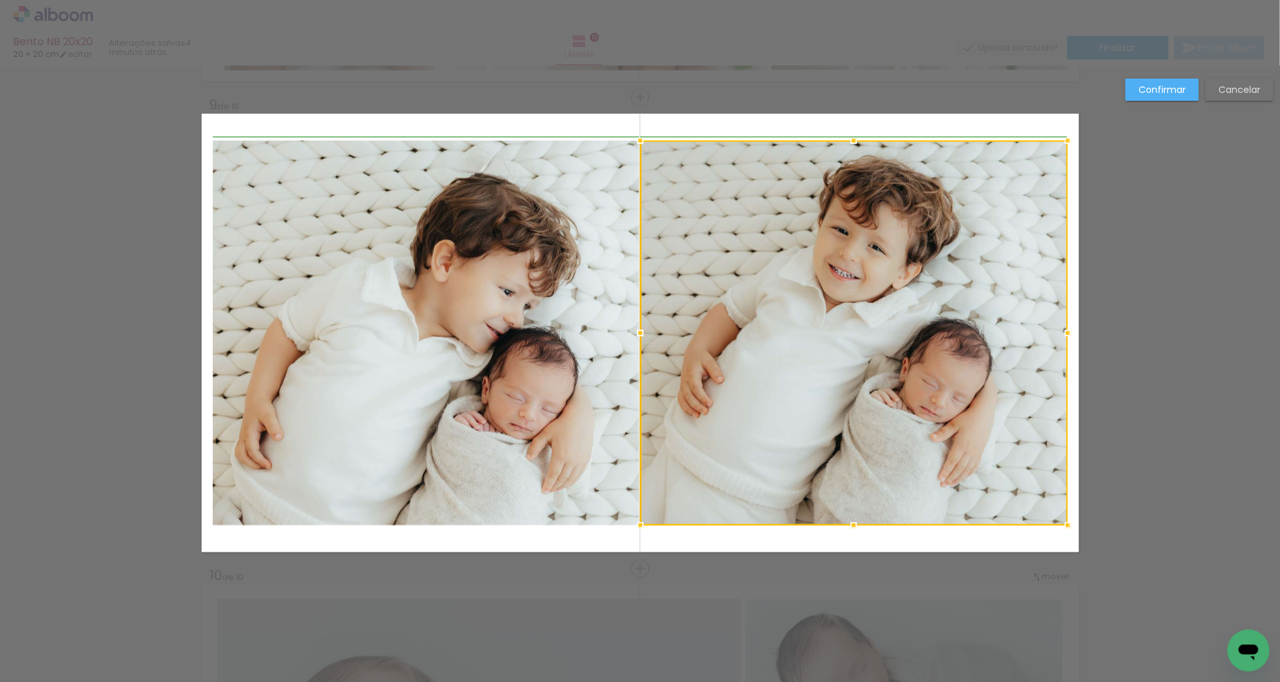
drag, startPoint x: 641, startPoint y: 333, endPoint x: 647, endPoint y: 335, distance: 6.8
click at [647, 335] on div at bounding box center [640, 333] width 26 height 26
click at [1163, 98] on paper-button "Confirmar" at bounding box center [1162, 90] width 73 height 22
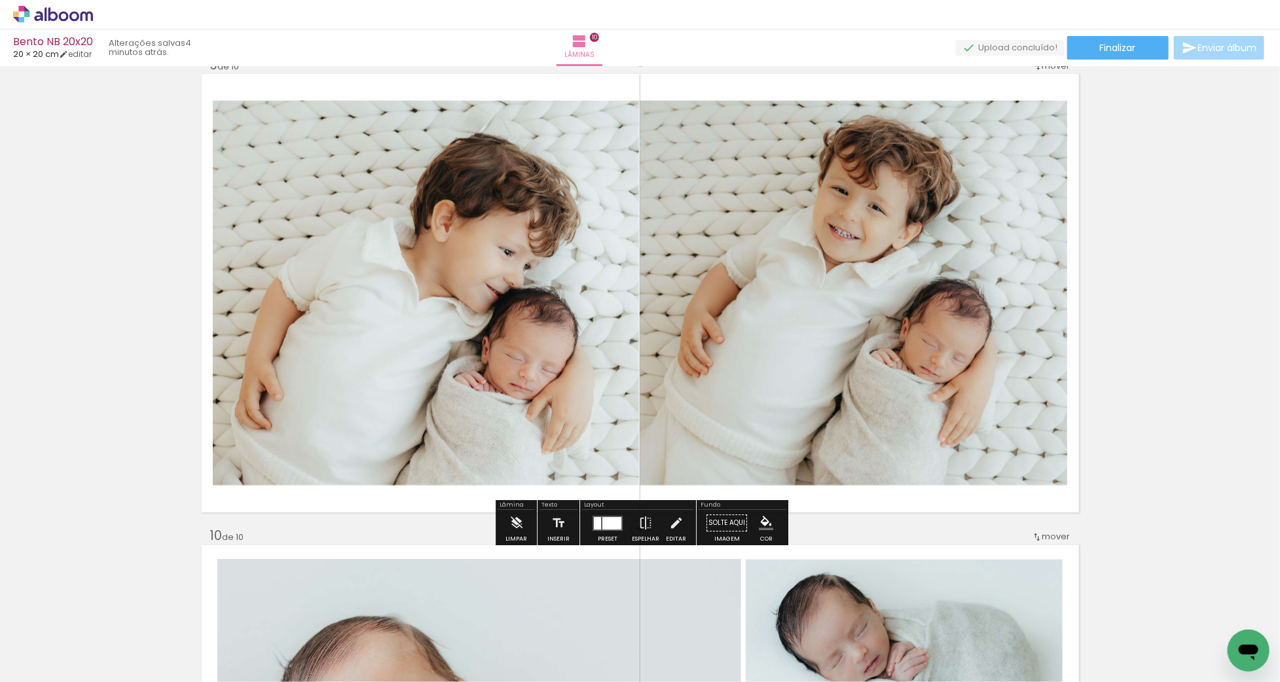
scroll to position [3828, 0]
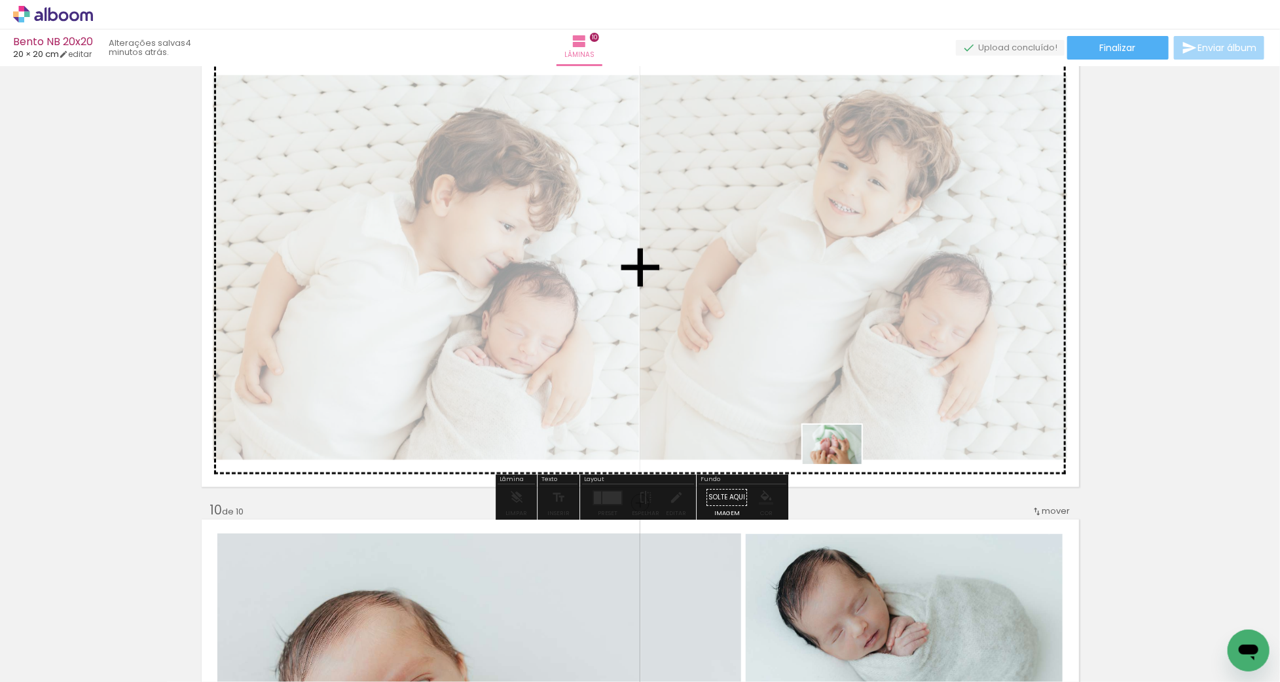
drag, startPoint x: 1213, startPoint y: 624, endPoint x: 784, endPoint y: 470, distance: 455.8
click at [842, 464] on quentale-workspace at bounding box center [640, 341] width 1280 height 682
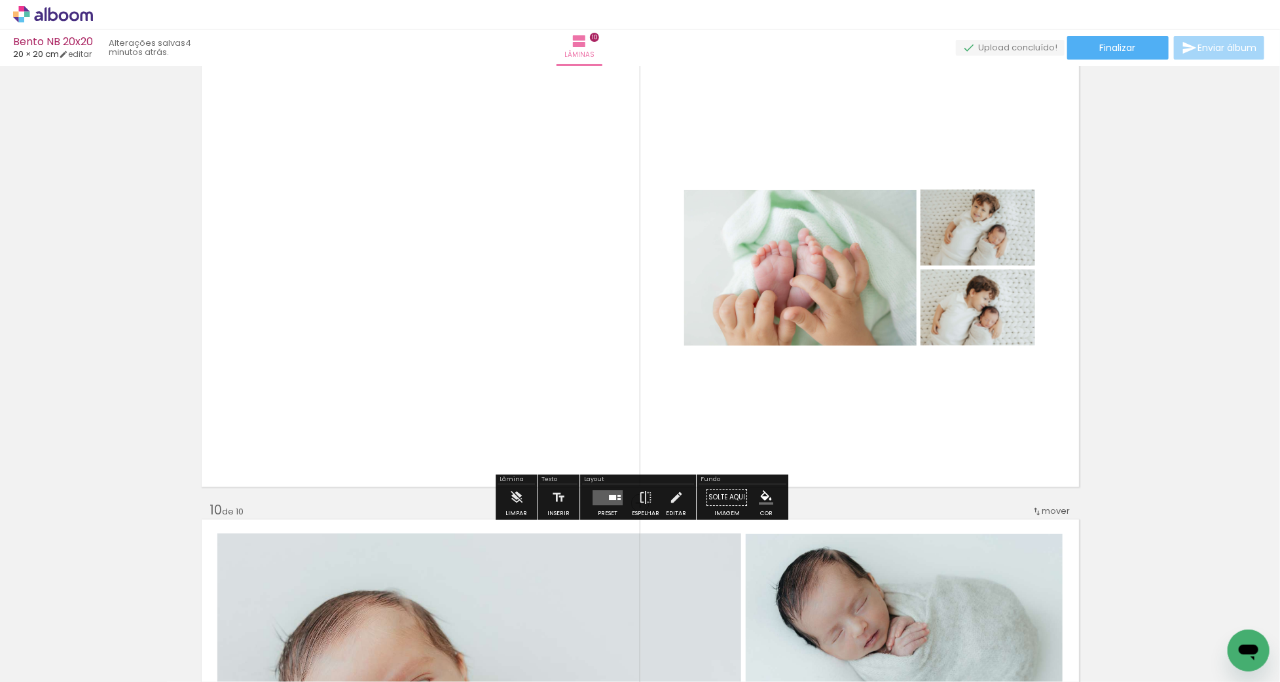
click at [610, 498] on div at bounding box center [612, 497] width 7 height 5
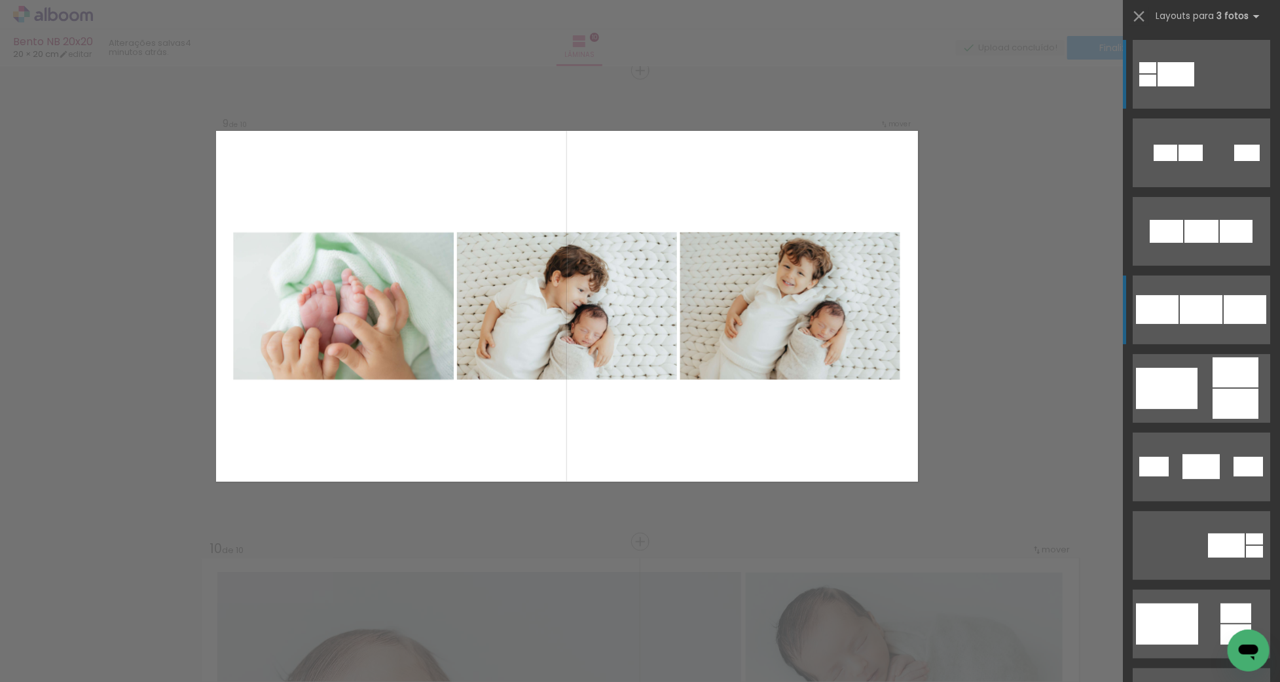
scroll to position [3763, 0]
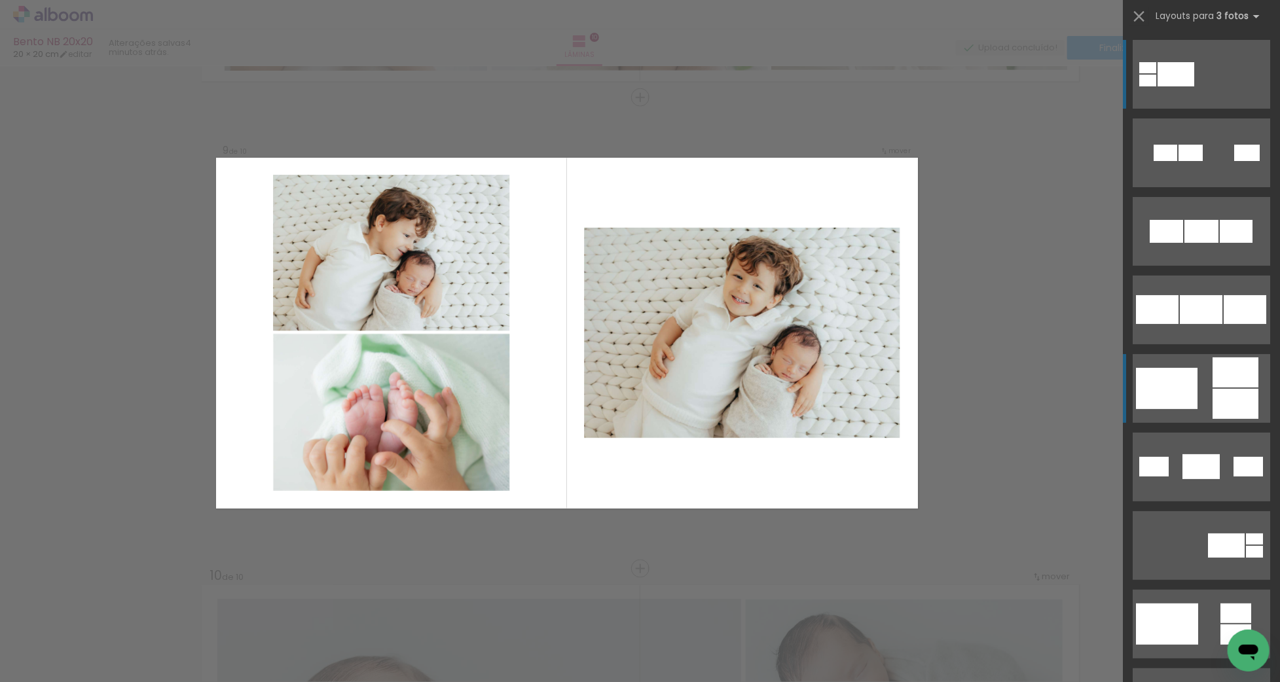
click at [1178, 161] on div at bounding box center [1166, 153] width 24 height 16
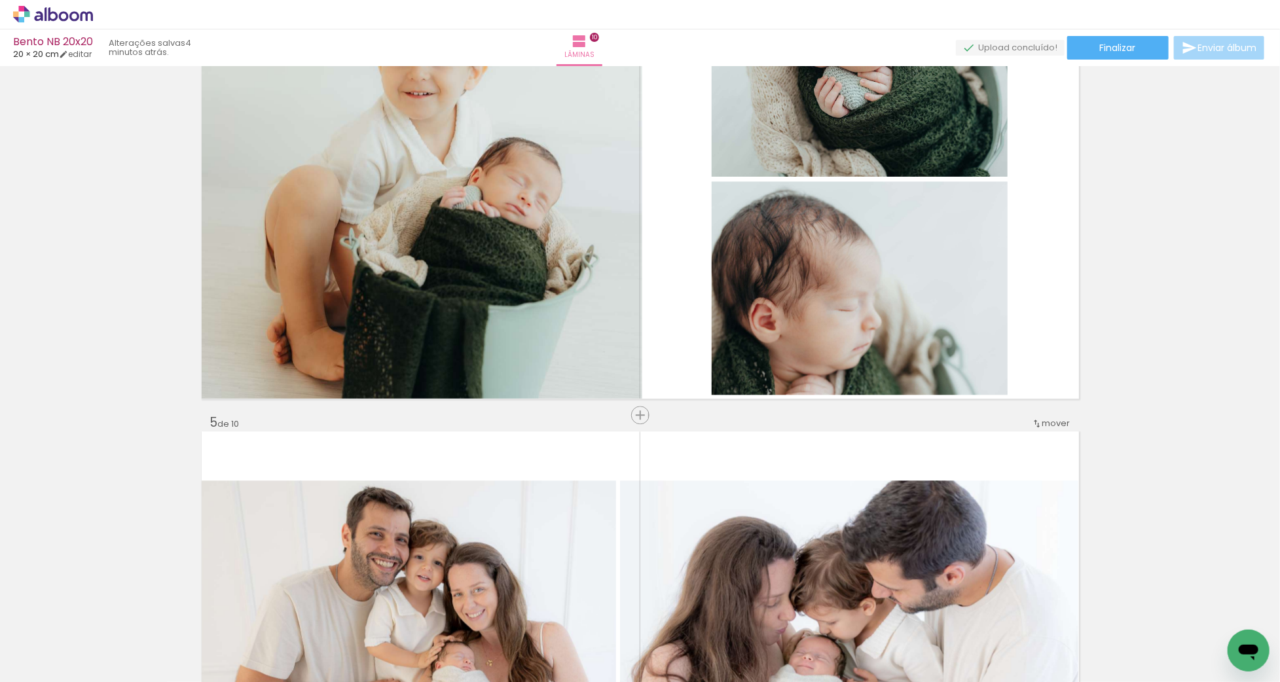
scroll to position [1089, 0]
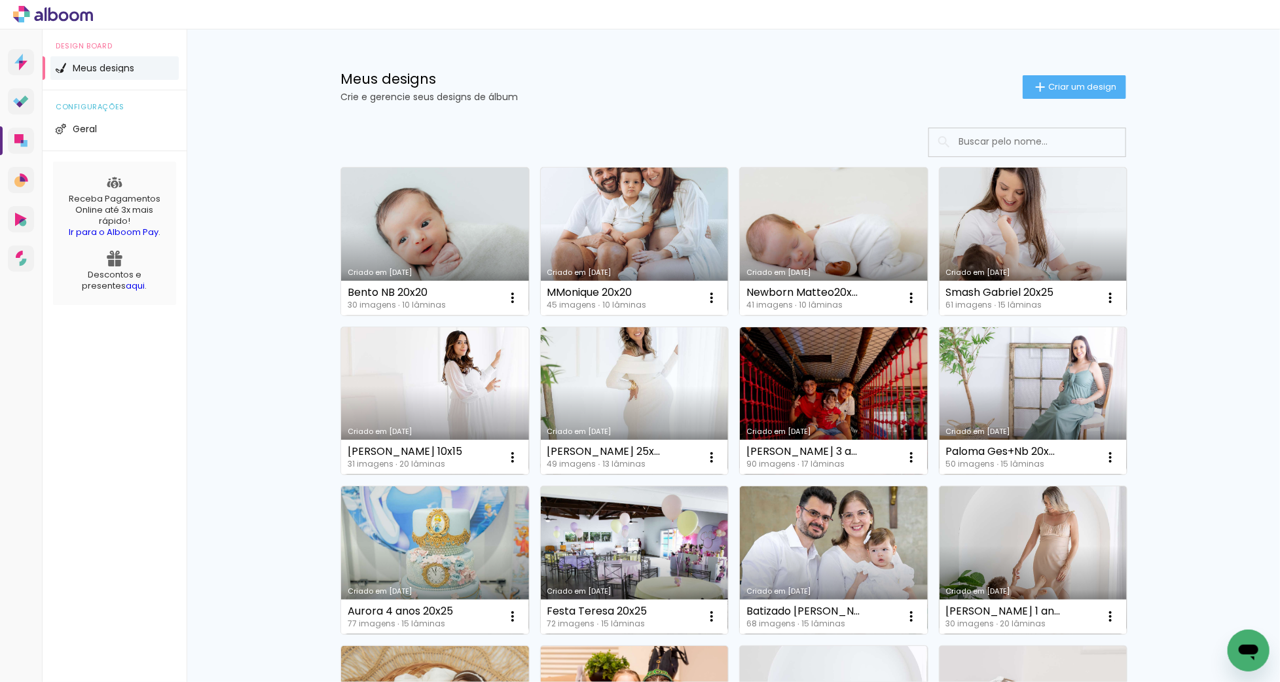
click at [625, 392] on link "Criado em [DATE]" at bounding box center [635, 401] width 188 height 148
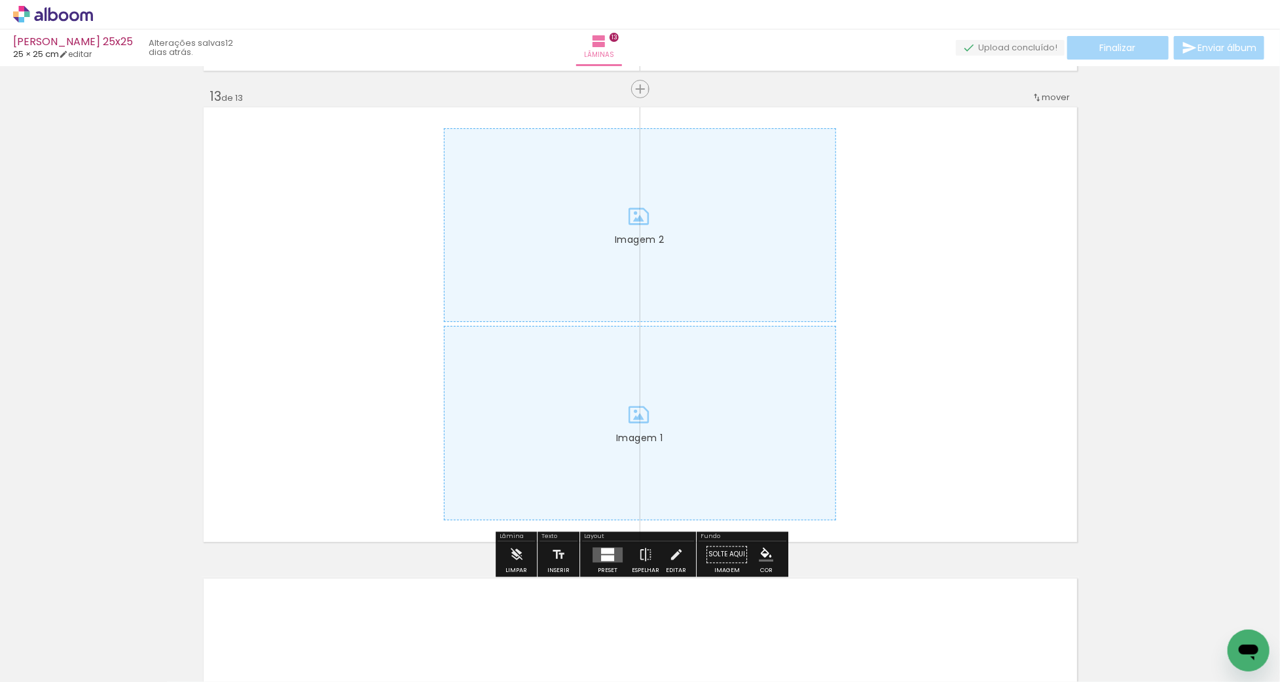
scroll to position [5680, 0]
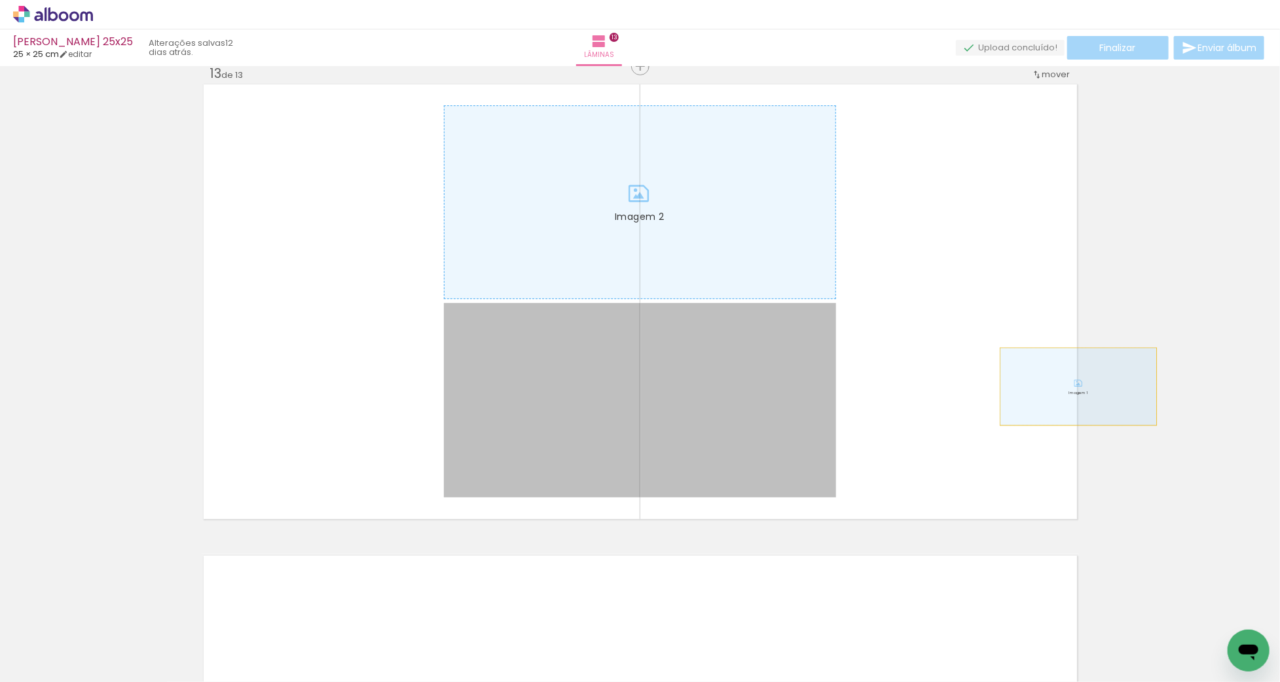
drag, startPoint x: 655, startPoint y: 392, endPoint x: 1071, endPoint y: 381, distance: 416.7
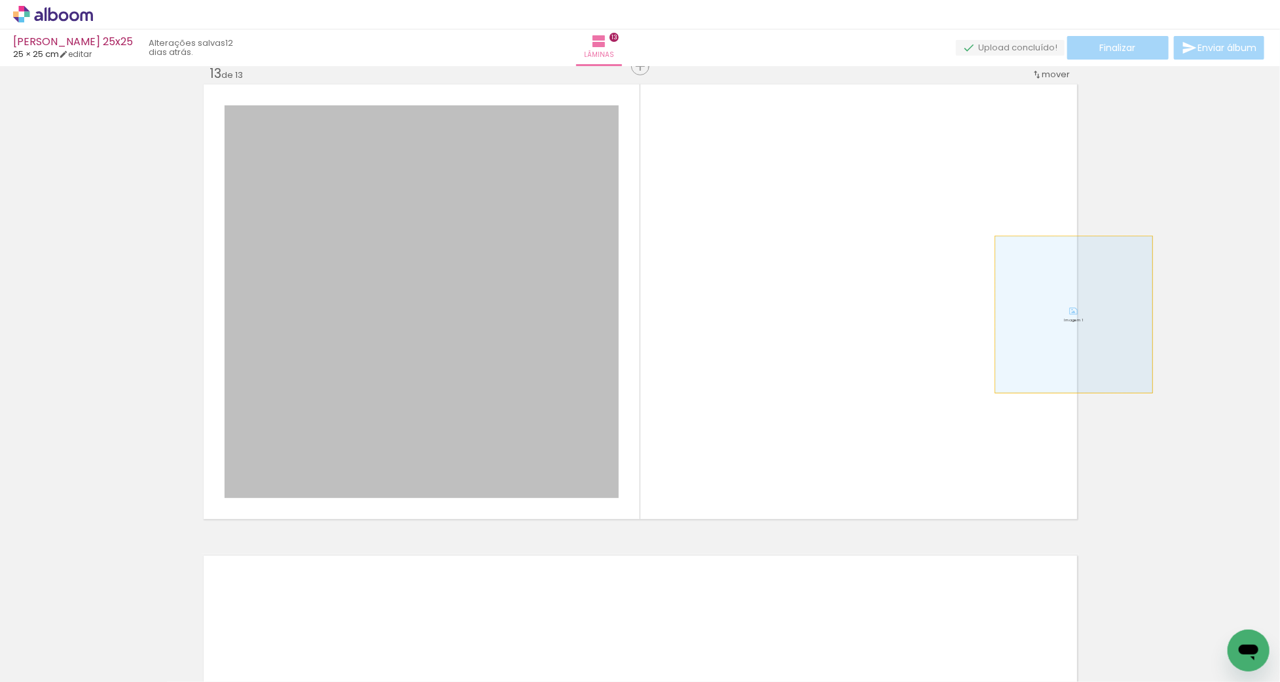
drag, startPoint x: 507, startPoint y: 323, endPoint x: 1060, endPoint y: 316, distance: 553.5
click at [1077, 314] on quentale-layouter "Imagem 1" at bounding box center [641, 302] width 878 height 439
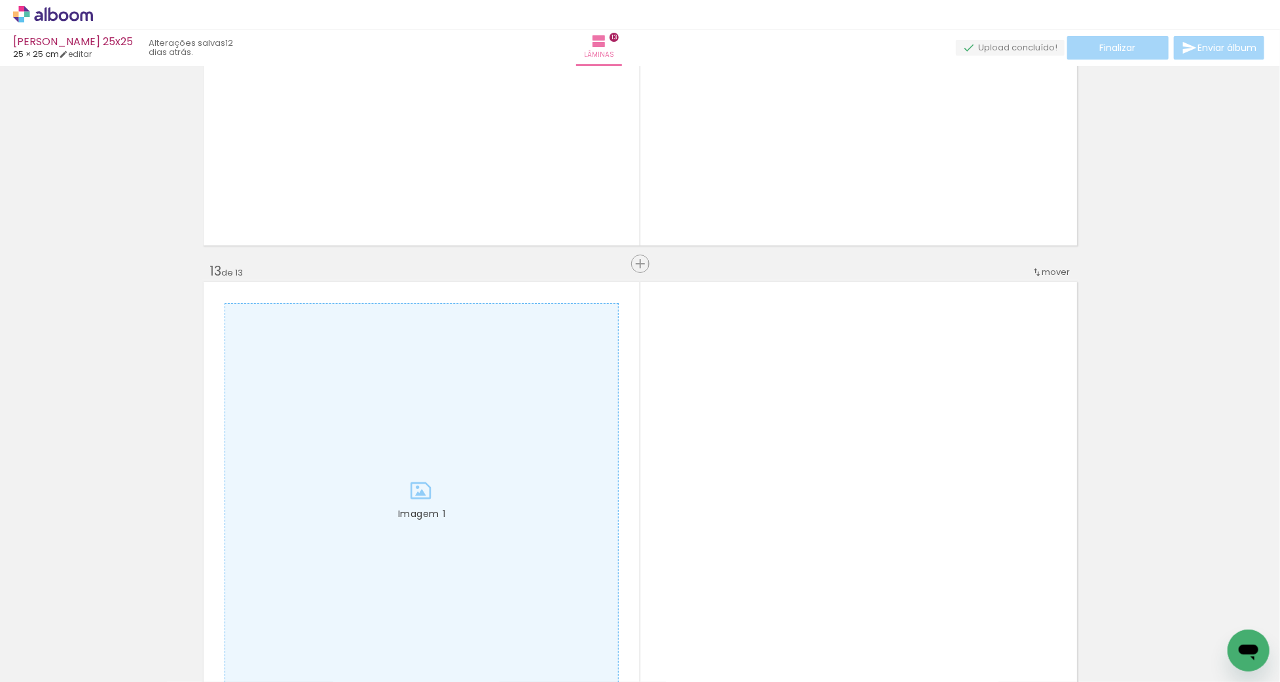
scroll to position [5465, 0]
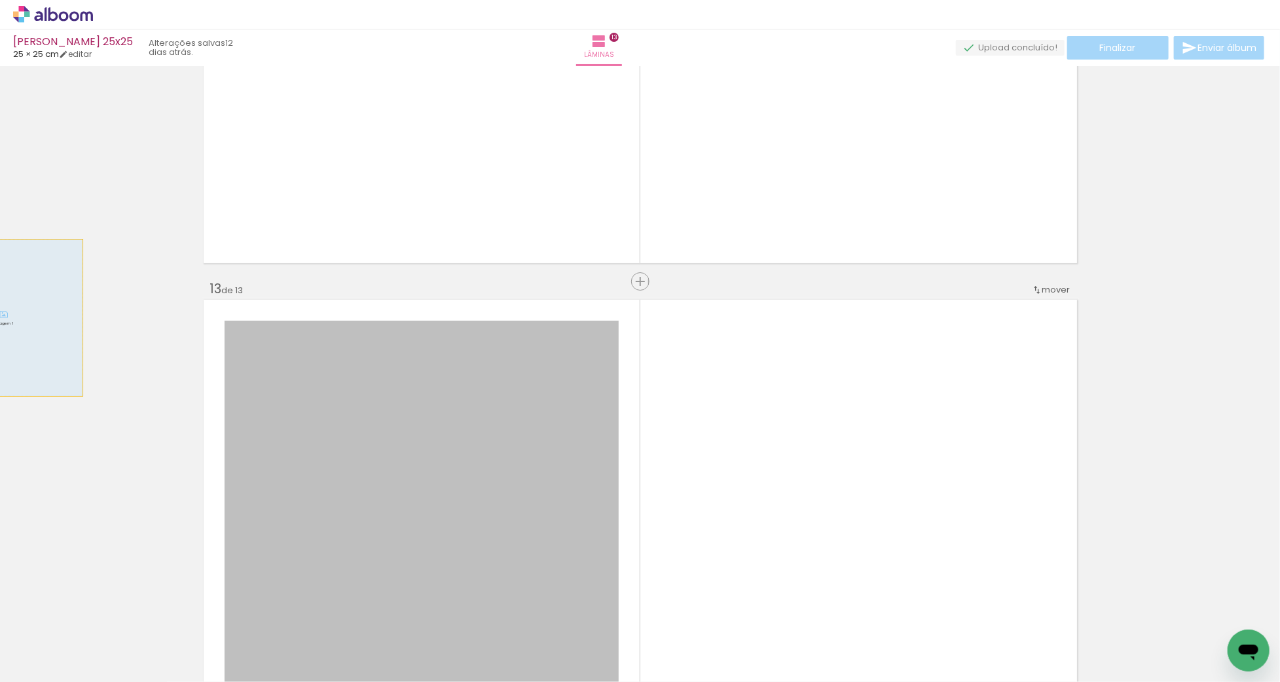
drag, startPoint x: 477, startPoint y: 363, endPoint x: 10, endPoint y: 316, distance: 468.6
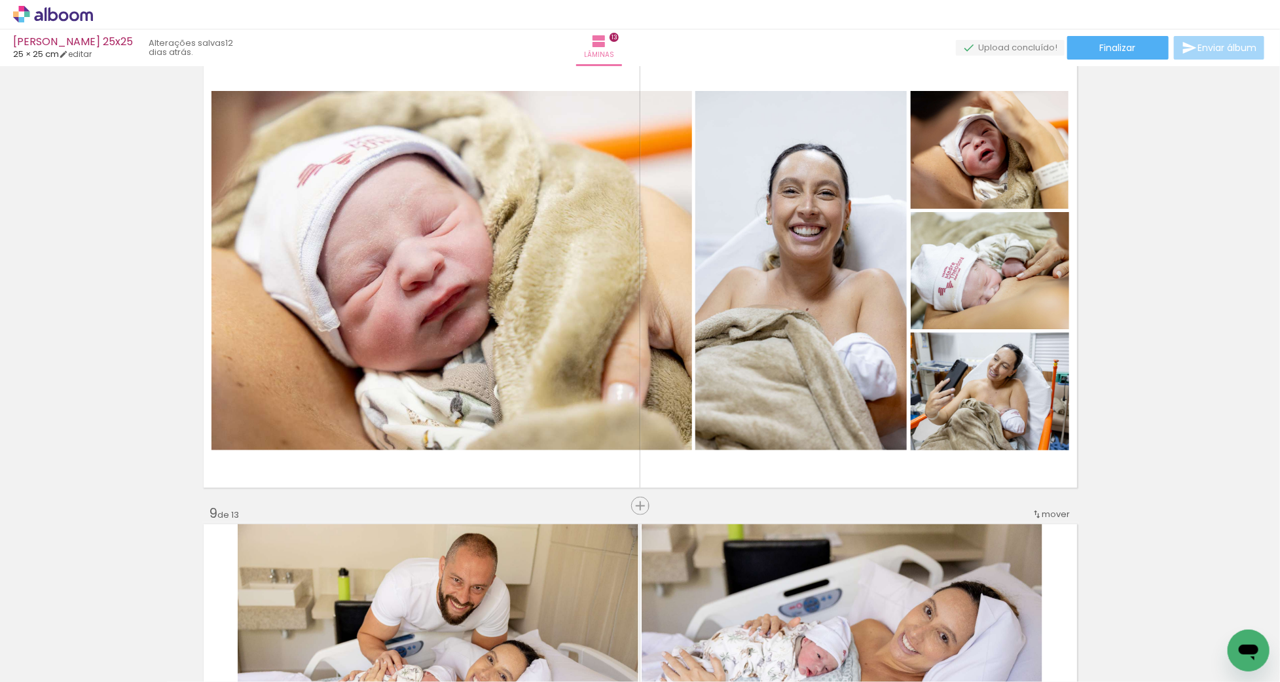
scroll to position [3458, 0]
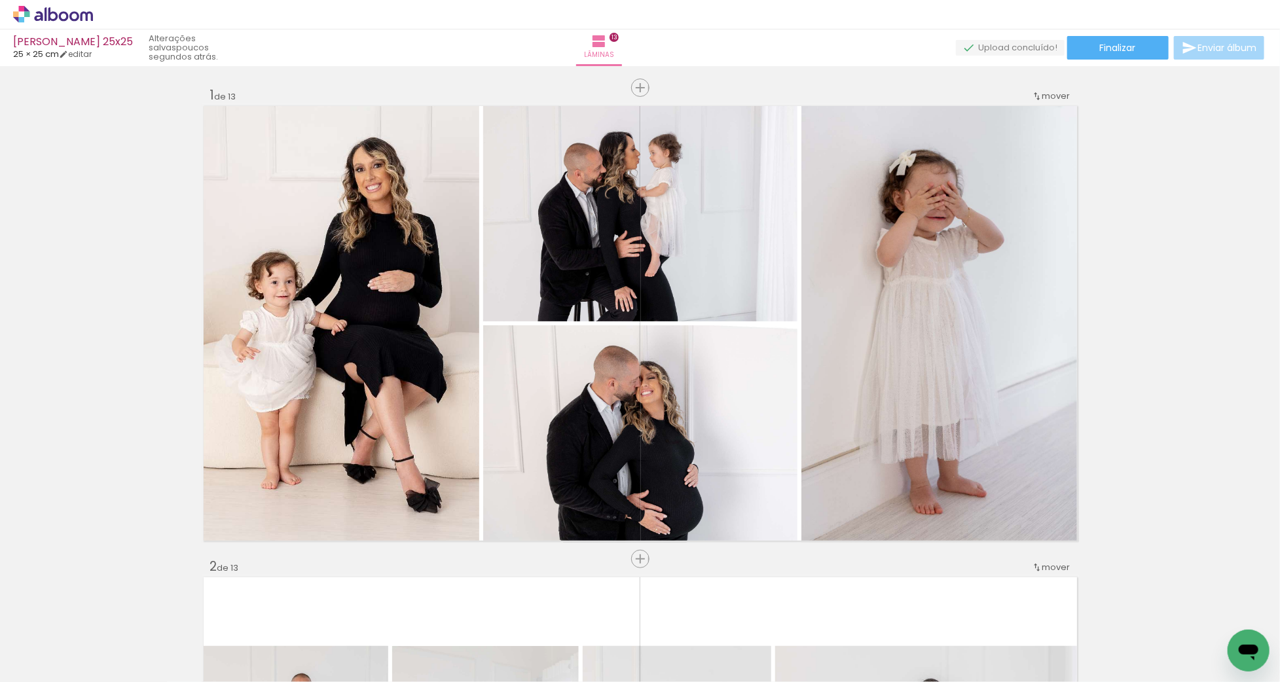
scroll to position [3458, 0]
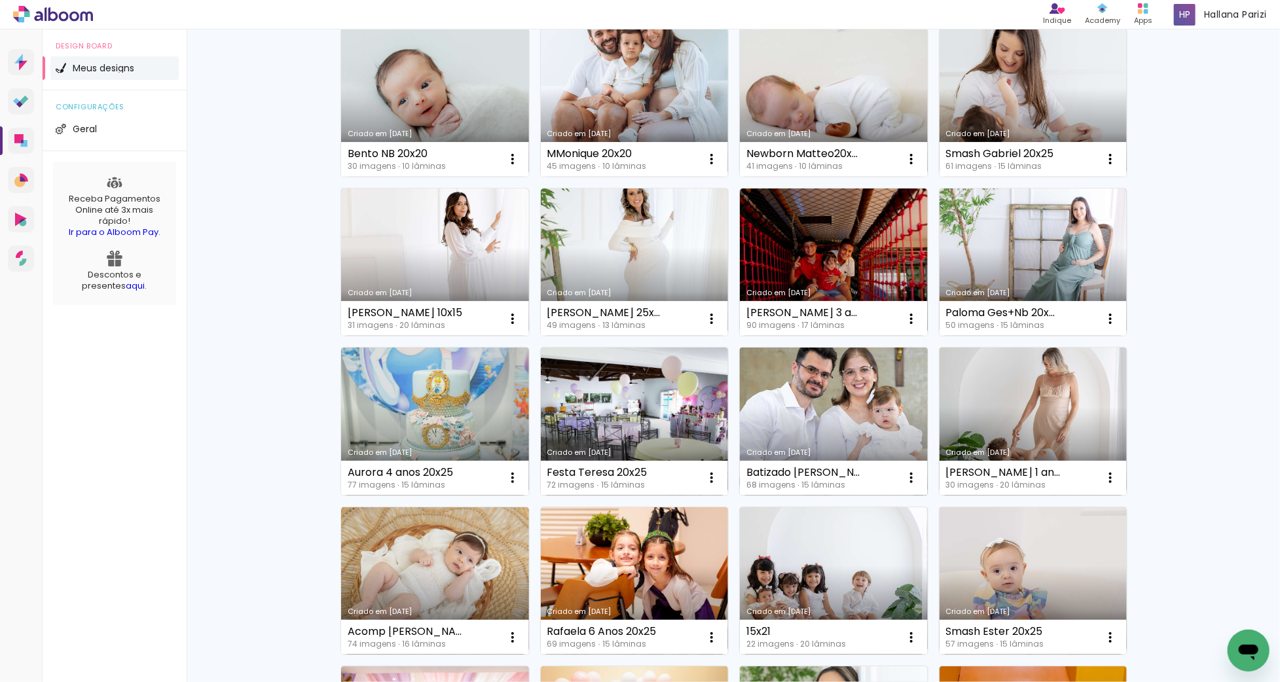
scroll to position [330, 0]
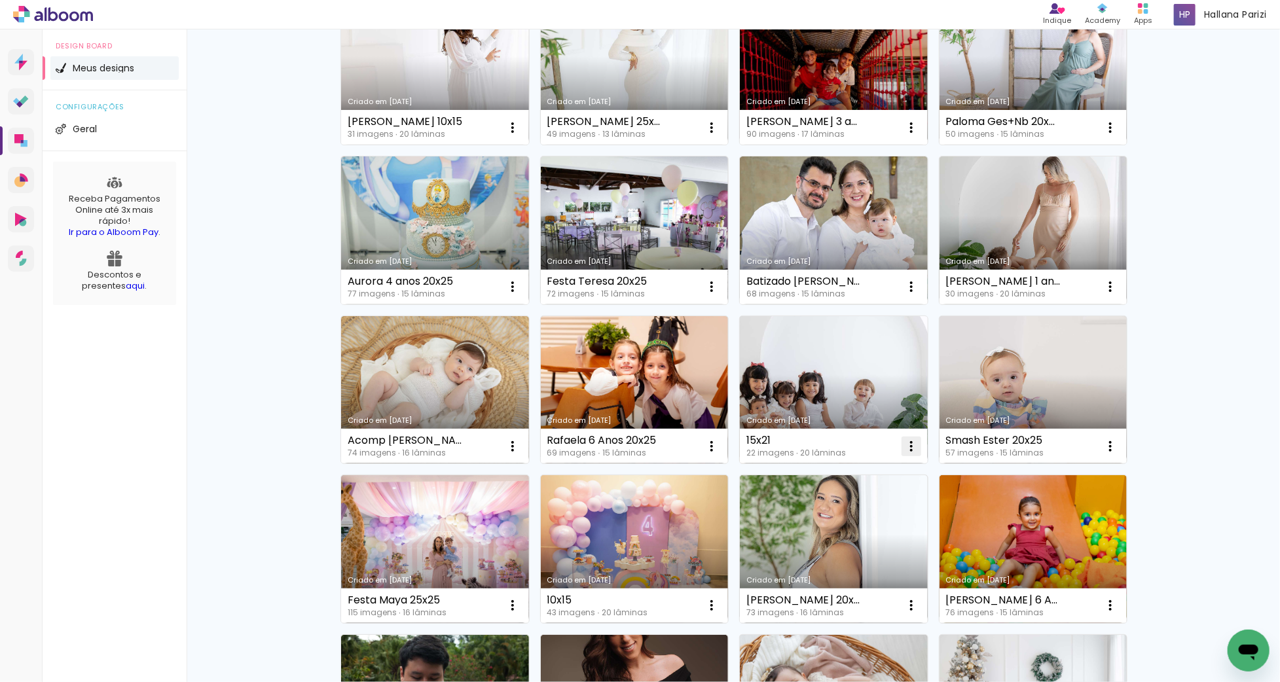
click at [886, 504] on span "Fazer uma cópia" at bounding box center [862, 502] width 77 height 9
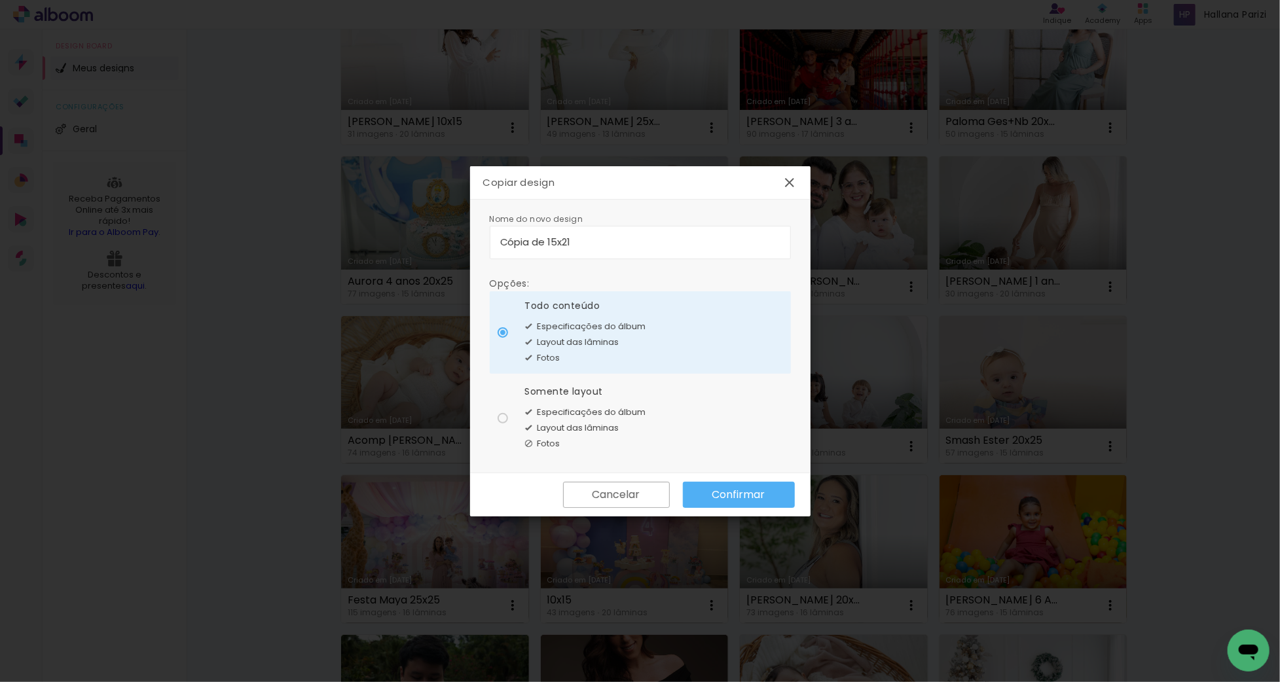
drag, startPoint x: 545, startPoint y: 241, endPoint x: 491, endPoint y: 238, distance: 54.5
click at [491, 238] on paper-input-container "Cópia de 15x21" at bounding box center [640, 242] width 301 height 33
type input "Karina 15x21"
type paper-input "Karina 15x21"
click at [588, 439] on div "Fotos" at bounding box center [585, 444] width 121 height 16
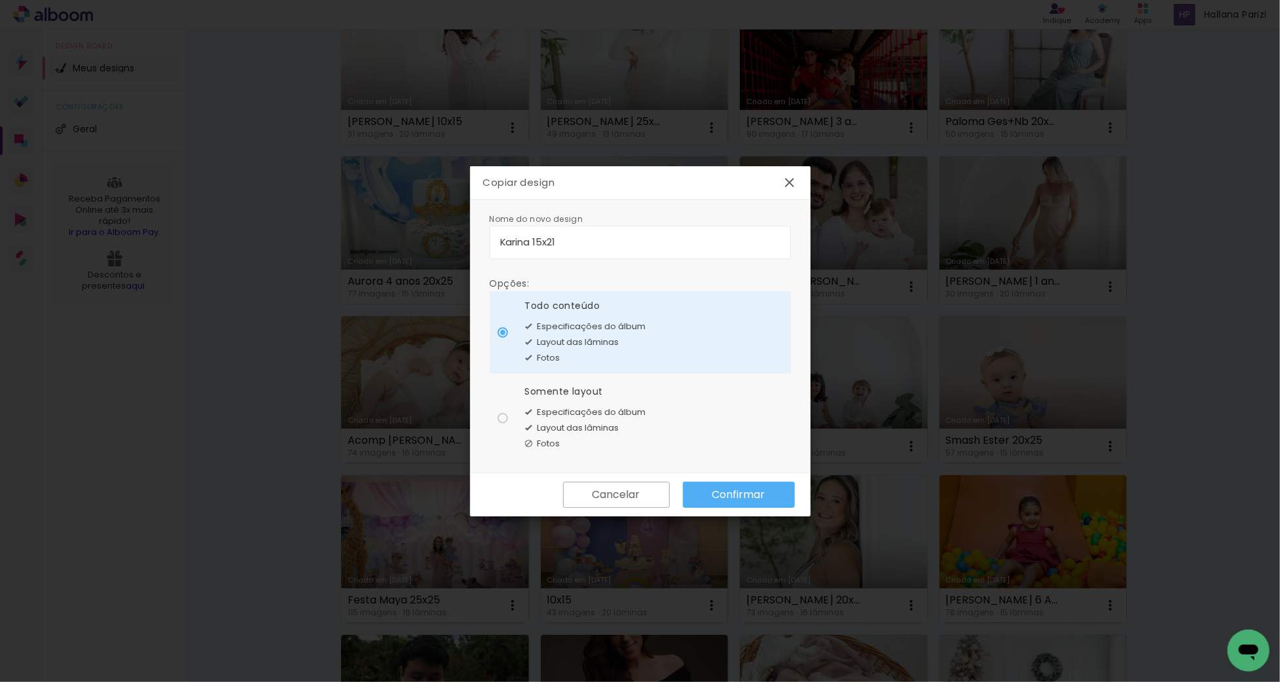
type paper-radio-button "on"
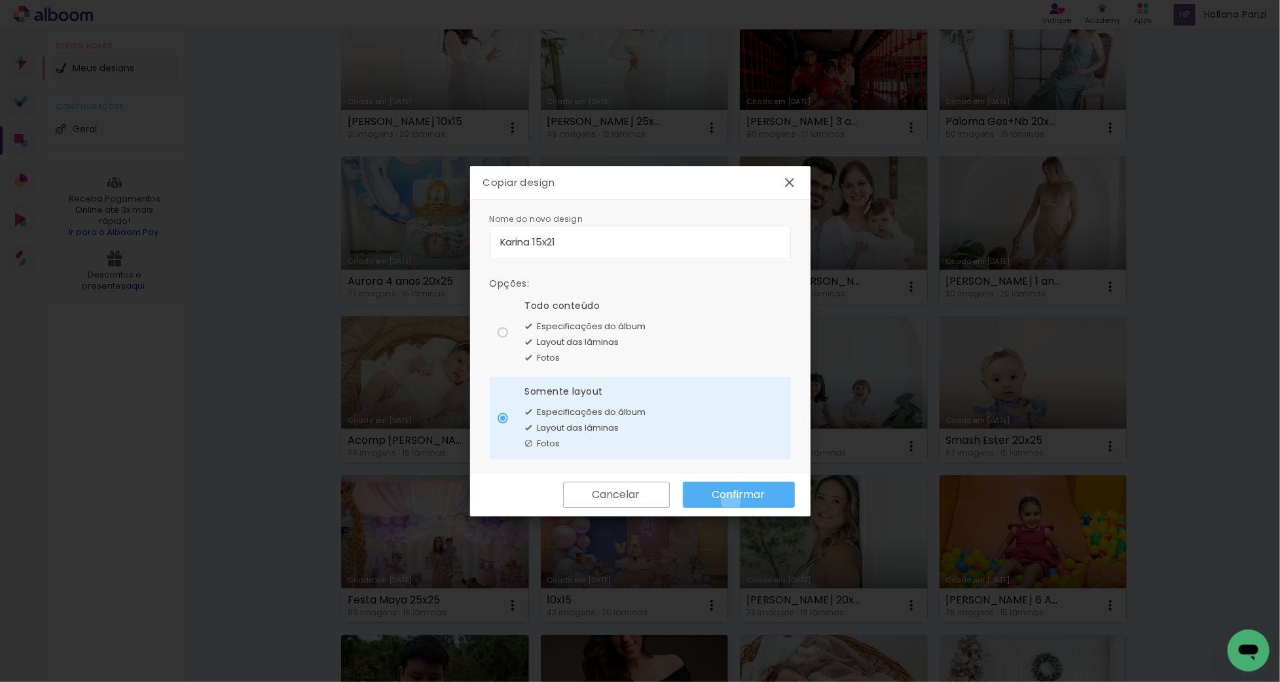
drag, startPoint x: 731, startPoint y: 502, endPoint x: 684, endPoint y: 426, distance: 88.9
click at [731, 502] on paper-button "Confirmar" at bounding box center [739, 495] width 112 height 26
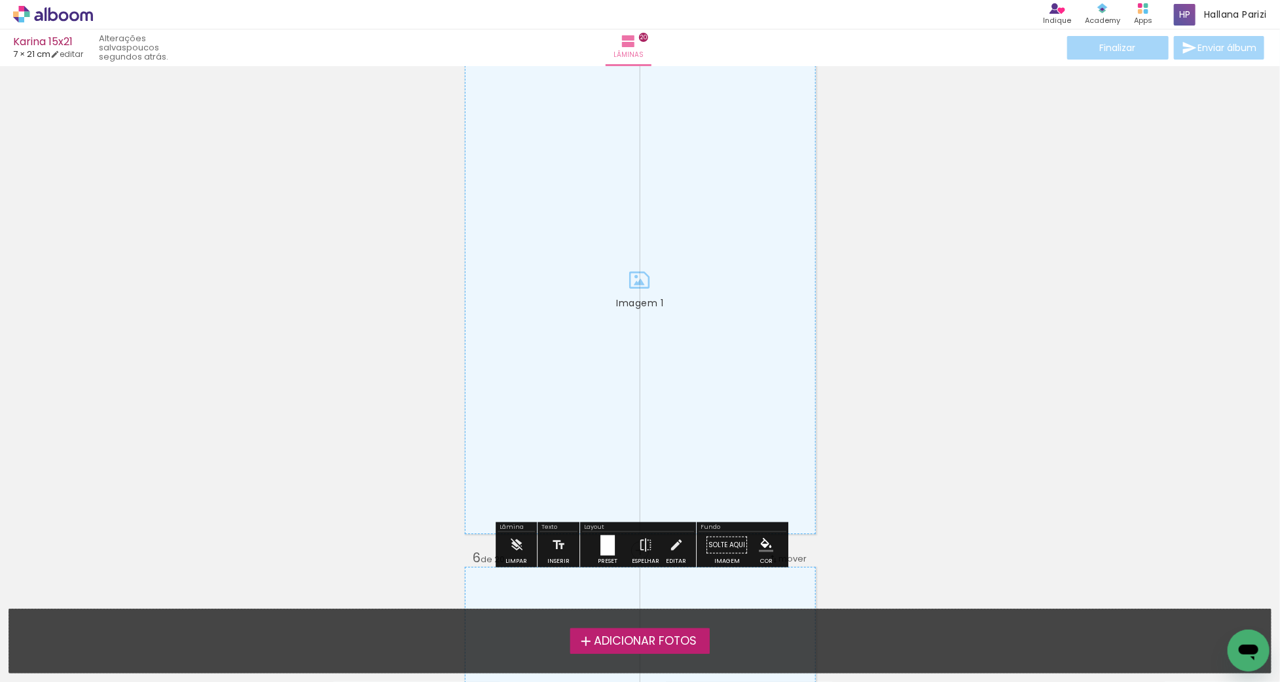
scroll to position [2189, 0]
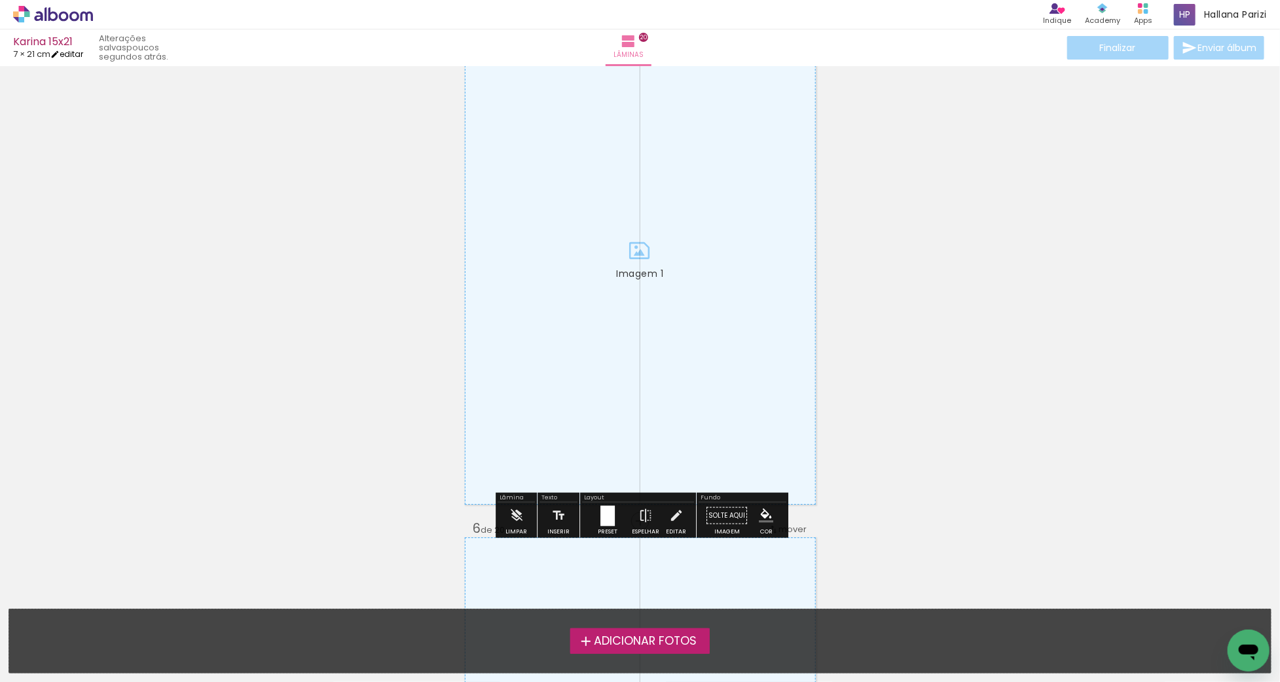
click at [83, 56] on link "editar" at bounding box center [66, 53] width 33 height 11
type input "0"
type input "21"
type input "15"
type input "0"
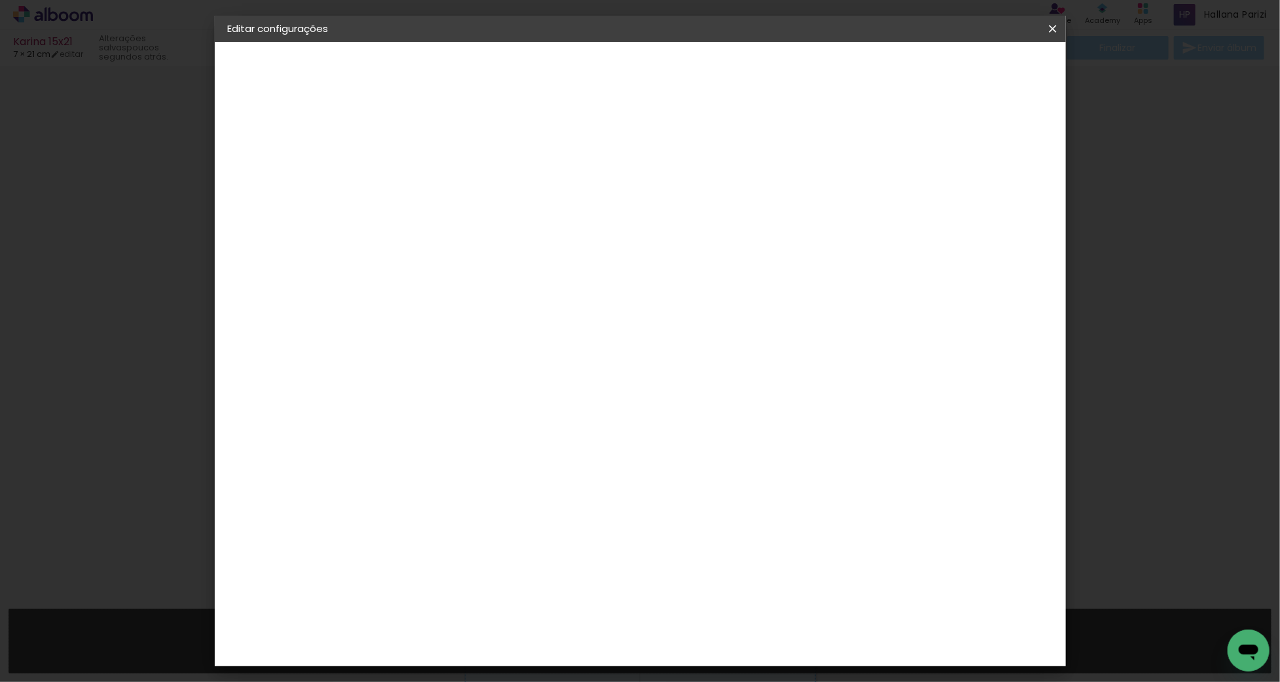
scroll to position [36, 0]
click at [549, 390] on div "cm" at bounding box center [557, 392] width 16 height 20
type input "2"
type input "15"
type paper-input "15"
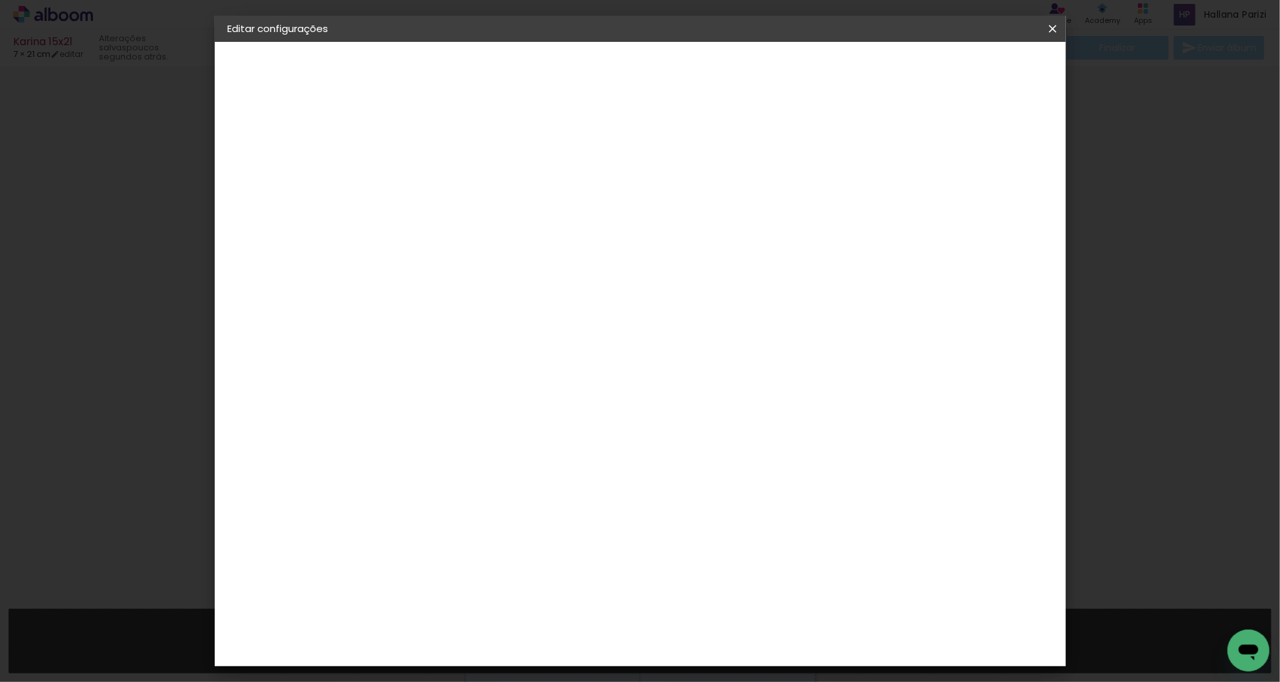
click at [736, 654] on div "cm" at bounding box center [743, 658] width 16 height 20
type input "1"
type input "21"
type paper-input "21"
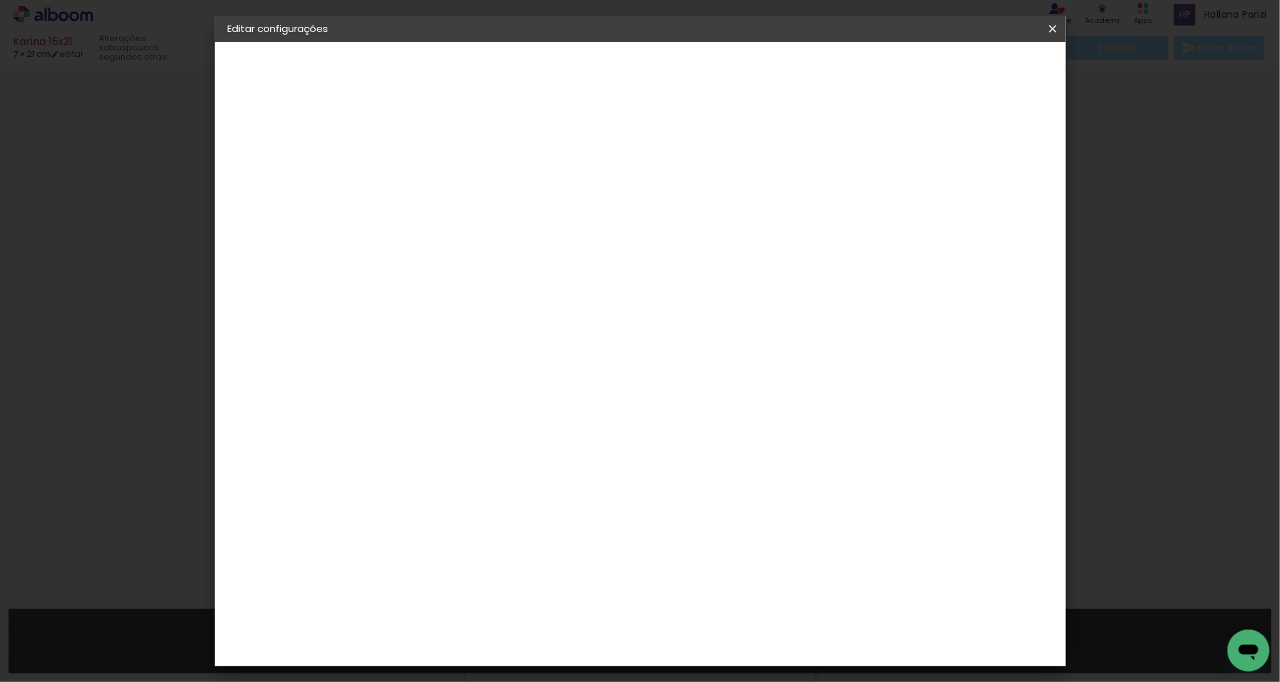
click at [979, 73] on span "Salvar configurações" at bounding box center [932, 69] width 97 height 9
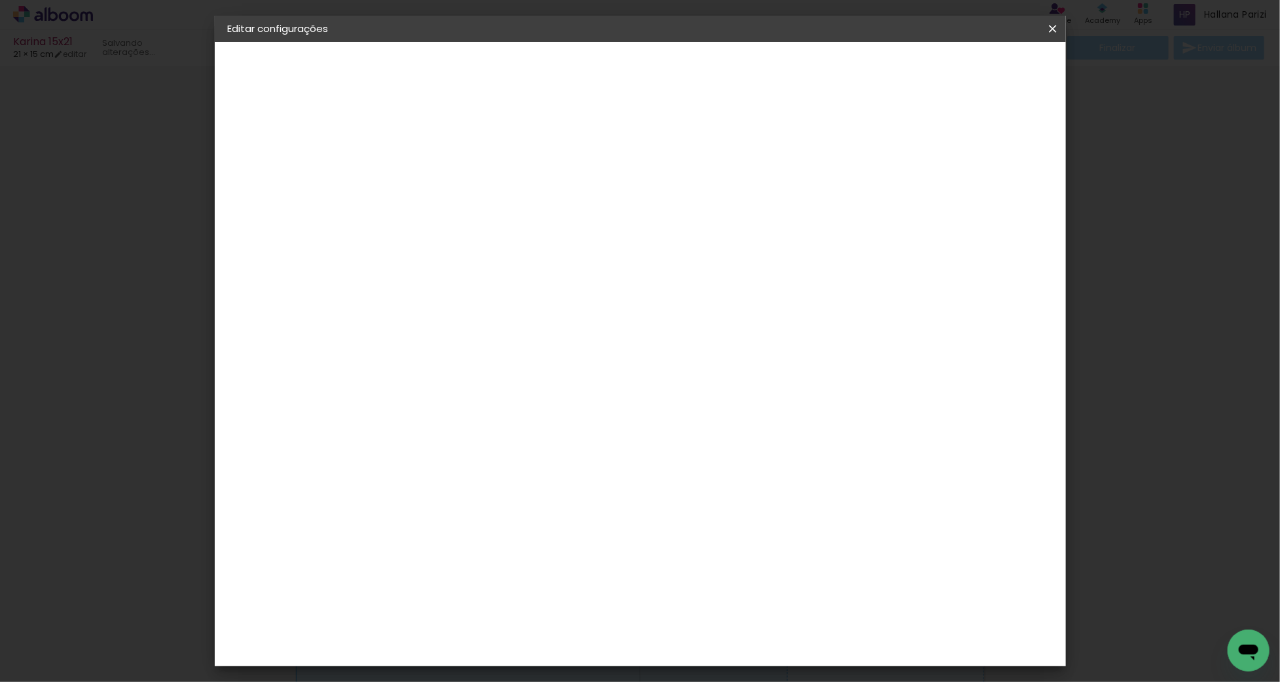
click at [981, 68] on span "Salvar configurações" at bounding box center [932, 69] width 97 height 9
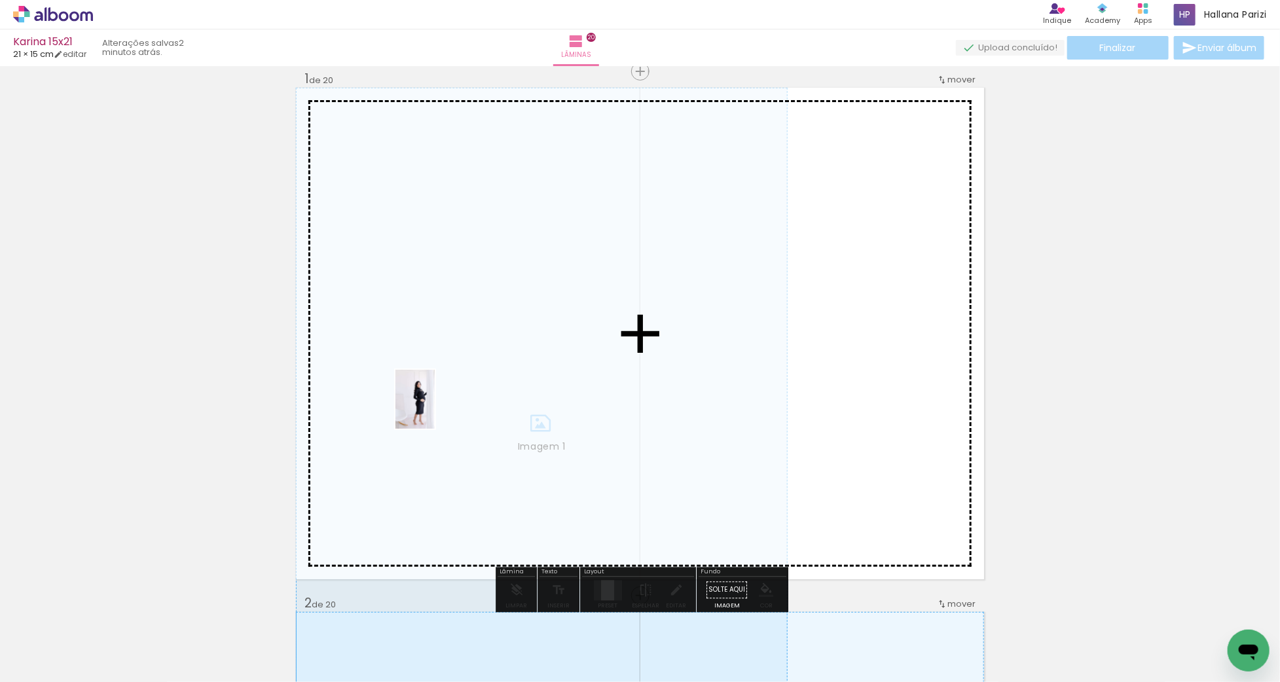
drag, startPoint x: 140, startPoint y: 645, endPoint x: 435, endPoint y: 409, distance: 377.9
click at [435, 409] on quentale-workspace at bounding box center [640, 341] width 1280 height 682
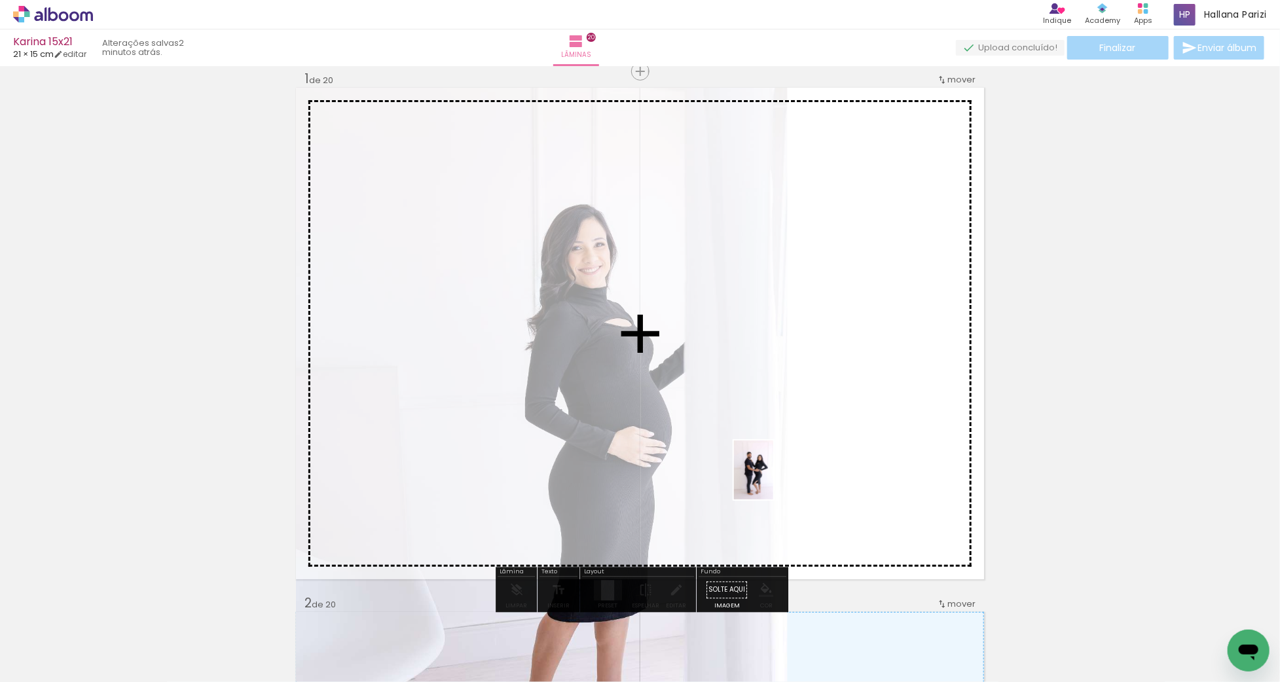
drag, startPoint x: 226, startPoint y: 635, endPoint x: 783, endPoint y: 464, distance: 582.2
click at [783, 464] on quentale-workspace at bounding box center [640, 341] width 1280 height 682
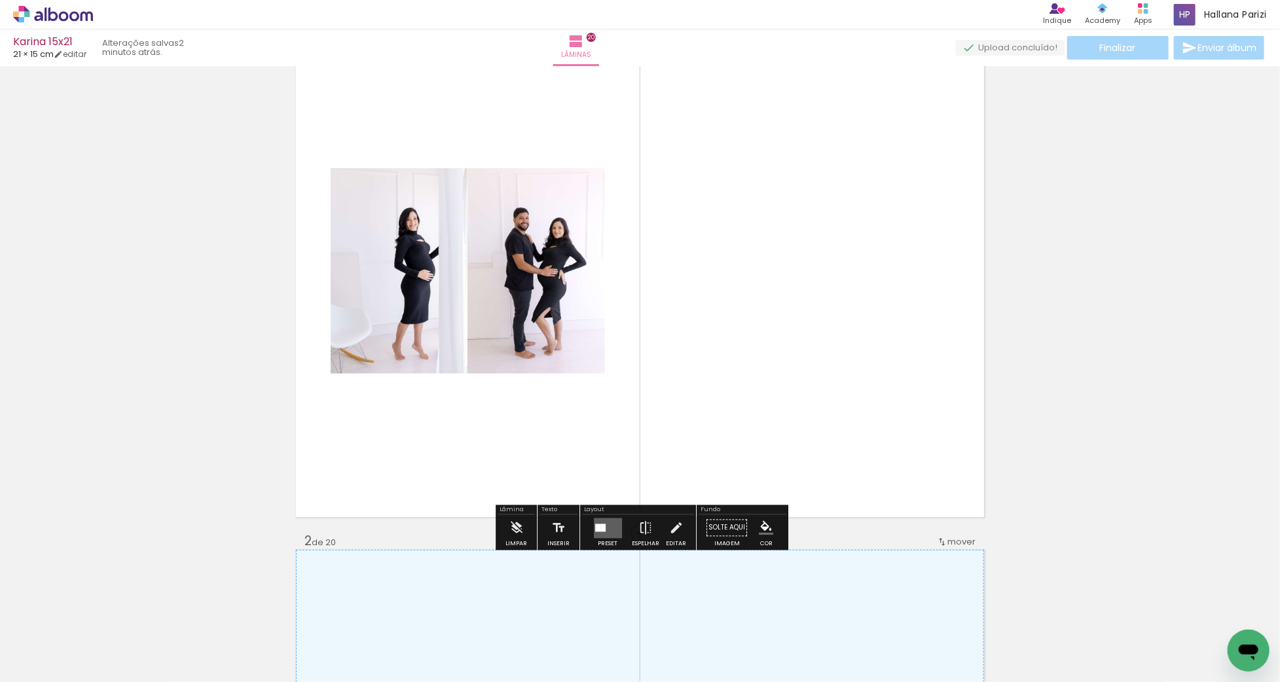
scroll to position [91, 0]
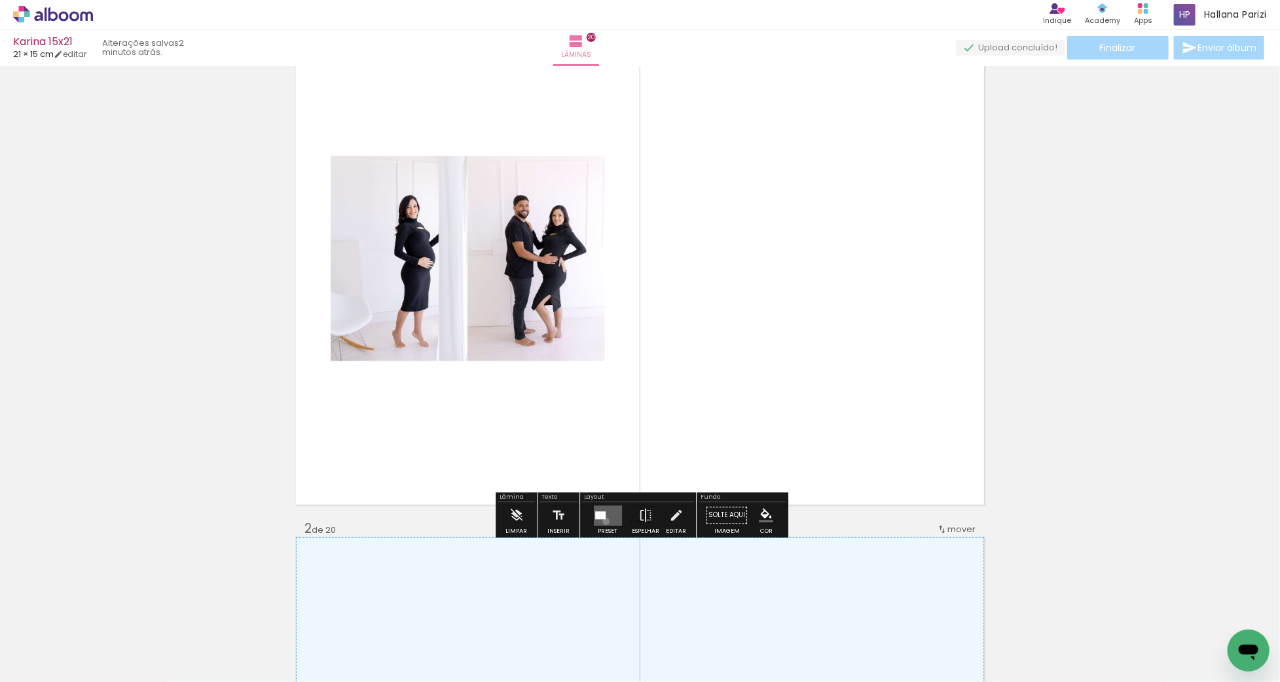
click at [603, 521] on quentale-layouter at bounding box center [608, 516] width 28 height 20
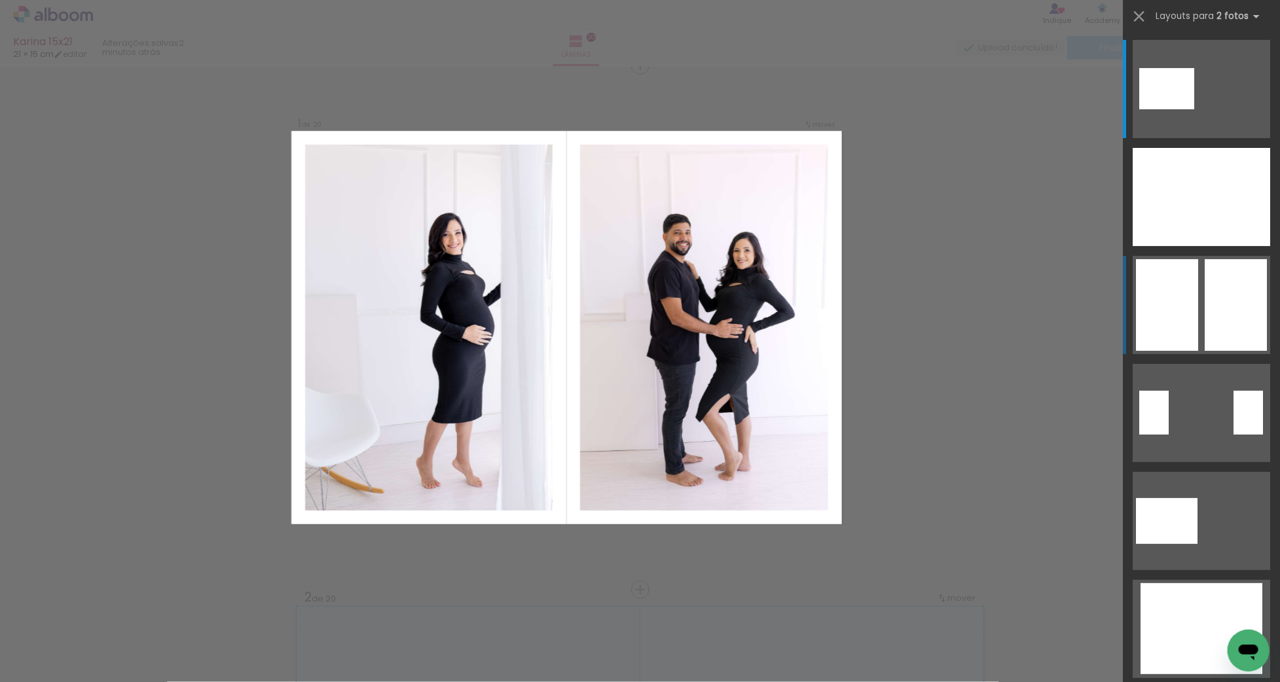
scroll to position [16, 0]
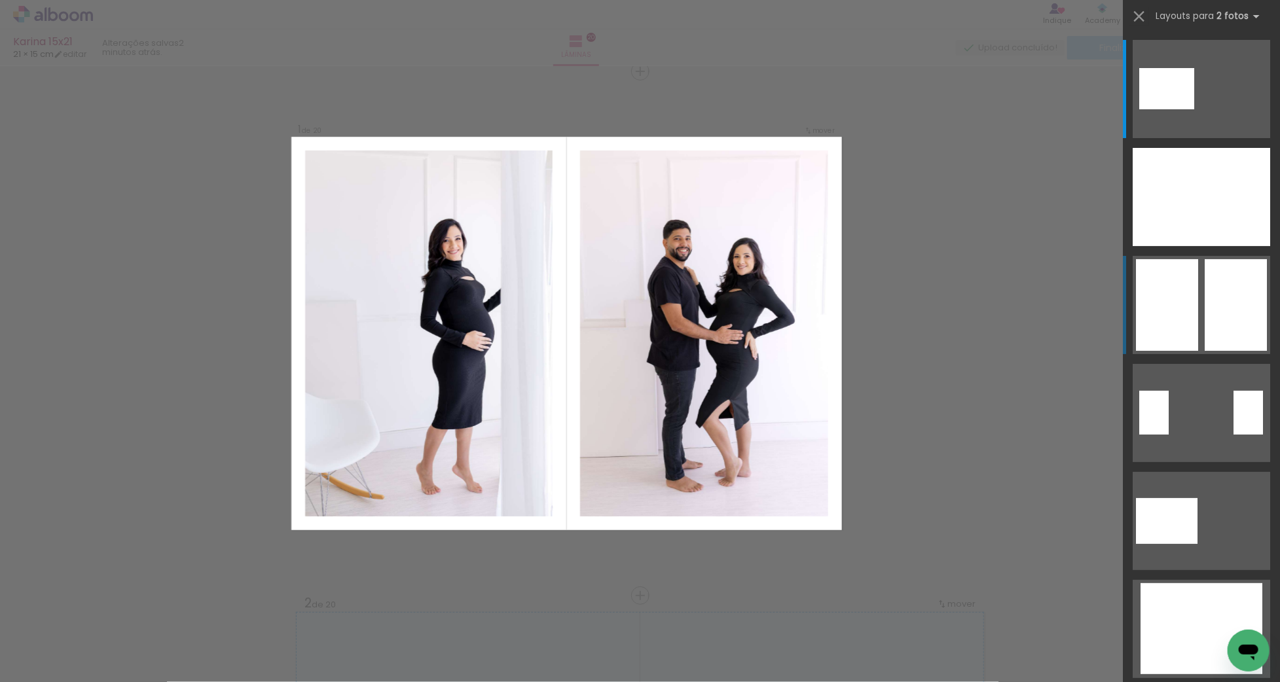
click at [1195, 109] on div at bounding box center [1181, 88] width 28 height 41
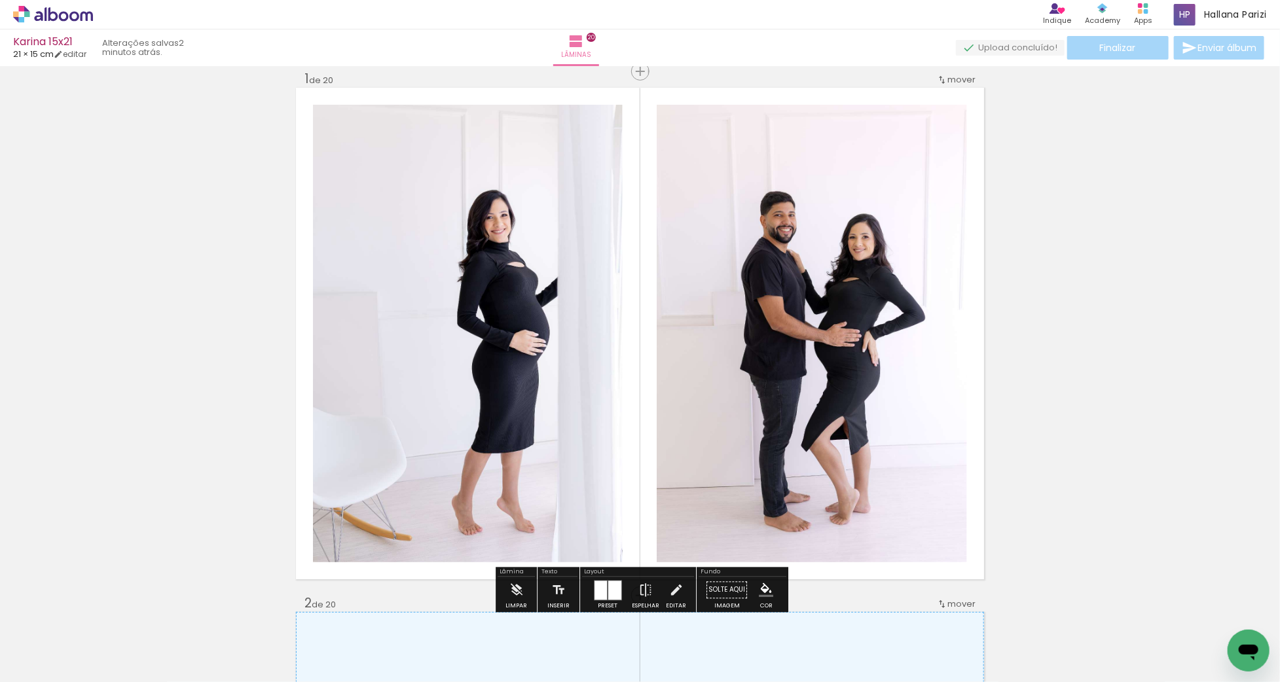
click at [530, 293] on quentale-photo "Imagem 1" at bounding box center [468, 334] width 310 height 458
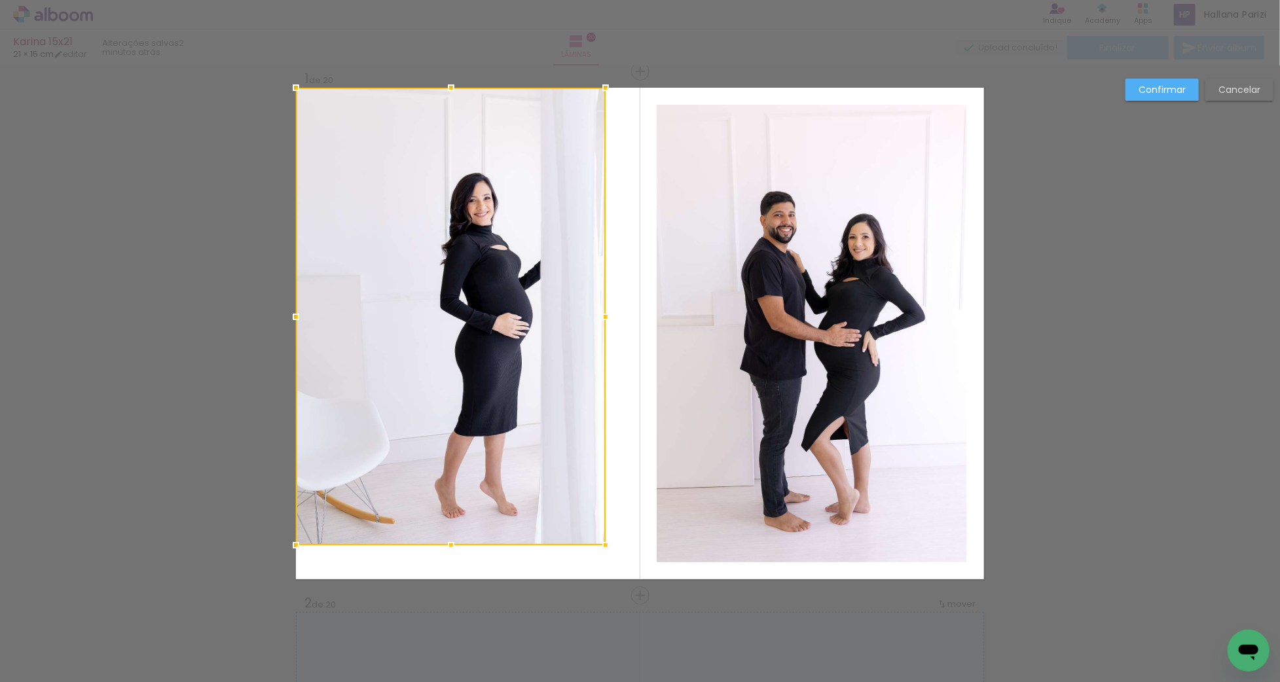
drag, startPoint x: 530, startPoint y: 293, endPoint x: 487, endPoint y: 234, distance: 72.6
click at [487, 234] on div at bounding box center [451, 317] width 310 height 458
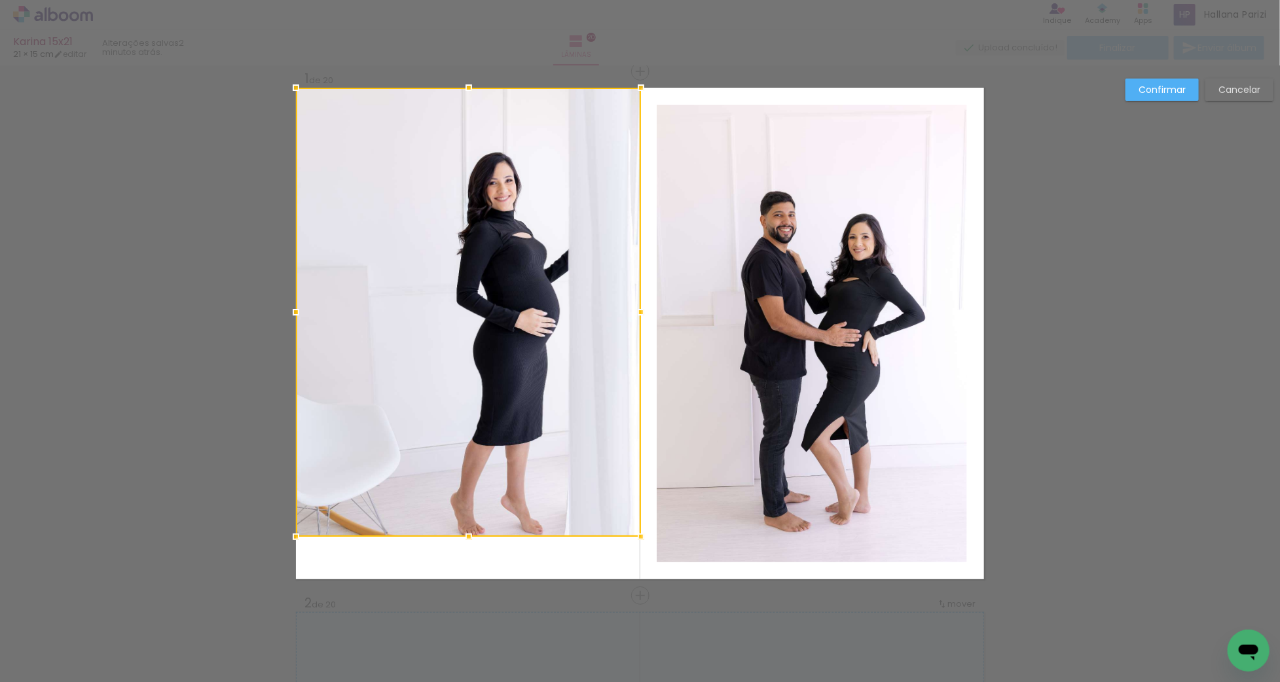
drag, startPoint x: 608, startPoint y: 550, endPoint x: 669, endPoint y: 601, distance: 79.9
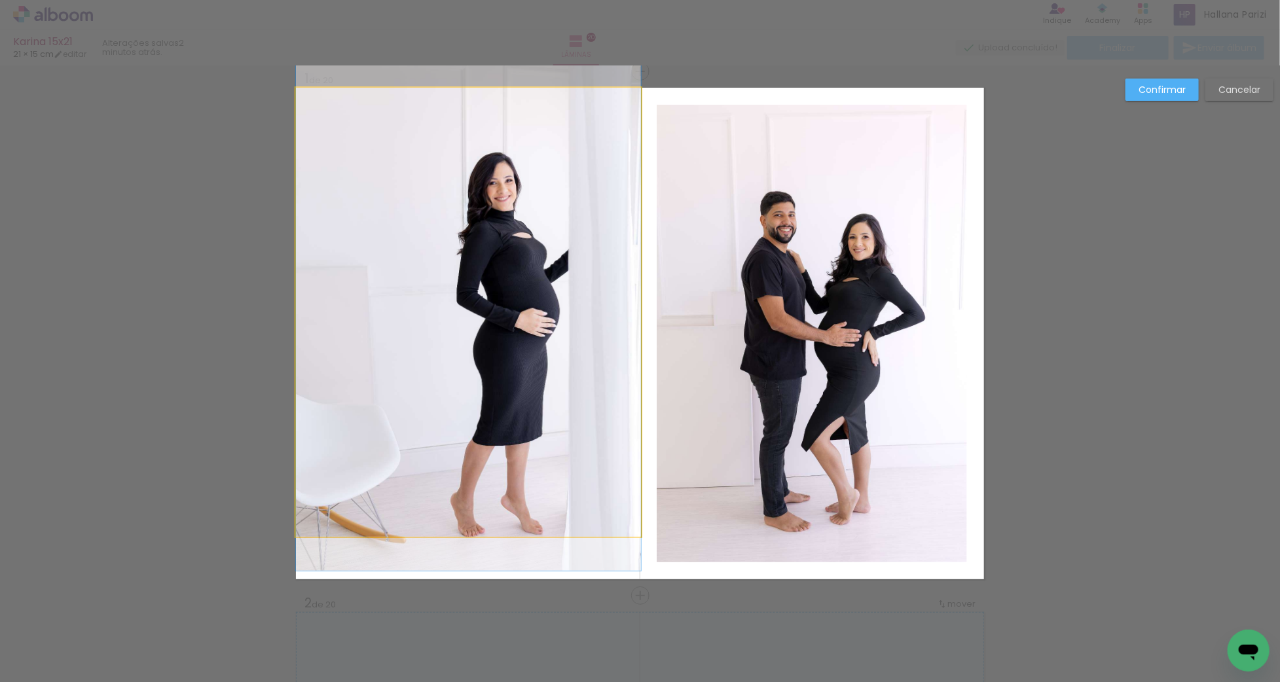
click at [493, 525] on quentale-photo "Imagem 1" at bounding box center [468, 312] width 345 height 449
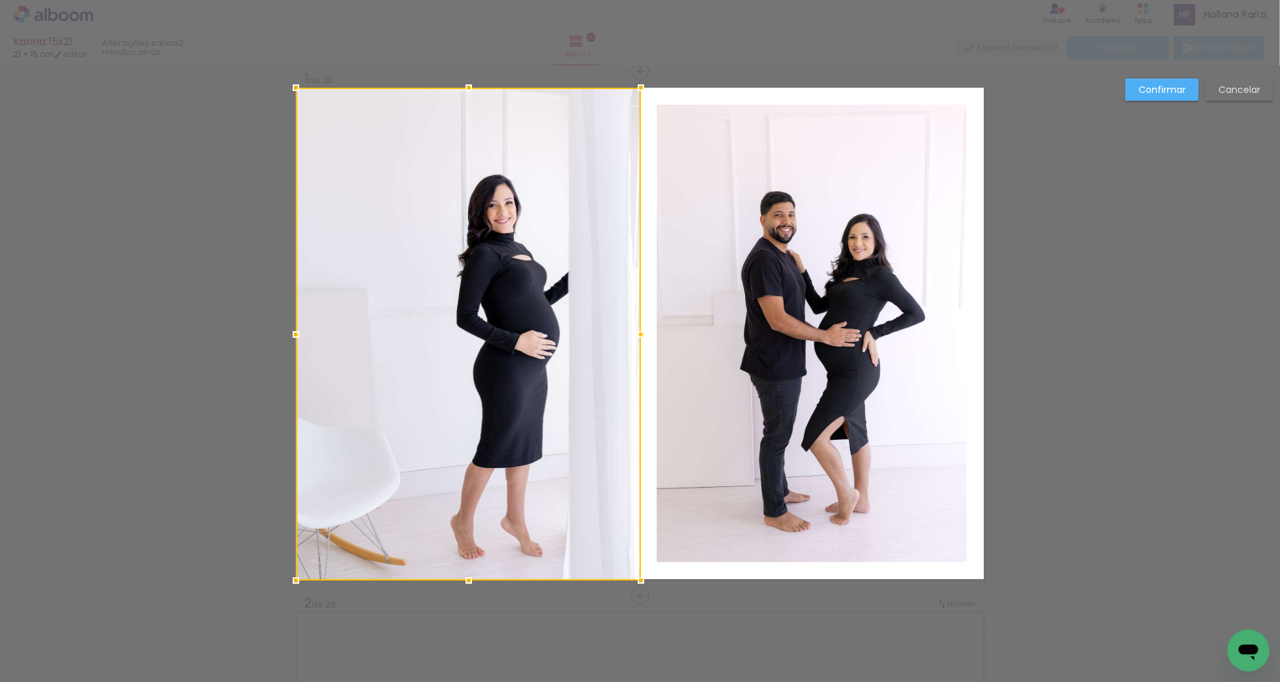
drag, startPoint x: 468, startPoint y: 536, endPoint x: 470, endPoint y: 558, distance: 21.7
click at [470, 558] on div at bounding box center [468, 334] width 345 height 493
click at [775, 474] on quentale-photo at bounding box center [812, 334] width 310 height 458
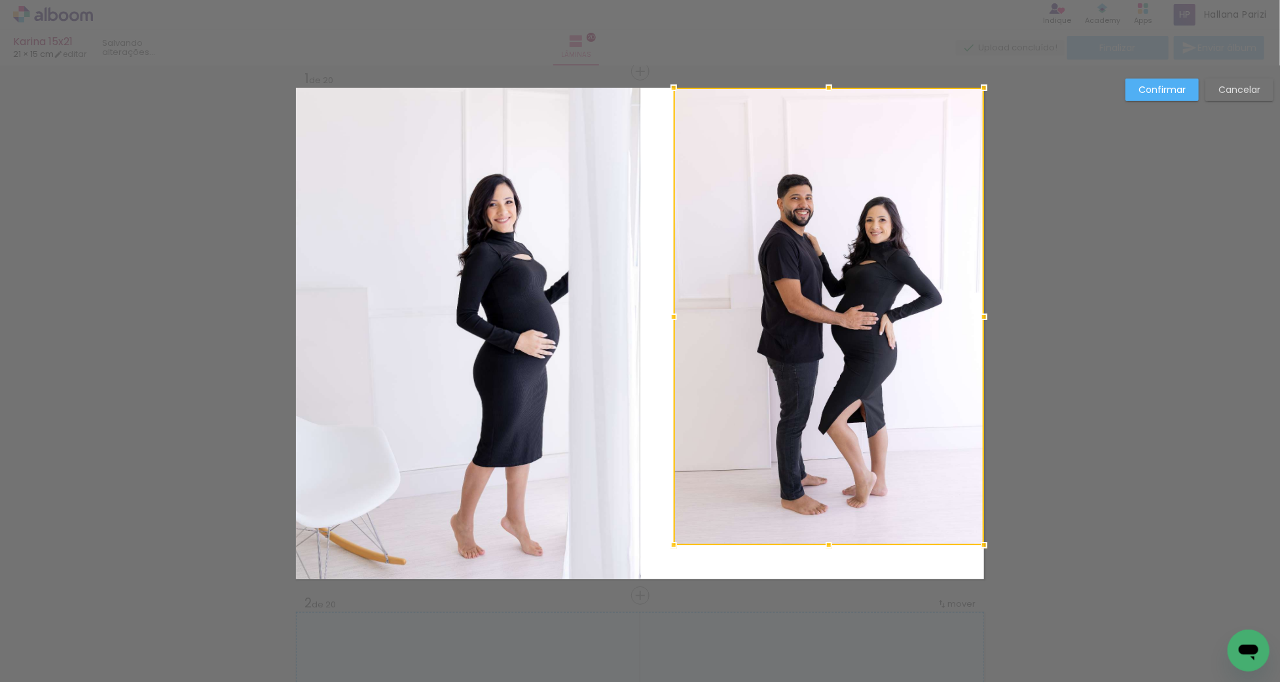
drag, startPoint x: 815, startPoint y: 454, endPoint x: 887, endPoint y: 395, distance: 93.1
click at [889, 392] on div at bounding box center [829, 317] width 310 height 458
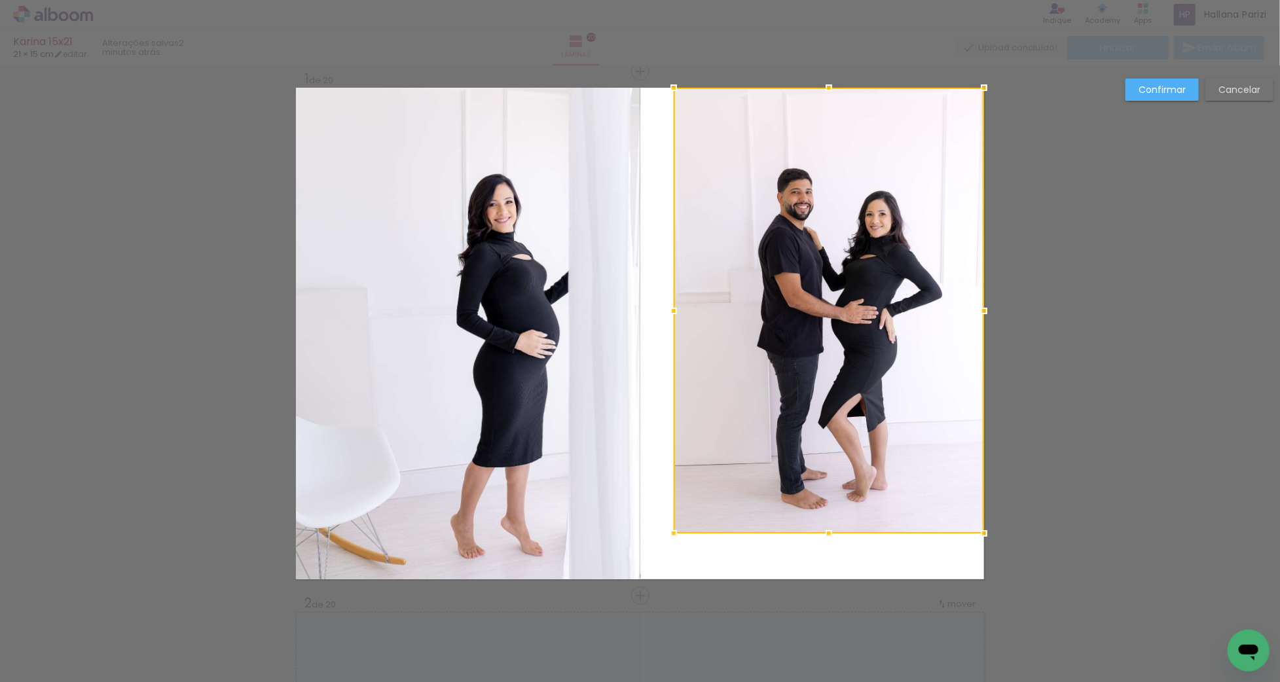
drag, startPoint x: 829, startPoint y: 546, endPoint x: 826, endPoint y: 595, distance: 49.2
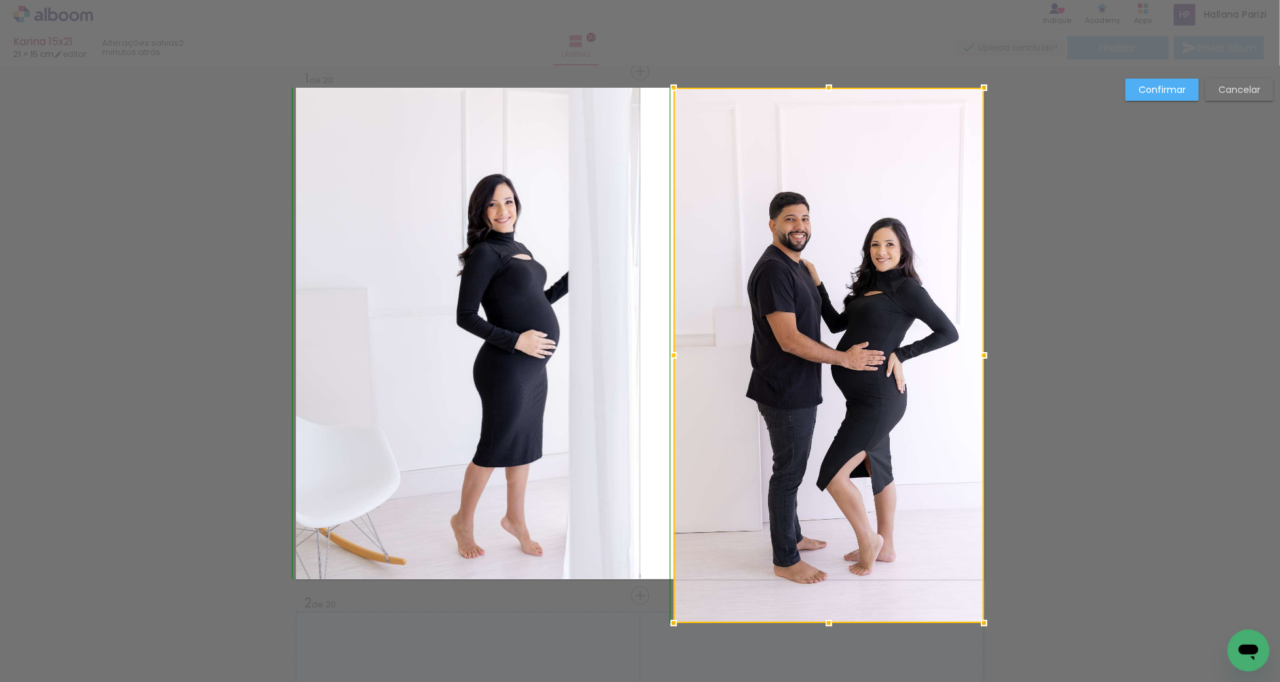
drag, startPoint x: 829, startPoint y: 531, endPoint x: 830, endPoint y: 581, distance: 49.8
click at [830, 585] on div at bounding box center [829, 356] width 310 height 536
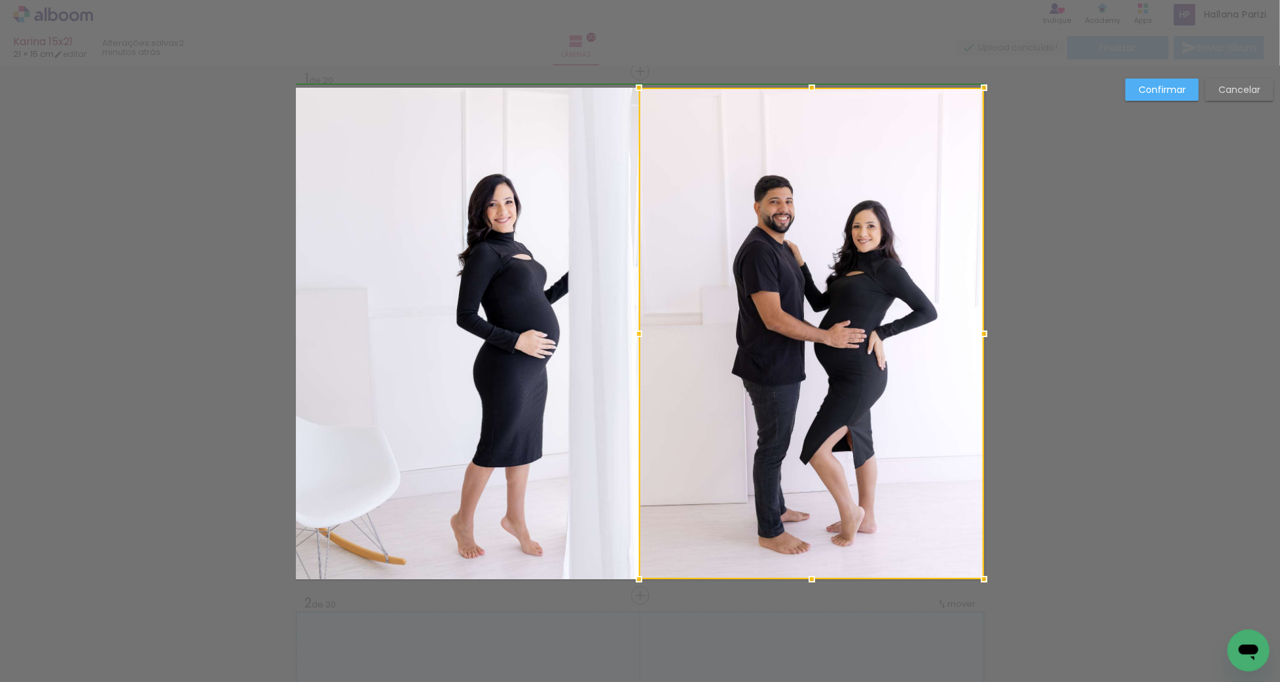
drag, startPoint x: 674, startPoint y: 356, endPoint x: 644, endPoint y: 360, distance: 29.7
click at [644, 360] on div at bounding box center [811, 334] width 345 height 492
click at [0, 0] on slot "Confirmar" at bounding box center [0, 0] width 0 height 0
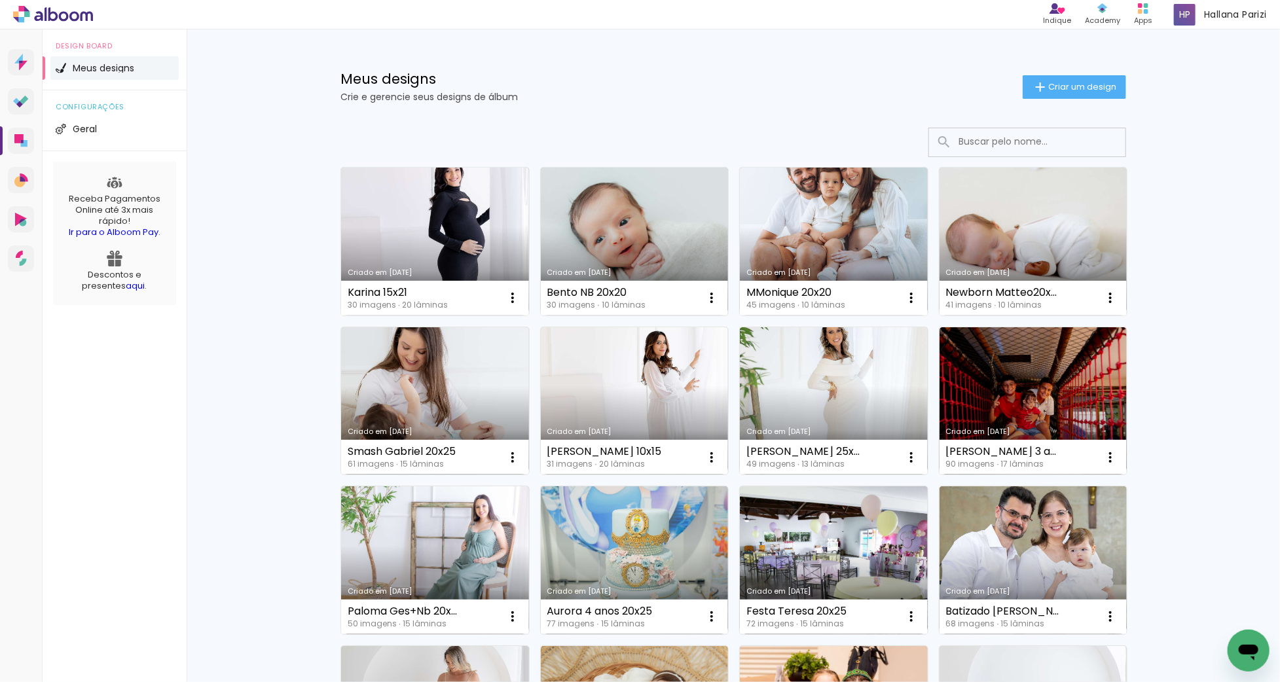
click at [598, 224] on link "Criado em [DATE]" at bounding box center [635, 242] width 188 height 148
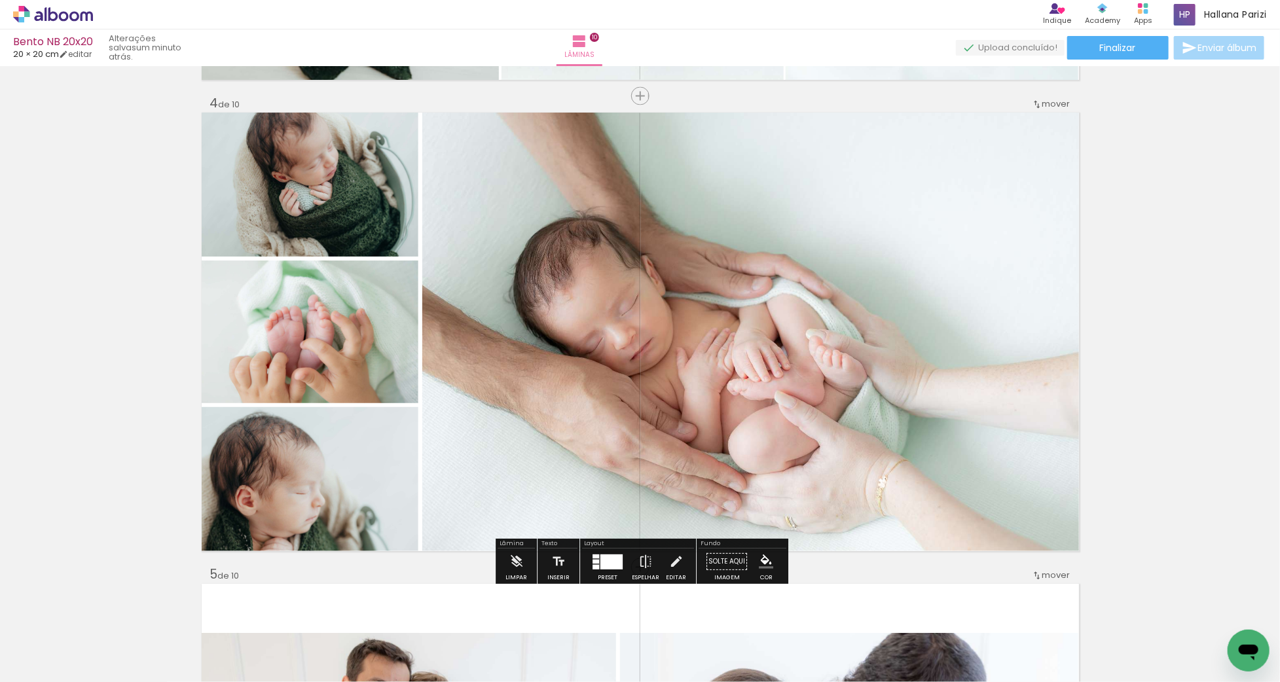
scroll to position [1415, 0]
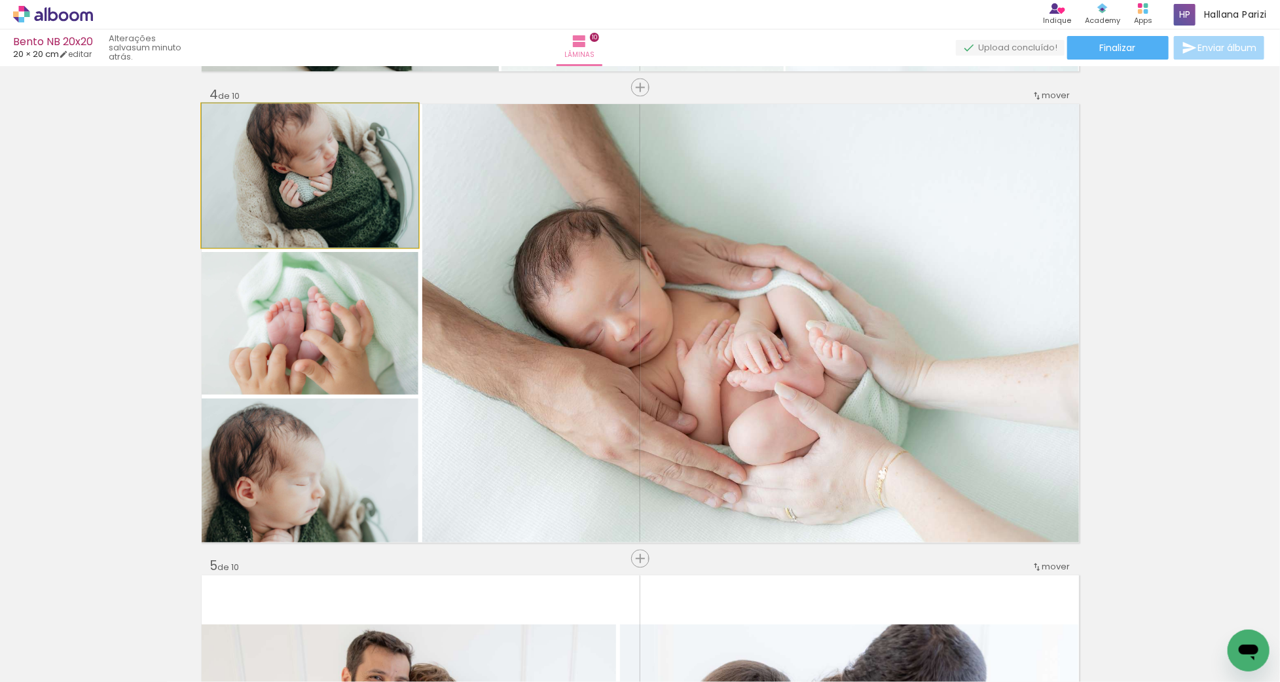
drag, startPoint x: 343, startPoint y: 159, endPoint x: 345, endPoint y: 168, distance: 9.3
click at [343, 161] on div at bounding box center [310, 175] width 217 height 145
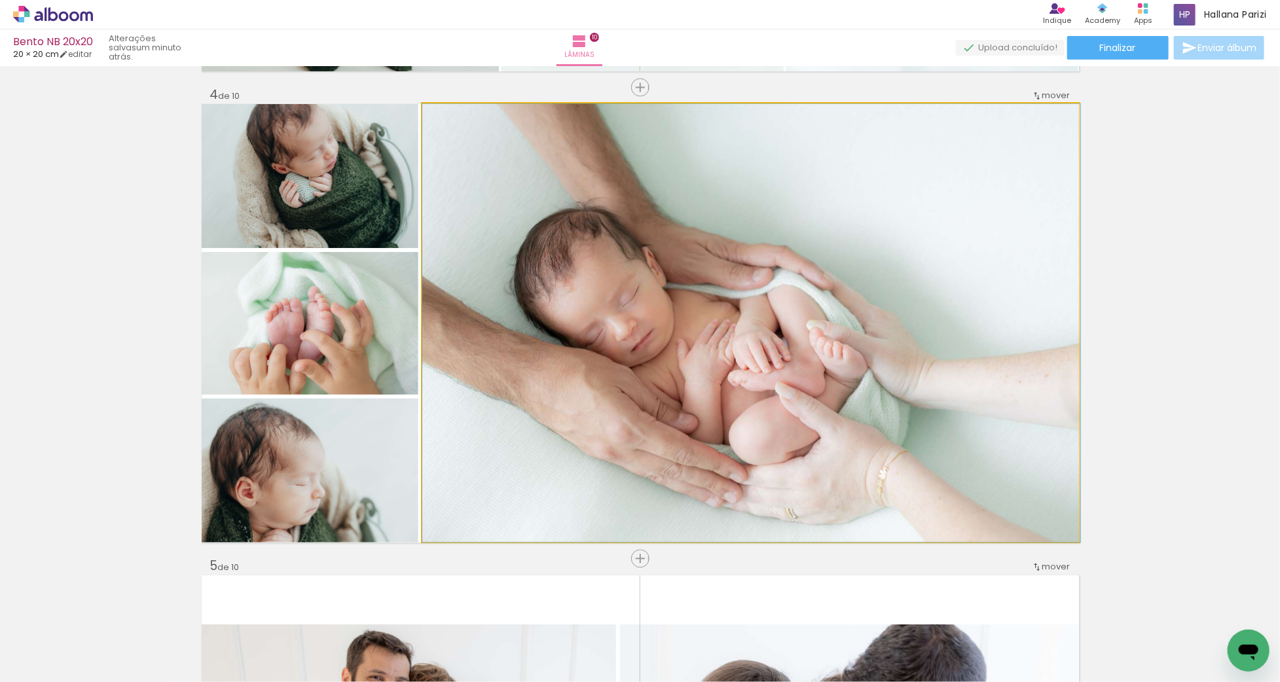
drag, startPoint x: 885, startPoint y: 375, endPoint x: 903, endPoint y: 375, distance: 17.7
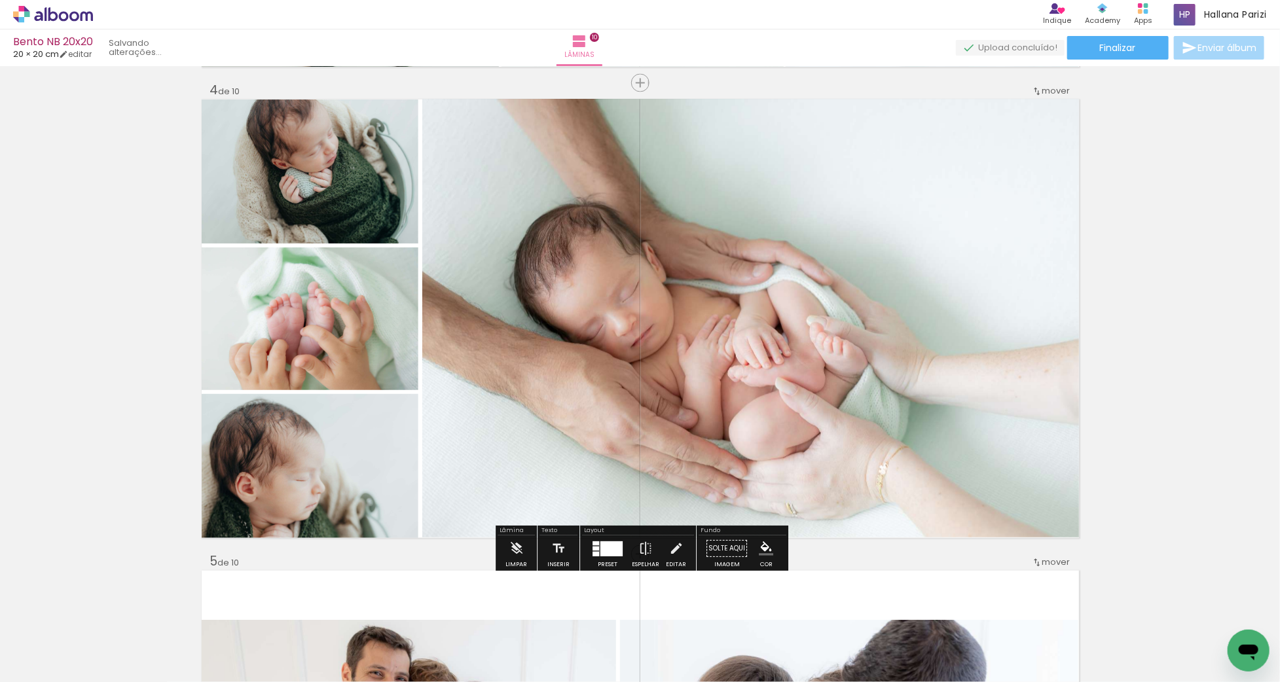
scroll to position [1421, 0]
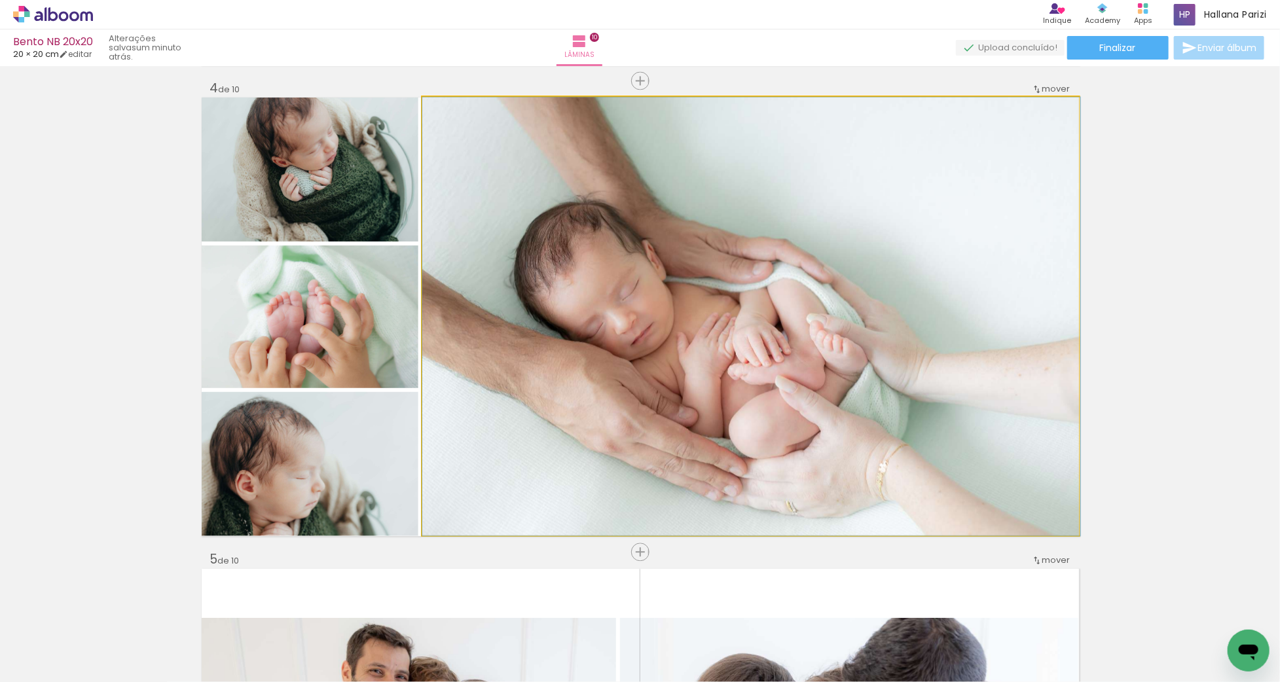
drag, startPoint x: 832, startPoint y: 370, endPoint x: 833, endPoint y: 339, distance: 30.8
click at [833, 340] on div at bounding box center [751, 317] width 658 height 439
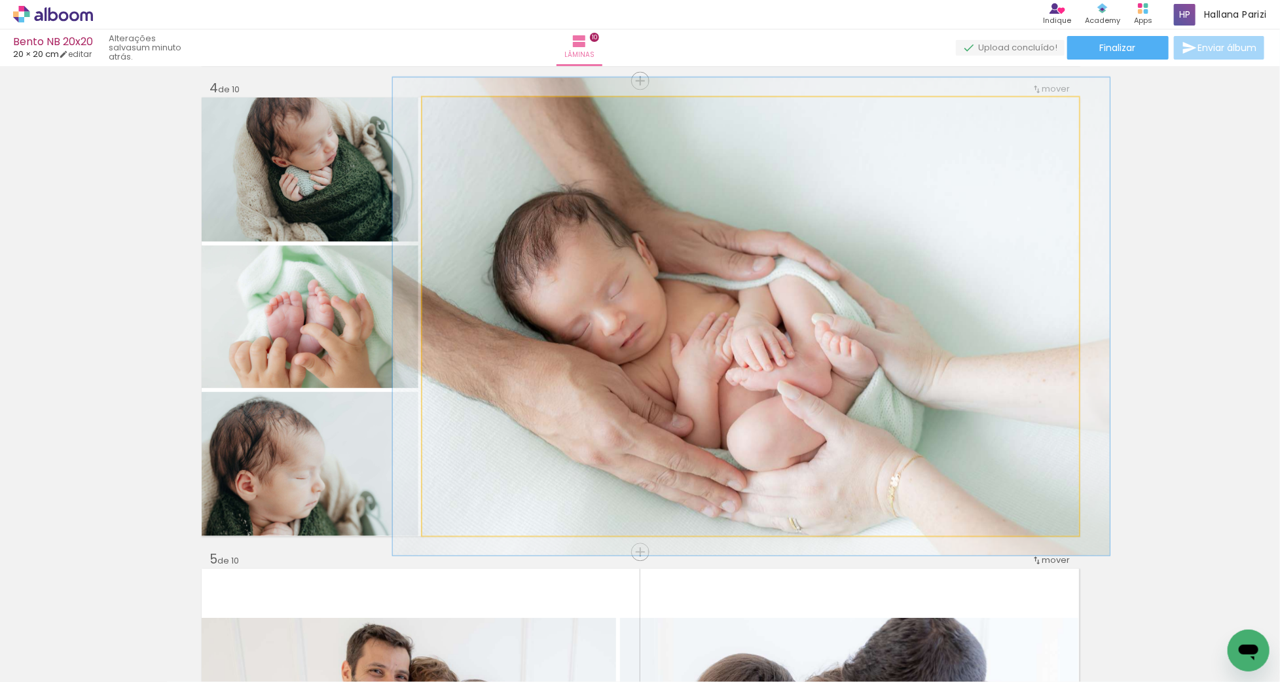
type paper-slider "109"
drag, startPoint x: 453, startPoint y: 111, endPoint x: 625, endPoint y: 244, distance: 217.1
click at [457, 111] on div at bounding box center [457, 111] width 12 height 12
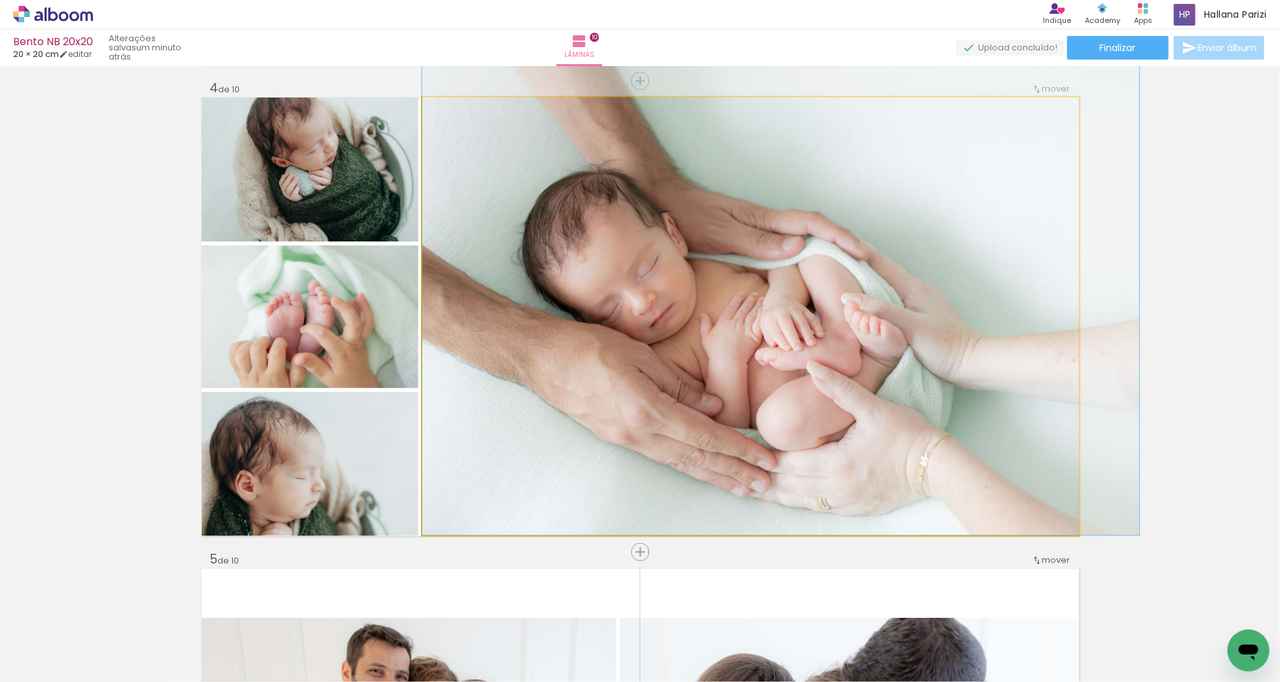
drag, startPoint x: 741, startPoint y: 336, endPoint x: 834, endPoint y: 290, distance: 103.7
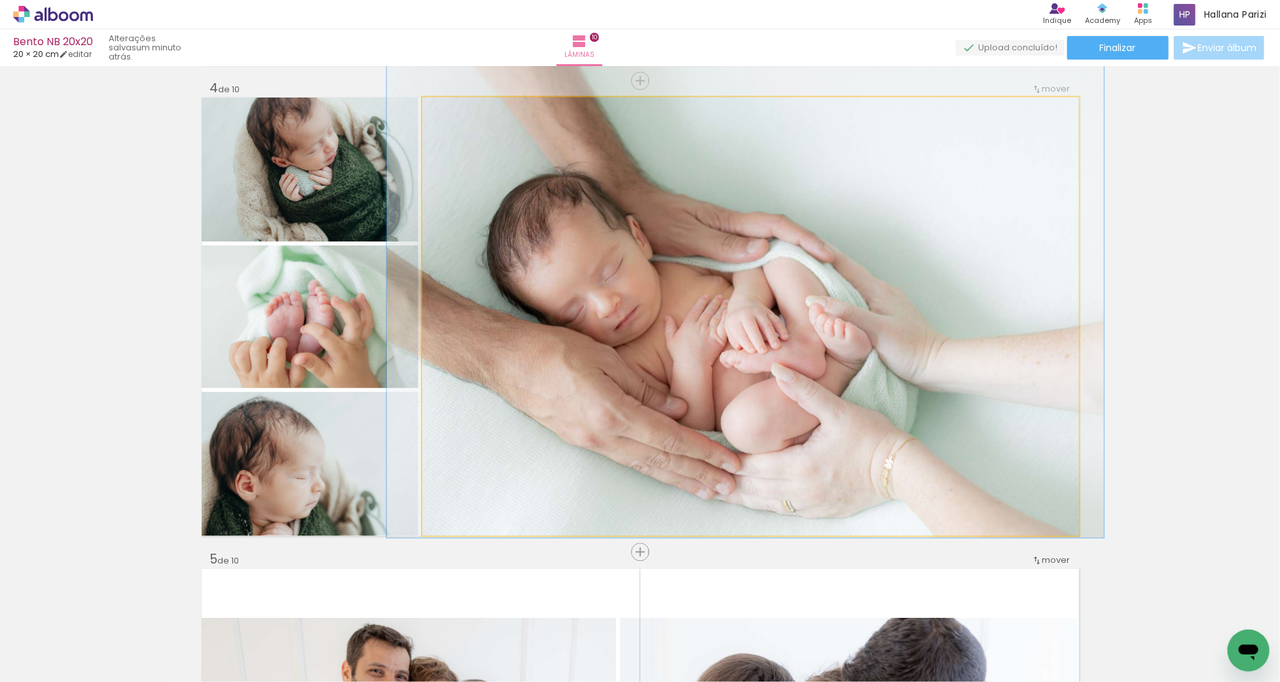
drag, startPoint x: 829, startPoint y: 293, endPoint x: 796, endPoint y: 296, distance: 33.5
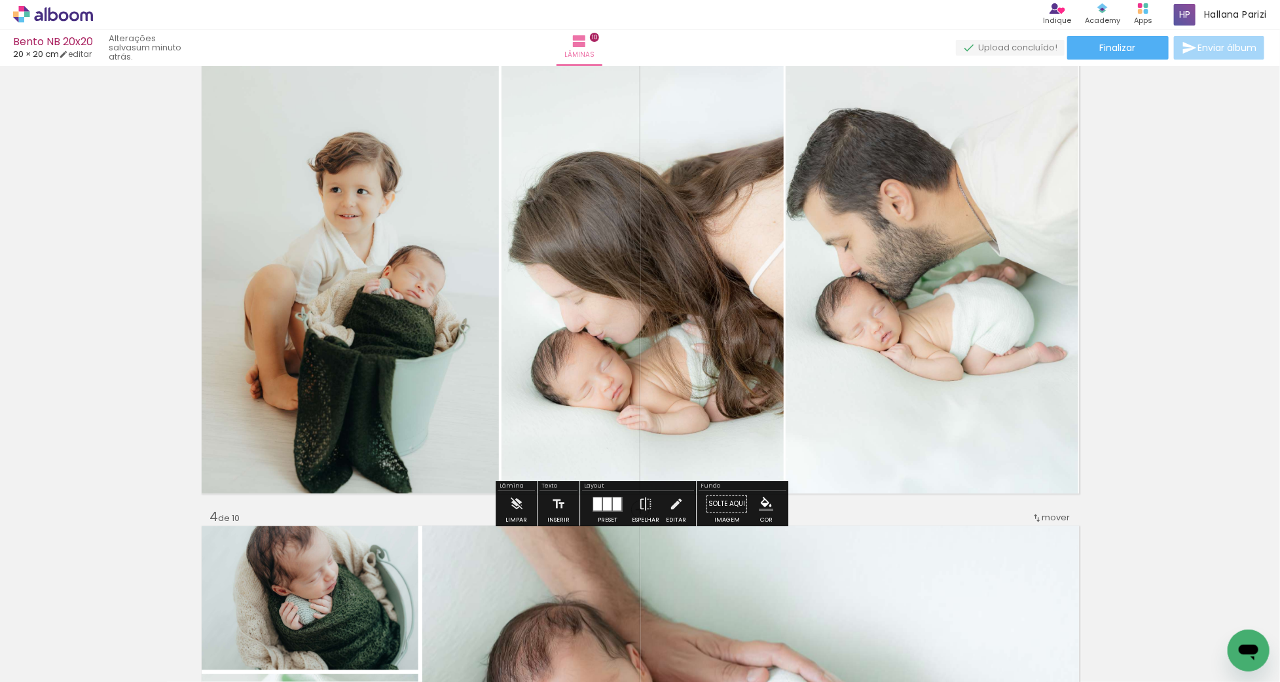
scroll to position [996, 0]
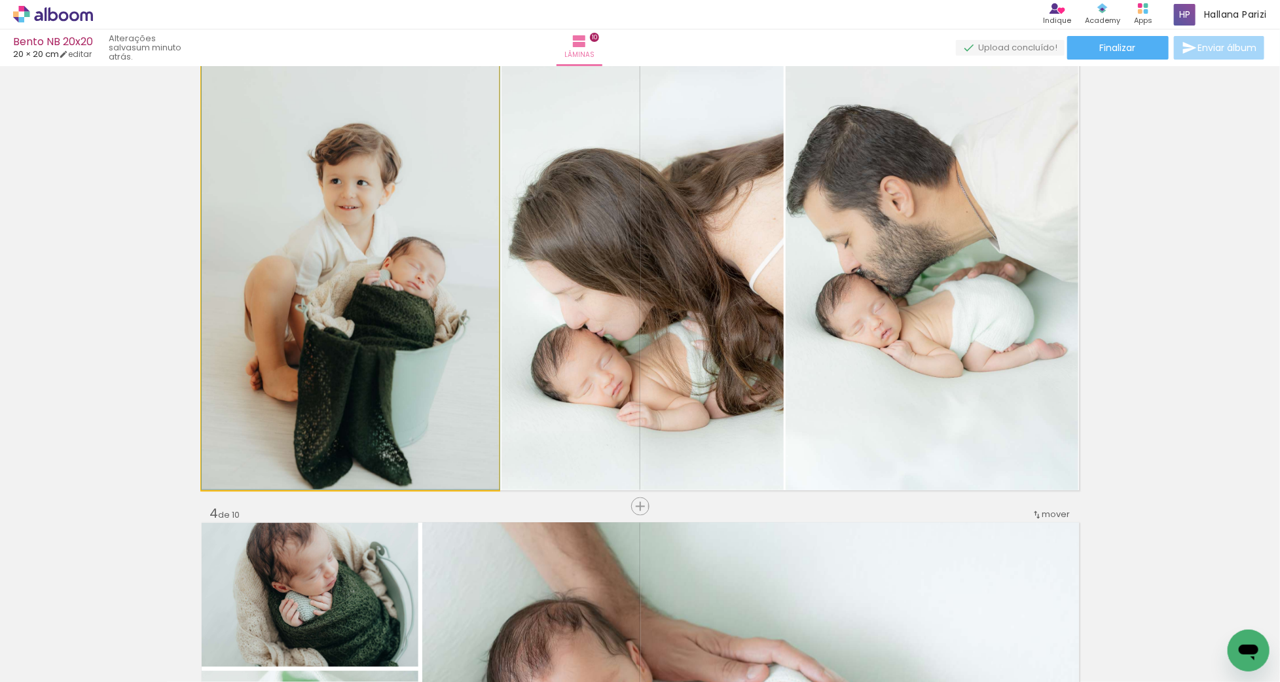
drag, startPoint x: 453, startPoint y: 303, endPoint x: 455, endPoint y: 291, distance: 12.1
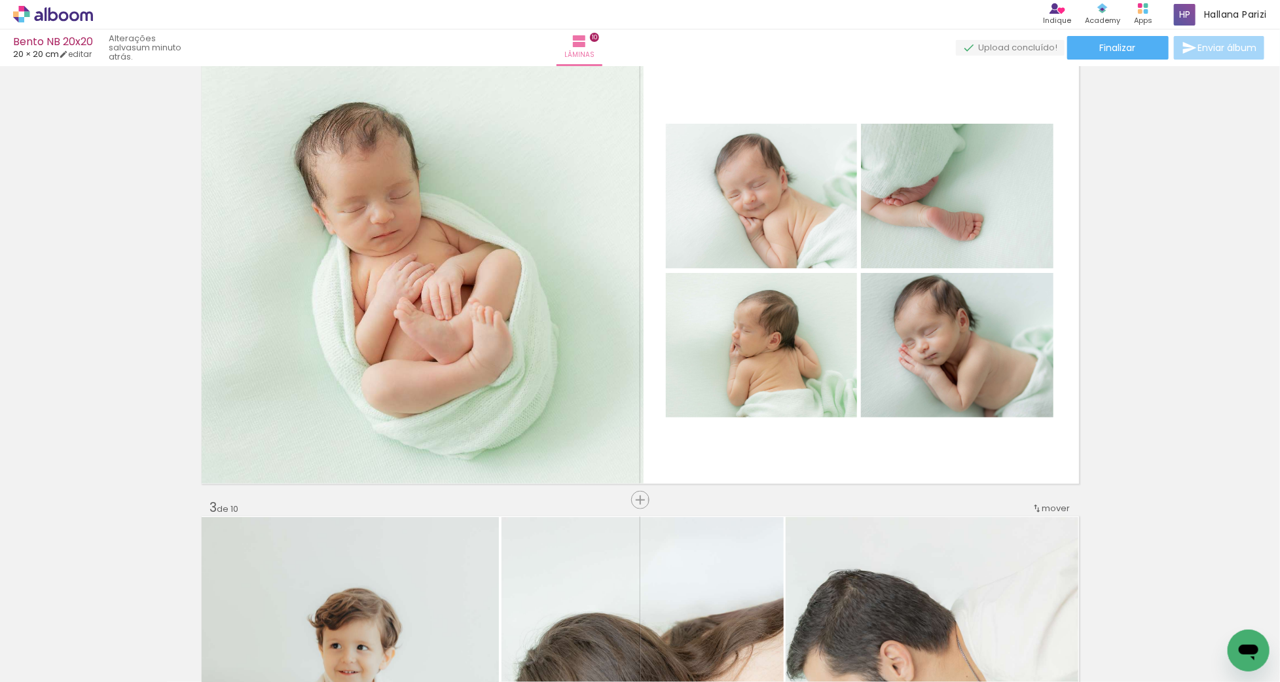
scroll to position [446, 0]
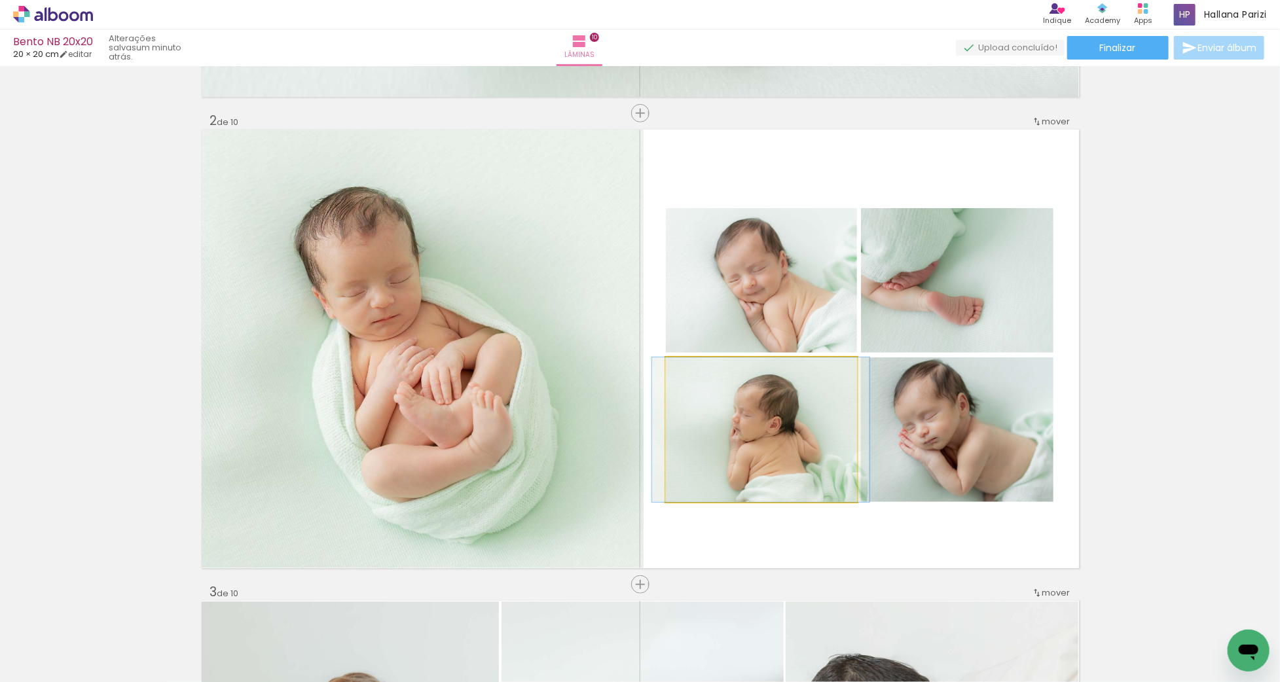
click at [730, 428] on quentale-photo at bounding box center [761, 430] width 191 height 145
click at [730, 337] on quentale-photo at bounding box center [761, 280] width 191 height 145
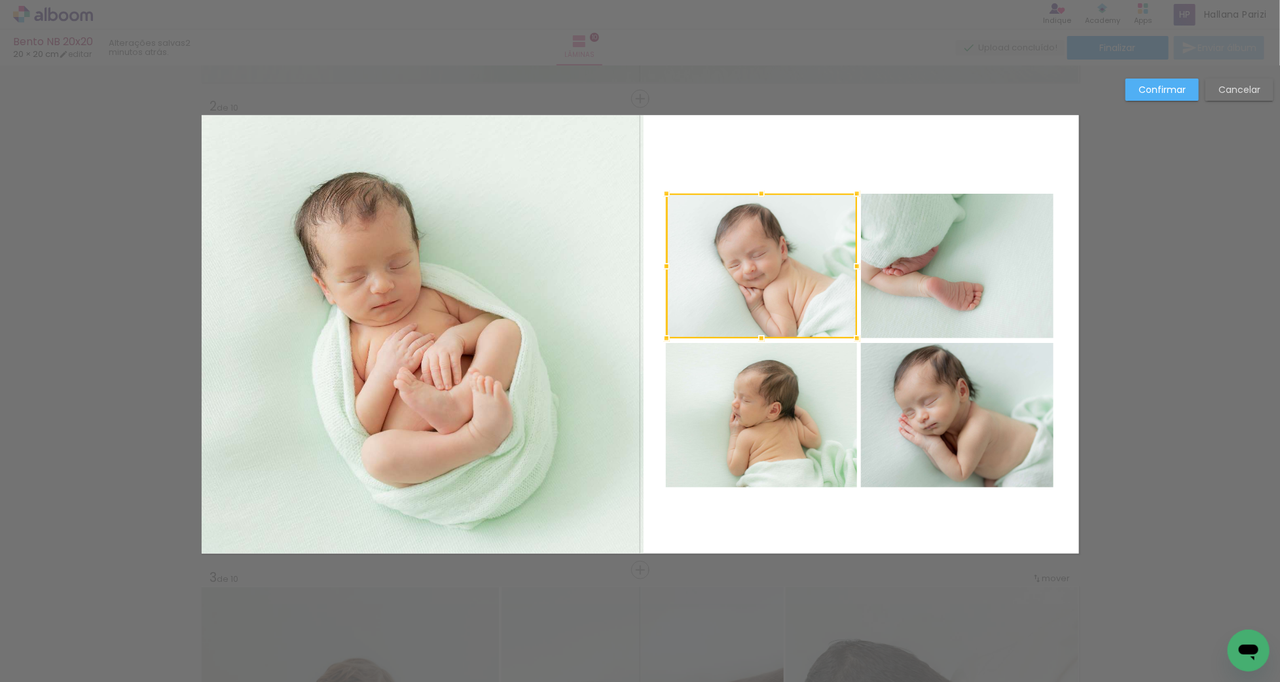
scroll to position [462, 0]
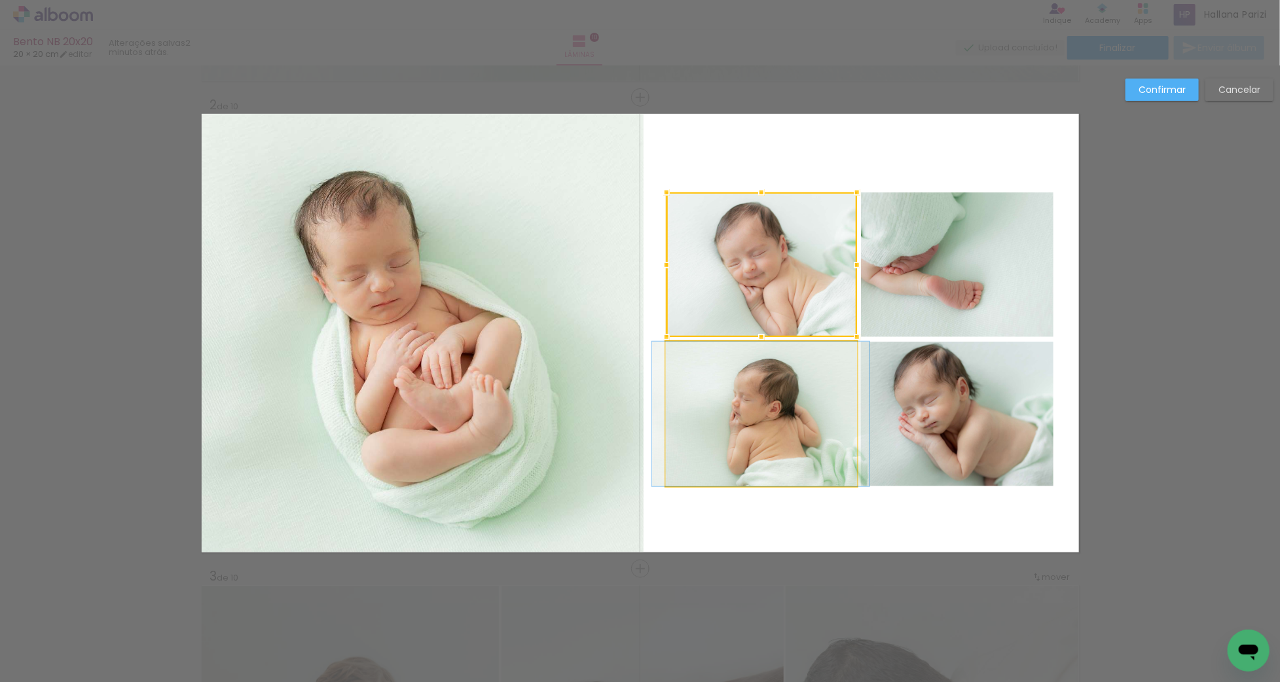
click at [738, 375] on quentale-photo at bounding box center [761, 414] width 191 height 145
click at [939, 396] on quentale-photo at bounding box center [957, 414] width 192 height 145
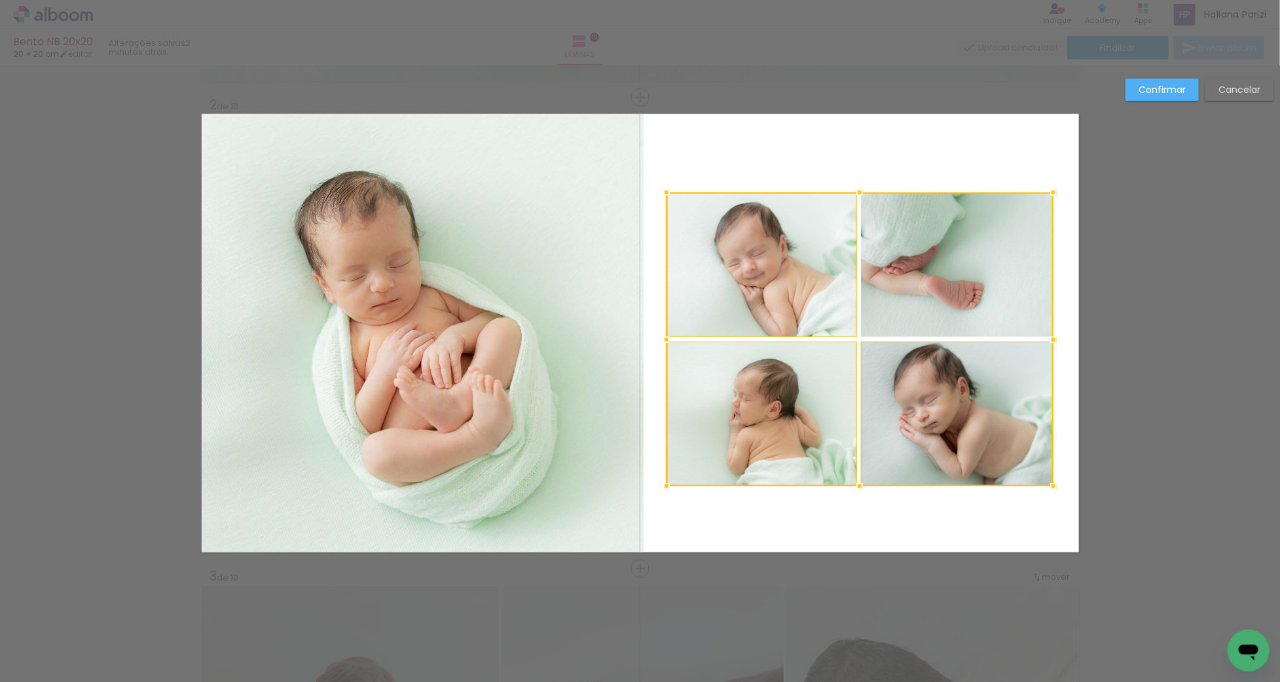
click at [929, 307] on div at bounding box center [860, 340] width 387 height 294
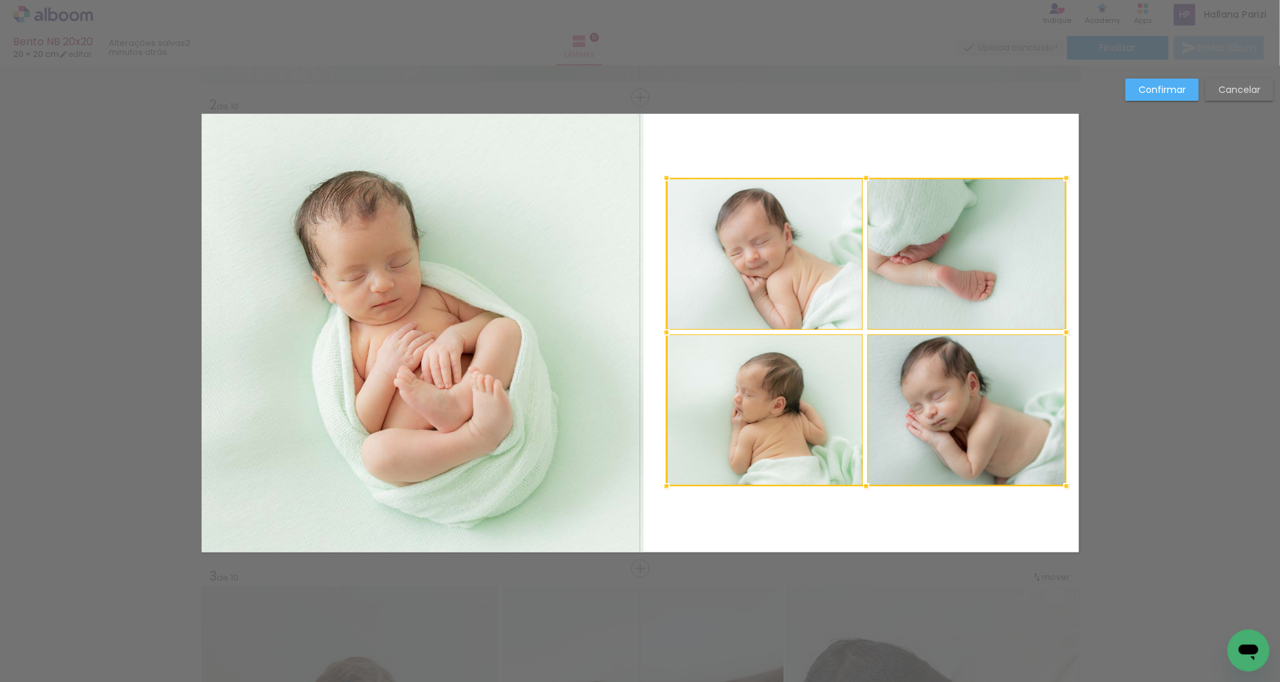
drag, startPoint x: 1053, startPoint y: 190, endPoint x: 1065, endPoint y: 176, distance: 19.0
click at [1065, 176] on div at bounding box center [1067, 178] width 26 height 26
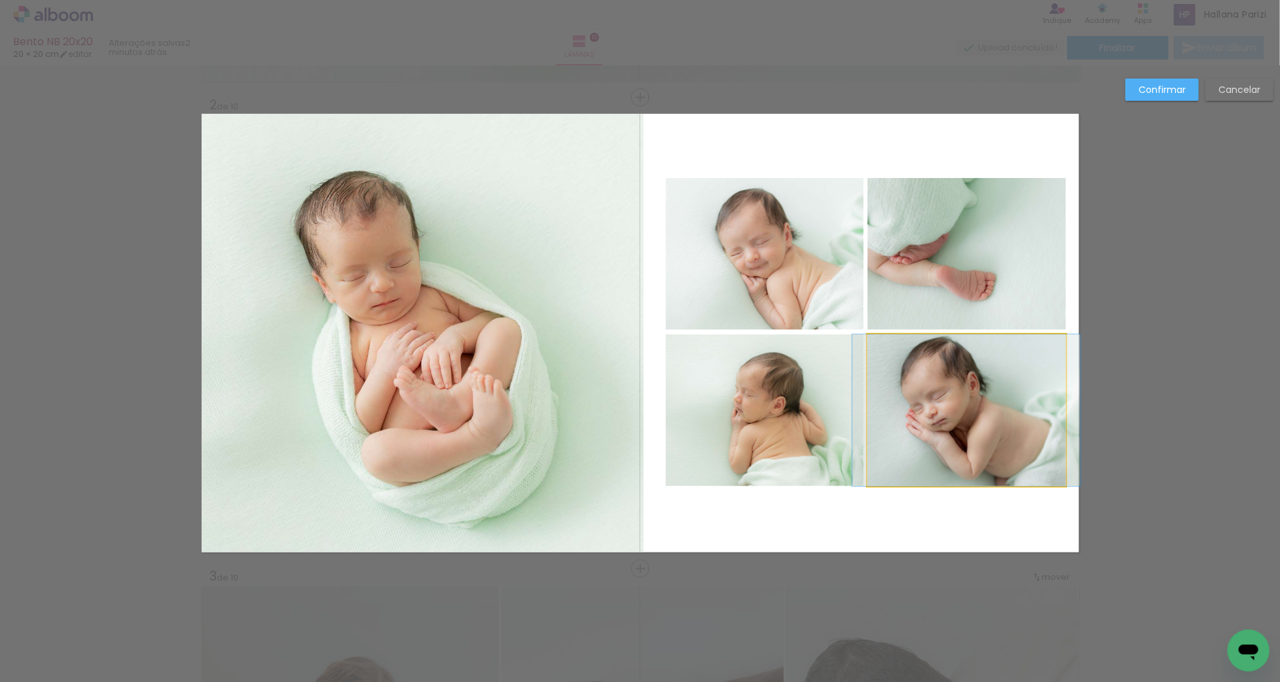
drag, startPoint x: 948, startPoint y: 392, endPoint x: 948, endPoint y: 377, distance: 15.7
click at [948, 392] on quentale-photo at bounding box center [967, 411] width 198 height 152
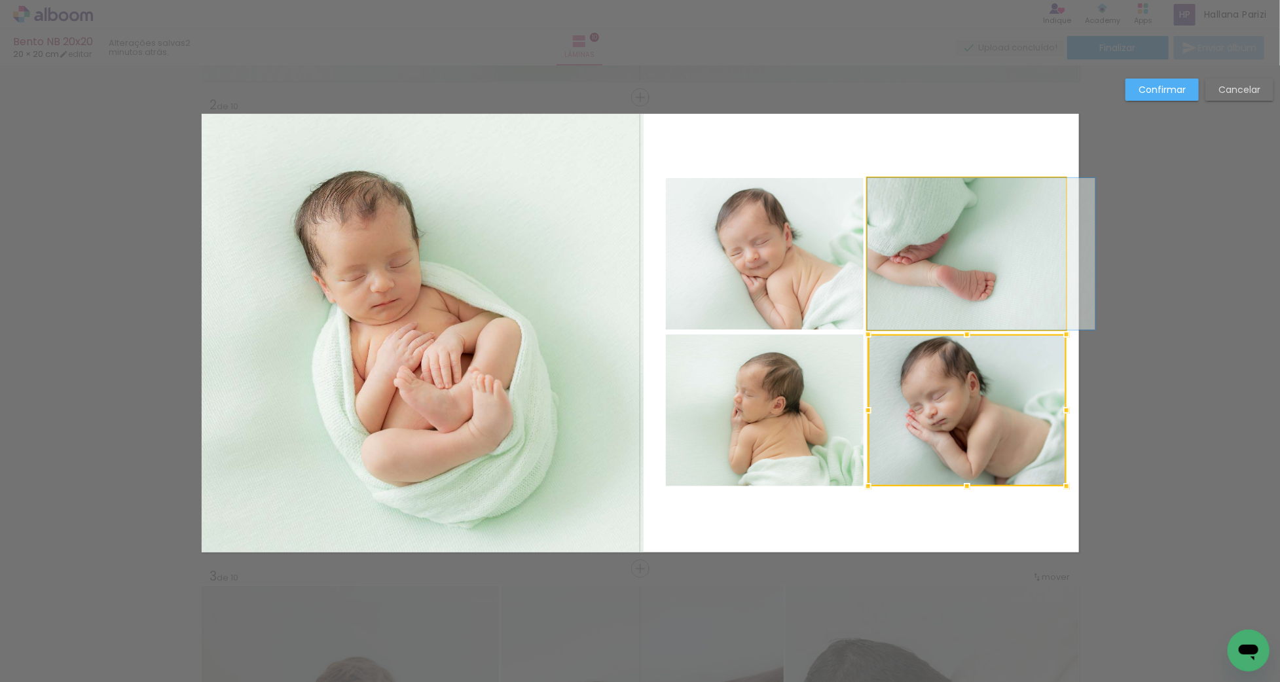
drag, startPoint x: 939, startPoint y: 316, endPoint x: 850, endPoint y: 297, distance: 91.1
click at [939, 316] on album-spread "2 de 10" at bounding box center [641, 333] width 878 height 439
click at [813, 295] on quentale-photo at bounding box center [764, 254] width 197 height 152
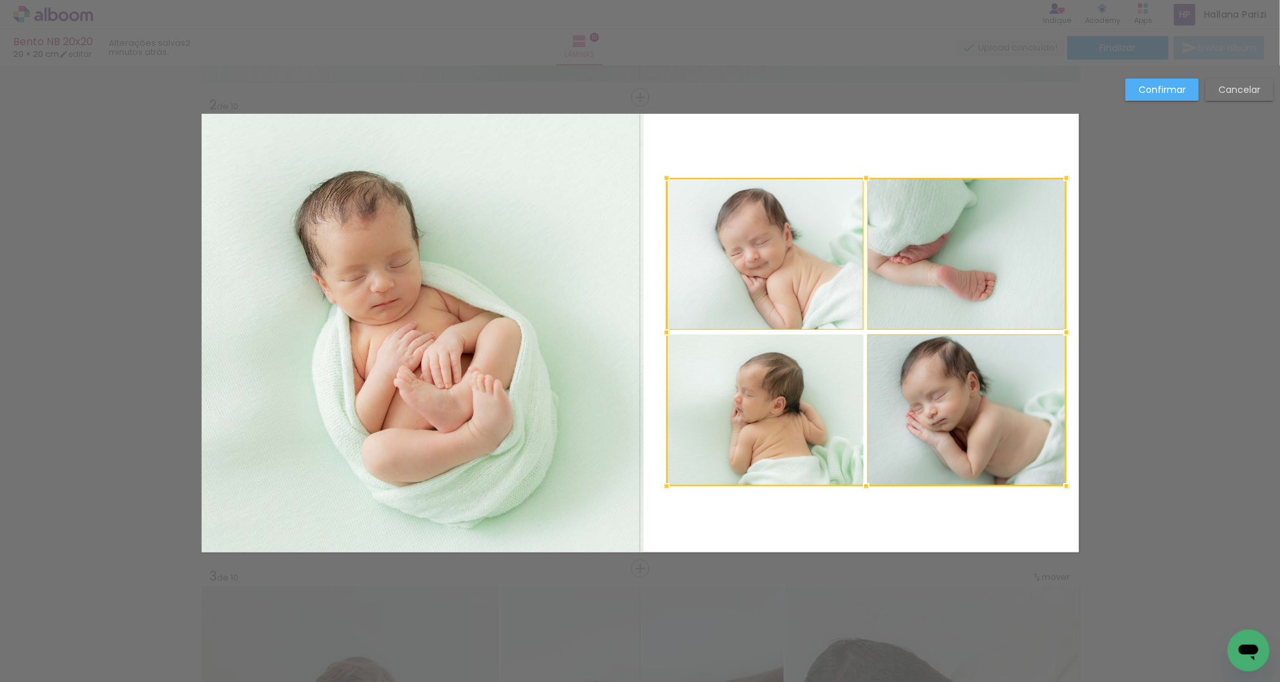
click at [796, 393] on div at bounding box center [867, 332] width 400 height 308
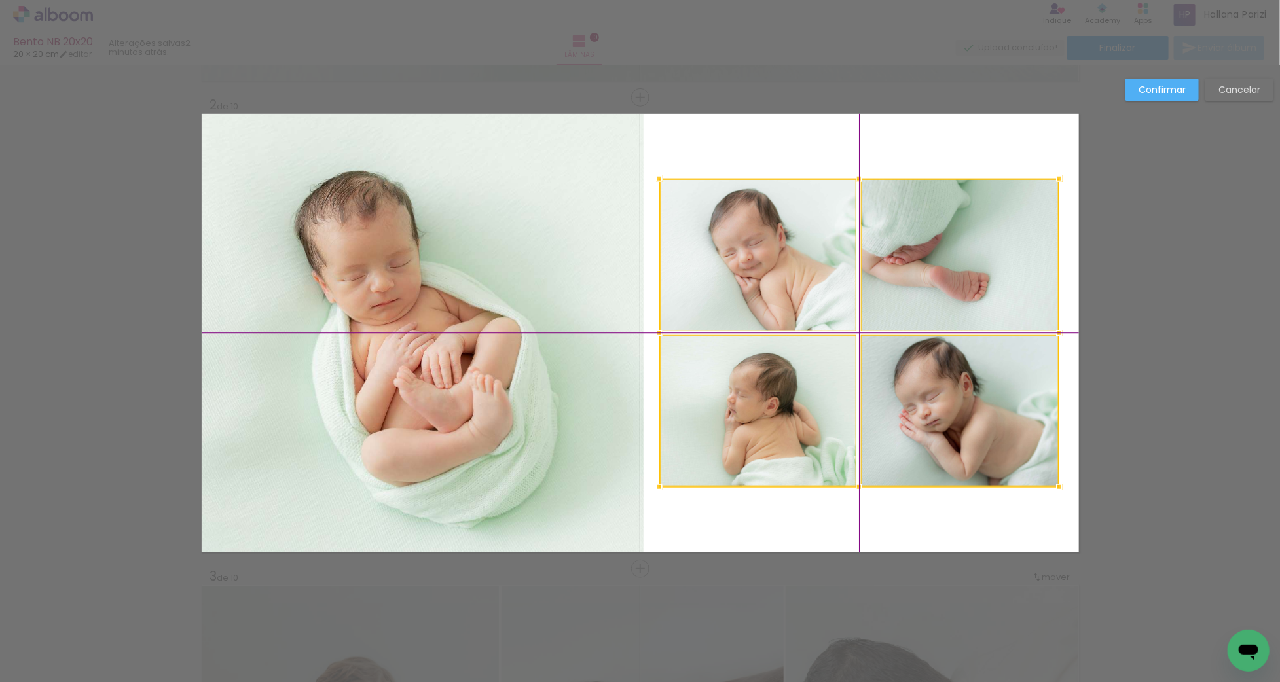
drag, startPoint x: 821, startPoint y: 393, endPoint x: 815, endPoint y: 396, distance: 6.7
click at [815, 396] on div at bounding box center [860, 333] width 400 height 308
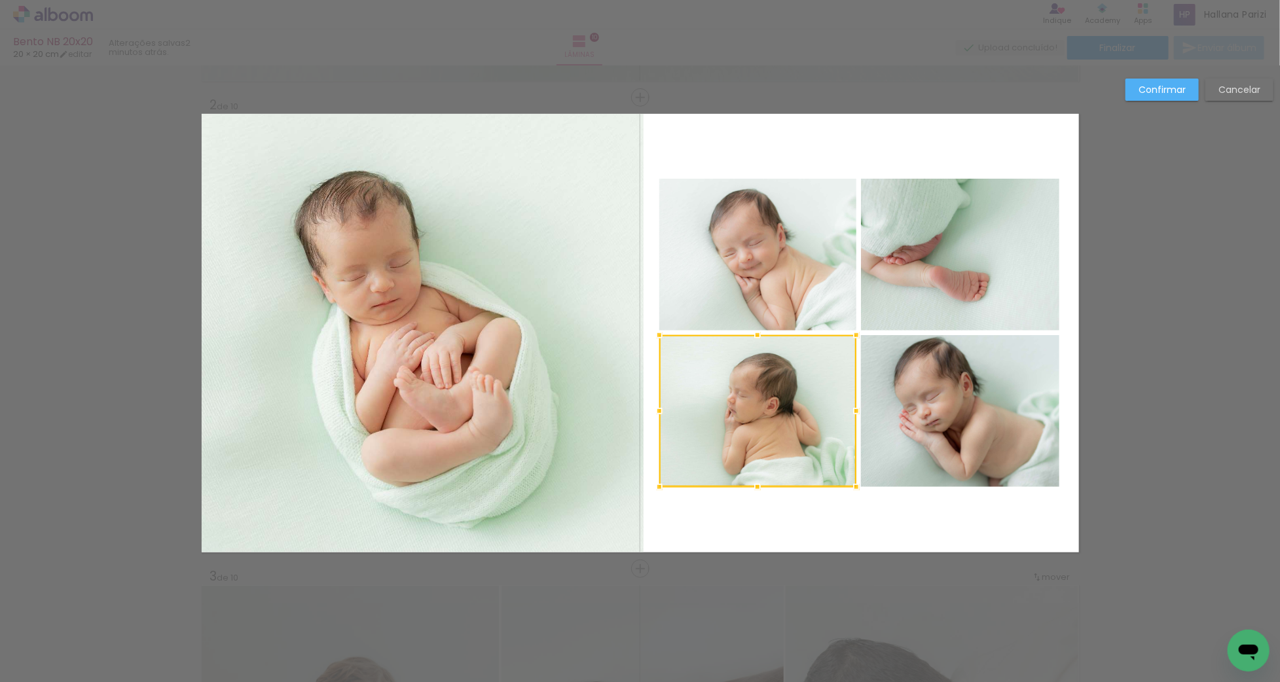
click at [631, 367] on quentale-photo at bounding box center [423, 333] width 443 height 439
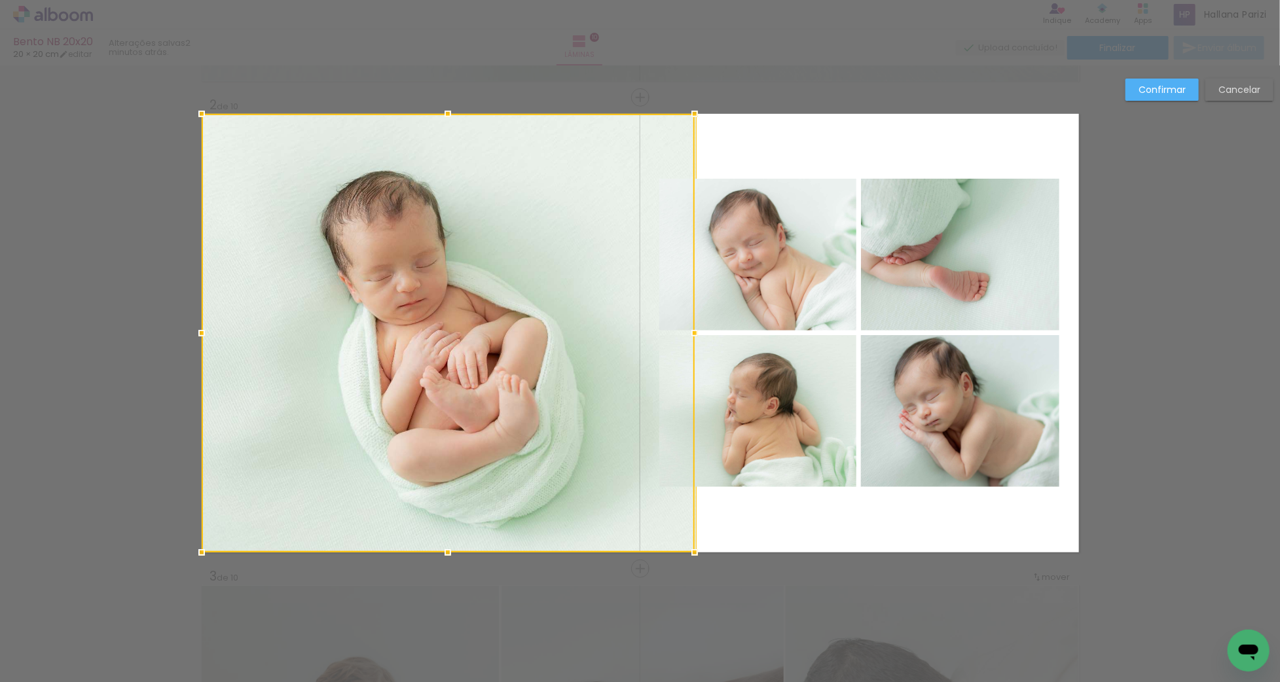
drag, startPoint x: 643, startPoint y: 333, endPoint x: 635, endPoint y: 333, distance: 7.9
click at [635, 333] on div at bounding box center [448, 333] width 493 height 439
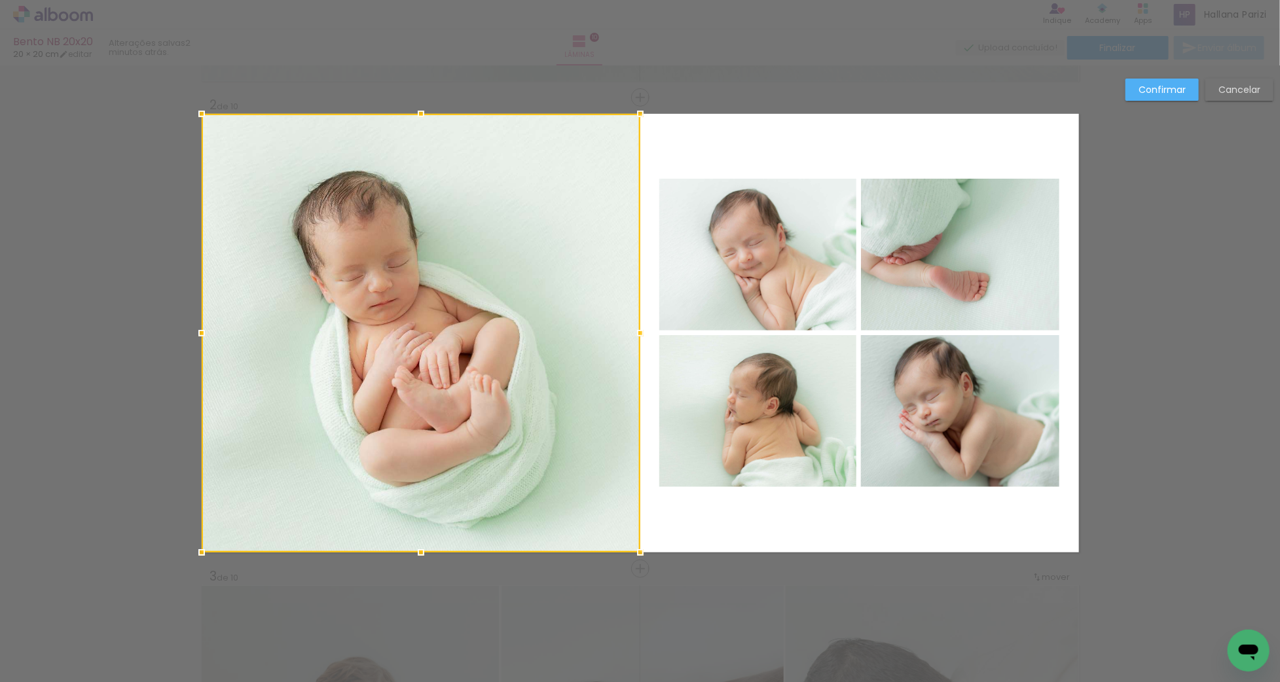
drag, startPoint x: 701, startPoint y: 331, endPoint x: 641, endPoint y: 333, distance: 60.9
click at [641, 333] on div at bounding box center [640, 333] width 26 height 26
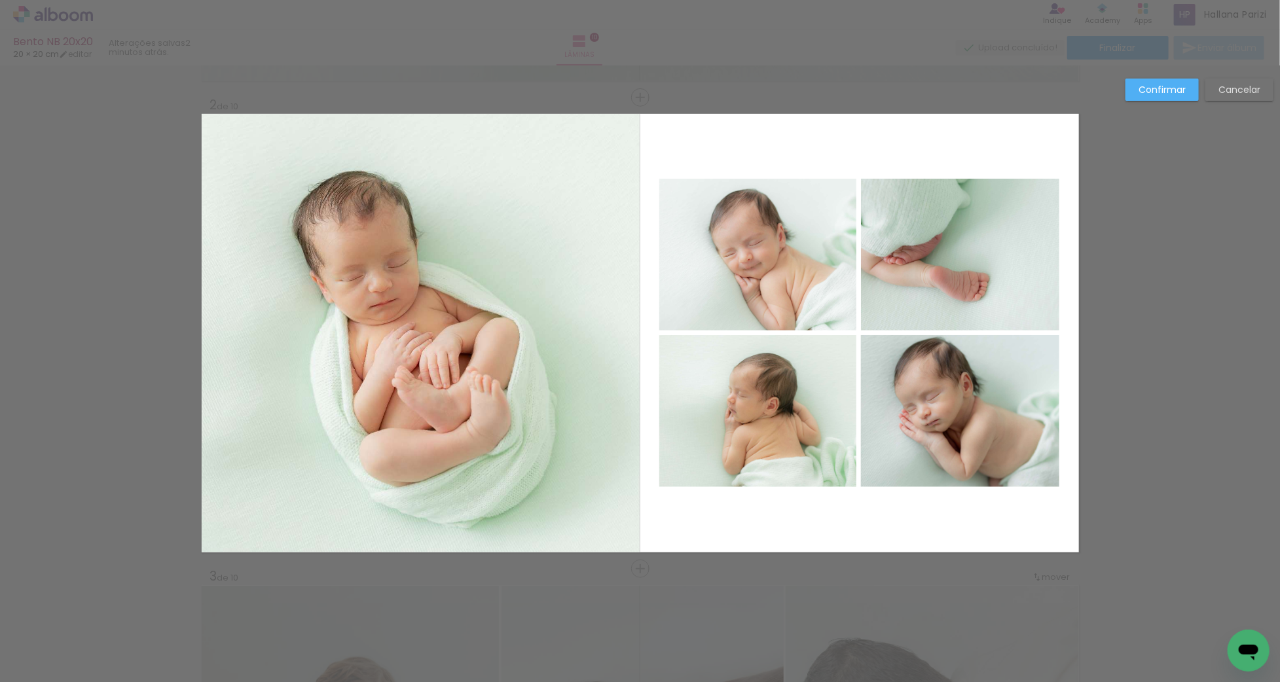
click at [0, 0] on slot "Confirmar" at bounding box center [0, 0] width 0 height 0
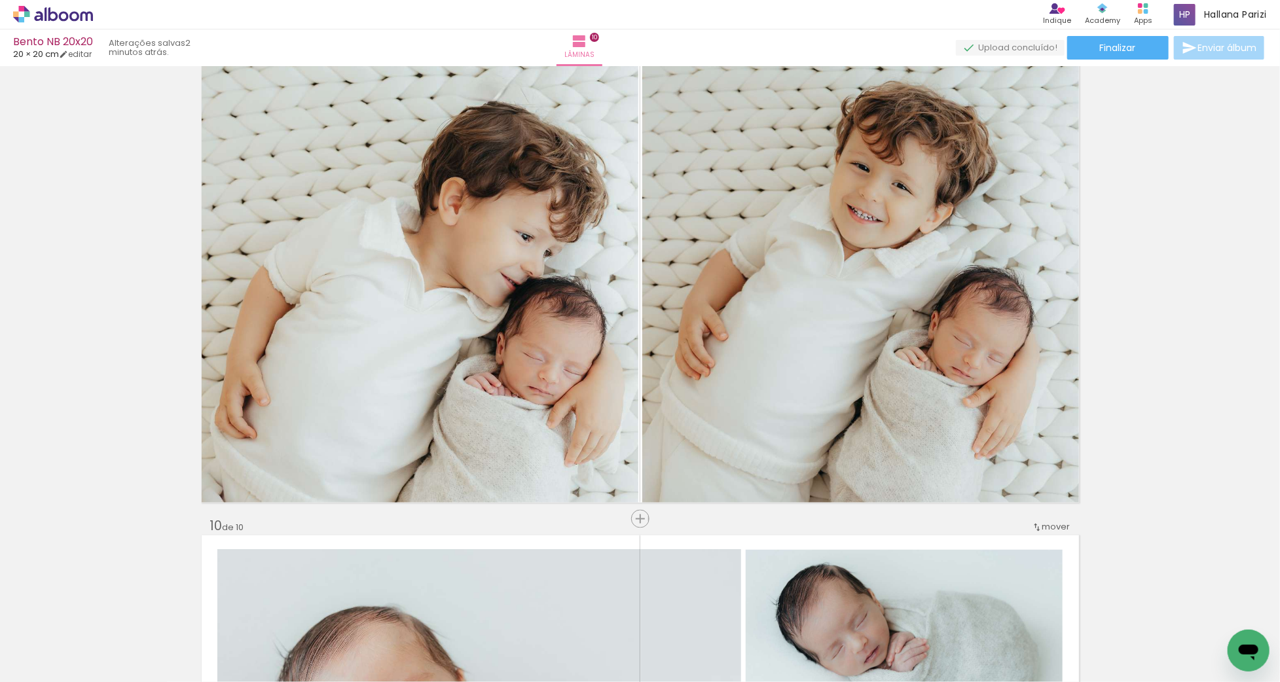
scroll to position [3997, 0]
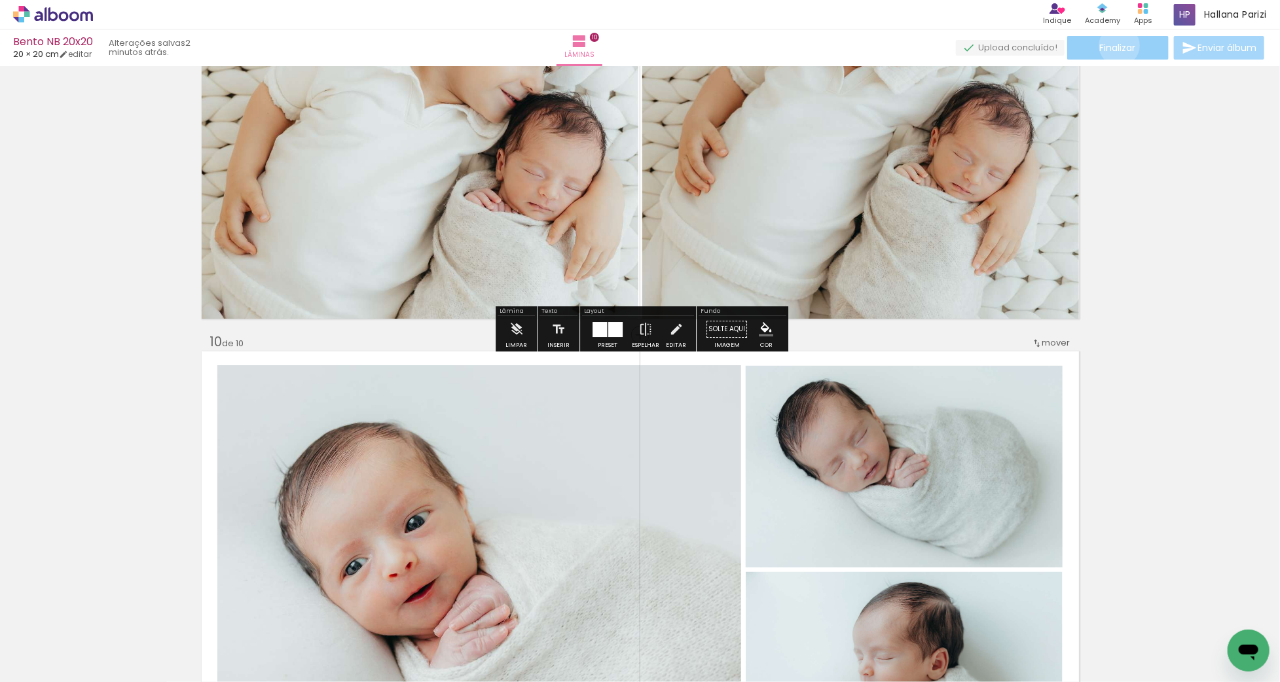
click at [1115, 45] on span "Finalizar" at bounding box center [1118, 47] width 36 height 9
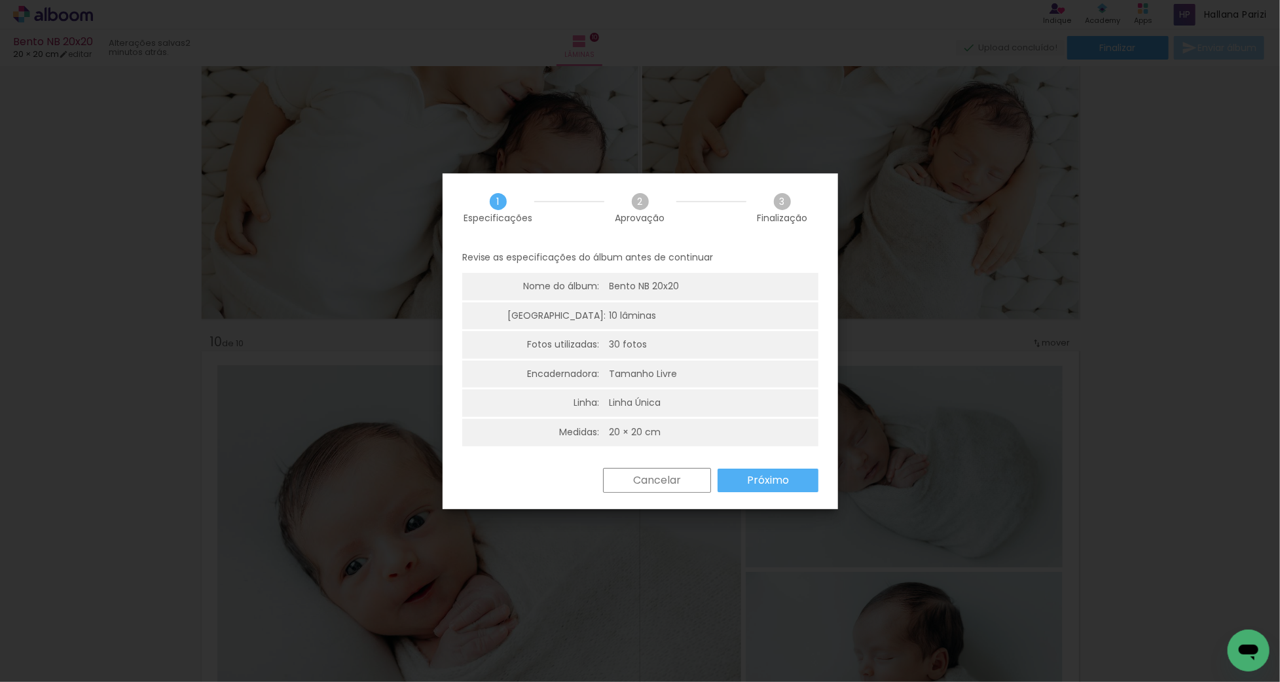
scroll to position [2, 0]
click at [0, 0] on slot "Próximo" at bounding box center [0, 0] width 0 height 0
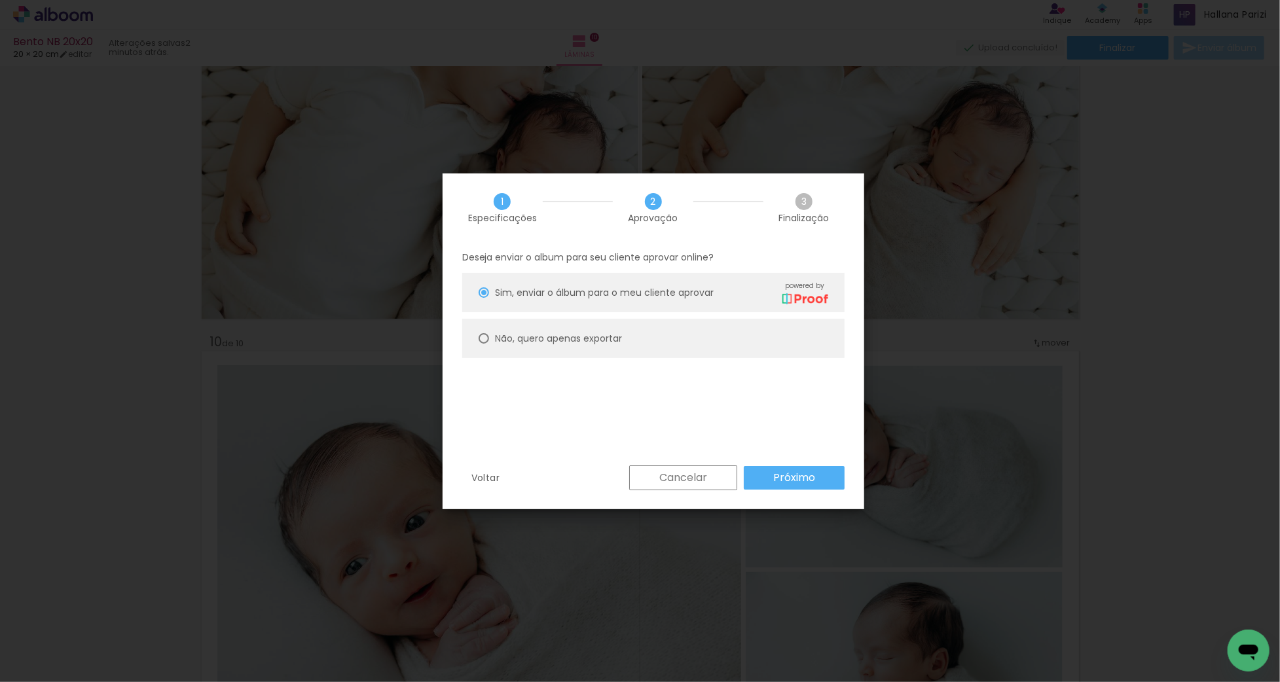
click at [650, 320] on paper-radio-button "Não, quero apenas exportar" at bounding box center [653, 338] width 382 height 39
type paper-radio-button "on"
click at [789, 470] on paper-button "Próximo" at bounding box center [794, 478] width 101 height 24
type input "Alta, 300 DPI"
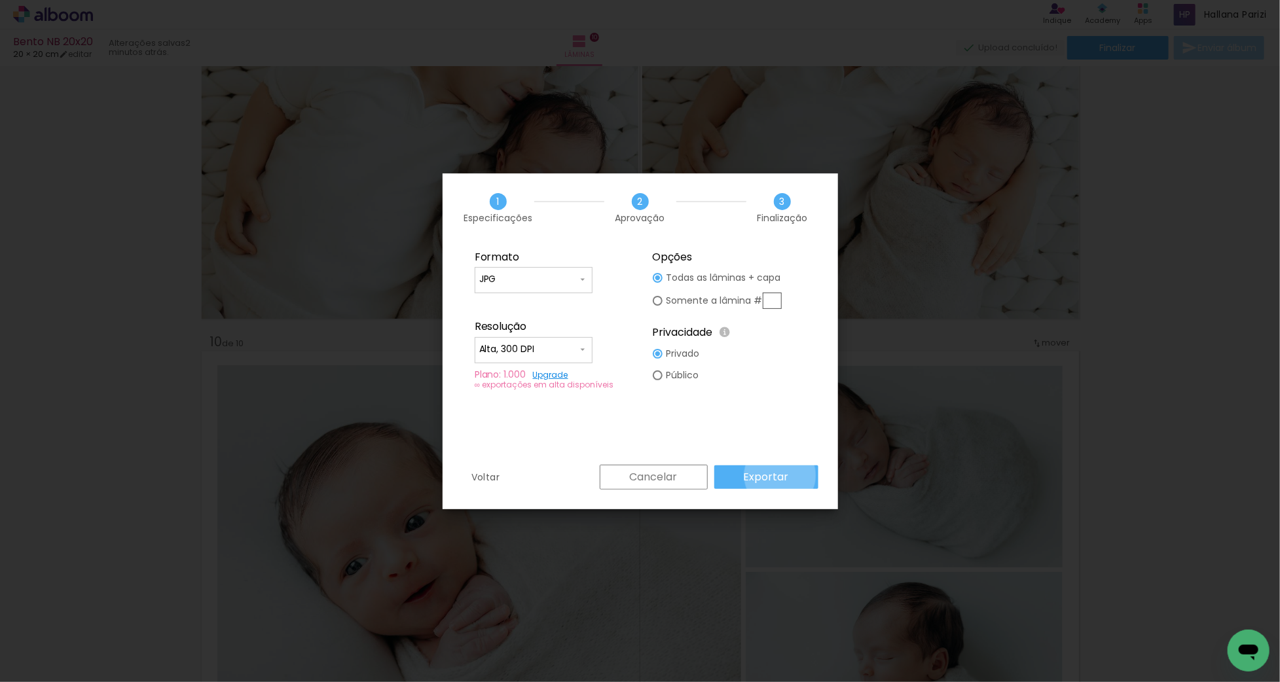
click at [0, 0] on slot "Exportar" at bounding box center [0, 0] width 0 height 0
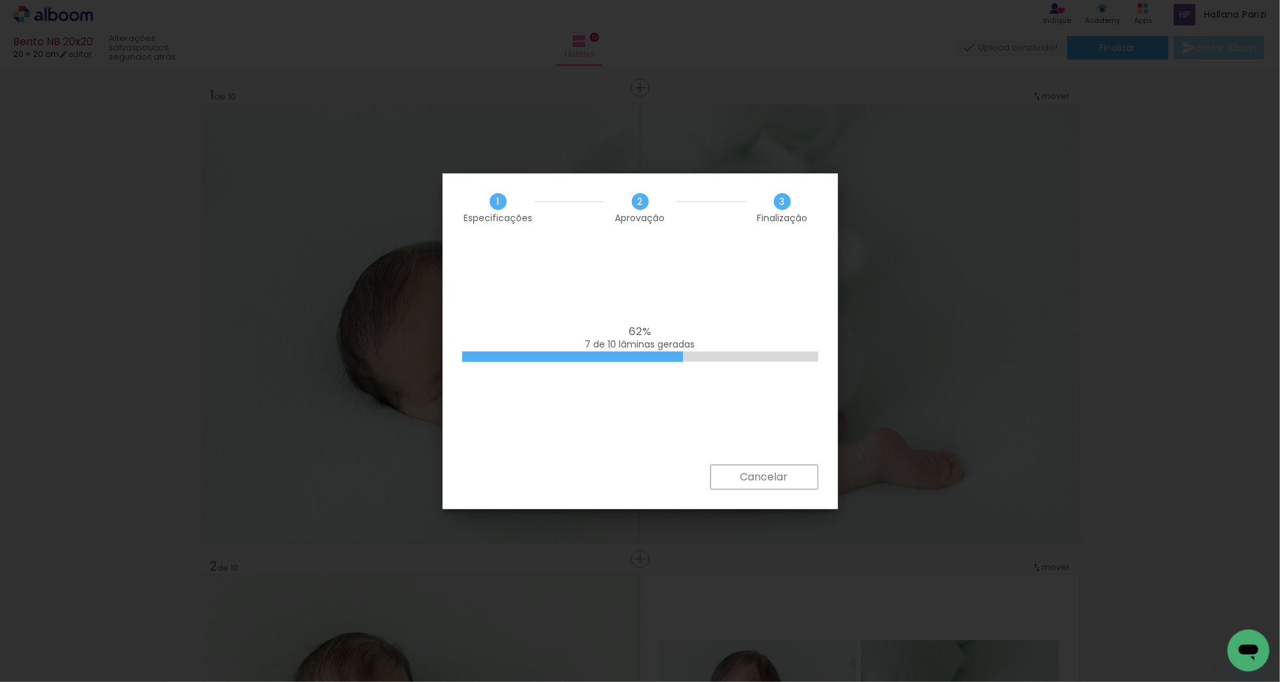
scroll to position [3997, 0]
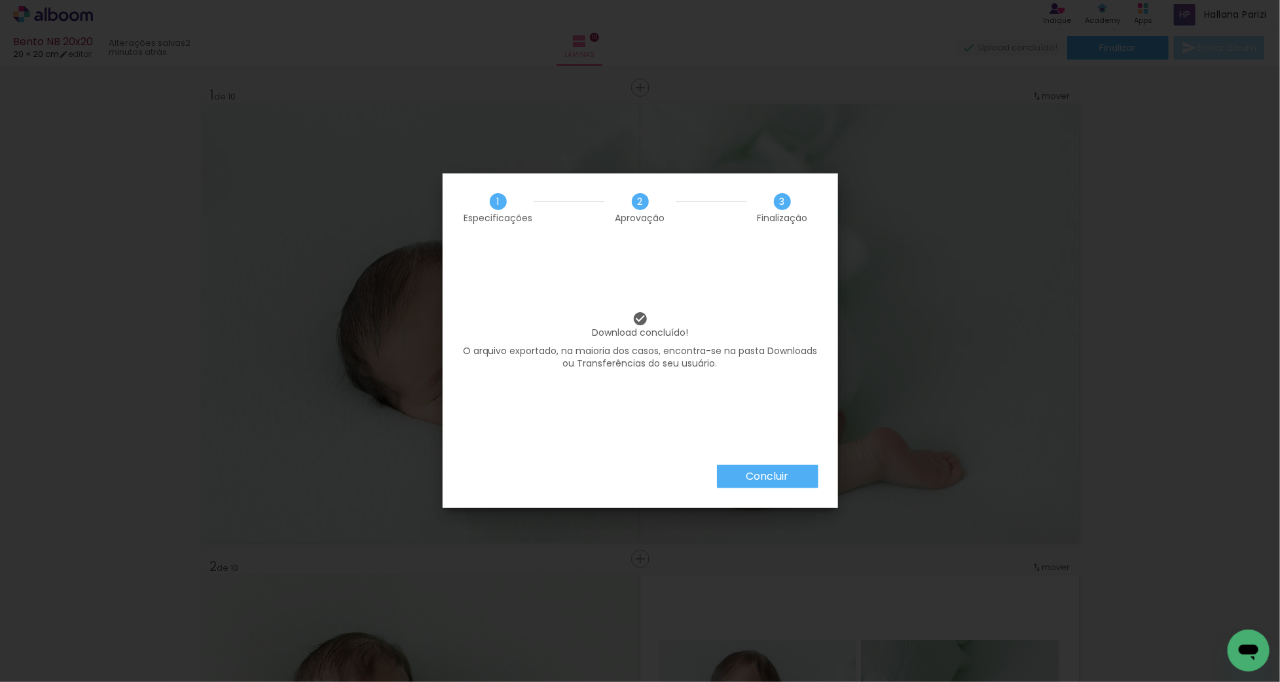
scroll to position [3997, 0]
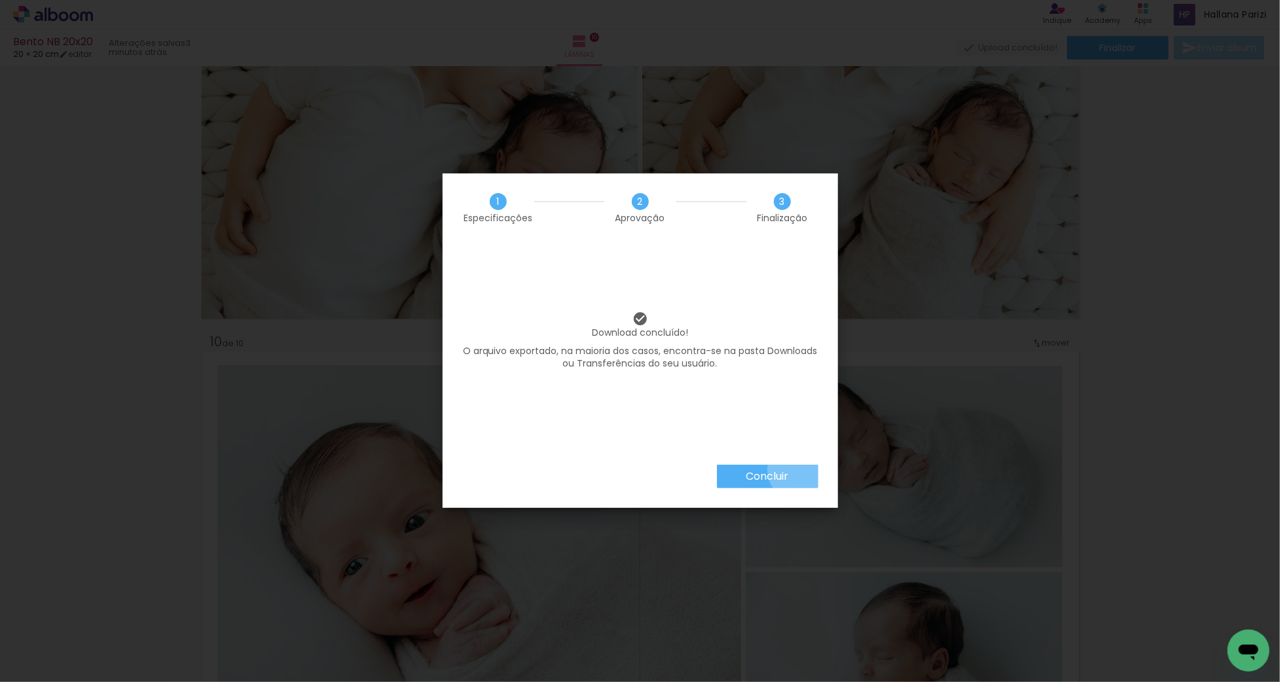
click at [800, 471] on paper-button "Concluir" at bounding box center [768, 477] width 102 height 24
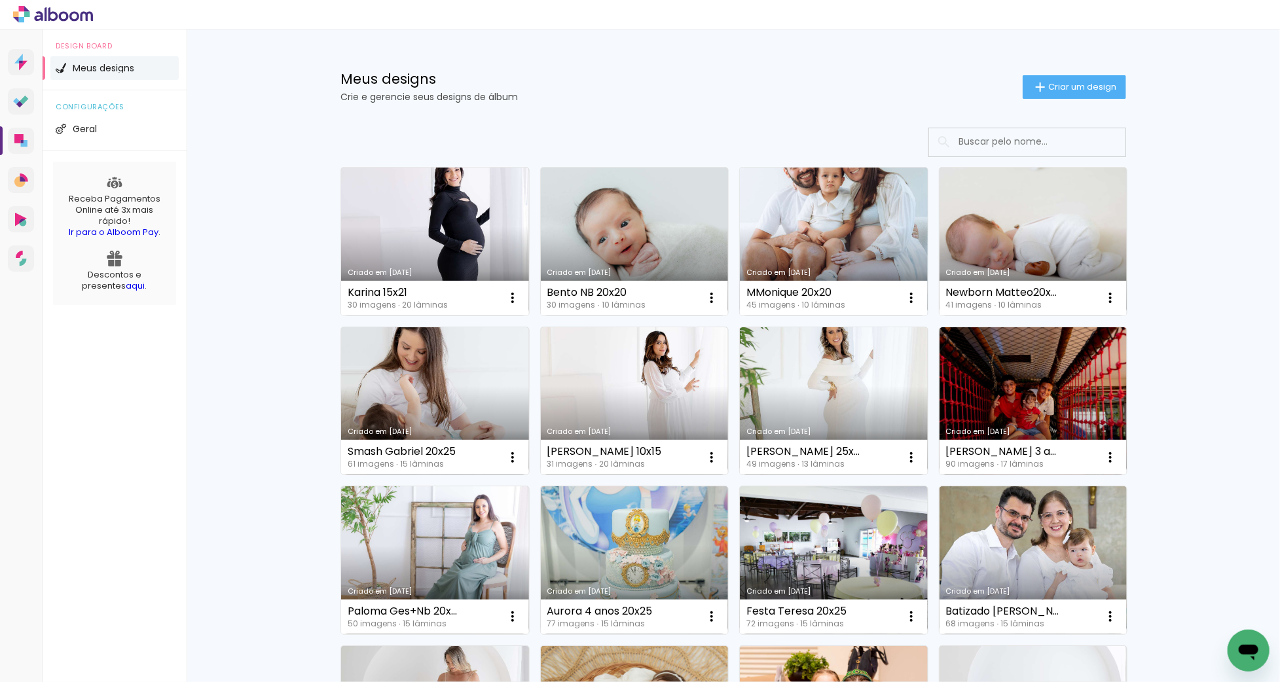
click at [795, 243] on link "Criado em [DATE]" at bounding box center [834, 242] width 188 height 148
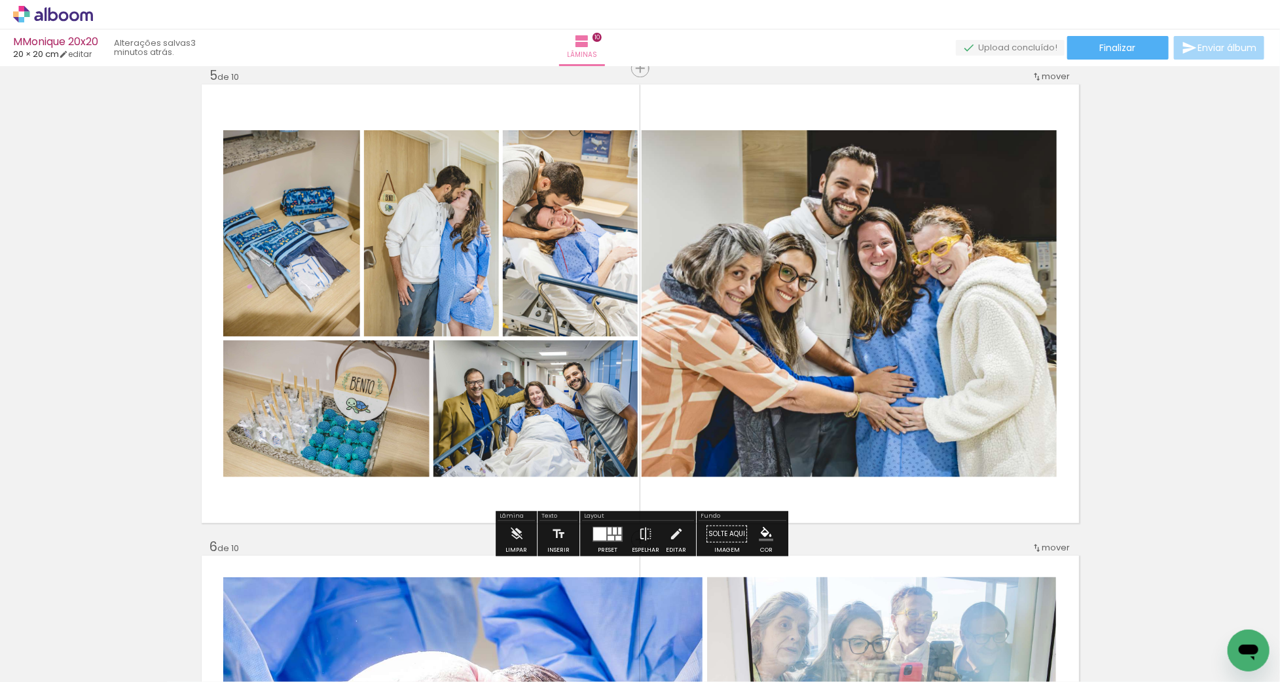
scroll to position [1908, 0]
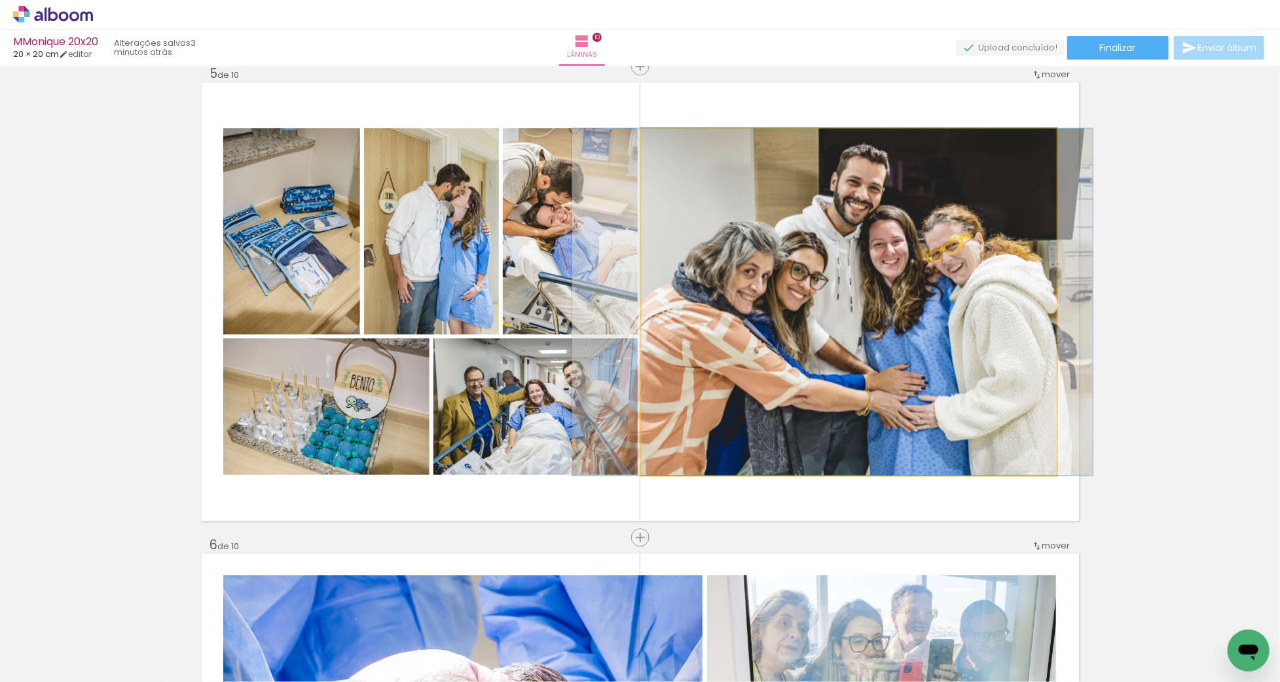
drag, startPoint x: 805, startPoint y: 356, endPoint x: 817, endPoint y: 356, distance: 11.8
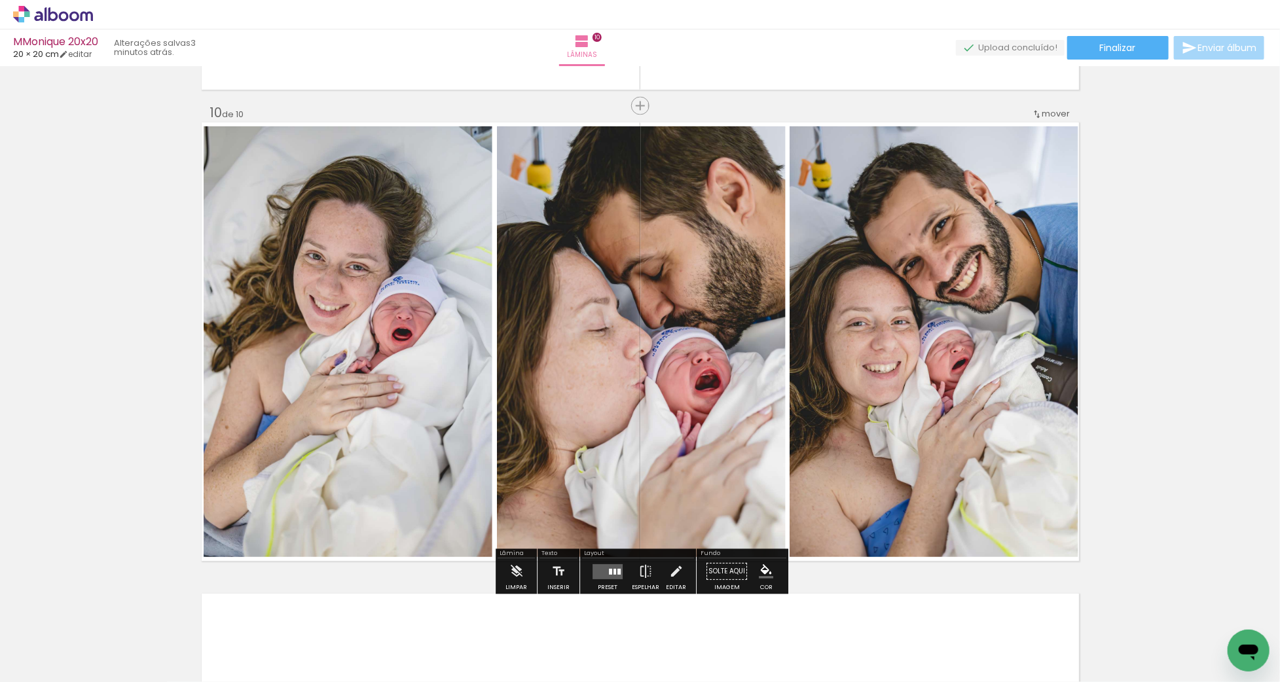
scroll to position [4228, 0]
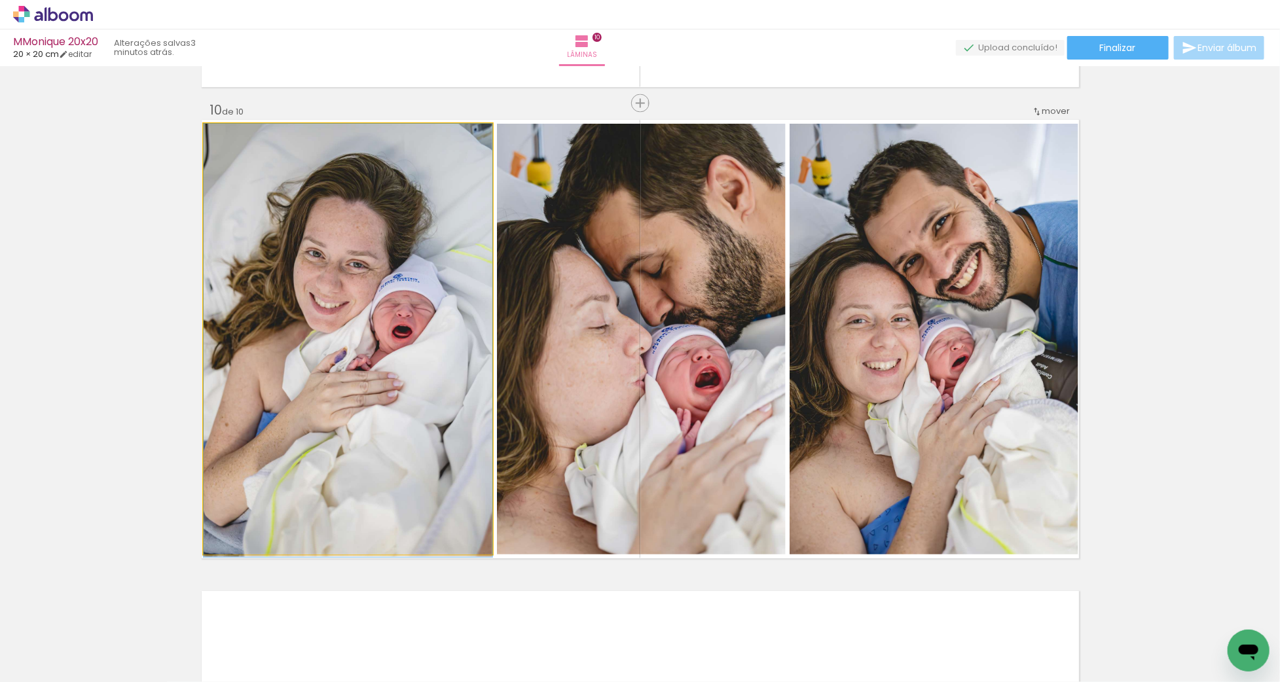
click at [258, 261] on quentale-photo at bounding box center [348, 339] width 289 height 431
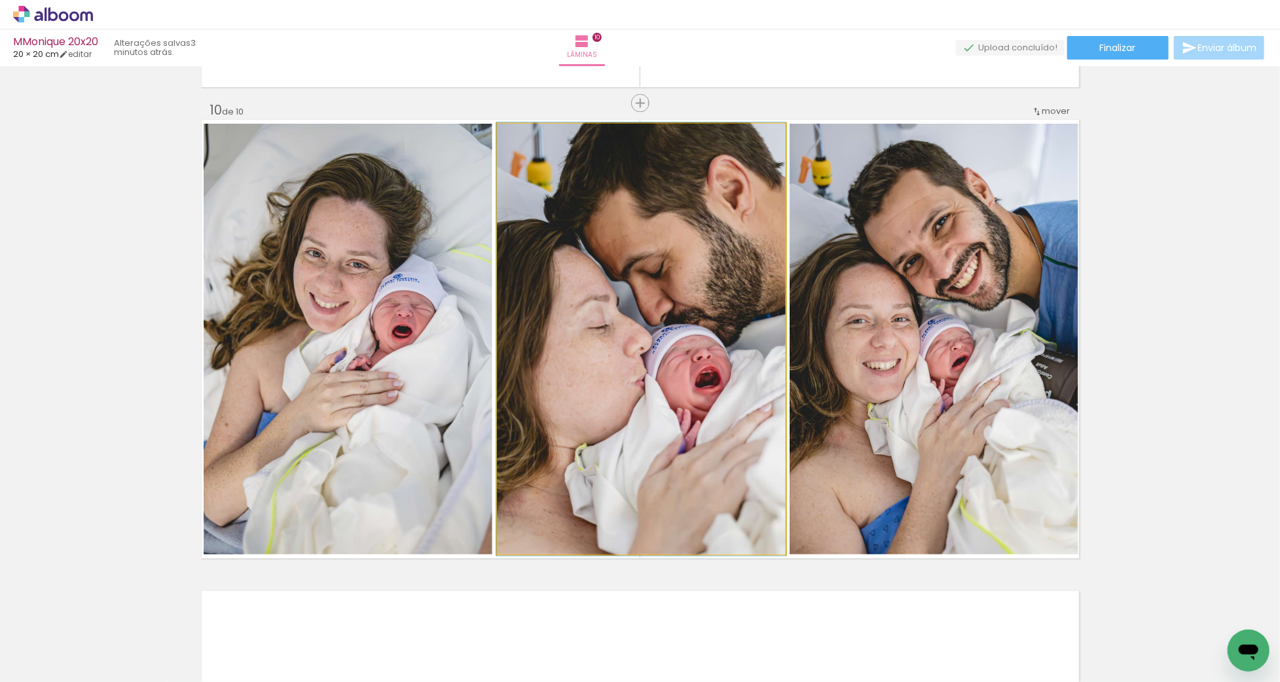
click at [677, 307] on quentale-photo at bounding box center [641, 339] width 289 height 431
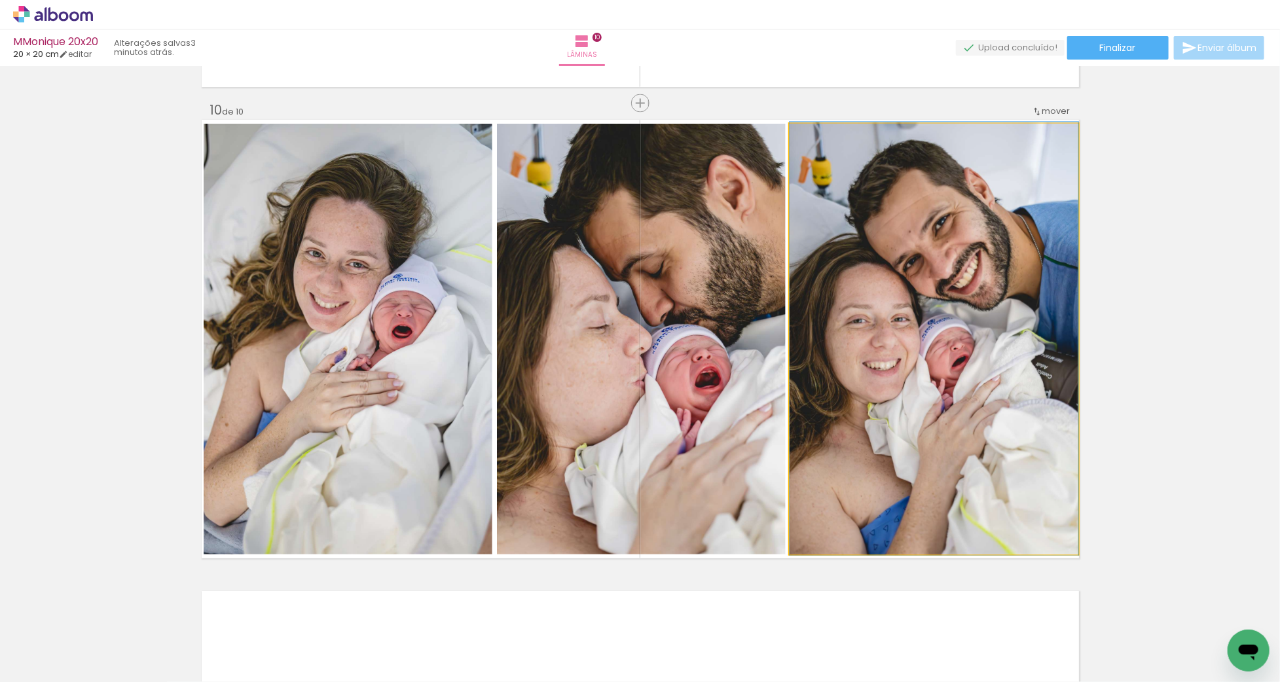
click at [870, 325] on div at bounding box center [934, 339] width 289 height 434
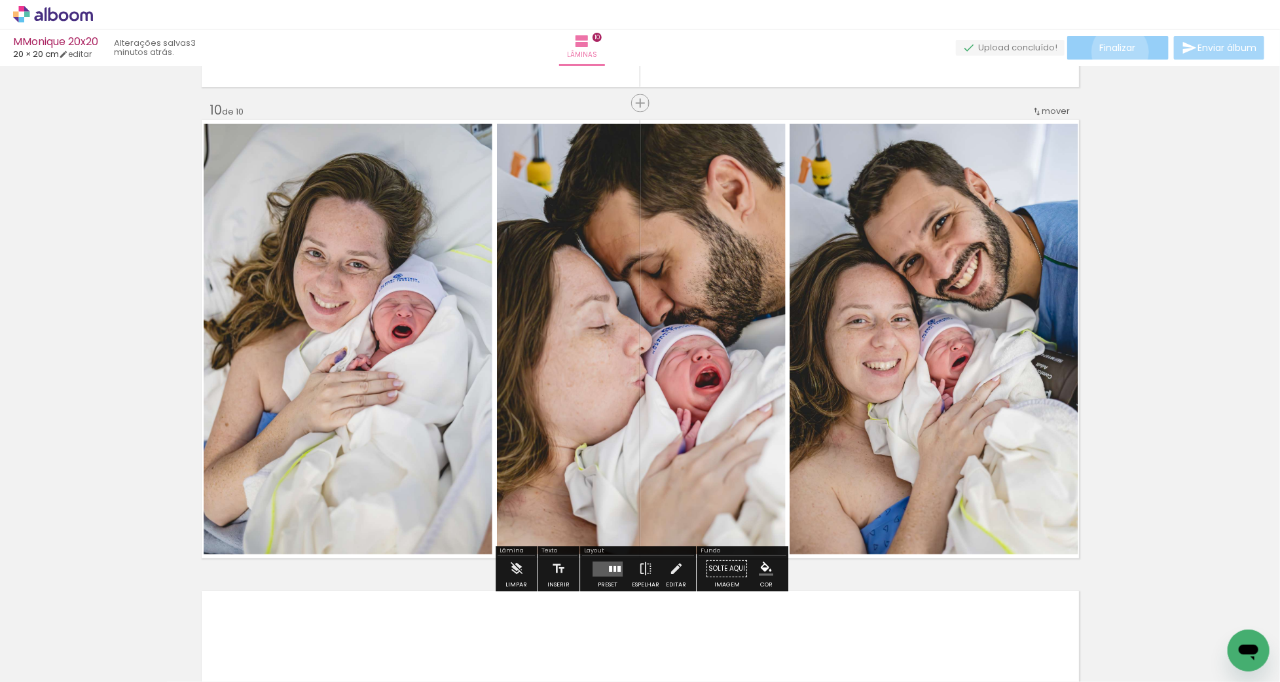
click at [1116, 52] on span "Finalizar" at bounding box center [1118, 47] width 36 height 9
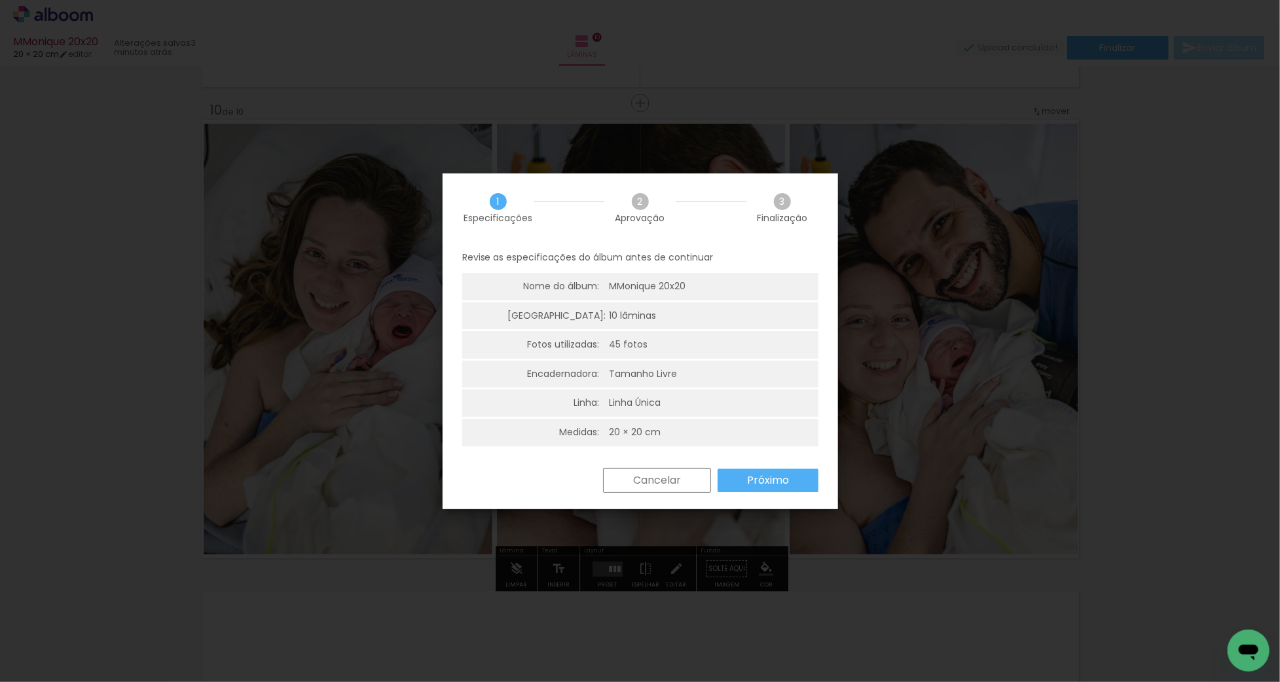
click at [0, 0] on slot "Próximo" at bounding box center [0, 0] width 0 height 0
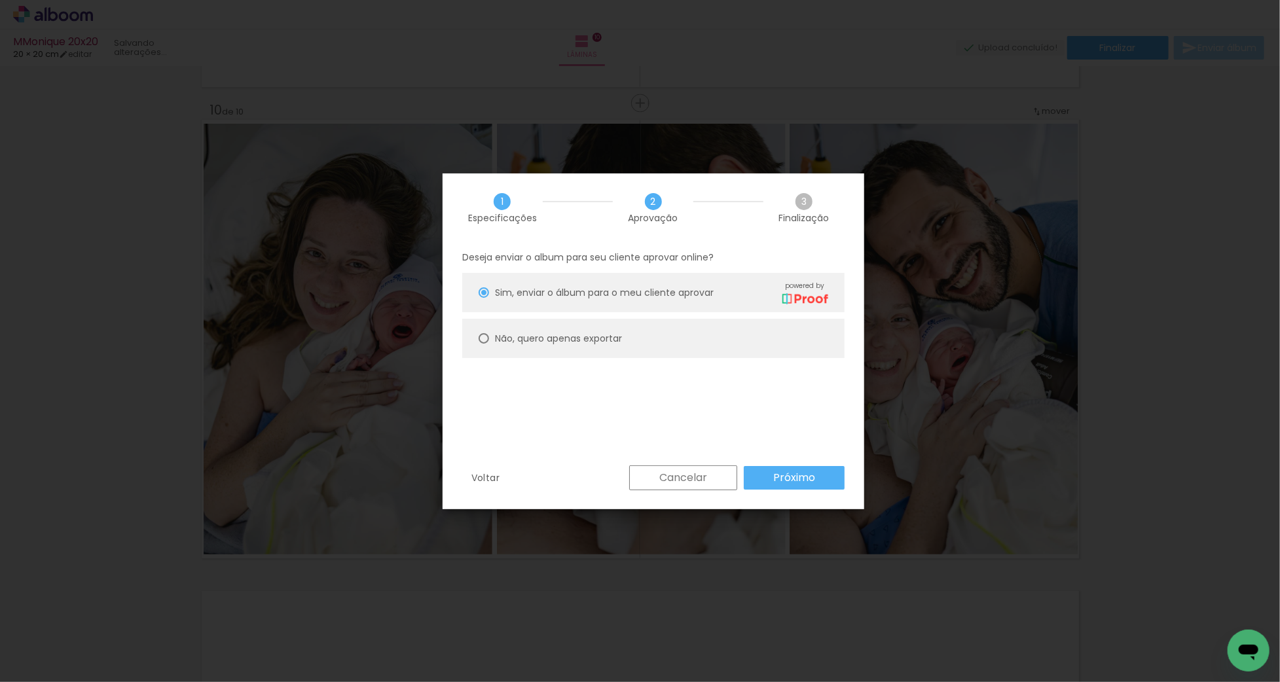
click at [648, 331] on paper-radio-button "Não, quero apenas exportar" at bounding box center [653, 338] width 382 height 39
type paper-radio-button "on"
click at [0, 0] on slot "Próximo" at bounding box center [0, 0] width 0 height 0
type input "Alta, 300 DPI"
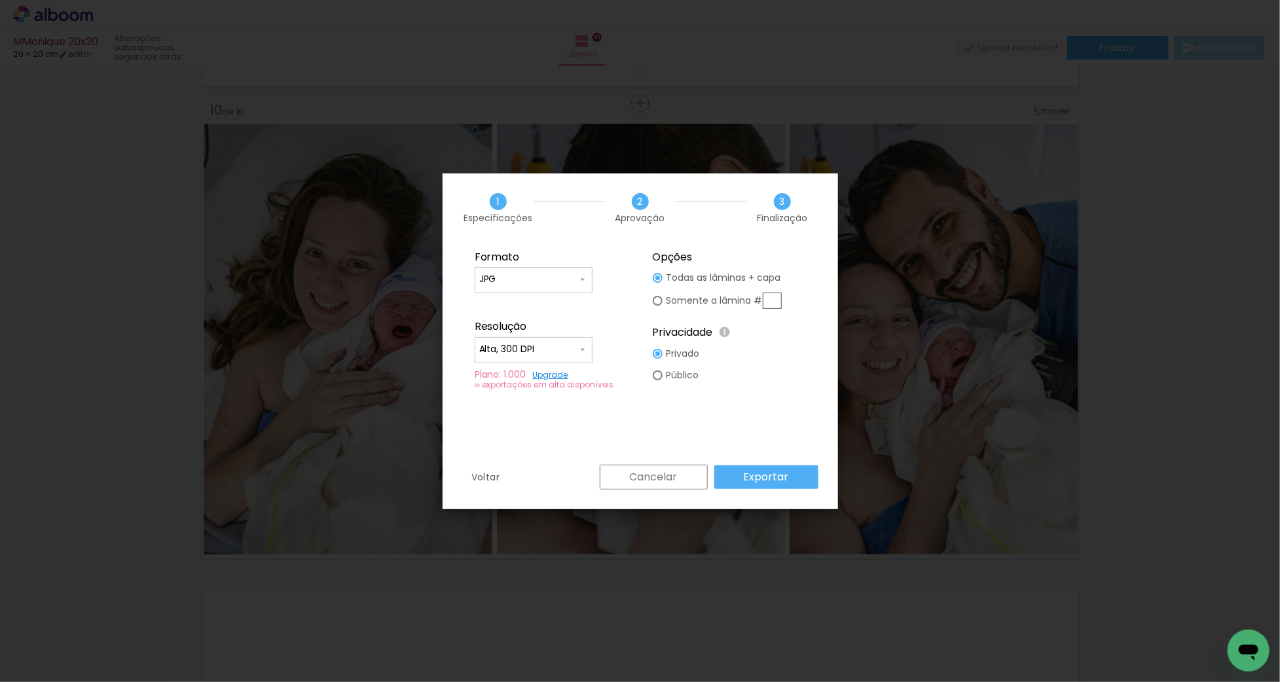
click at [779, 464] on div "Formato JPG PDF Resolução Alta, 300 DPI Baixa Plano: 1.000 Upgrade ∞ exportaçõe…" at bounding box center [641, 353] width 396 height 223
click at [0, 0] on slot "Exportar" at bounding box center [0, 0] width 0 height 0
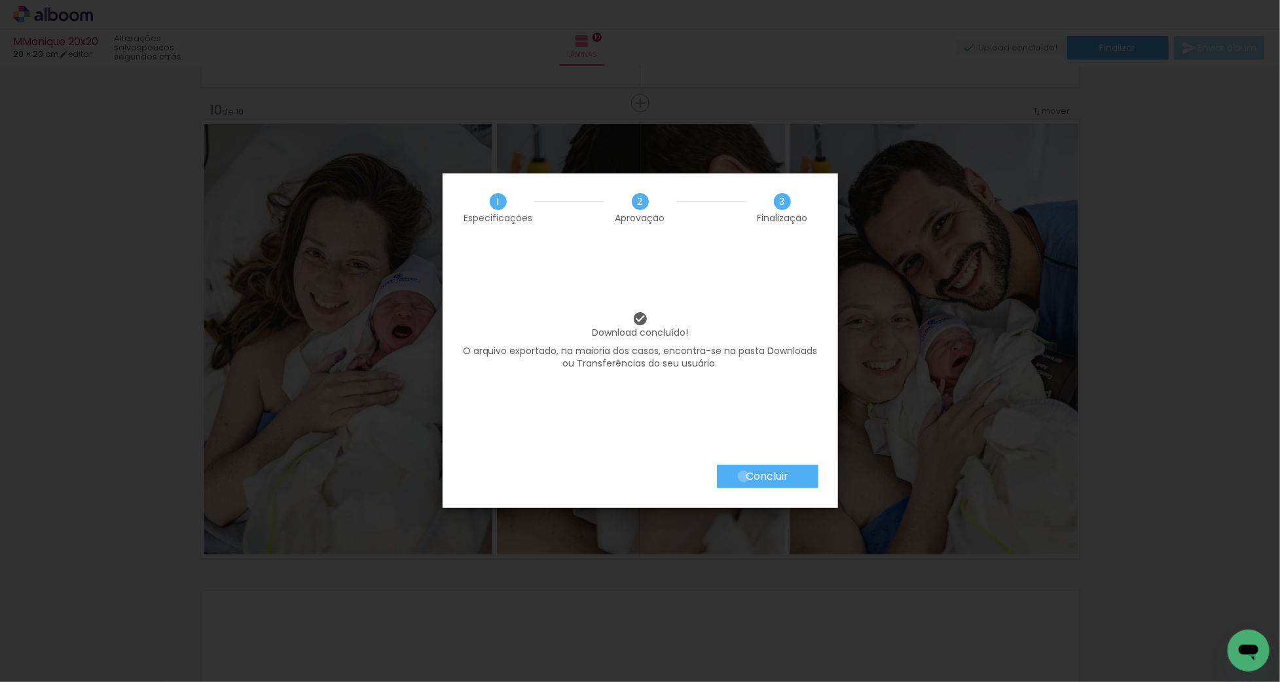
drag, startPoint x: 743, startPoint y: 477, endPoint x: 715, endPoint y: 129, distance: 348.9
click at [742, 475] on paper-button "Concluir" at bounding box center [768, 477] width 102 height 24
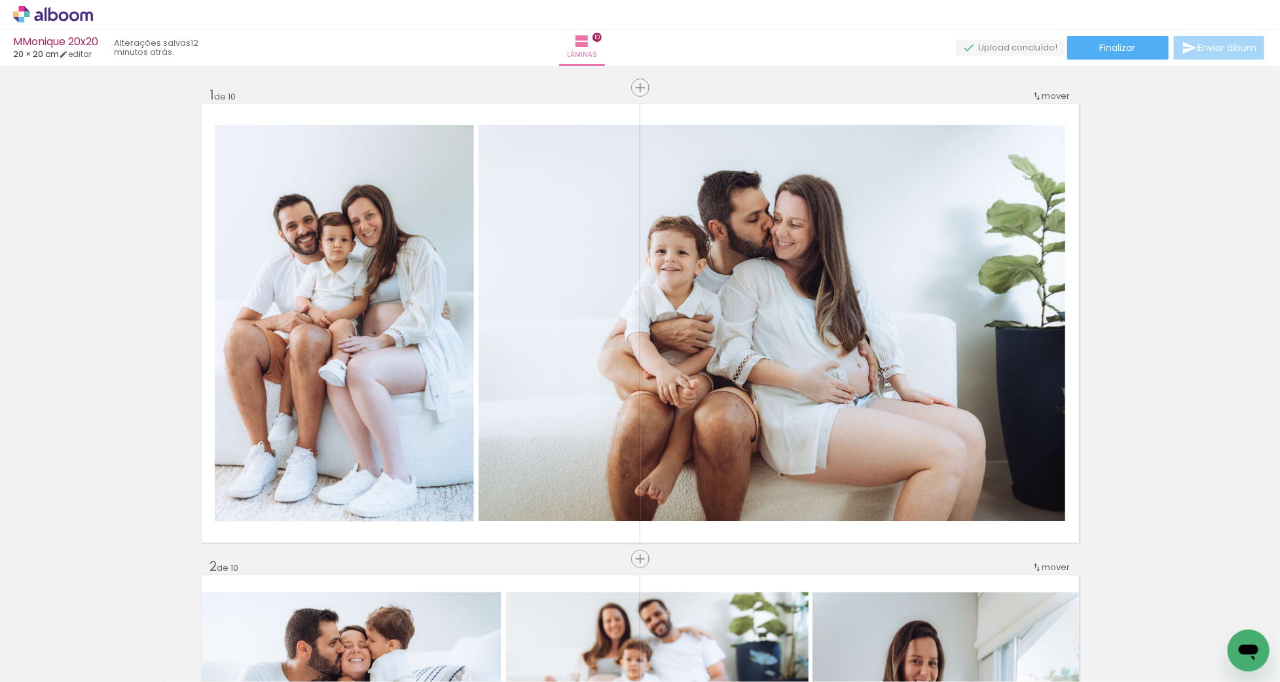
scroll to position [4228, 0]
